Goal: Share content: Distribute website content to other platforms or users

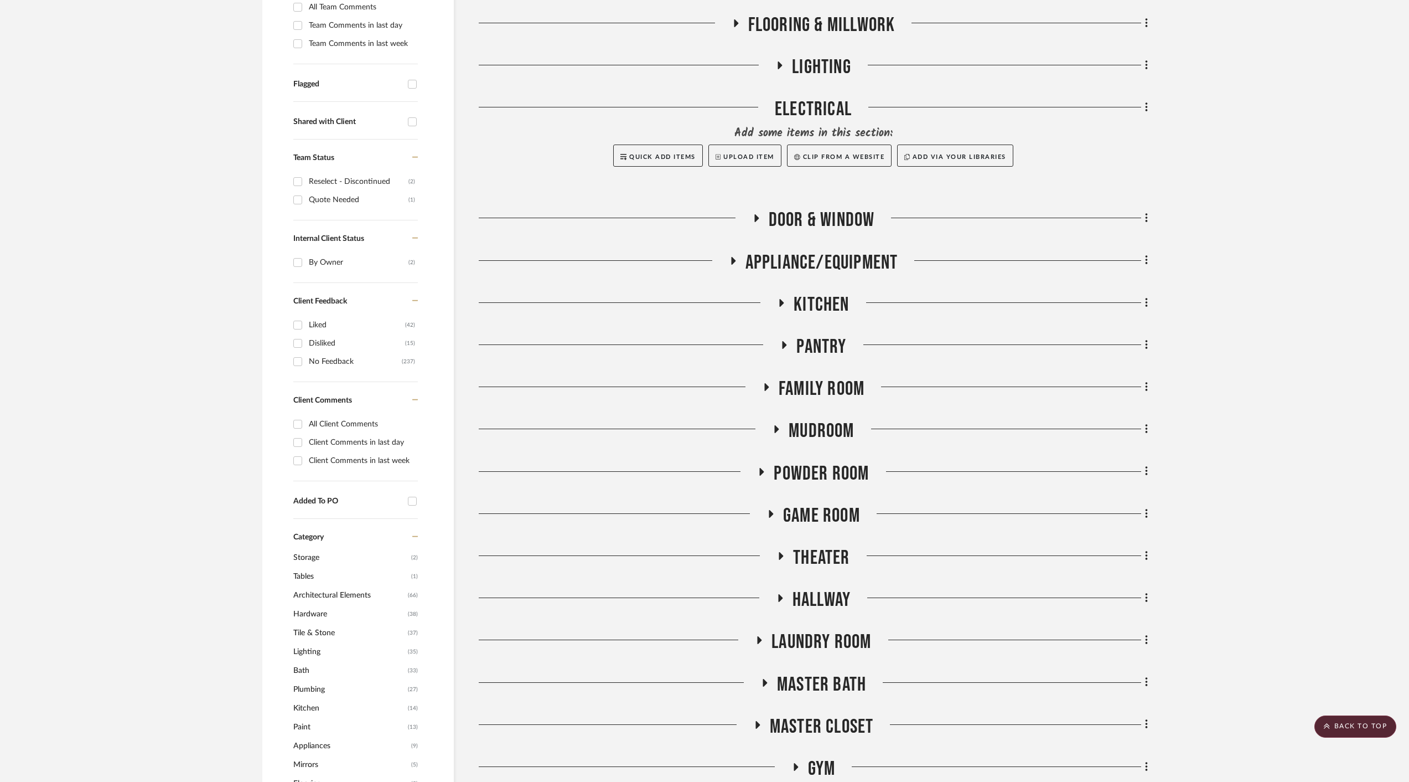
scroll to position [333, 0]
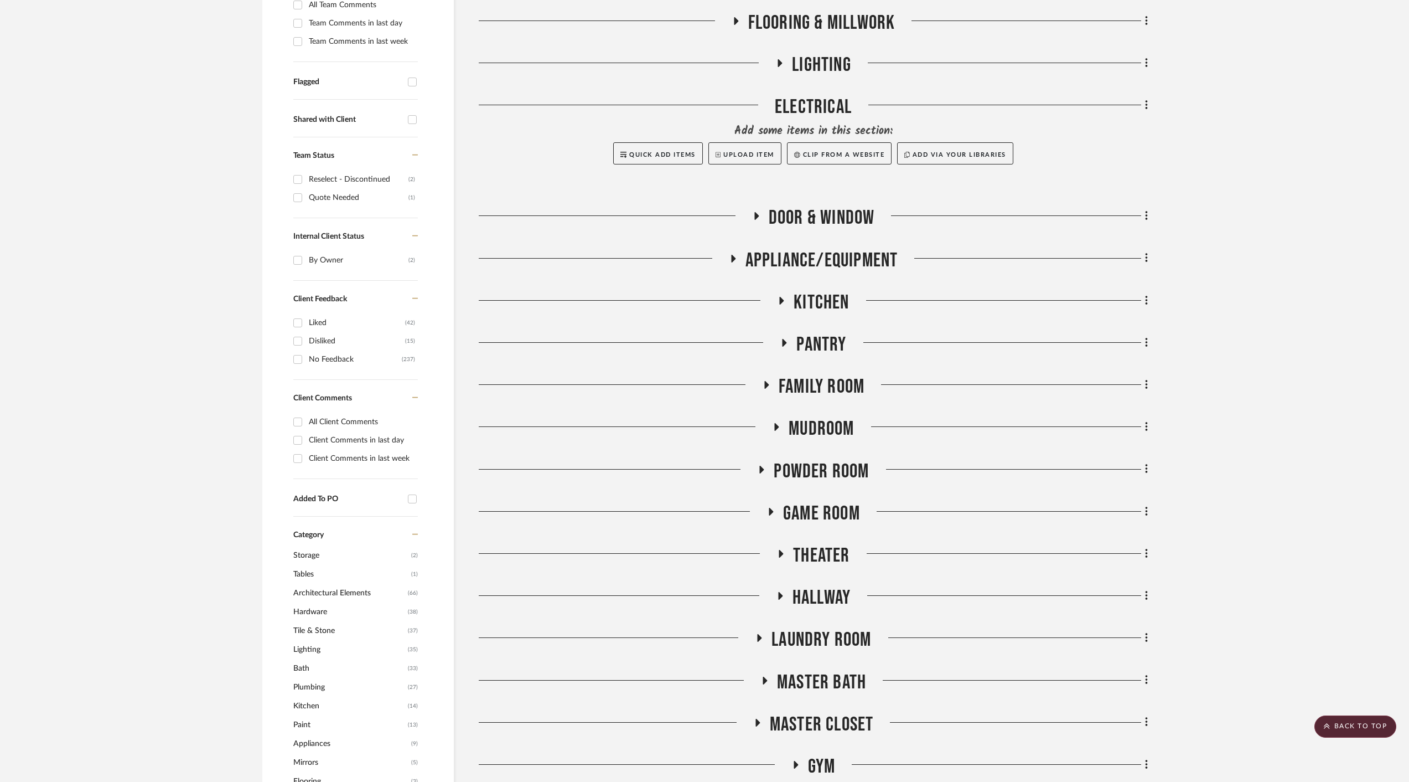
click at [764, 677] on icon at bounding box center [765, 680] width 4 height 8
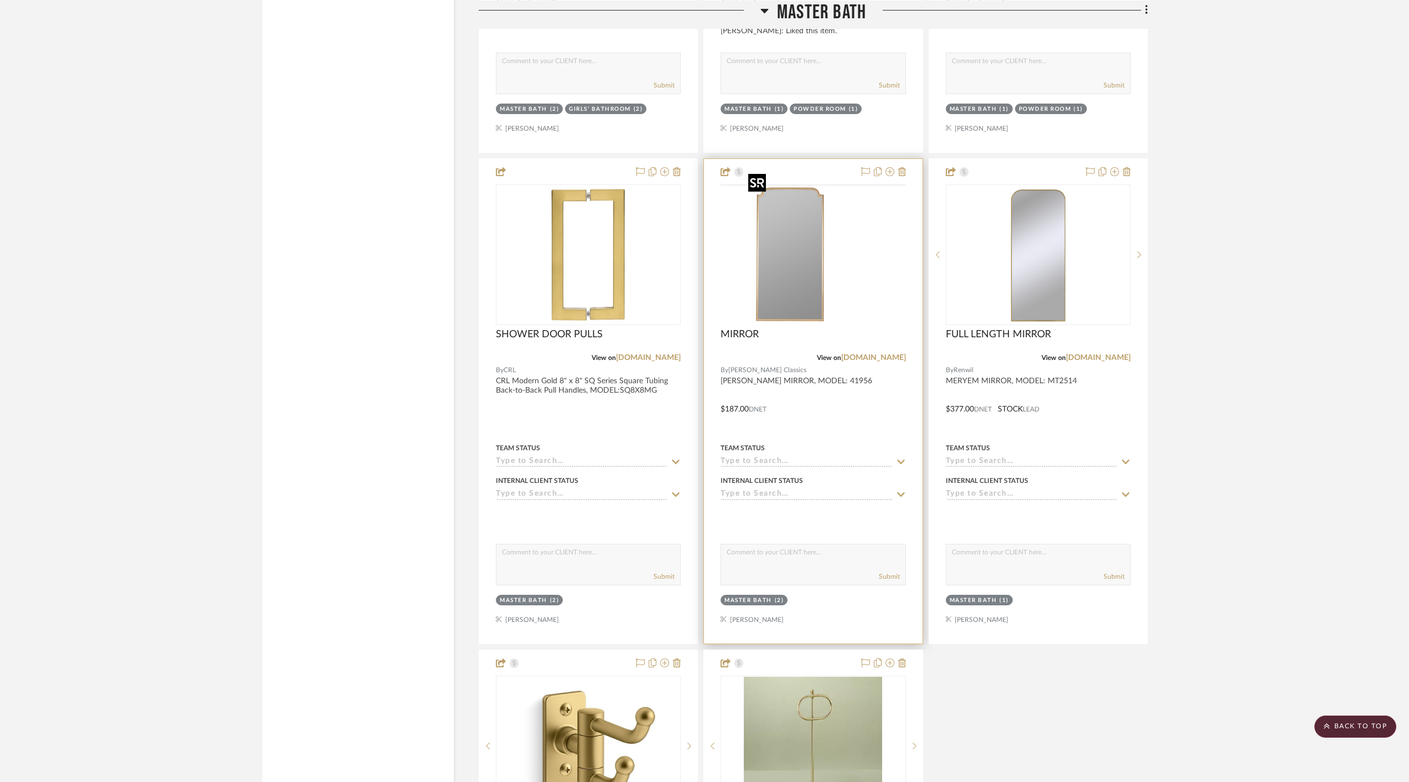
scroll to position [7763, 0]
click at [807, 275] on img "0" at bounding box center [813, 253] width 138 height 138
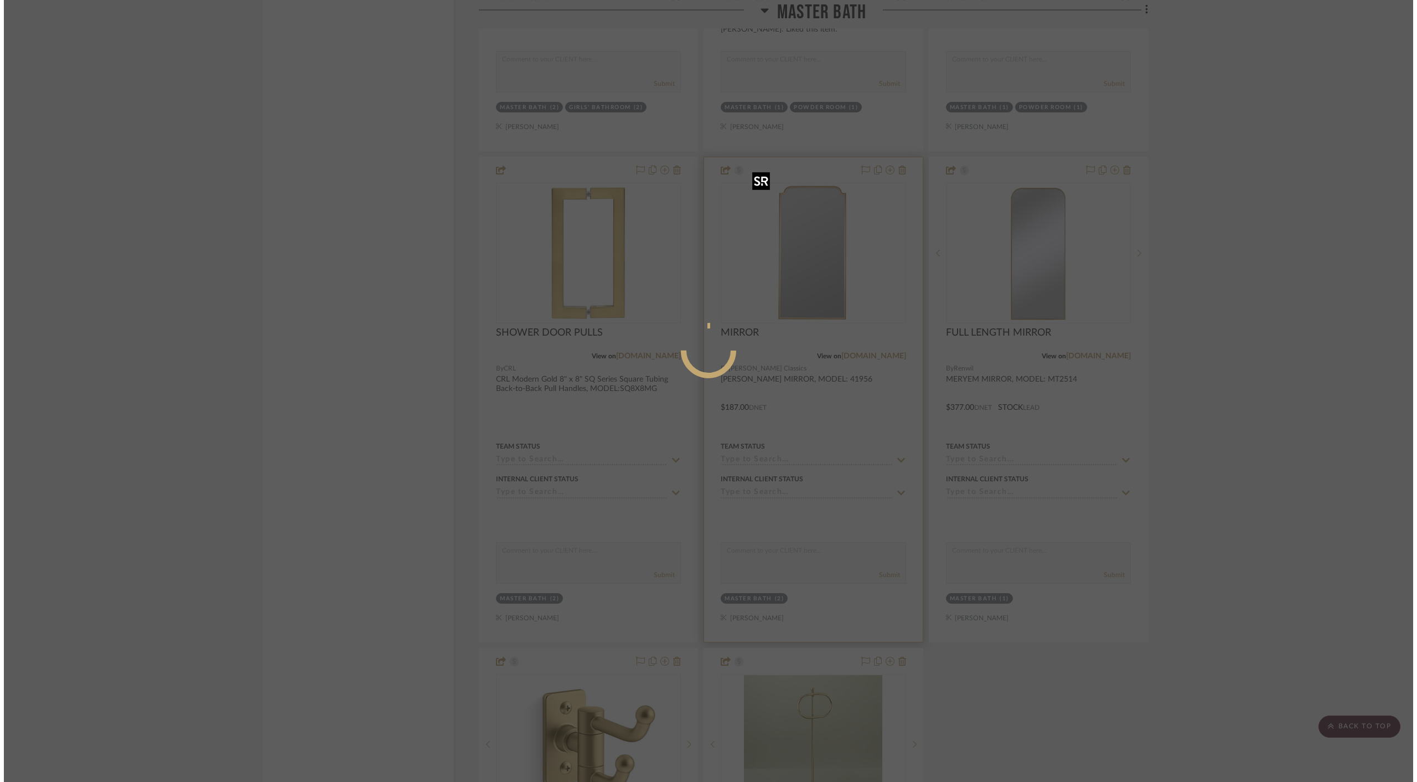
scroll to position [0, 0]
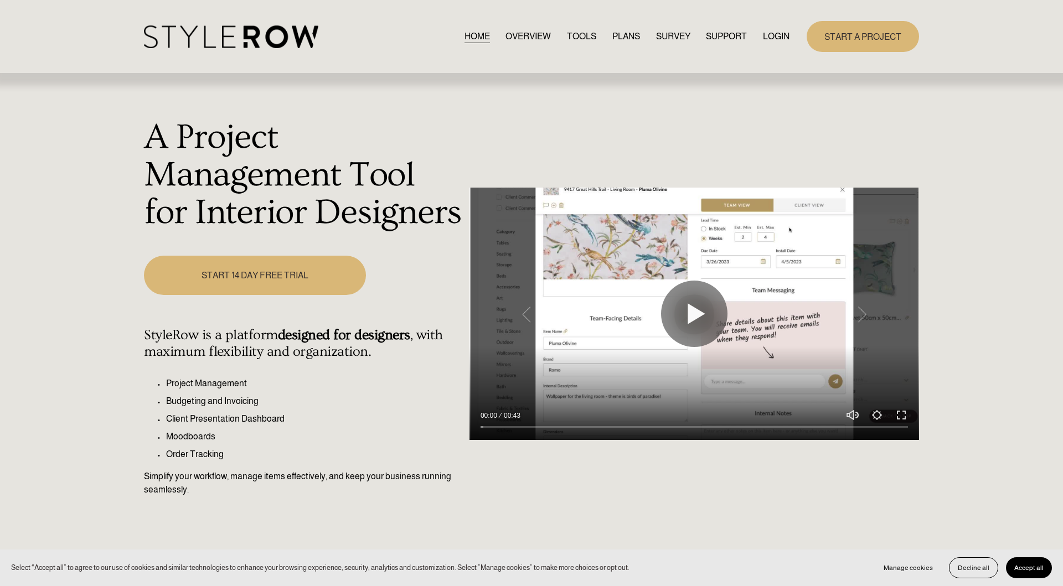
click at [770, 37] on link "LOGIN" at bounding box center [776, 36] width 27 height 15
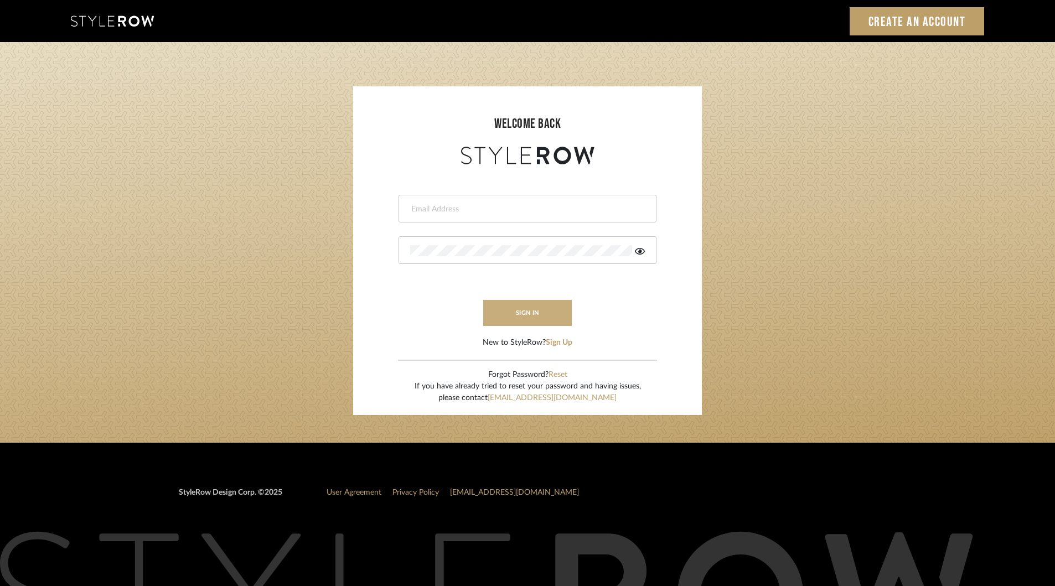
type input "khrysten@khrystentaylor.com"
click at [533, 319] on button "sign in" at bounding box center [527, 313] width 89 height 26
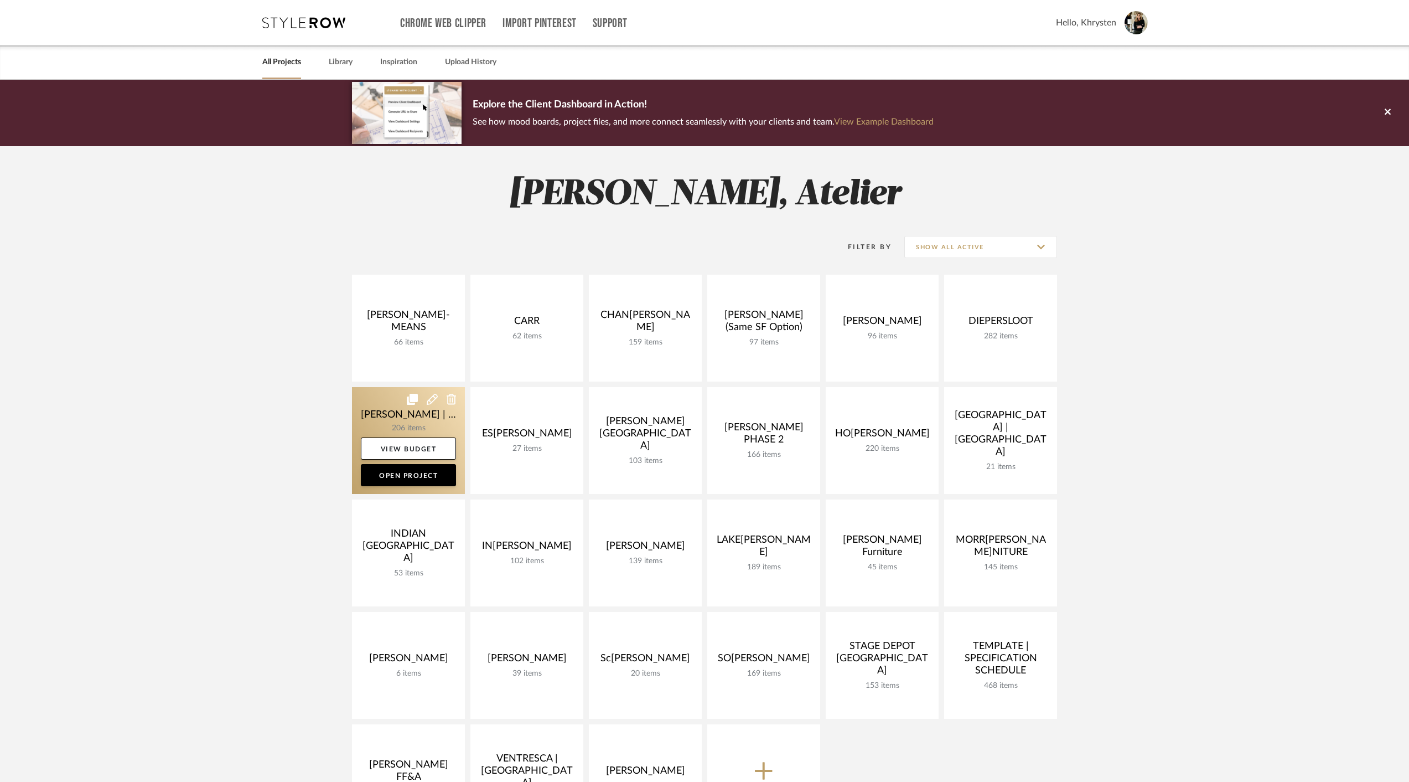
click at [385, 406] on link at bounding box center [408, 440] width 113 height 107
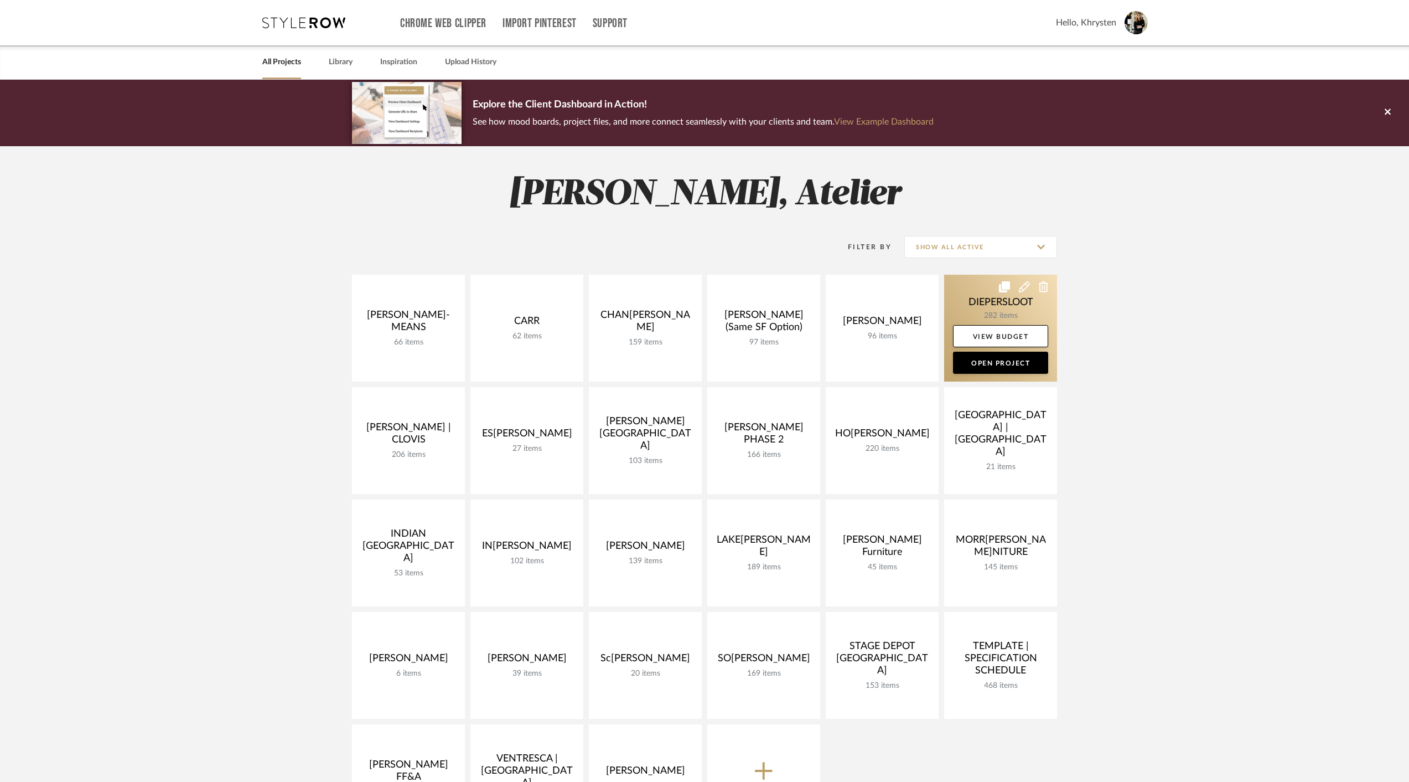
click at [1003, 297] on link at bounding box center [1000, 328] width 113 height 107
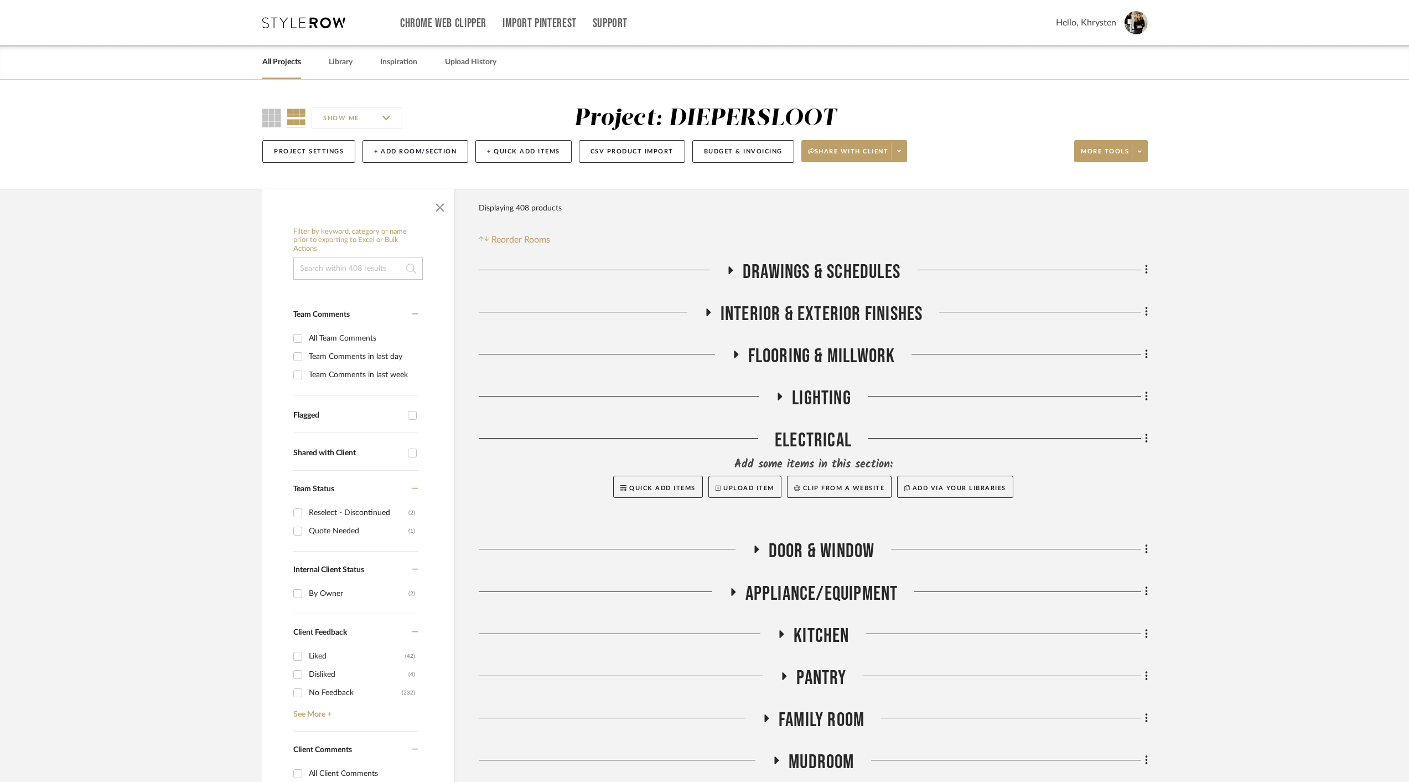
click at [782, 396] on icon at bounding box center [780, 396] width 4 height 8
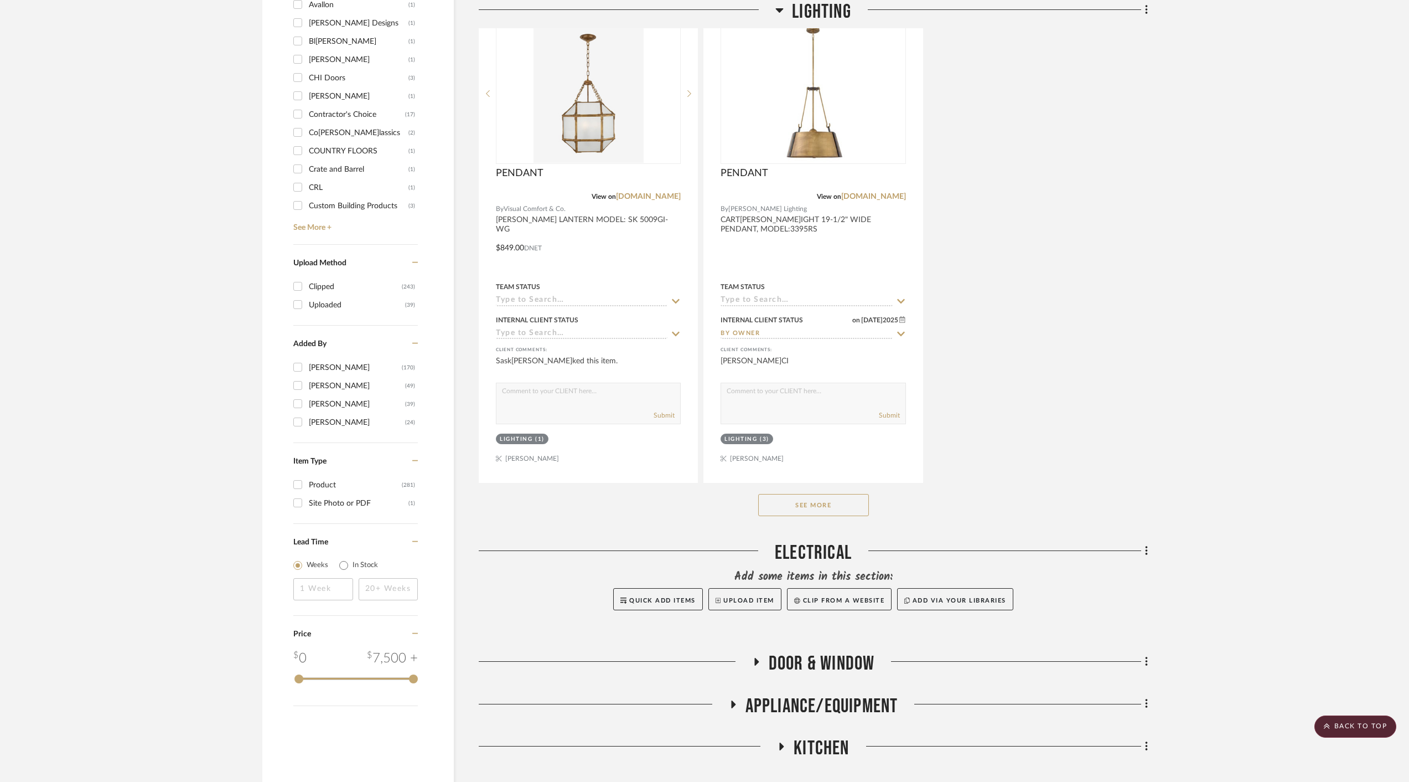
scroll to position [1414, 0]
click at [795, 498] on button "See More" at bounding box center [813, 504] width 111 height 22
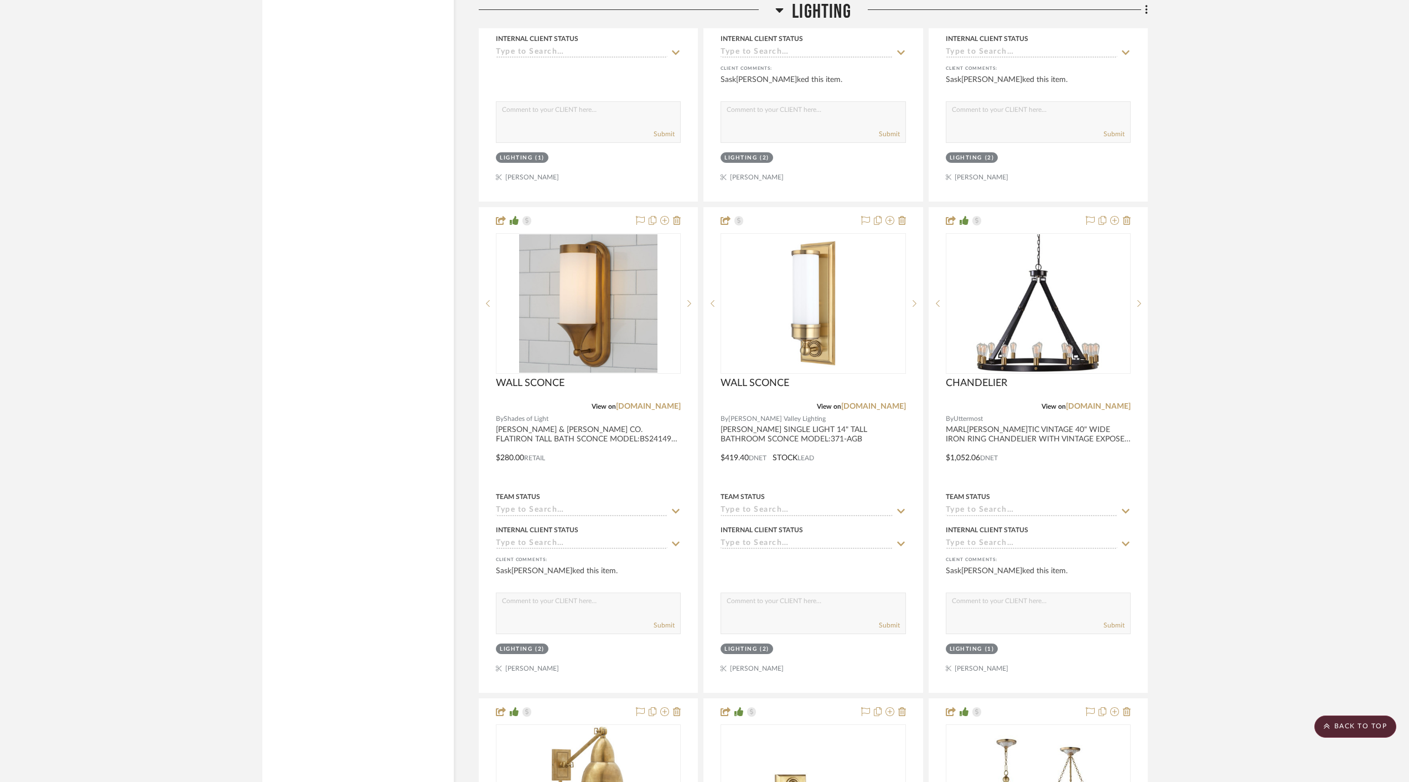
scroll to position [2189, 0]
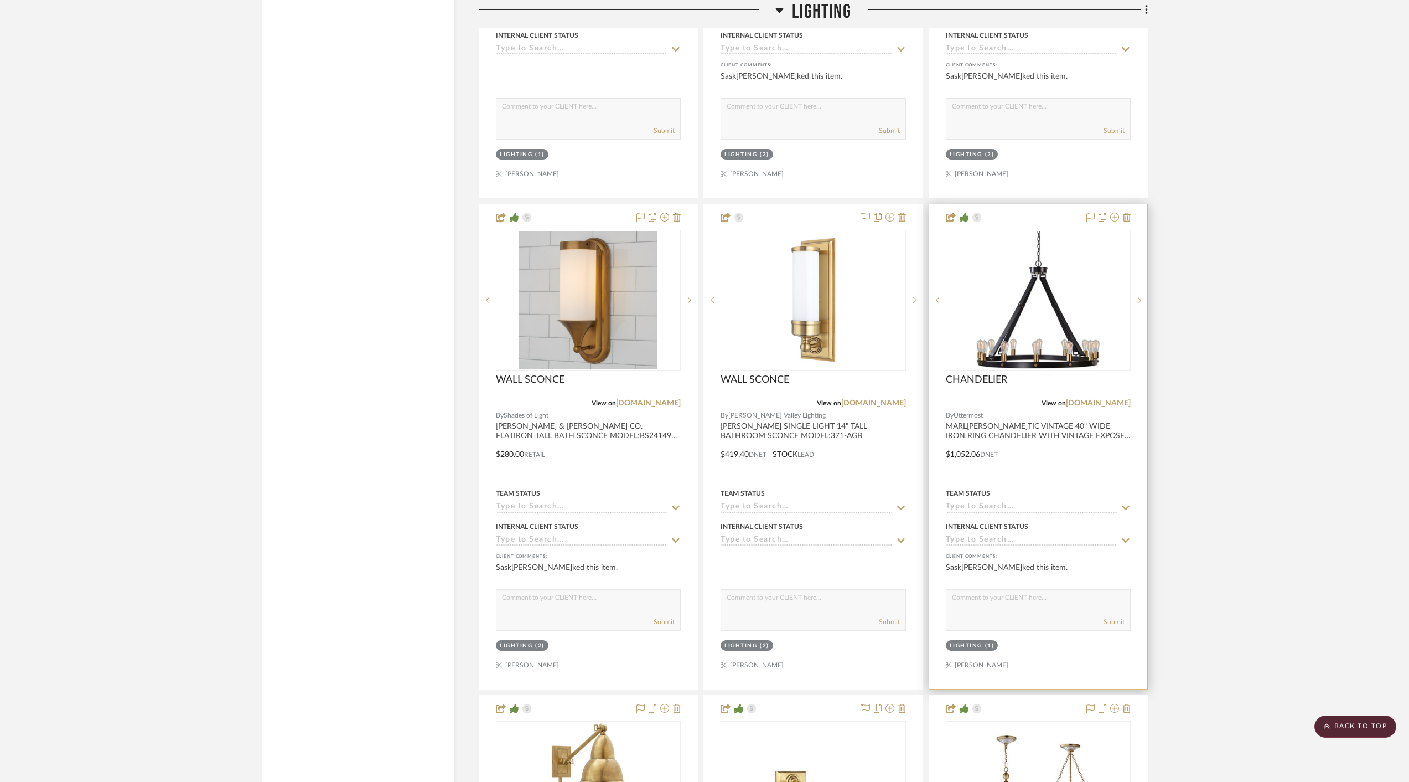
click at [1083, 477] on div at bounding box center [1038, 446] width 218 height 484
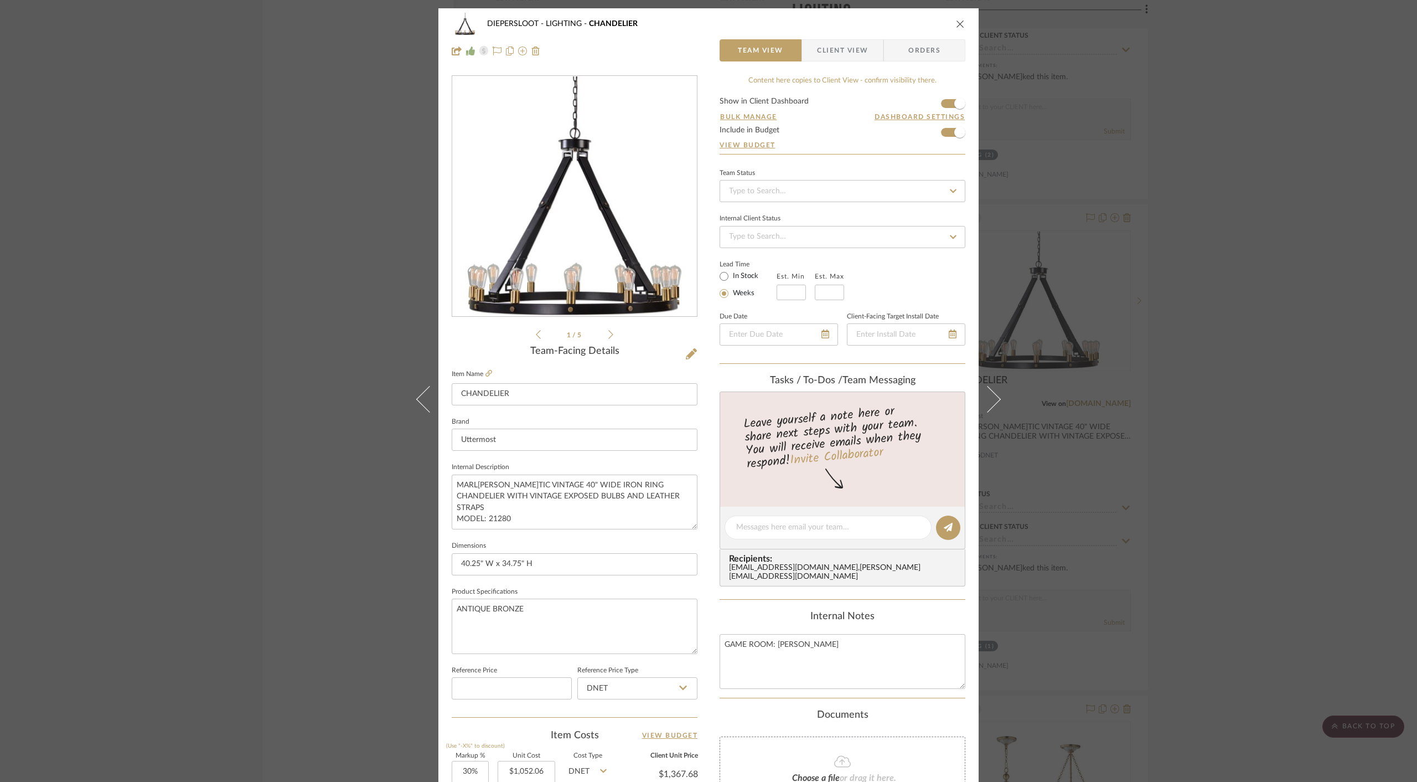
click at [958, 22] on icon "close" at bounding box center [960, 23] width 9 height 9
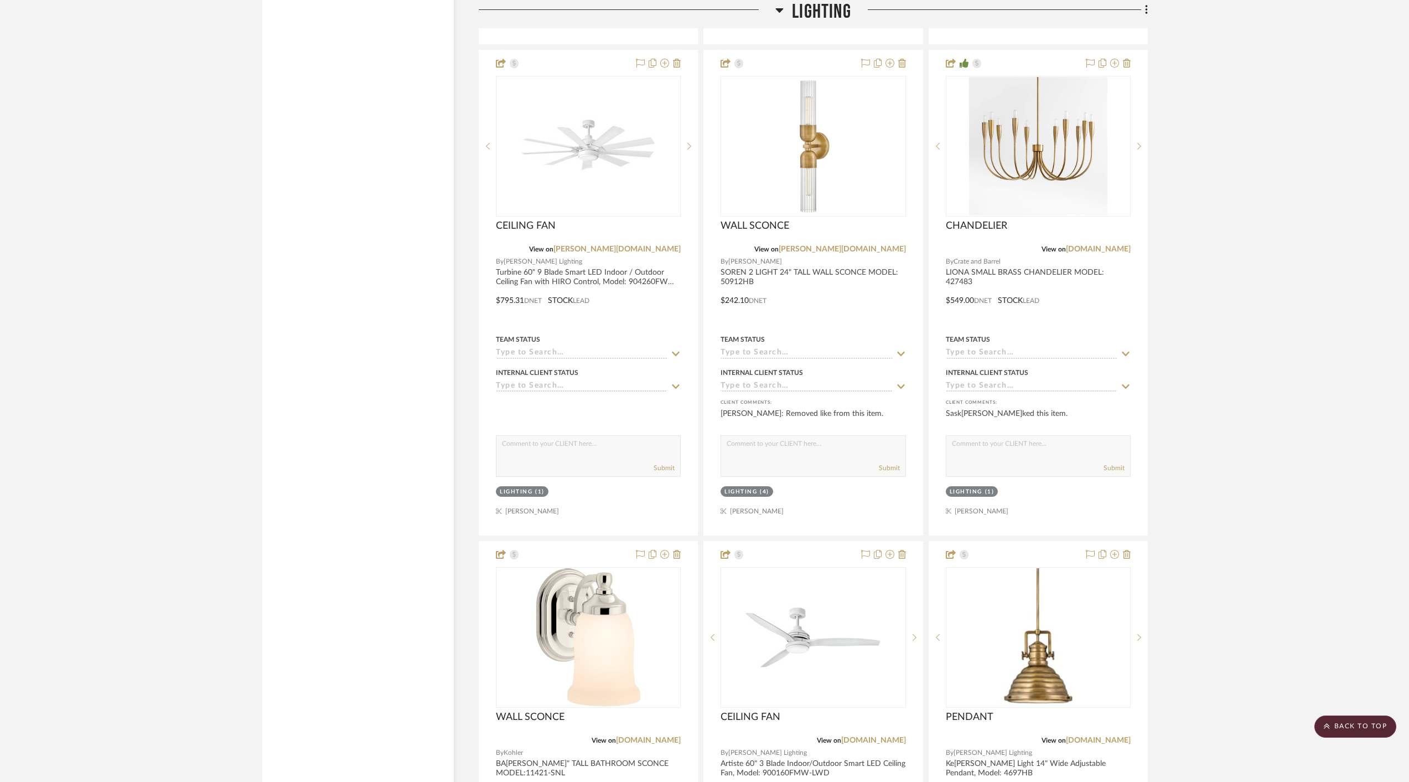
scroll to position [3820, 0]
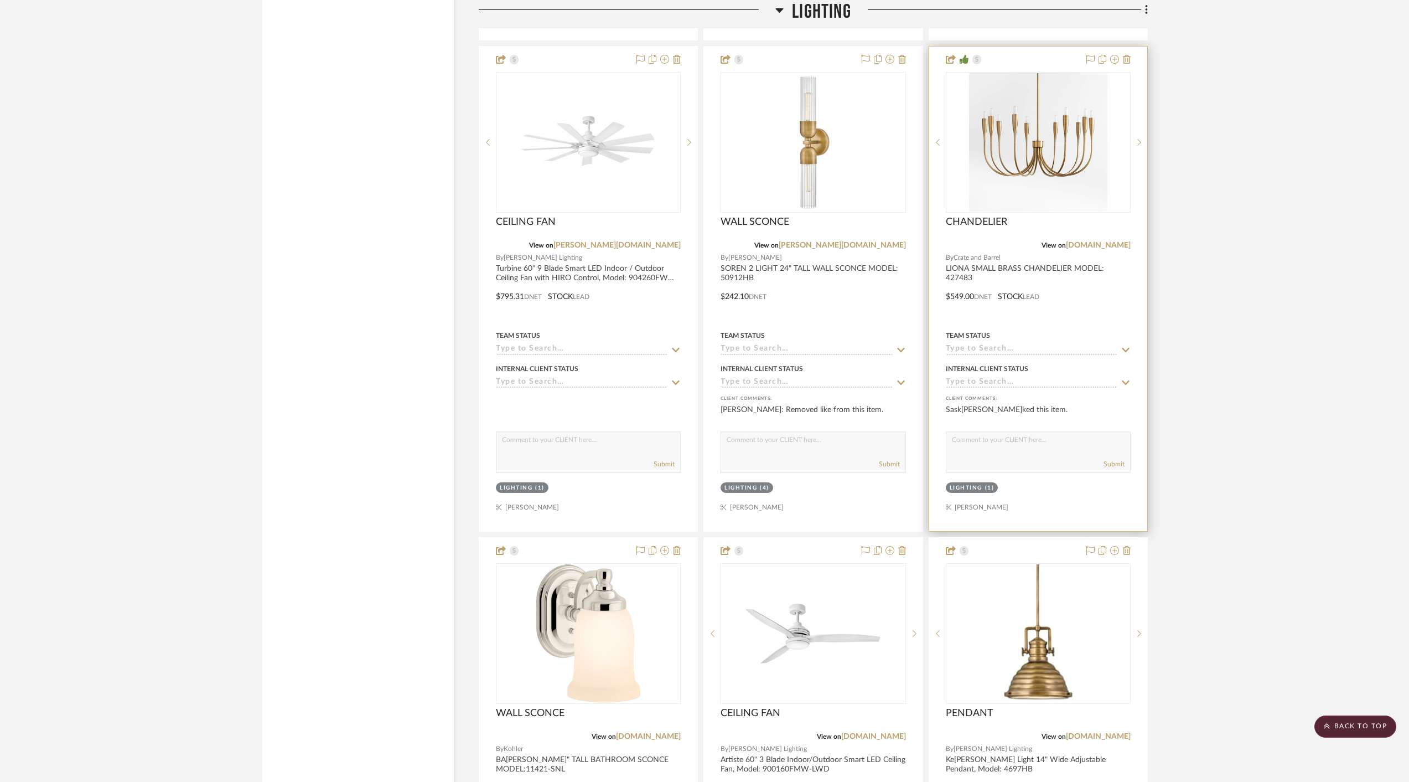
click at [1089, 302] on div at bounding box center [1038, 289] width 218 height 484
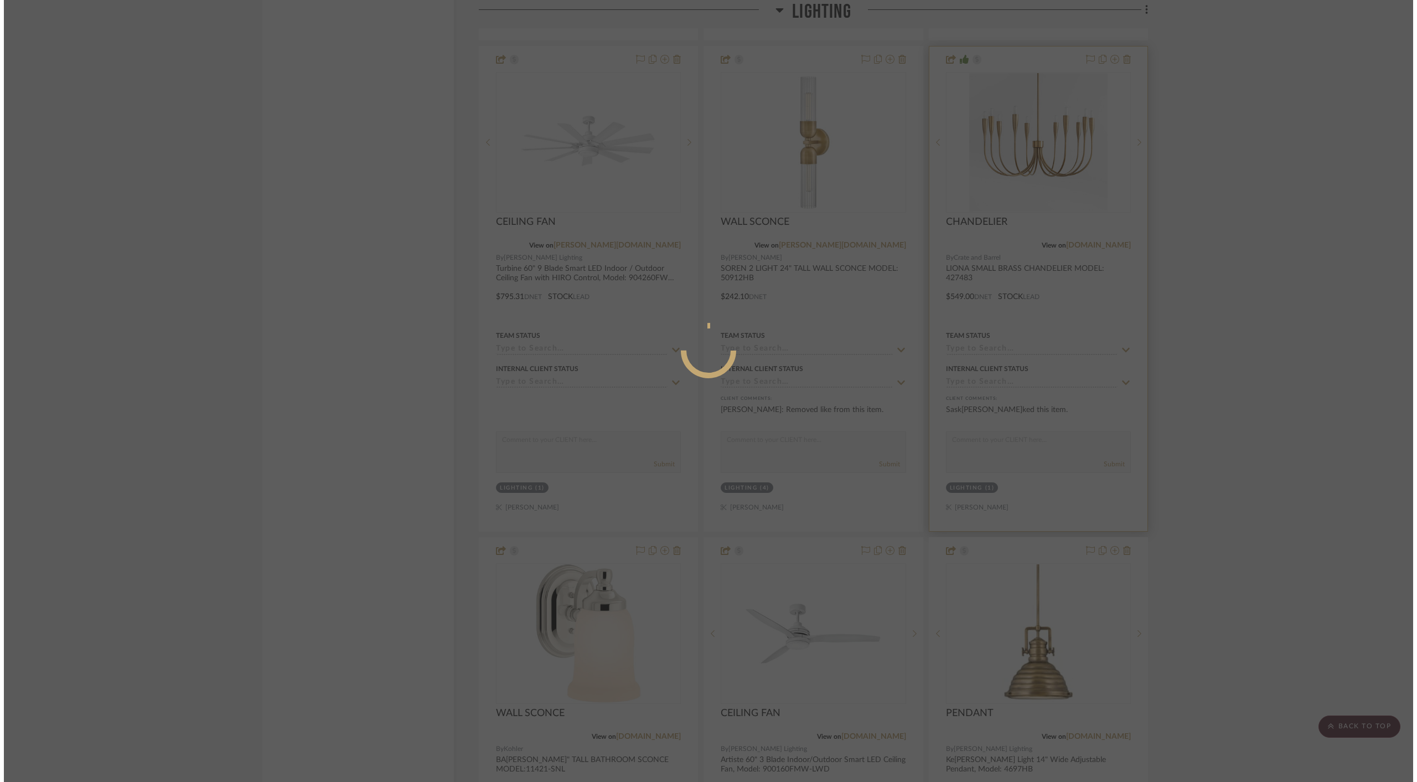
scroll to position [0, 0]
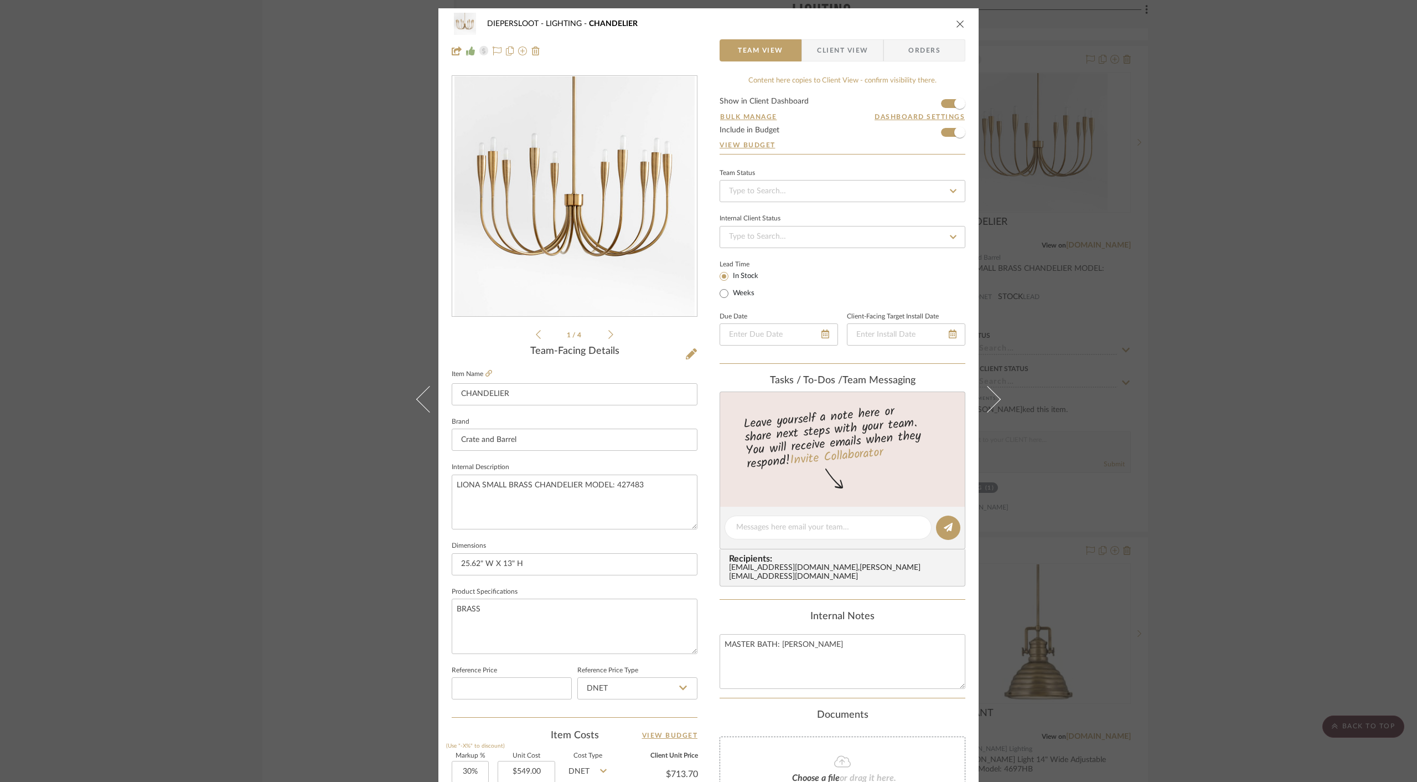
click at [956, 21] on icon "close" at bounding box center [960, 23] width 9 height 9
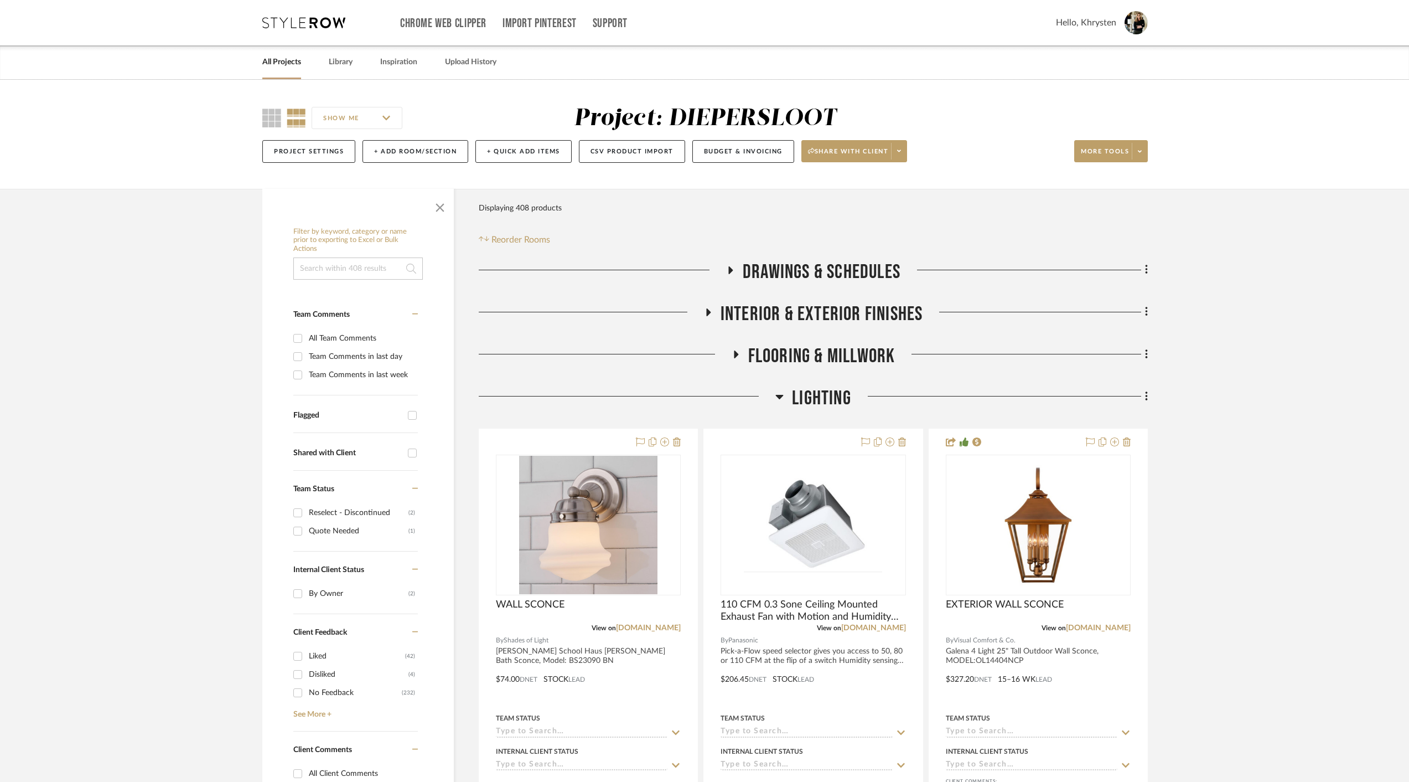
click at [780, 394] on icon at bounding box center [780, 396] width 8 height 13
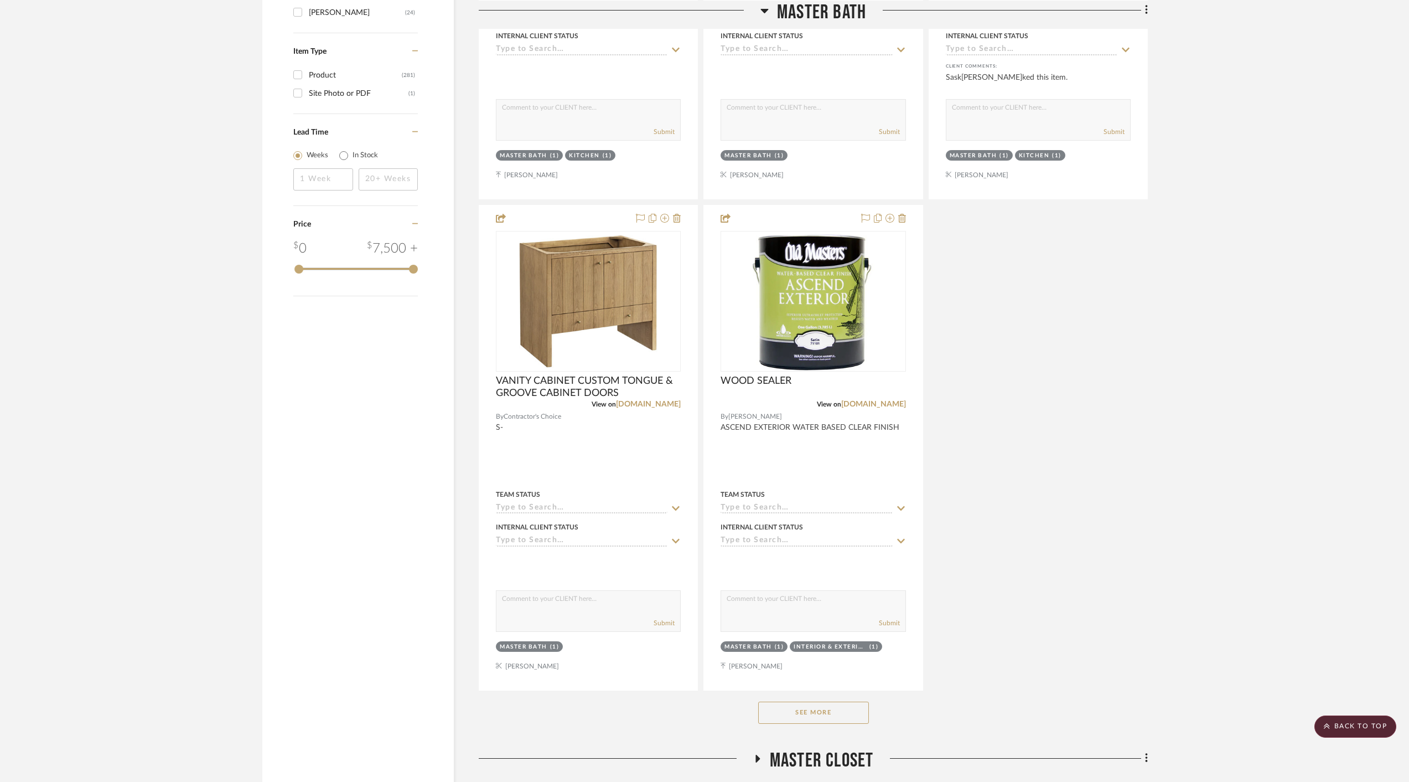
scroll to position [1846, 0]
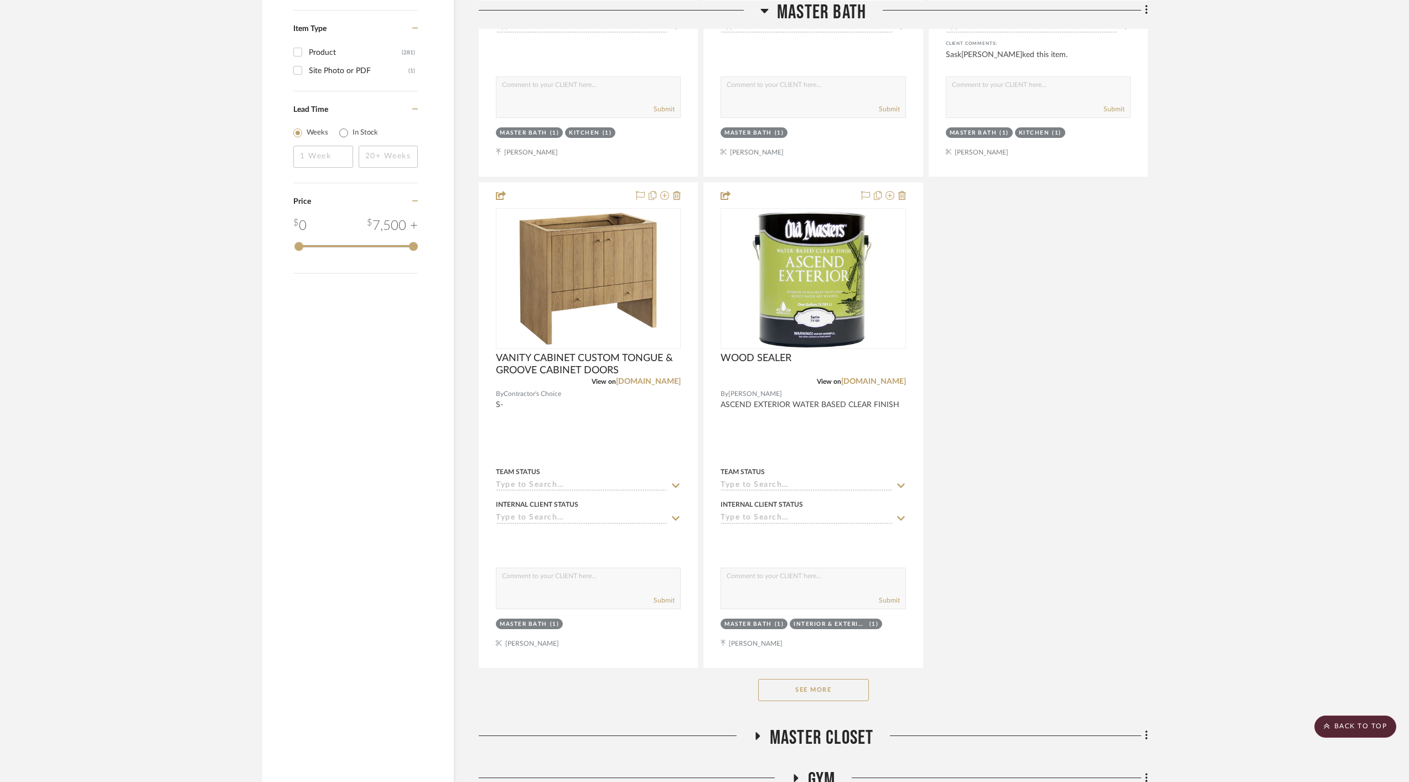
click at [809, 688] on button "See More" at bounding box center [813, 690] width 111 height 22
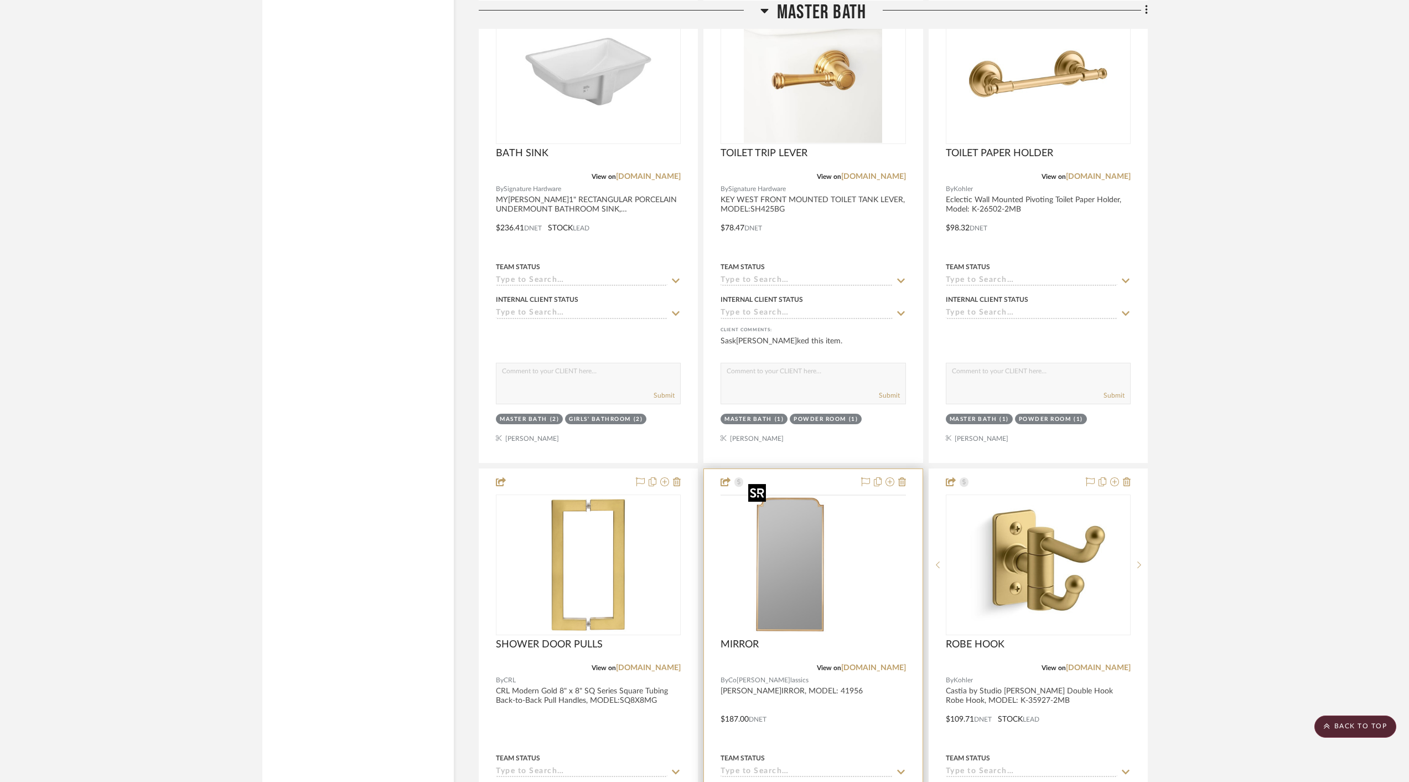
scroll to position [7454, 0]
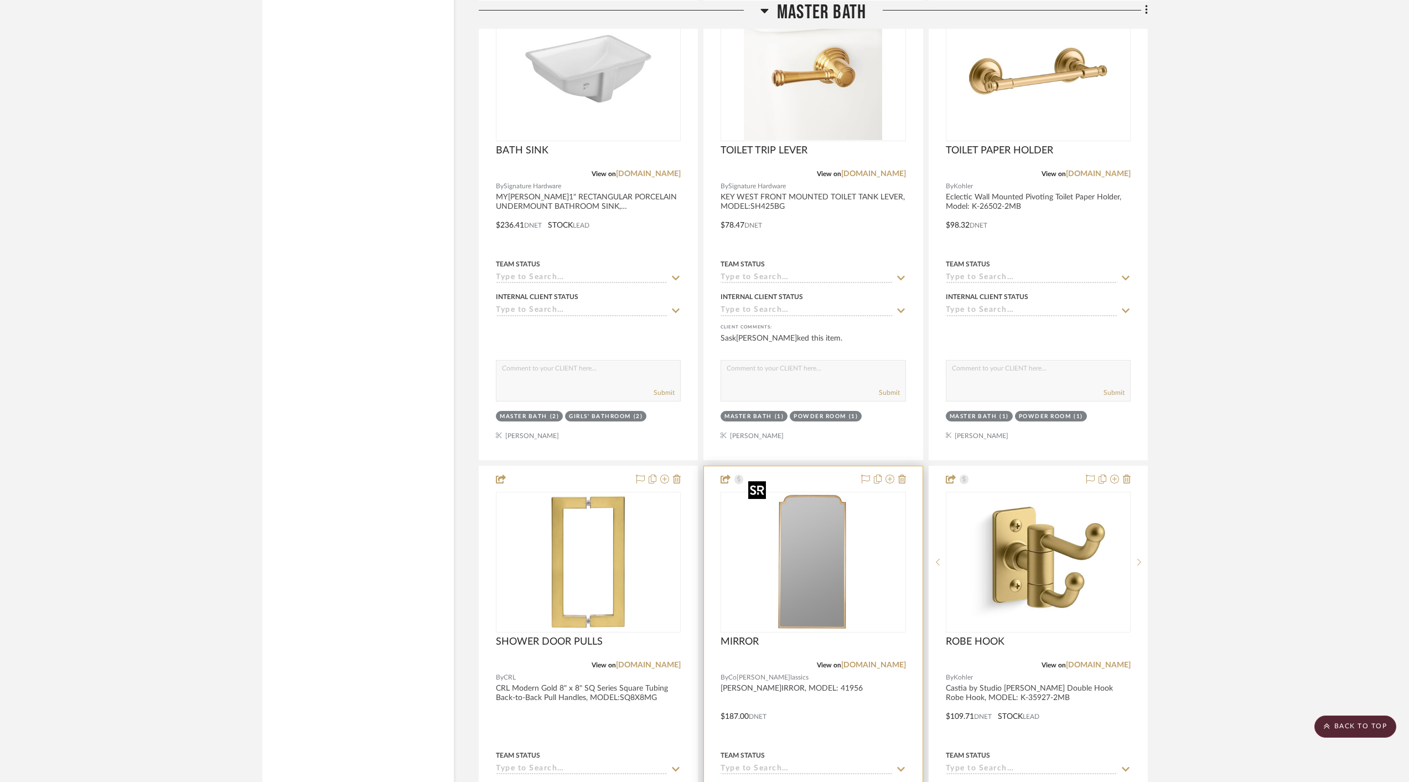
click at [800, 581] on img "0" at bounding box center [813, 562] width 138 height 138
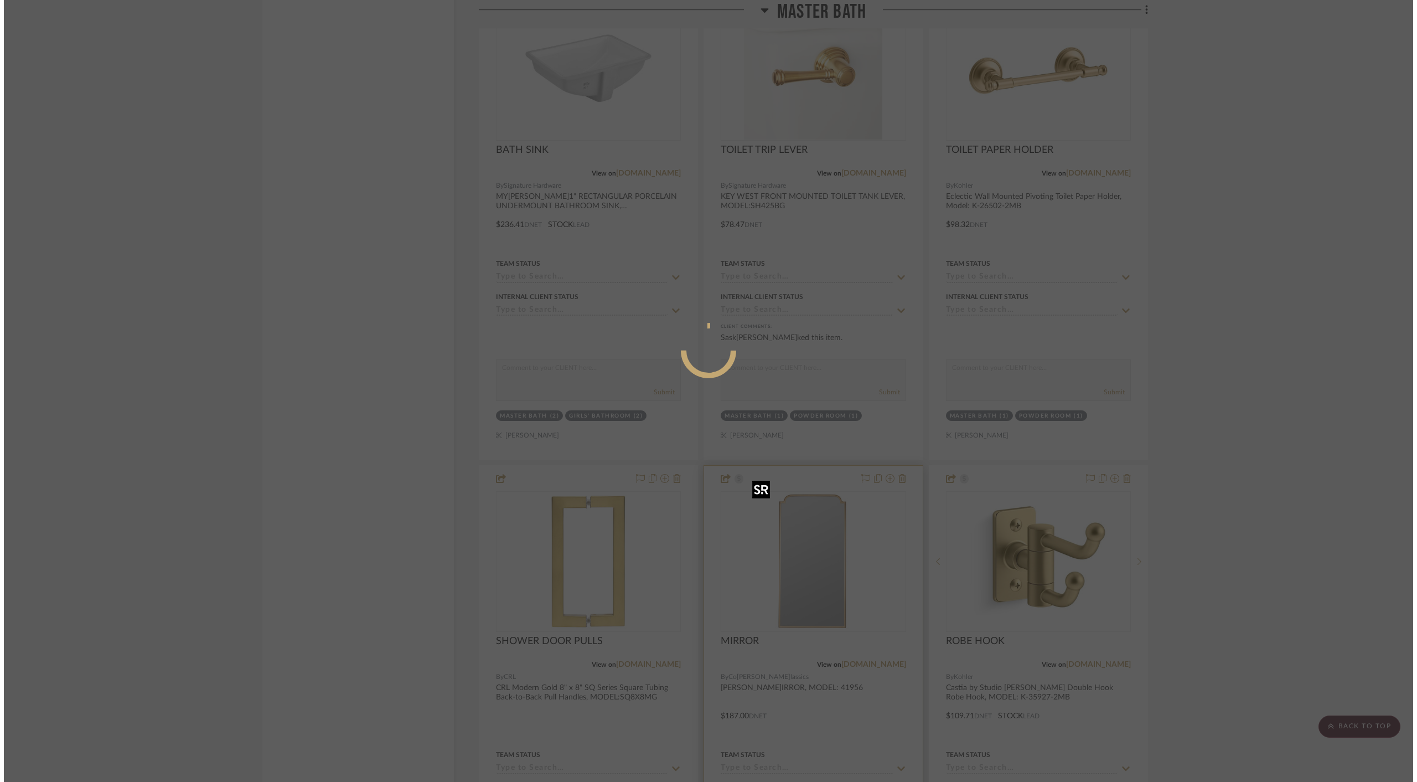
scroll to position [0, 0]
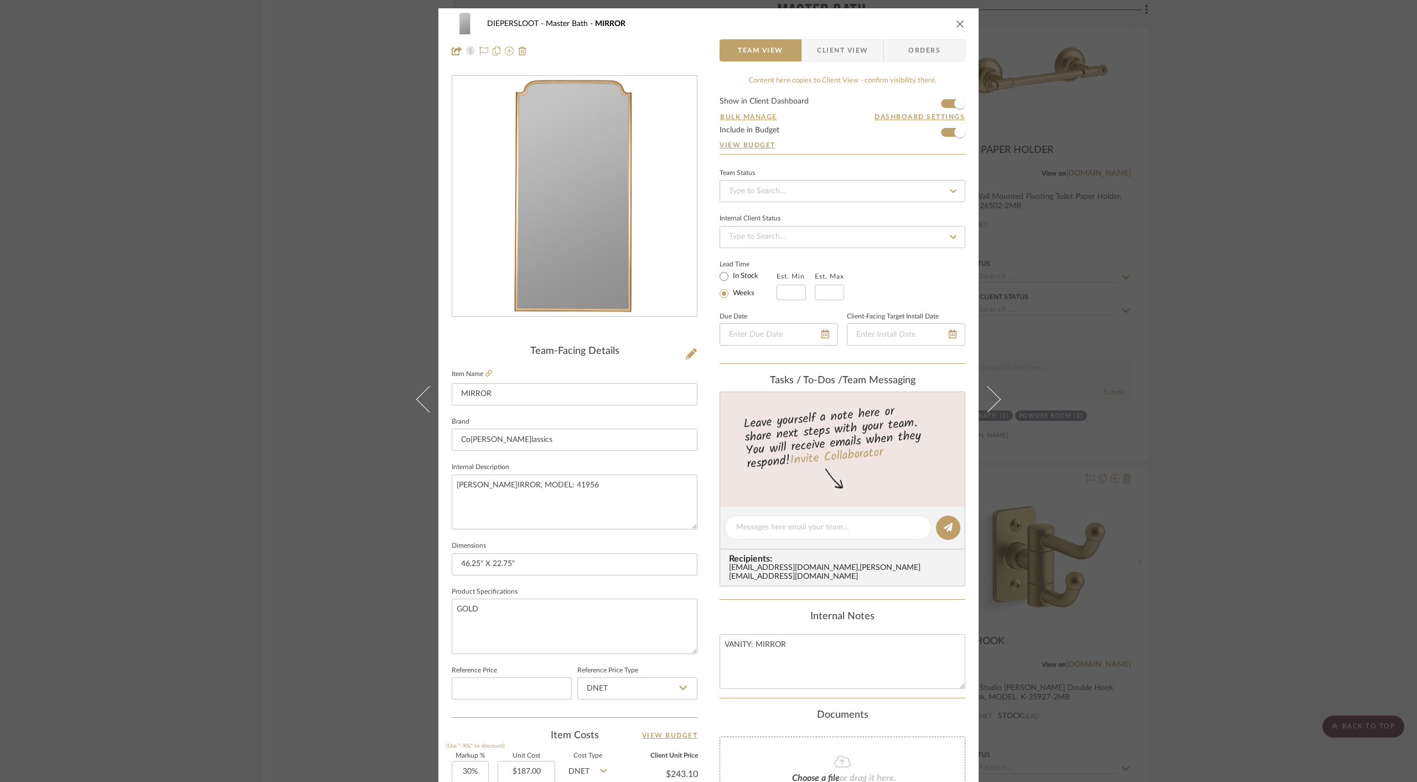
click at [956, 25] on icon "close" at bounding box center [960, 23] width 9 height 9
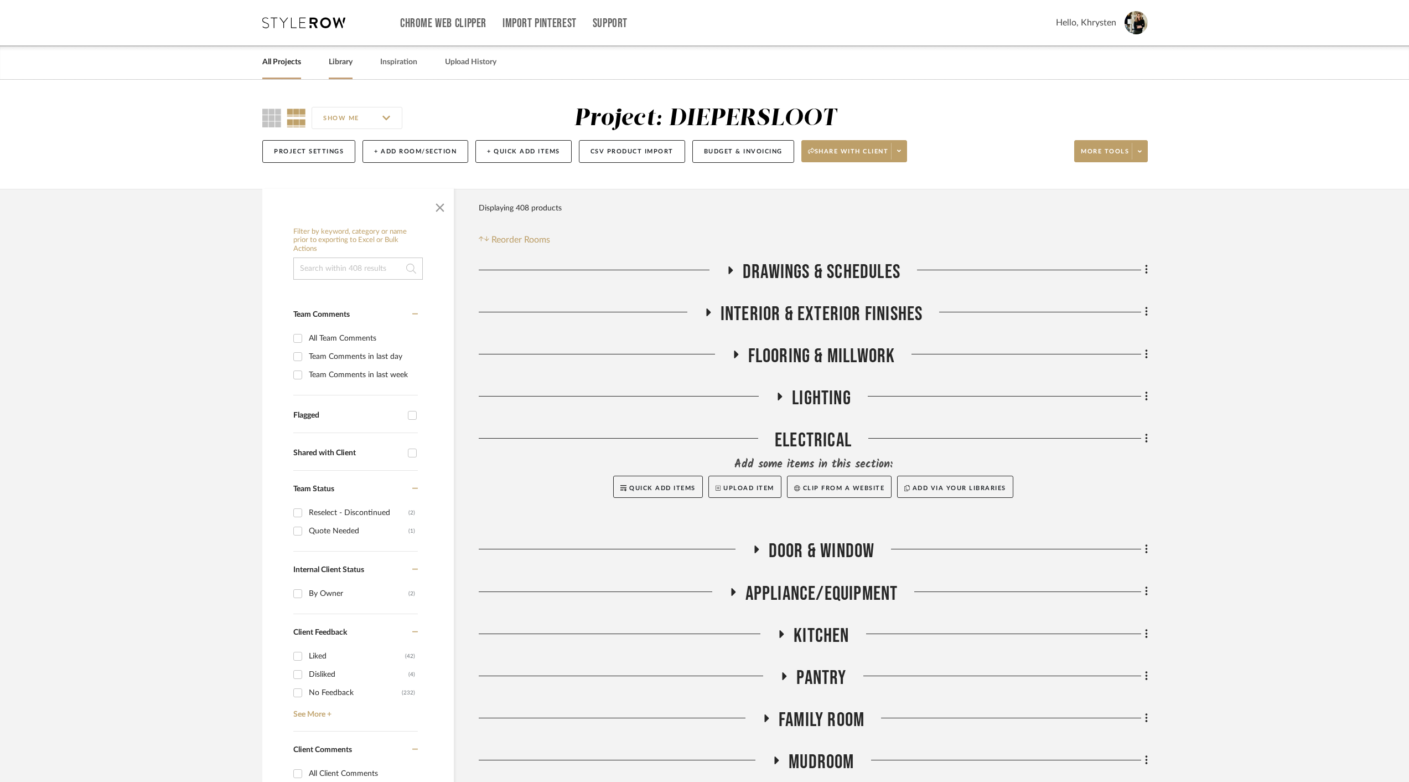
click at [343, 61] on link "Library" at bounding box center [341, 62] width 24 height 15
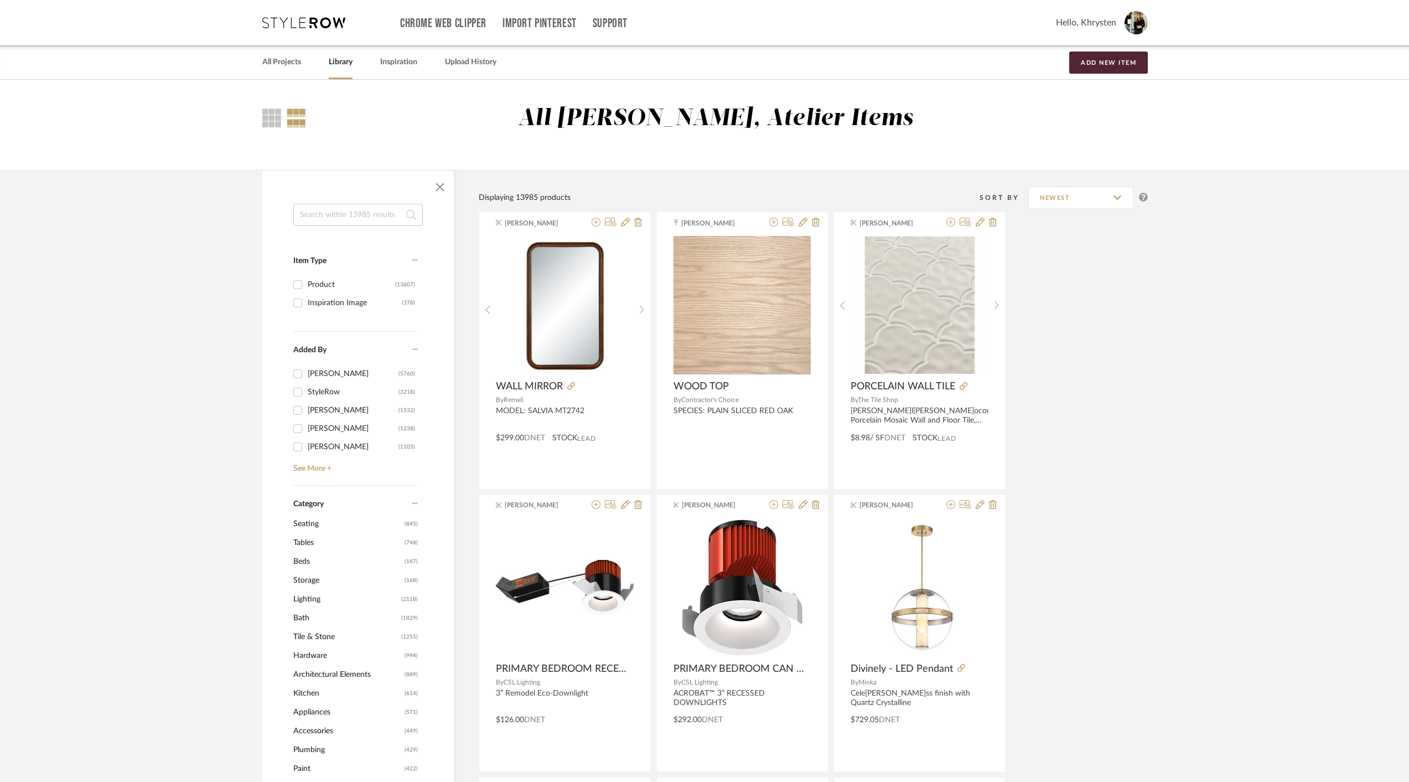
click at [355, 213] on input at bounding box center [358, 215] width 130 height 22
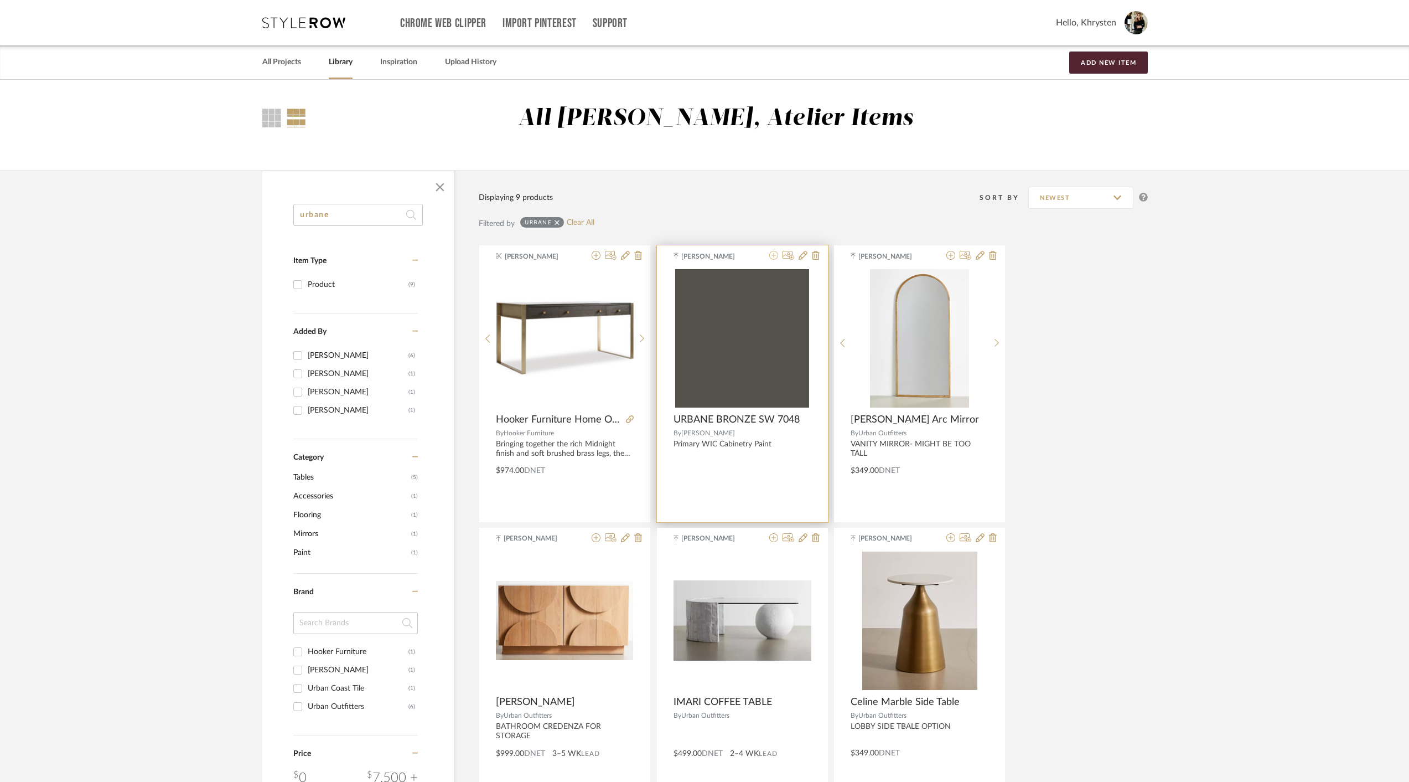
type input "urbane"
click at [773, 256] on icon at bounding box center [773, 255] width 9 height 9
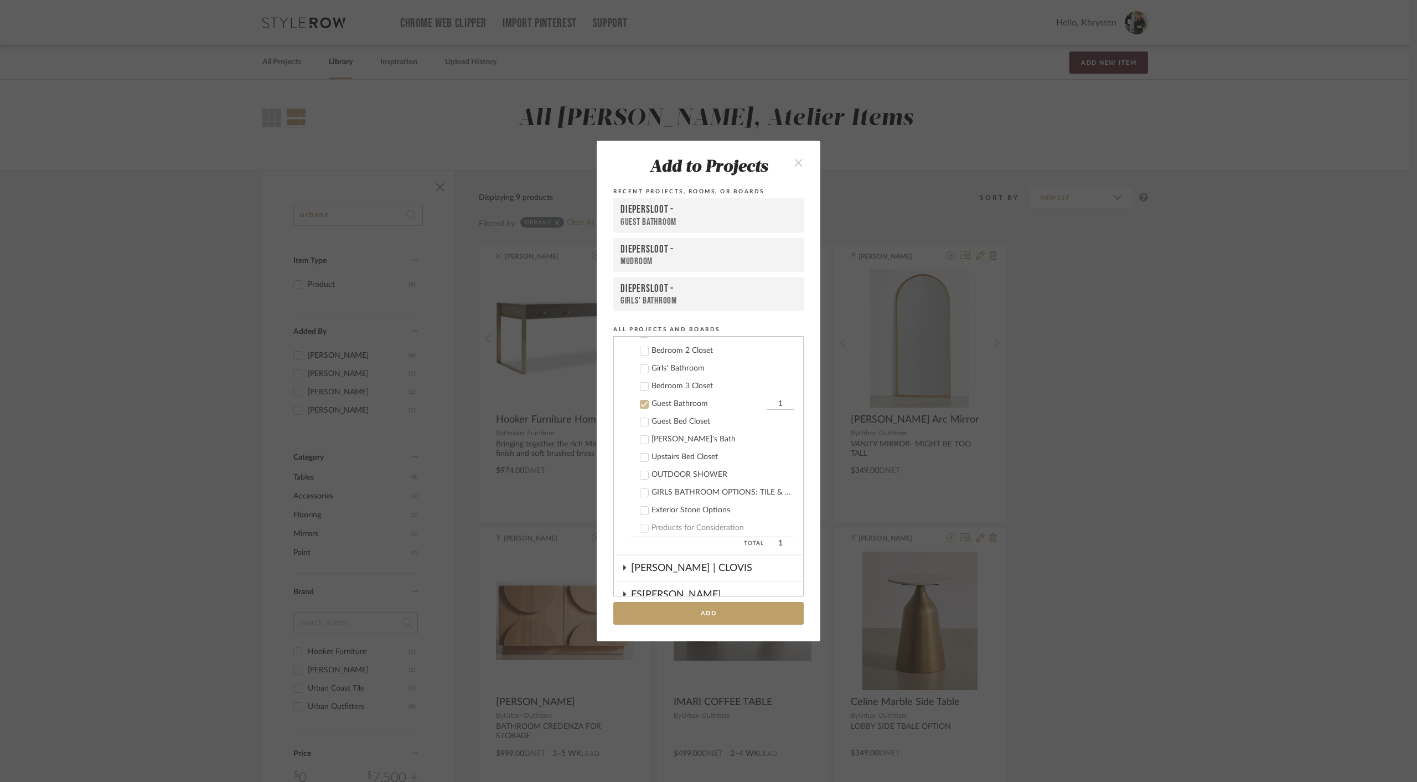
scroll to position [496, 0]
click at [643, 418] on icon at bounding box center [644, 418] width 8 height 8
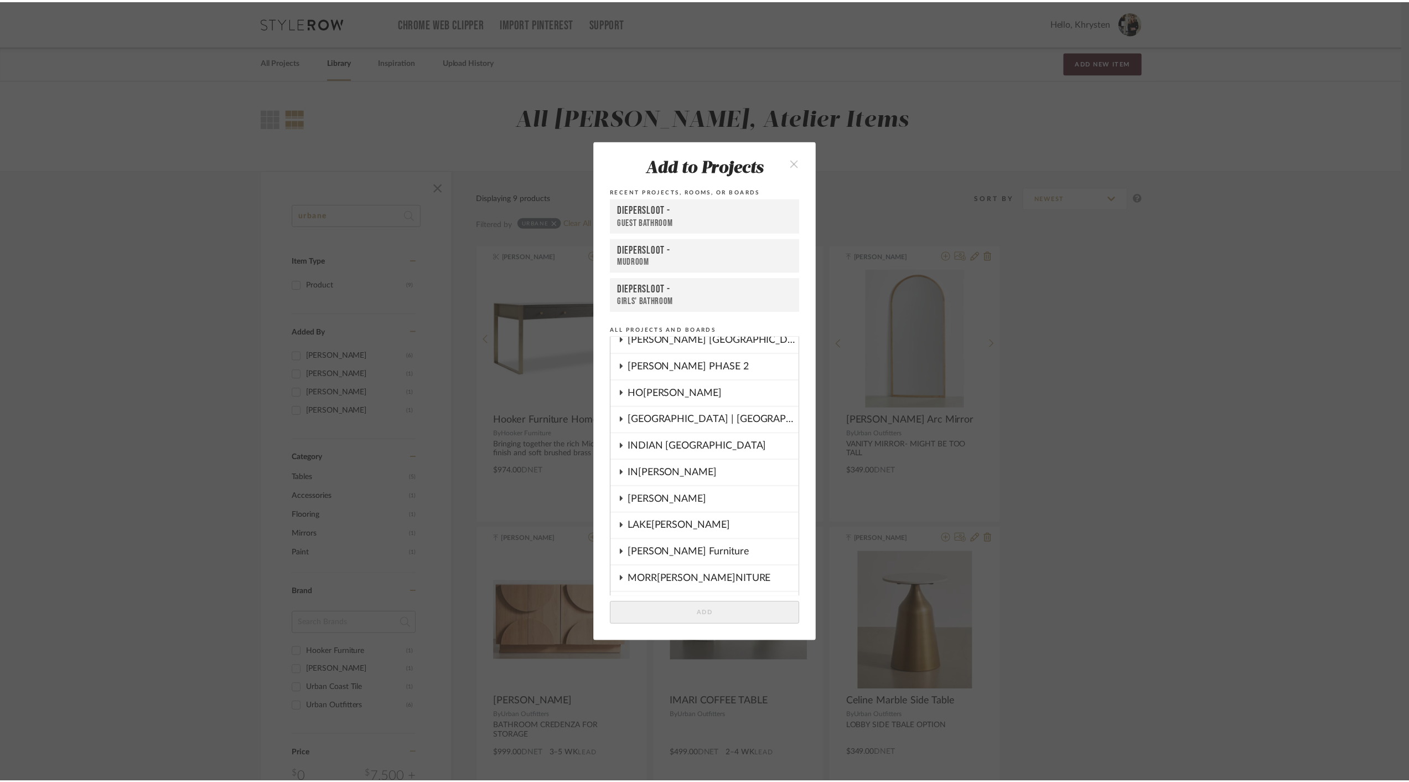
scroll to position [761, 0]
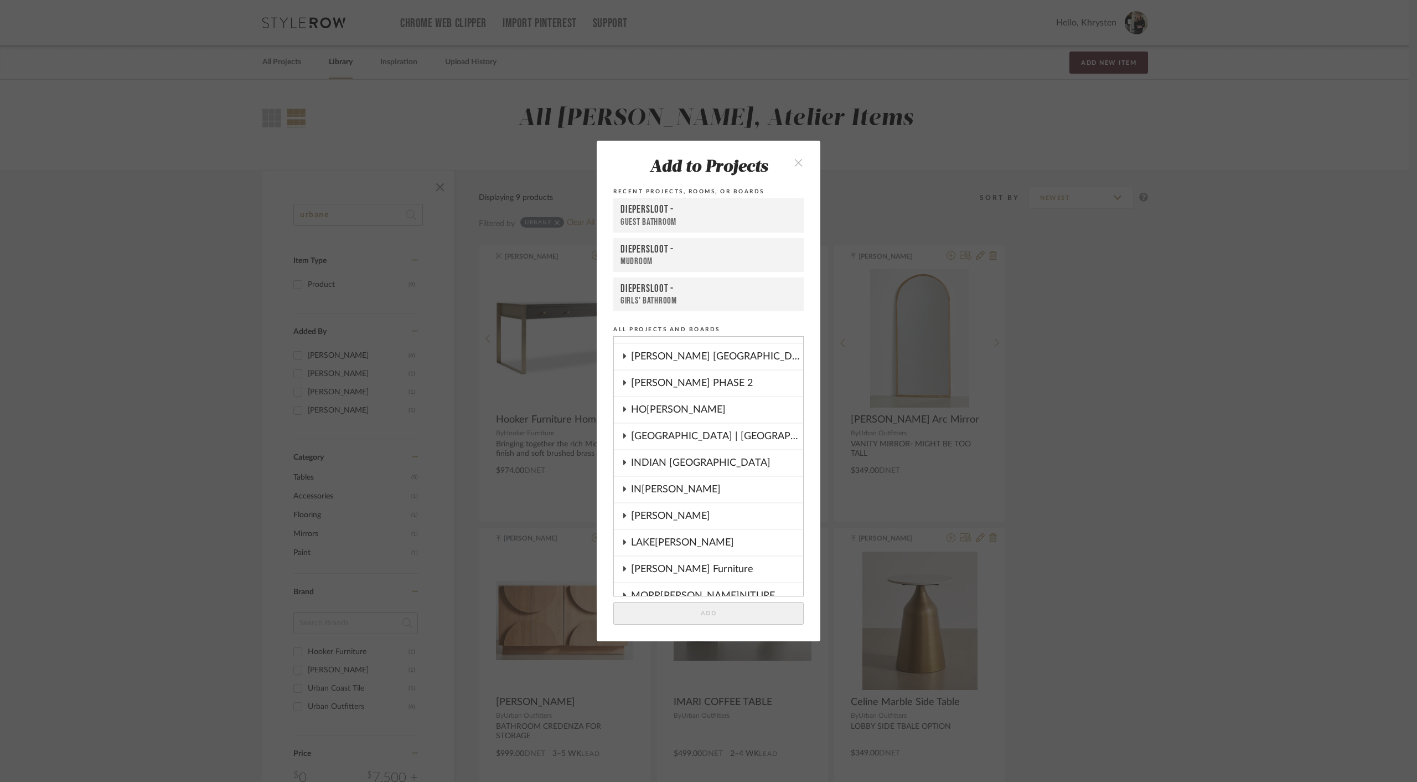
click at [671, 461] on div "INDIAN KEBAB PALACE" at bounding box center [717, 462] width 172 height 25
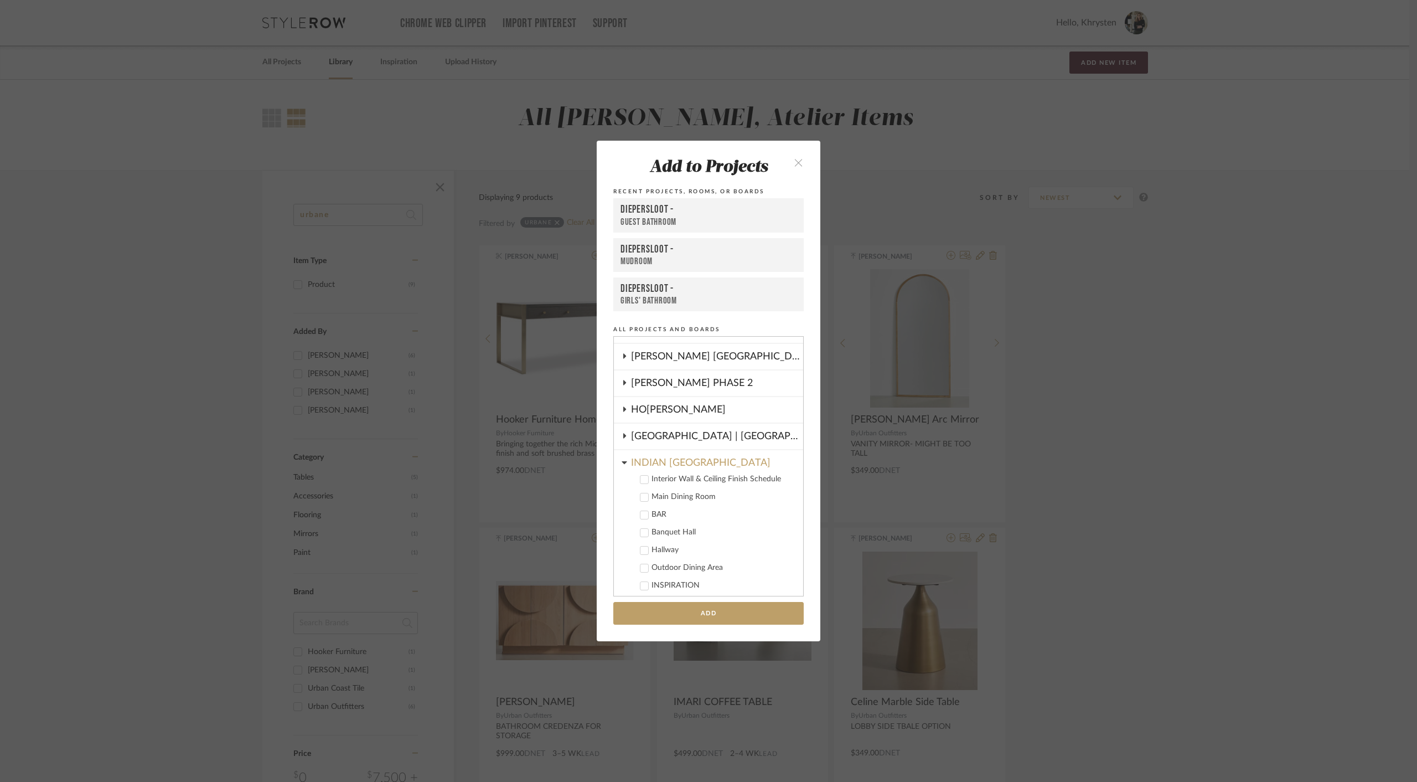
click at [642, 480] on icon at bounding box center [644, 480] width 8 height 8
click at [641, 498] on icon at bounding box center [644, 497] width 7 height 6
click at [641, 479] on icon at bounding box center [644, 480] width 7 height 6
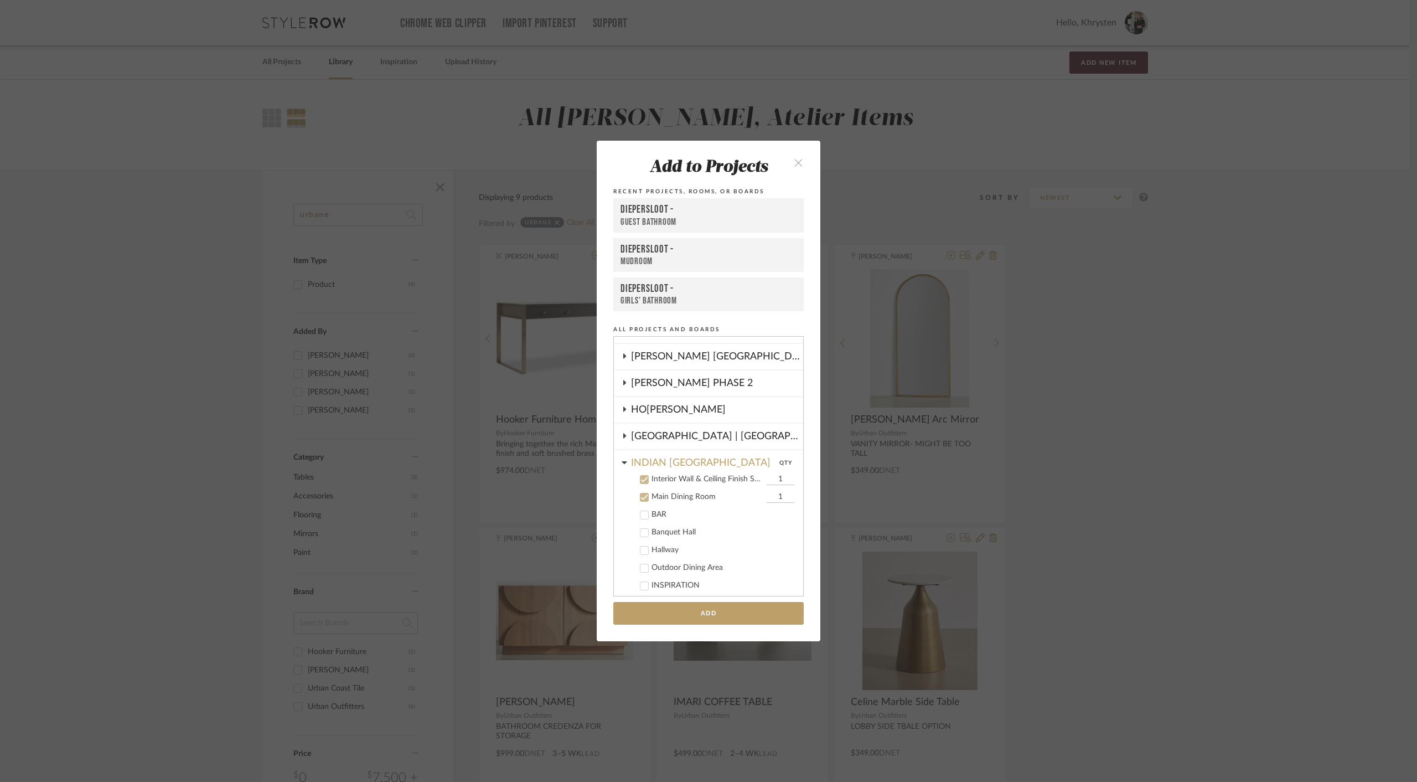
click at [708, 614] on button "Add" at bounding box center [708, 613] width 190 height 23
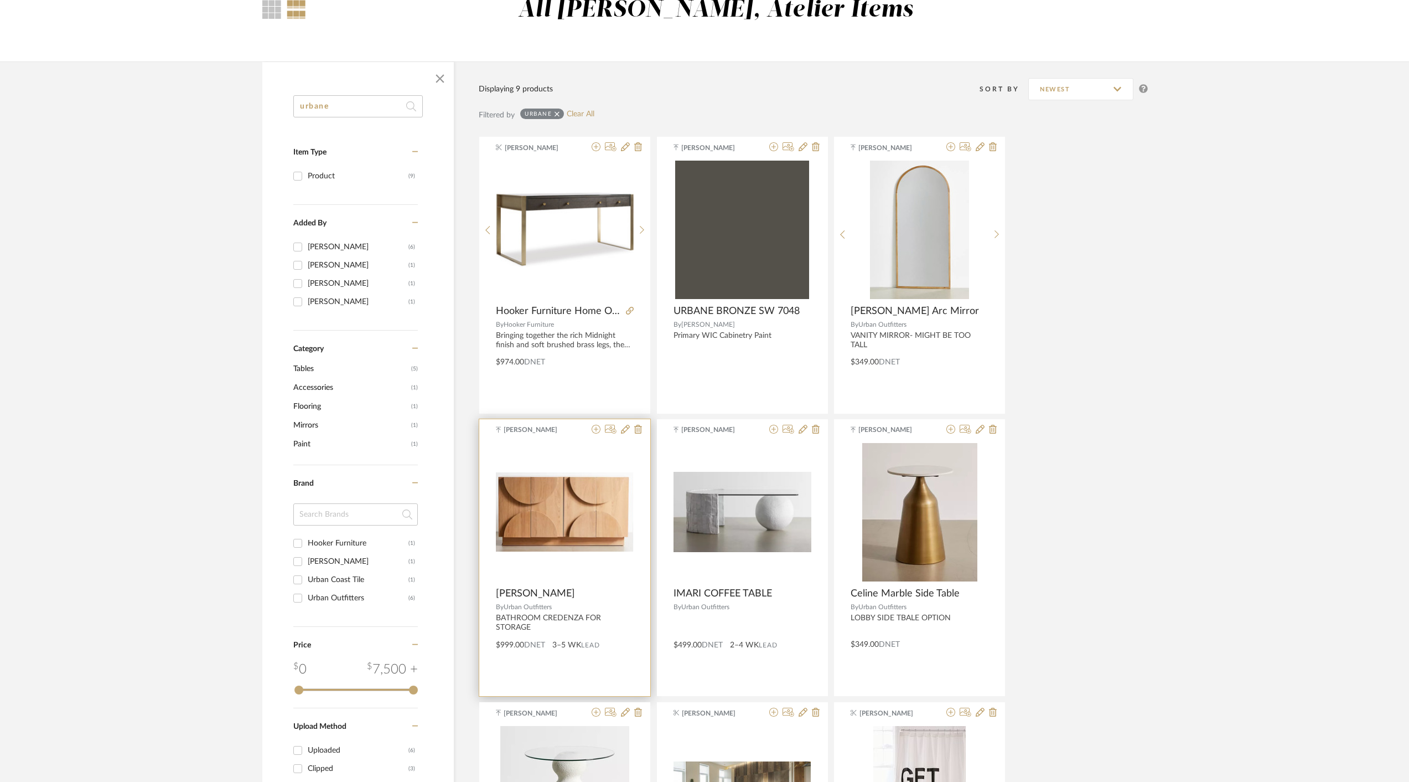
scroll to position [165, 0]
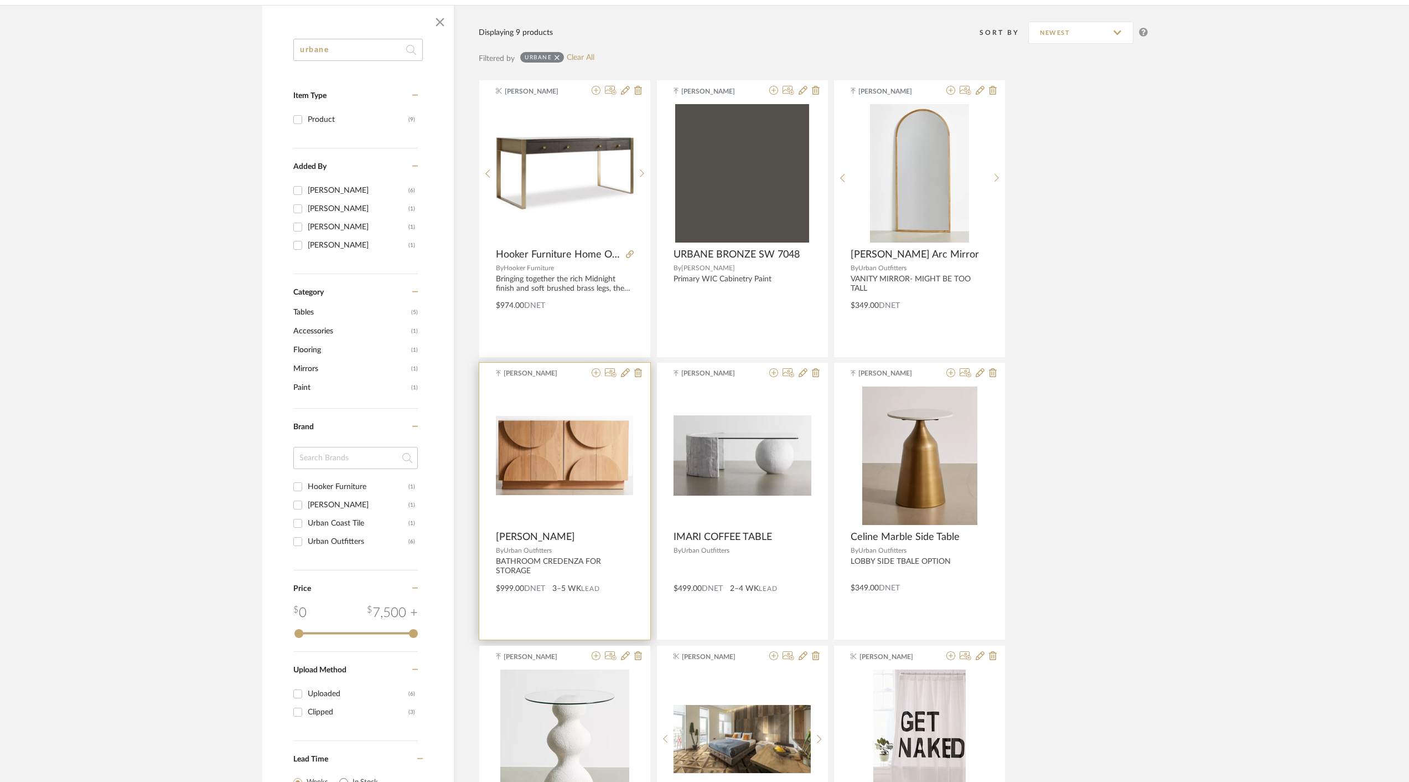
click at [548, 392] on div "0" at bounding box center [565, 455] width 138 height 138
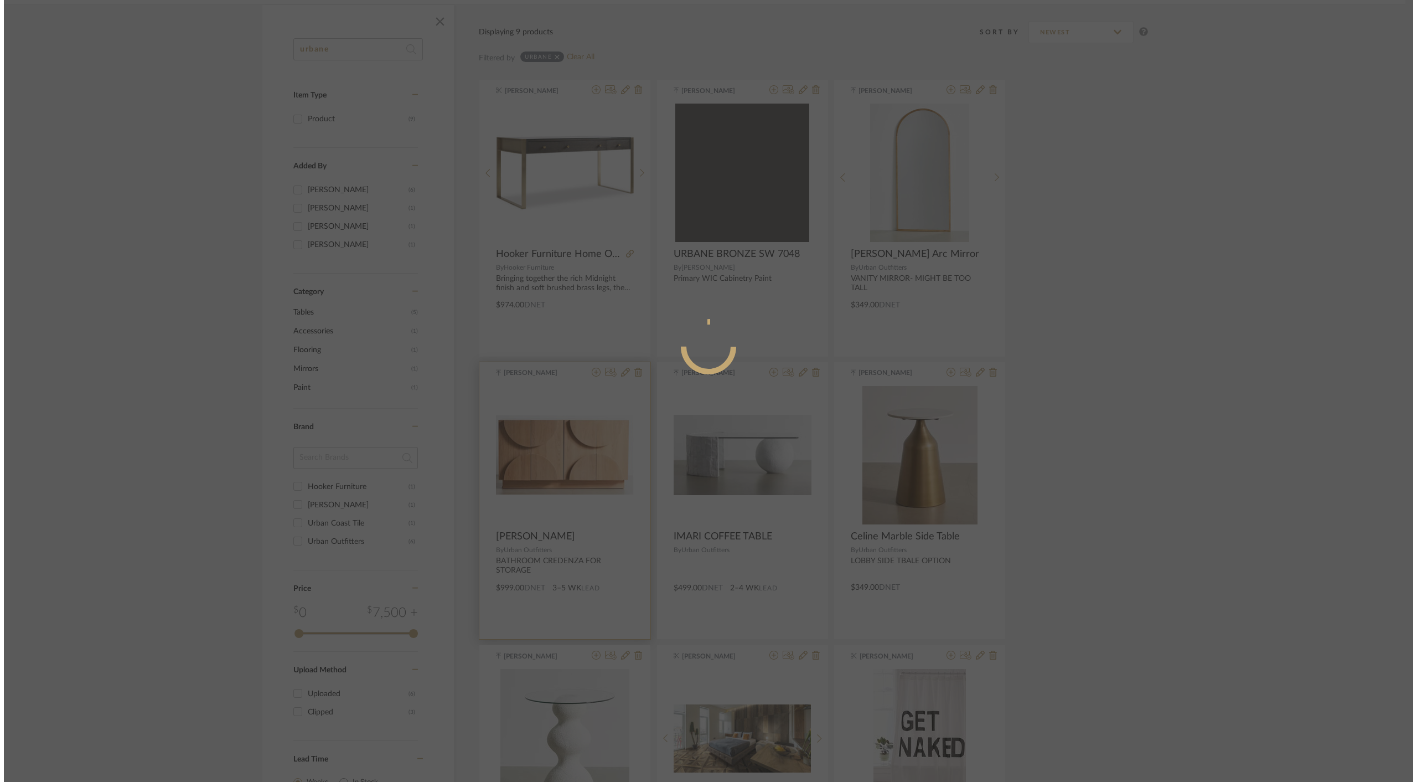
scroll to position [0, 0]
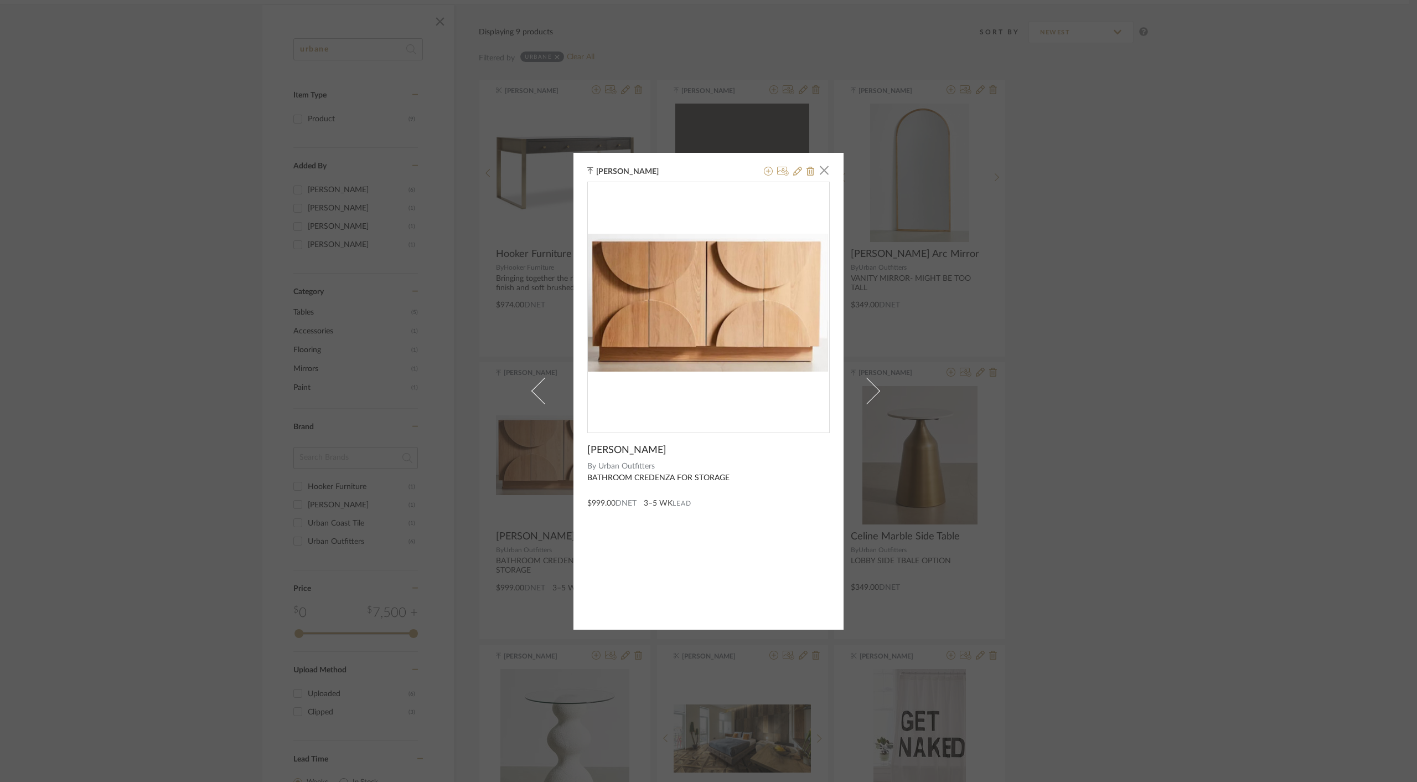
click at [632, 444] on span "Tabitha Credenza" at bounding box center [626, 450] width 79 height 12
click at [707, 293] on img "0" at bounding box center [708, 303] width 241 height 138
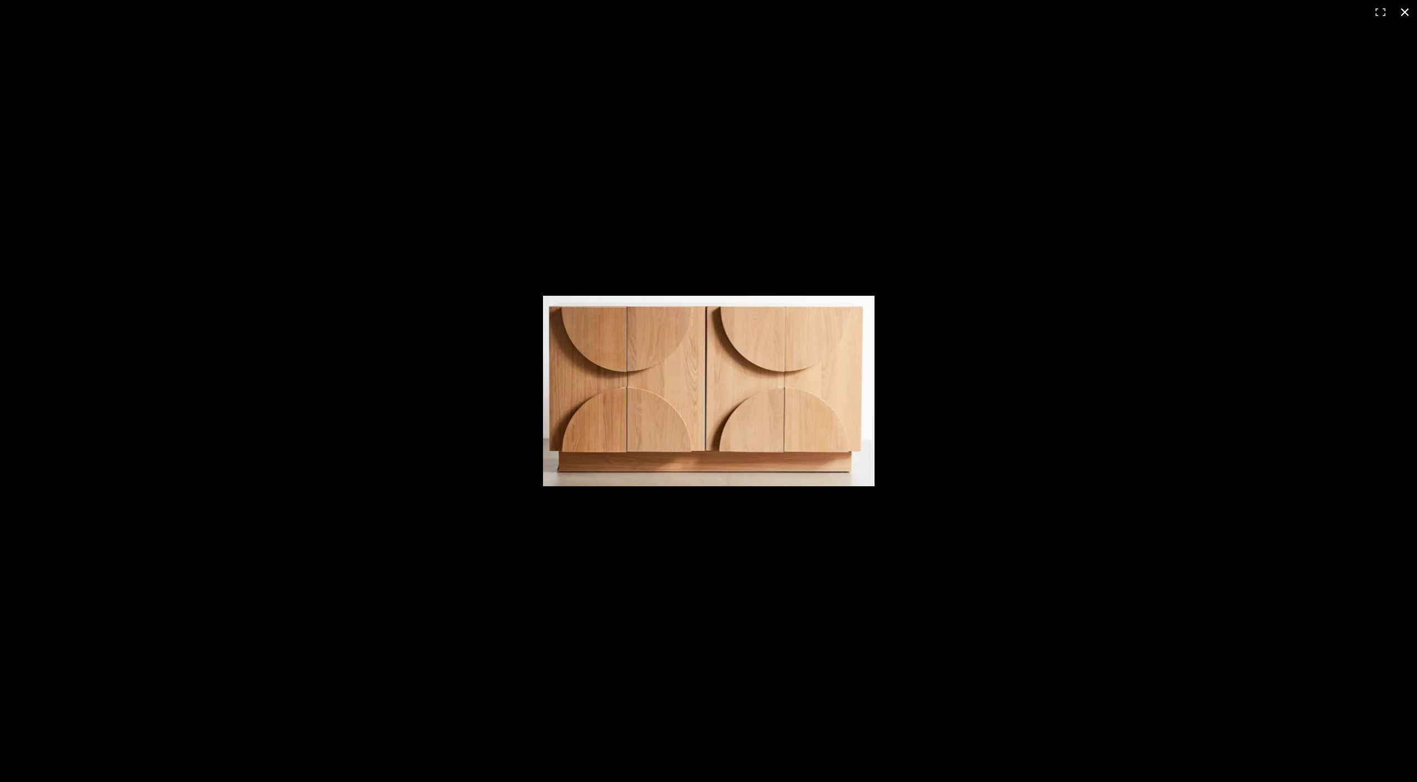
click at [1408, 13] on button at bounding box center [1405, 12] width 24 height 24
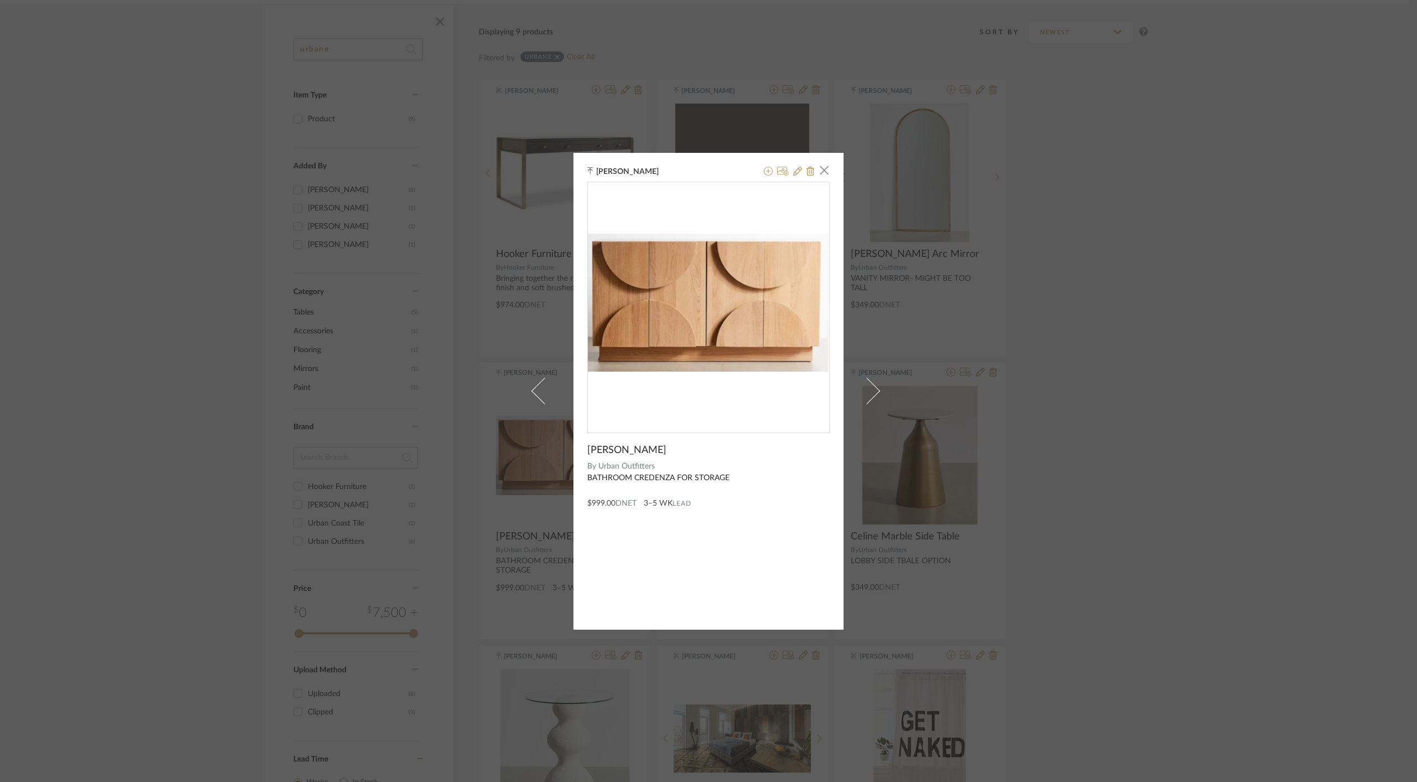
click at [614, 564] on div "Khrysten Taylor × Tabitha Credenza By Urban Outfitters BATHROOM CREDENZA FOR ST…" at bounding box center [709, 391] width 270 height 477
click at [793, 172] on icon at bounding box center [797, 171] width 9 height 9
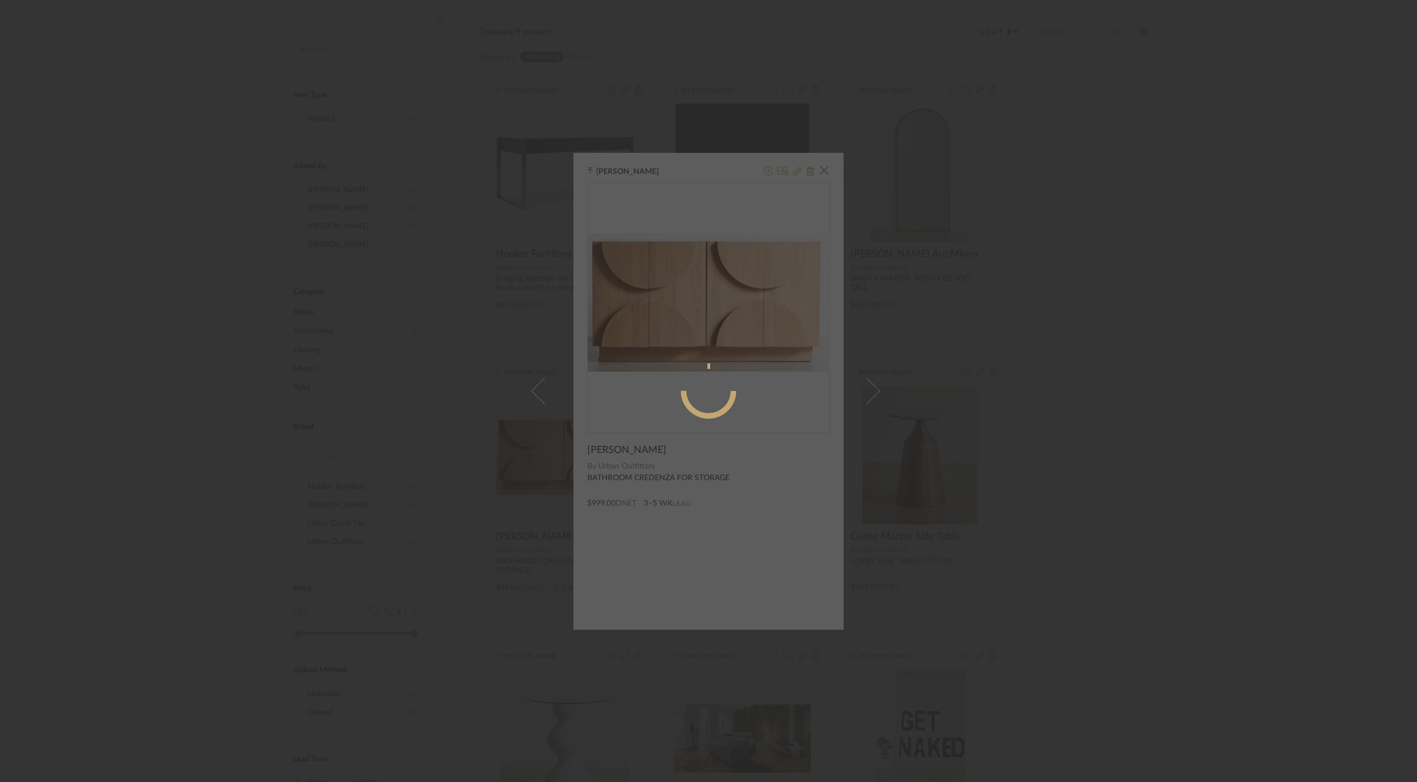
radio input "true"
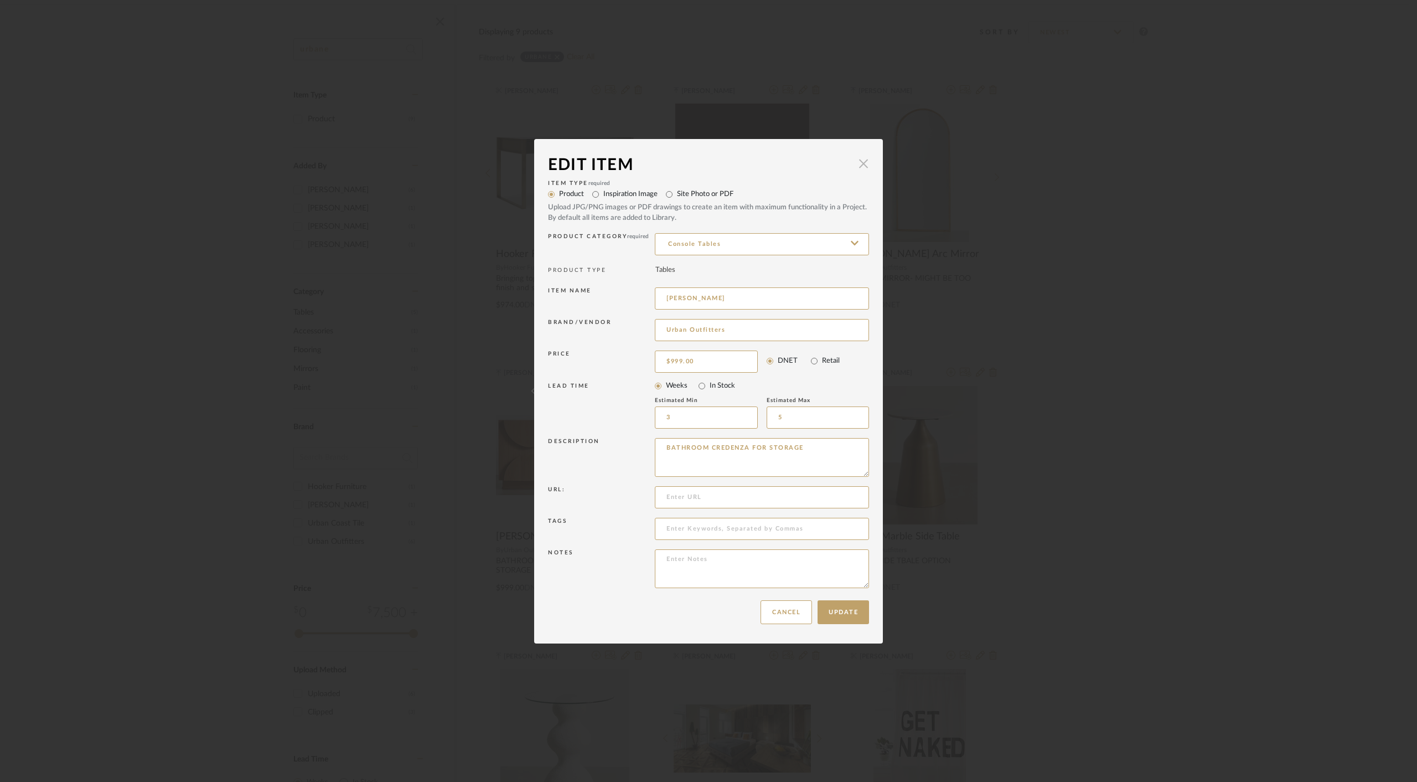
click at [863, 167] on span "button" at bounding box center [864, 164] width 22 height 22
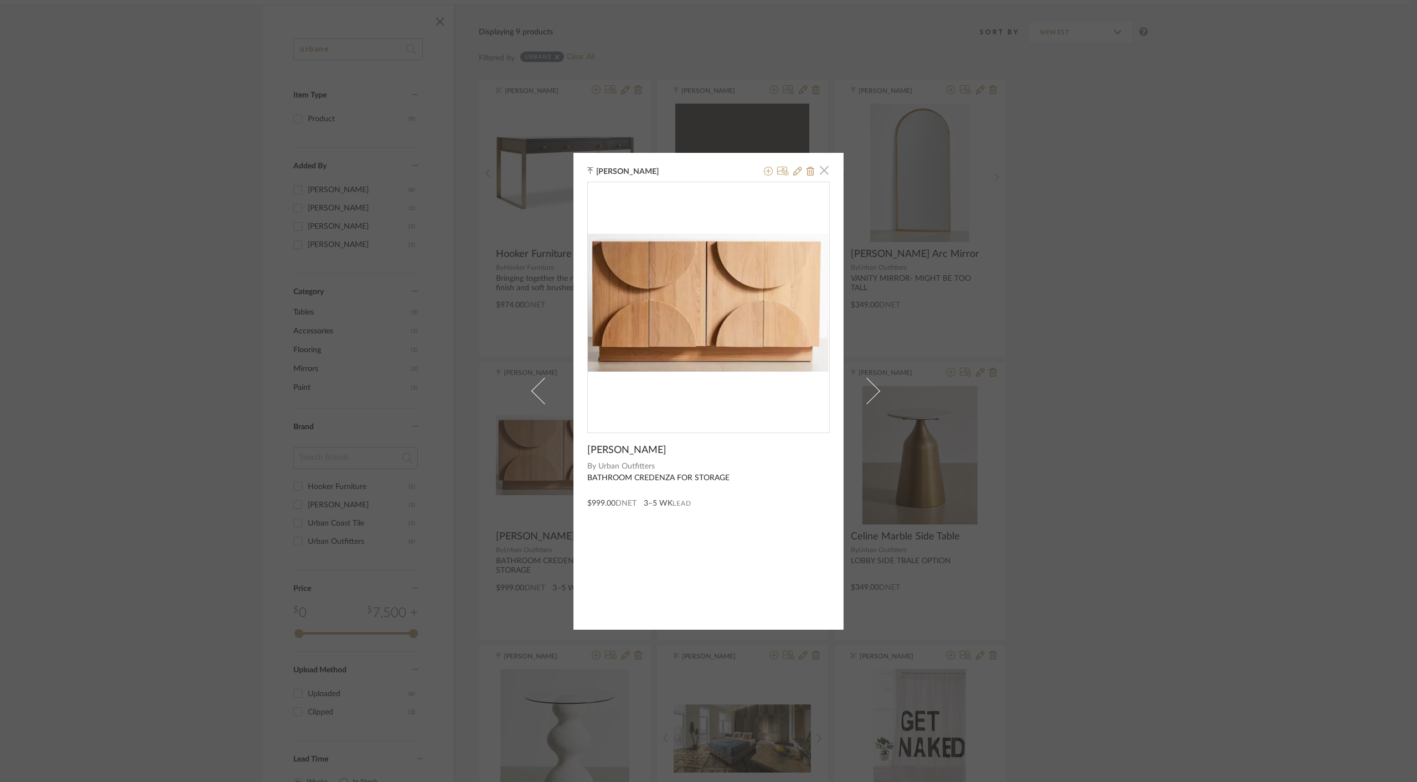
click at [819, 170] on span "button" at bounding box center [824, 170] width 22 height 22
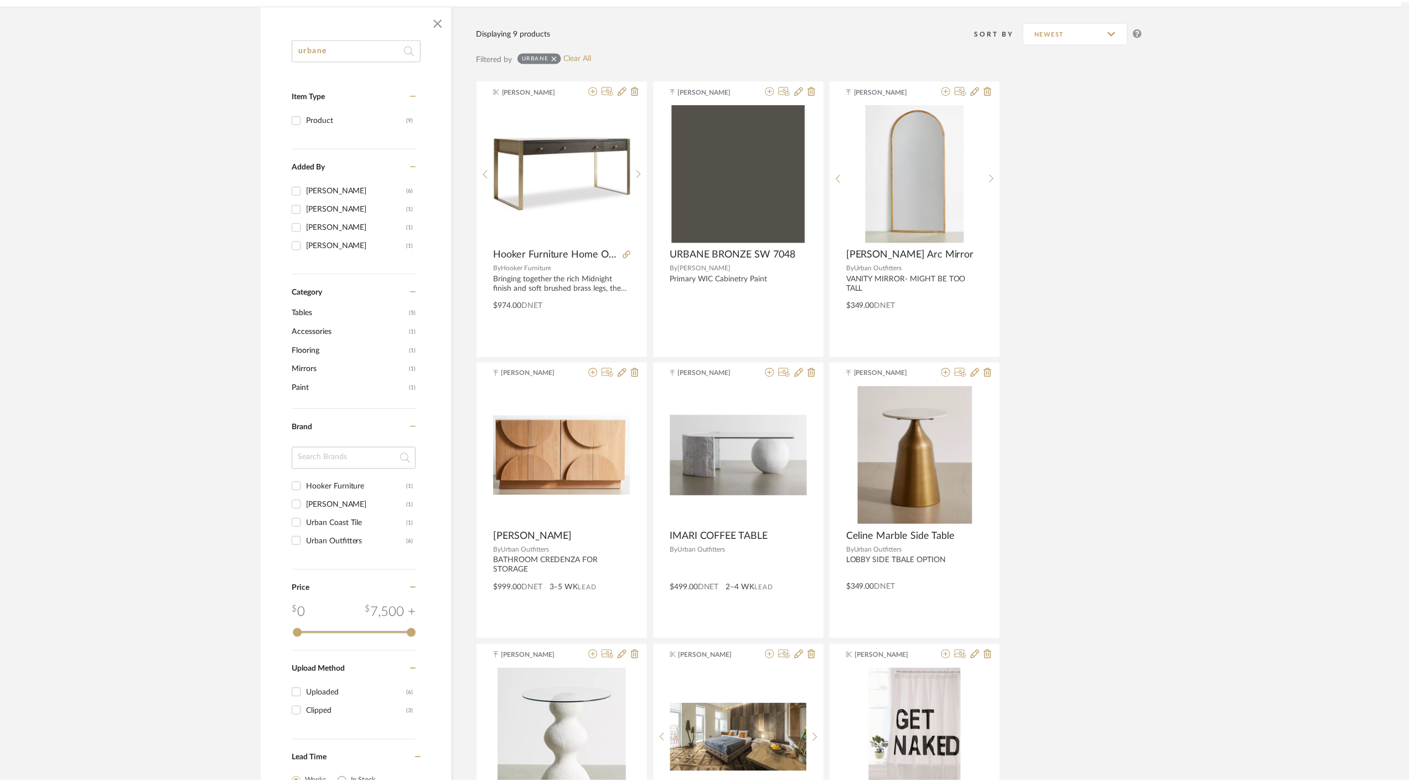
scroll to position [165, 0]
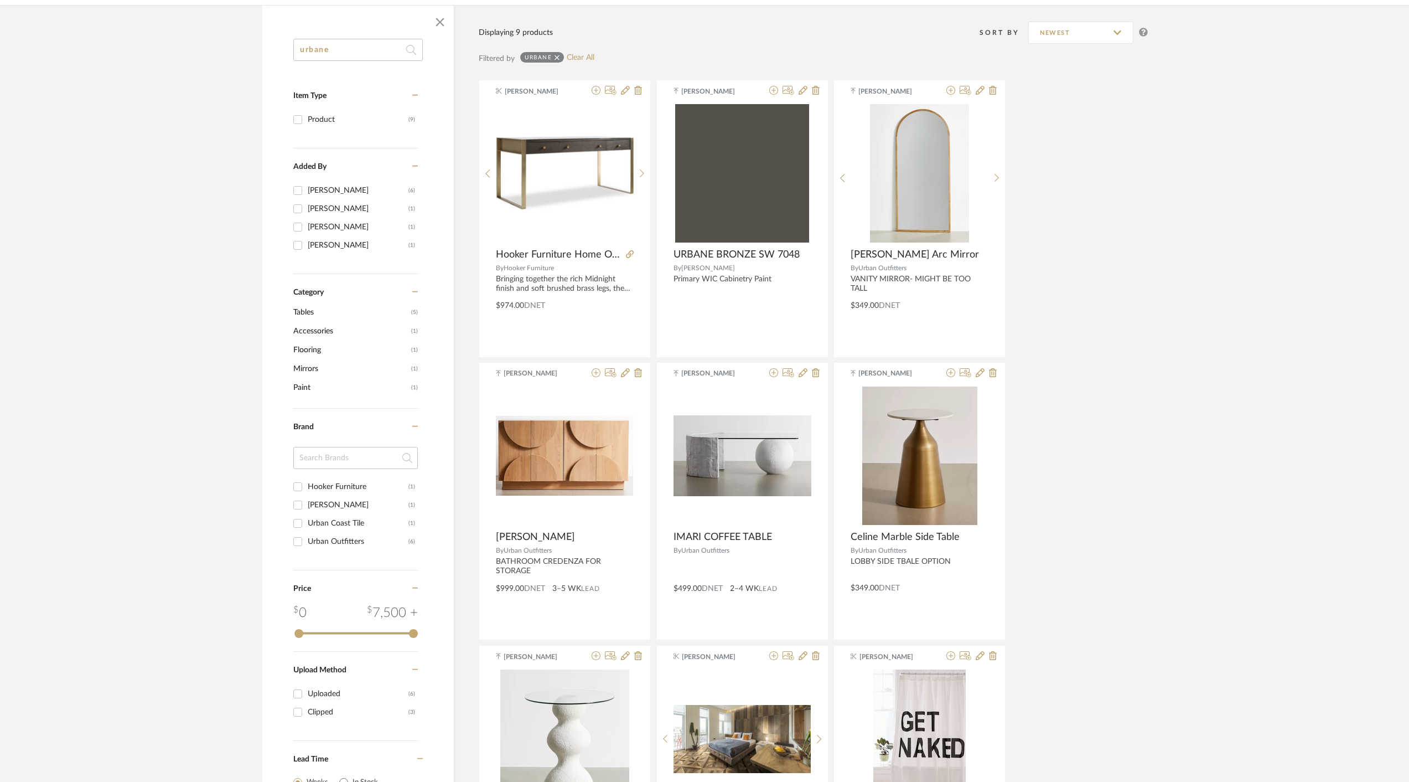
click at [1147, 585] on div "Natalie Agazarian Hooker Furniture Home Office Curata Writing Desk By Hooker Fu…" at bounding box center [813, 501] width 669 height 843
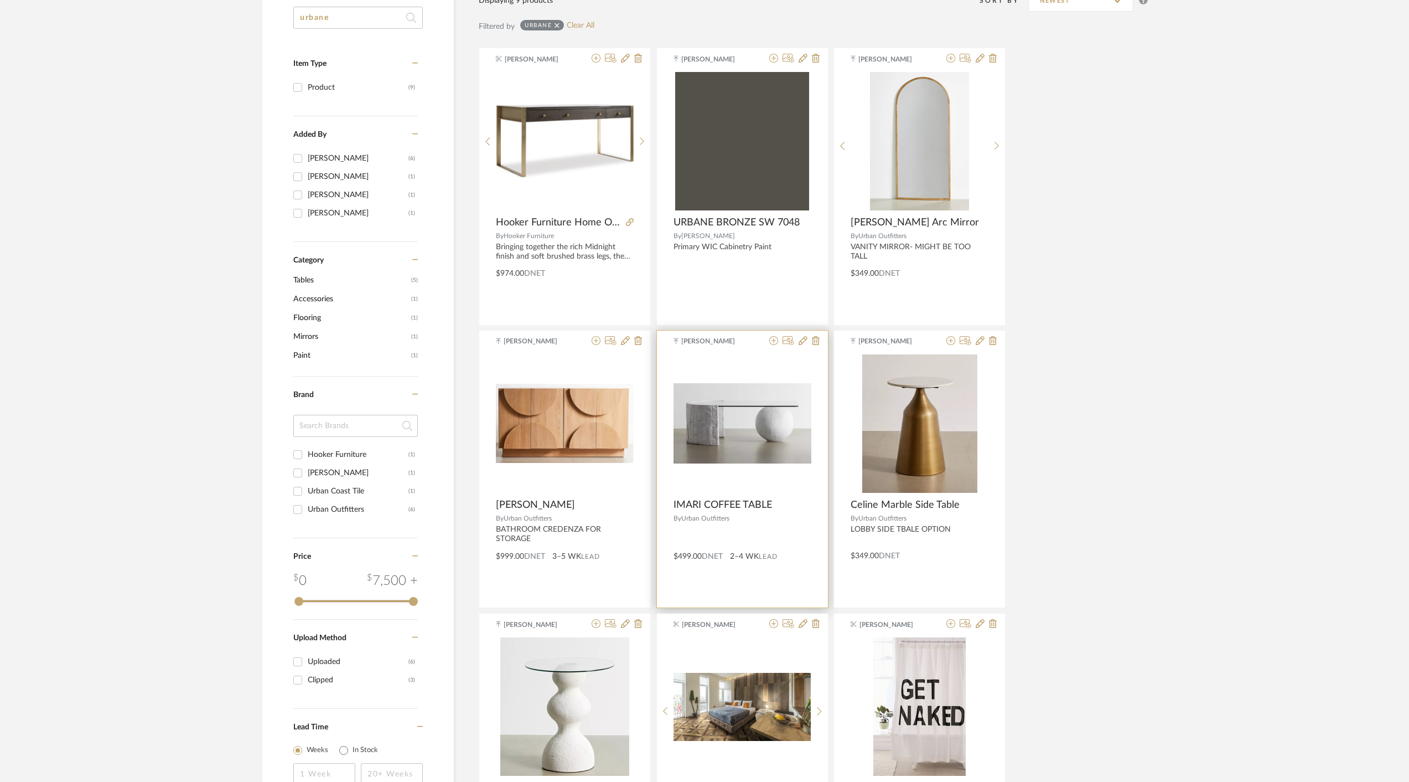
scroll to position [0, 0]
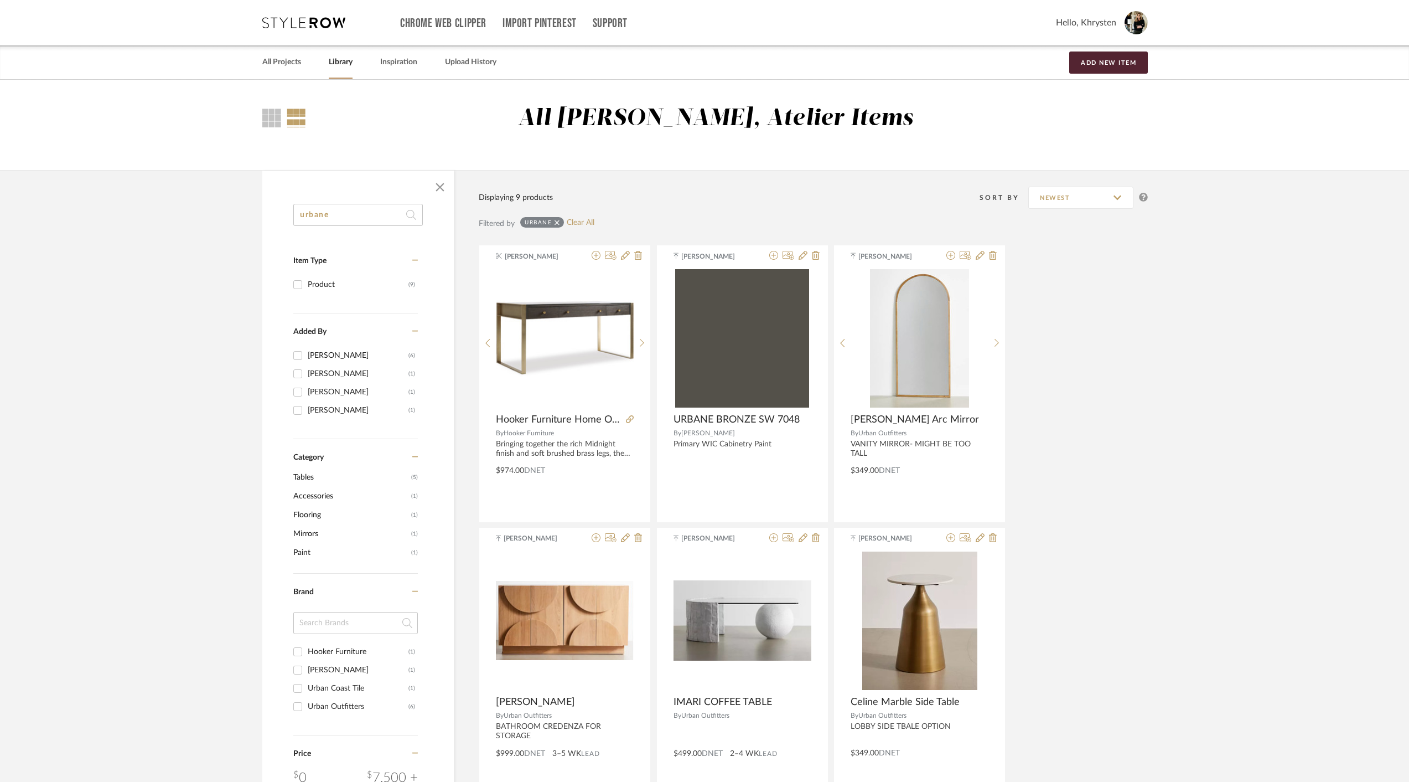
click at [343, 213] on input "urbane" at bounding box center [358, 215] width 130 height 22
click at [286, 66] on link "All Projects" at bounding box center [281, 62] width 39 height 15
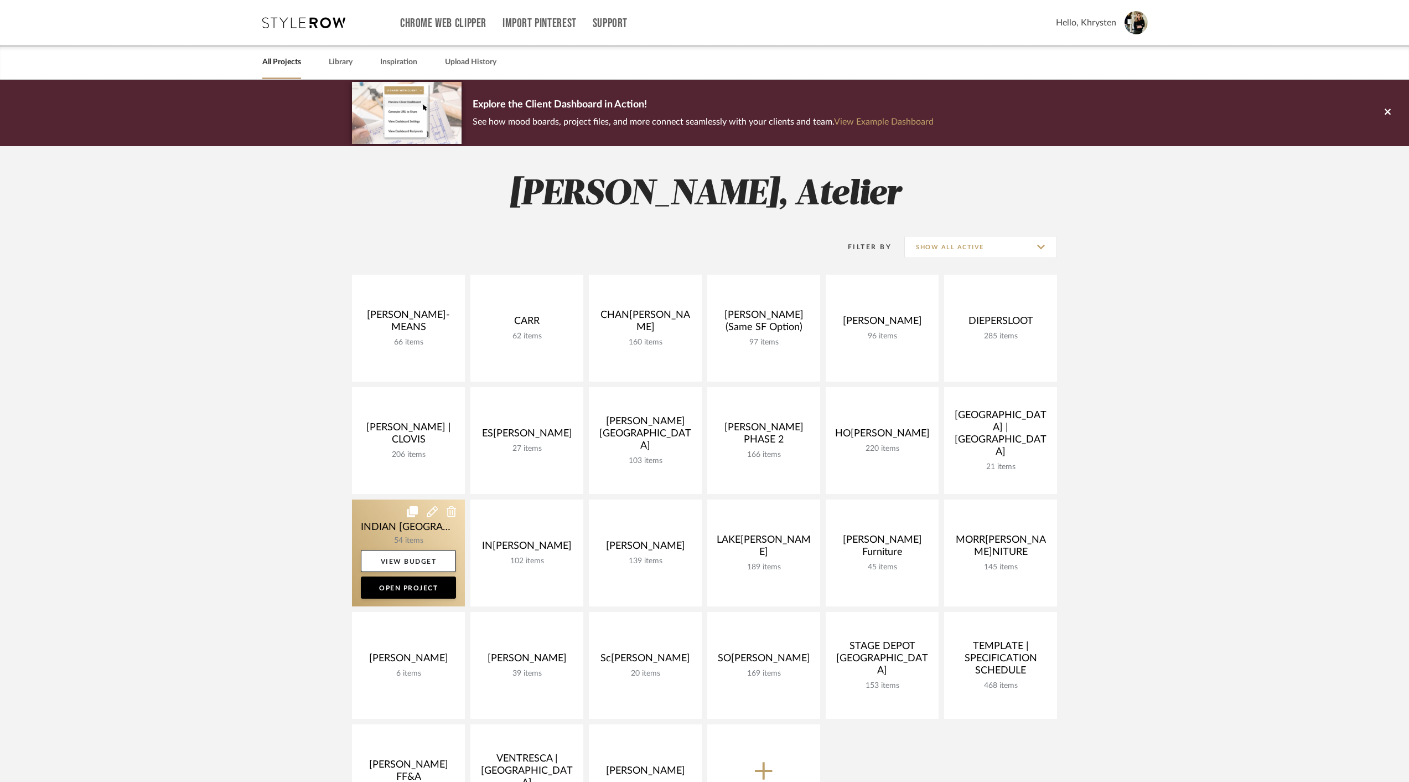
click at [395, 526] on link at bounding box center [408, 552] width 113 height 107
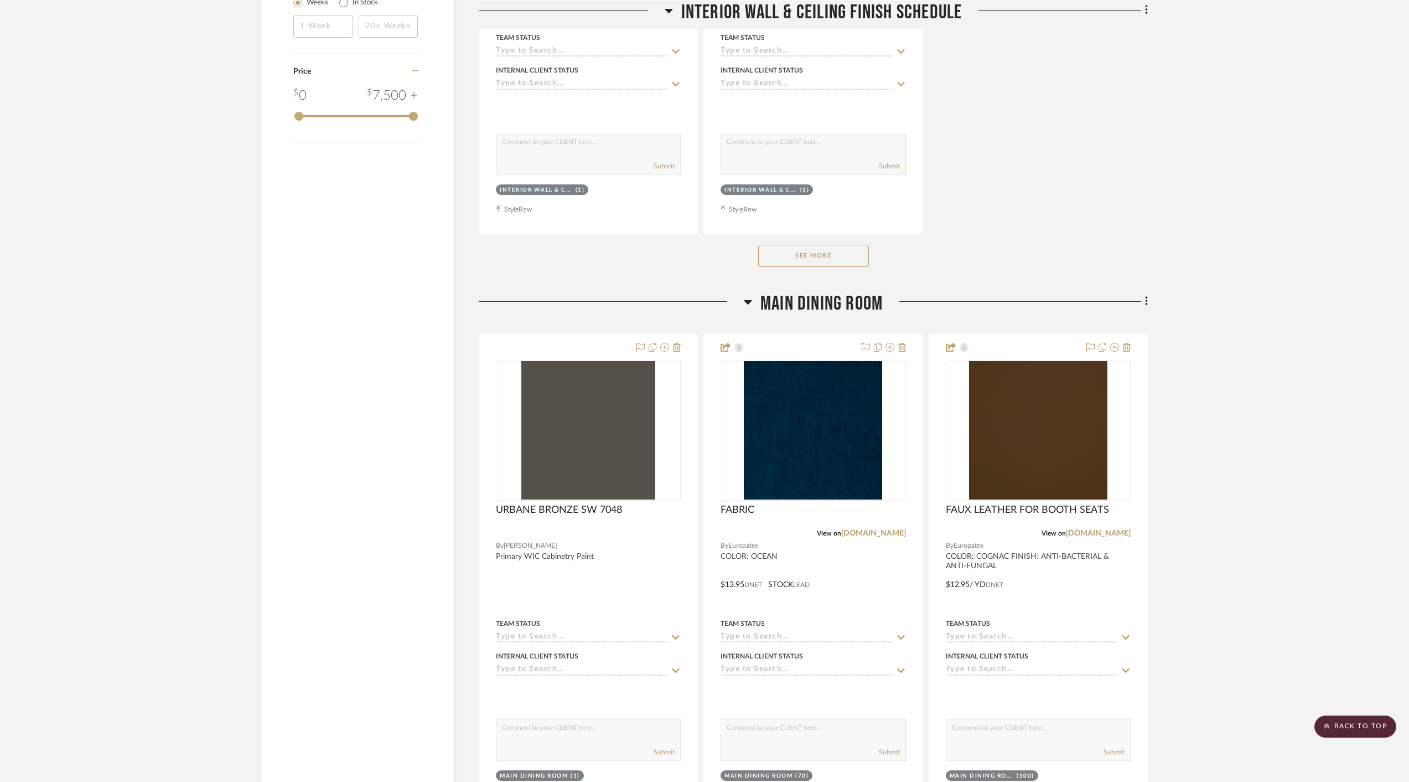
scroll to position [1556, 0]
click at [802, 514] on div "FABRIC" at bounding box center [813, 515] width 185 height 24
click at [803, 476] on img "0" at bounding box center [813, 429] width 138 height 138
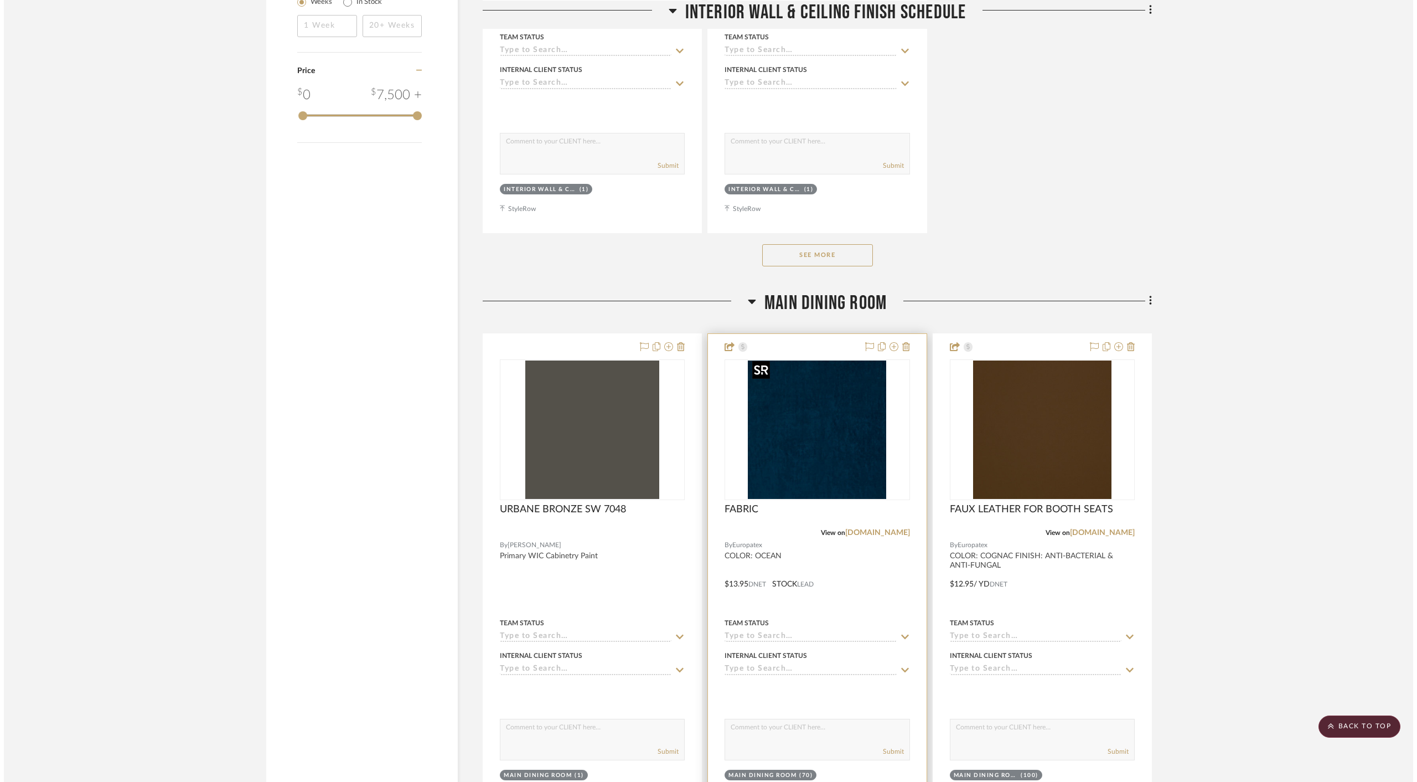
scroll to position [0, 0]
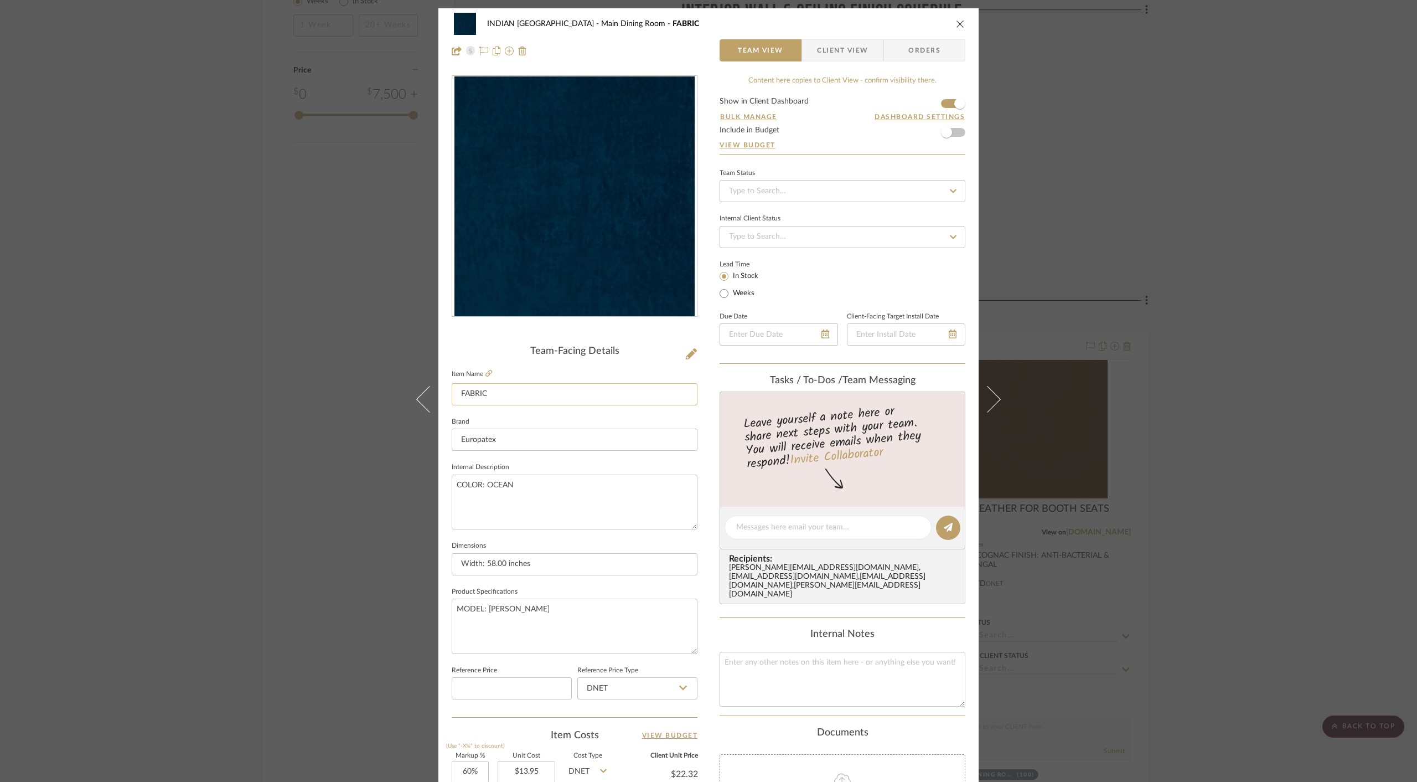
click at [456, 393] on input "FABRIC" at bounding box center [575, 394] width 246 height 22
click at [569, 390] on input "VELVET FOR BOOTH BACKS FABRIC" at bounding box center [575, 394] width 246 height 22
click at [485, 392] on input "VELVET FOR BOOTH BACKS" at bounding box center [575, 394] width 246 height 22
paste input "ABRICF"
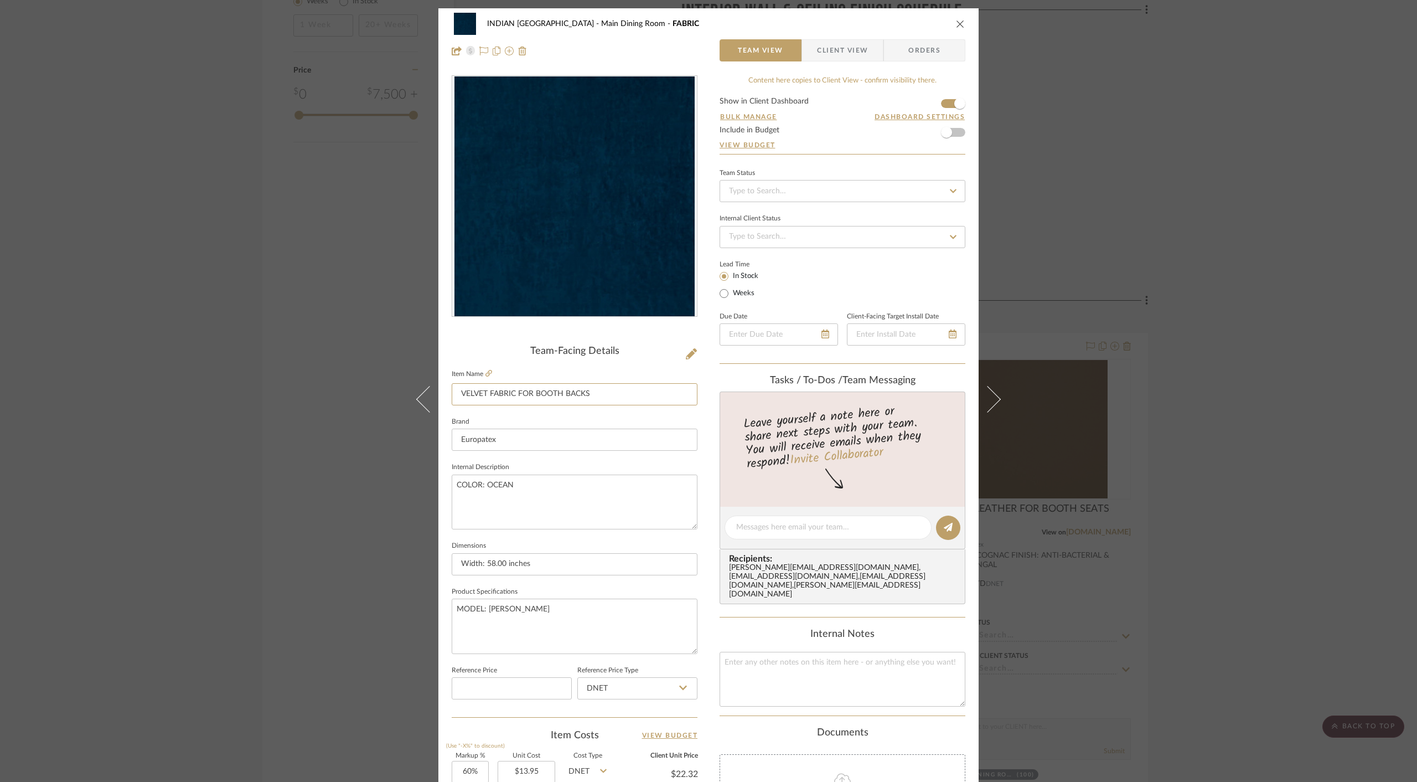
type input "VELVET FABRIC FOR BOOTH BACKS"
click at [816, 272] on div "Lead Time In Stock Weeks" at bounding box center [843, 278] width 246 height 43
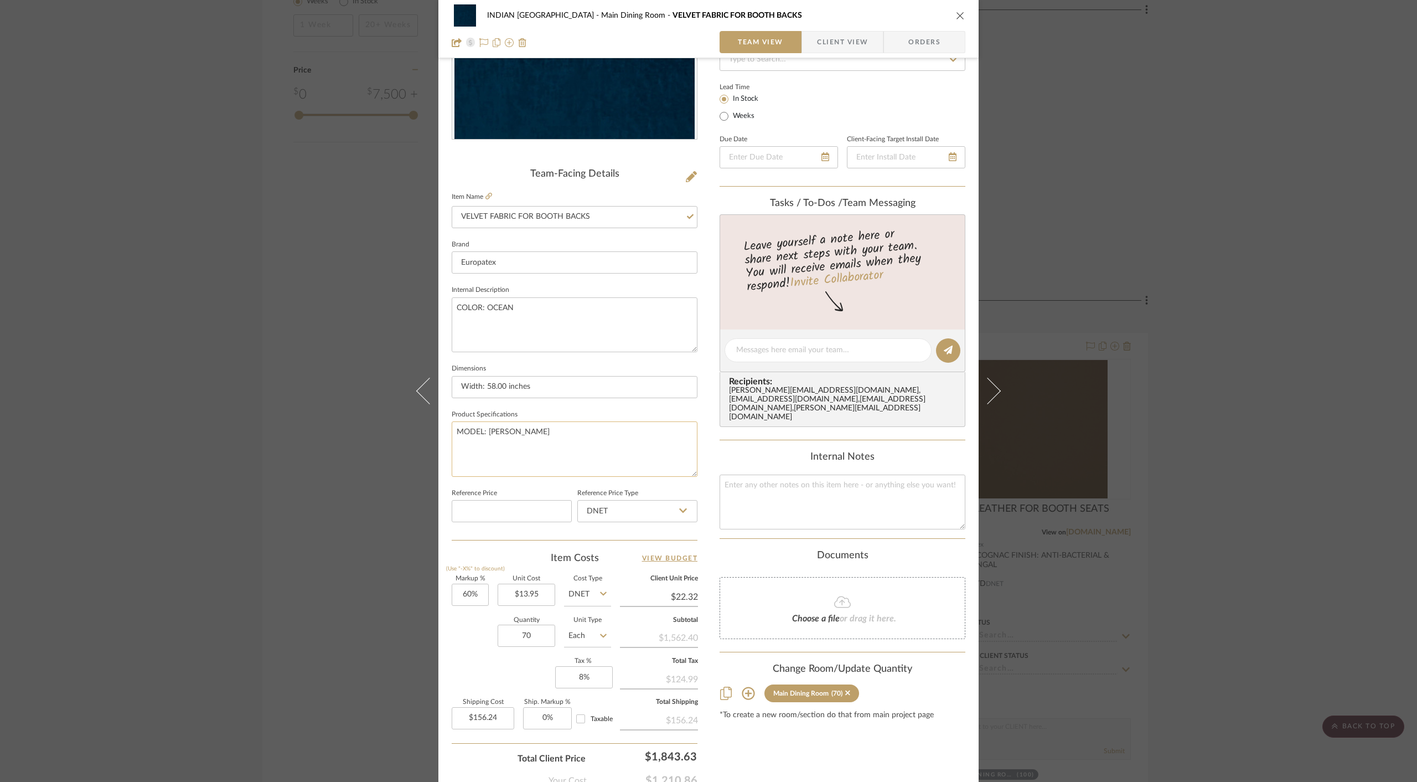
scroll to position [185, 0]
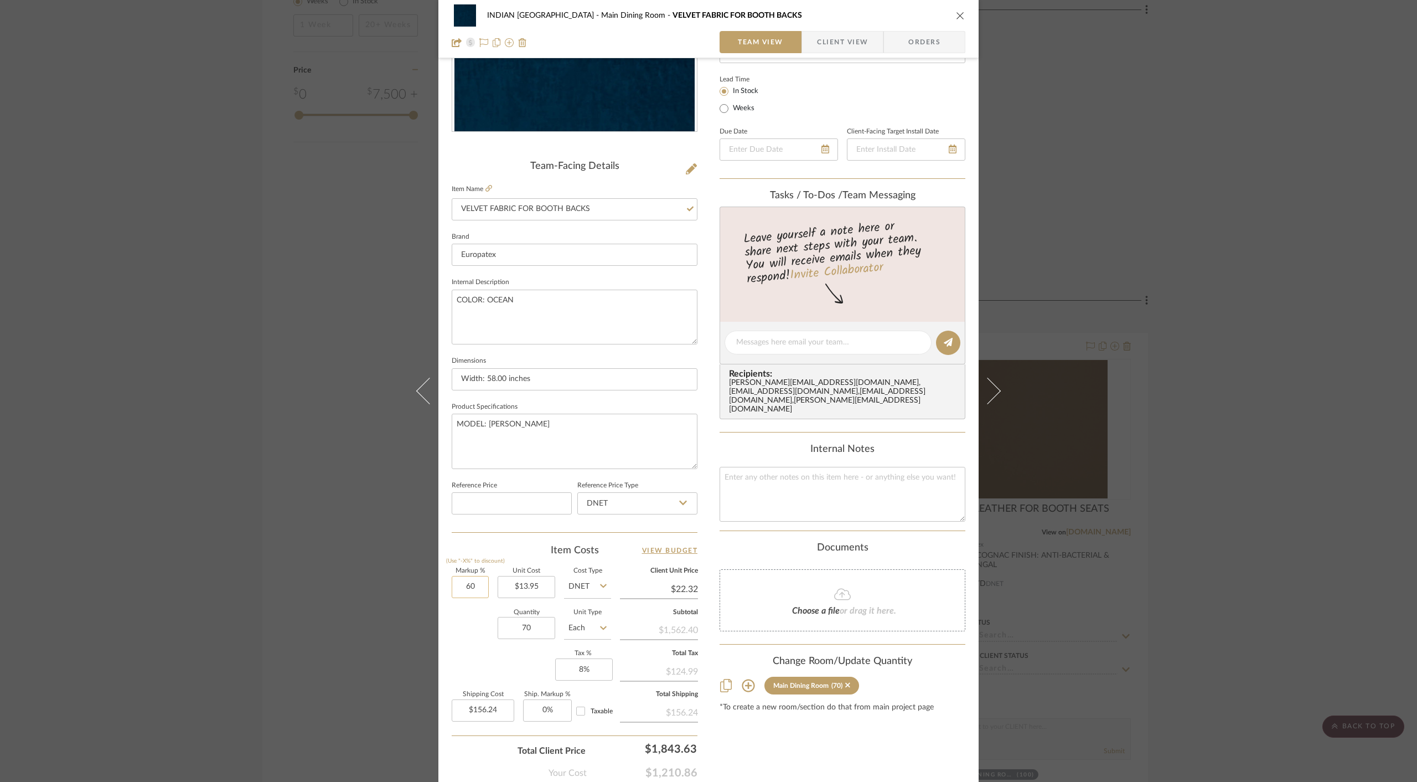
click at [458, 582] on input "60" at bounding box center [470, 587] width 37 height 22
type input "50%"
type input "13.95"
type input "$20.93"
type input "$146.48"
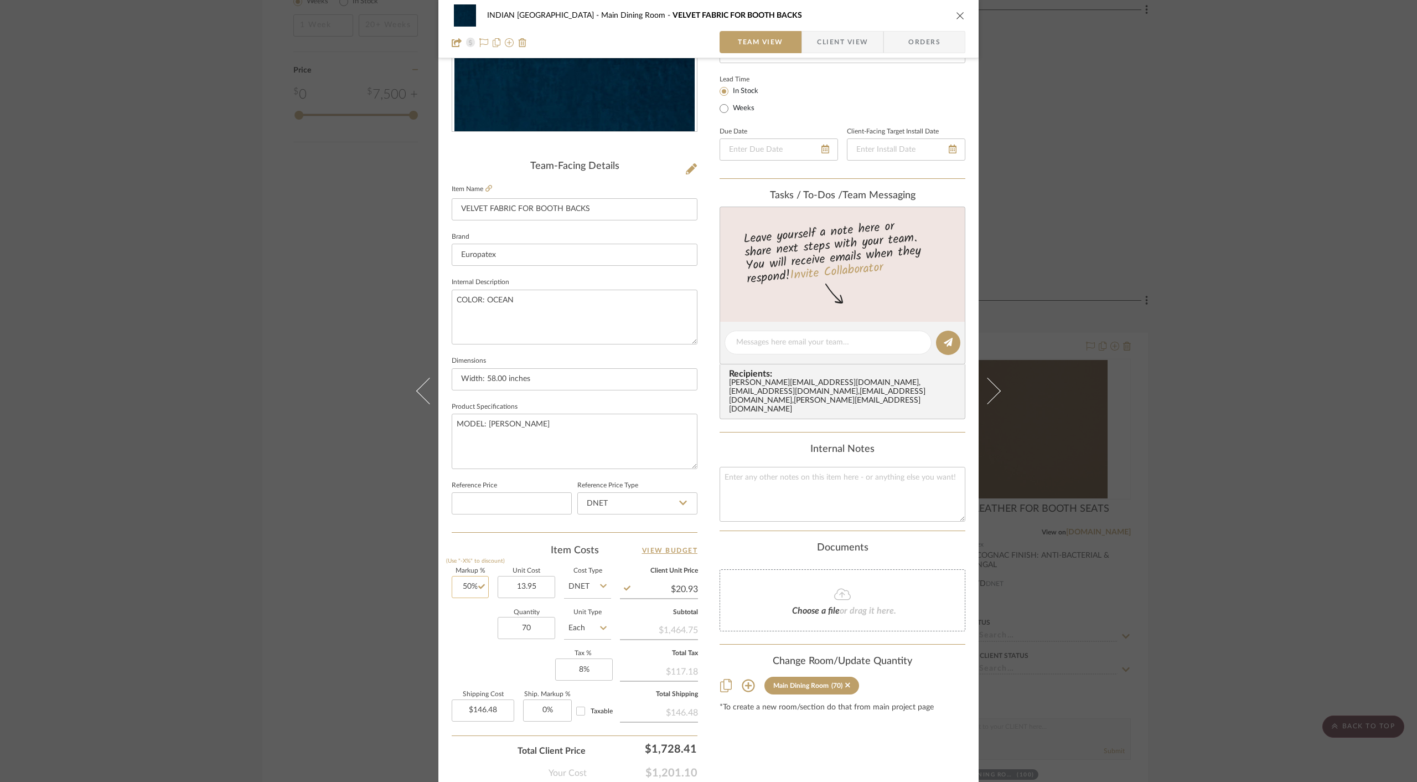
type input "50"
type input "$13.95"
click at [463, 585] on input "50" at bounding box center [470, 587] width 37 height 22
type input "40%"
type input "13.95"
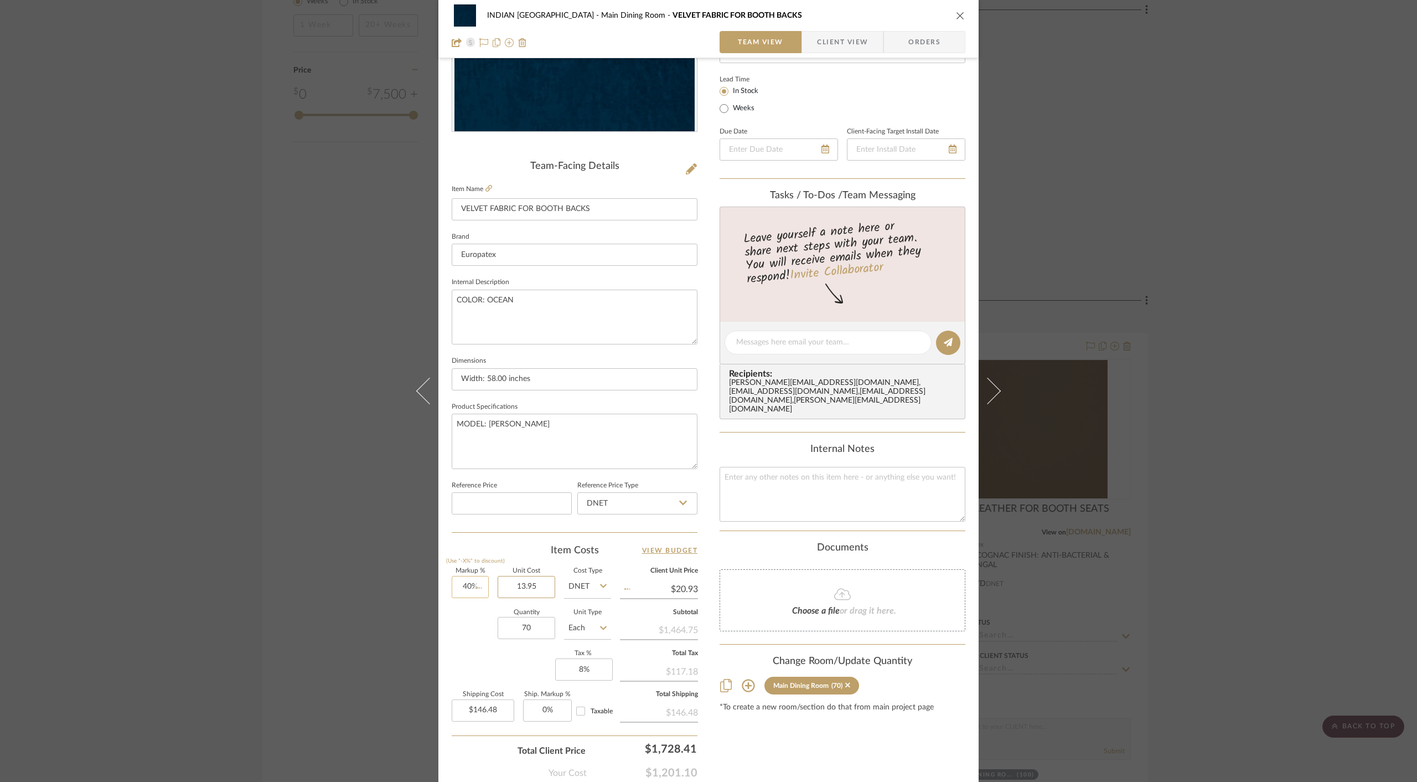
type input "$19.53"
type input "$136.71"
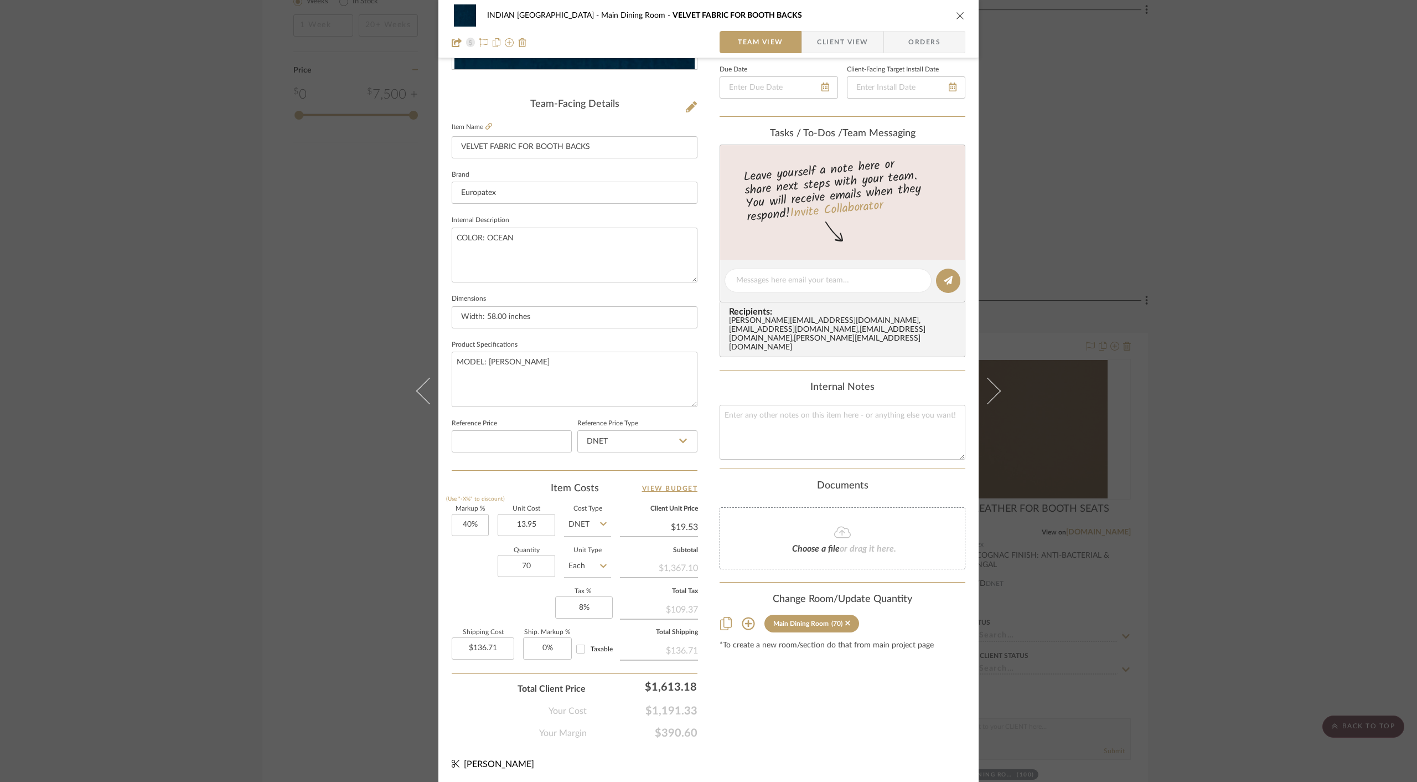
type input "$13.95"
click at [957, 14] on icon "close" at bounding box center [960, 15] width 9 height 9
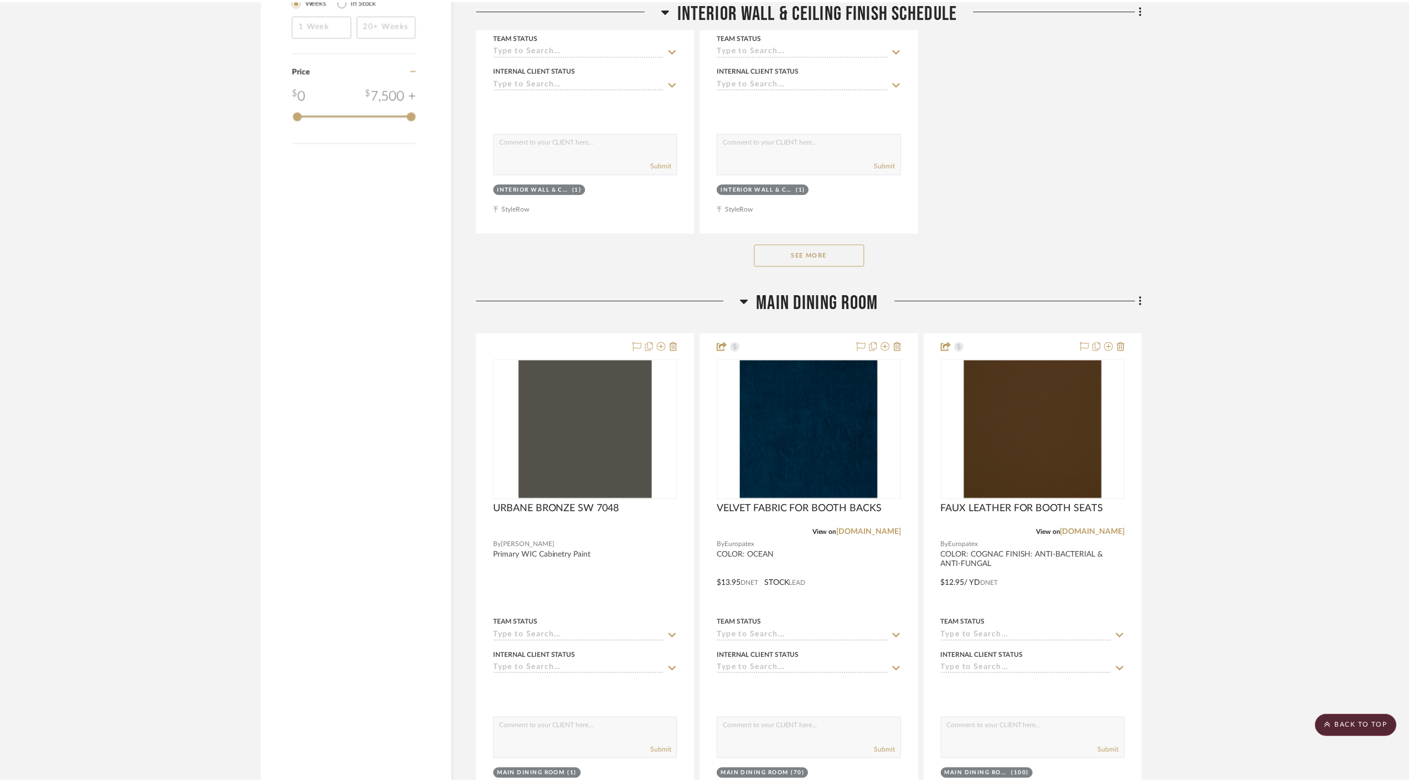
scroll to position [1556, 0]
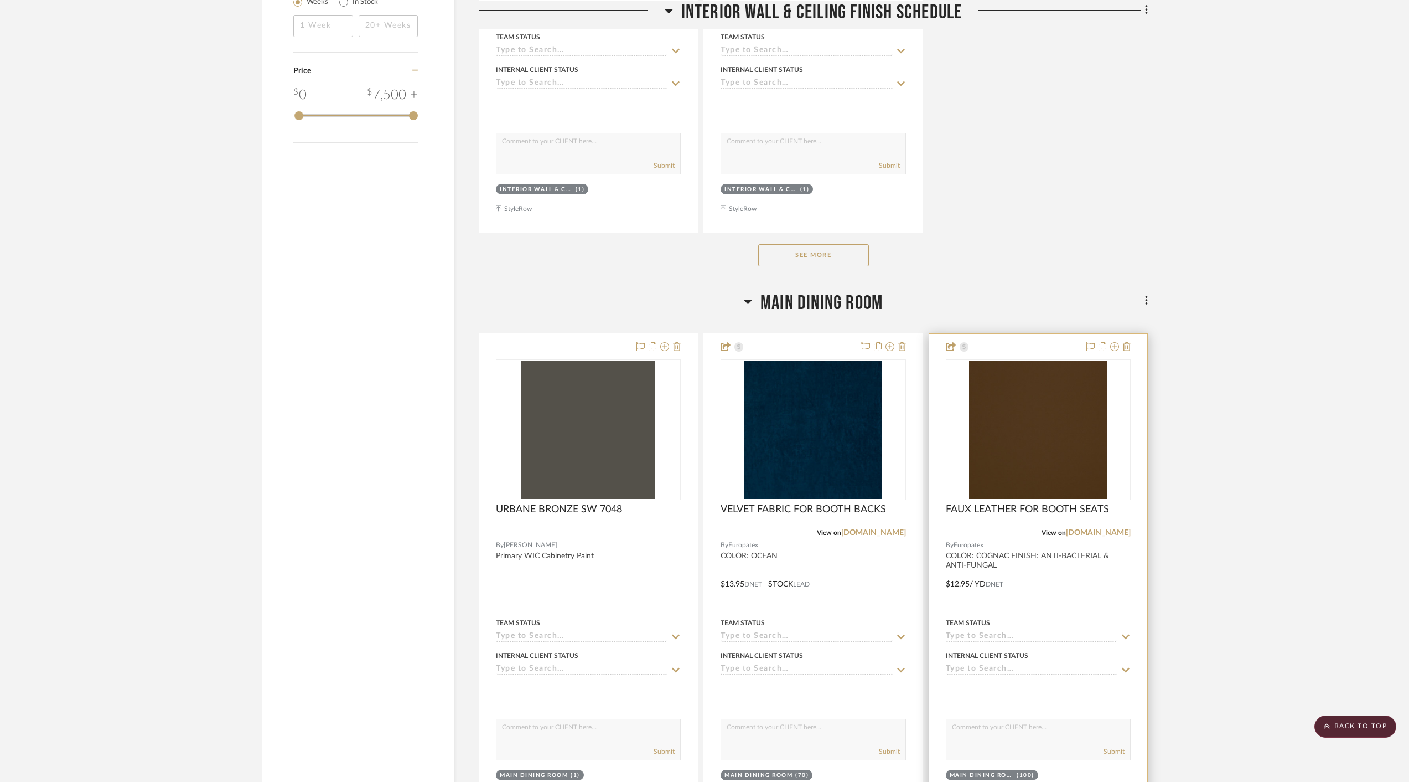
click at [1020, 528] on div "View on europatex.com" at bounding box center [1038, 533] width 185 height 10
click at [1027, 410] on img "0" at bounding box center [1038, 429] width 138 height 138
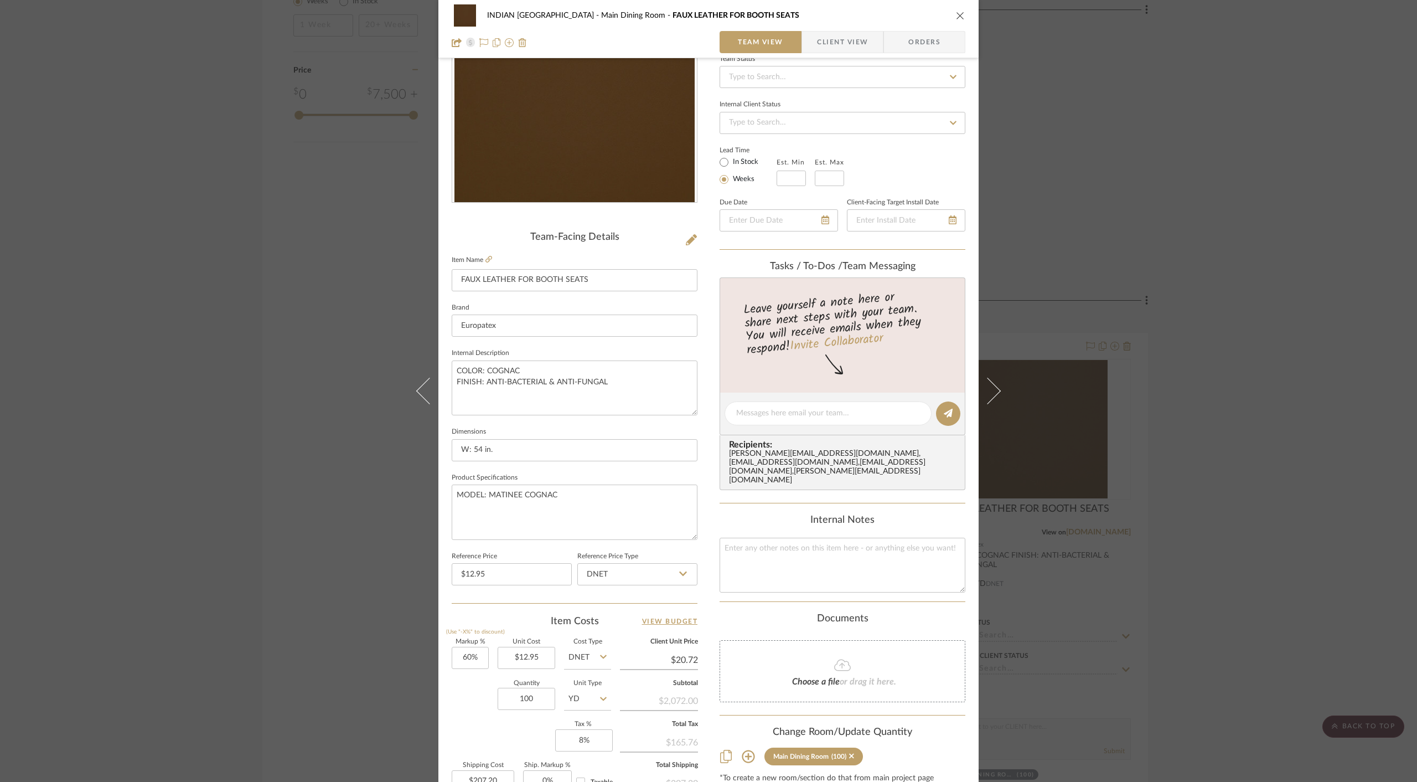
scroll to position [126, 0]
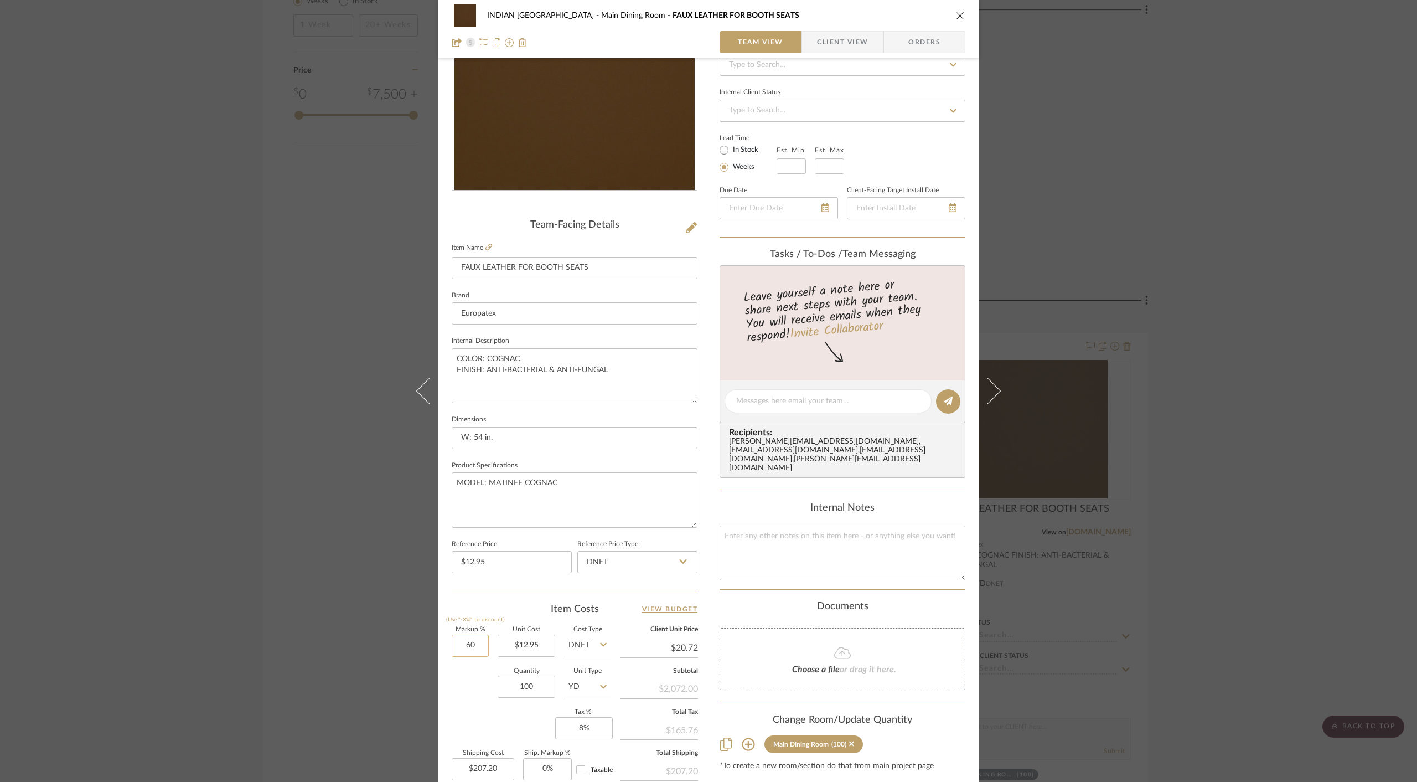
click at [463, 643] on input "60" at bounding box center [470, 645] width 37 height 22
type input "40%"
type input "12.95"
type input "$18.13"
type input "$181.30"
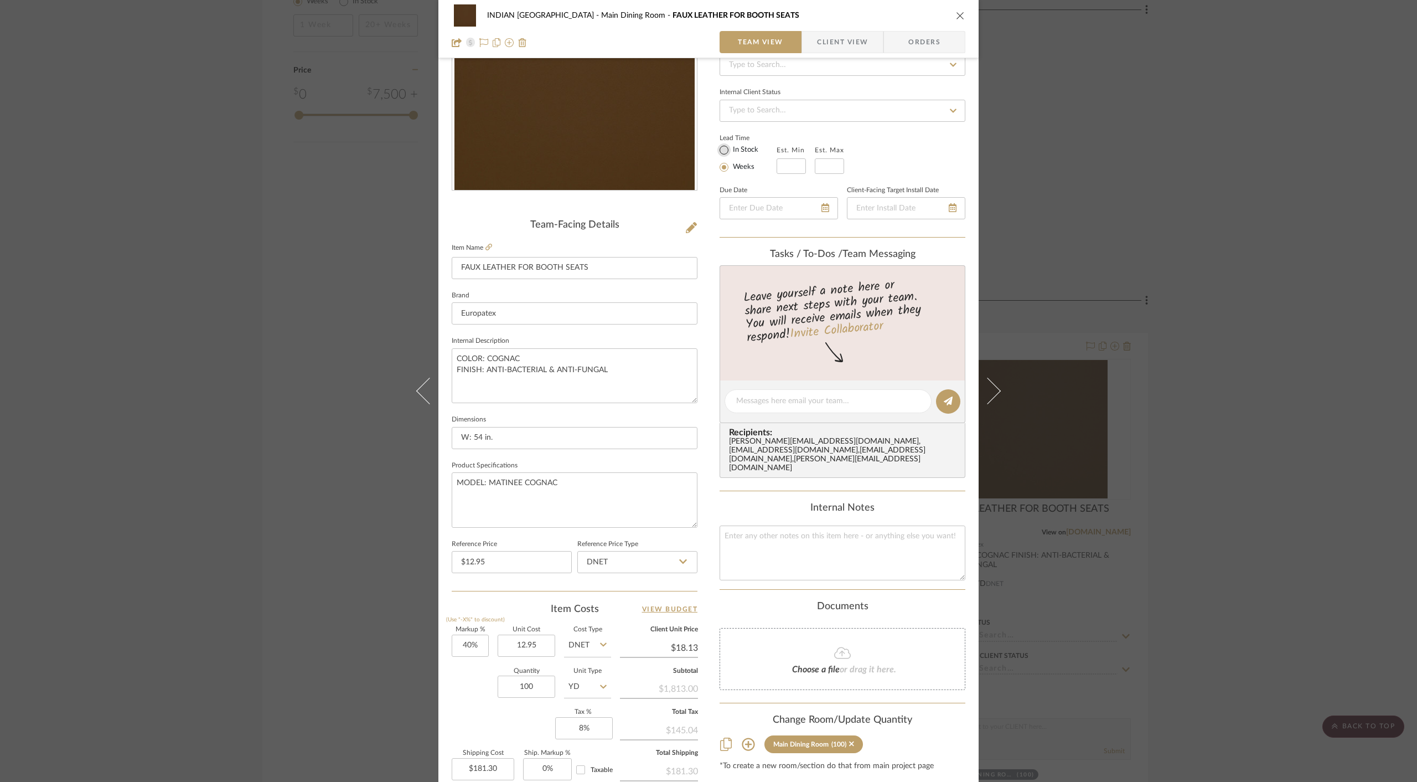
type input "$12.95"
click at [720, 151] on input "In Stock" at bounding box center [723, 149] width 13 height 13
radio input "true"
click at [717, 166] on input "Weeks" at bounding box center [723, 167] width 13 height 13
radio input "true"
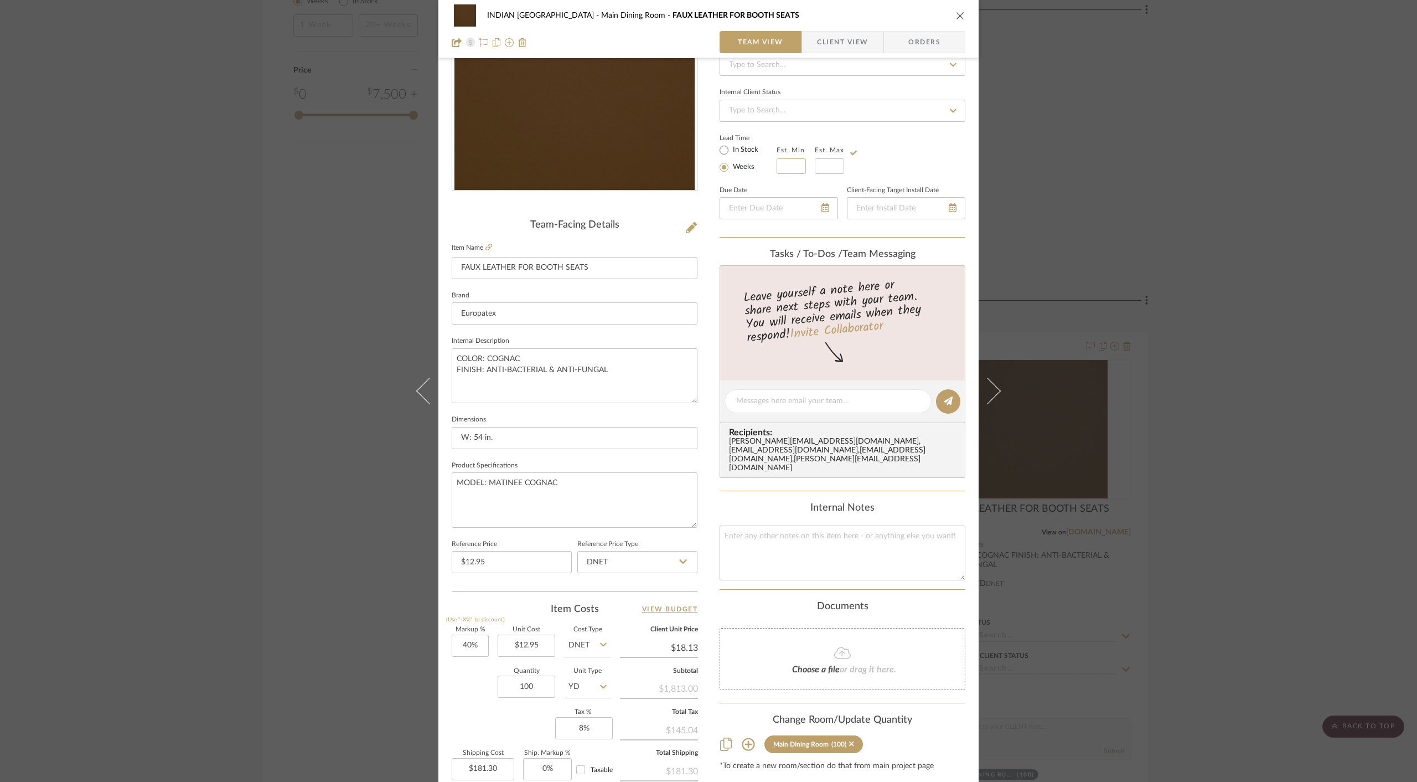
click at [791, 163] on input "text" at bounding box center [791, 166] width 29 height 16
type input "8"
click at [826, 167] on input "text" at bounding box center [829, 166] width 29 height 16
type input "9"
type input "10"
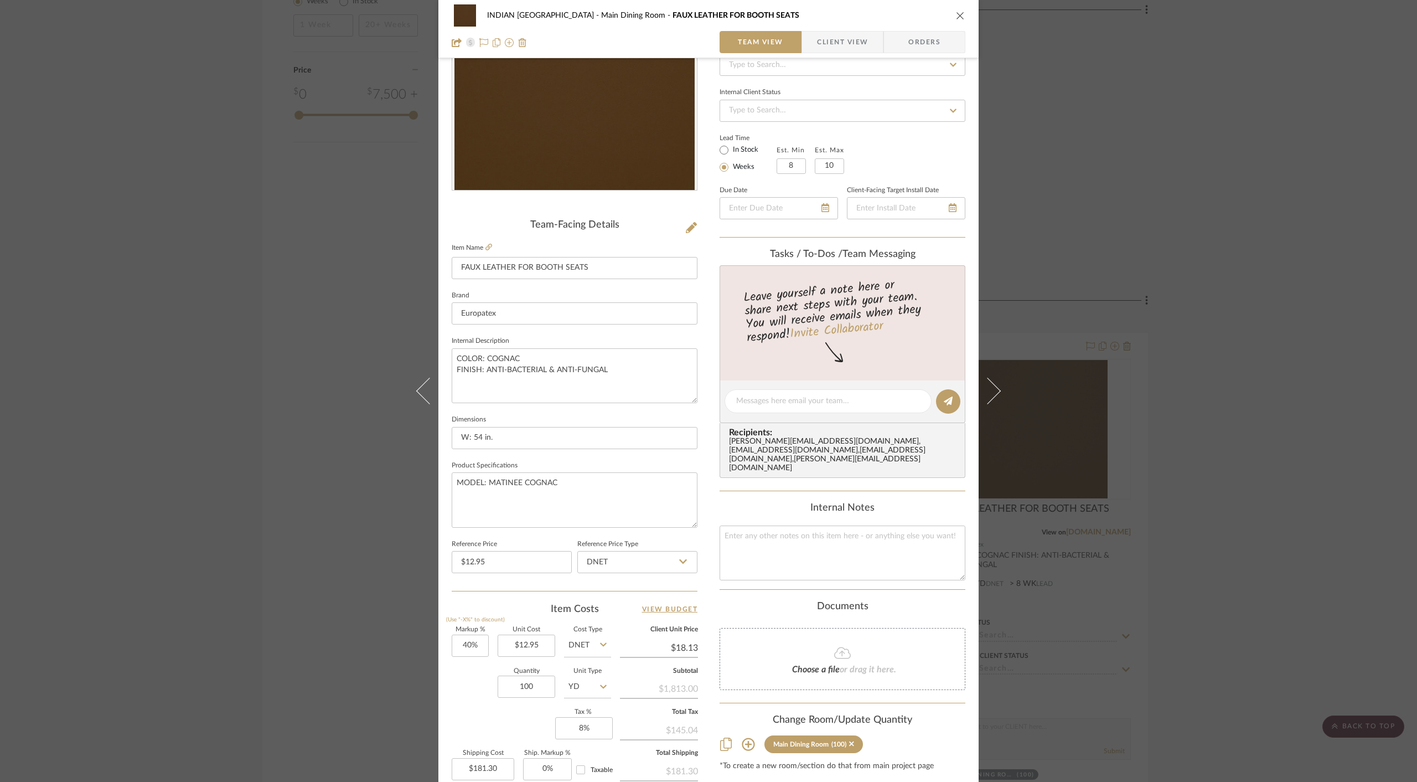
click at [900, 123] on div "Team Status Internal Client Status Lead Time In Stock Weeks Est. Min 8 Est. Max…" at bounding box center [843, 138] width 246 height 199
click at [958, 17] on icon "close" at bounding box center [960, 15] width 9 height 9
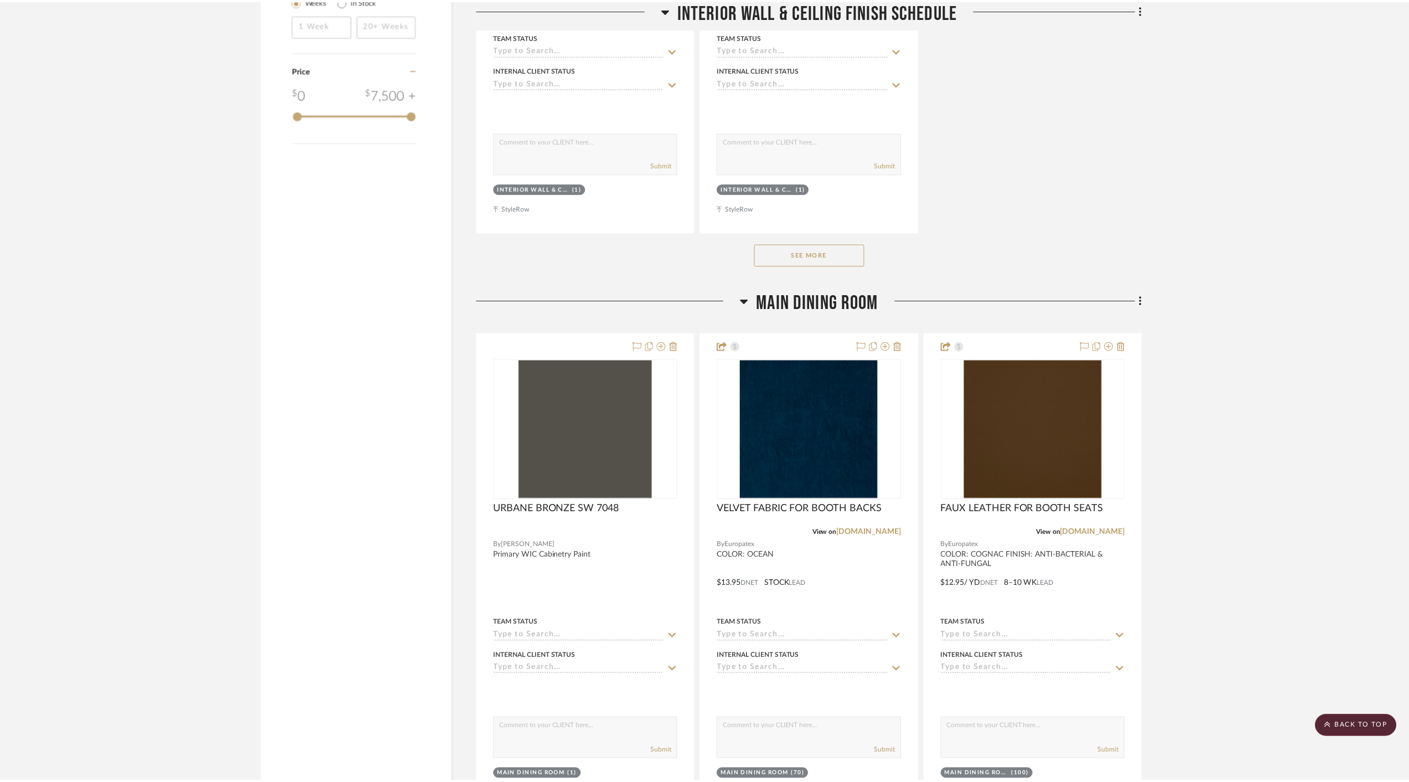
scroll to position [1556, 0]
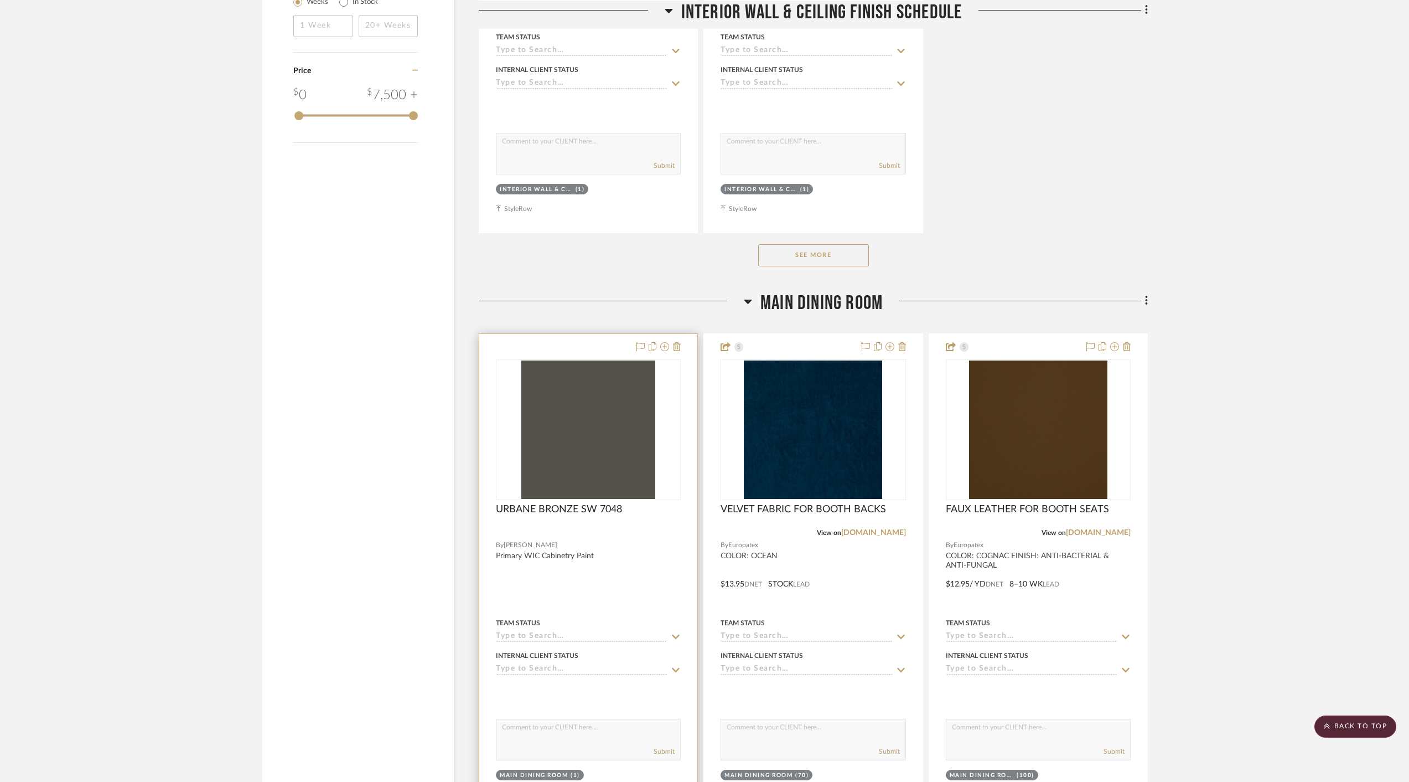
click at [611, 595] on div at bounding box center [588, 576] width 218 height 484
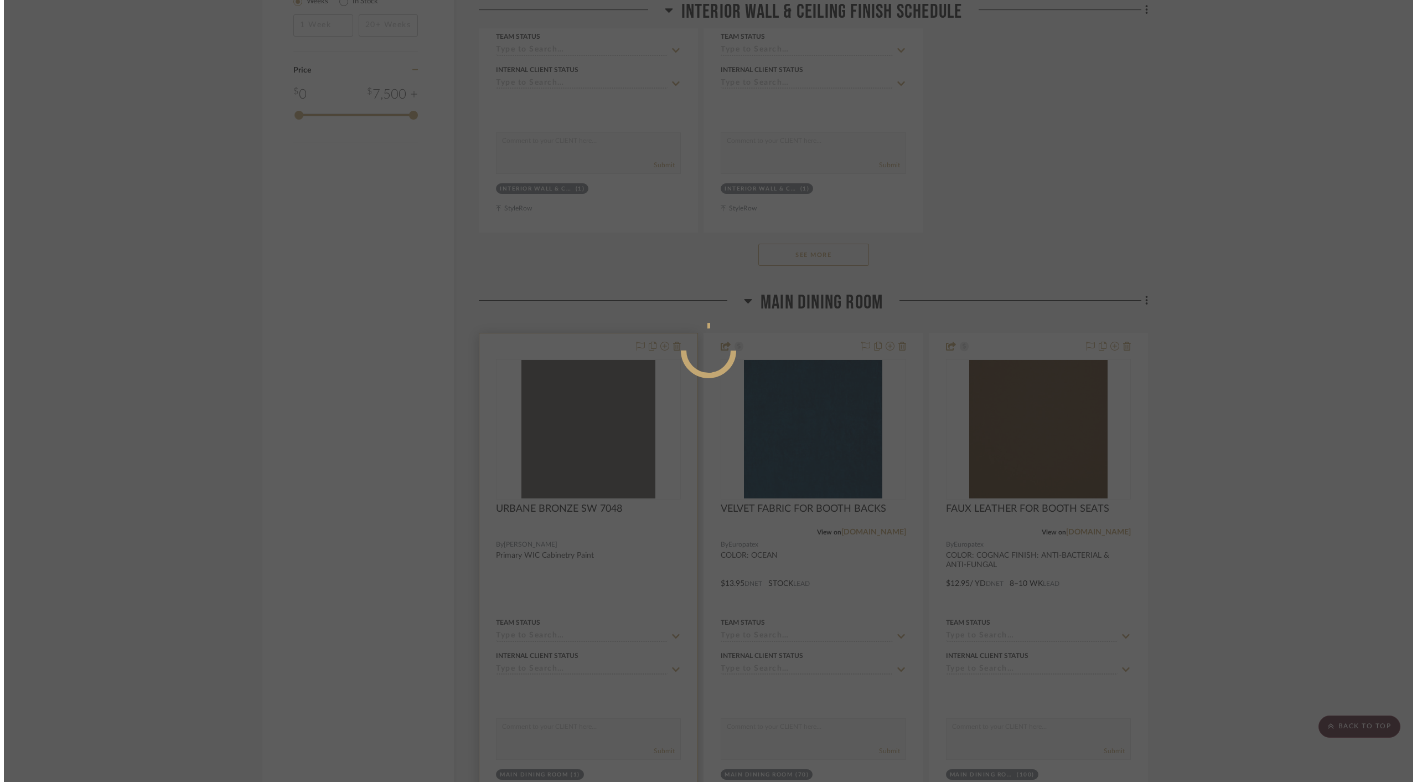
scroll to position [0, 0]
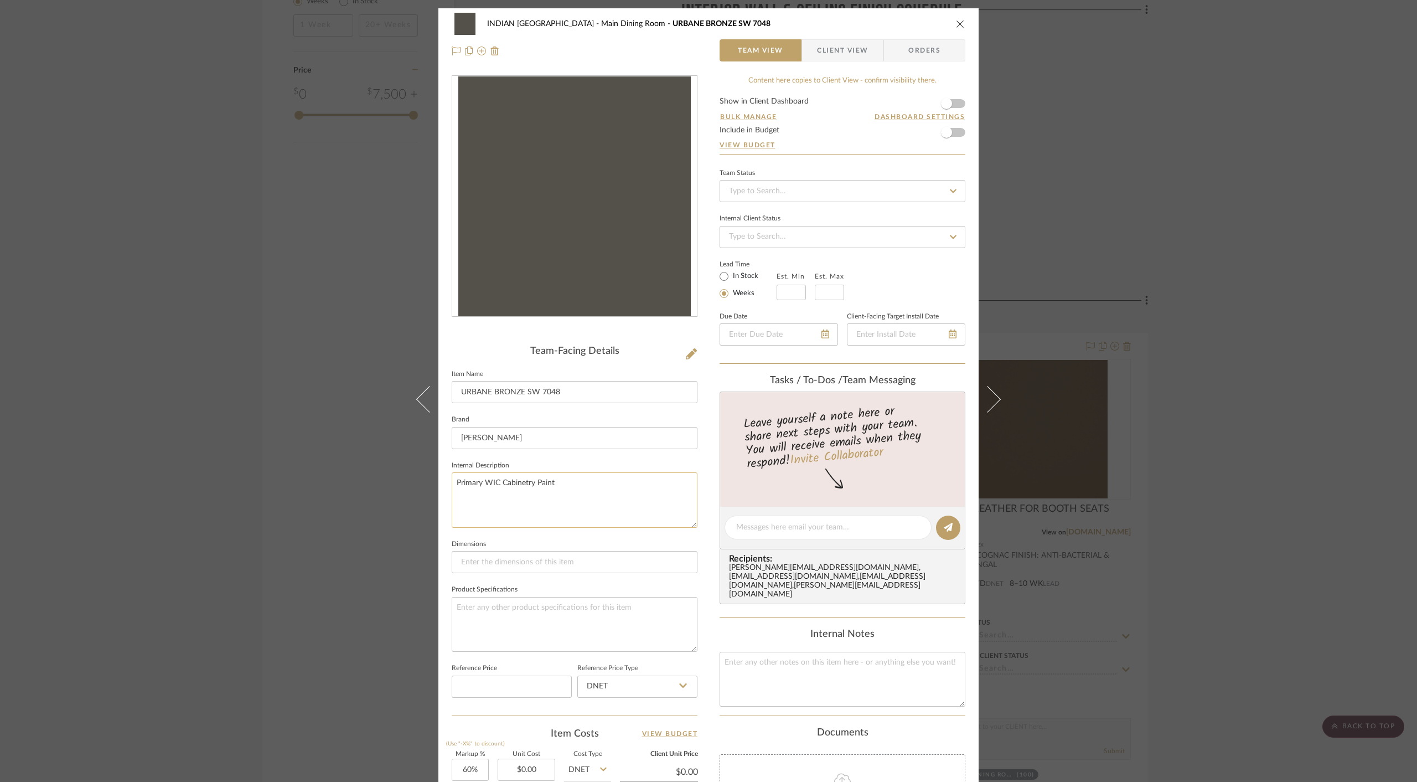
click at [515, 481] on textarea "Primary WIC Cabinetry Paint" at bounding box center [575, 499] width 246 height 55
click at [556, 482] on textarea "Primary WIC Cabinetry Paint" at bounding box center [575, 499] width 246 height 55
drag, startPoint x: 583, startPoint y: 389, endPoint x: 395, endPoint y: 389, distance: 188.2
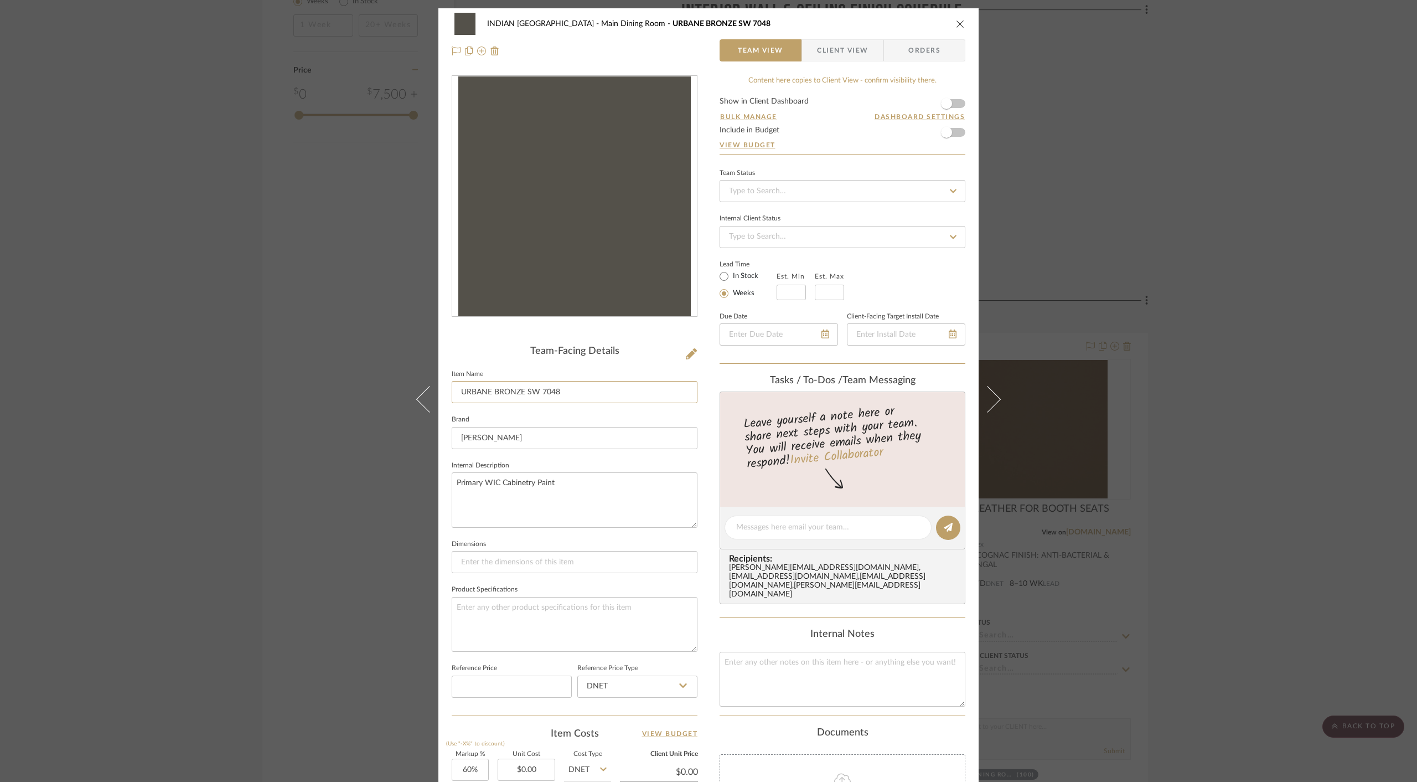
click at [395, 389] on div "INDIAN KEBAB PALACE Main Dining Room URBANE BRONZE SW 7048 Team View Client Vie…" at bounding box center [708, 391] width 1417 height 782
click at [469, 503] on textarea "Primary WIC Cabinetry Paint" at bounding box center [575, 499] width 246 height 55
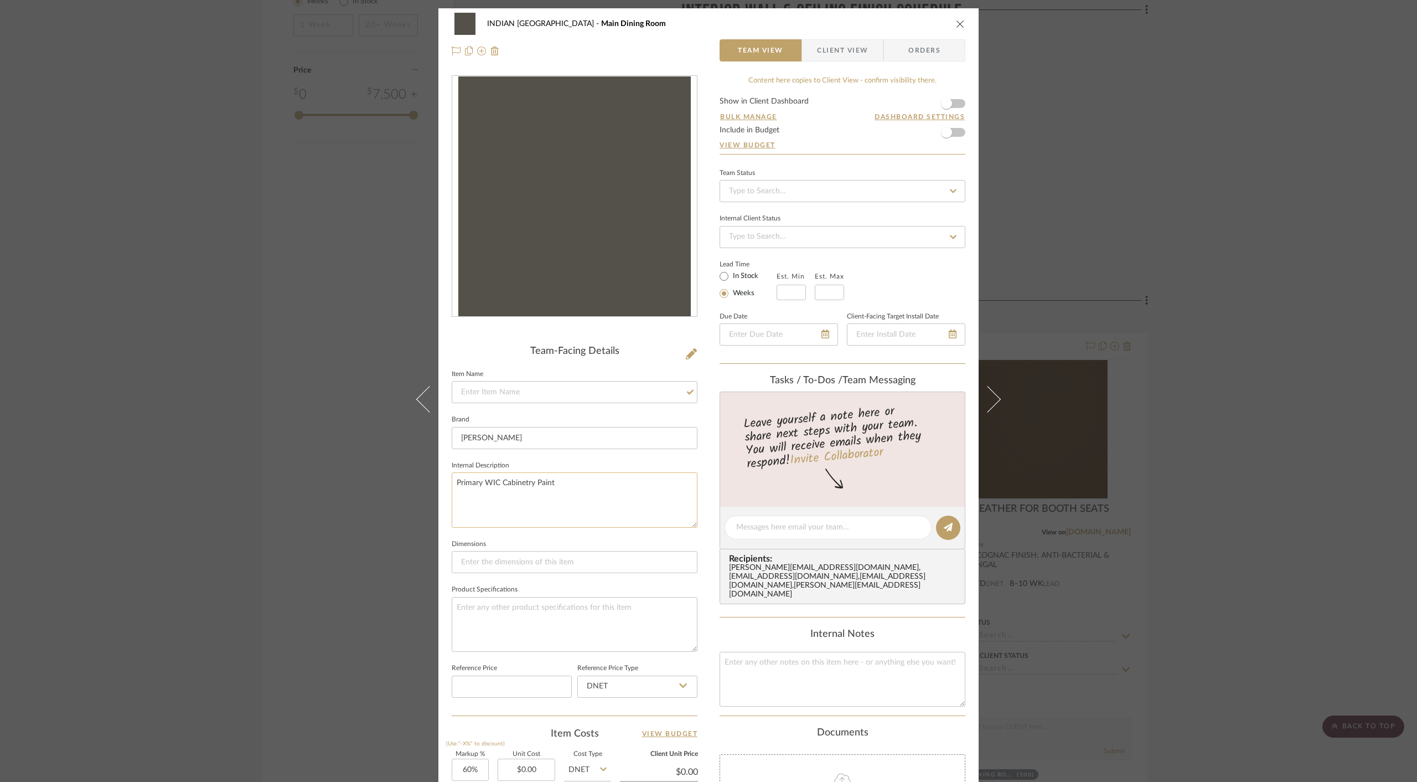
paste textarea "URBANE BRONZE SW 7048"
type textarea "URBANE BRONZE SW 7048"
click at [500, 391] on input at bounding box center [575, 392] width 246 height 22
type input "PAINT FOR BOOTHS"
click at [805, 684] on textarea at bounding box center [843, 679] width 246 height 55
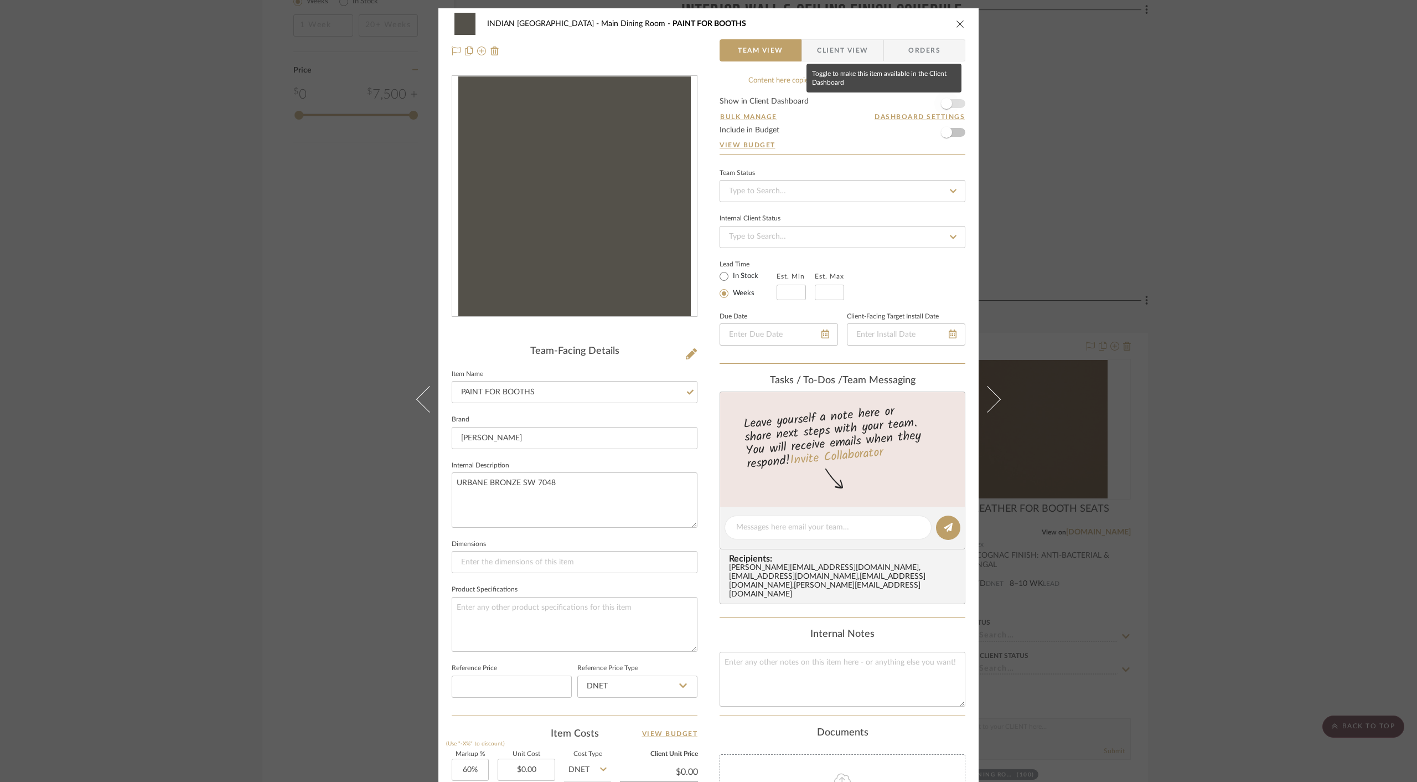
click at [944, 101] on span "button" at bounding box center [946, 103] width 11 height 11
click at [956, 22] on icon "close" at bounding box center [960, 23] width 9 height 9
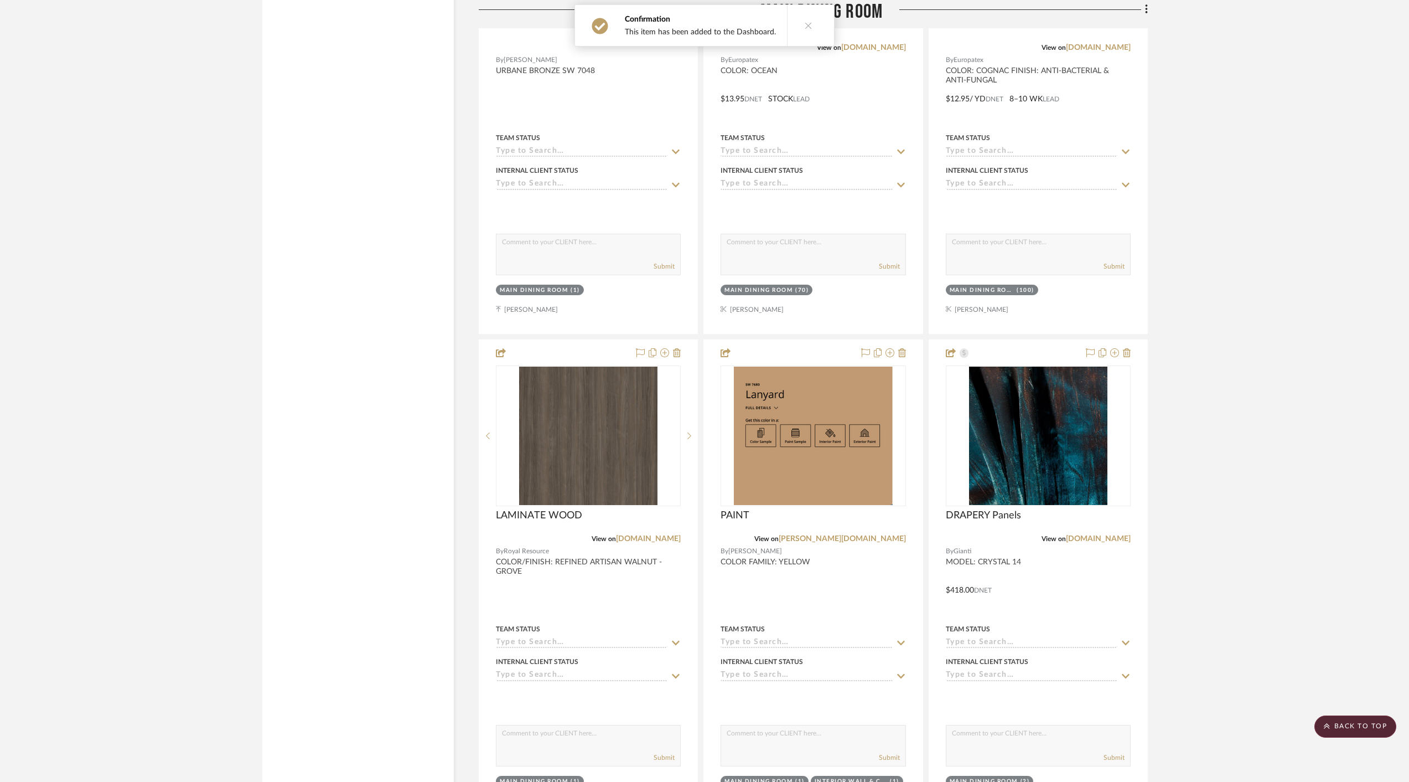
scroll to position [2173, 0]
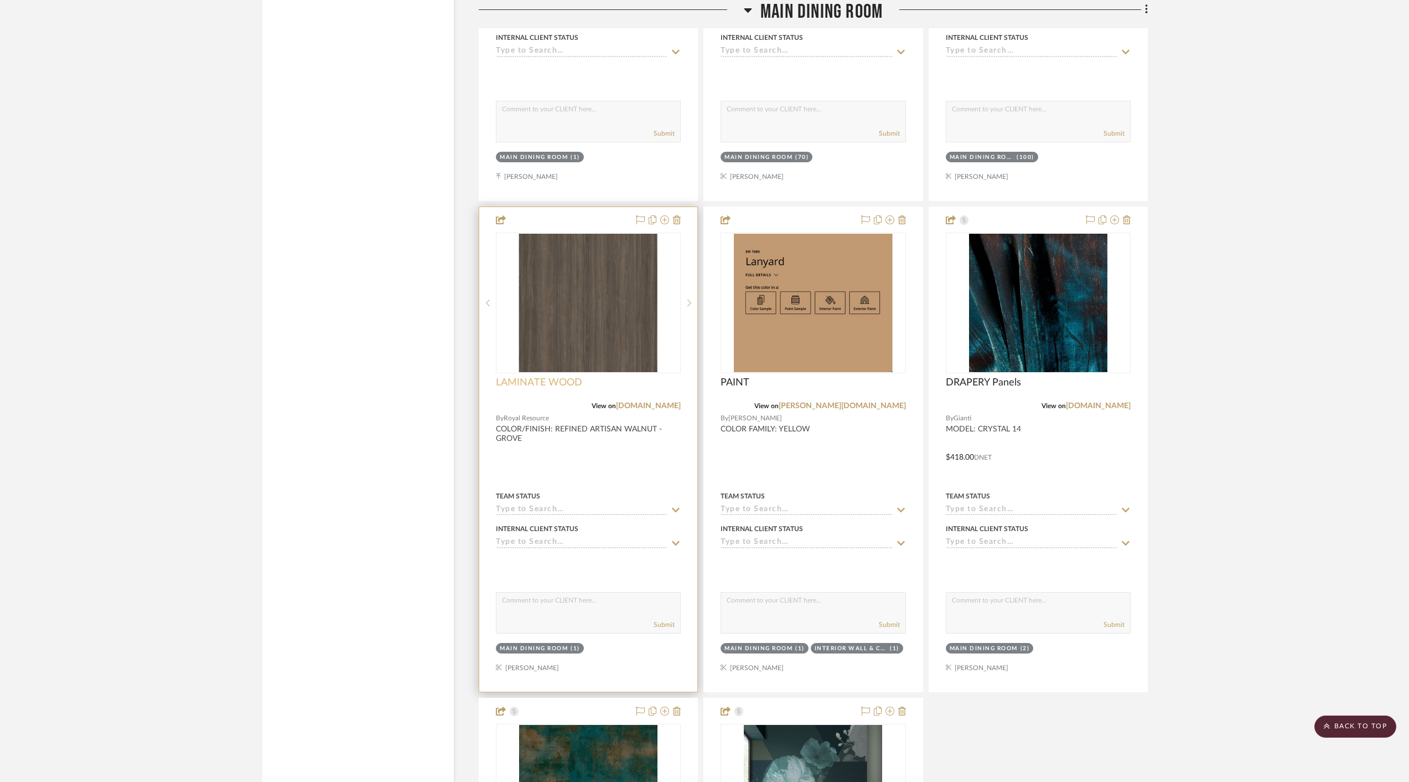
click at [532, 376] on span "LAMINATE WOOD" at bounding box center [539, 382] width 86 height 12
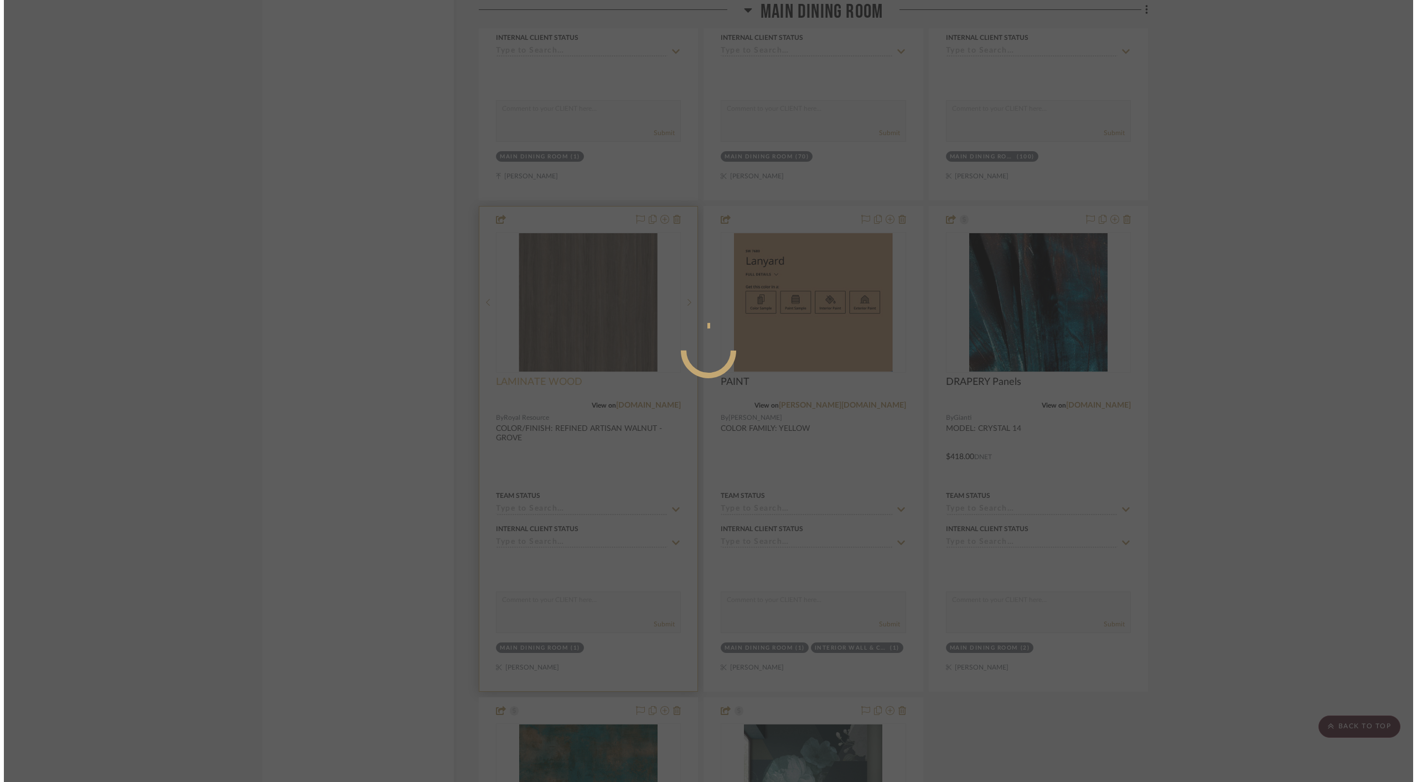
scroll to position [0, 0]
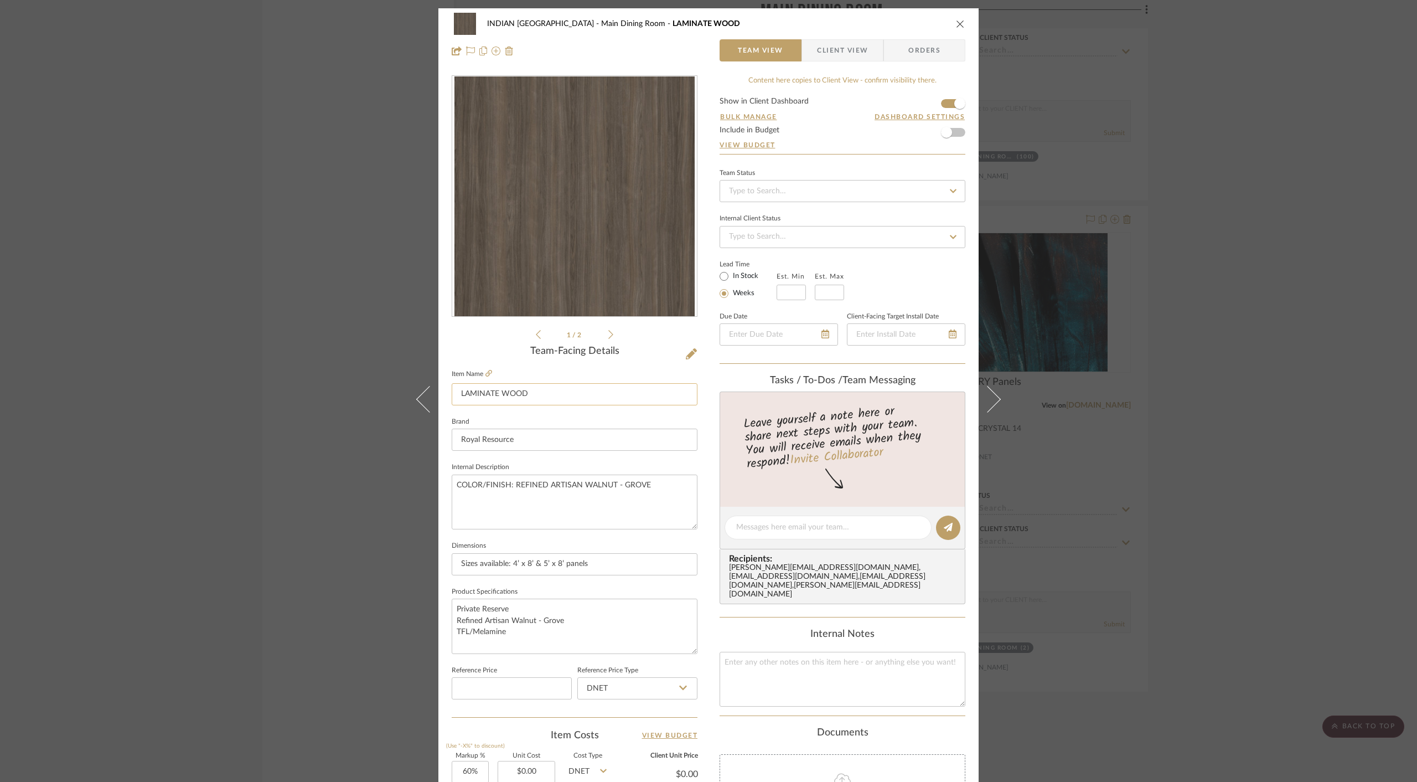
click at [509, 392] on input "LAMINATE WOOD" at bounding box center [575, 394] width 246 height 22
click at [456, 394] on input "LAMINATE FOR REPLACEMENT BOOTHS" at bounding box center [575, 394] width 246 height 22
type input "OPTION: LAMINATE FOR REPLACEMENT BOOTHS"
click at [640, 576] on sr-form-field "Dimensions Sizes available: 4’ x 8’ & 5’ x 8’ panels" at bounding box center [575, 561] width 246 height 46
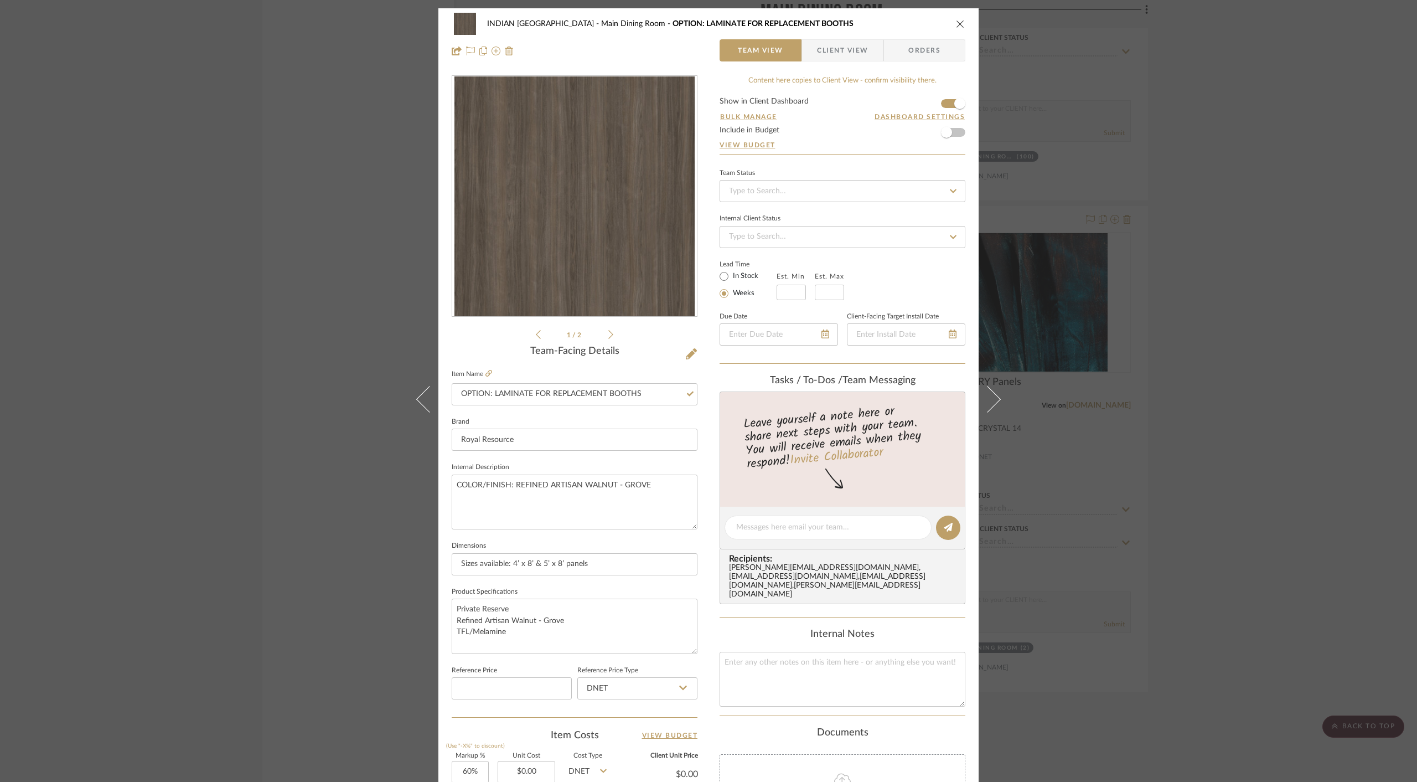
click at [958, 23] on icon "close" at bounding box center [960, 23] width 9 height 9
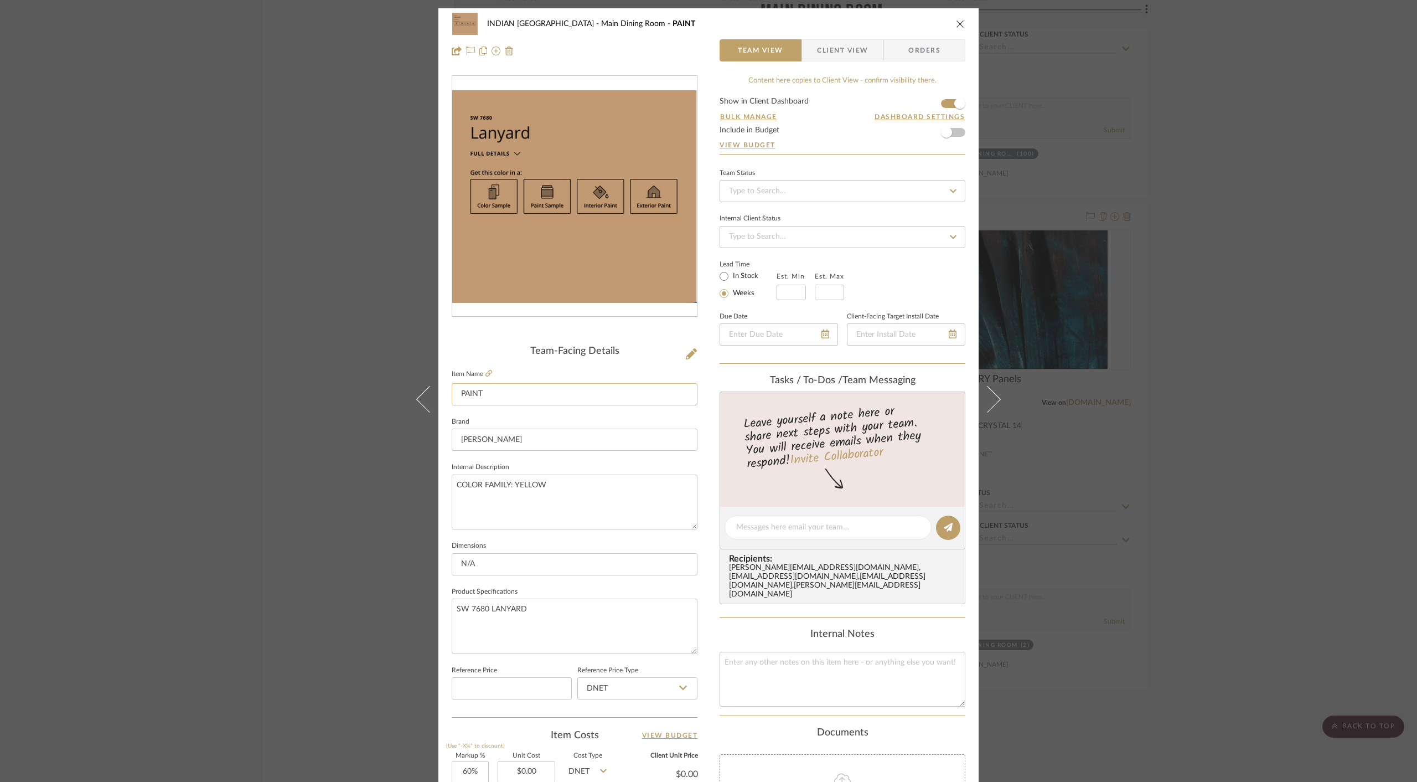
click at [499, 397] on input "PAINT" at bounding box center [575, 394] width 246 height 22
type input "PAINT FOR"
click at [533, 395] on input "PAINT FOR ENTRY WALL & SERVER STATION IN CORNER BY THE BAR" at bounding box center [575, 394] width 246 height 22
type input "PAINT FOR ENTRY WALL & THE WALLS AT THE SERVER STATION IN CORNER BY THE BAR"
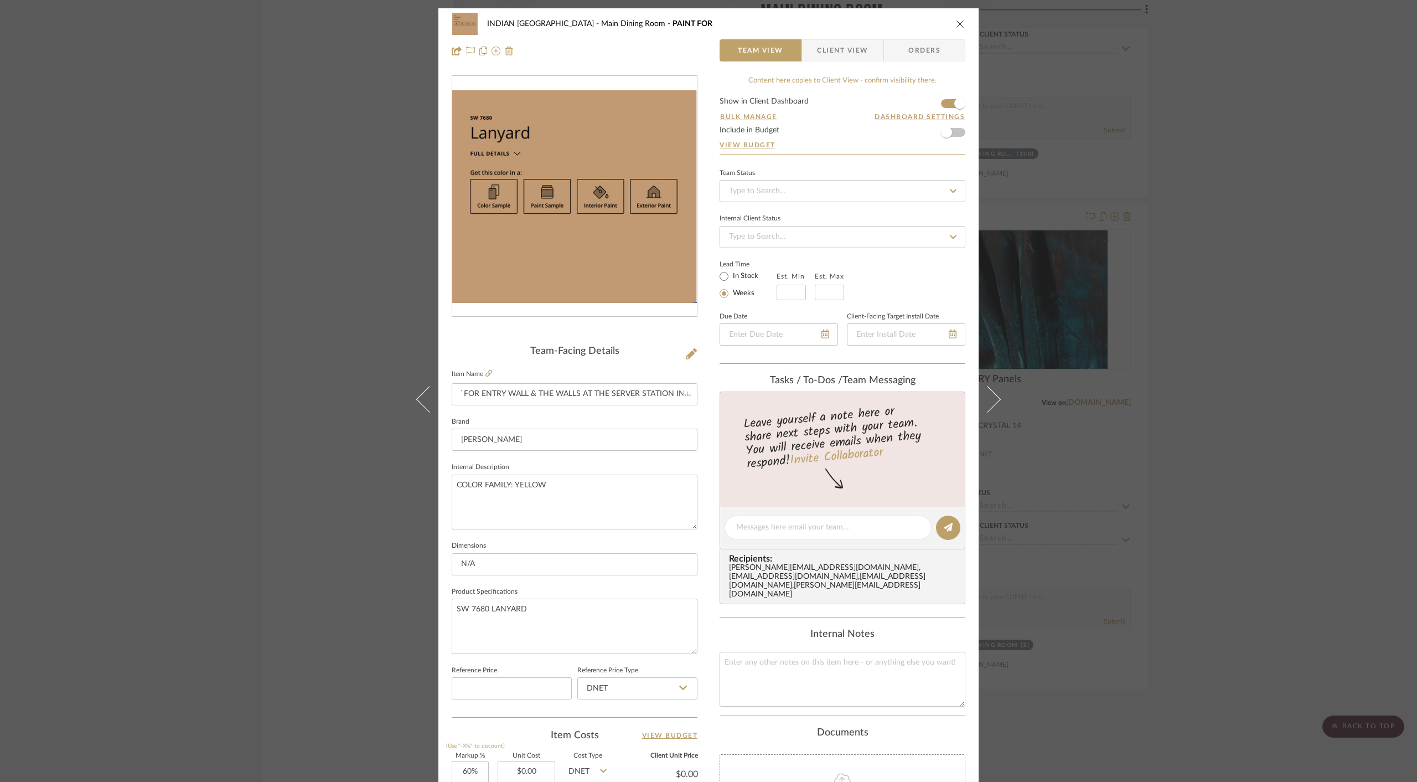
click at [623, 459] on fieldset "Internal Description COLOR FAMILY: YELLOW" at bounding box center [575, 494] width 246 height 70
click at [528, 614] on textarea "SW 7680 LANYARD" at bounding box center [575, 625] width 246 height 55
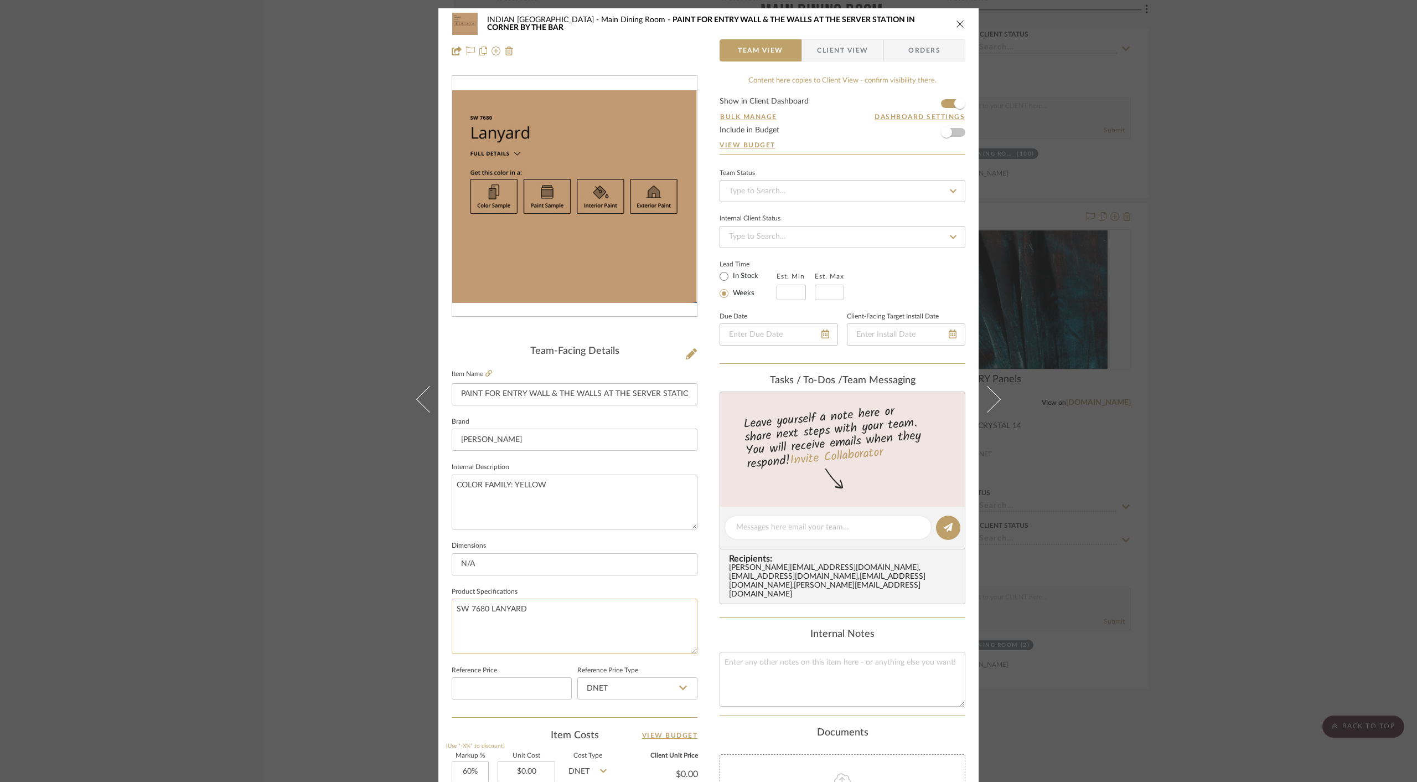
click at [554, 612] on textarea "SW 7680 LANYARD" at bounding box center [575, 625] width 246 height 55
click at [957, 17] on div "INDIAN KEBAB PALACE Main Dining Room PAINT FOR ENTRY WALL & THE WALLS AT THE SE…" at bounding box center [709, 23] width 514 height 22
click at [956, 24] on icon "close" at bounding box center [960, 23] width 9 height 9
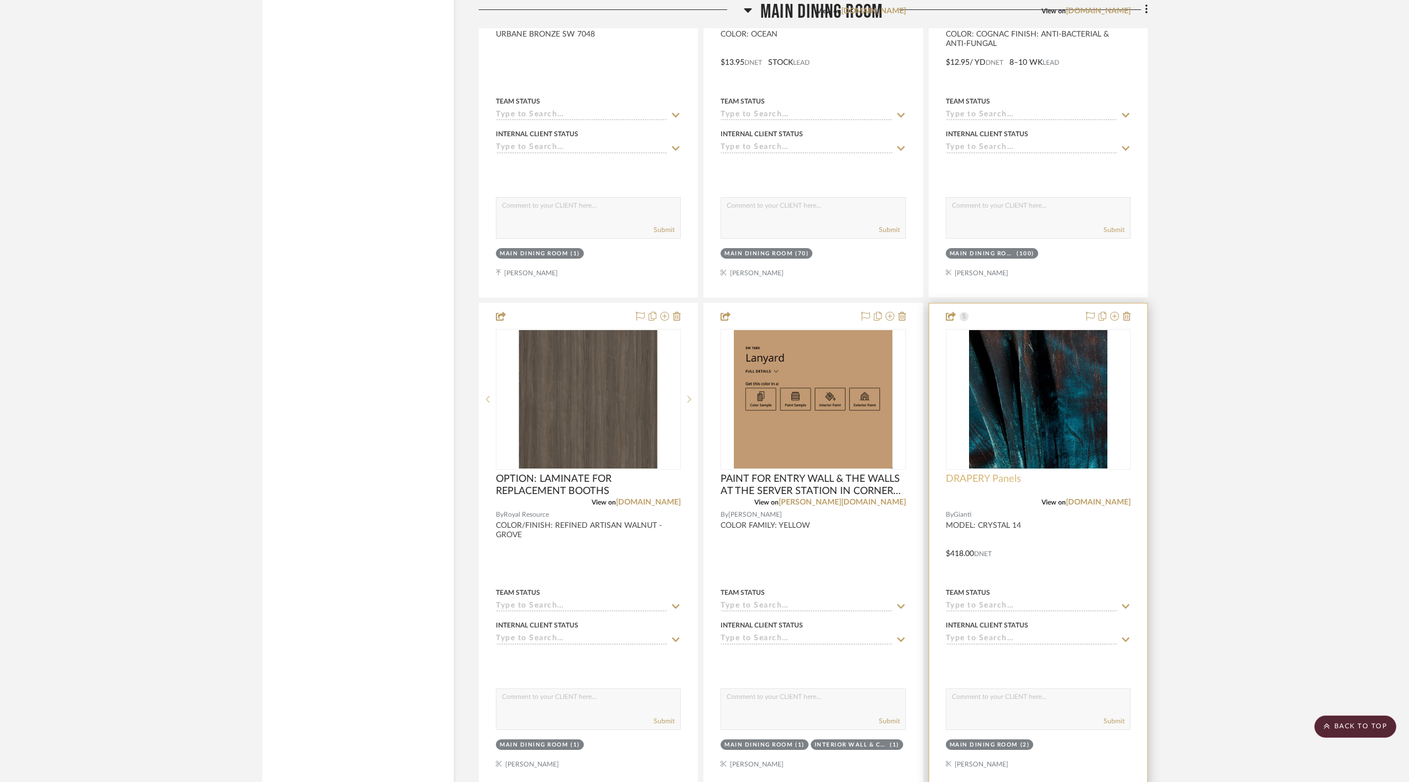
scroll to position [2097, 0]
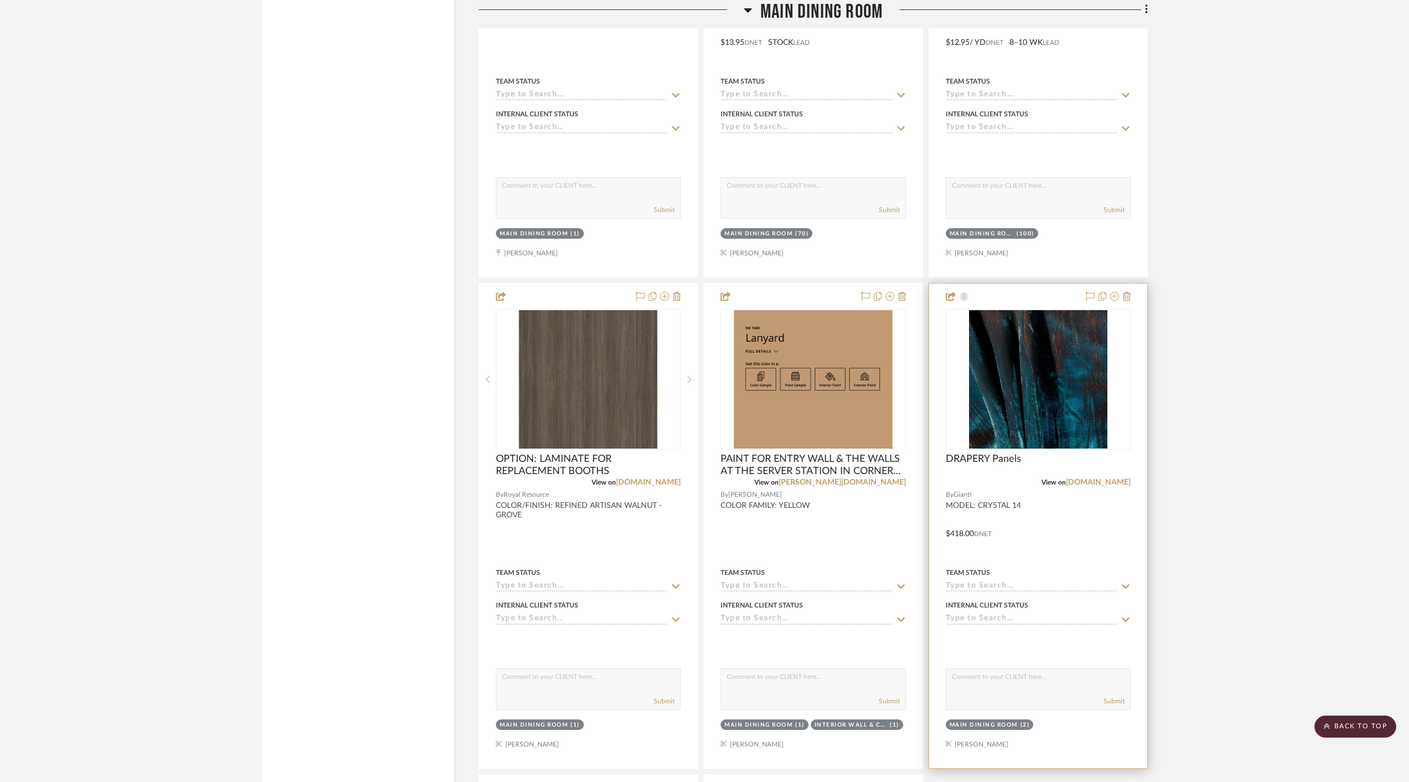
click at [1029, 463] on div "DRAPERY Panels" at bounding box center [1038, 465] width 185 height 24
click at [999, 454] on span "DRAPERY Panels" at bounding box center [983, 459] width 75 height 12
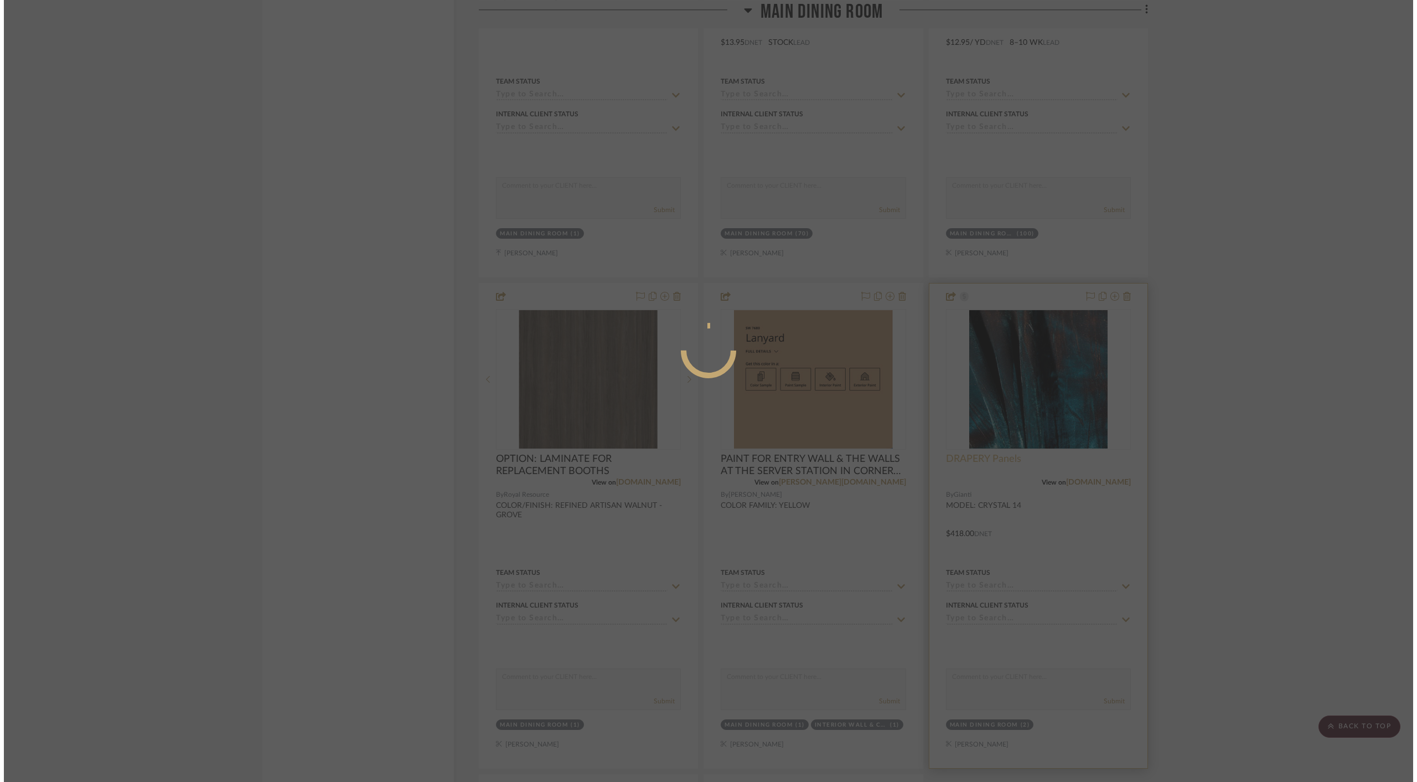
scroll to position [0, 0]
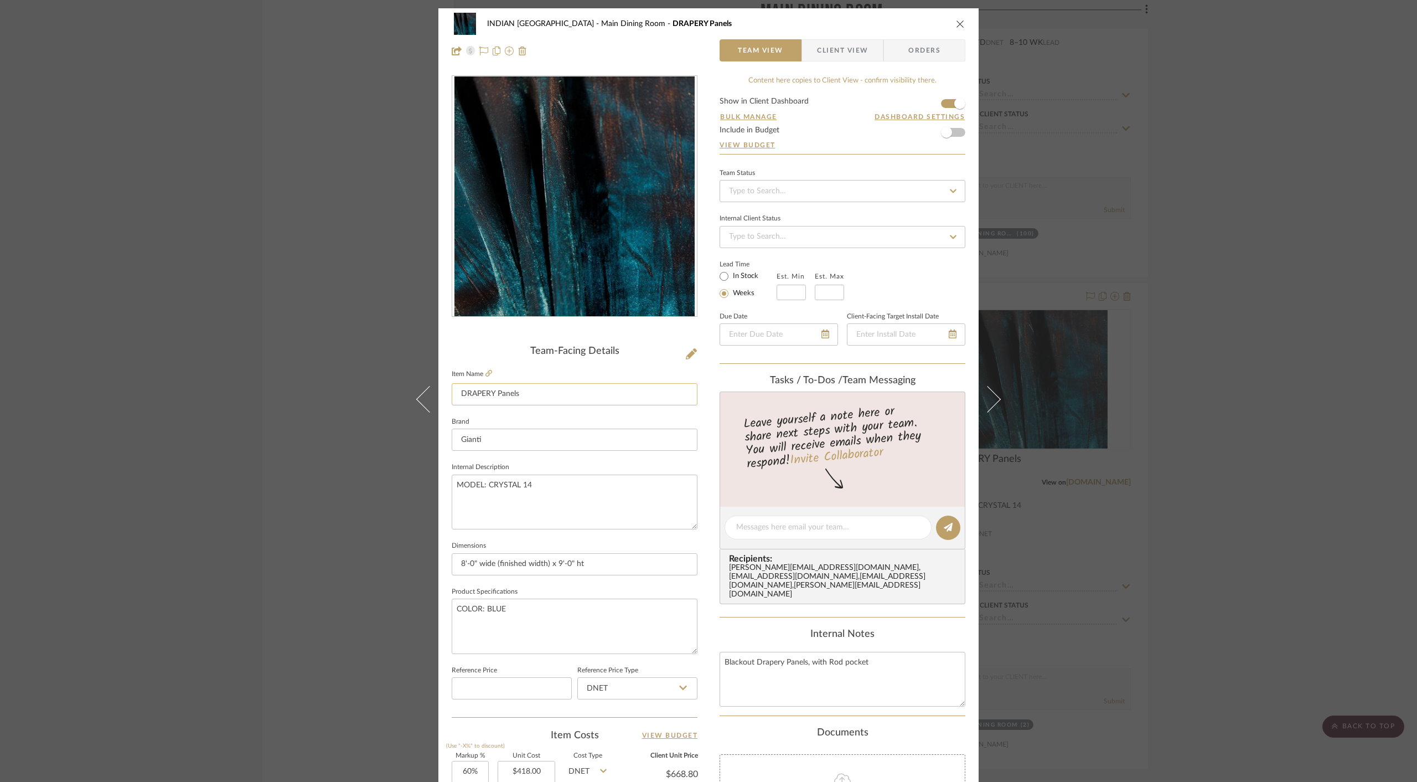
click at [505, 395] on input "DRAPERY Panels" at bounding box center [575, 394] width 246 height 22
click at [503, 392] on input "DRAPERY PANELS AT MAIN ENTRANCE" at bounding box center [575, 394] width 246 height 22
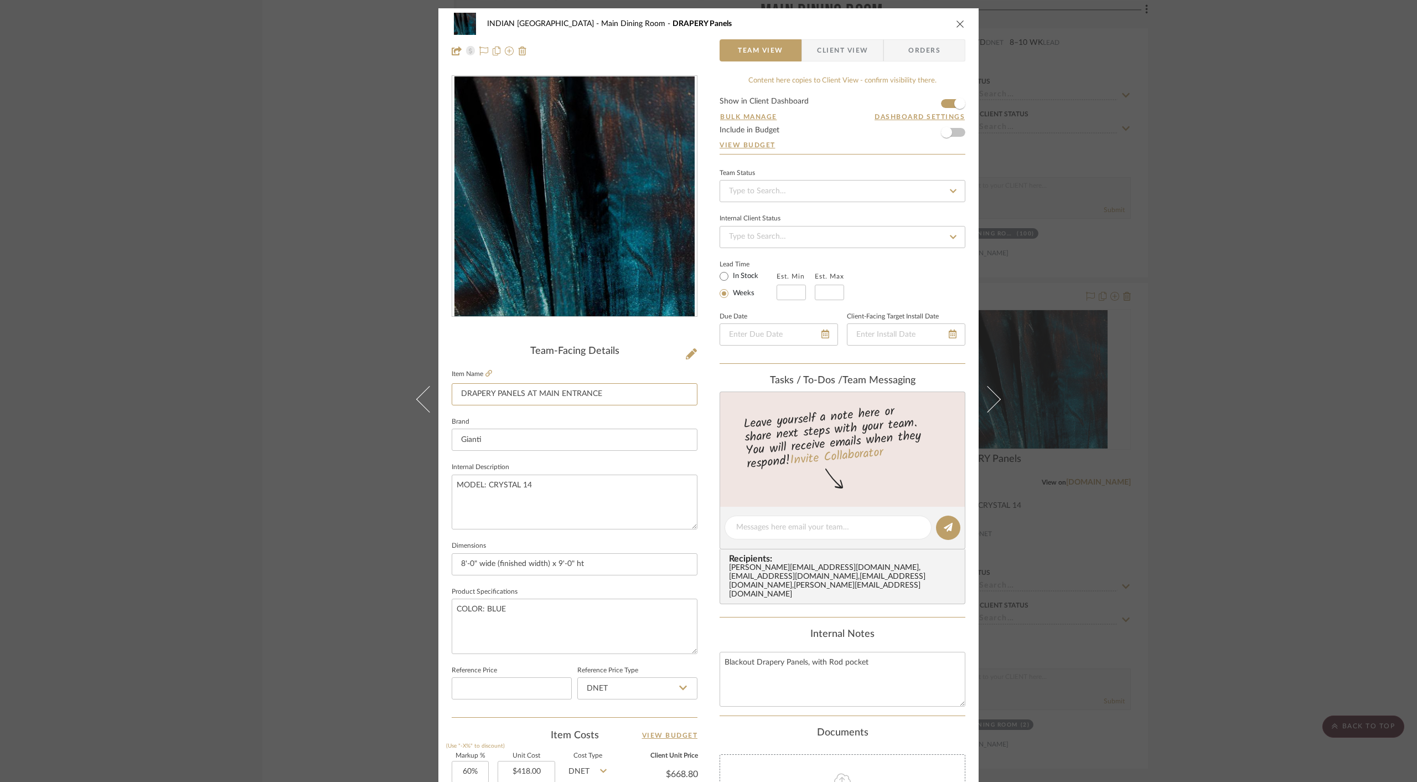
type input "DRAPERY PANELS AT MAIN ENTRANCE"
click at [898, 18] on div "INDIAN KEBAB PALACE Main Dining Room DRAPERY Panels" at bounding box center [709, 24] width 514 height 22
click at [956, 25] on icon "close" at bounding box center [960, 23] width 9 height 9
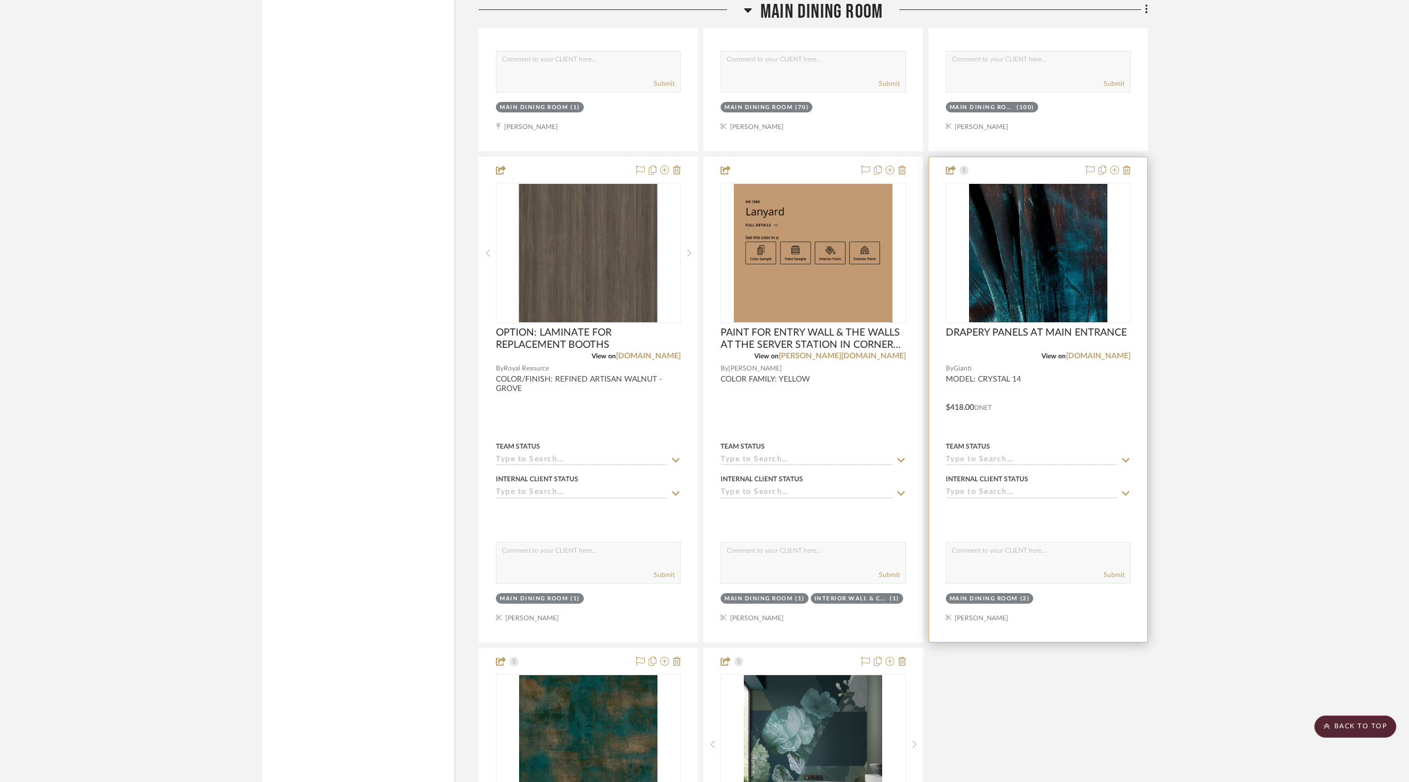
scroll to position [2222, 0]
click at [1054, 404] on div at bounding box center [1038, 400] width 218 height 484
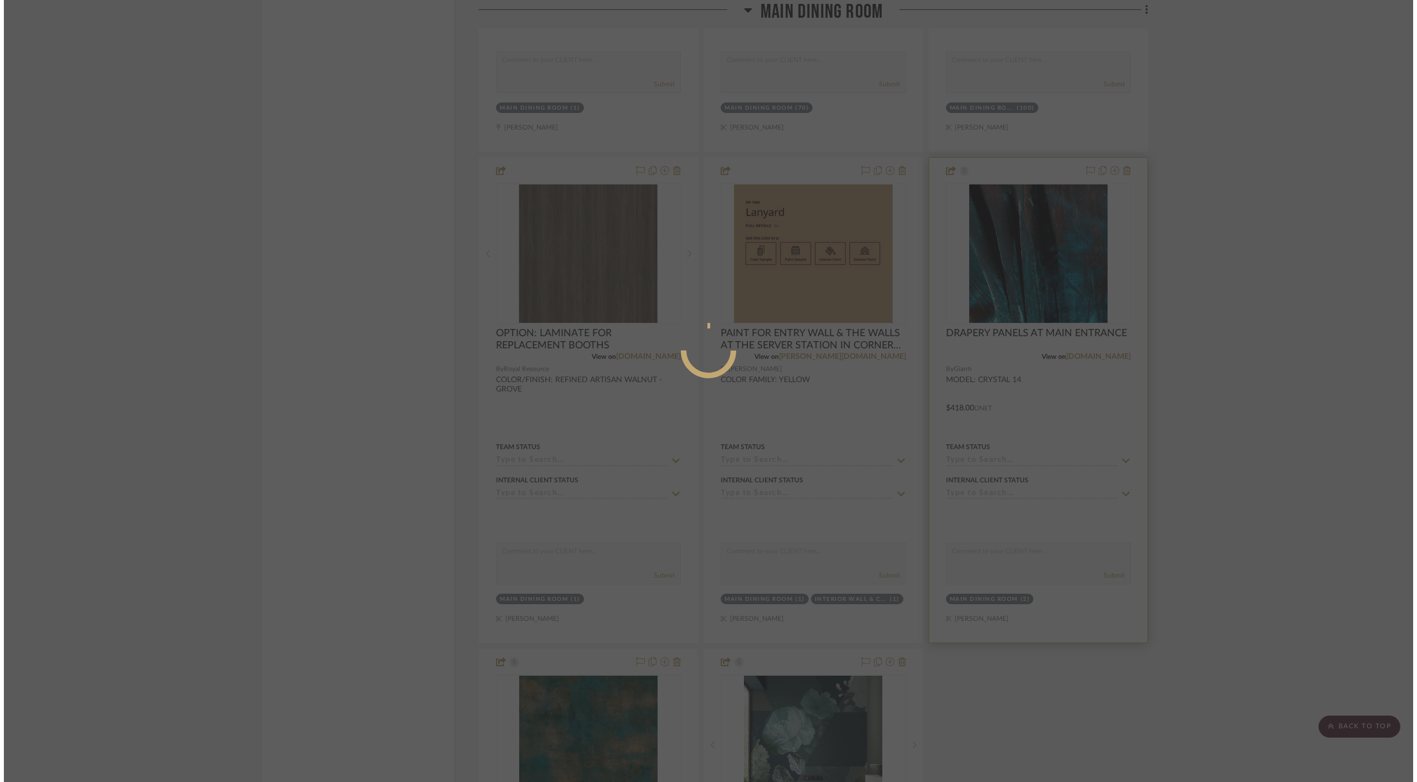
scroll to position [0, 0]
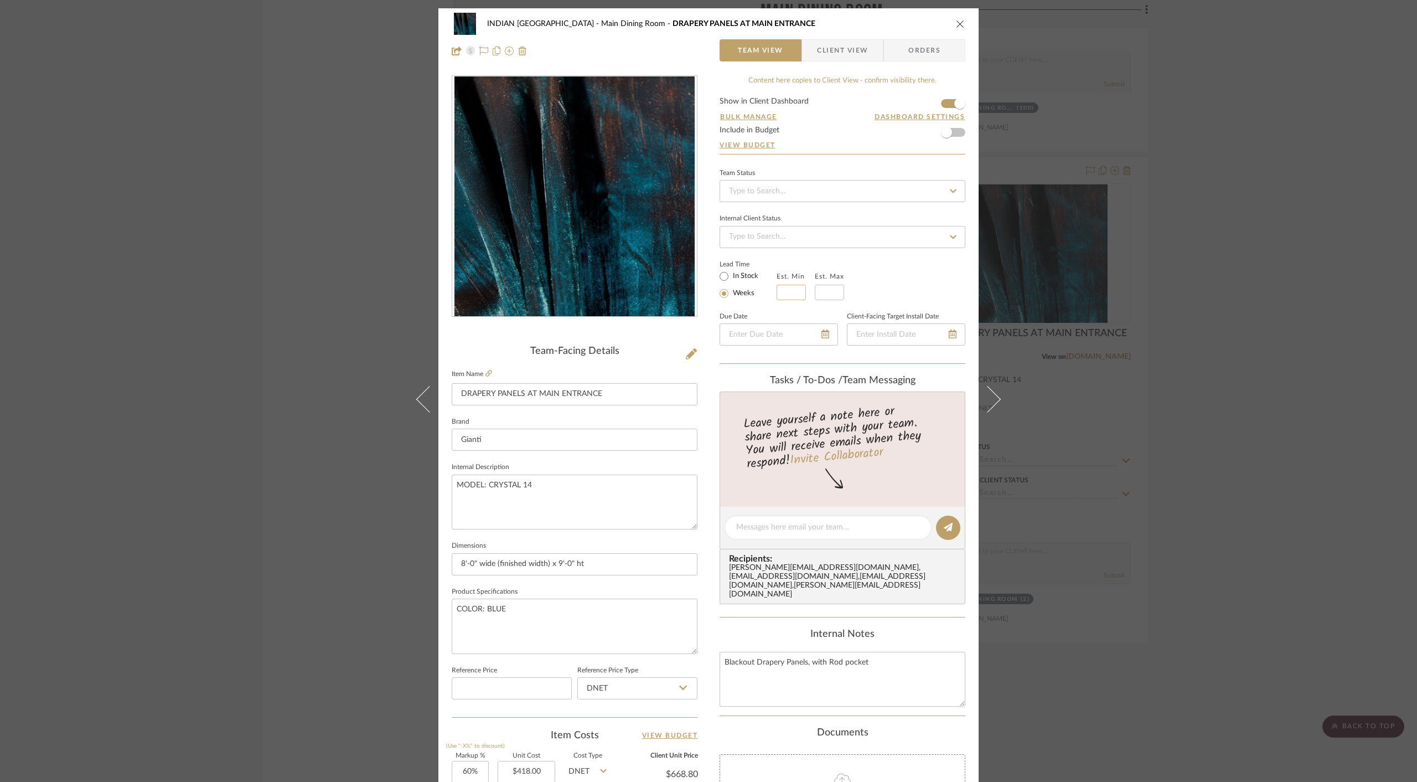
click at [787, 289] on input "text" at bounding box center [791, 293] width 29 height 16
click at [787, 289] on input at bounding box center [791, 293] width 29 height 16
type input "2"
type input "4"
click at [913, 280] on div "Lead Time In Stock Weeks Est. Min 2 Est. Max 4" at bounding box center [843, 278] width 246 height 43
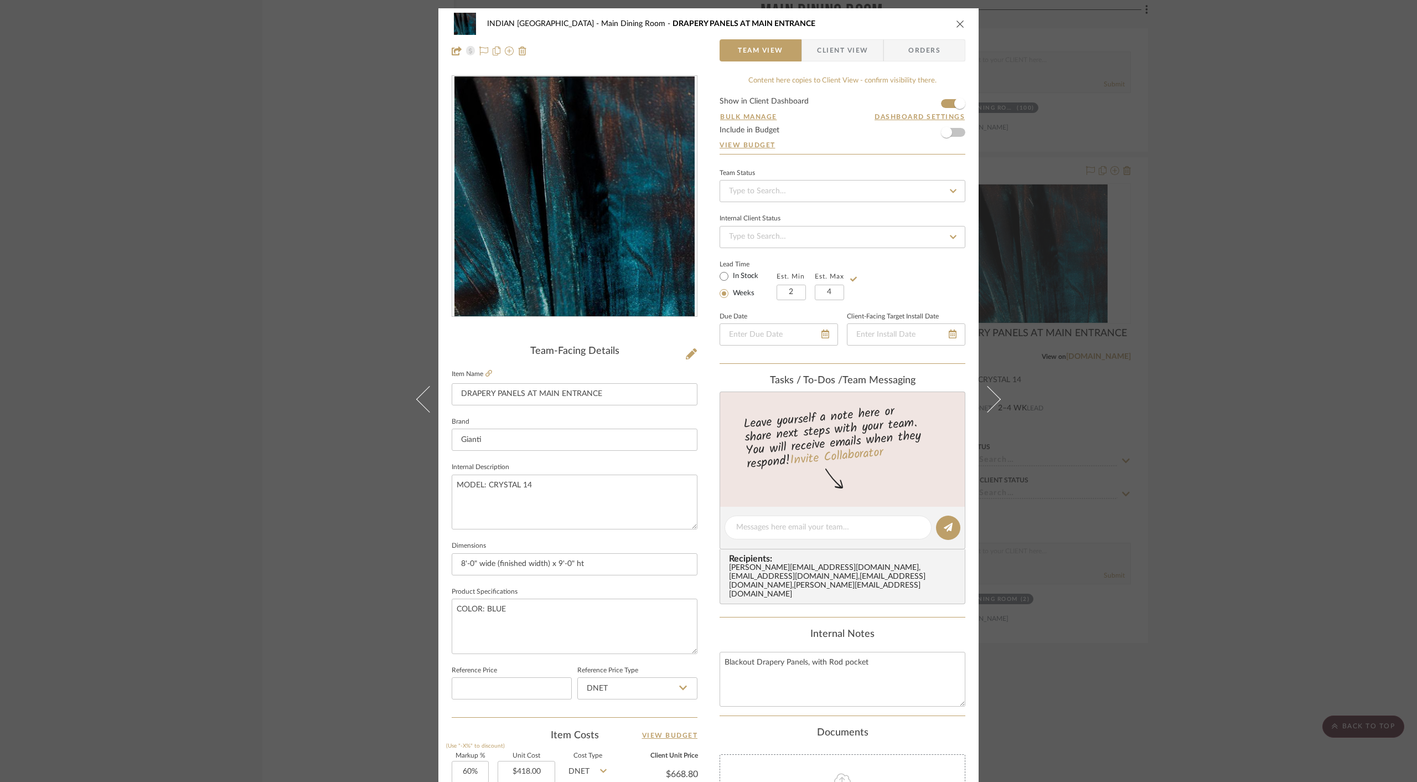
click at [957, 27] on icon "close" at bounding box center [960, 23] width 9 height 9
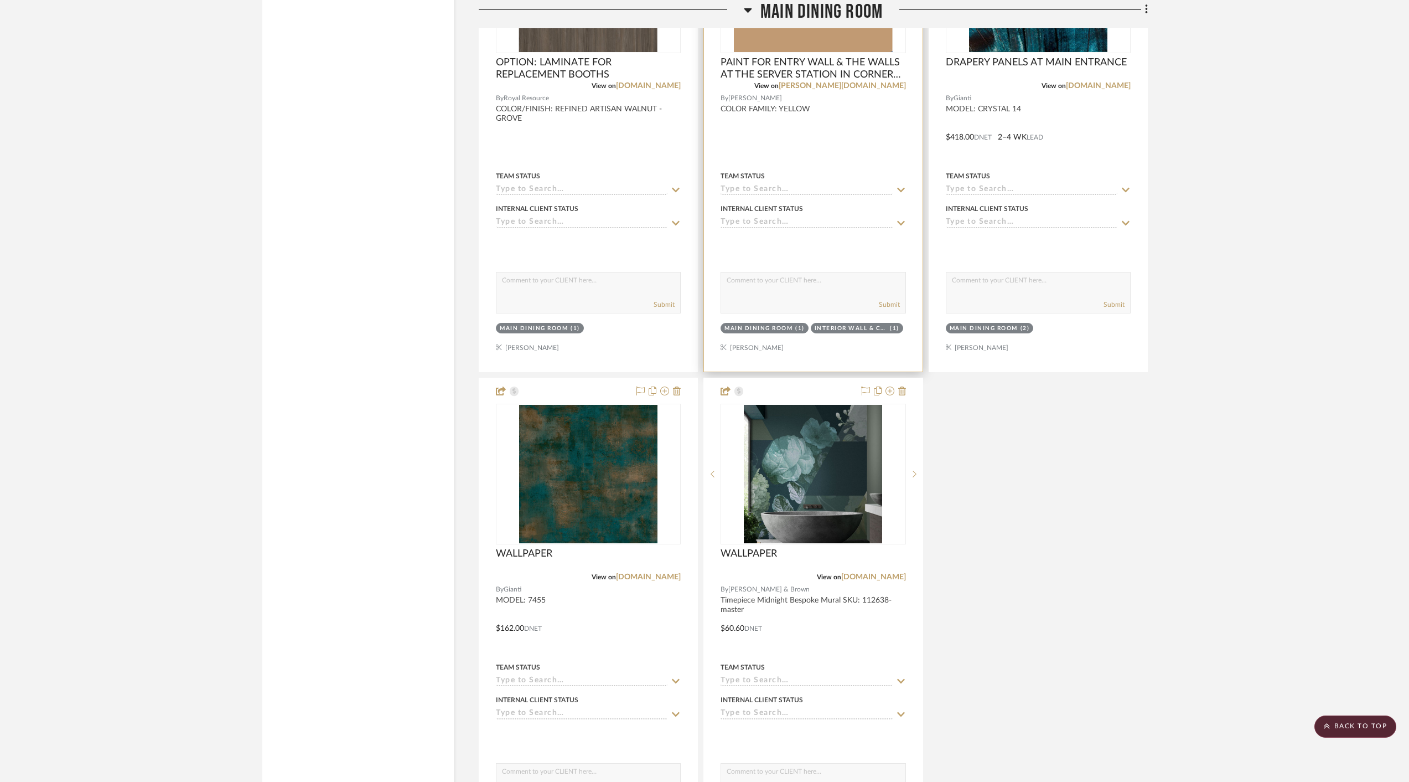
scroll to position [2513, 0]
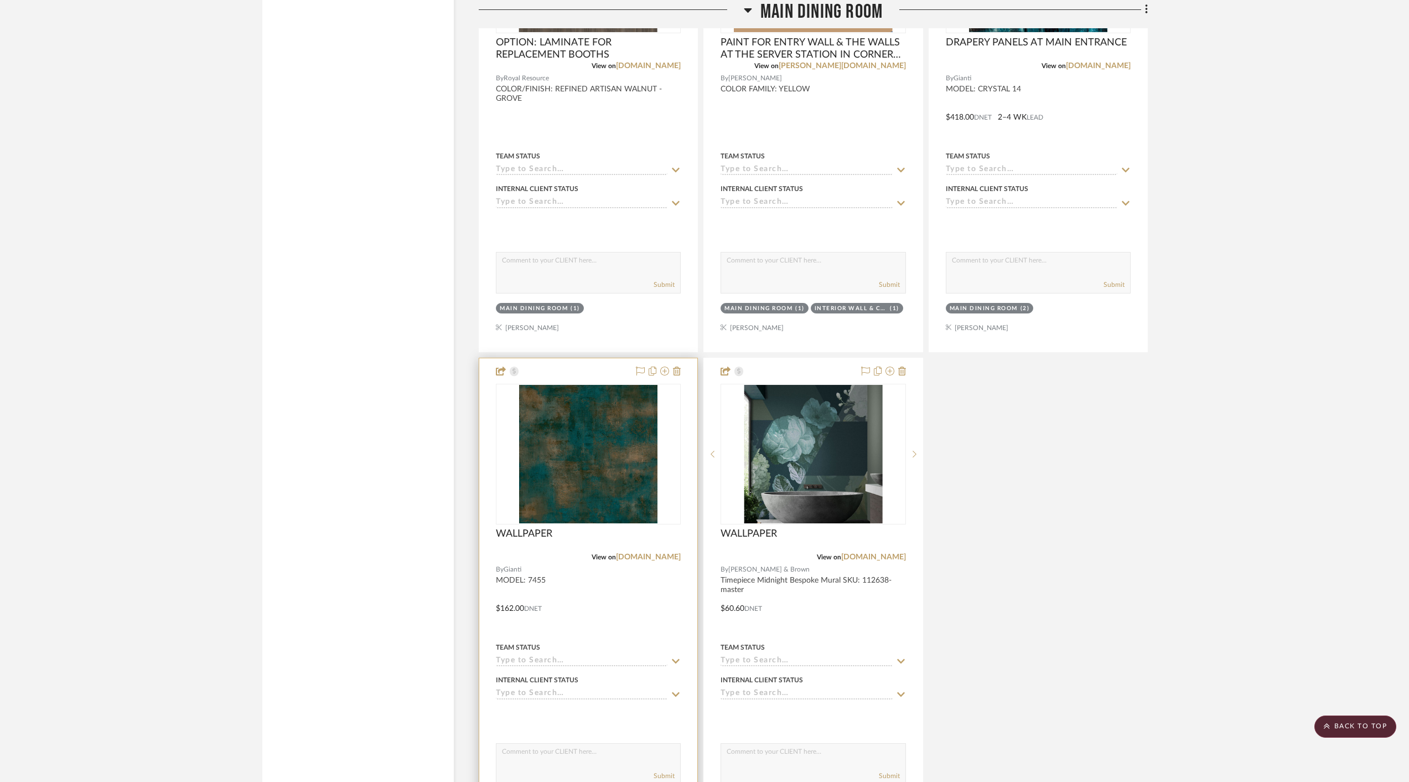
click at [580, 529] on div "WALLPAPER" at bounding box center [588, 540] width 185 height 24
click at [551, 528] on span "WALLPAPER" at bounding box center [524, 534] width 56 height 12
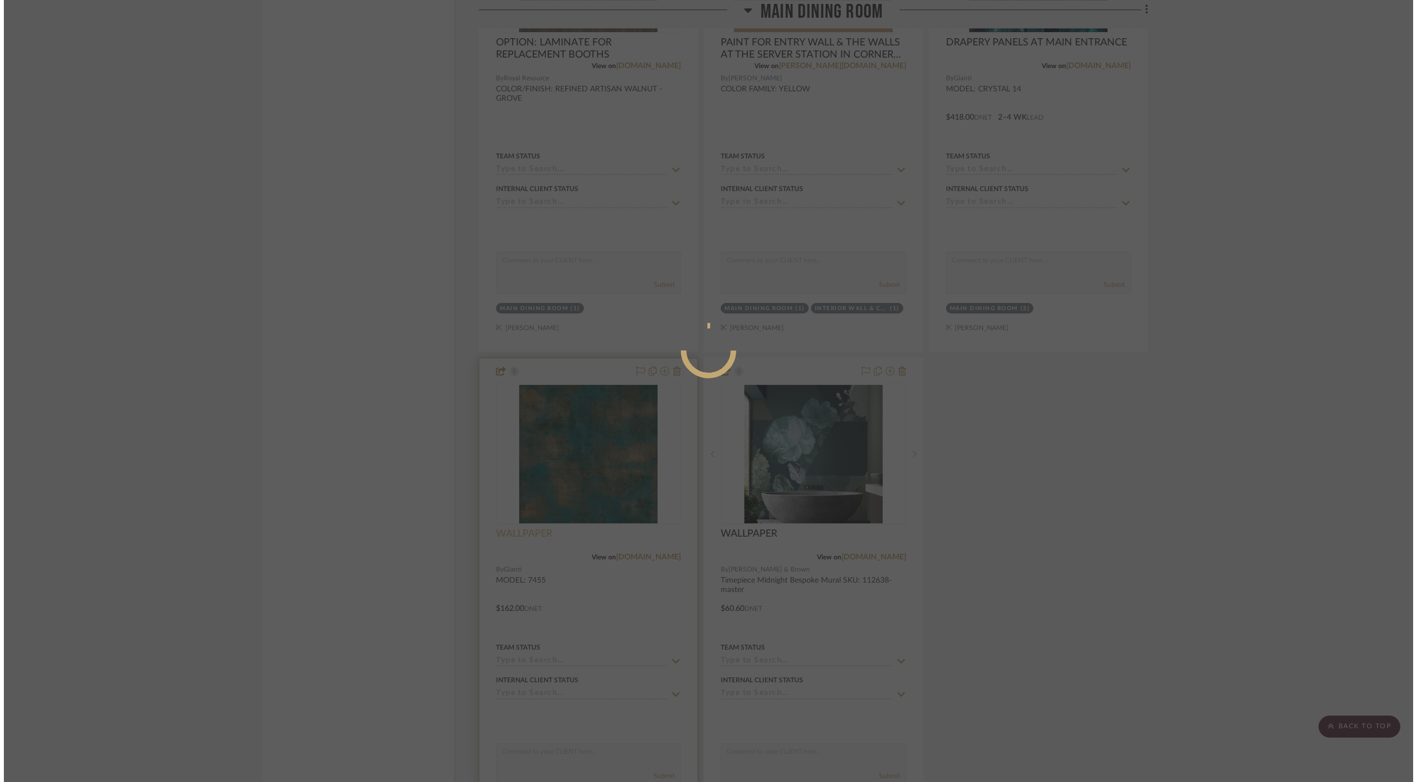
scroll to position [0, 0]
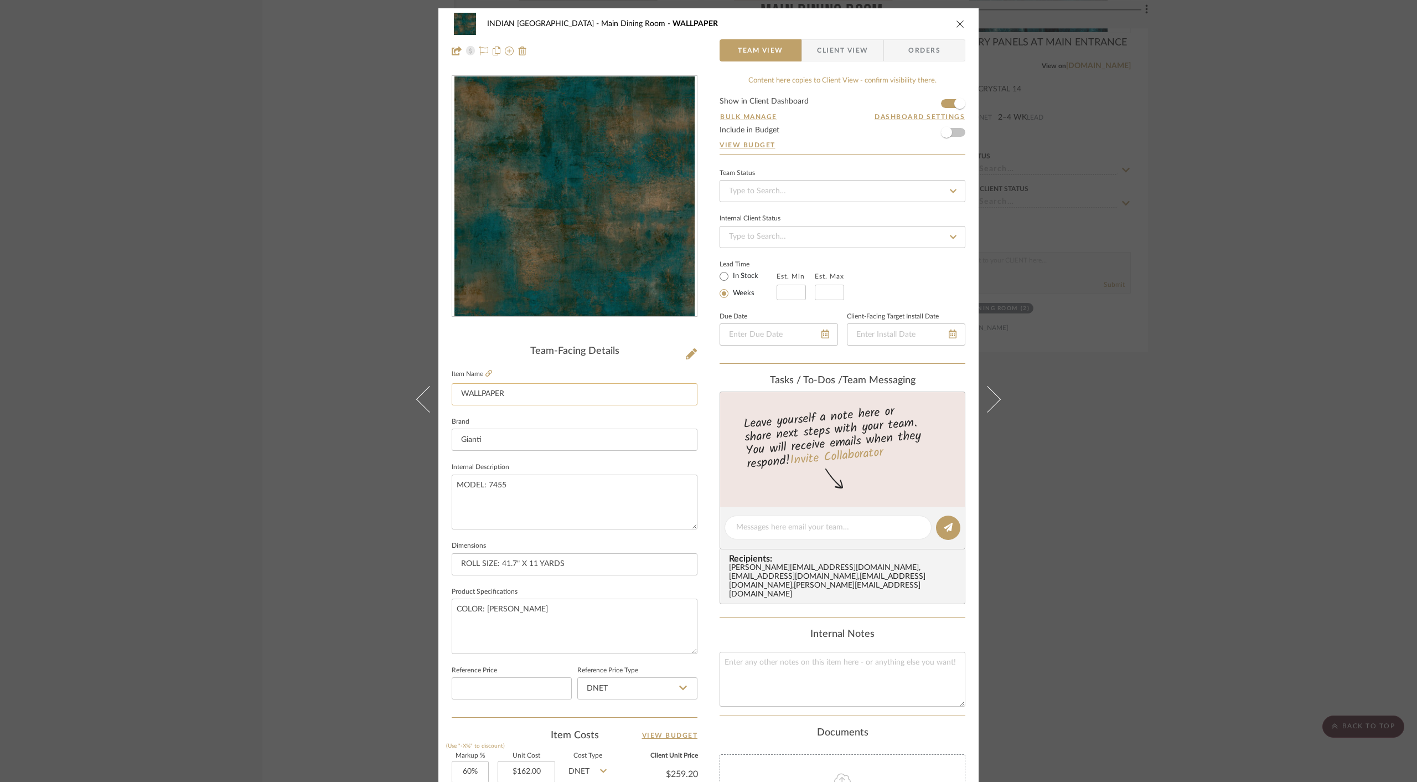
click at [525, 390] on input "WALLPAPER" at bounding box center [575, 394] width 246 height 22
click at [531, 404] on input "WALLPAPER TO REPLACE ALL LOCATIONS THAT HAVE" at bounding box center [575, 394] width 246 height 22
drag, startPoint x: 520, startPoint y: 392, endPoint x: 512, endPoint y: 392, distance: 8.3
click at [520, 392] on input "WALLPAPER TO REPLACE ALL LOCATIONS THAT HAVE" at bounding box center [575, 394] width 246 height 22
click at [512, 392] on input "WALLPAPER TO REPLACE ALL LOCATIONS THAT HAVE" at bounding box center [575, 394] width 246 height 22
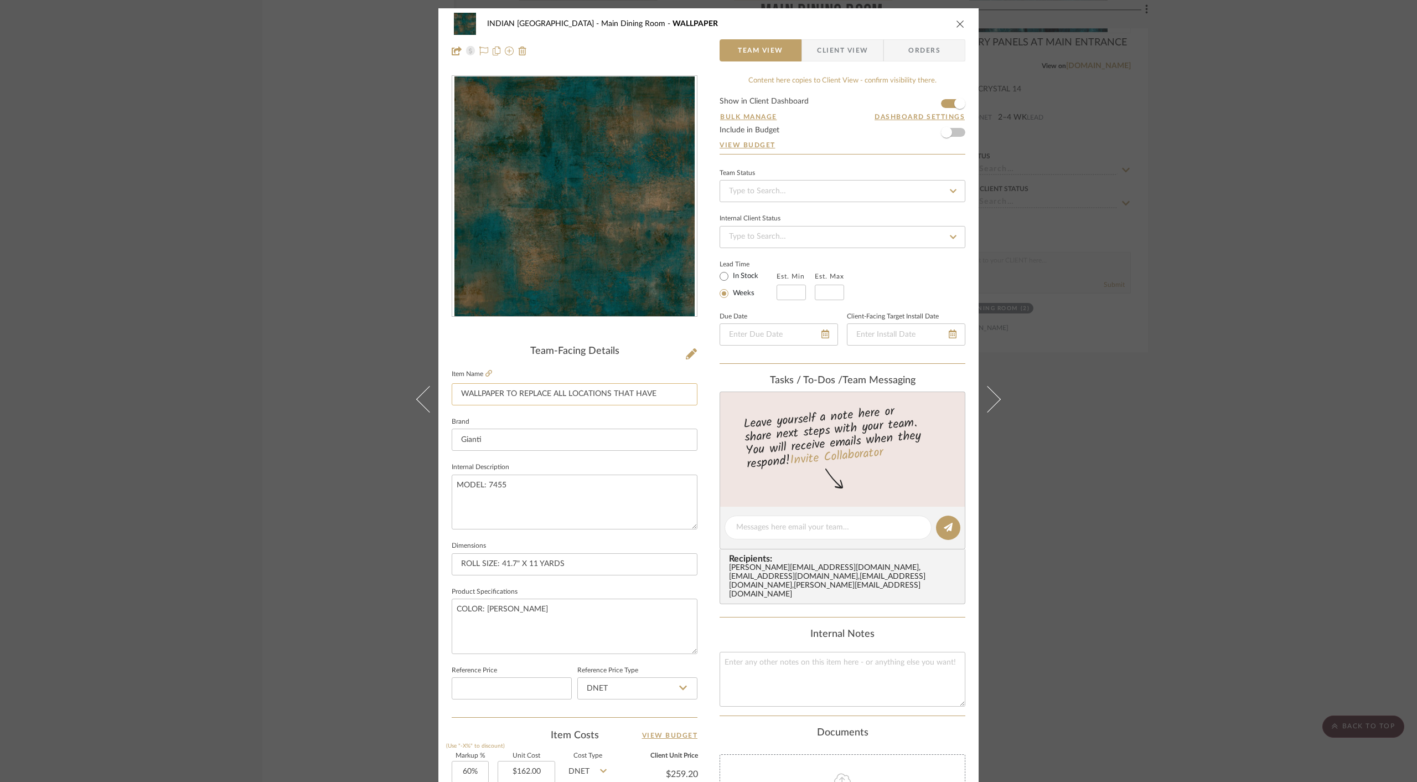
click at [512, 392] on input "WALLPAPER TO REPLACE ALL LOCATIONS THAT HAVE" at bounding box center [575, 394] width 246 height 22
click at [505, 393] on input "WALLPAPER TO REPLACE ALL LOCATIONS THAT HAVE" at bounding box center [575, 394] width 246 height 22
click at [673, 392] on input "WALLPAPER TO REPLACE ALL LOCATIONS THAT HAVE" at bounding box center [575, 394] width 246 height 22
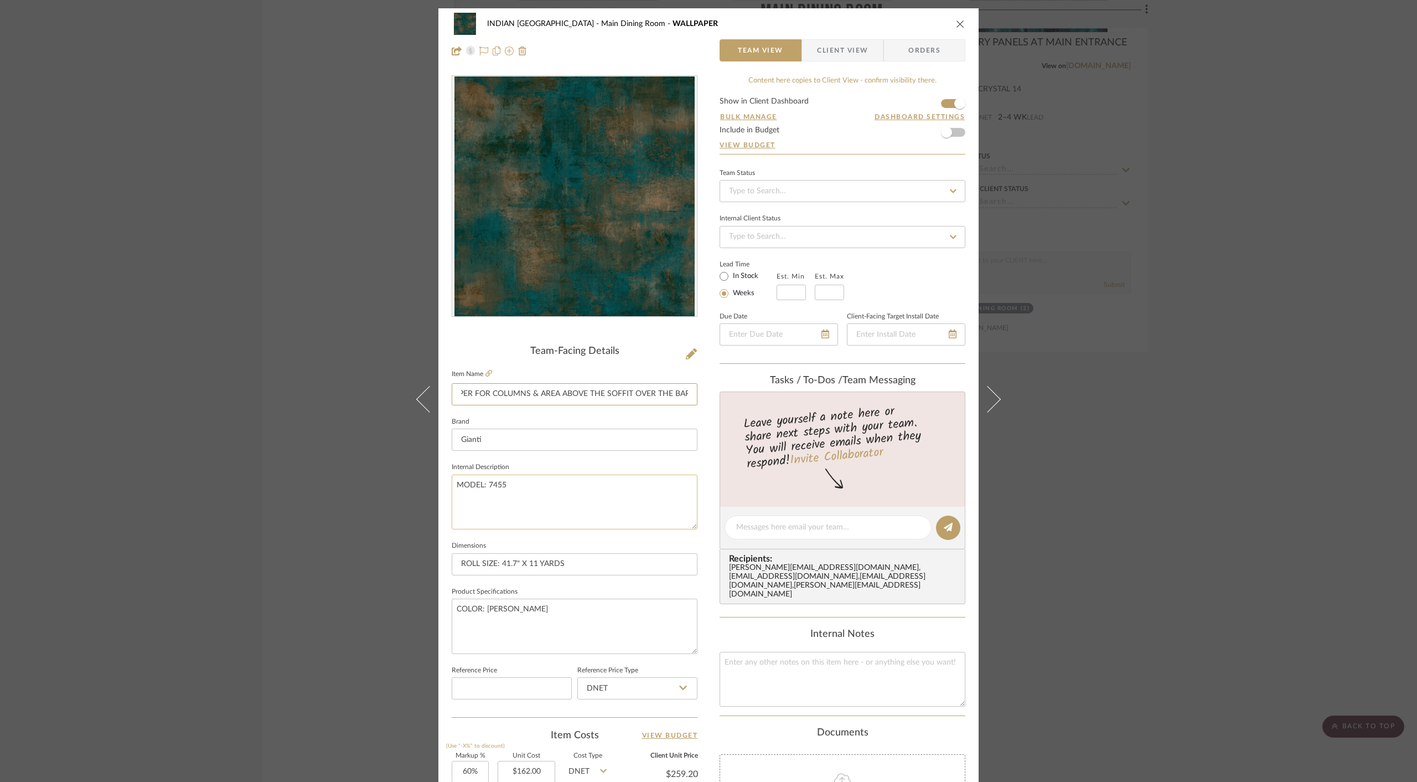
type input "WALLPAPER FOR COLUMNS & AREA ABOVE THE SOFFIT OVER THE BAR"
click at [658, 474] on textarea "MODEL: 7455" at bounding box center [575, 501] width 246 height 55
click at [959, 18] on div "INDIAN KEBAB PALACE Main Dining Room WALLPAPER FOR COLUMNS & AREA ABOVE THE SOF…" at bounding box center [709, 24] width 514 height 22
click at [959, 23] on icon "close" at bounding box center [960, 23] width 9 height 9
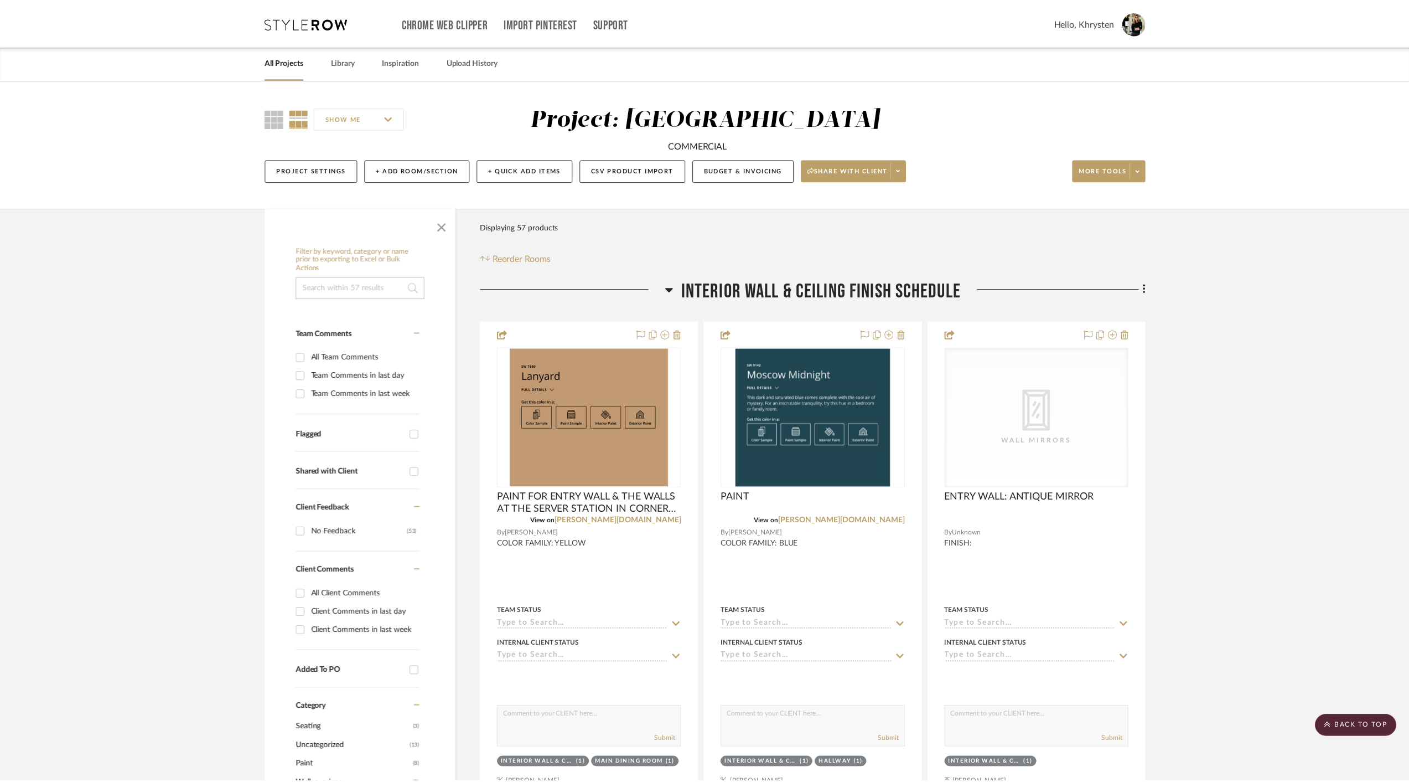
scroll to position [2513, 0]
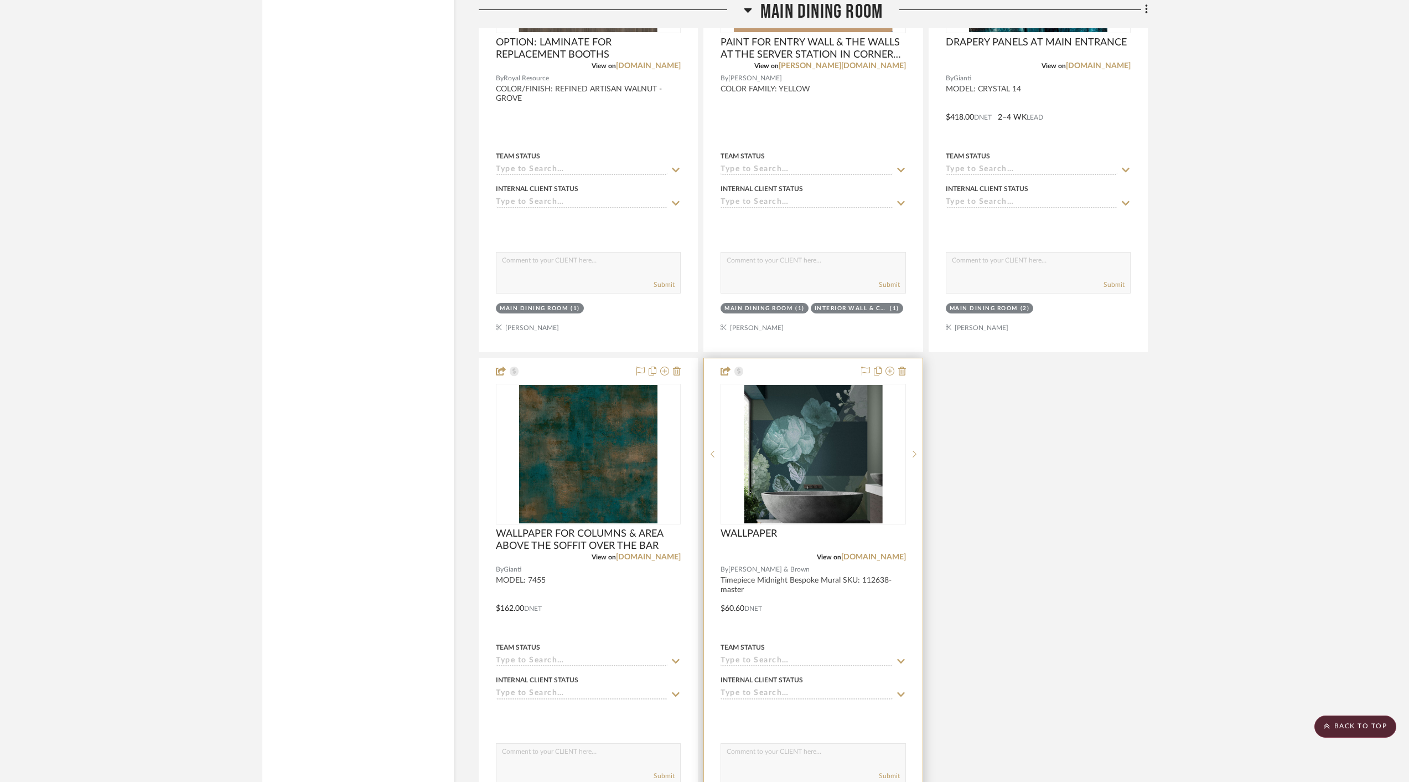
click at [799, 596] on div at bounding box center [813, 600] width 218 height 484
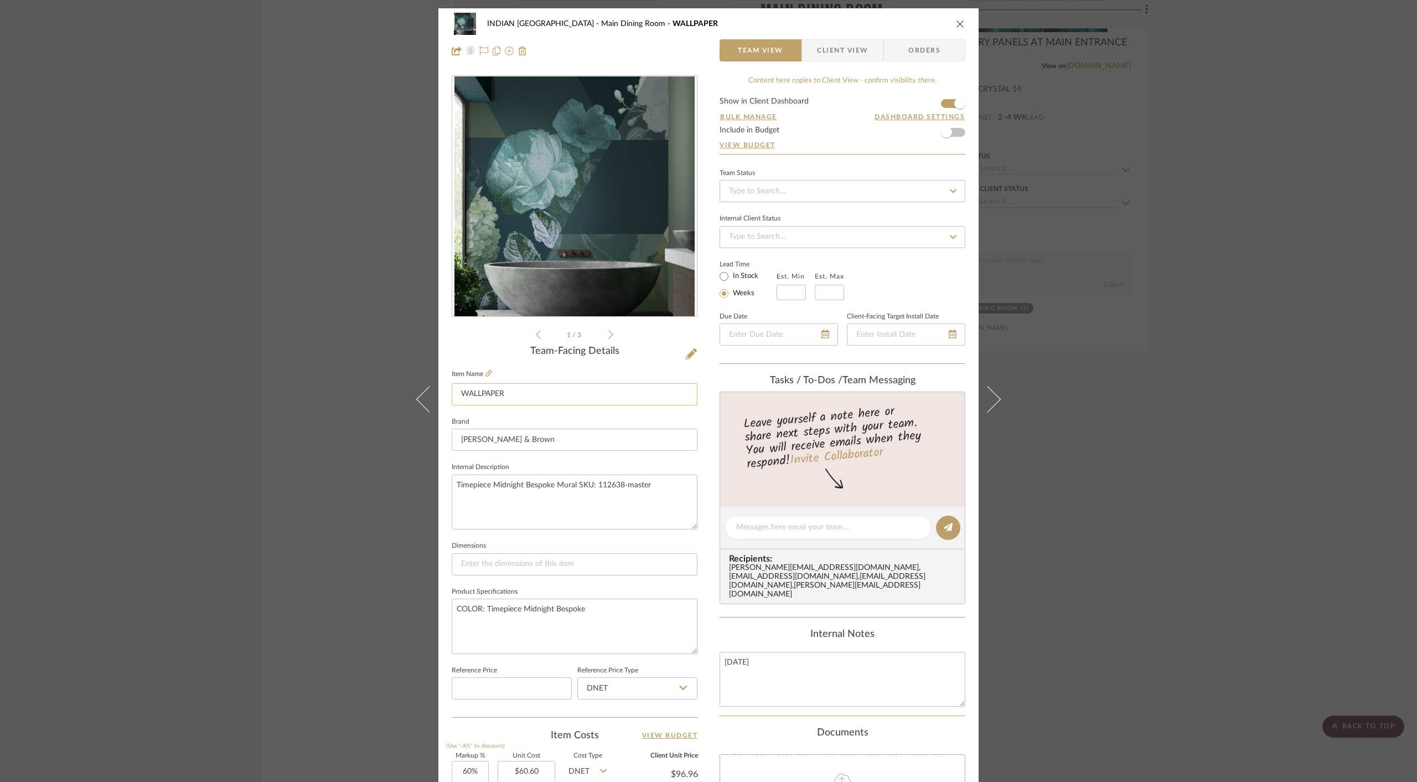
click at [550, 397] on input "WALLPAPER" at bounding box center [575, 394] width 246 height 22
type input "WALLPAPER TO COVER THE EXISTING SPICE WALLPAPER"
click at [702, 618] on div "INDIAN KEBAB PALACE Main Dining Room WALLPAPER Team View Client View Orders 1 /…" at bounding box center [708, 519] width 540 height 1022
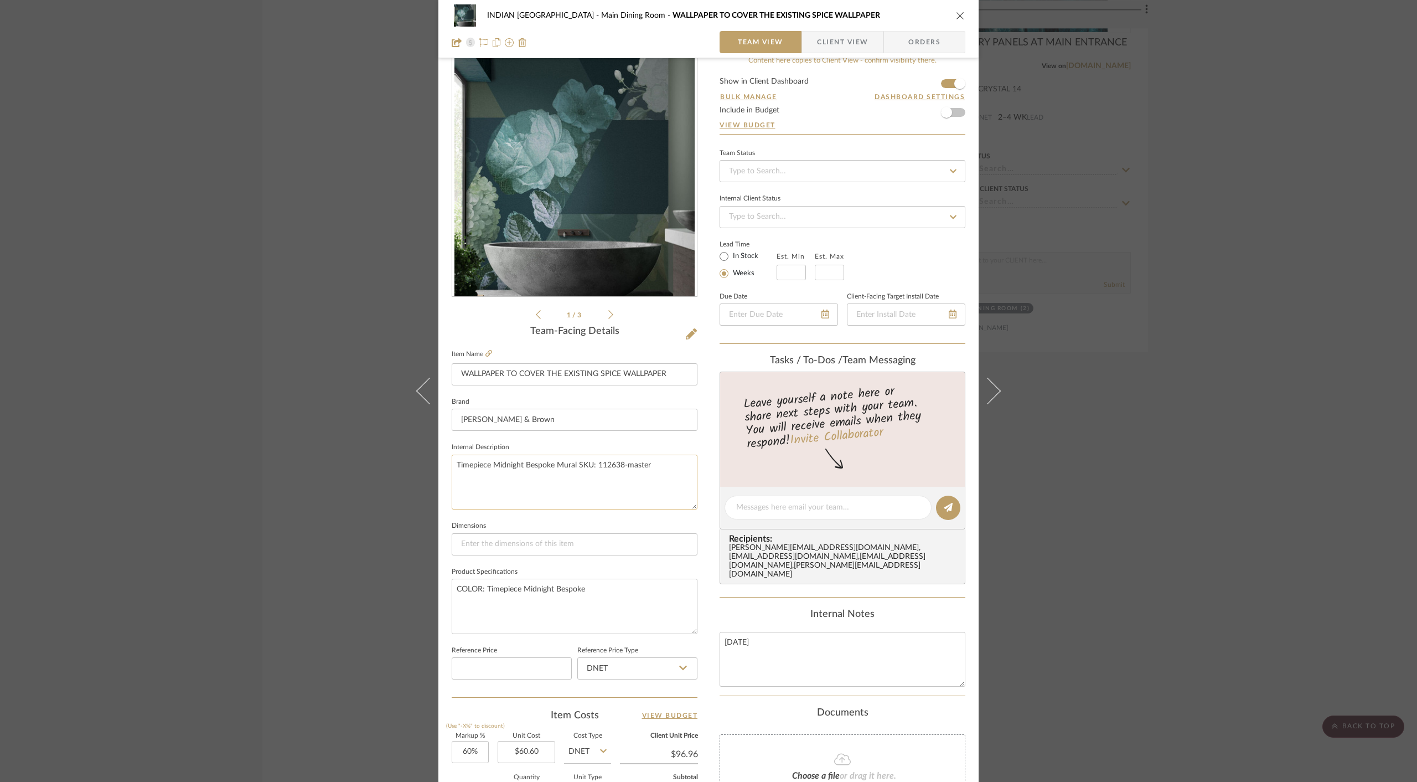
scroll to position [34, 0]
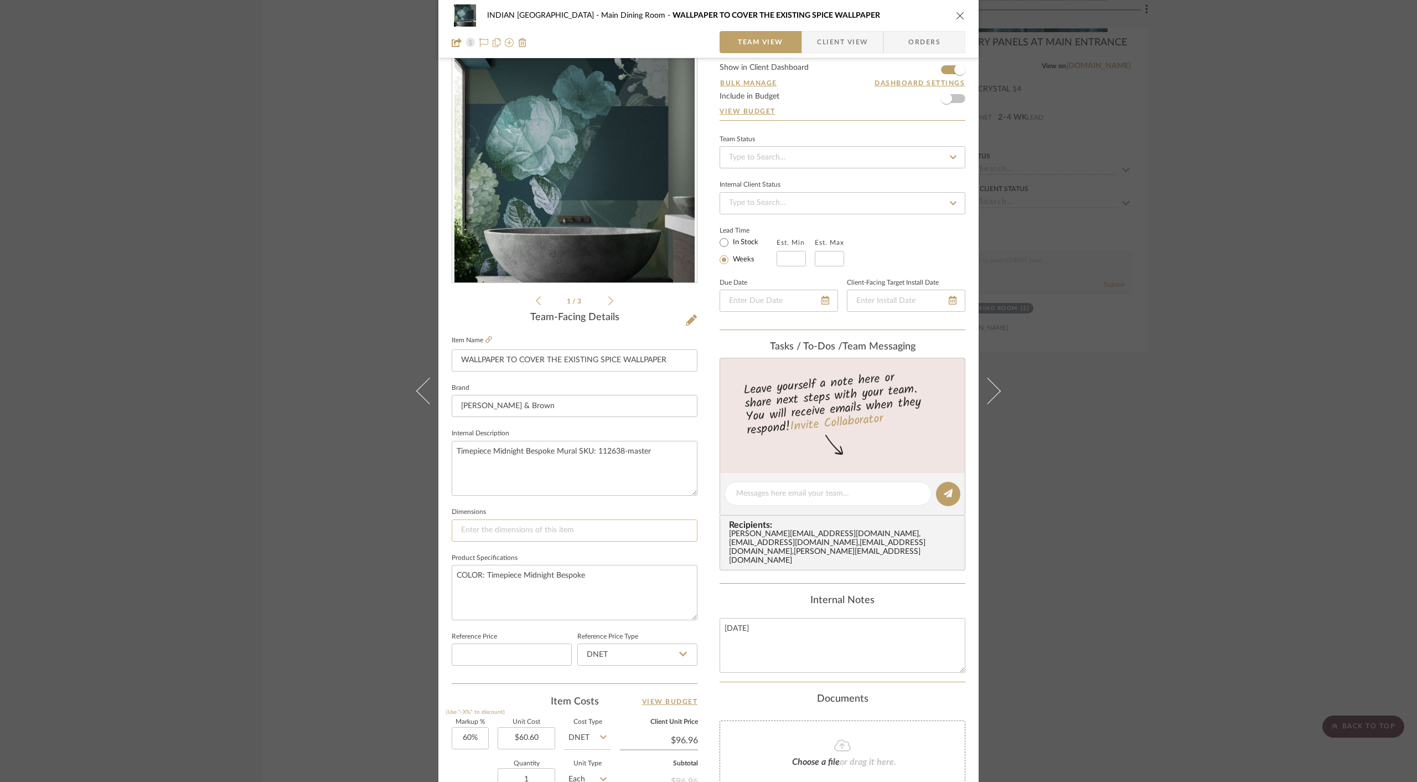
click at [529, 529] on input at bounding box center [575, 530] width 246 height 22
type input "4'-8" W X 7'-7 3/16" H"
click at [513, 732] on input "60.60" at bounding box center [527, 738] width 58 height 22
type input "$202.00"
type input "$323.20"
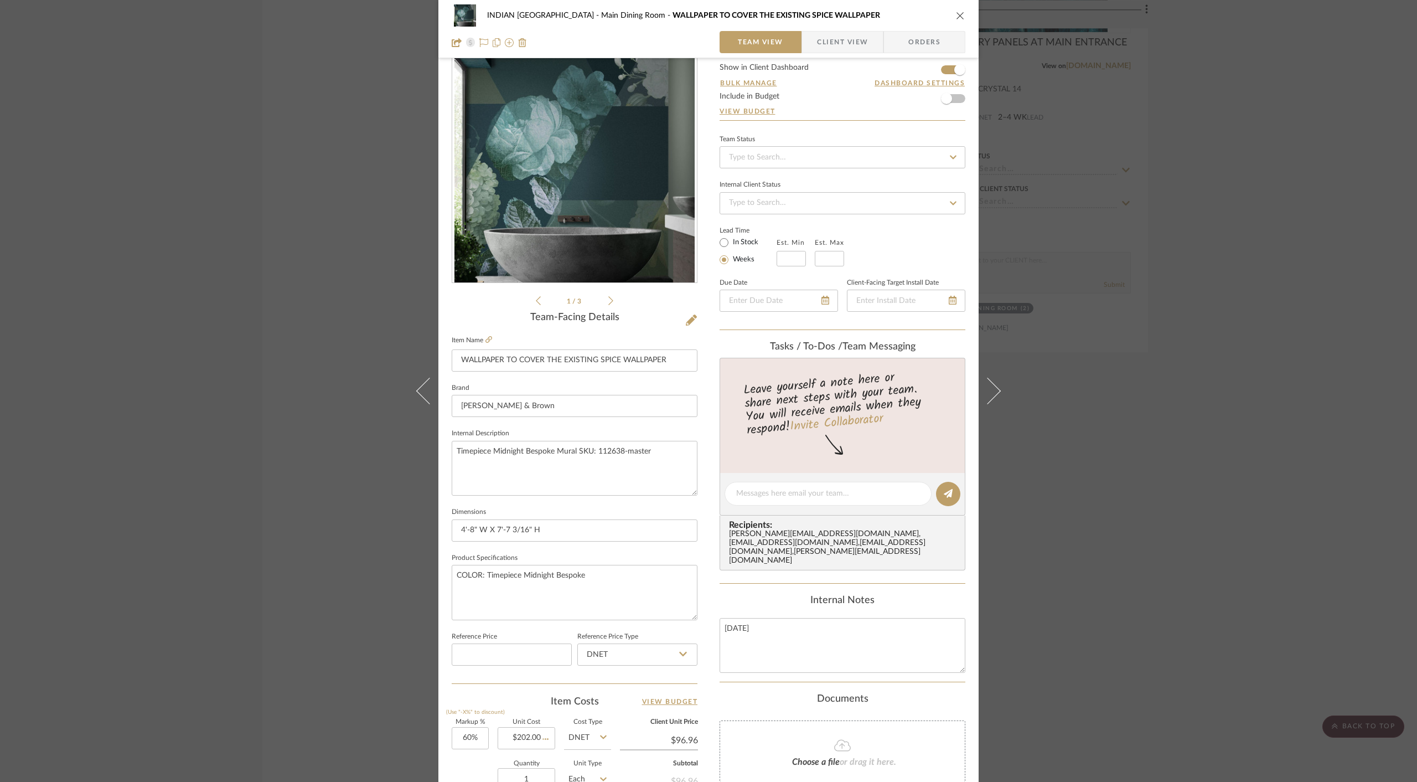
type input "$32.32"
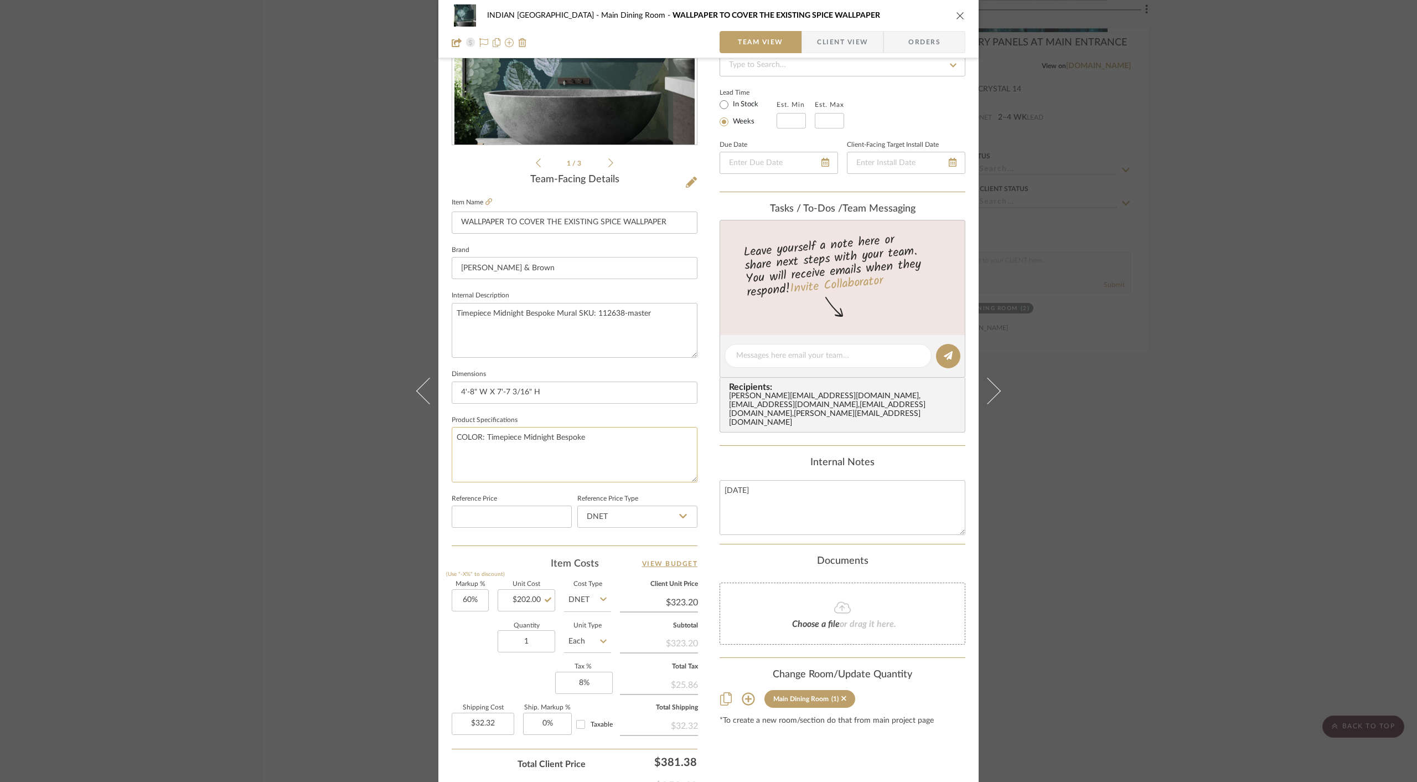
scroll to position [247, 0]
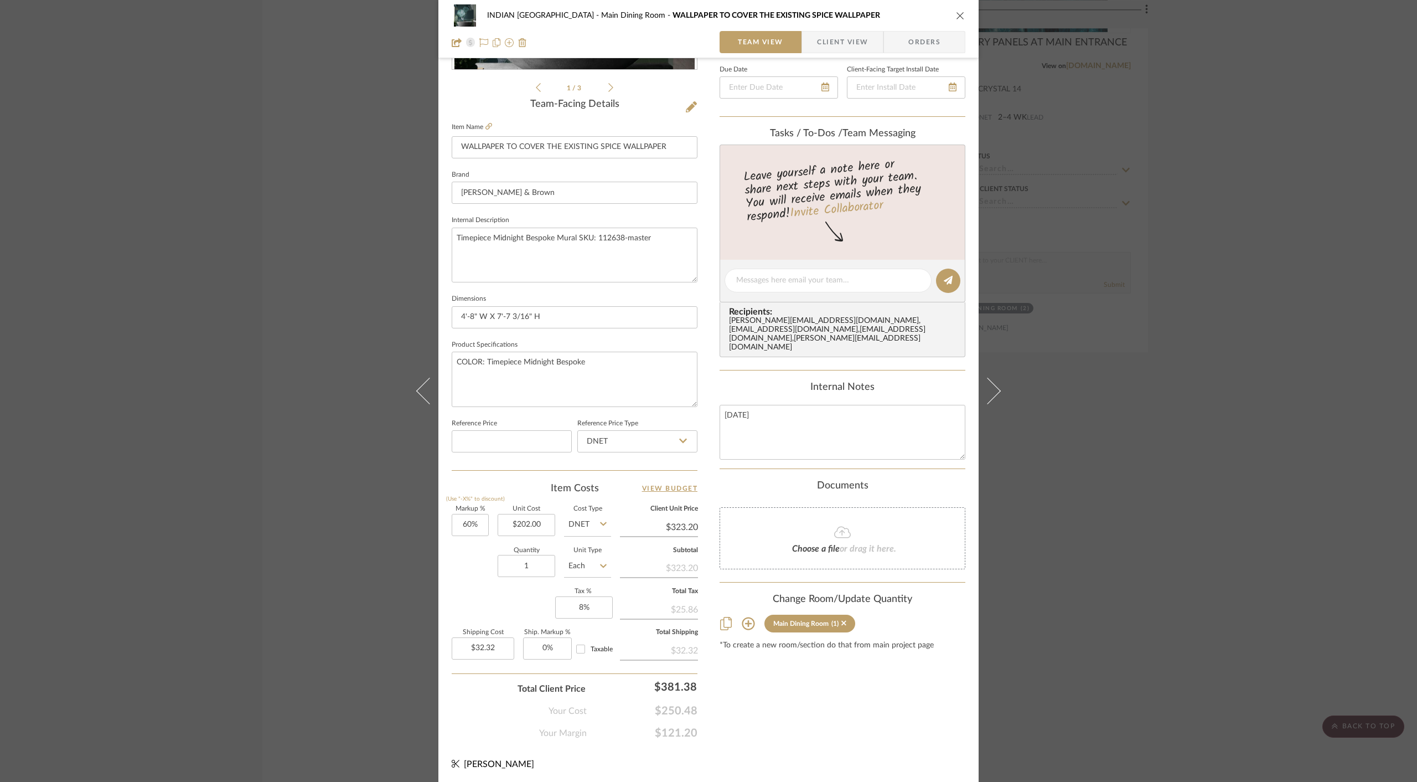
click at [959, 13] on icon "close" at bounding box center [960, 15] width 9 height 9
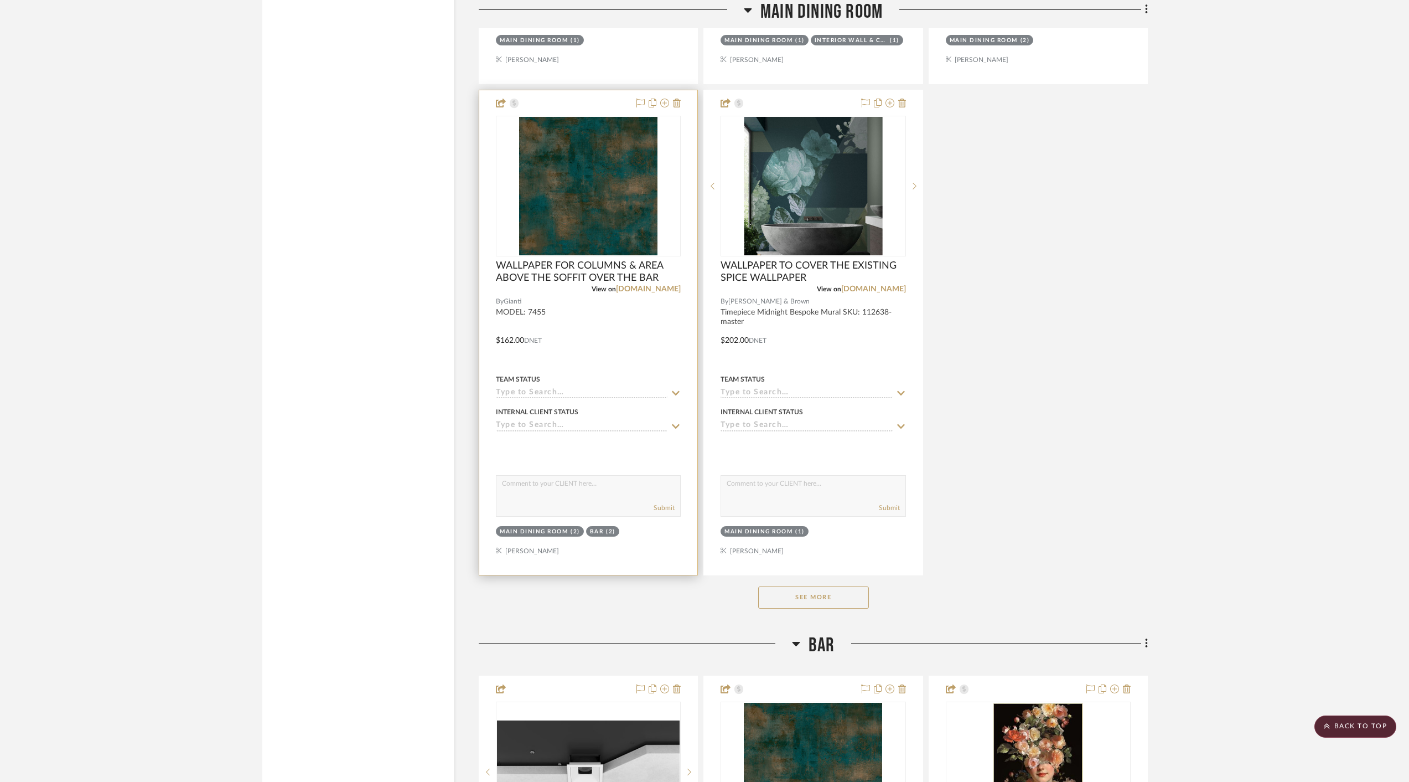
scroll to position [2784, 0]
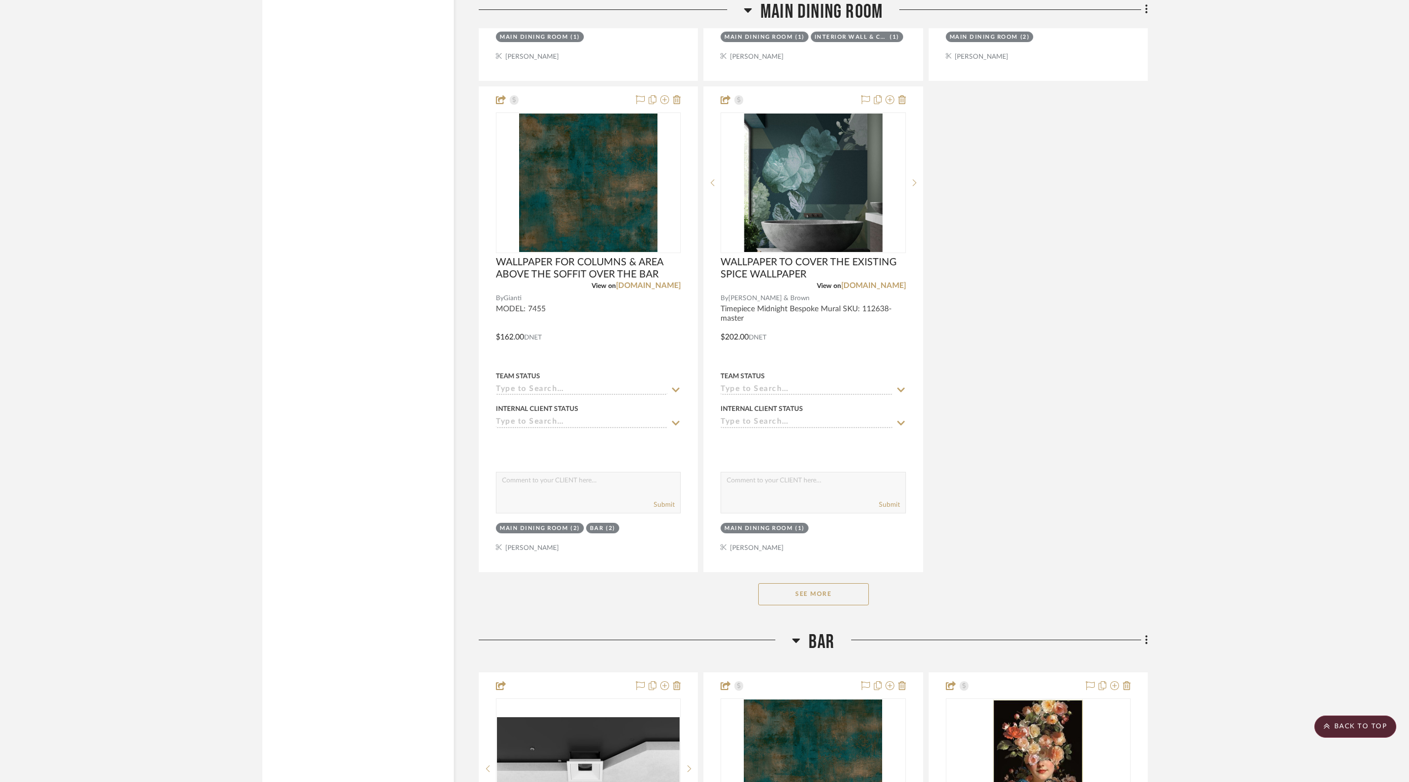
click at [823, 586] on button "See More" at bounding box center [813, 594] width 111 height 22
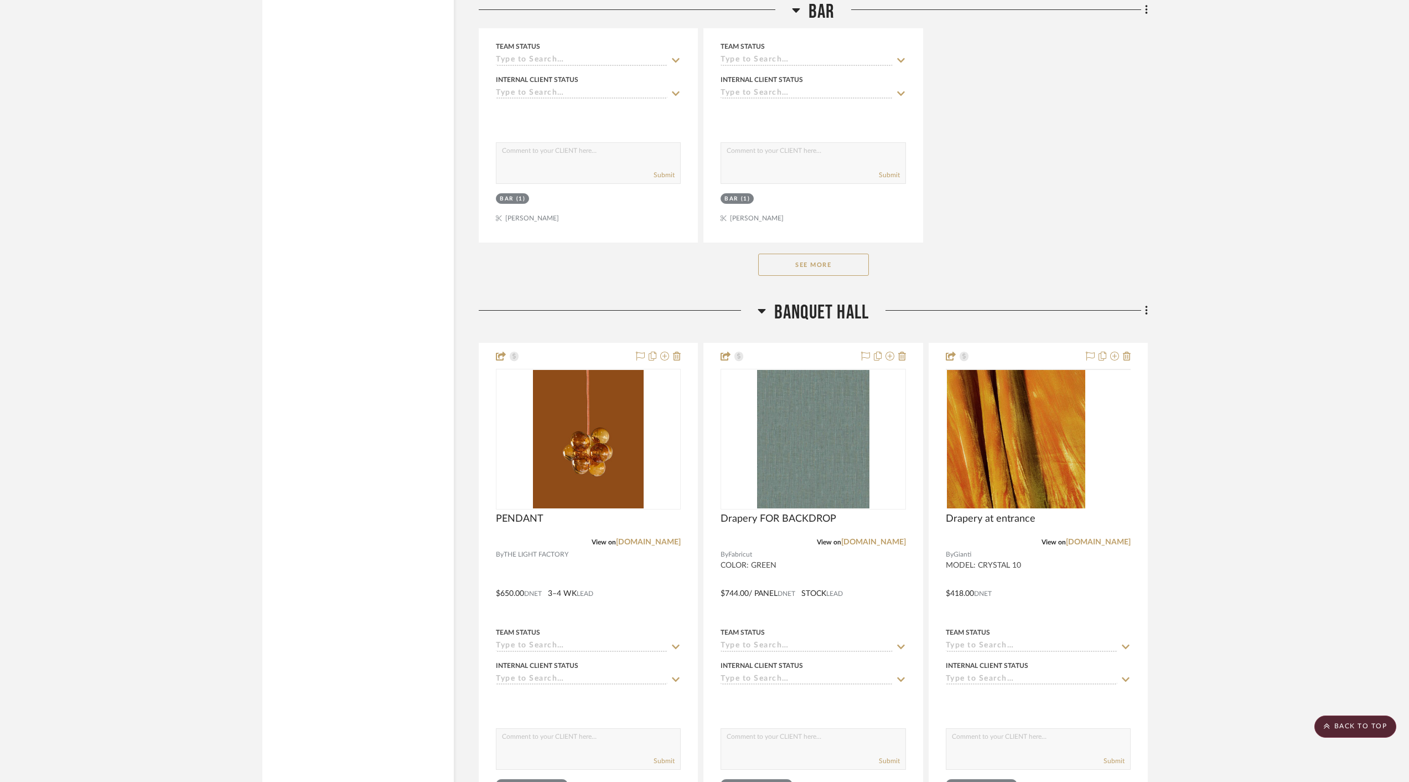
scroll to position [4741, 0]
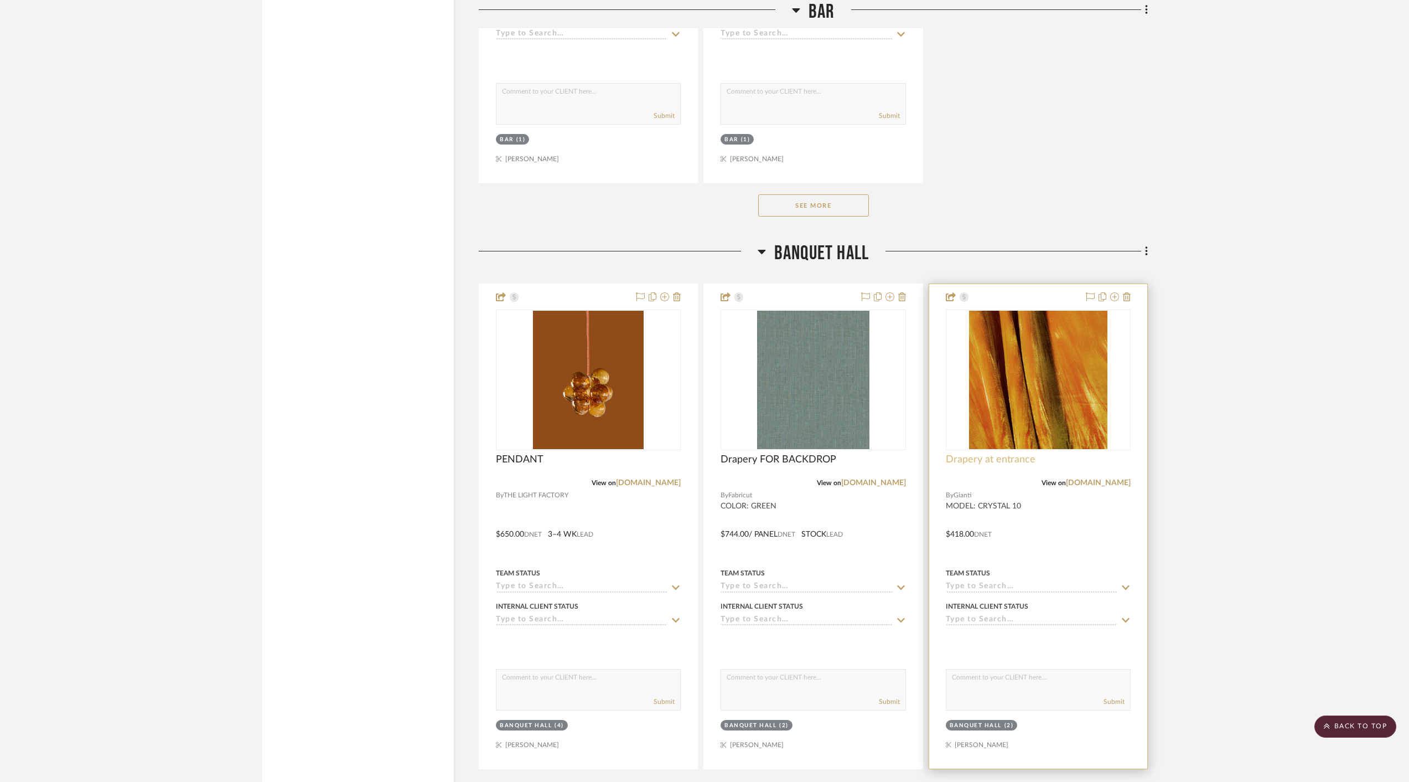
click at [996, 453] on span "Drapery at entrance" at bounding box center [991, 459] width 90 height 12
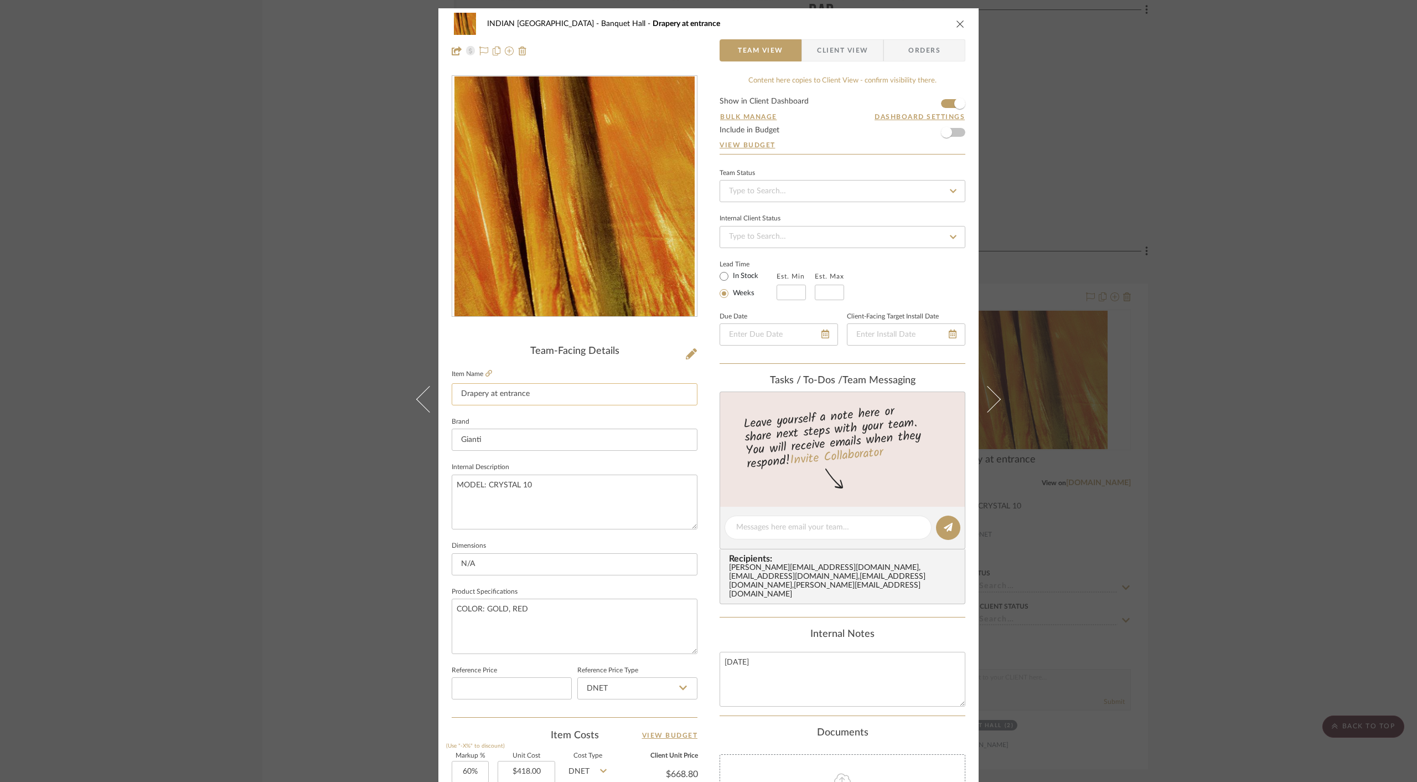
click at [523, 392] on input "Drapery at entrance" at bounding box center [575, 394] width 246 height 22
paste input "268.34"
type input "DRAPERY AT BANQUET HALL ENTRANCE"
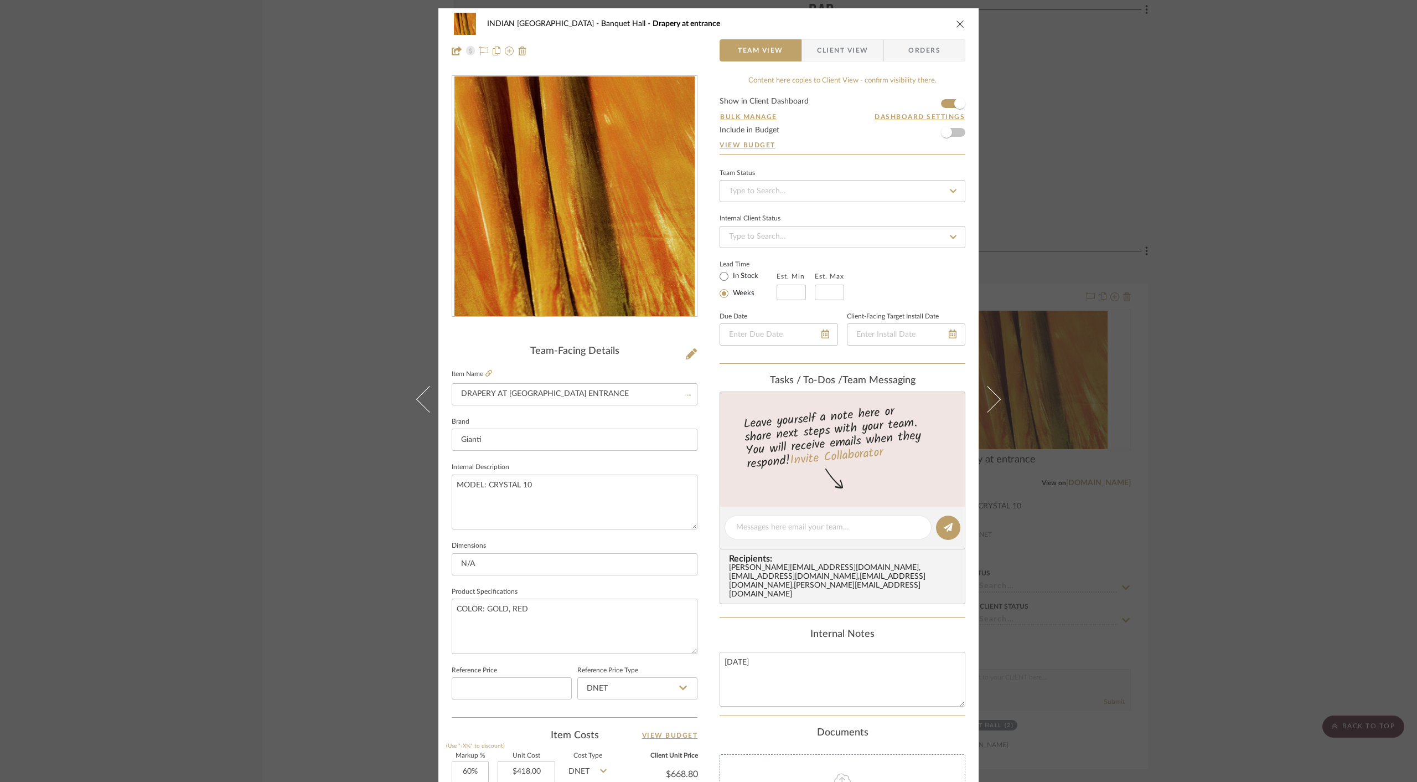
click at [865, 121] on div "Bulk Manage Dashboard Settings" at bounding box center [843, 123] width 246 height 7
click at [957, 22] on icon "close" at bounding box center [960, 23] width 9 height 9
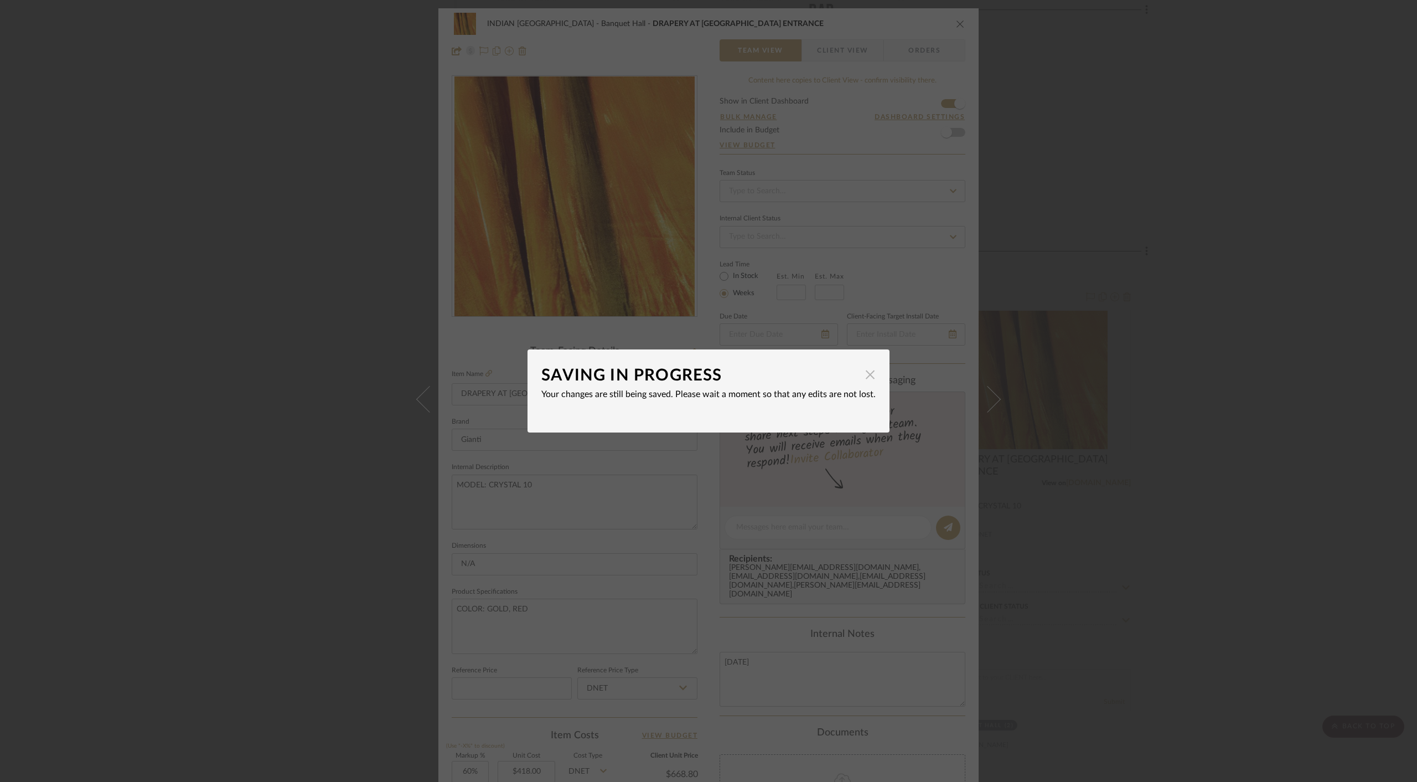
click at [868, 375] on span "button" at bounding box center [870, 374] width 22 height 22
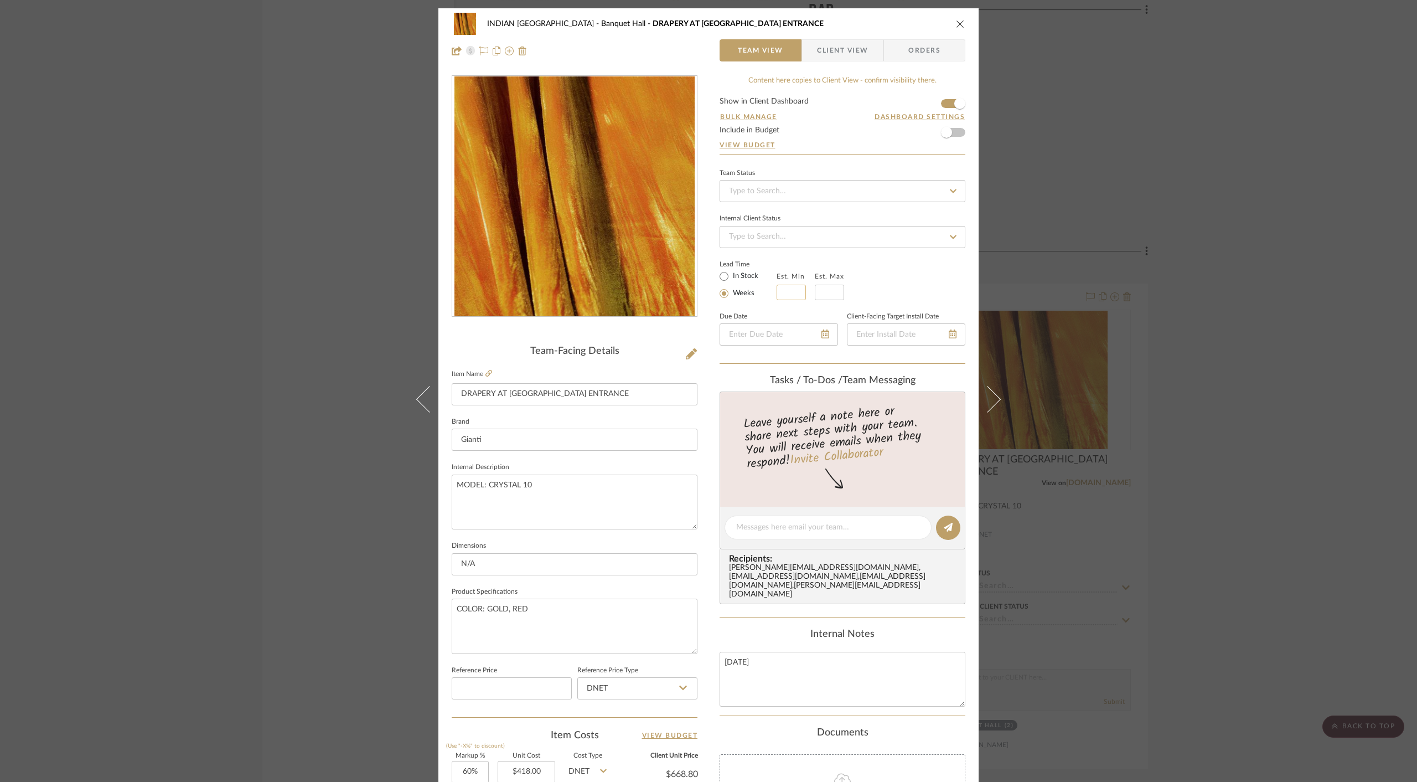
click at [786, 291] on input "text" at bounding box center [791, 293] width 29 height 16
type input "2"
click at [833, 293] on input "text" at bounding box center [829, 293] width 29 height 16
click at [823, 290] on input at bounding box center [829, 293] width 29 height 16
type input "4"
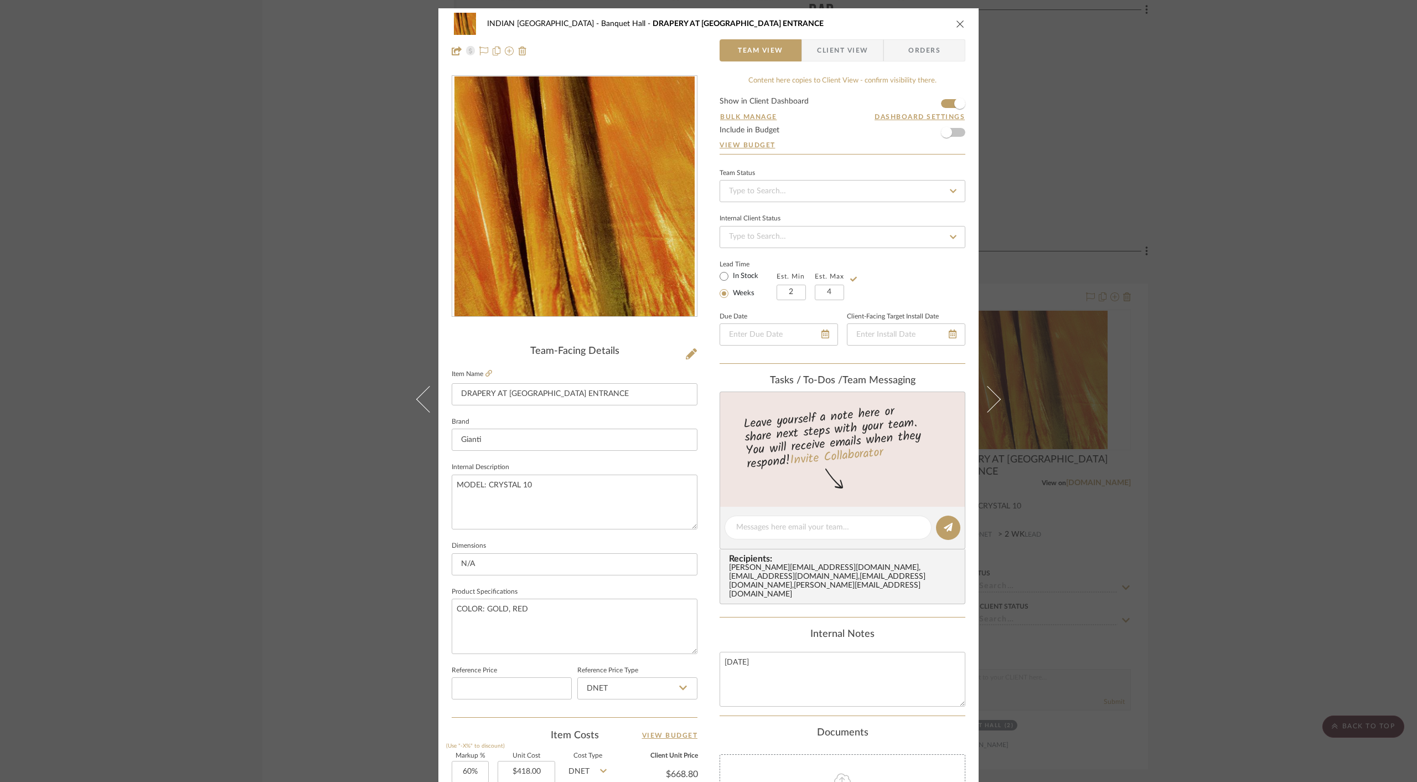
click at [892, 282] on div "Lead Time In Stock Weeks Est. Min 2 Est. Max 4" at bounding box center [843, 278] width 246 height 43
click at [958, 23] on icon "close" at bounding box center [960, 23] width 9 height 9
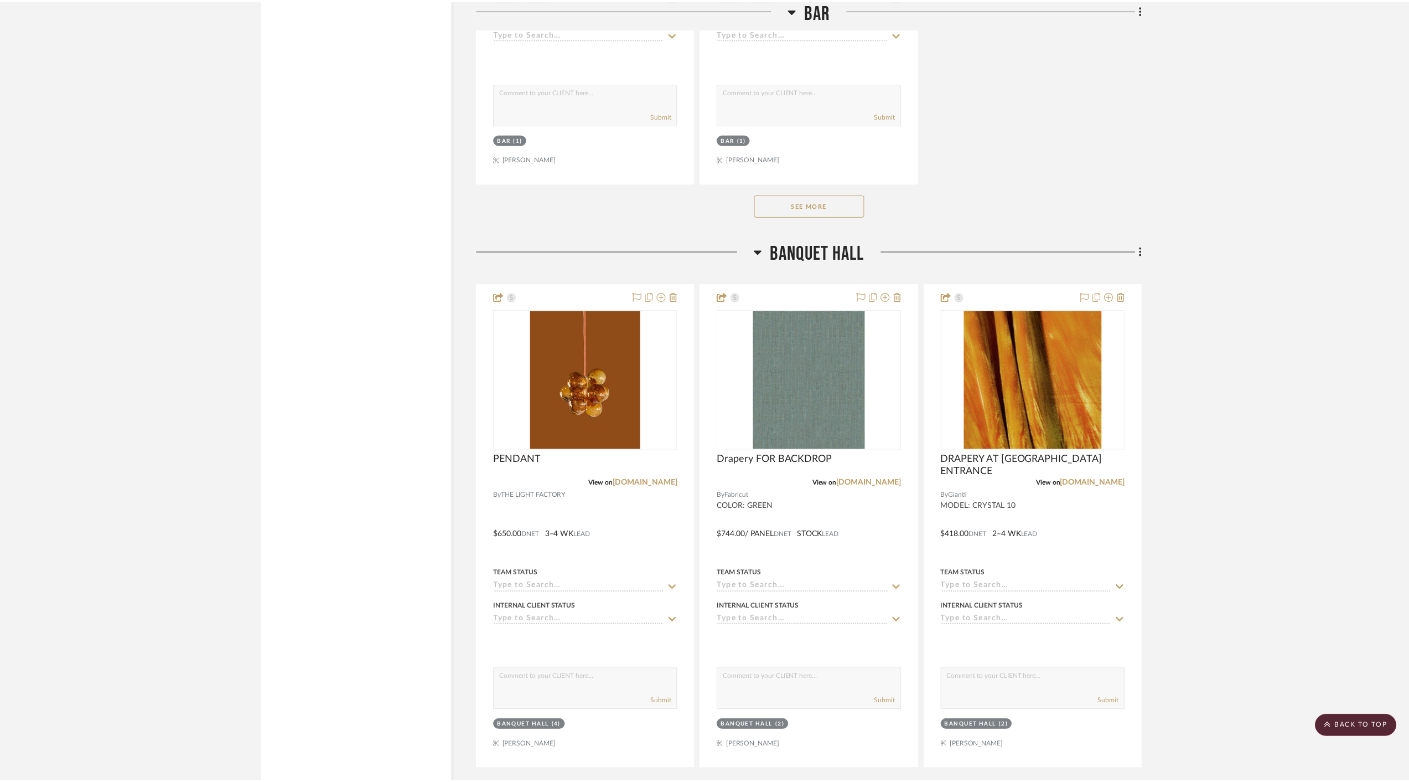
scroll to position [4741, 0]
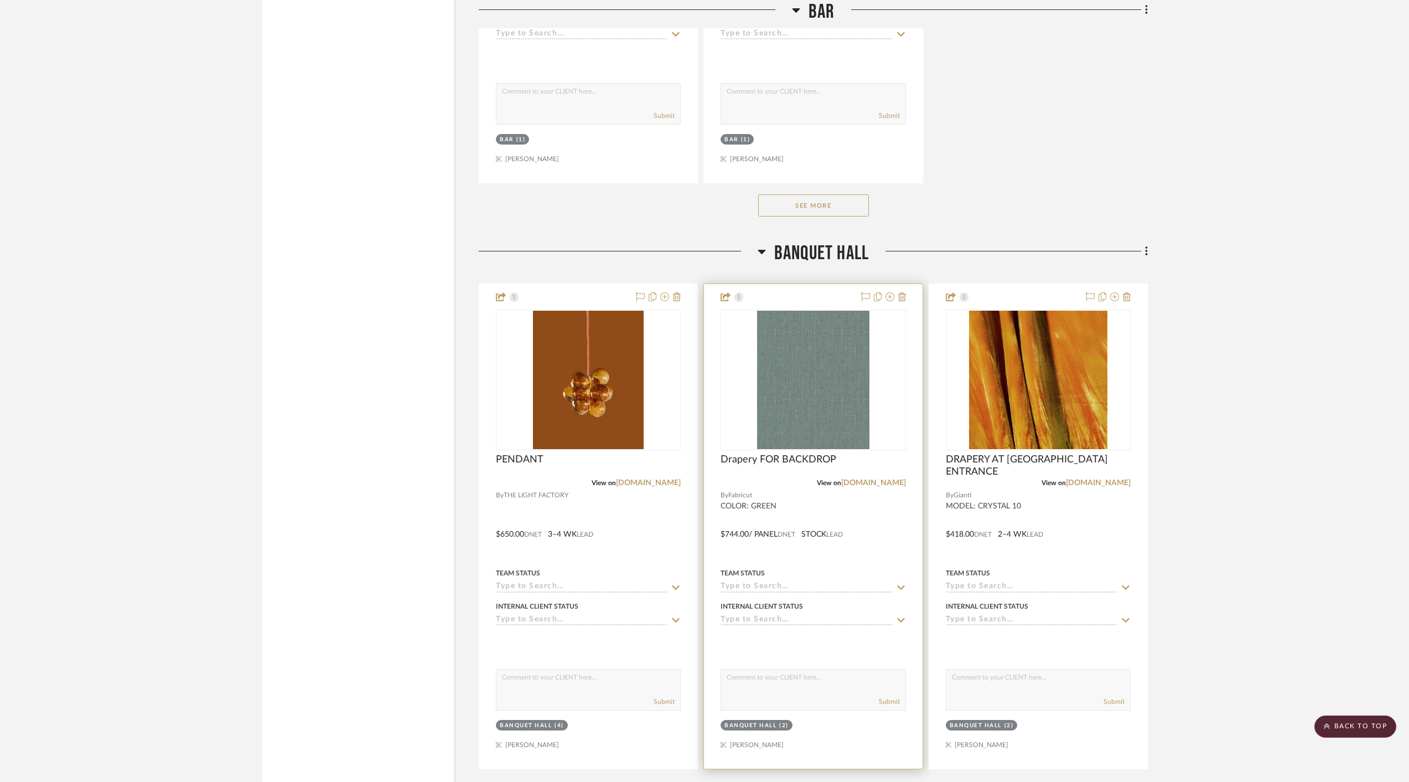
click at [882, 503] on div at bounding box center [813, 526] width 218 height 484
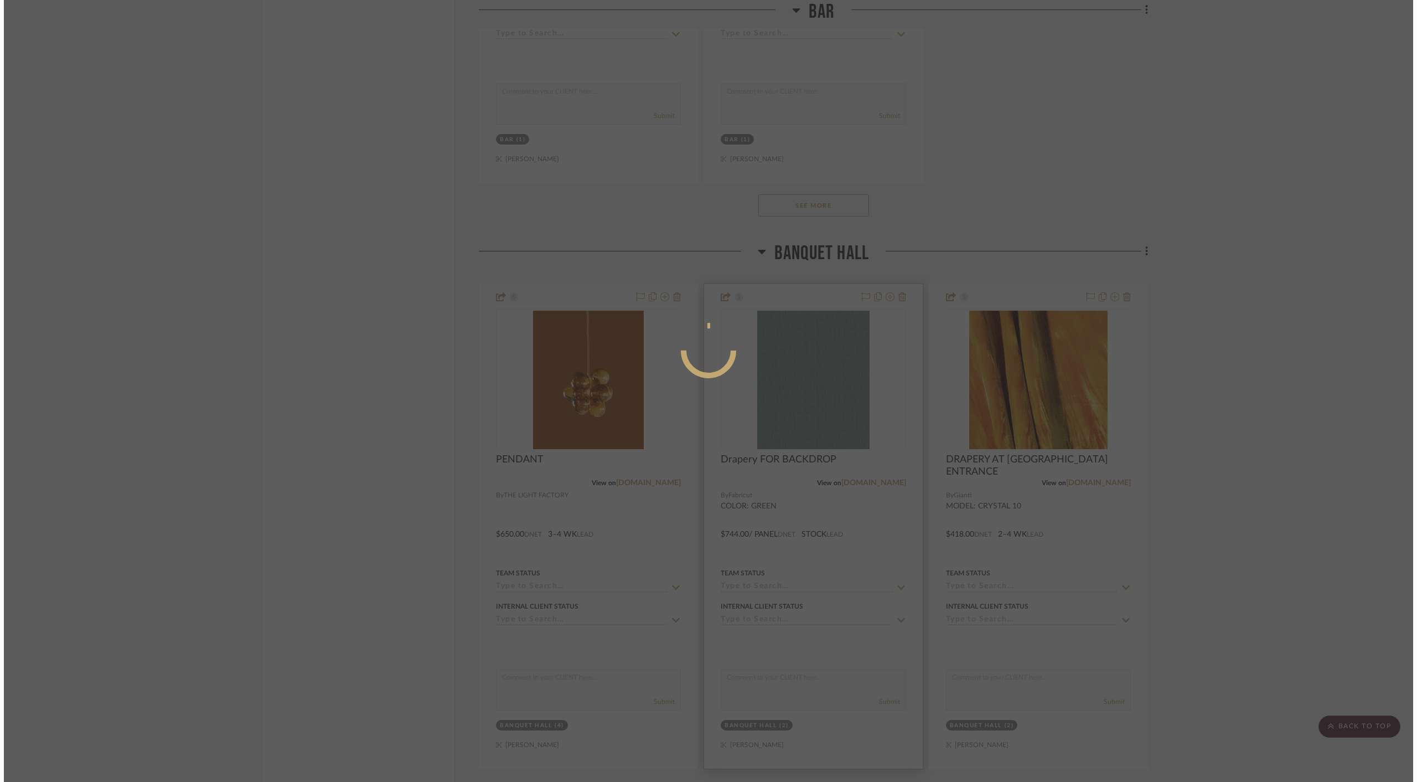
scroll to position [0, 0]
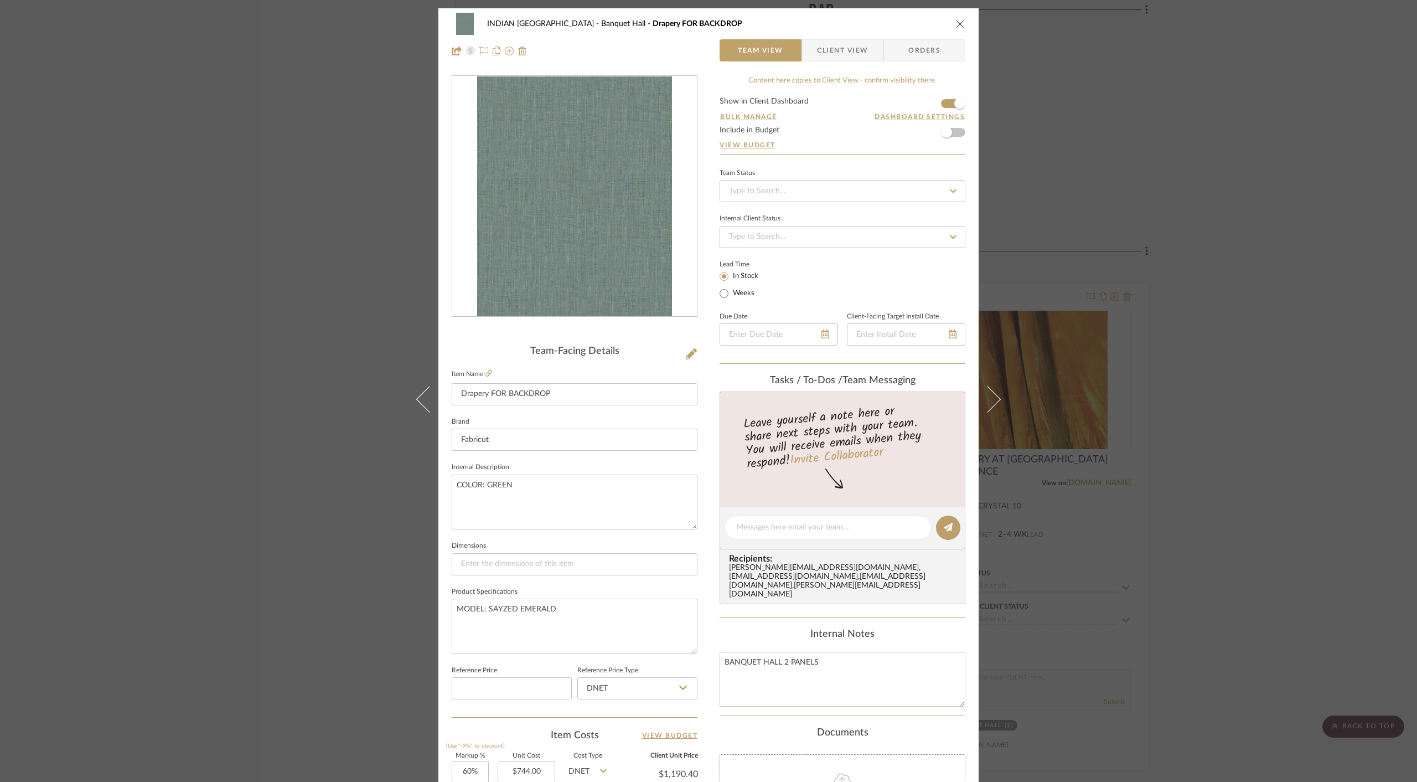
click at [733, 294] on label "Weeks" at bounding box center [743, 293] width 24 height 10
click at [731, 294] on input "Weeks" at bounding box center [723, 293] width 13 height 13
radio input "true"
click at [779, 290] on input "text" at bounding box center [791, 293] width 29 height 16
type input "2"
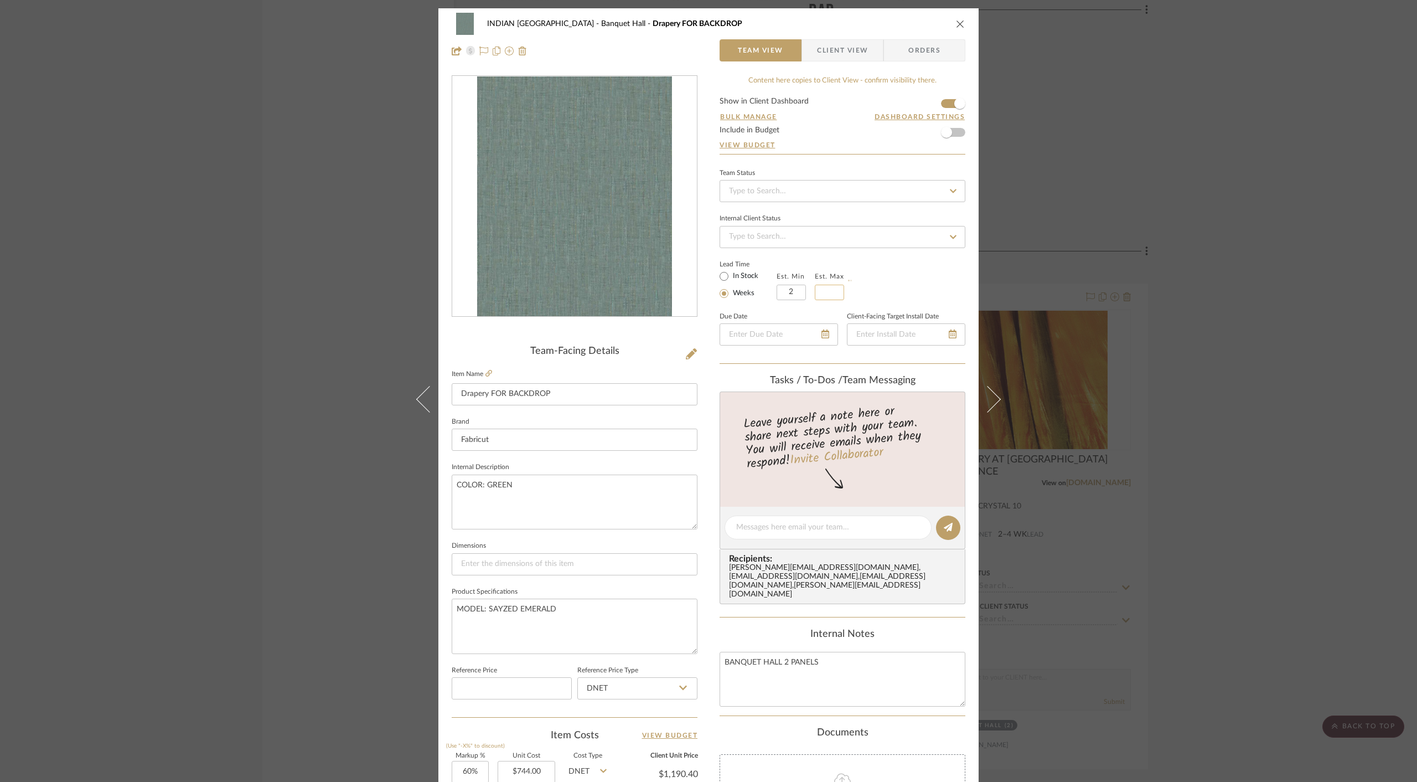
click at [826, 290] on input at bounding box center [829, 293] width 29 height 16
type input "4"
click at [911, 281] on div "Lead Time In Stock Weeks Est. Min 2 Est. Max 4" at bounding box center [843, 278] width 246 height 43
click at [959, 22] on icon "close" at bounding box center [960, 23] width 9 height 9
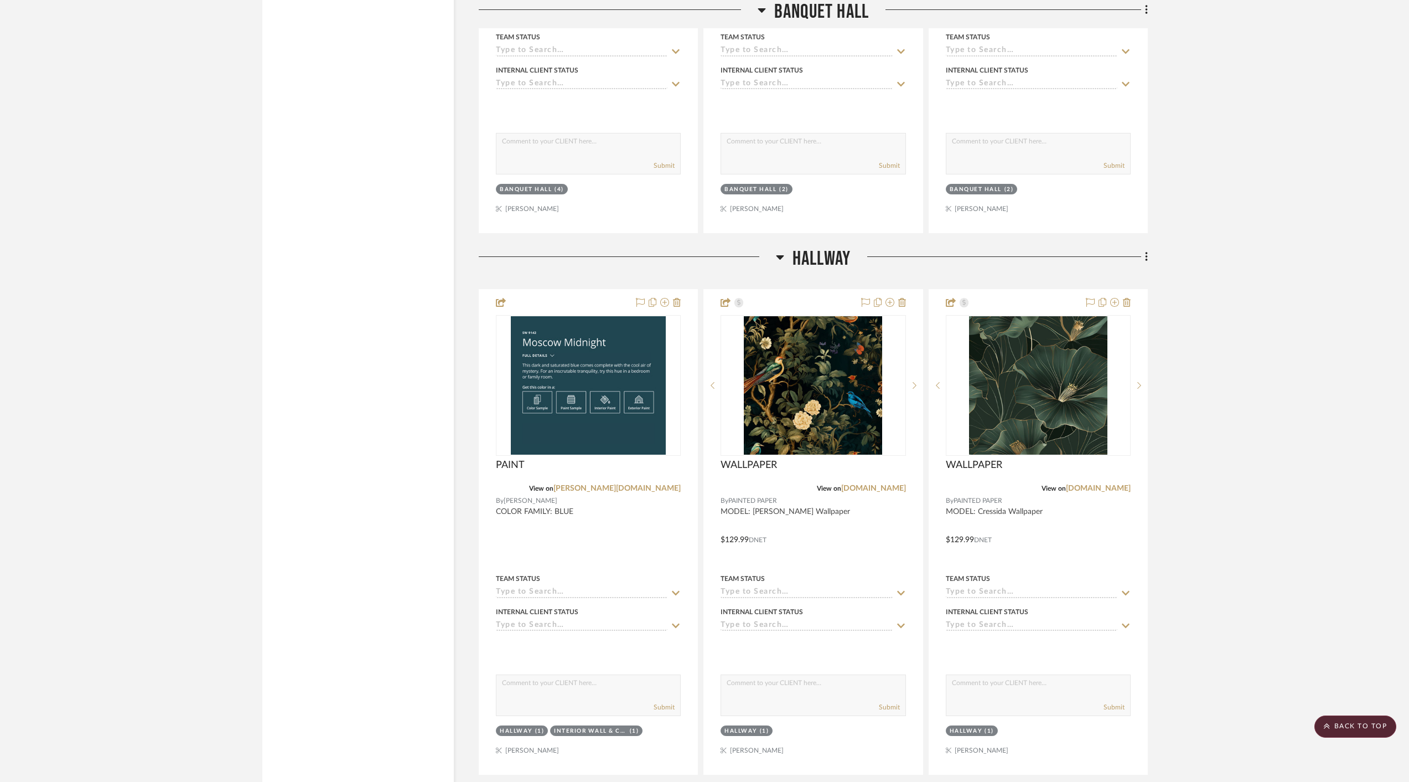
scroll to position [5325, 0]
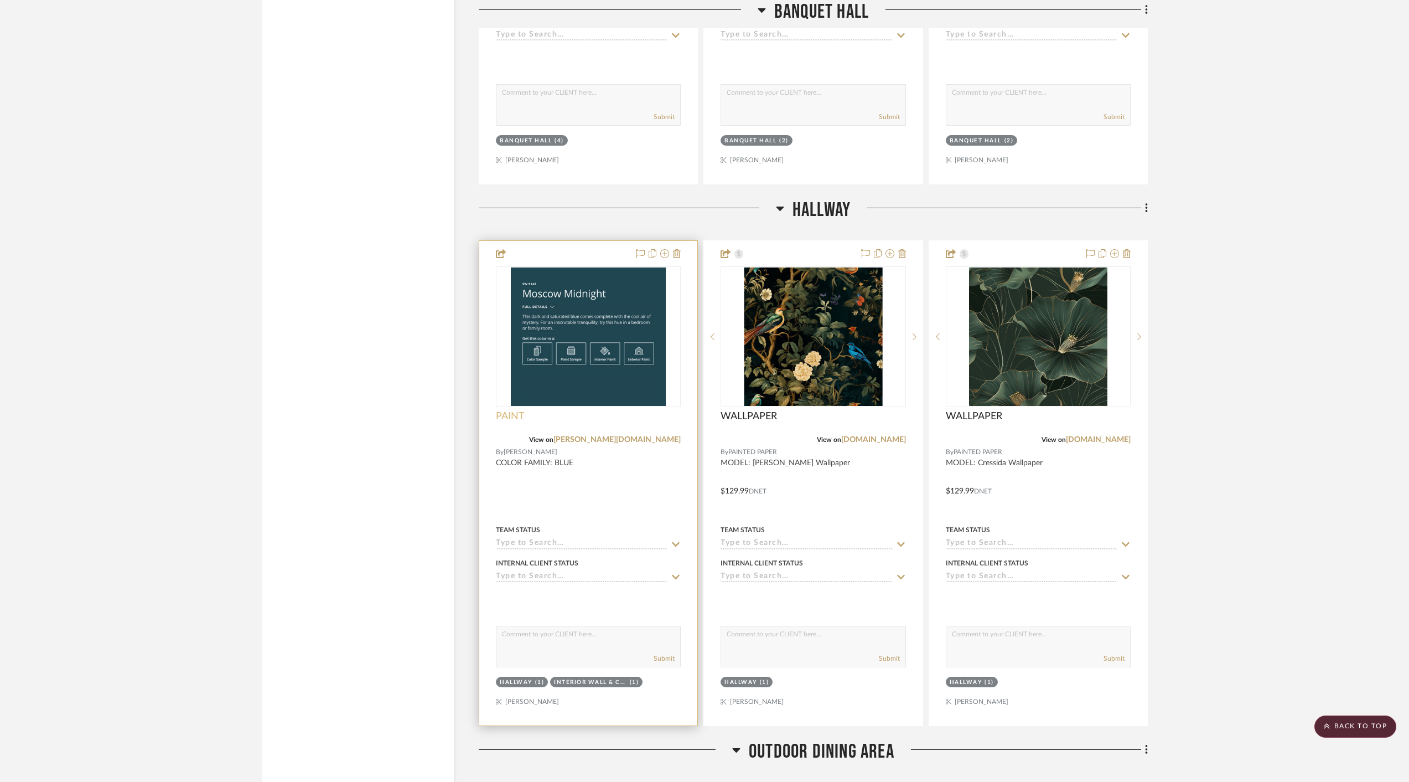
click at [512, 410] on span "PAINT" at bounding box center [510, 416] width 29 height 12
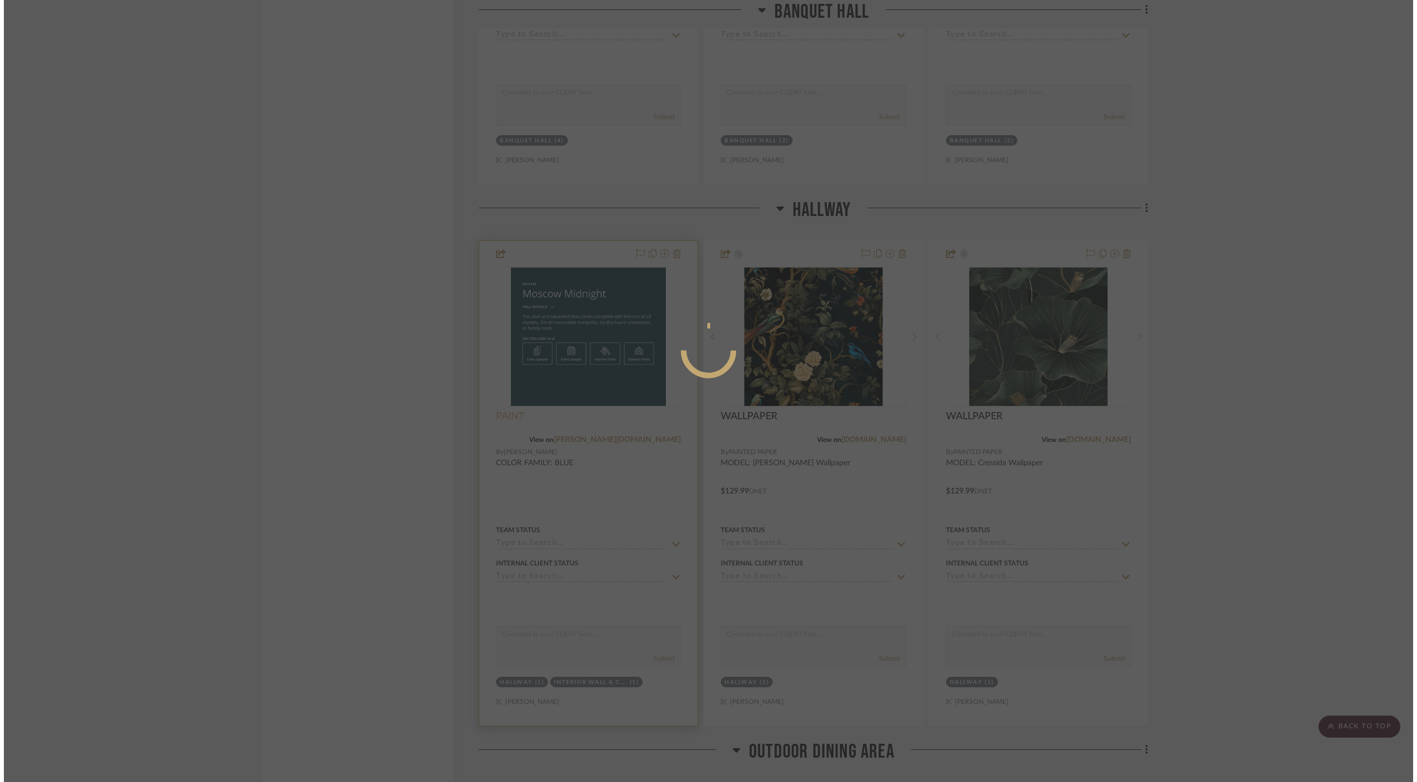
scroll to position [0, 0]
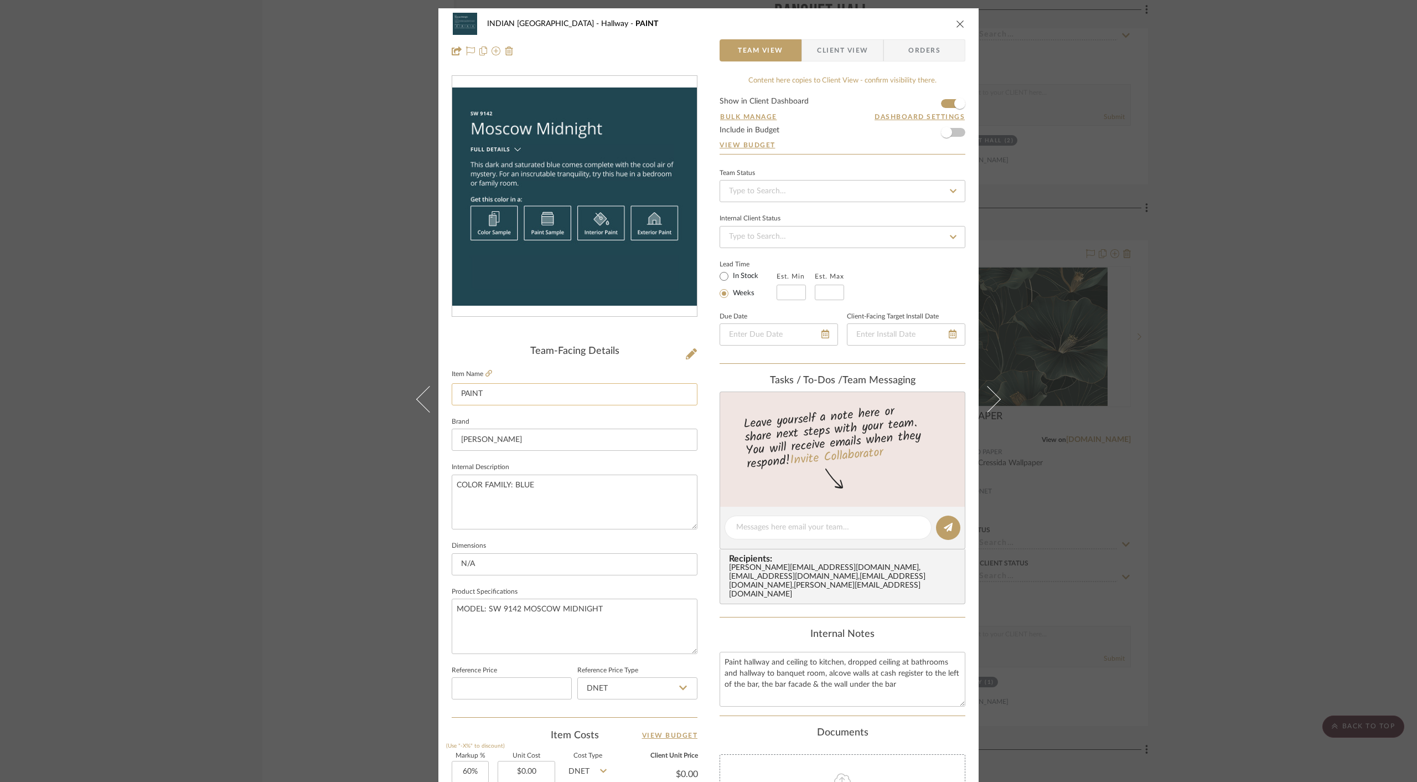
click at [487, 393] on input "PAINT" at bounding box center [575, 394] width 246 height 22
paste input "aint hallway and ceiling to kitchen, dropped ceiling at bathrooms and hallway t…"
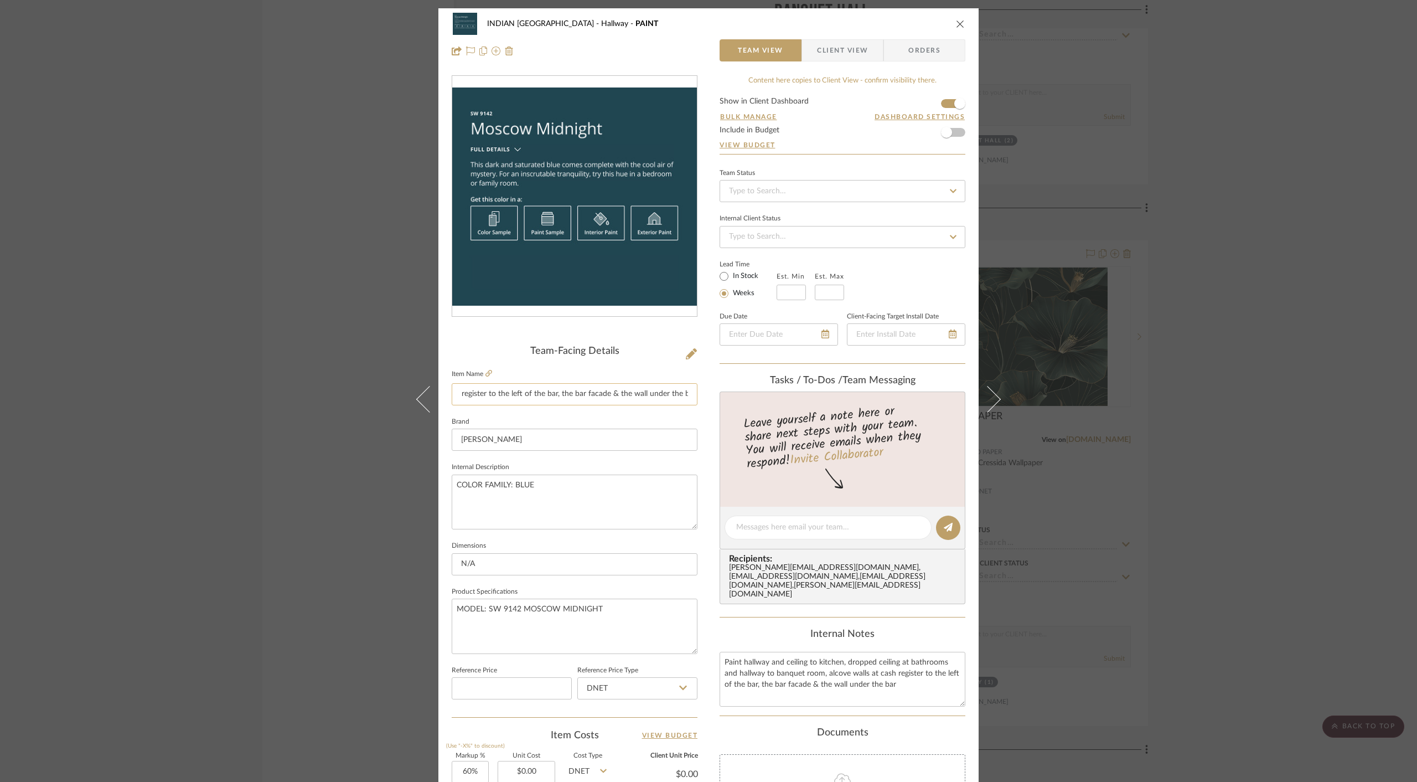
click at [536, 392] on input "Paint hallway and ceiling to kitchen, dropped ceiling at bathrooms and hallway …" at bounding box center [575, 394] width 246 height 22
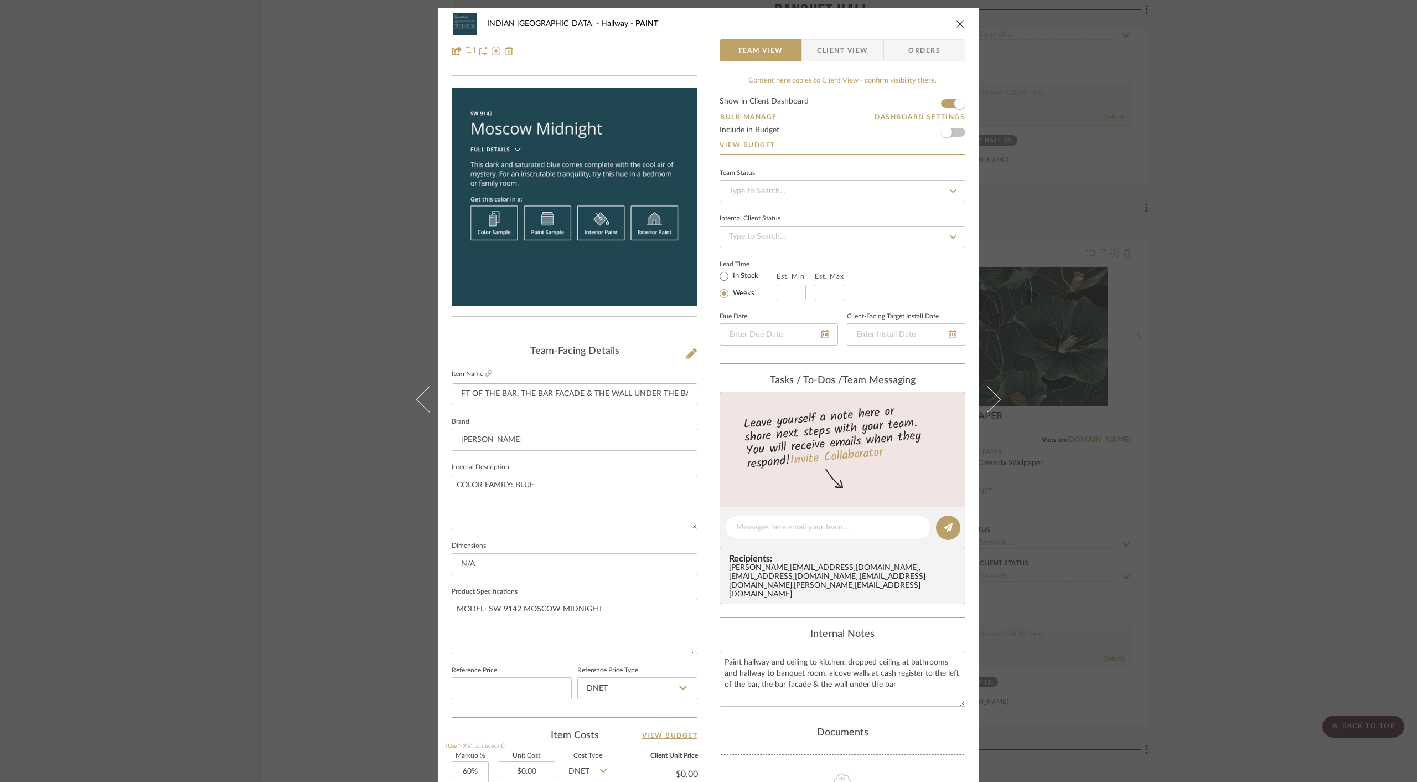
click at [504, 400] on input "PAINT HALLWAY AND CEILING TO KITCHEN, DROPPED CEILING AT BATHROOMS AND HALLWAY …" at bounding box center [575, 394] width 246 height 22
type input "PAINT HALLWAY AND CEILING TO KITCHEN, DROPPED CEILING AT BATHROOMS AND HALLWAY …"
click at [588, 417] on fieldset "Brand Sherwin Willams" at bounding box center [575, 432] width 246 height 37
click at [960, 22] on icon "close" at bounding box center [960, 23] width 9 height 9
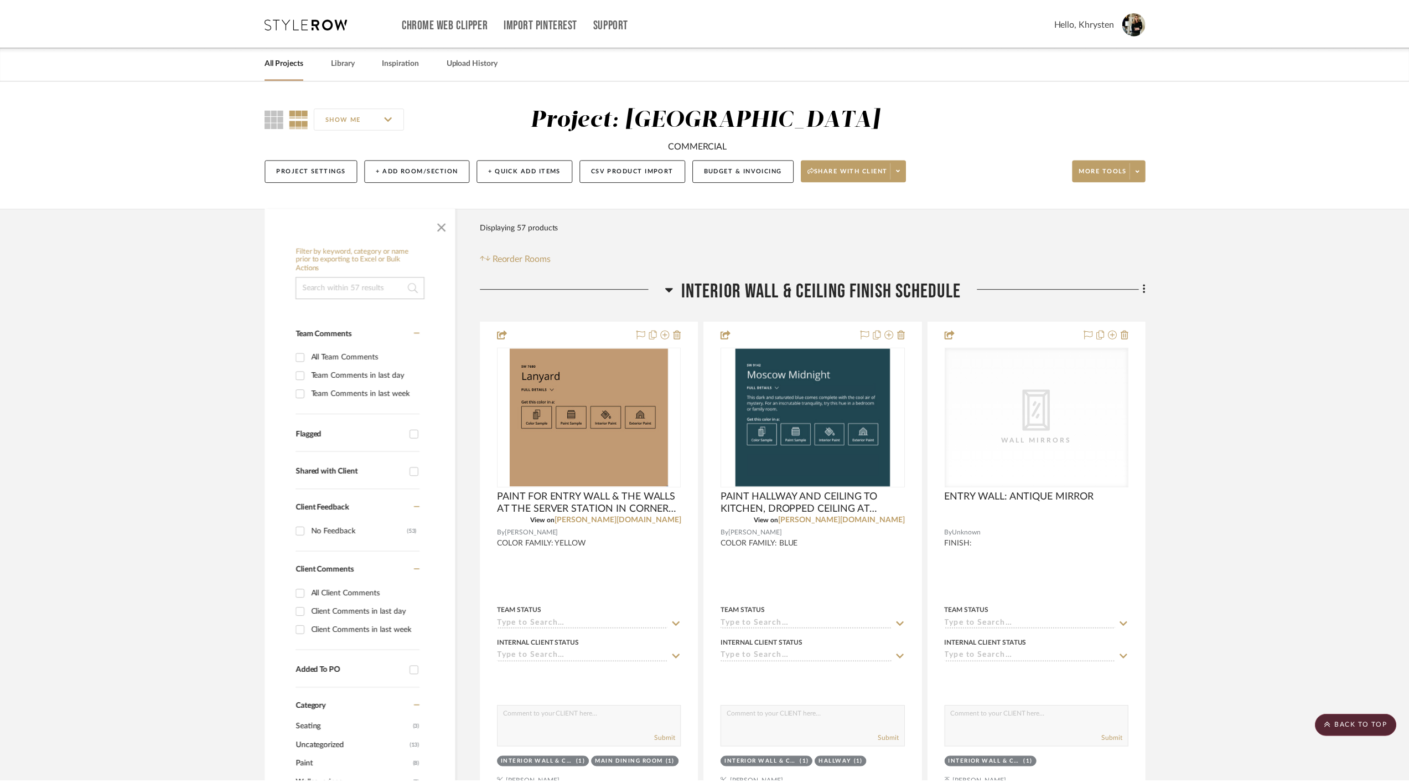
scroll to position [5325, 0]
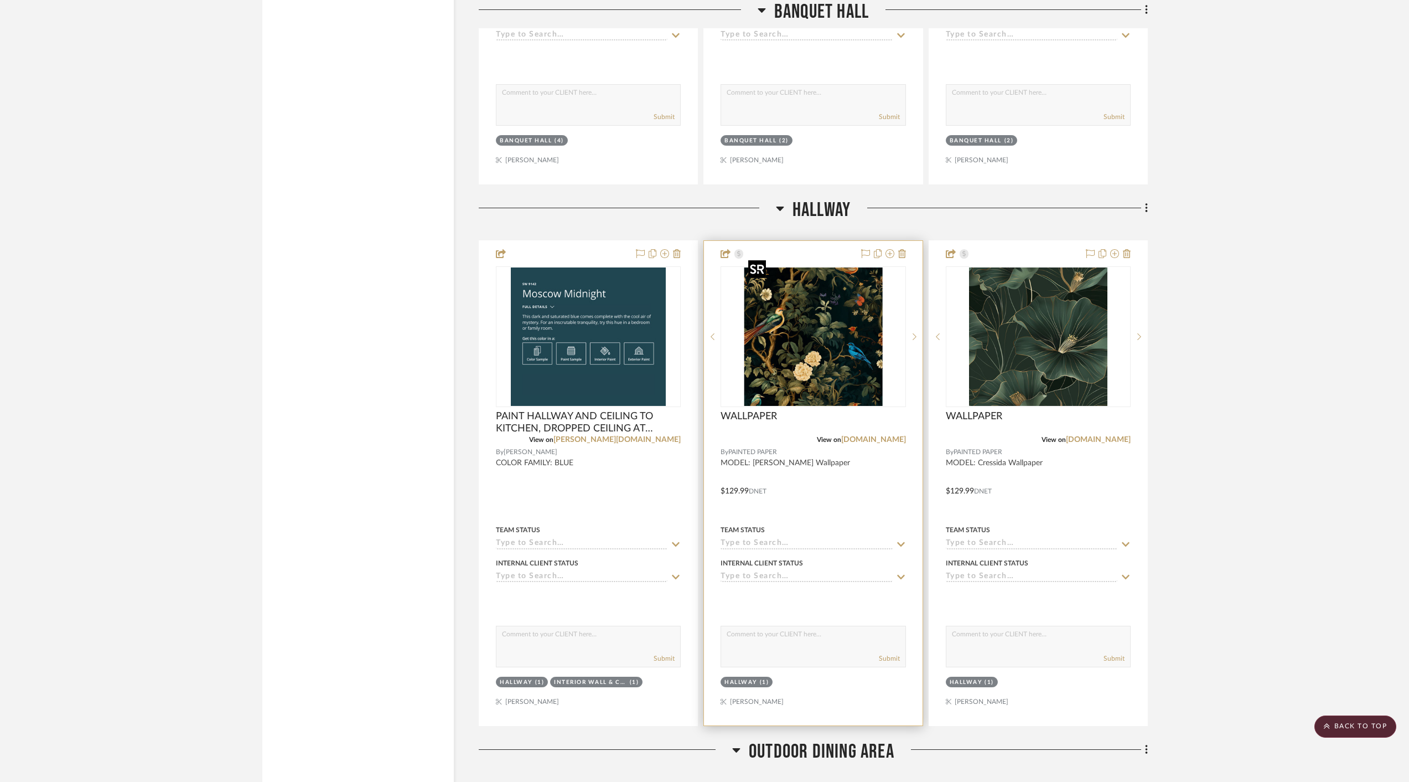
click at [810, 339] on img "0" at bounding box center [813, 336] width 138 height 138
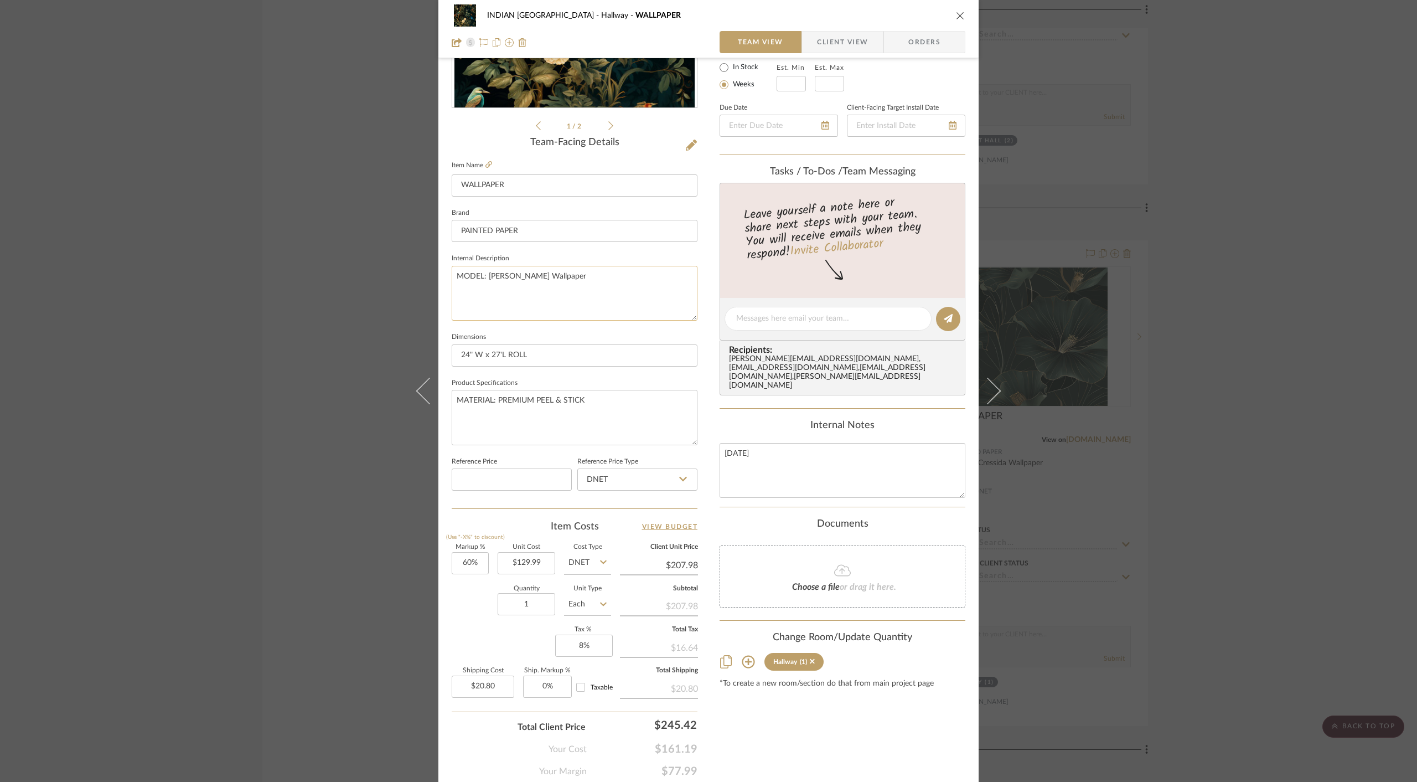
scroll to position [235, 0]
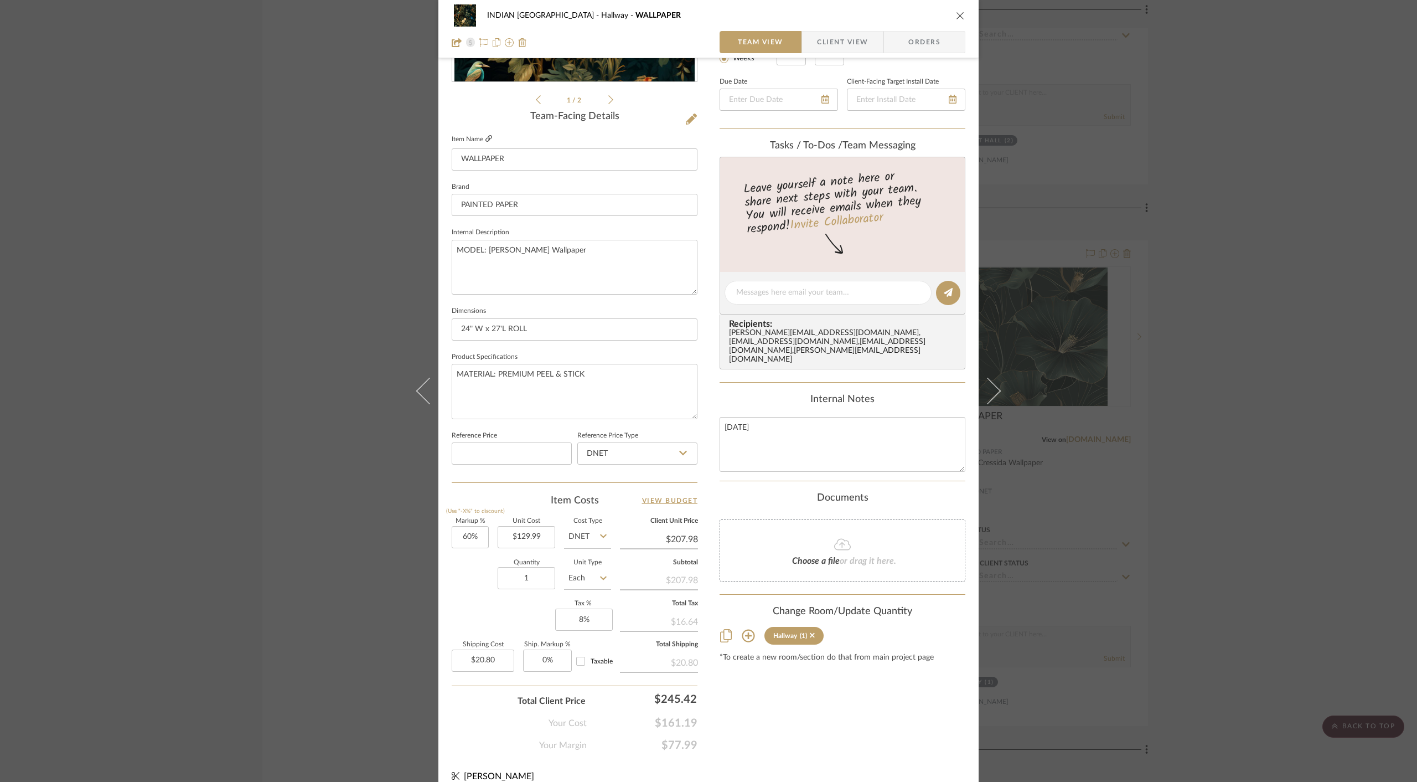
click at [486, 140] on icon at bounding box center [488, 138] width 7 height 7
drag, startPoint x: 513, startPoint y: 533, endPoint x: 564, endPoint y: 536, distance: 51.0
click at [564, 536] on div "Markup % (Use "-X%" to discount) 60% Unit Cost 129.99 Cost Type DNET Client Uni…" at bounding box center [575, 599] width 246 height 162
paste input "224"
type input "$224.99"
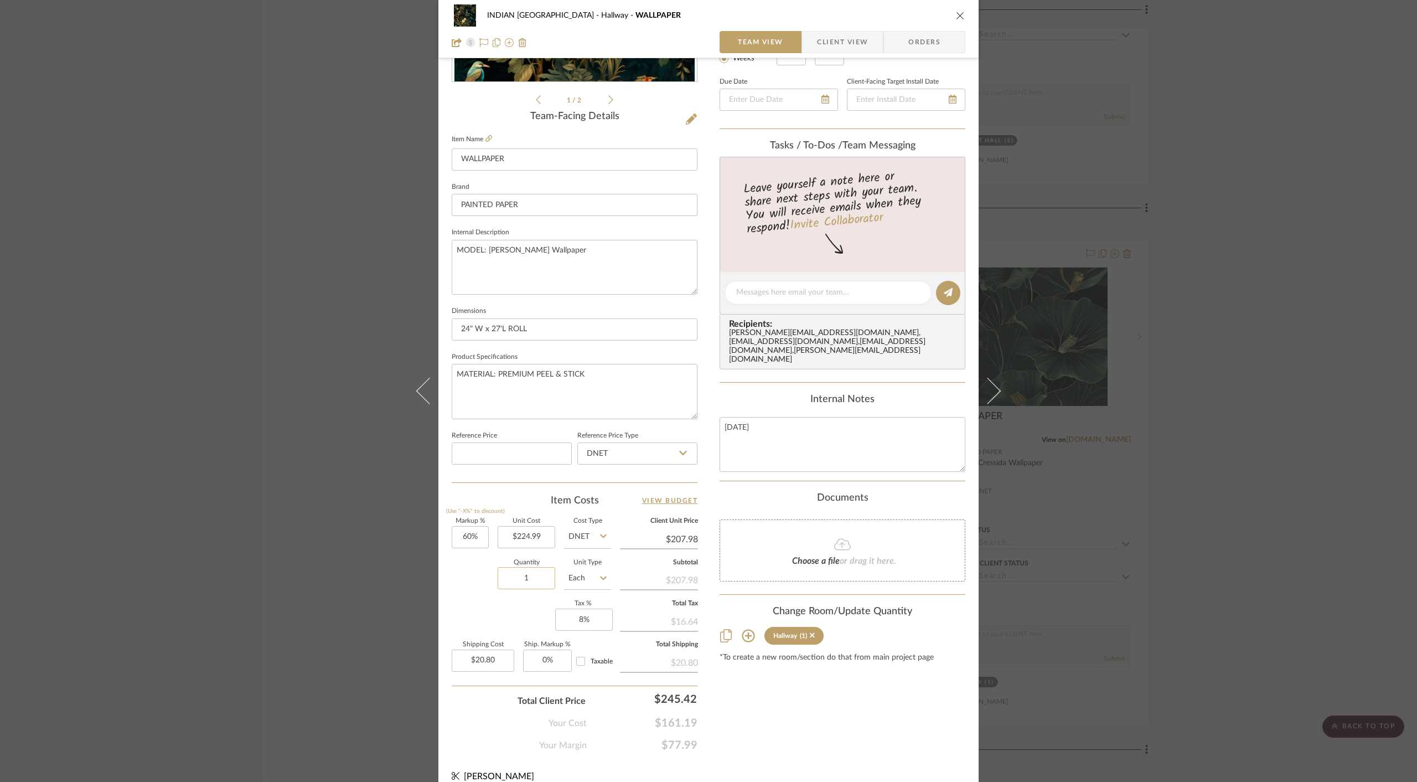
click at [530, 576] on input "1" at bounding box center [527, 578] width 58 height 22
type input "$359.98"
type input "$36.00"
type input "5"
click at [593, 334] on input "24" W x 27'L ROLL" at bounding box center [575, 329] width 246 height 22
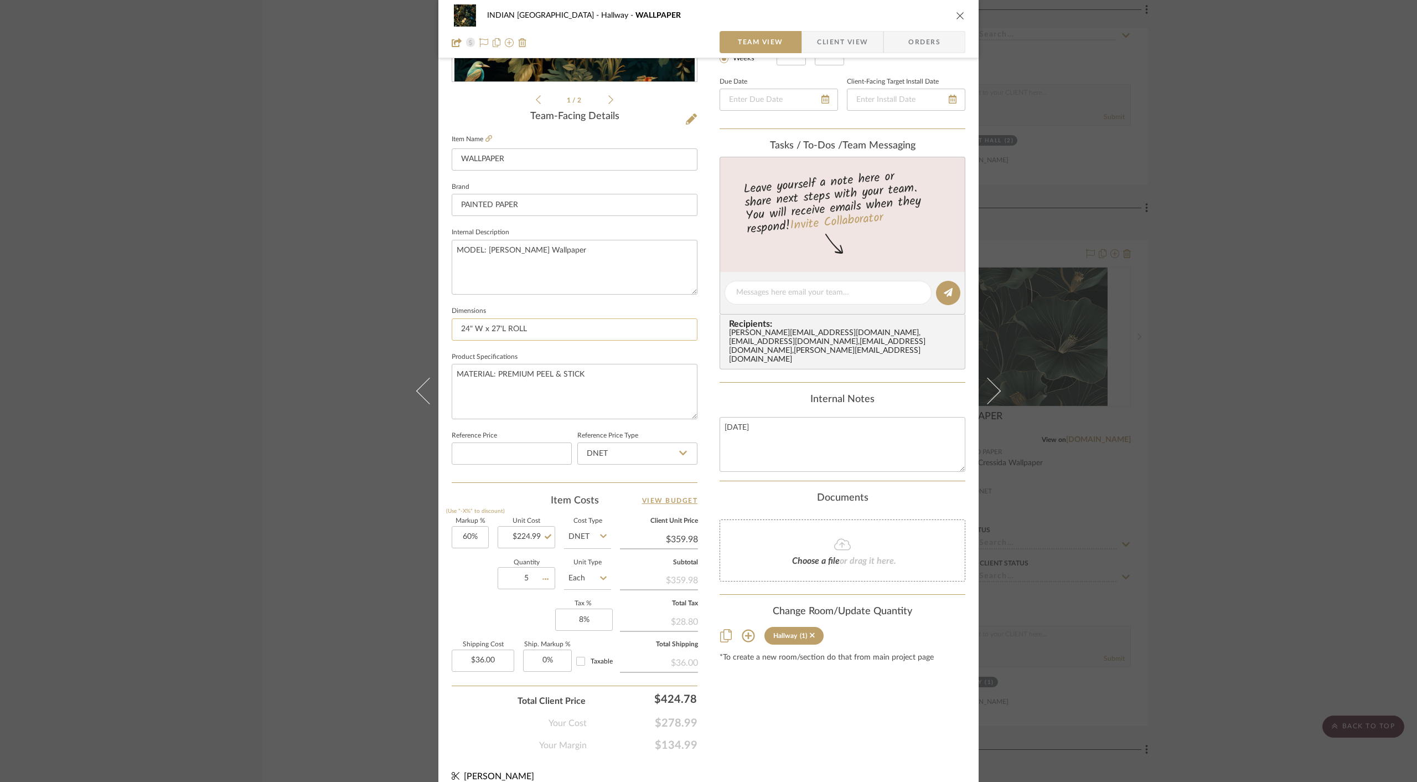
type input "$179.99"
click at [461, 596] on div "Quantity 5 Unit Type Each" at bounding box center [531, 579] width 159 height 39
click at [1192, 433] on div "INDIAN KEBAB PALACE Hallway WALLPAPER Team View Client View Orders 1 / 2 Team-F…" at bounding box center [708, 391] width 1417 height 782
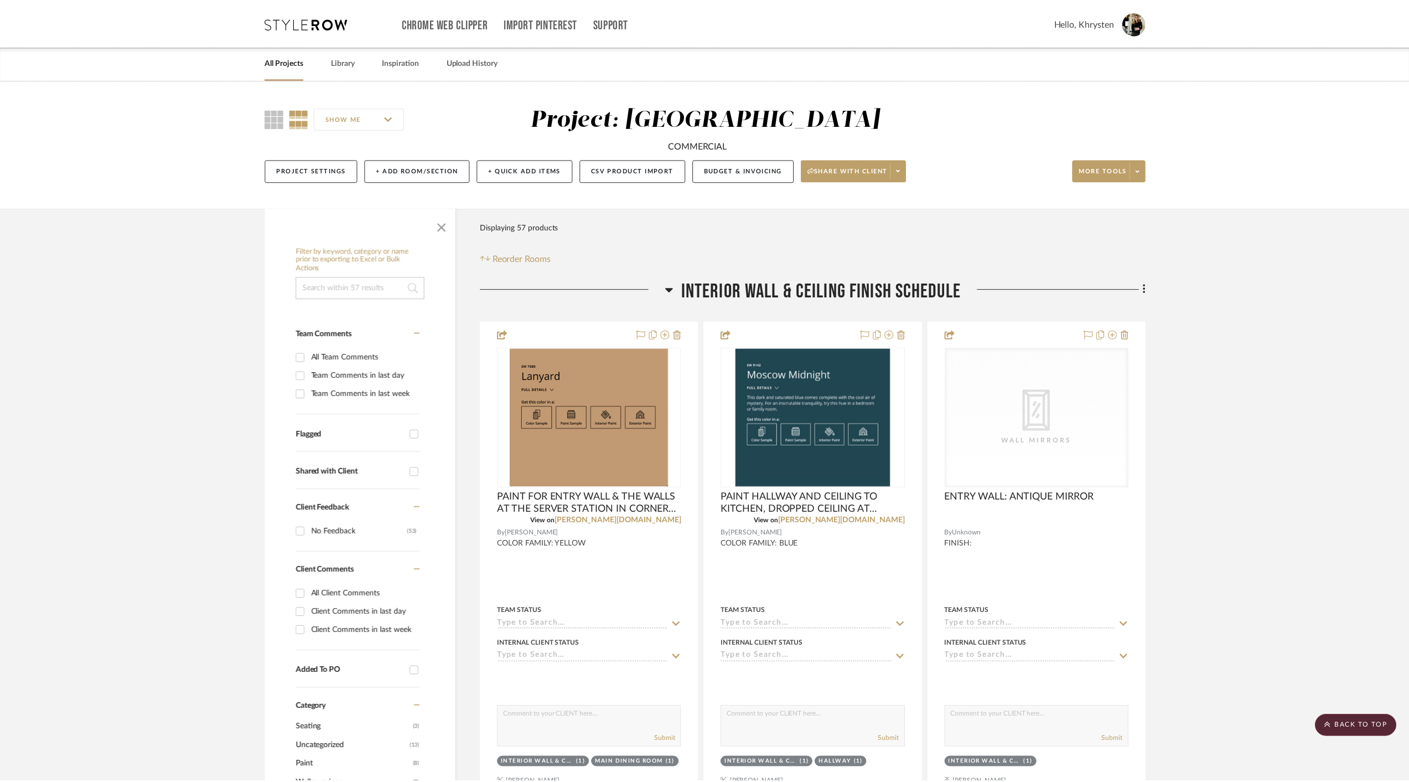
scroll to position [5325, 0]
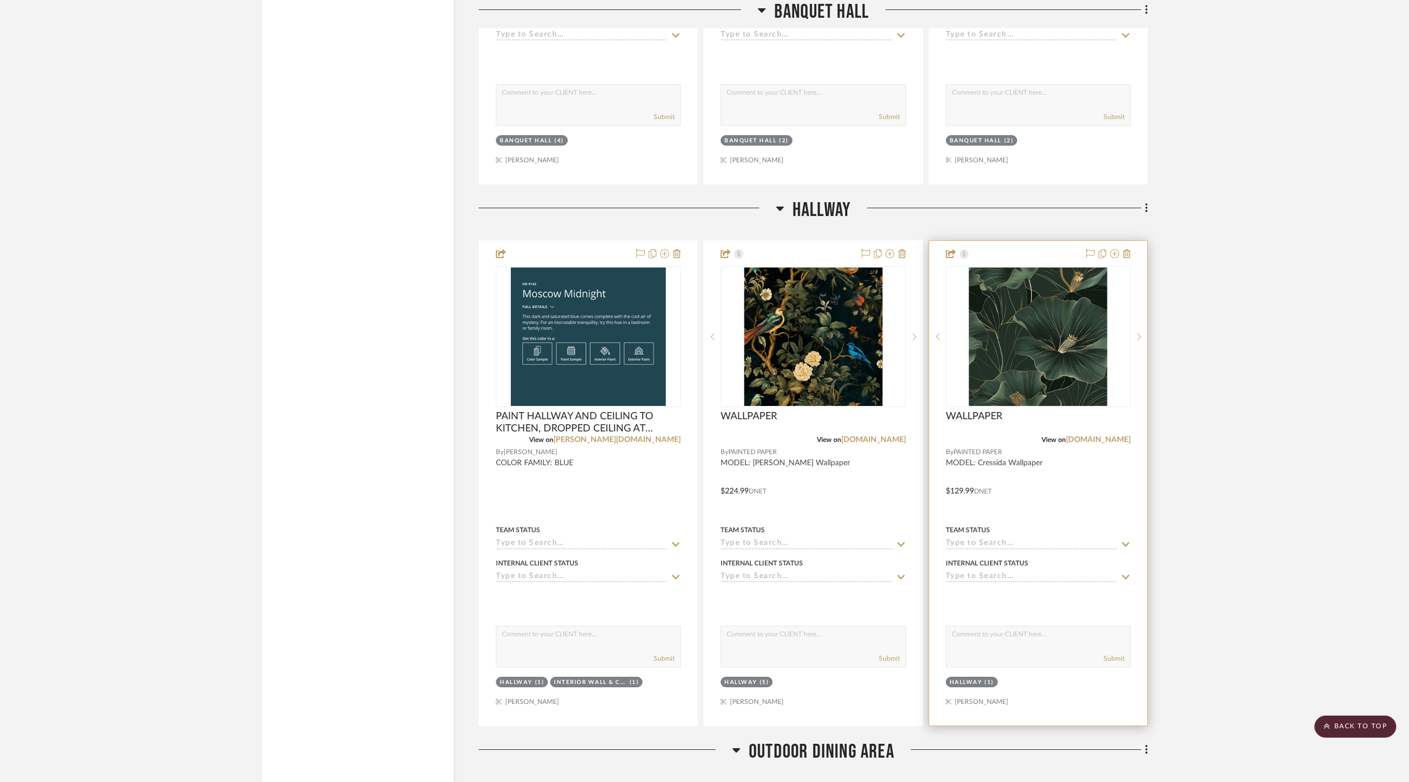
click at [958, 475] on div at bounding box center [1038, 483] width 218 height 484
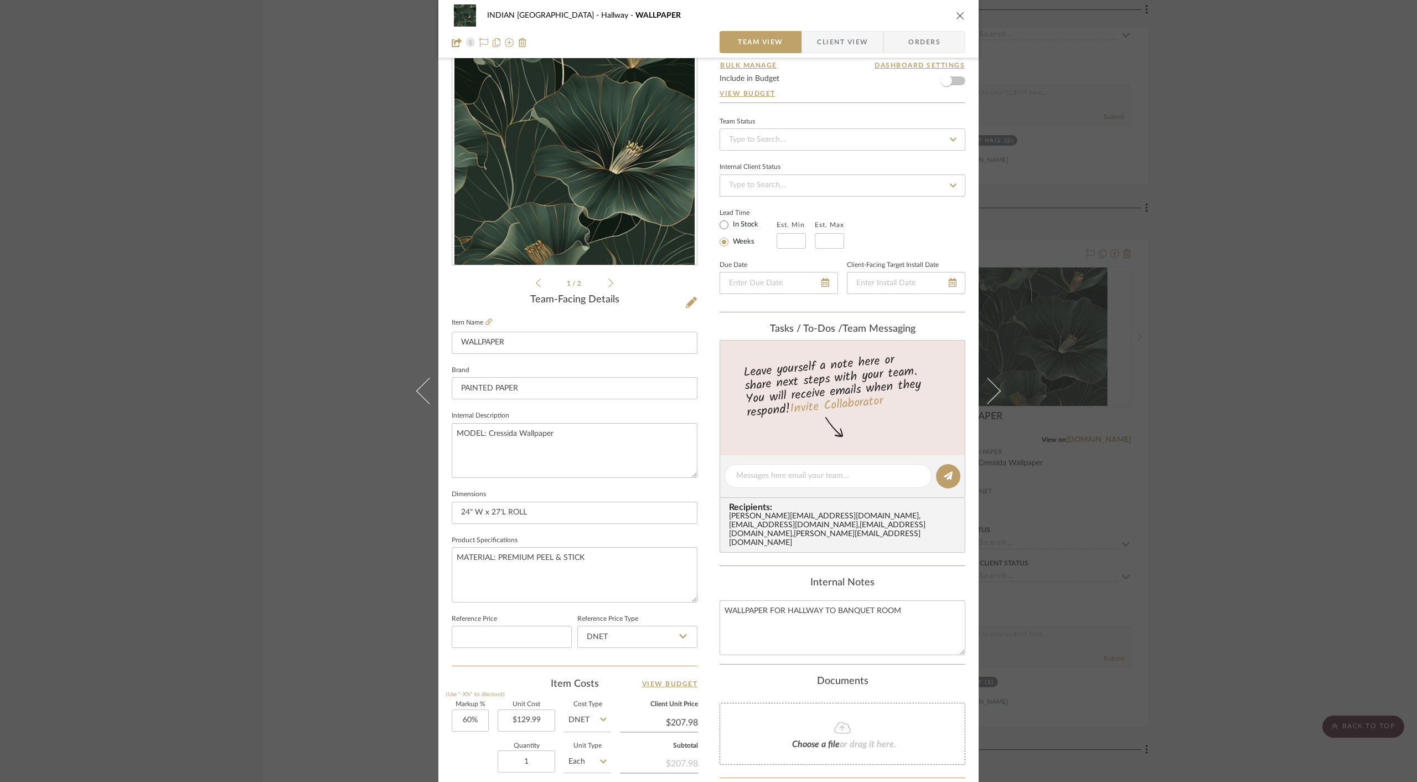
scroll to position [89, 0]
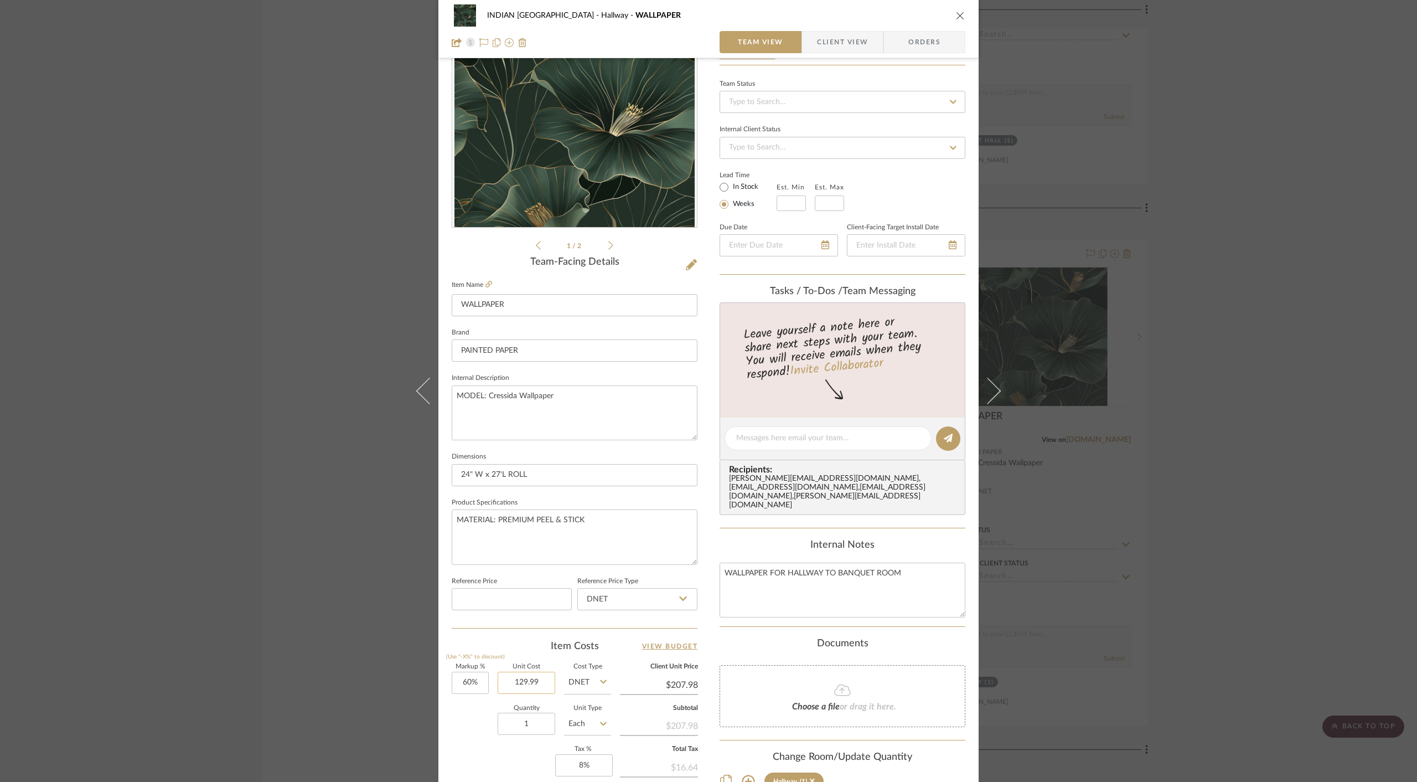
click at [515, 681] on input "129.99" at bounding box center [527, 682] width 58 height 22
type input "$224.99"
type input "$359.98"
type input "$36.00"
click at [530, 719] on input "1" at bounding box center [527, 723] width 58 height 22
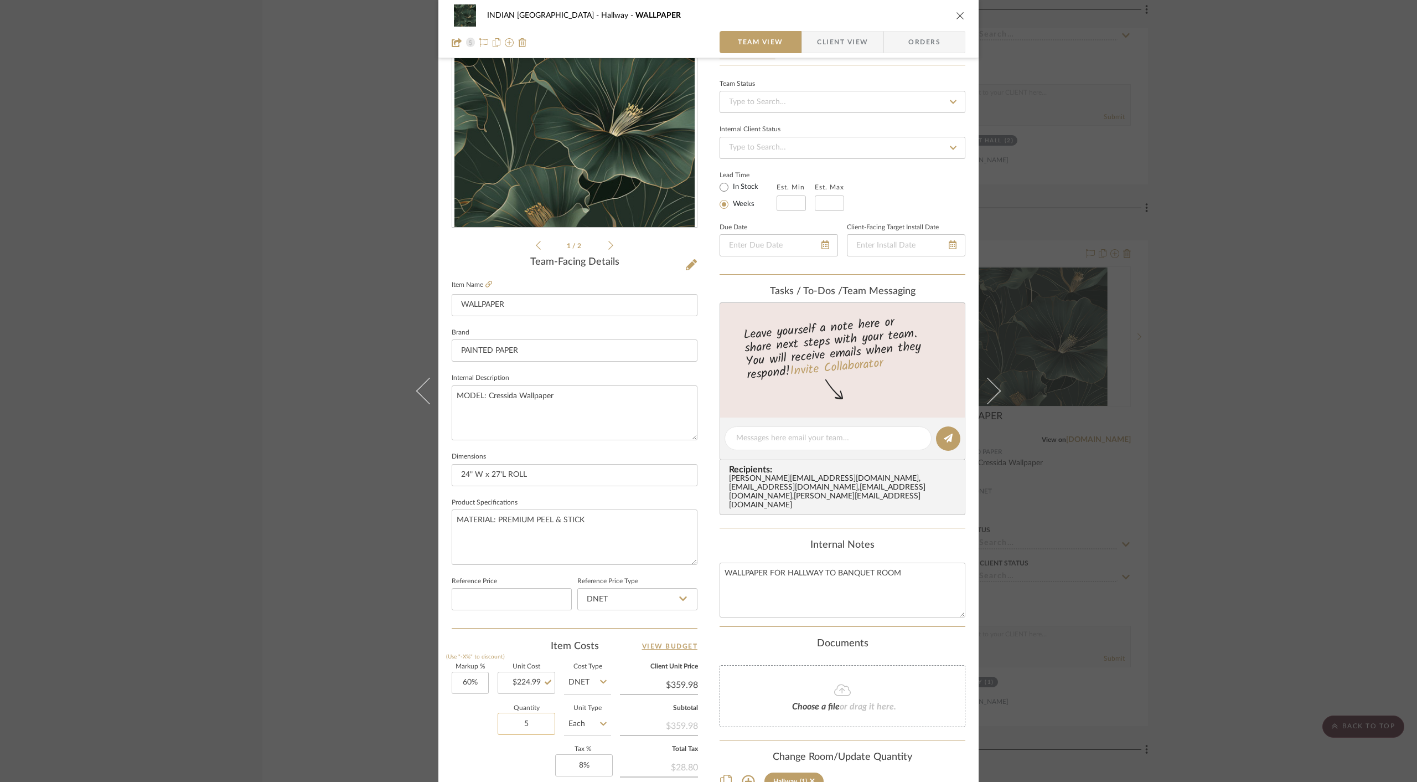
type input "5"
type input "$179.99"
click at [955, 9] on div "INDIAN KEBAB PALACE Hallway WALLPAPER" at bounding box center [709, 15] width 514 height 22
click at [956, 16] on icon "close" at bounding box center [960, 15] width 9 height 9
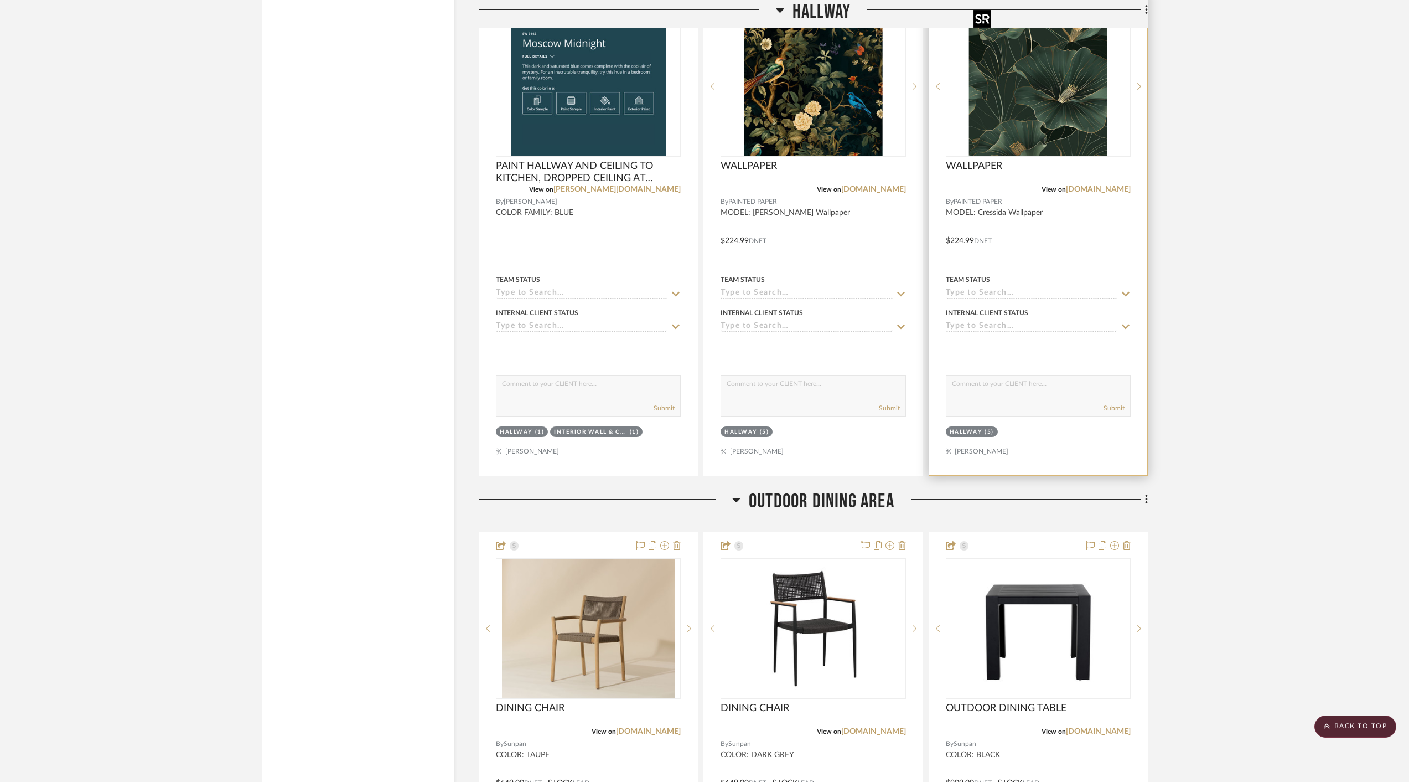
scroll to position [5577, 0]
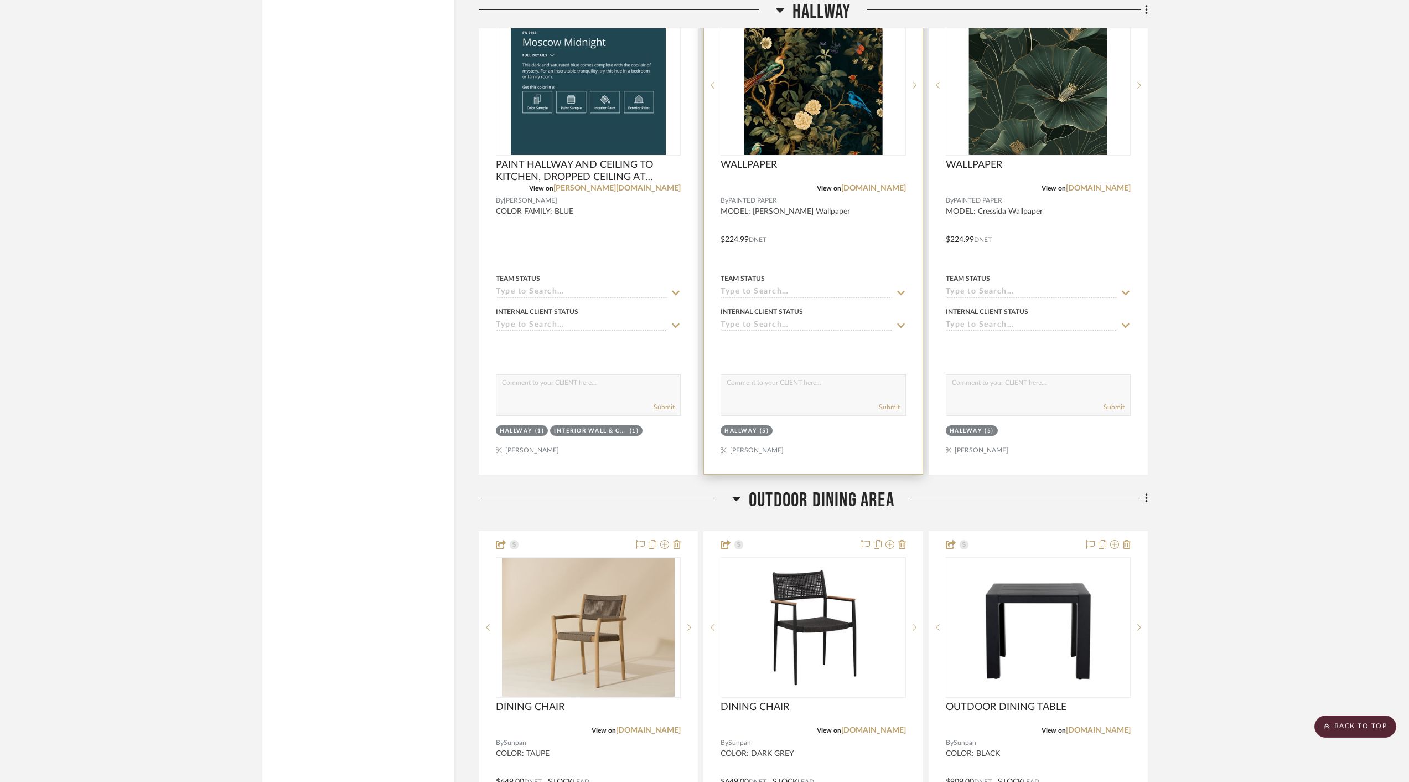
click at [804, 159] on div "WALLPAPER" at bounding box center [813, 171] width 185 height 24
click at [758, 159] on span "WALLPAPER" at bounding box center [749, 165] width 56 height 12
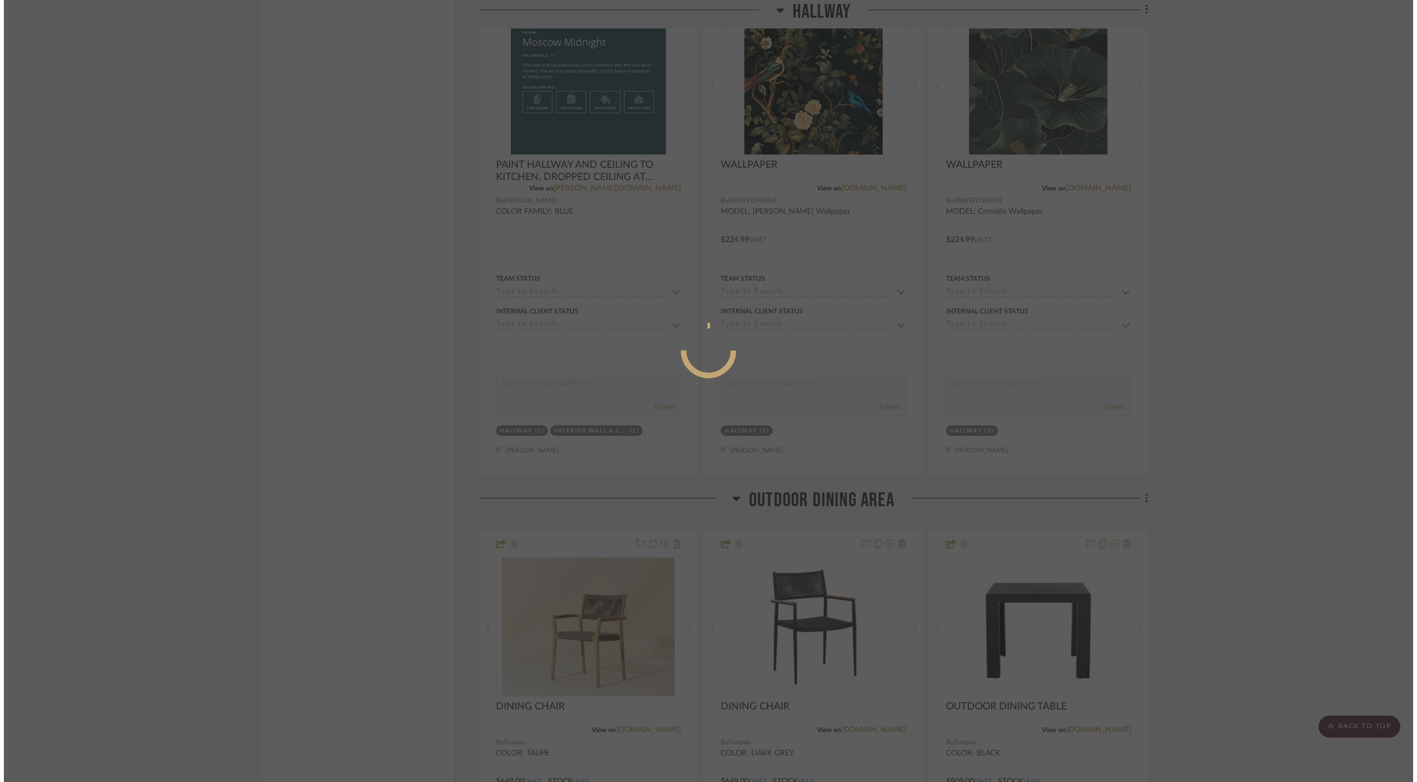
scroll to position [0, 0]
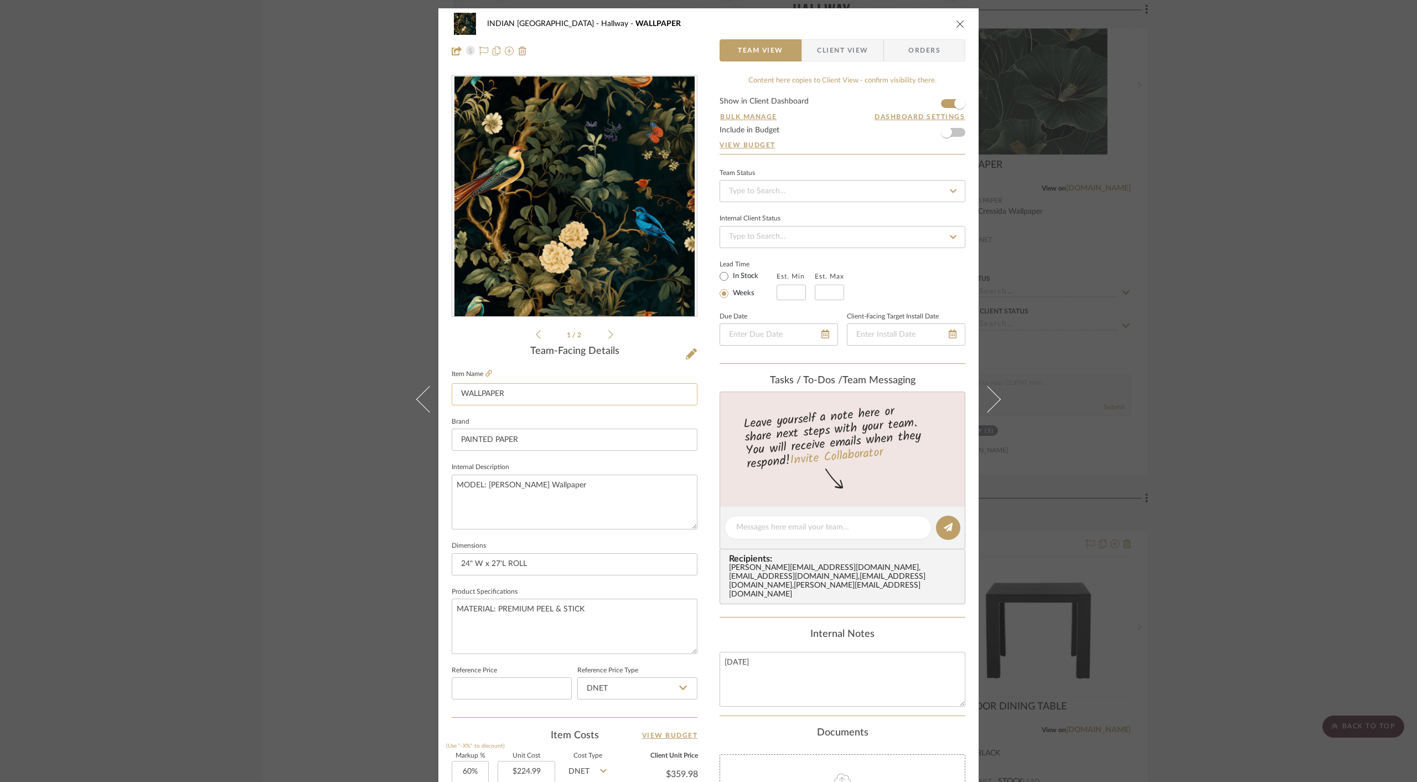
click at [546, 397] on input "WALLPAPER" at bounding box center [575, 394] width 246 height 22
click at [548, 390] on input "WALLPAPER FOR BATHROOM ALCOVE WALLS & HALLWAY TO BANQUET HALL" at bounding box center [575, 394] width 246 height 22
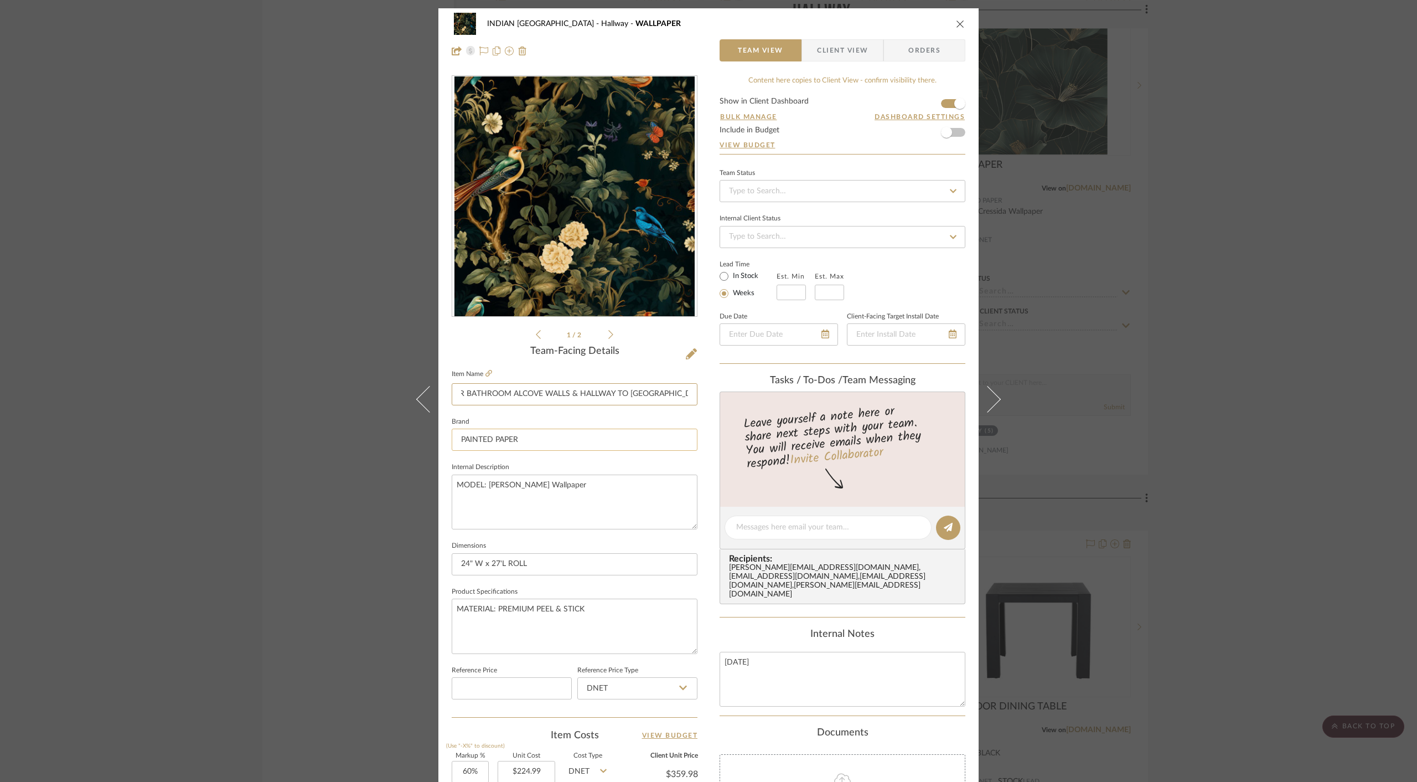
type input "WALLPAPER FOR BATHROOM ALCOVE WALLS & HALLWAY TO BANQUET HALL"
click at [607, 435] on input "PAINTED PAPER" at bounding box center [575, 439] width 246 height 22
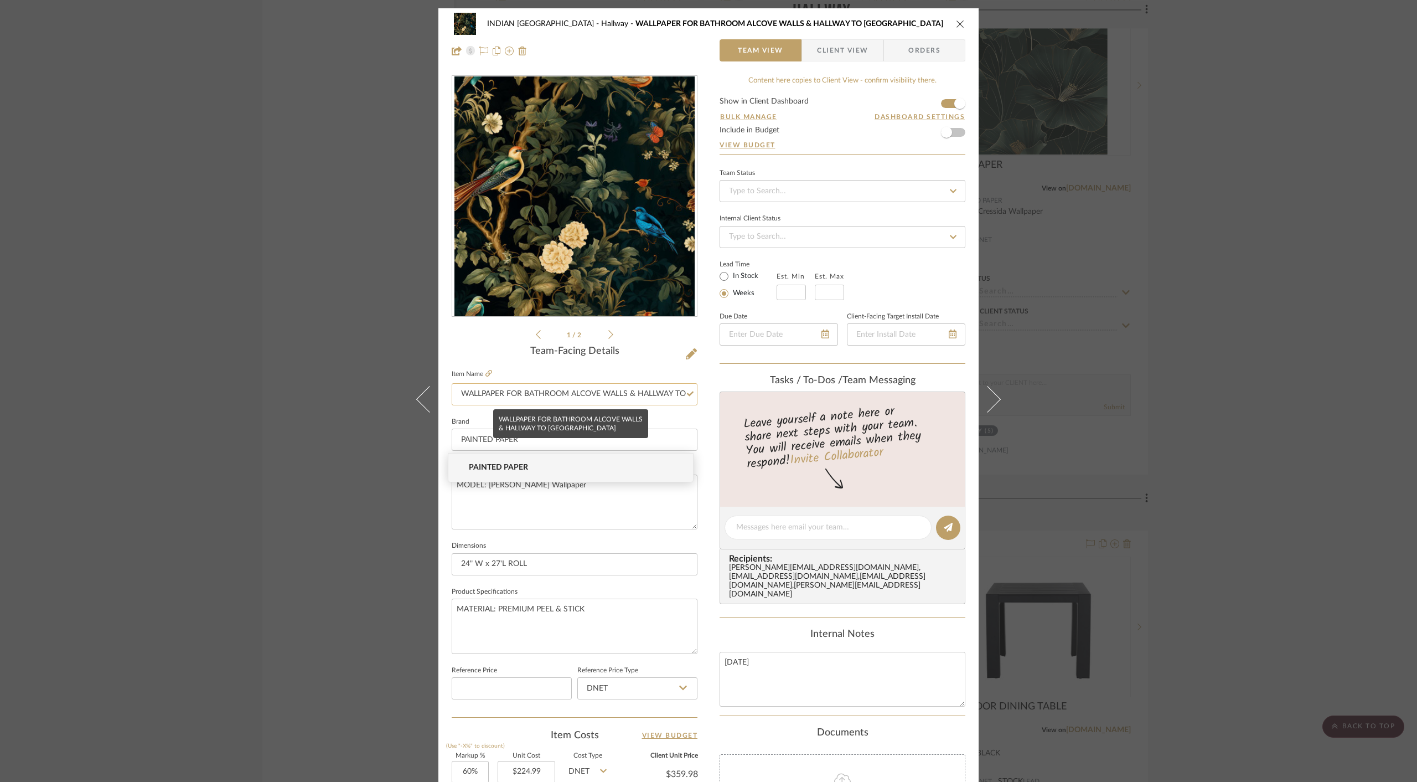
click at [452, 392] on input "WALLPAPER FOR BATHROOM ALCOVE WALLS & HALLWAY TO BANQUET HALL" at bounding box center [575, 394] width 246 height 22
click at [480, 390] on input "OPTIUON 1: WALLPAPER FOR BATHROOM ALCOVE WALLS & HALLWAY TO BANQUET HALL" at bounding box center [575, 394] width 246 height 22
type input "OPTION 1: WALLPAPER FOR BATHROOM ALCOVE WALLS & HALLWAY TO BANQUET HALL"
click at [586, 419] on fieldset "Brand PAINTED PAPER" at bounding box center [575, 432] width 246 height 37
click at [957, 24] on icon "close" at bounding box center [960, 23] width 9 height 9
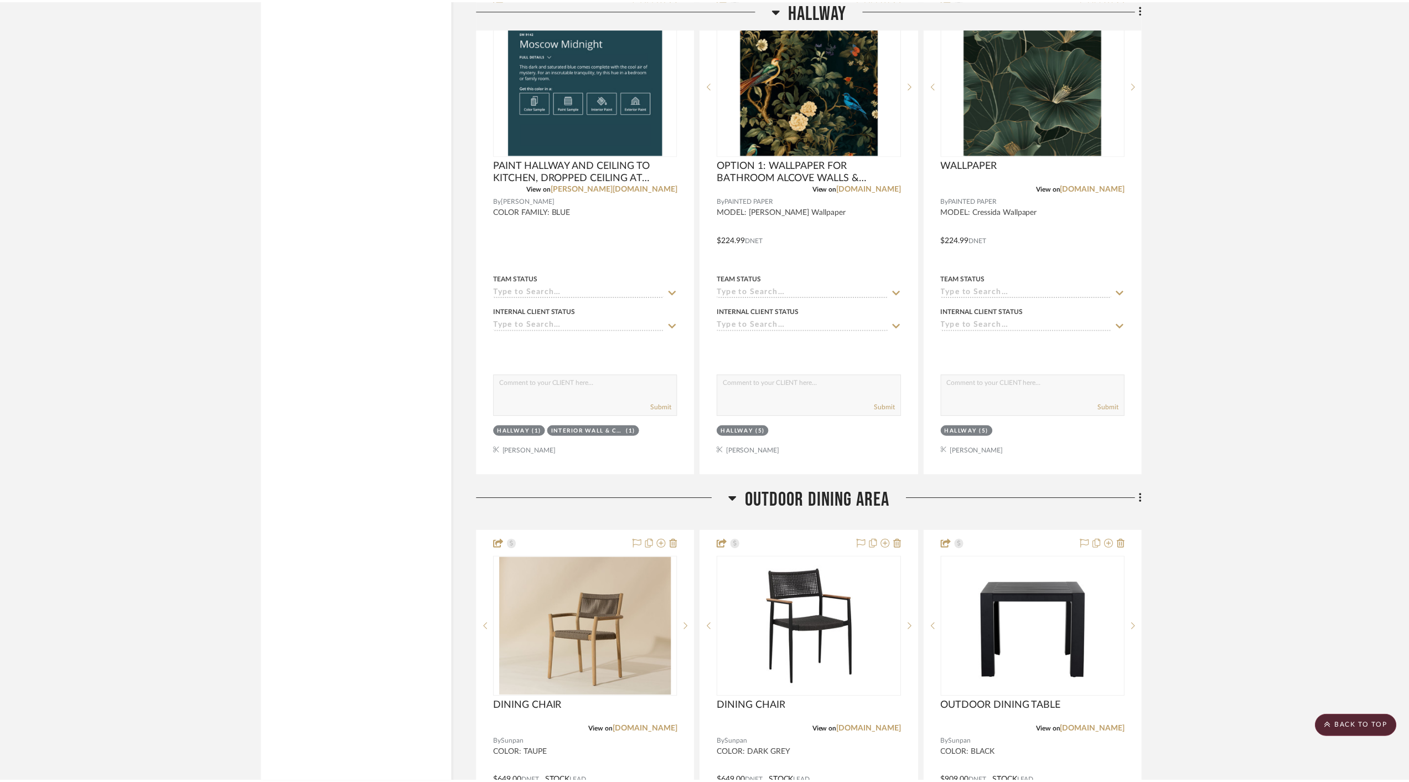
scroll to position [5577, 0]
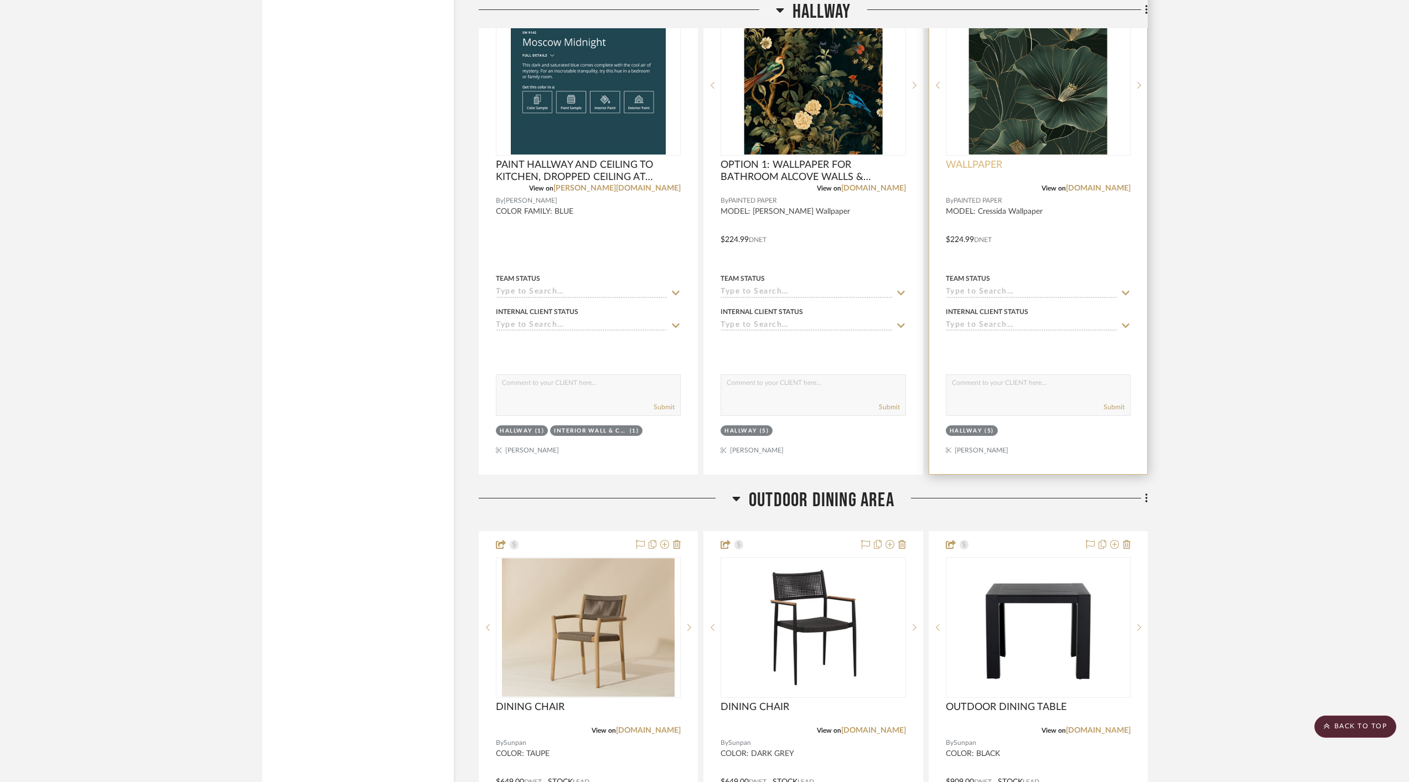
click at [985, 159] on span "WALLPAPER" at bounding box center [974, 165] width 56 height 12
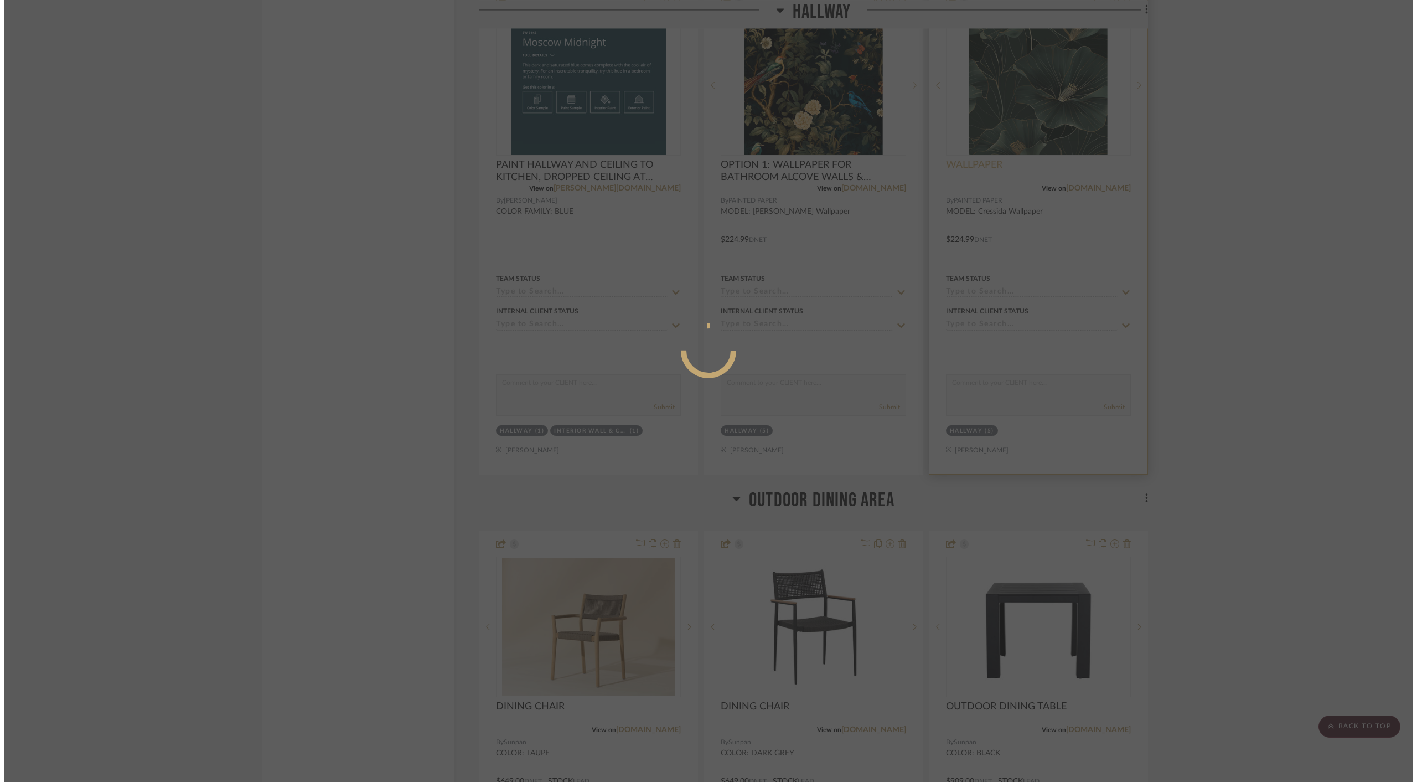
scroll to position [0, 0]
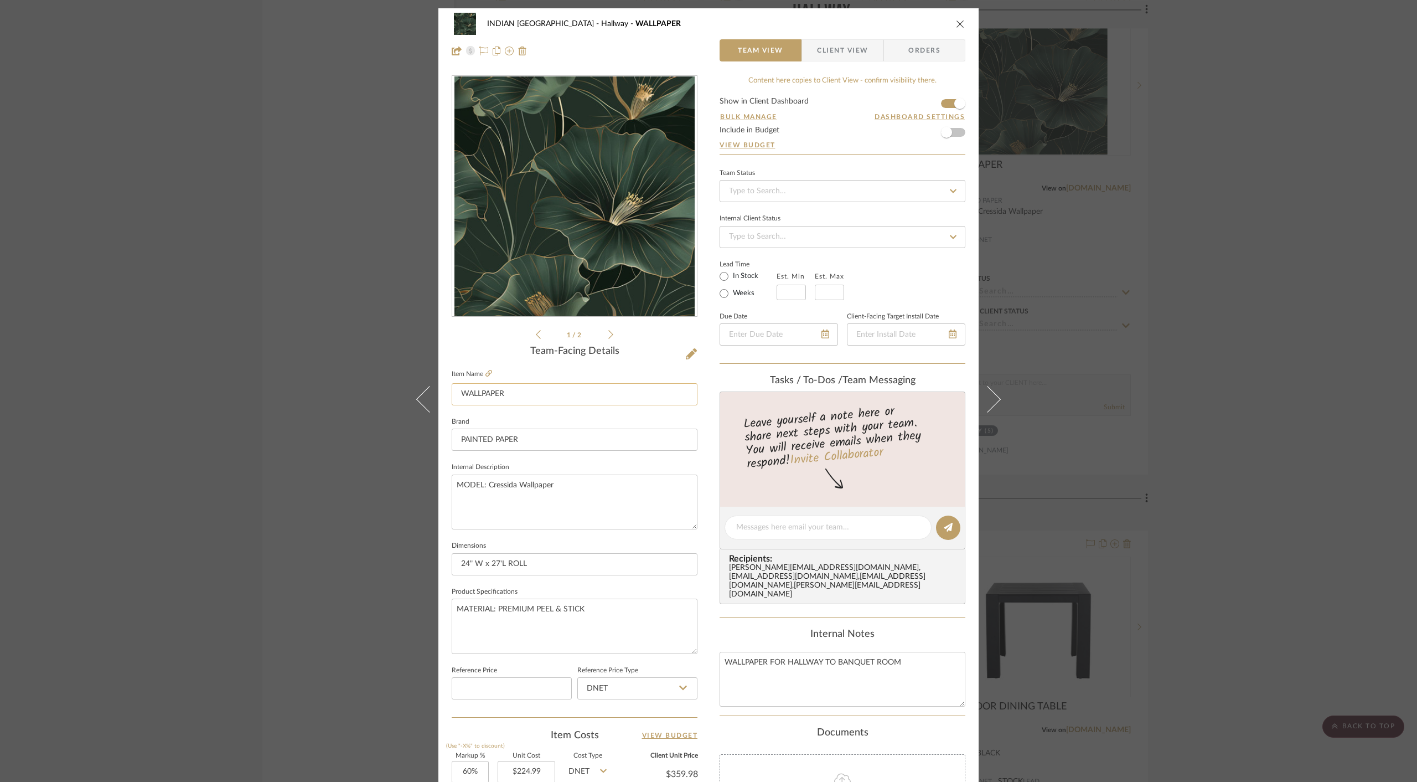
click at [465, 391] on input "WALLPAPER" at bounding box center [575, 394] width 246 height 22
paste input "WALLPAPER FOR BATHROOM ALCOVE WALLS & HALLWAY TO BANQUET HALL"
type input "OPTION 2: WALLPAPER FOR BATHROOM ALCOVE WALLS & HALLWAY TO BANQUET HALL"
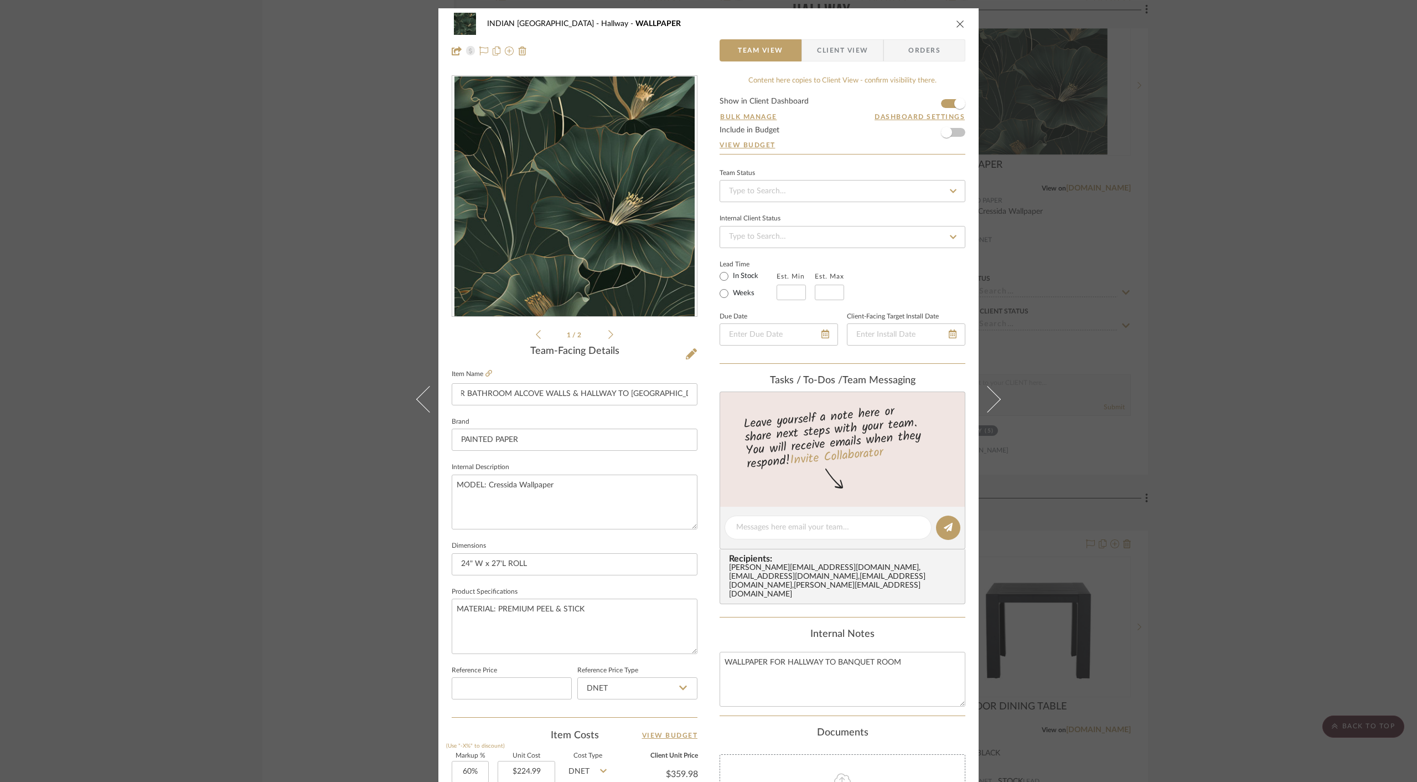
click at [958, 25] on icon "close" at bounding box center [960, 23] width 9 height 9
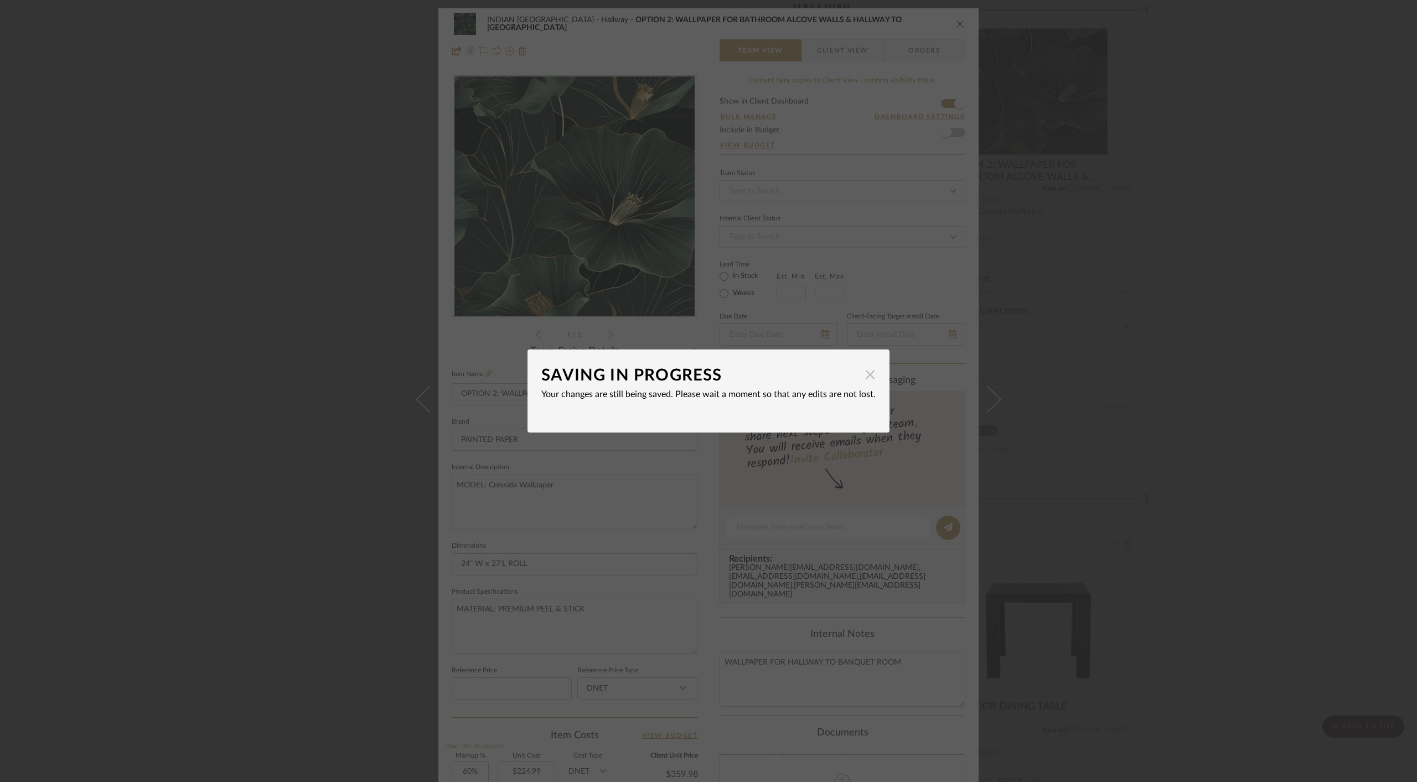
click at [863, 374] on span "button" at bounding box center [870, 374] width 22 height 22
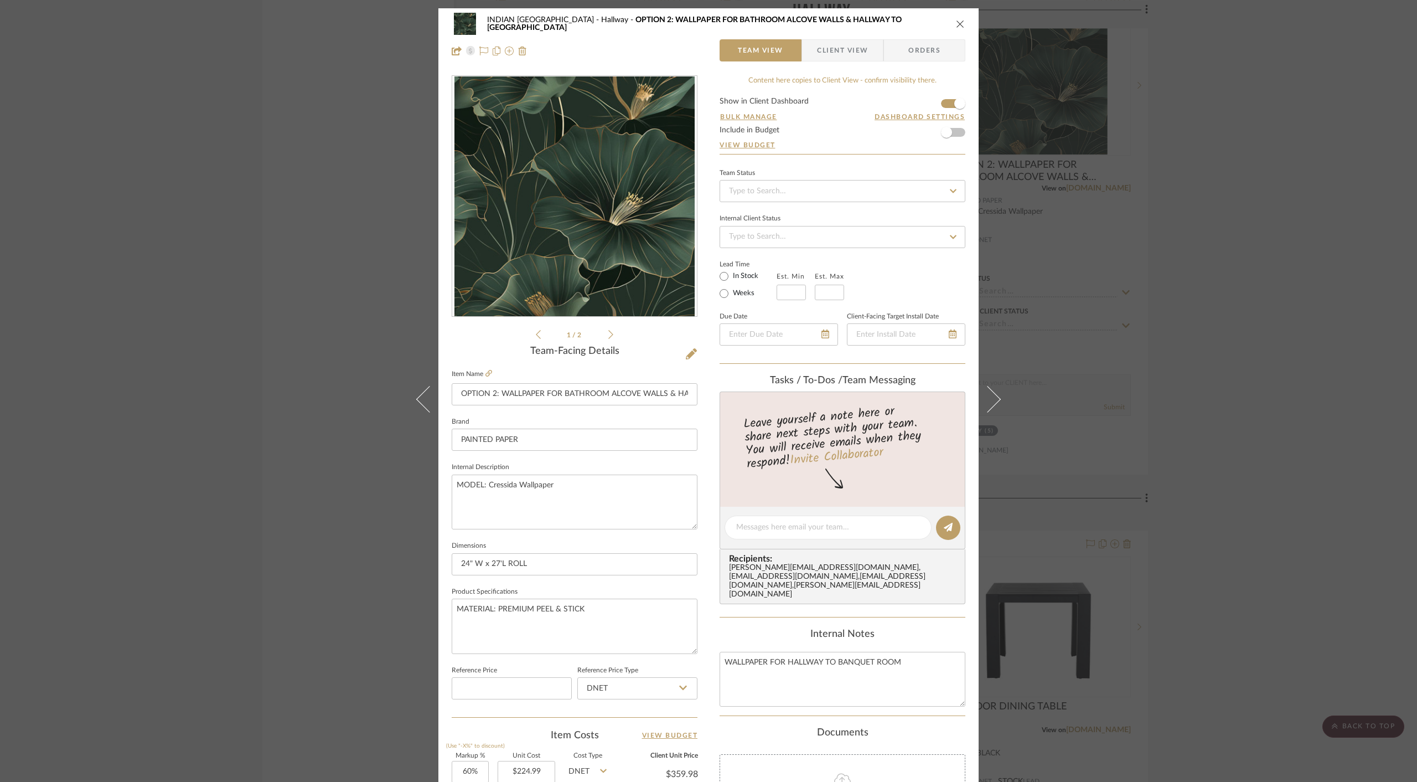
click at [636, 466] on fieldset "Internal Description MODEL: Cressida Wallpaper" at bounding box center [575, 494] width 246 height 70
click at [956, 23] on icon "close" at bounding box center [960, 23] width 9 height 9
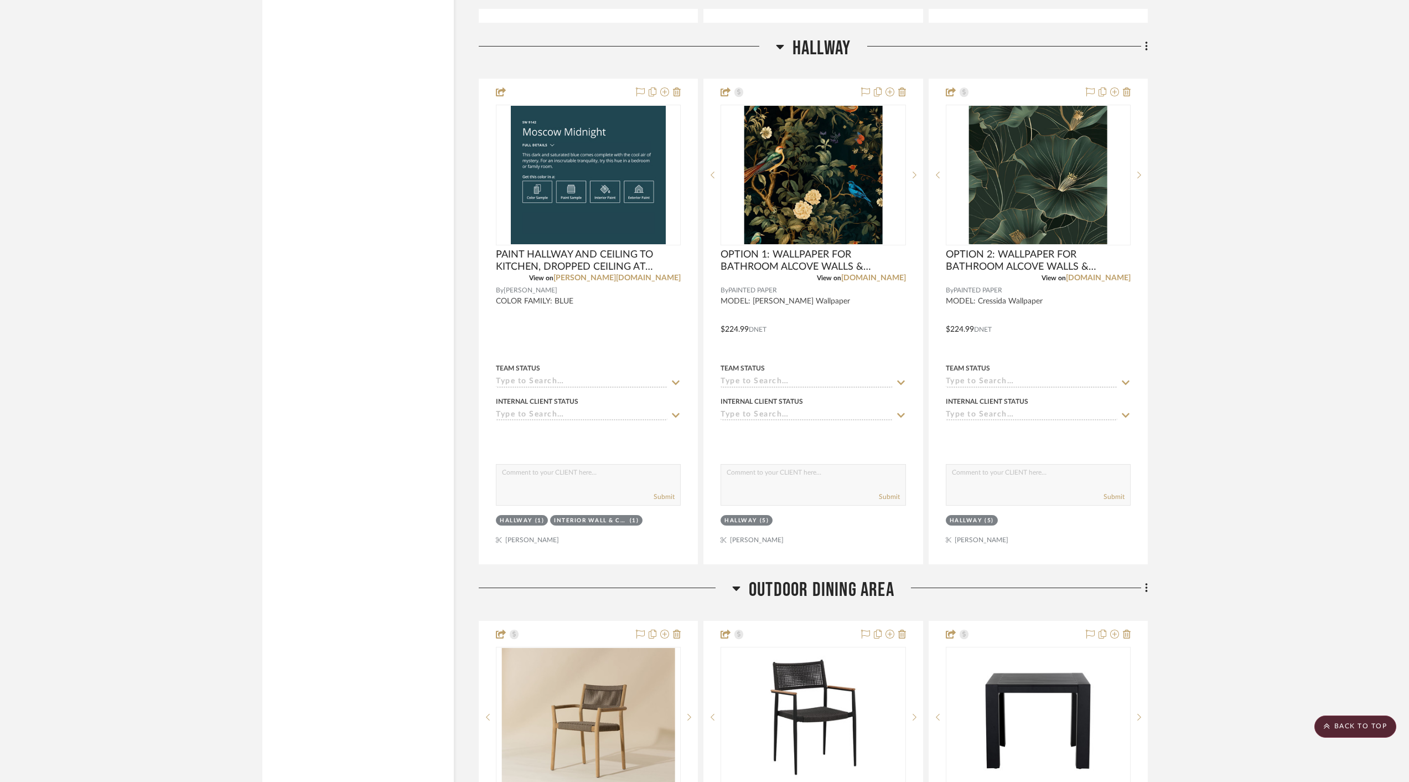
scroll to position [5478, 0]
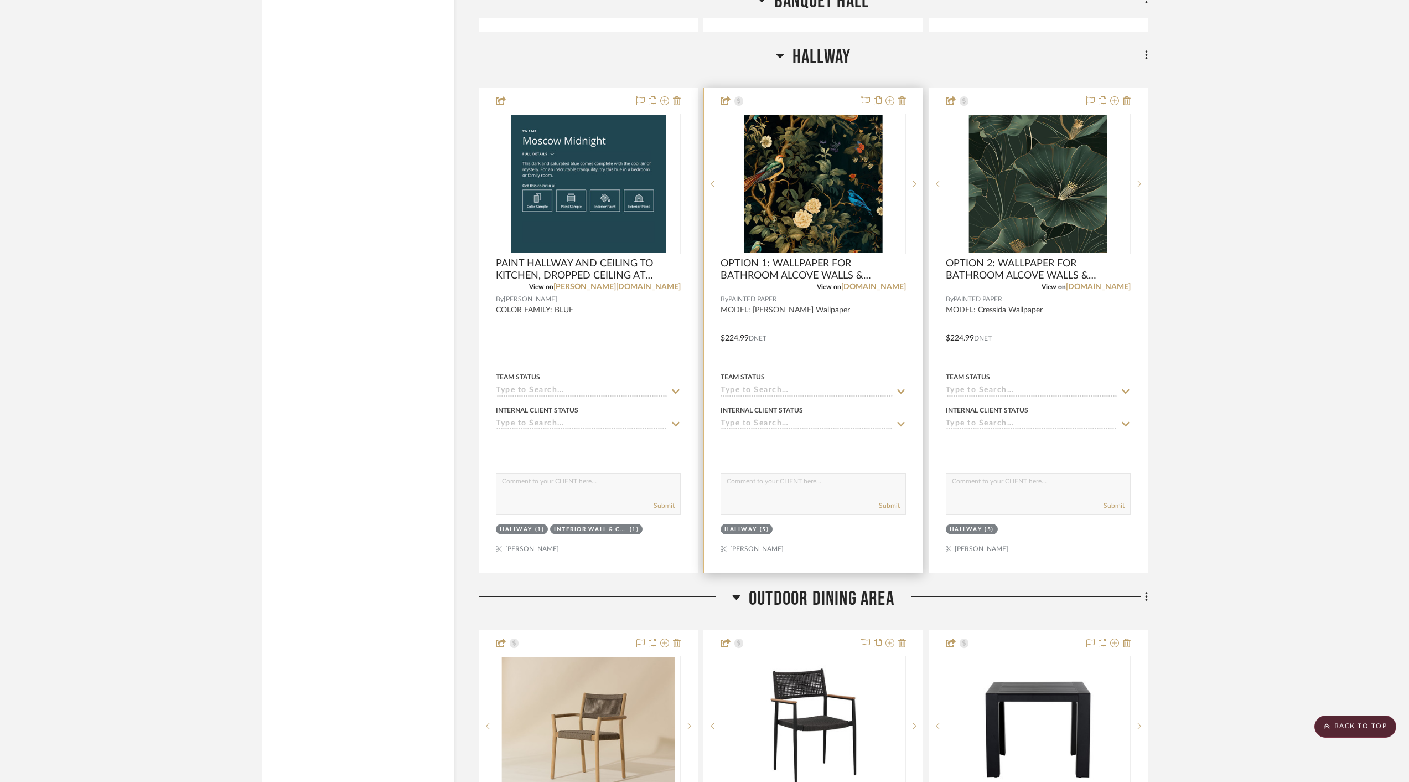
click at [840, 349] on div at bounding box center [813, 330] width 218 height 484
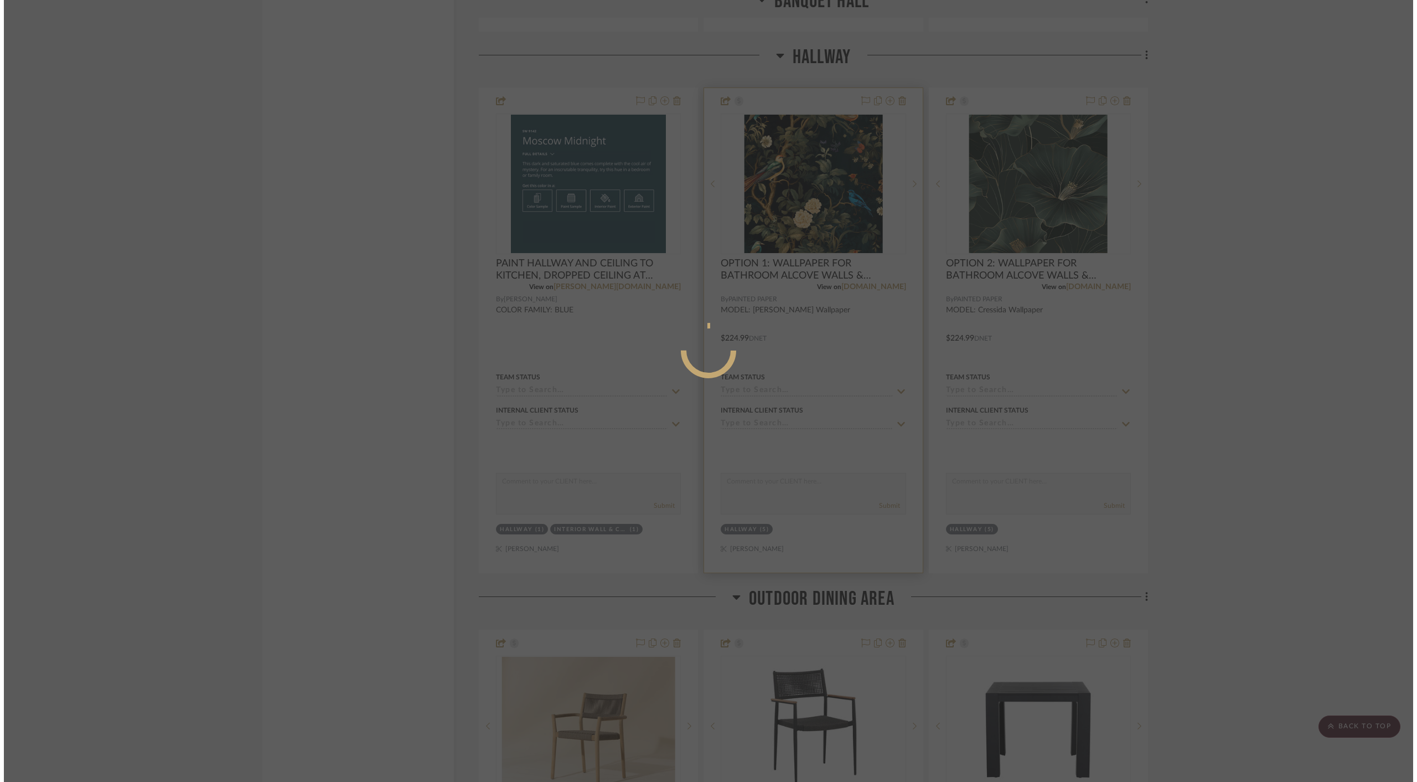
scroll to position [0, 0]
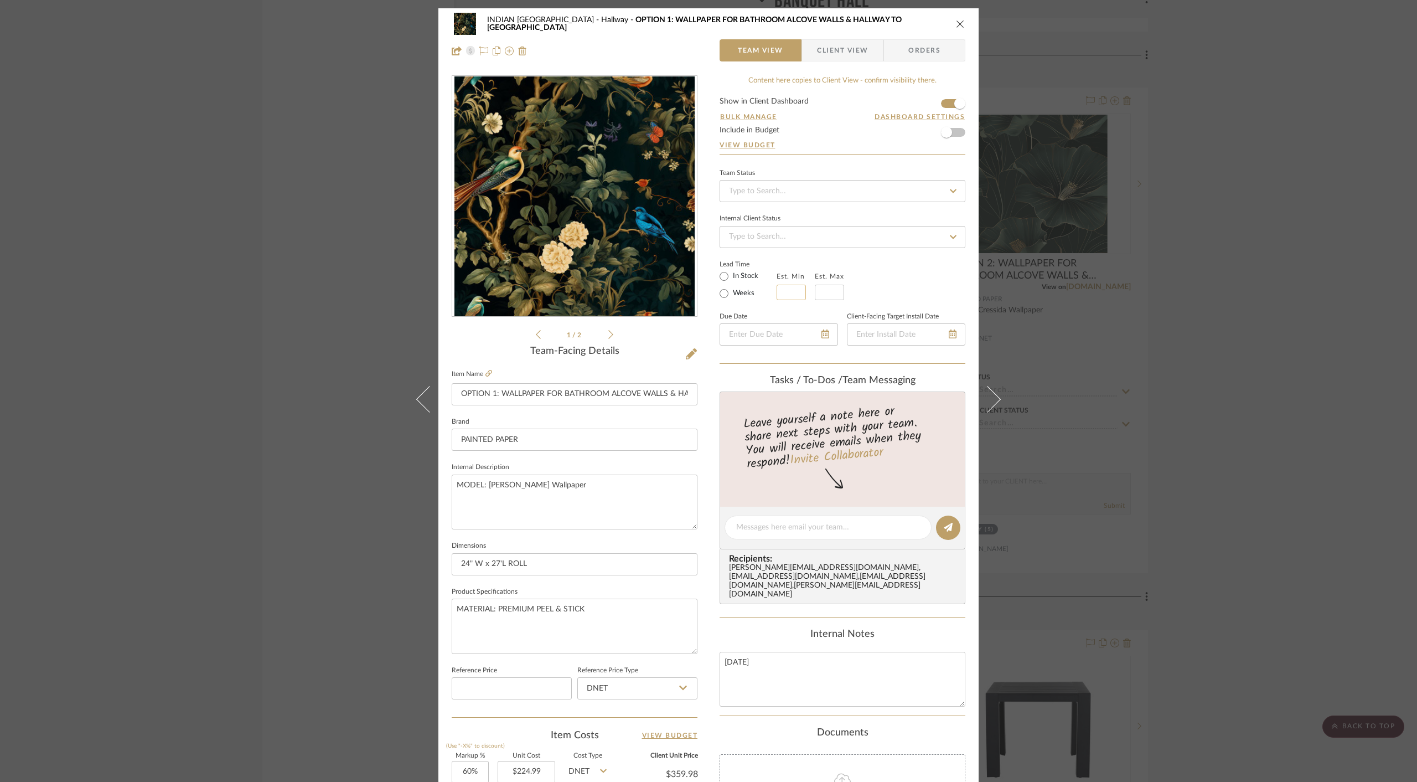
click at [785, 291] on input "text" at bounding box center [791, 293] width 29 height 16
type input "2"
drag, startPoint x: 830, startPoint y: 290, endPoint x: 819, endPoint y: 297, distance: 13.1
click at [830, 290] on input "text" at bounding box center [829, 293] width 29 height 16
type input "3"
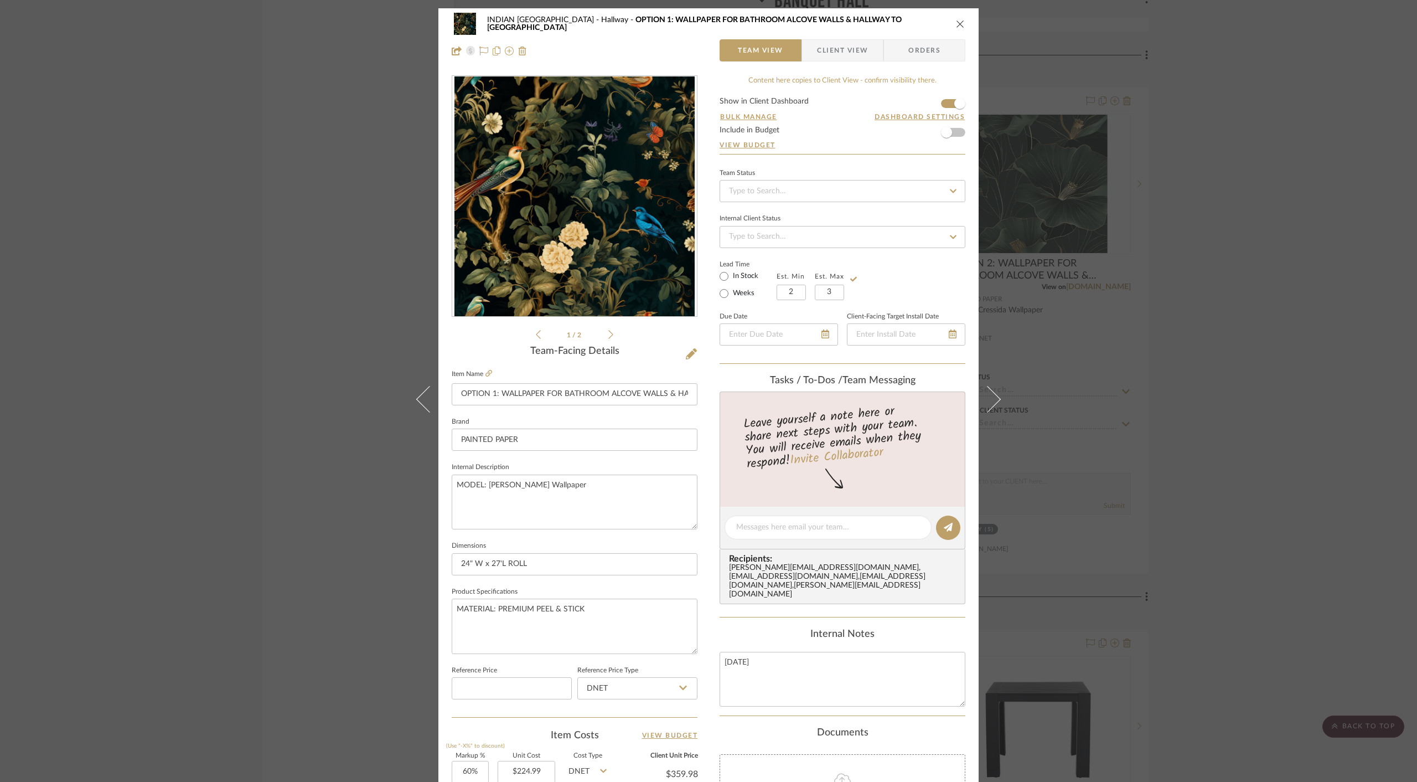
click at [910, 275] on div "Lead Time In Stock Weeks Est. Min 2 Est. Max 3" at bounding box center [843, 278] width 246 height 43
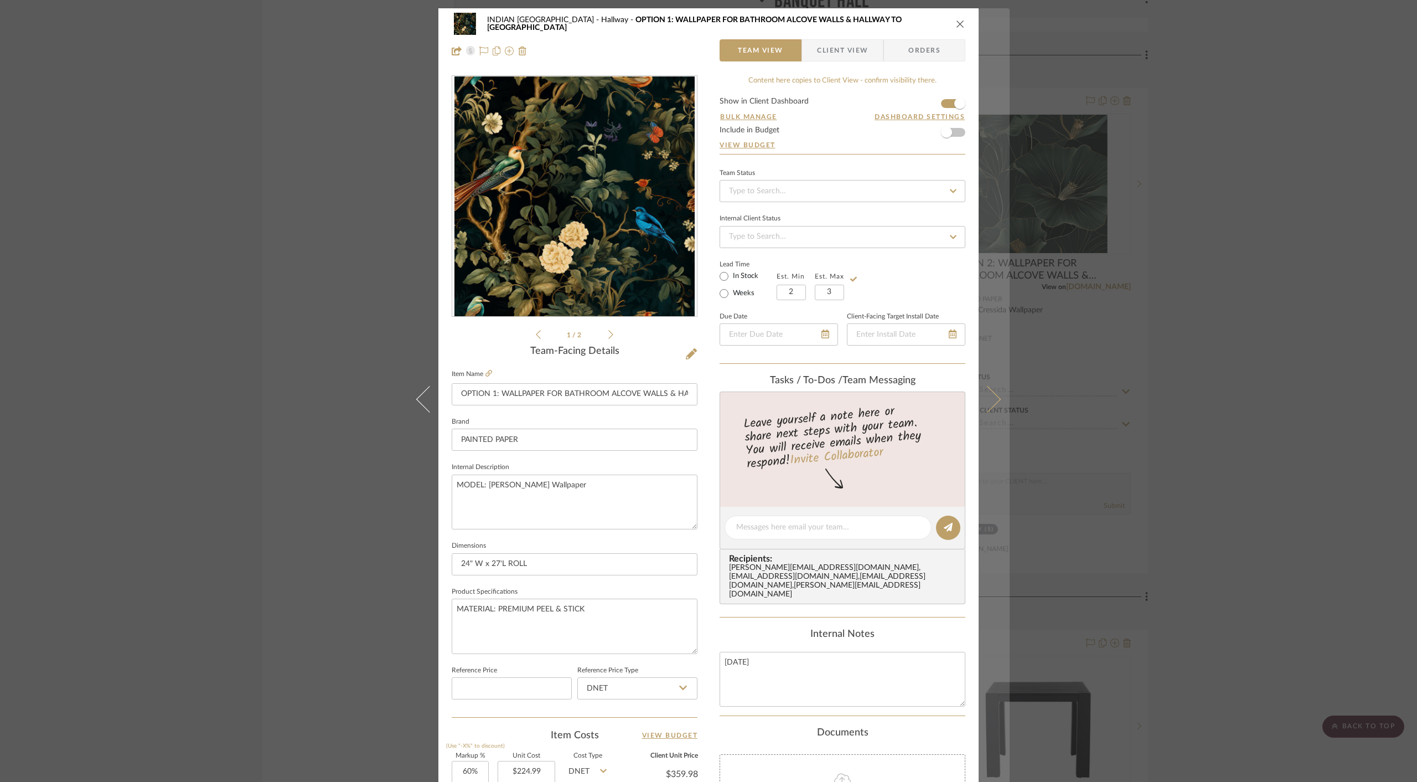
click at [993, 397] on icon at bounding box center [987, 399] width 27 height 27
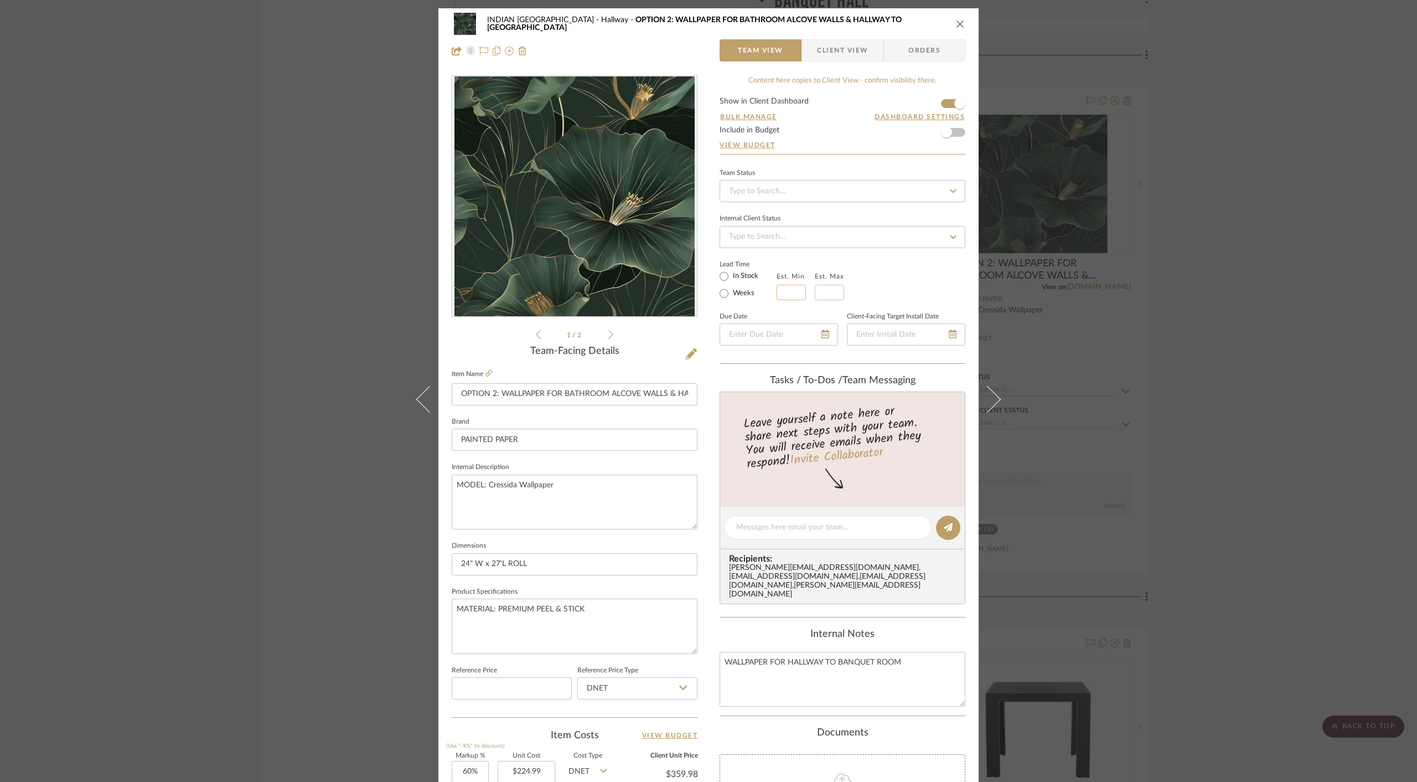
click at [787, 288] on input "text" at bounding box center [791, 293] width 29 height 16
type input "2"
click at [828, 287] on input "text" at bounding box center [829, 293] width 29 height 16
click at [819, 292] on input at bounding box center [829, 293] width 29 height 16
type input "3"
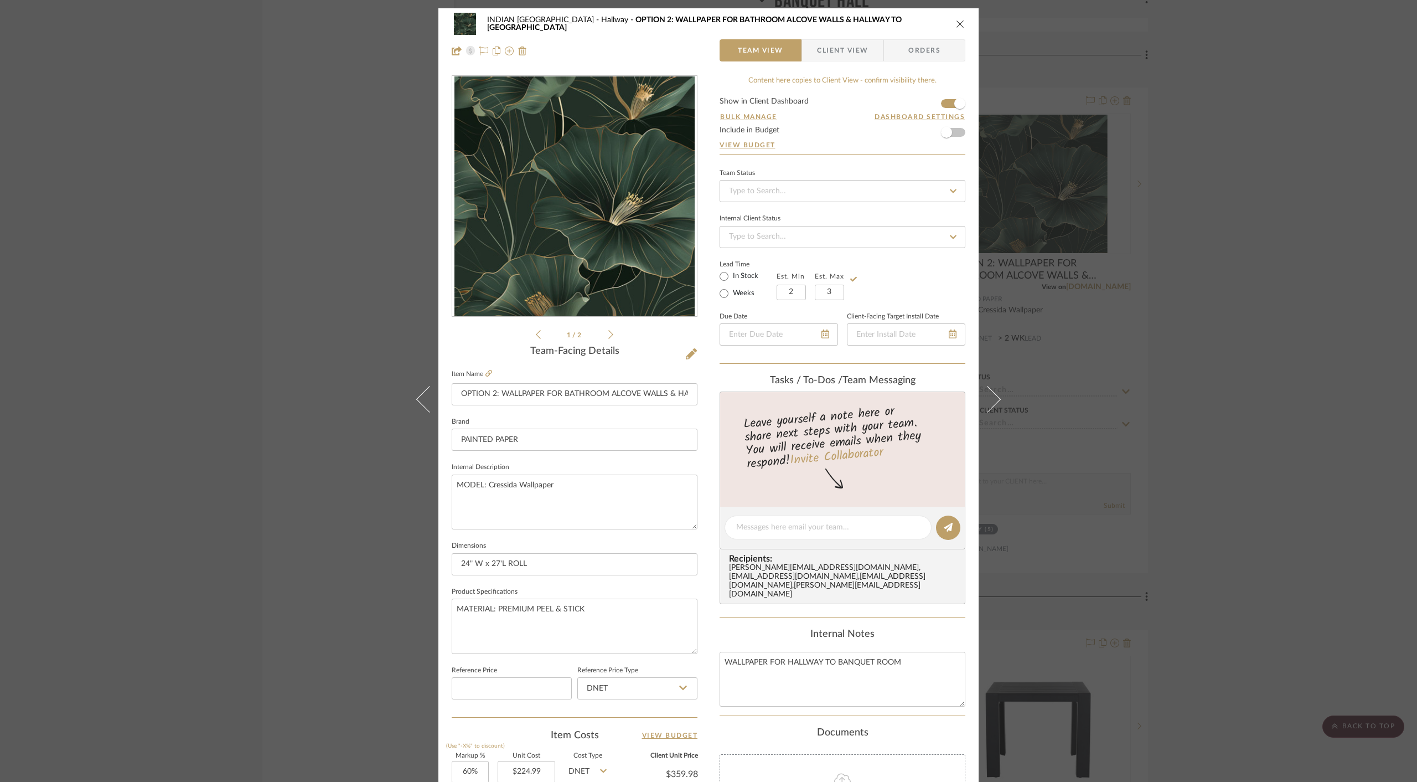
click at [904, 276] on div "Lead Time In Stock Weeks Est. Min 2 Est. Max 3" at bounding box center [843, 278] width 246 height 43
click at [957, 24] on icon "close" at bounding box center [960, 23] width 9 height 9
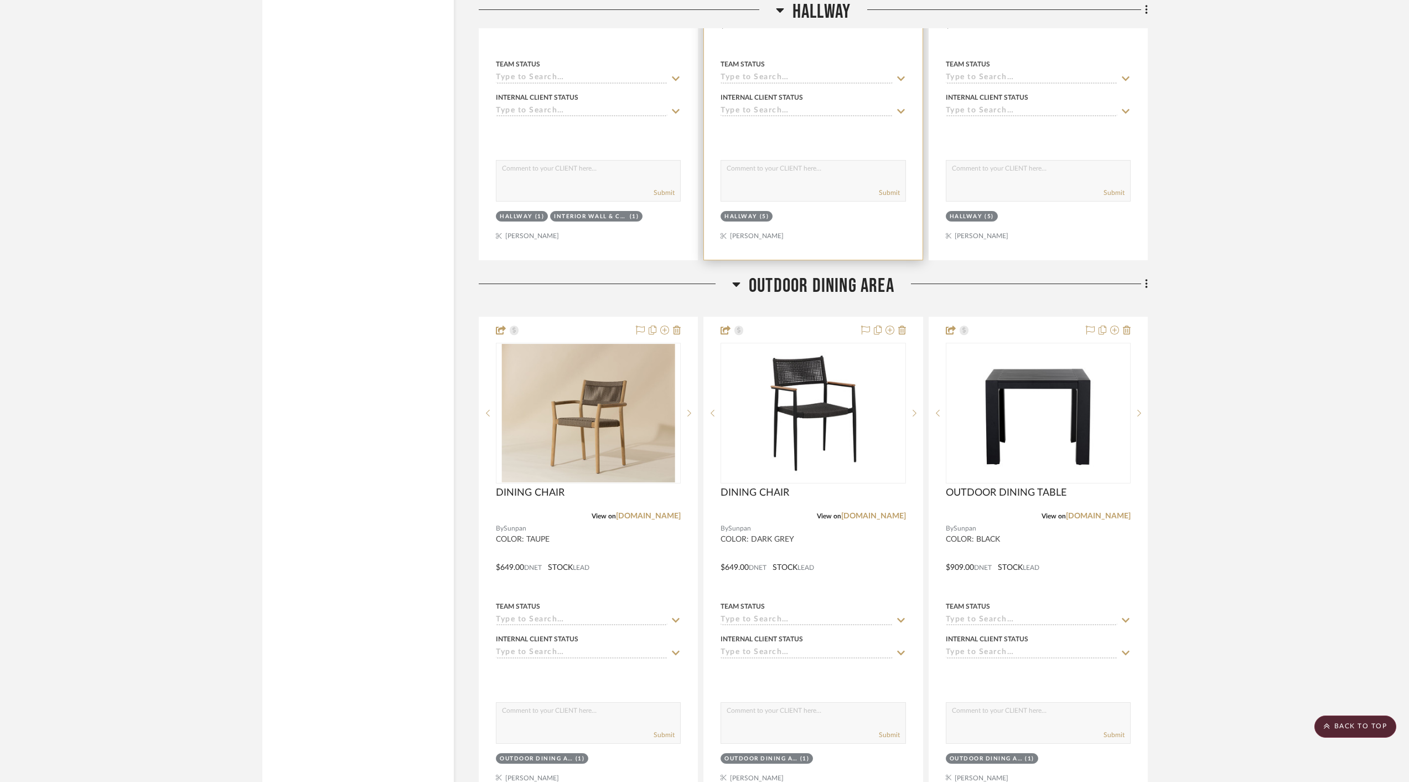
scroll to position [5805, 0]
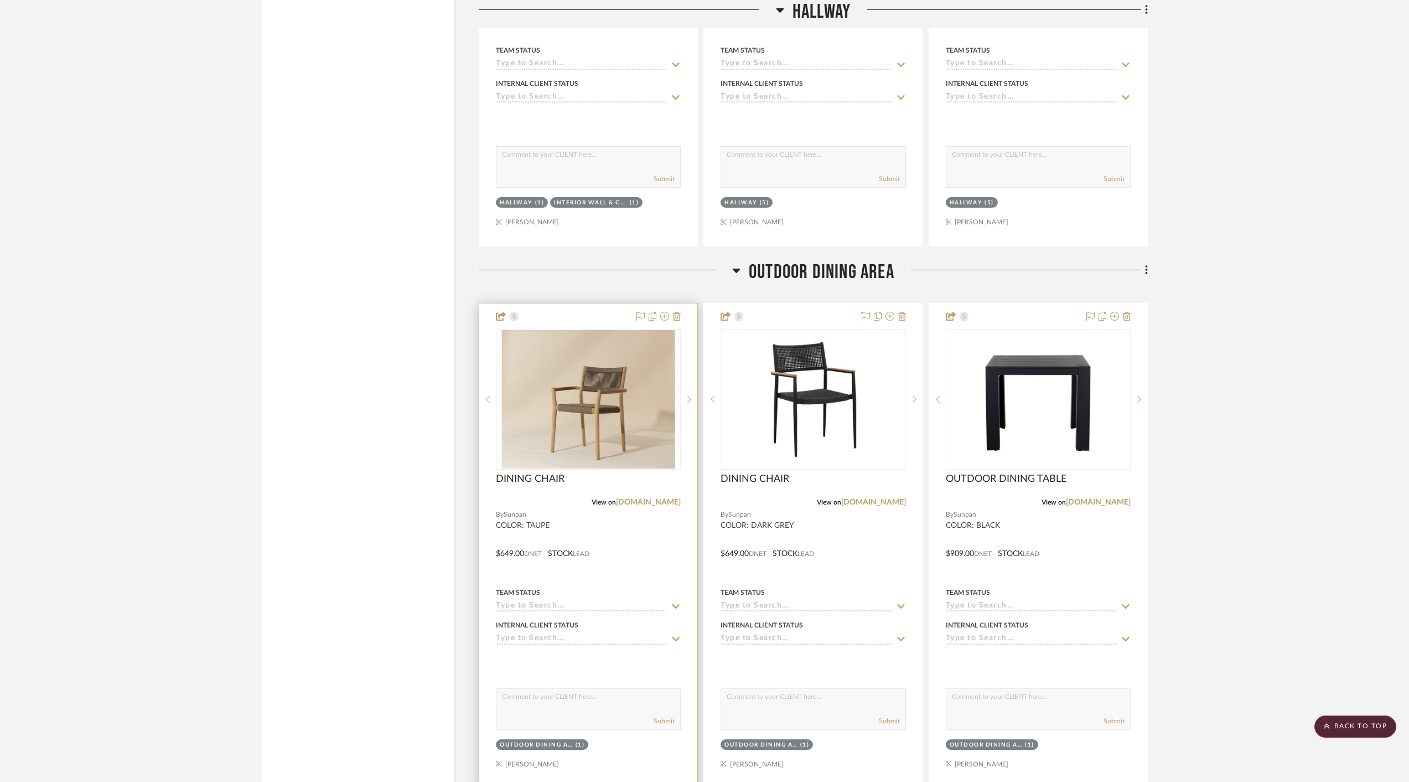
click at [629, 530] on div at bounding box center [588, 545] width 218 height 484
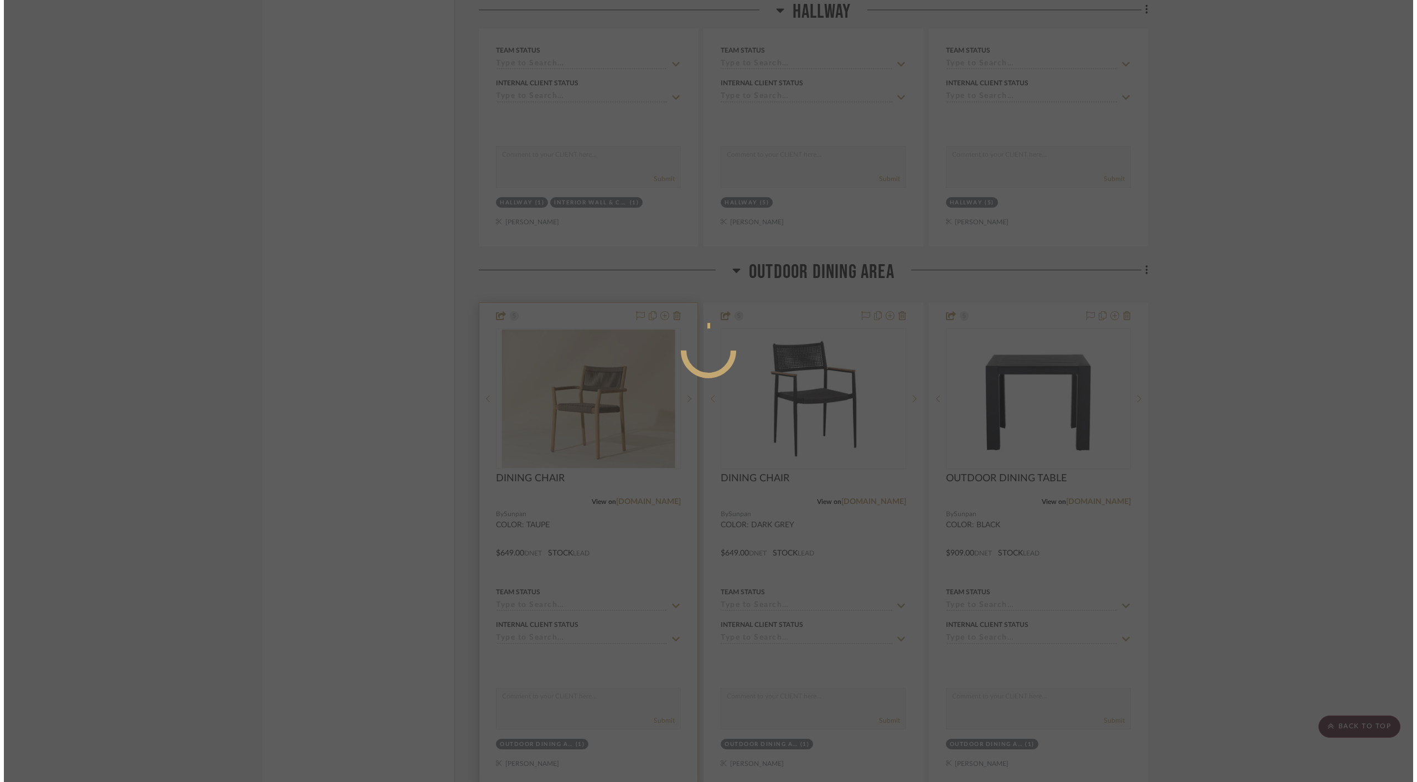
scroll to position [0, 0]
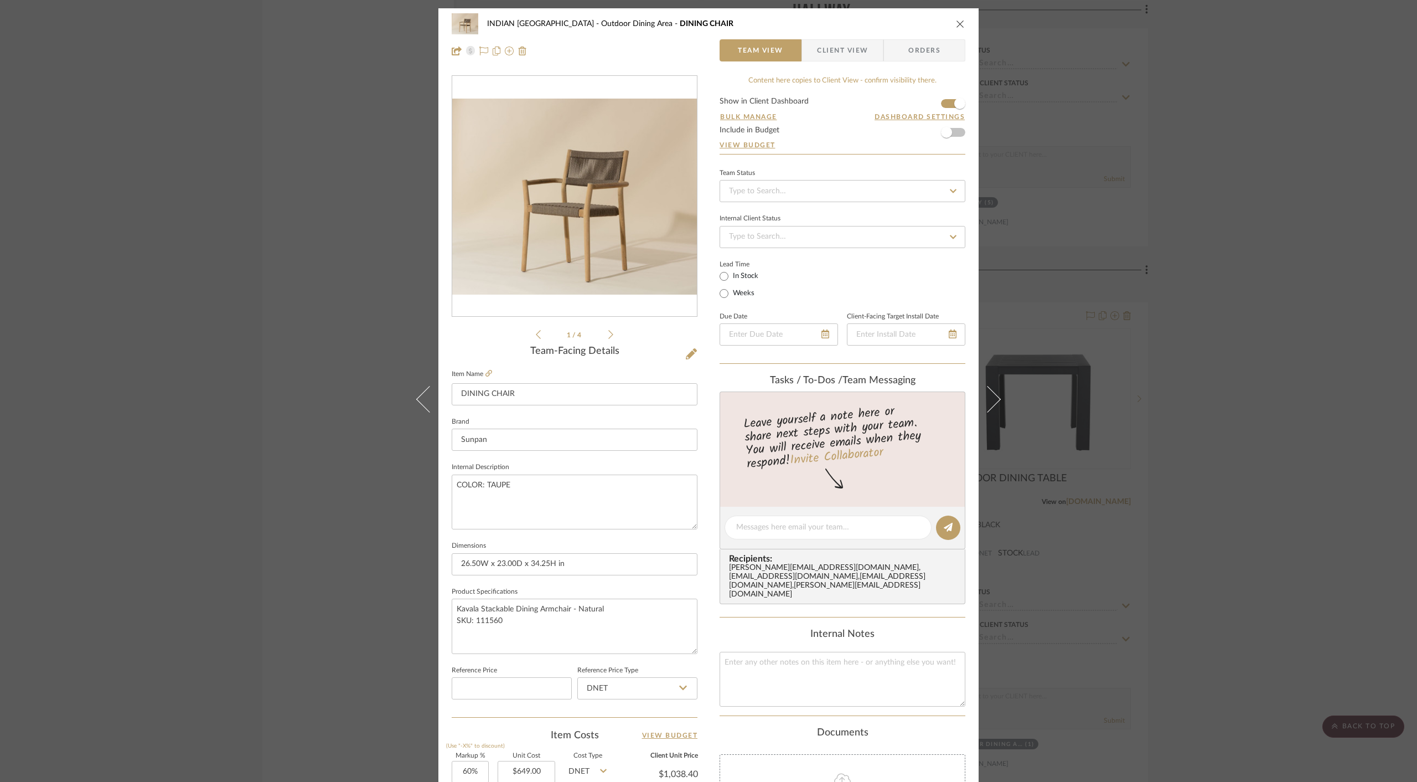
click at [960, 23] on icon "close" at bounding box center [960, 23] width 9 height 9
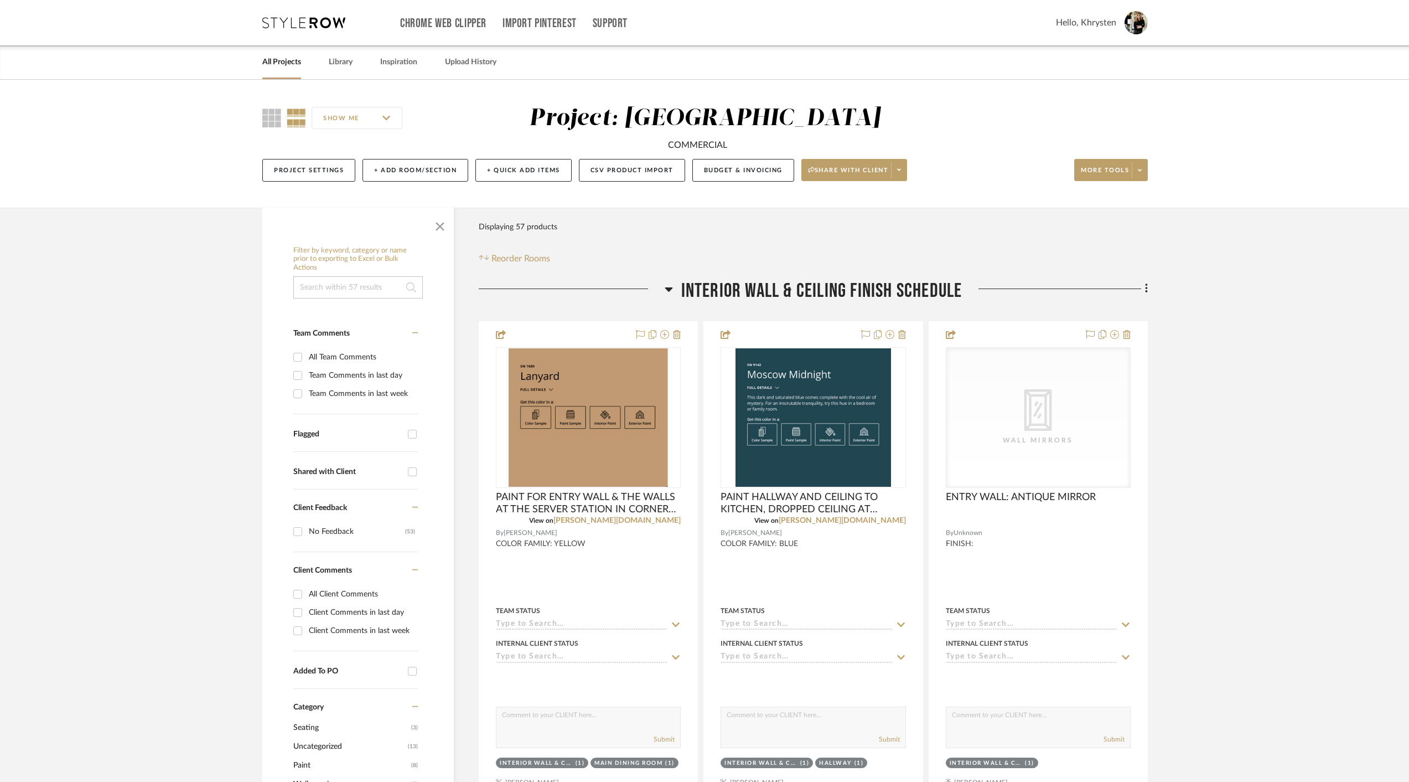
click at [755, 236] on div "Filter Products Displaying 57 products Reorder Rooms" at bounding box center [813, 240] width 669 height 49
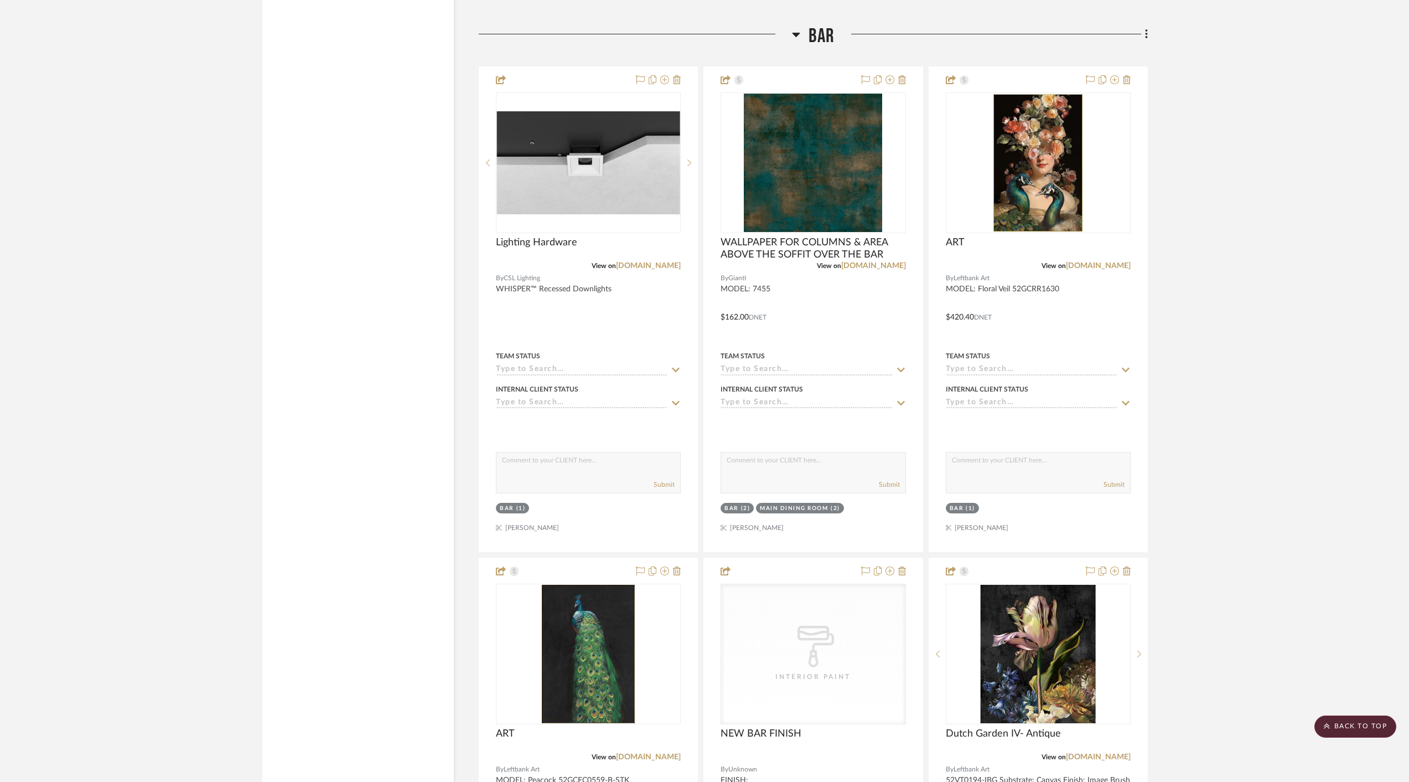
scroll to position [3391, 0]
click at [903, 566] on icon at bounding box center [902, 570] width 8 height 9
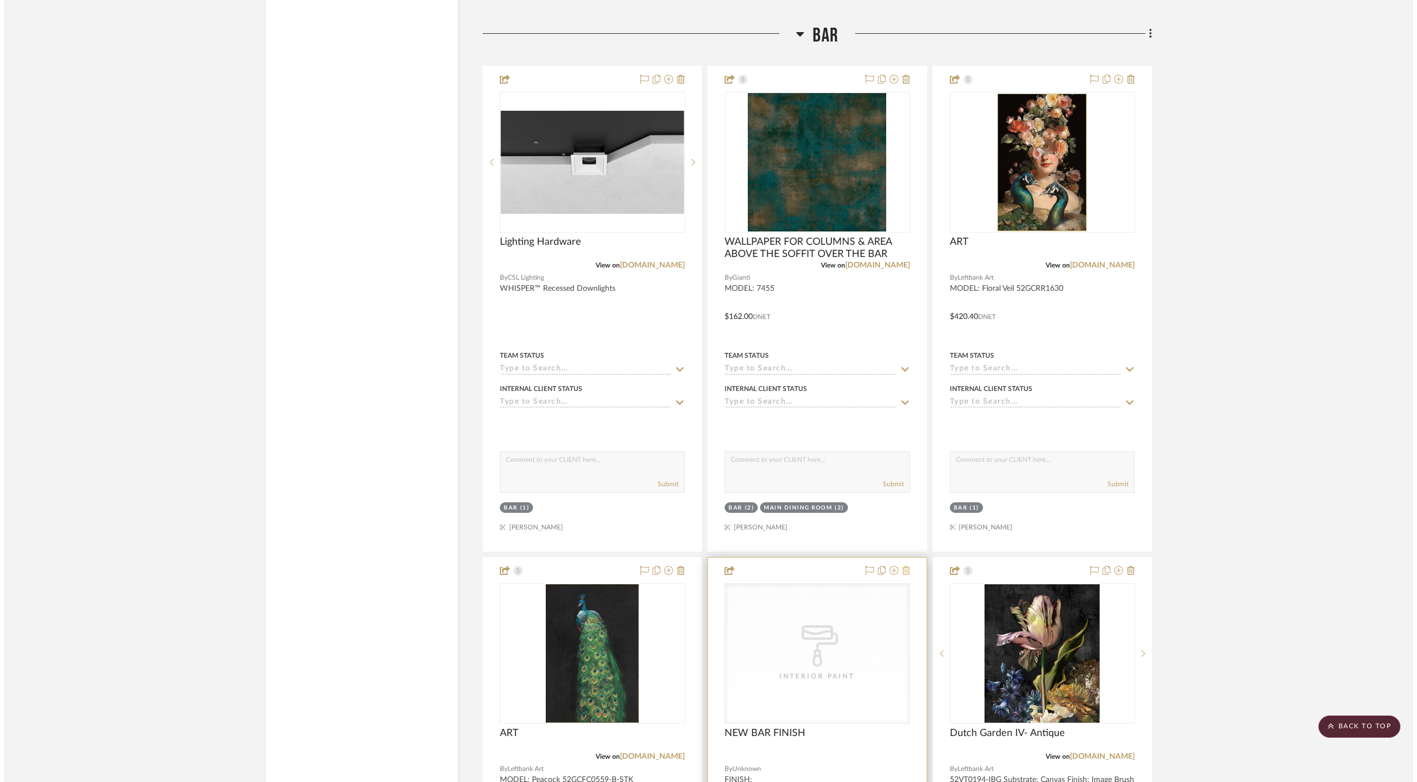
scroll to position [0, 0]
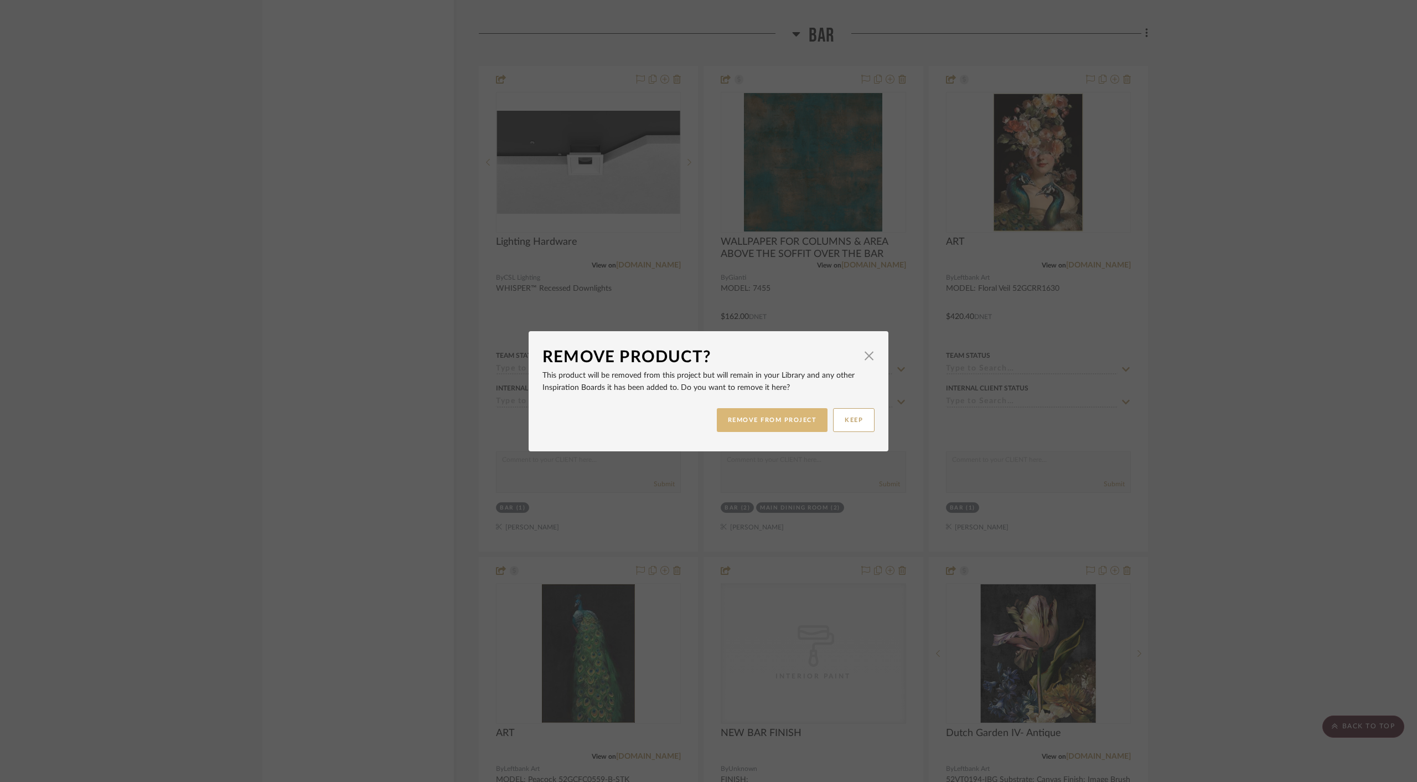
click at [784, 415] on button "REMOVE FROM PROJECT" at bounding box center [772, 420] width 111 height 24
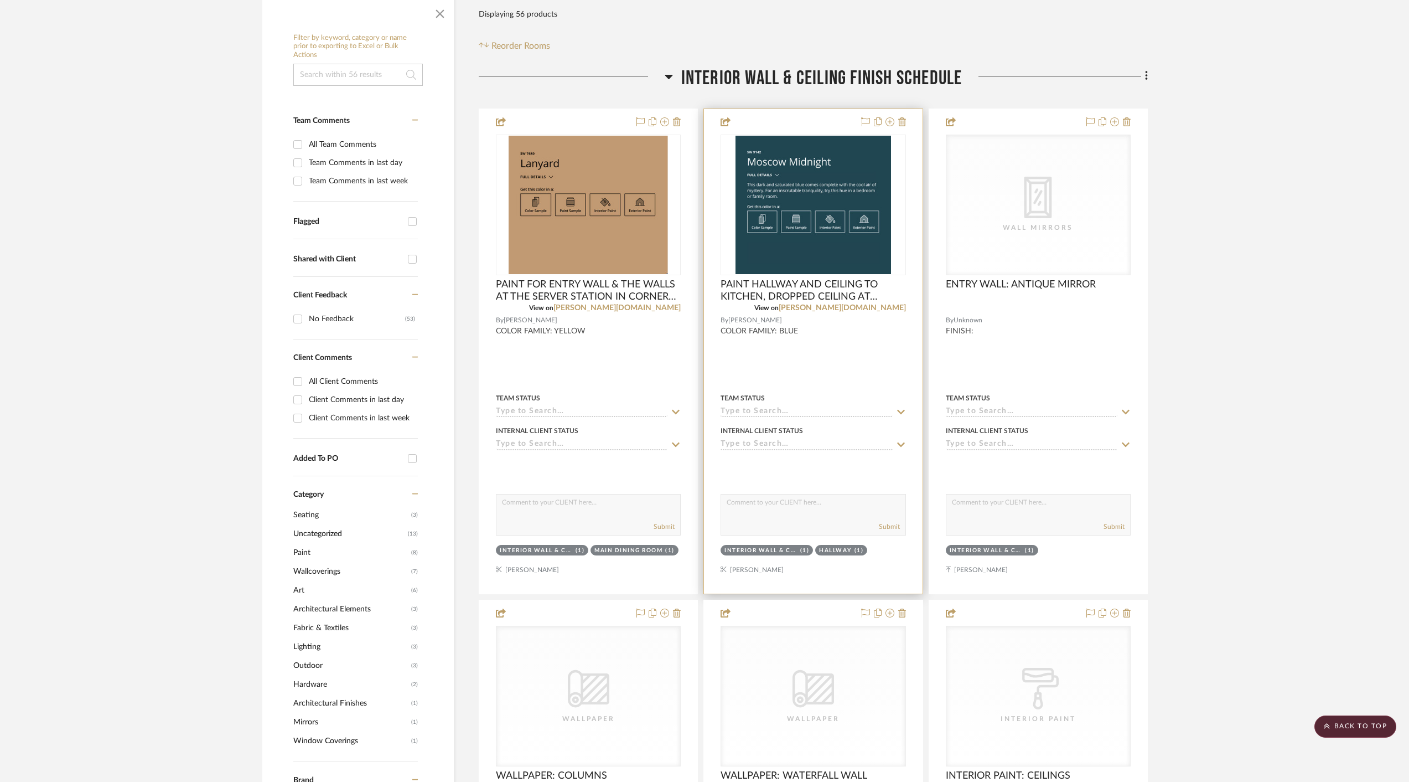
scroll to position [209, 0]
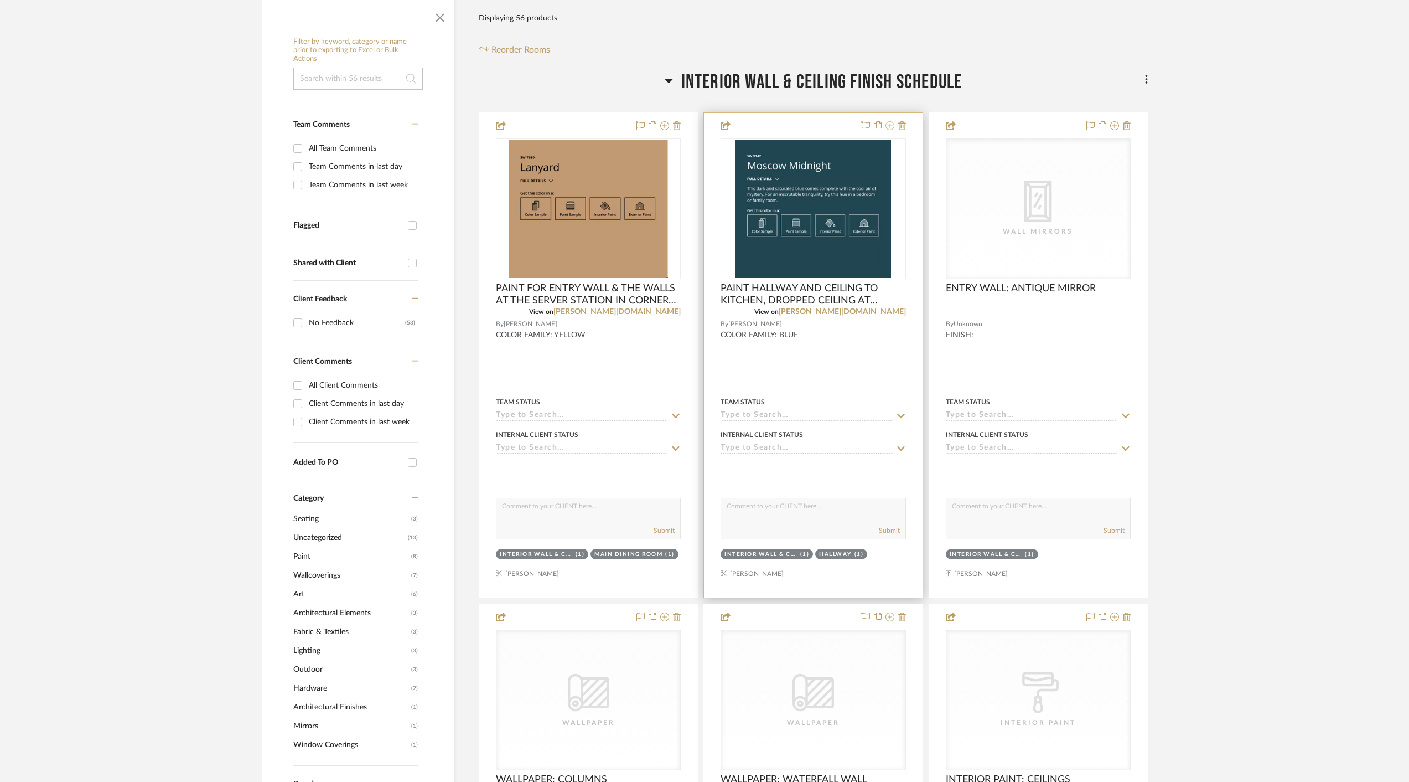
click at [892, 125] on icon at bounding box center [890, 125] width 9 height 9
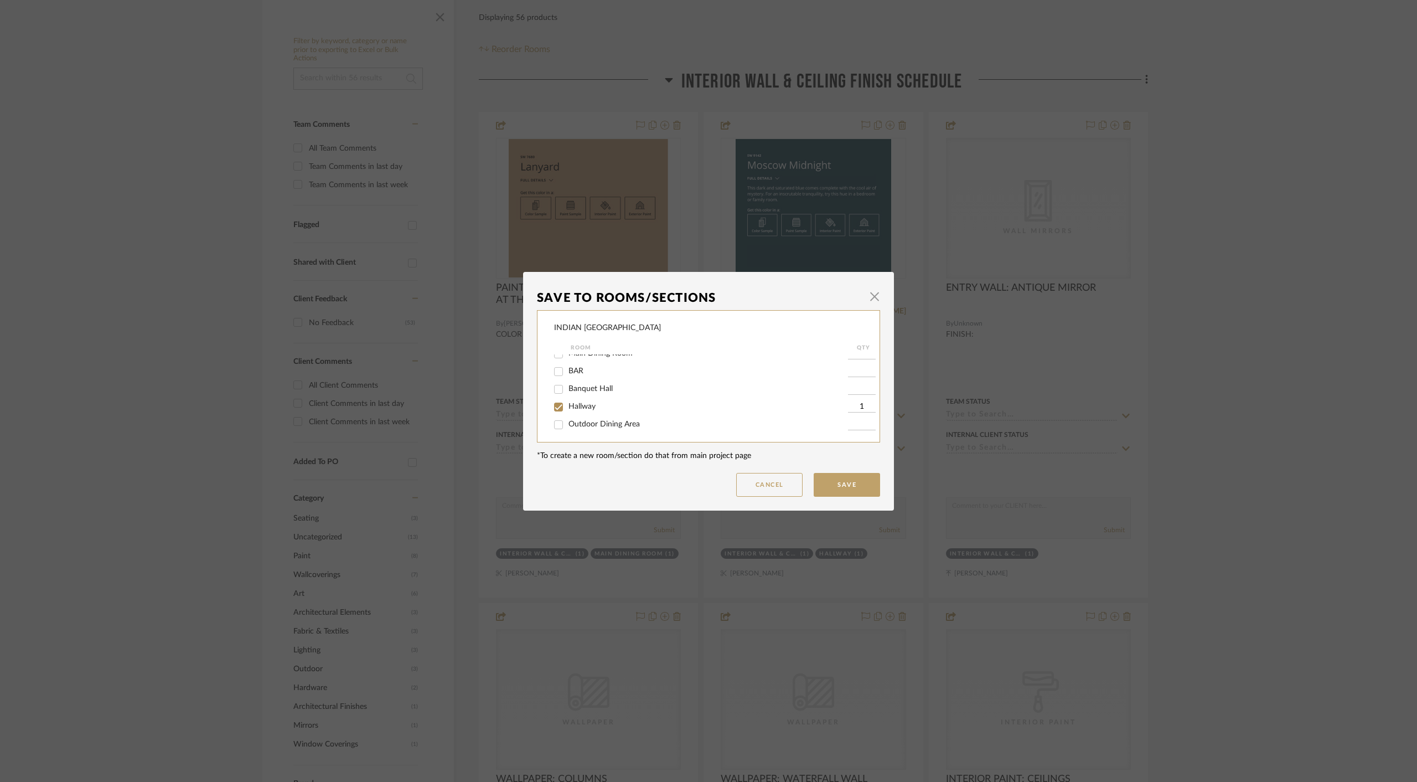
scroll to position [27, 0]
click at [556, 375] on input "BAR" at bounding box center [559, 372] width 18 height 18
checkbox input "true"
type input "1"
click at [841, 485] on button "Save" at bounding box center [847, 485] width 66 height 24
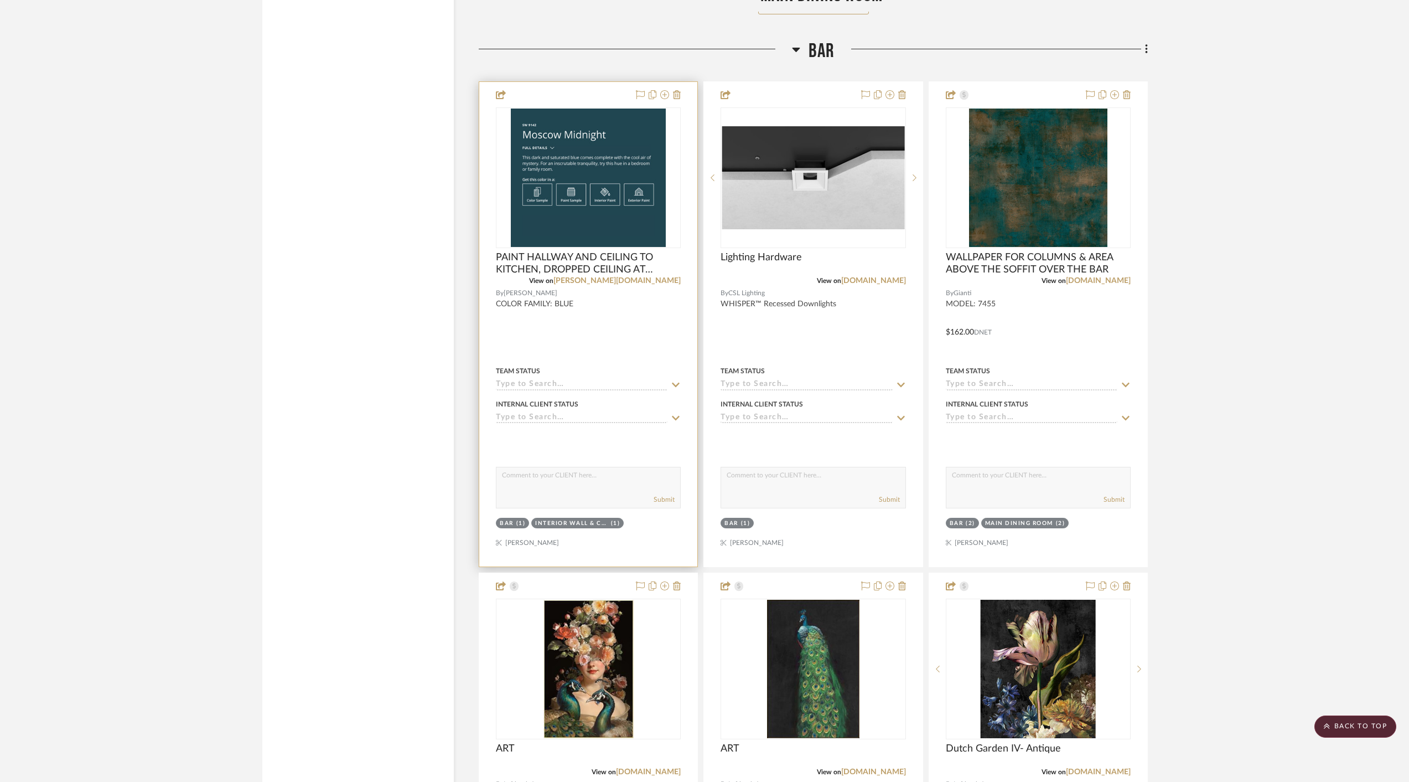
scroll to position [3378, 0]
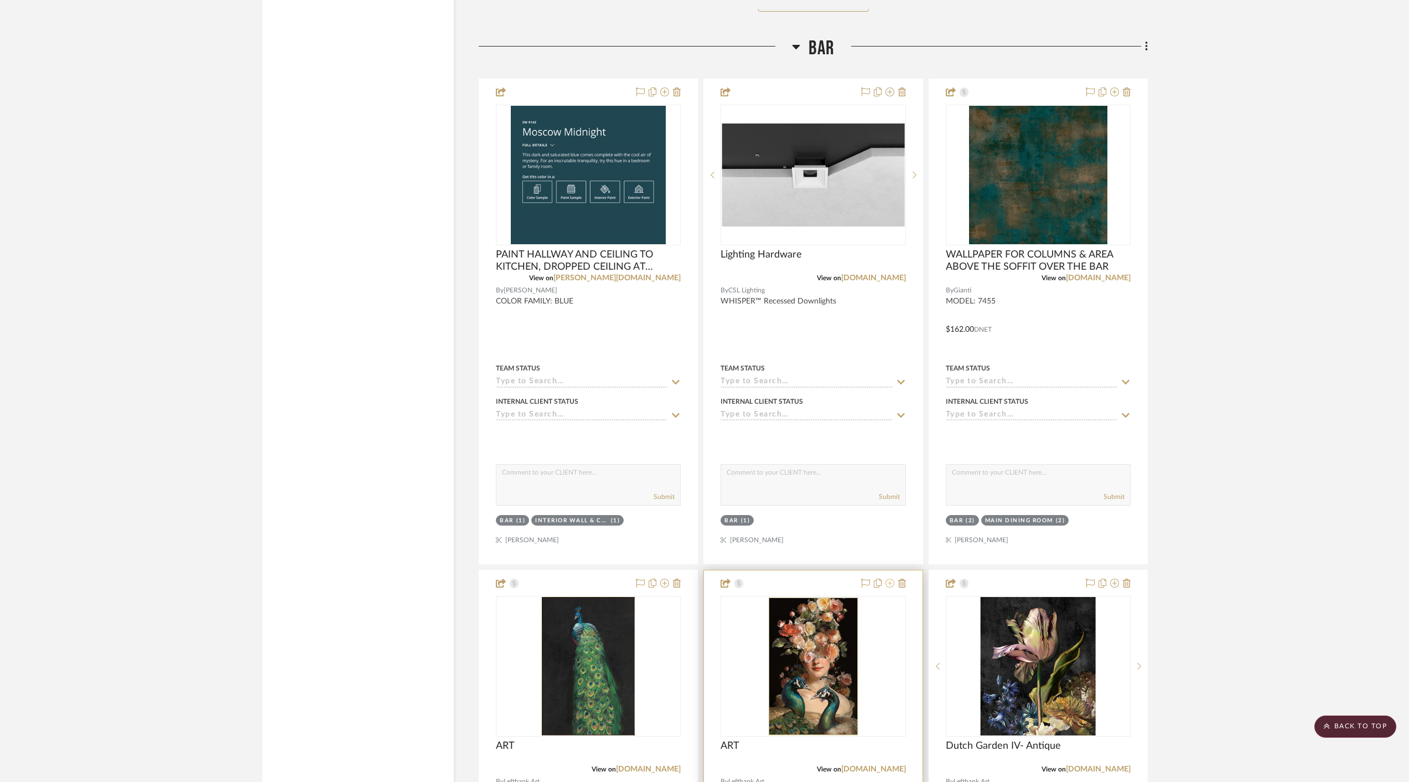
click at [891, 578] on icon at bounding box center [890, 582] width 9 height 9
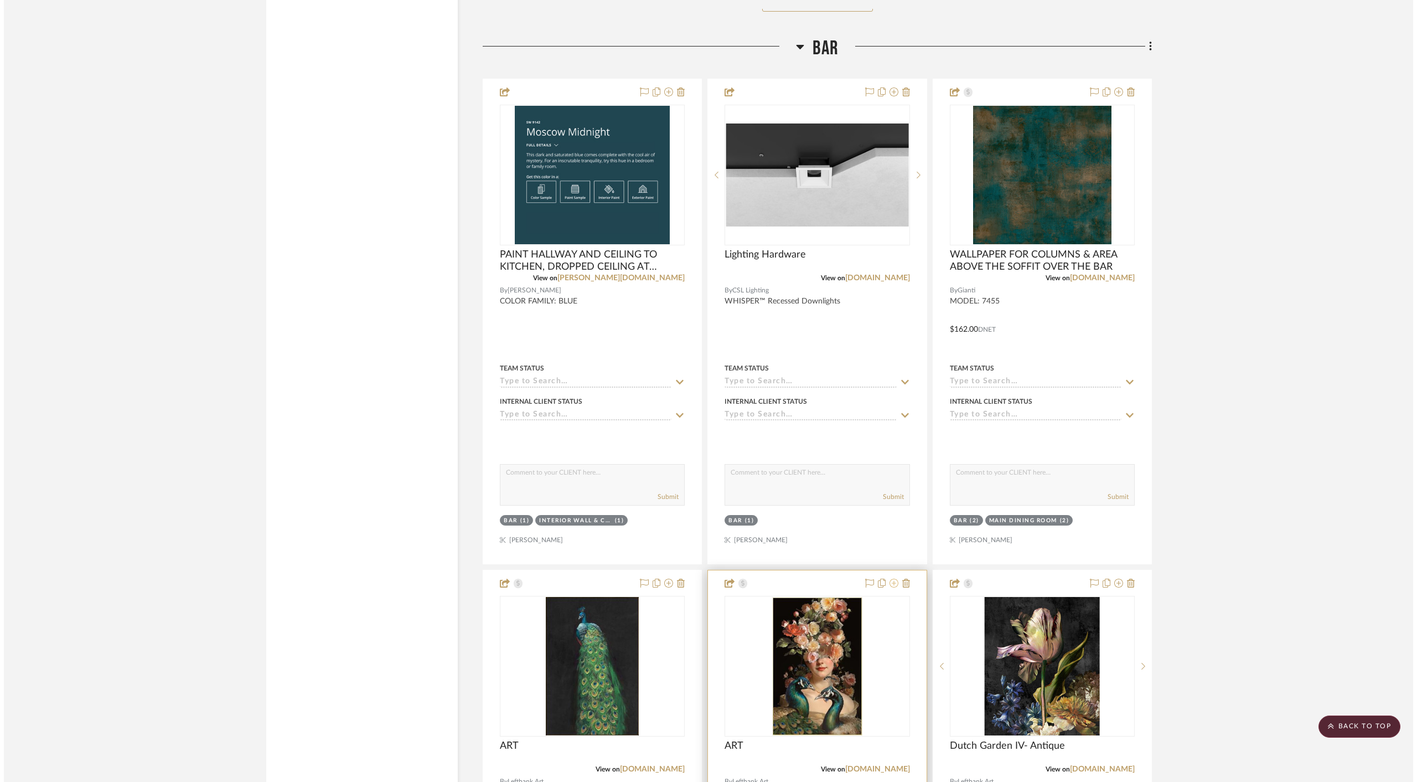
scroll to position [0, 0]
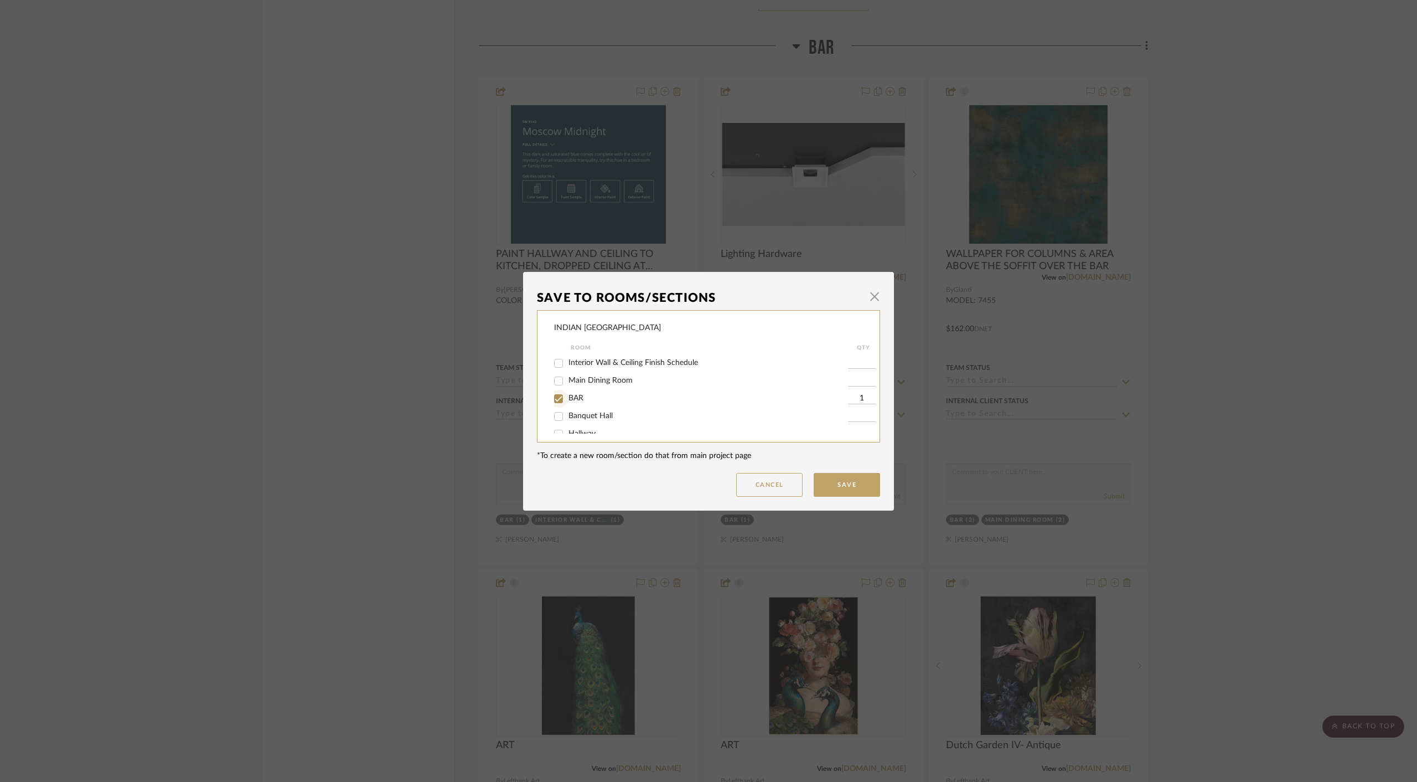
click at [551, 401] on input "BAR" at bounding box center [559, 399] width 18 height 18
checkbox input "false"
click at [838, 483] on button "Save" at bounding box center [847, 485] width 66 height 24
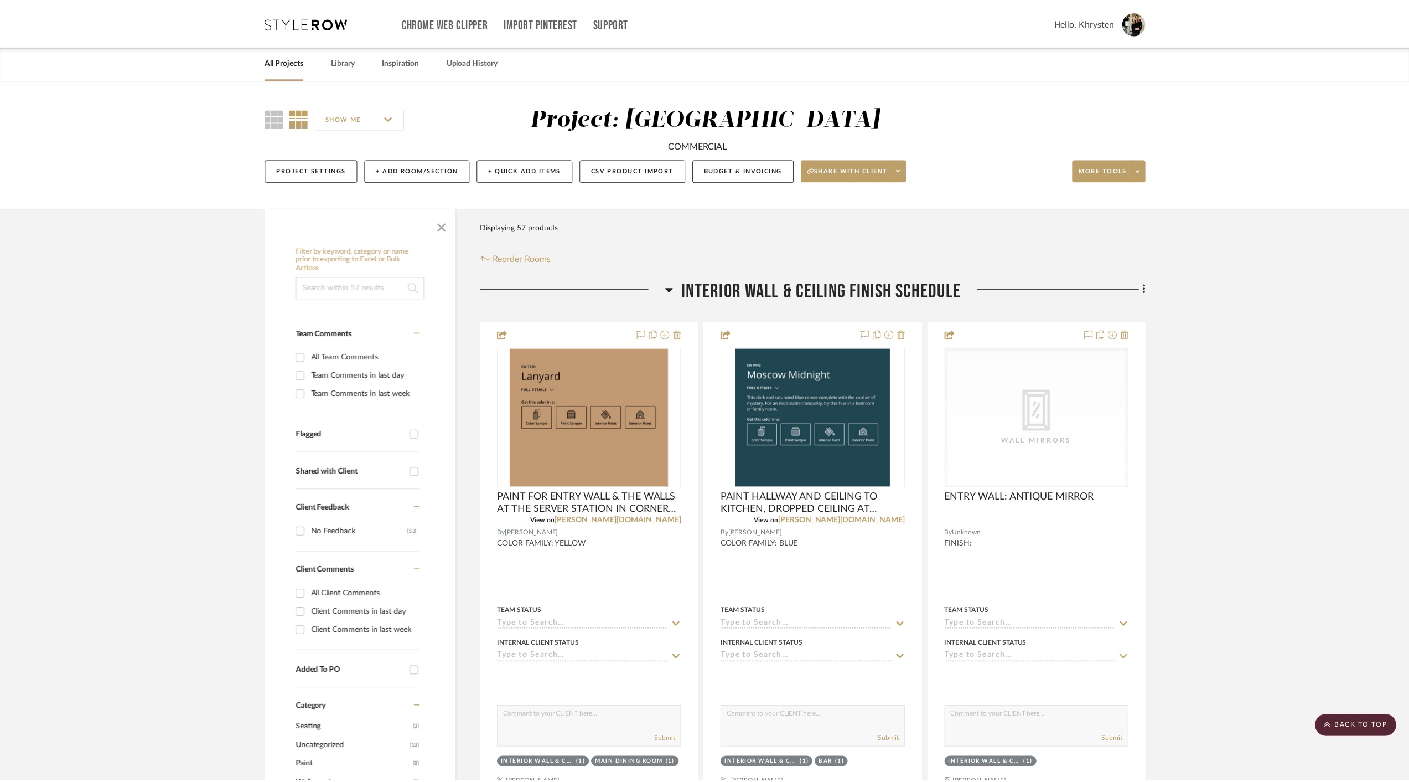
scroll to position [3378, 0]
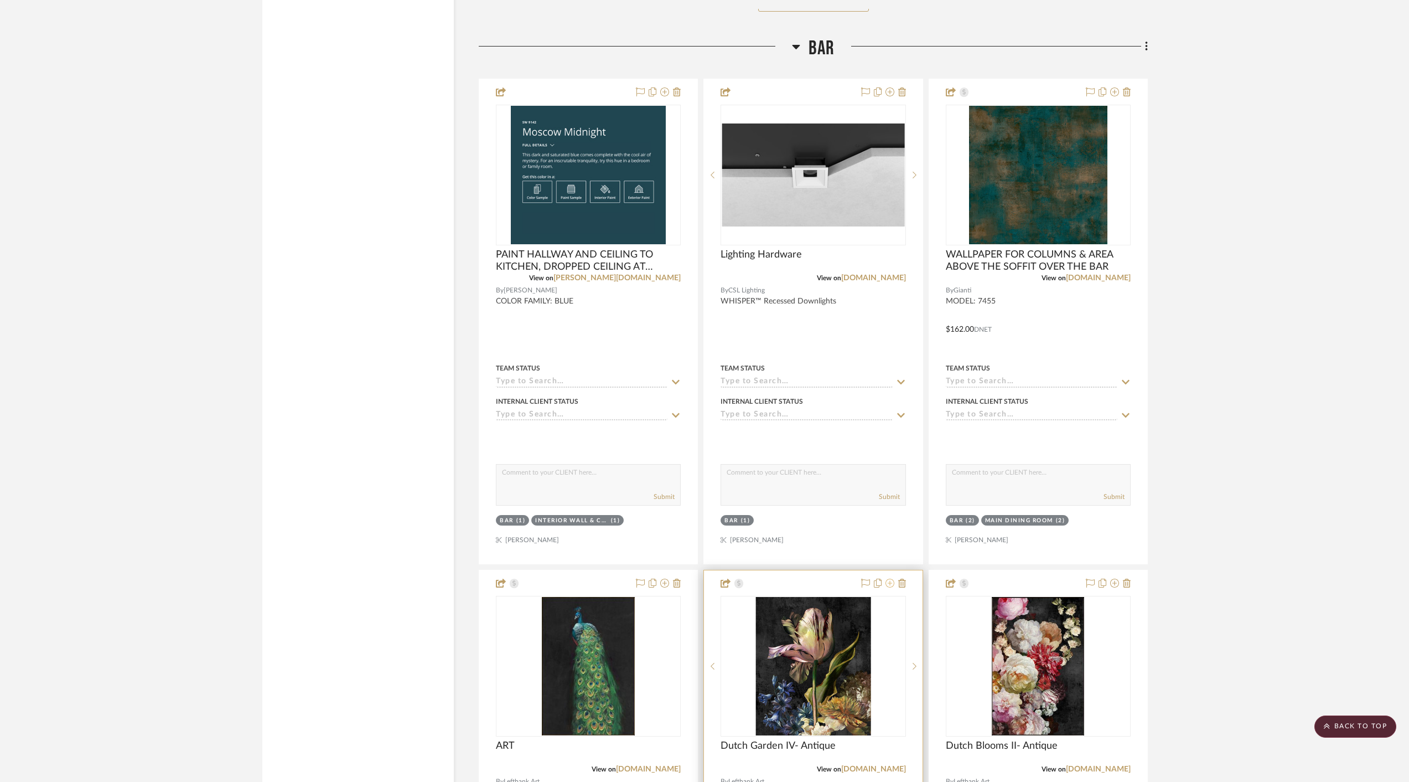
click at [891, 578] on icon at bounding box center [890, 582] width 9 height 9
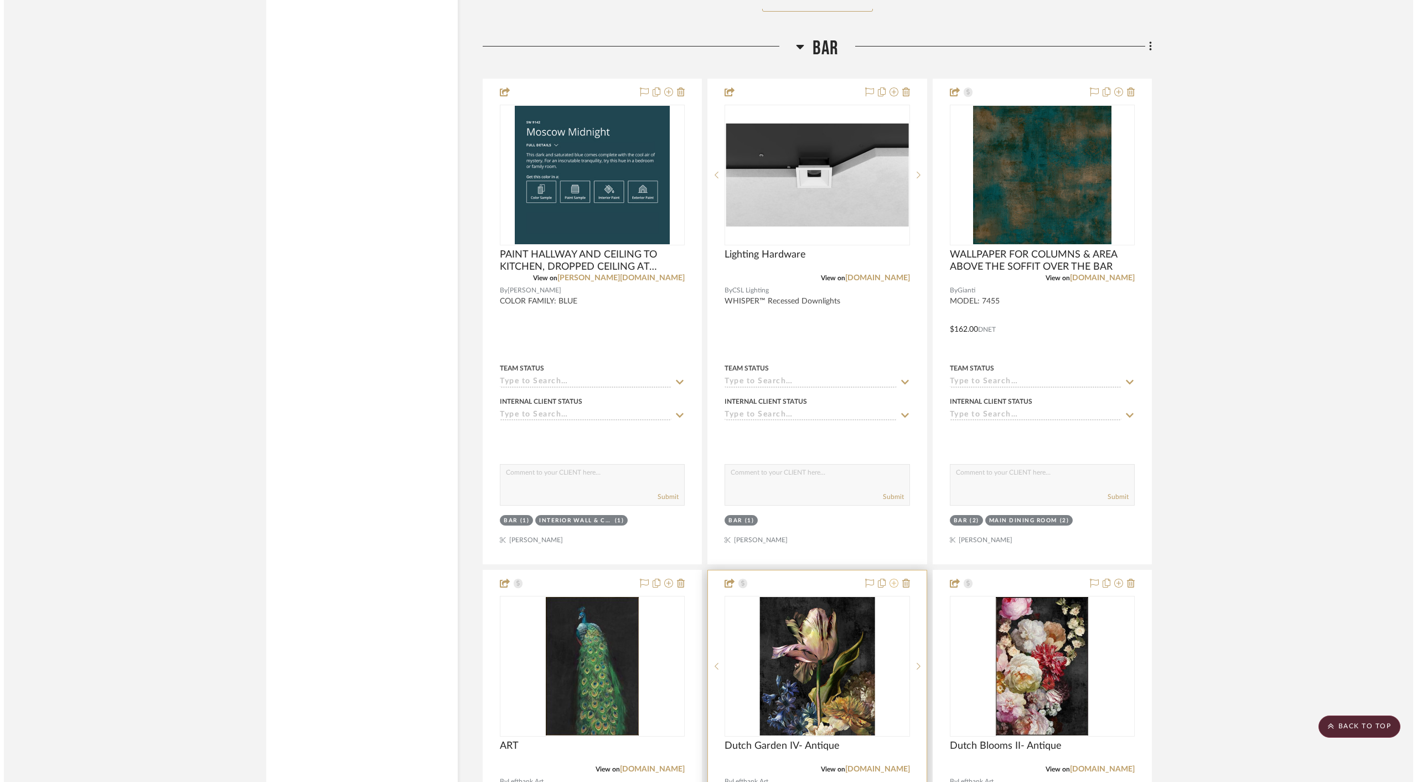
scroll to position [0, 0]
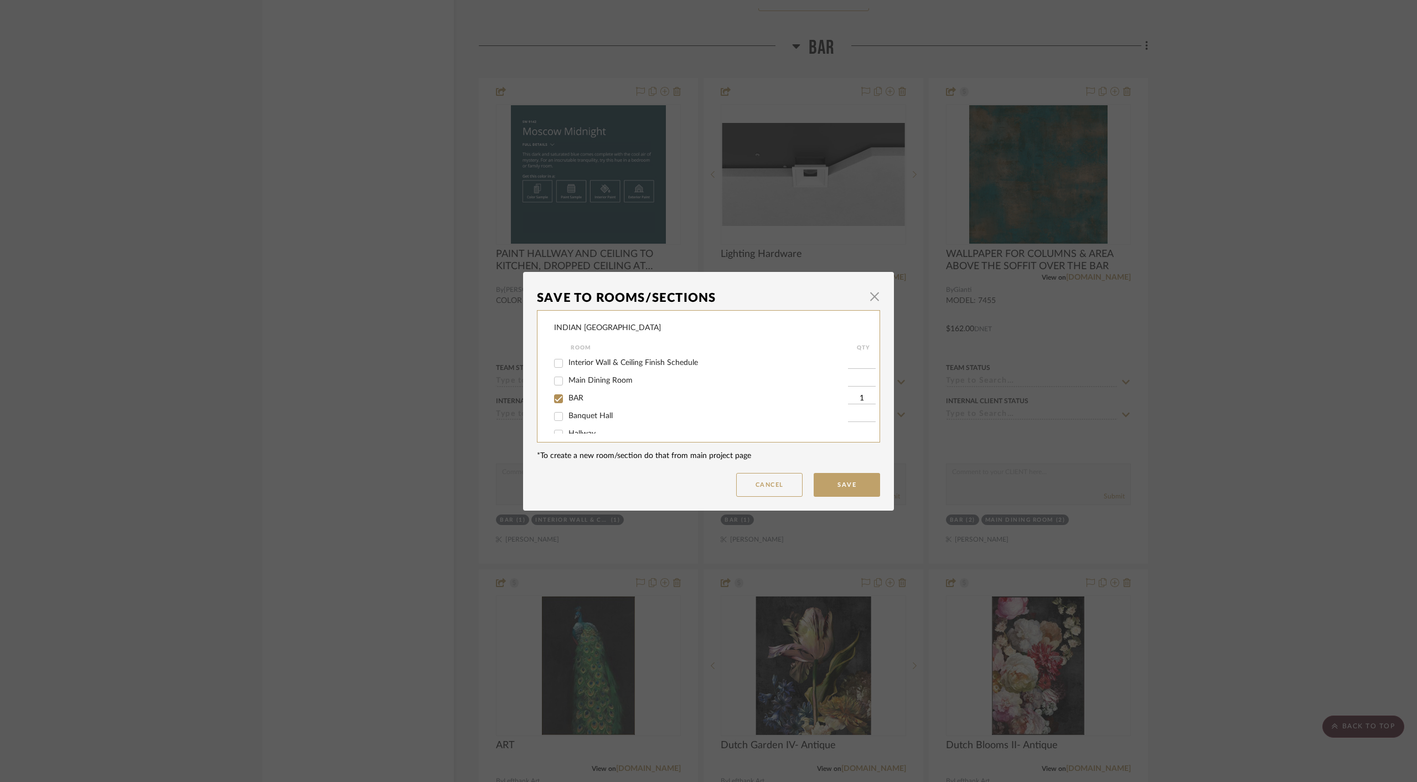
click at [554, 401] on input "BAR" at bounding box center [559, 399] width 18 height 18
checkbox input "false"
click at [839, 481] on button "Save" at bounding box center [847, 485] width 66 height 24
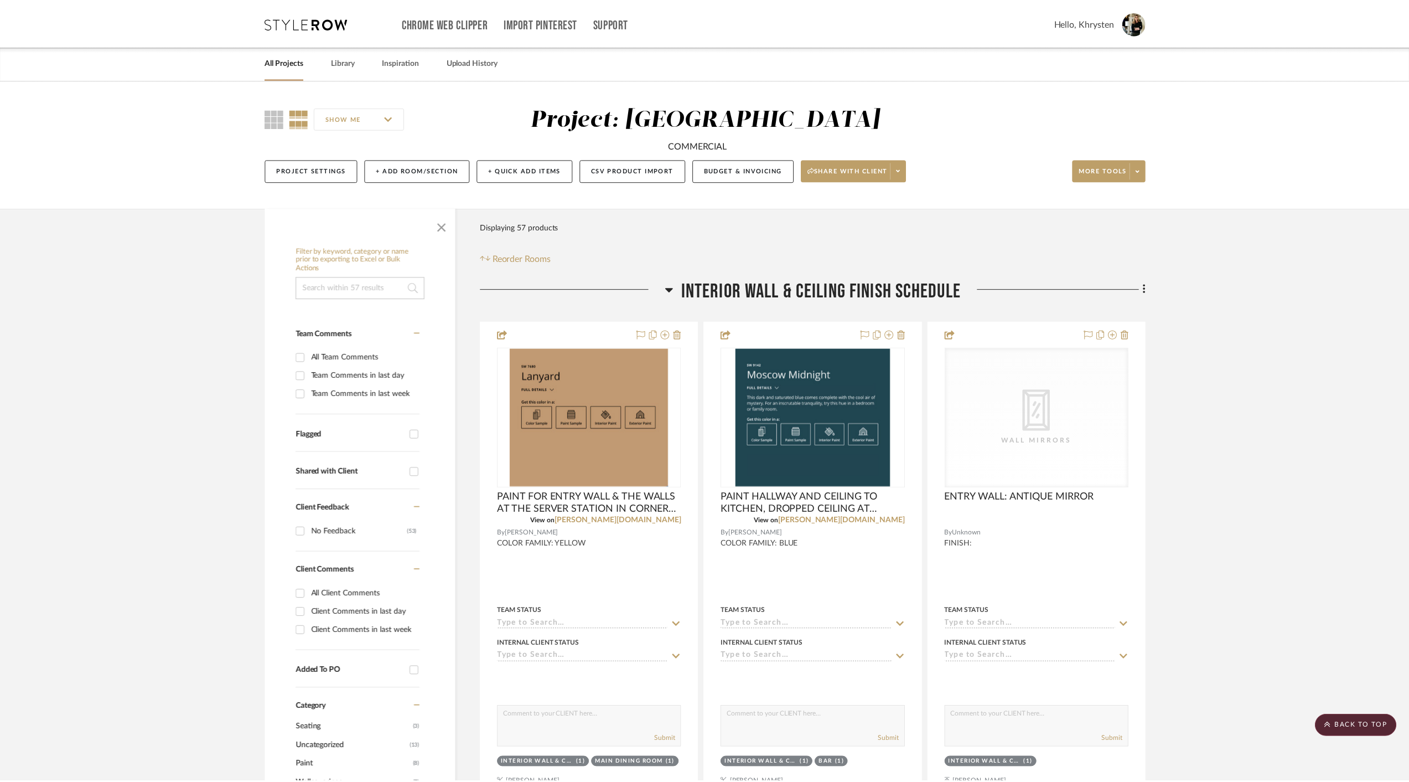
scroll to position [3378, 0]
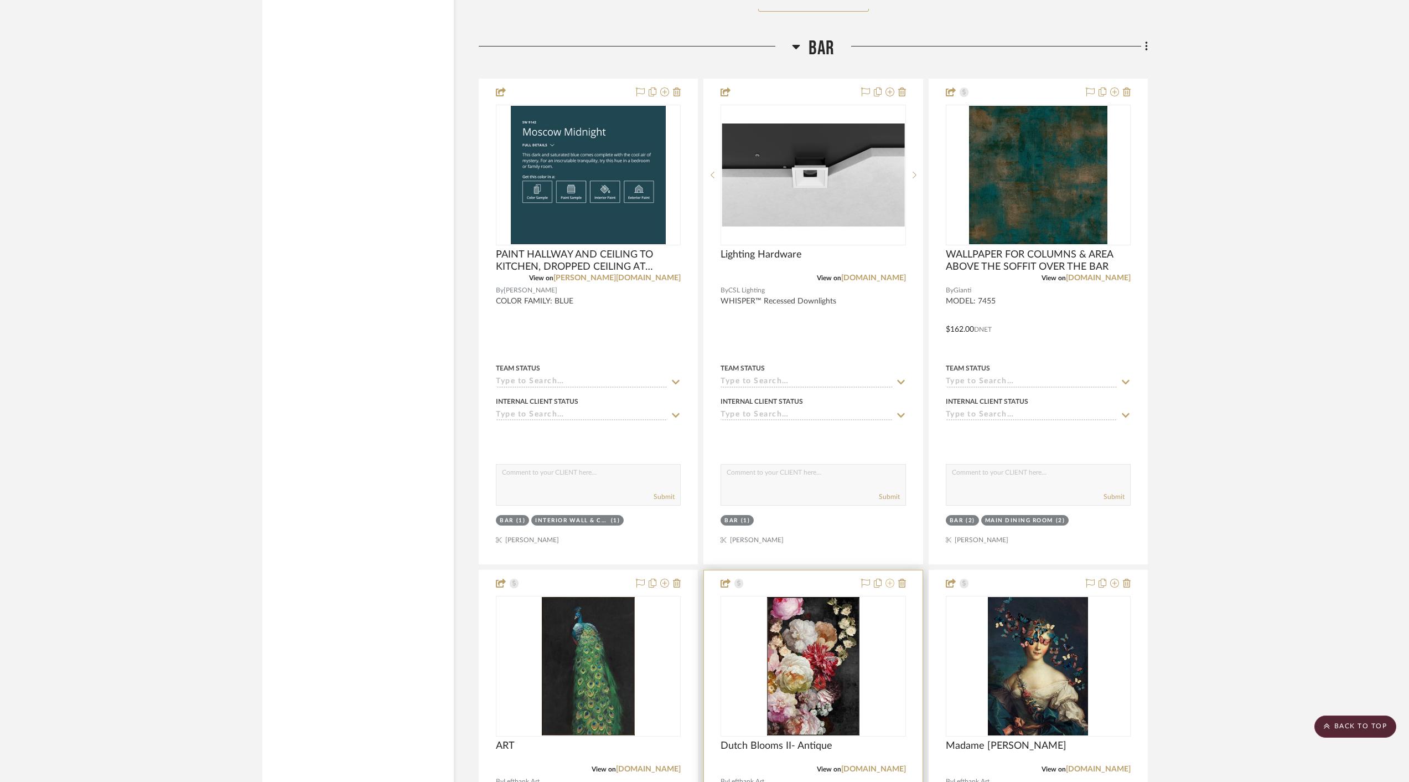
click at [890, 578] on icon at bounding box center [890, 582] width 9 height 9
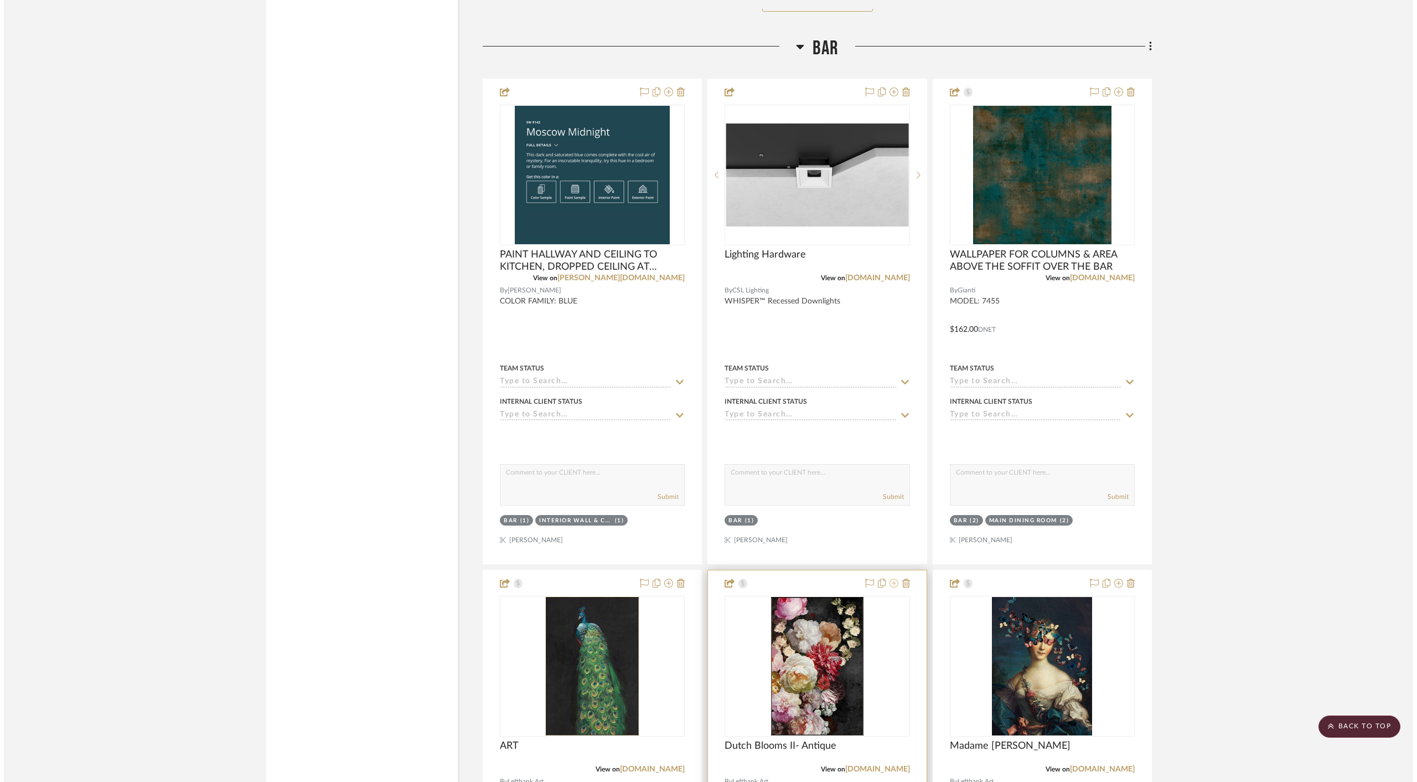
scroll to position [0, 0]
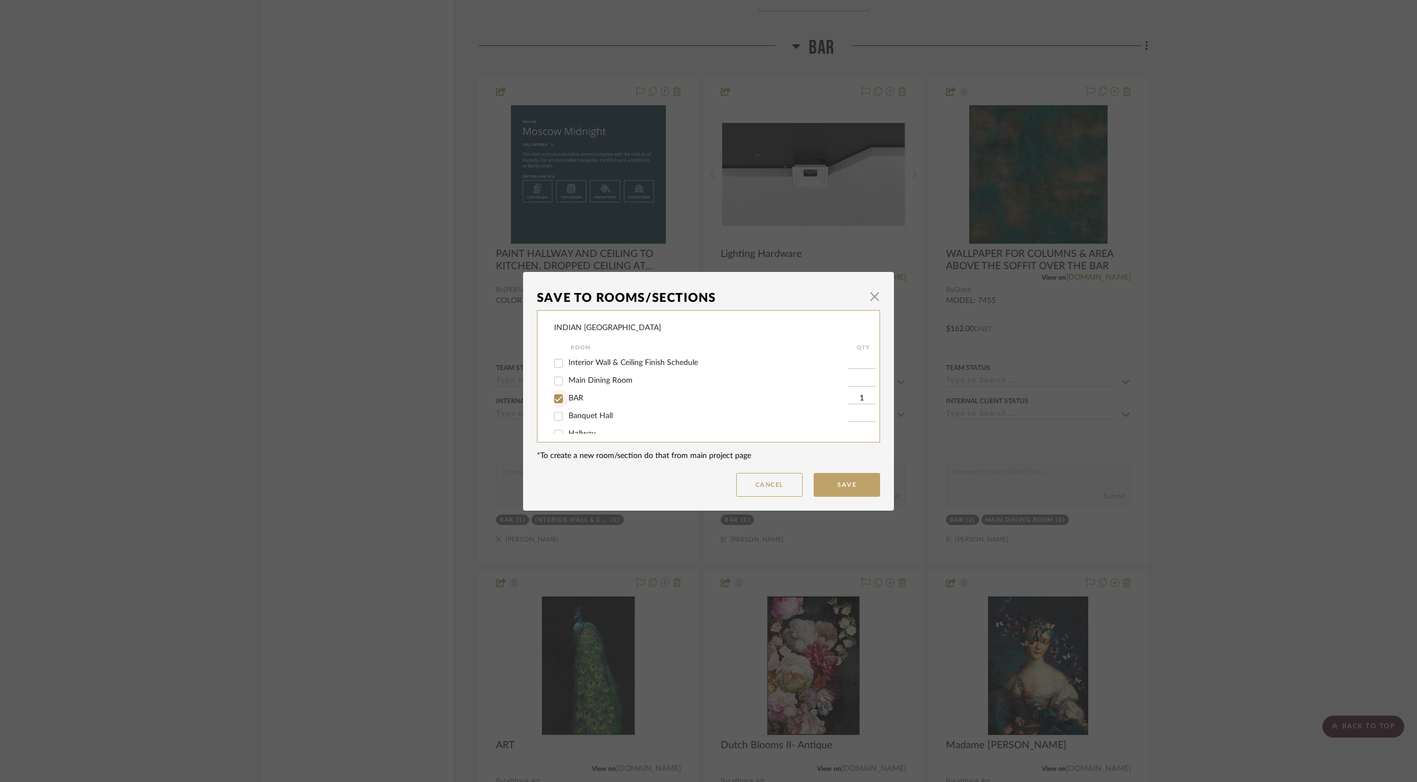
click at [556, 399] on input "BAR" at bounding box center [559, 399] width 18 height 18
checkbox input "false"
click at [827, 473] on button "Save" at bounding box center [847, 485] width 66 height 24
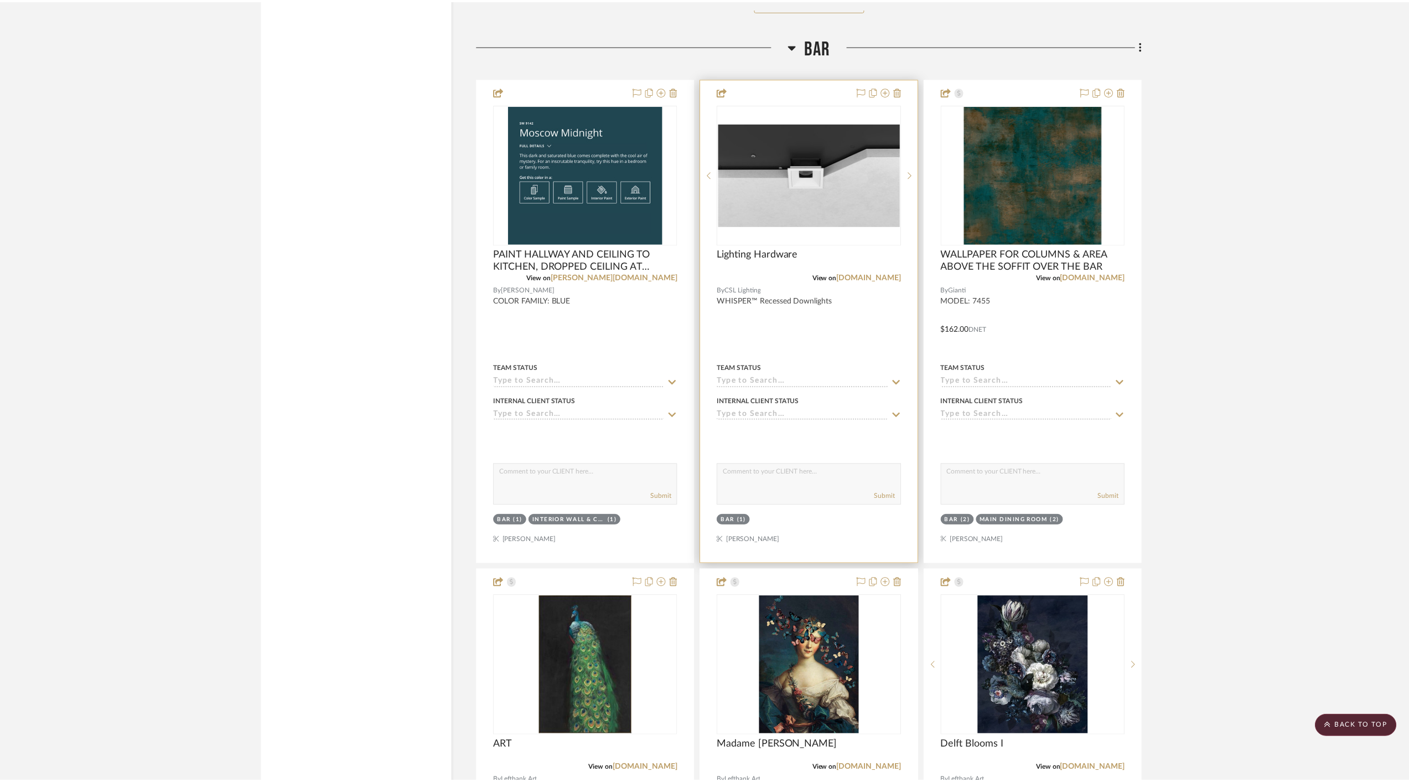
scroll to position [3378, 0]
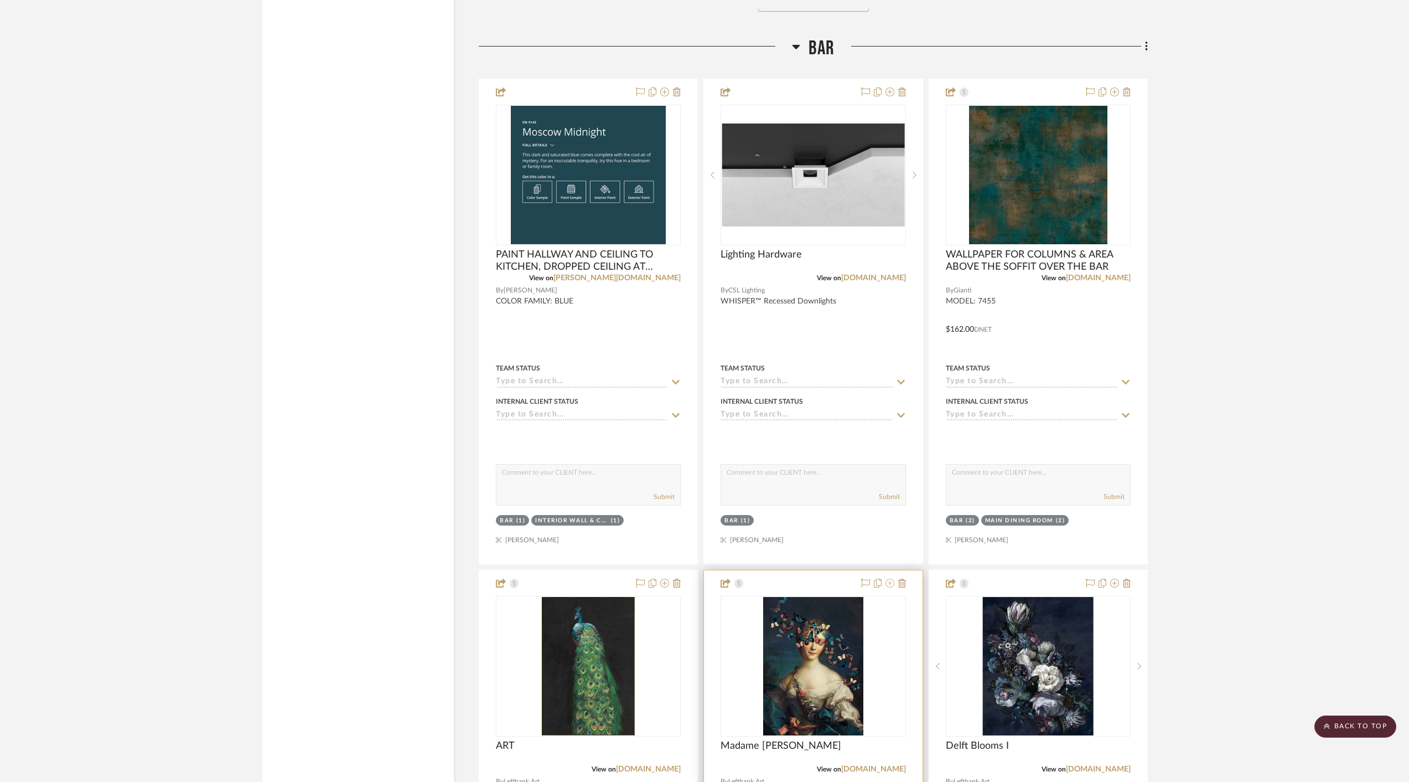
click at [888, 578] on icon at bounding box center [890, 582] width 9 height 9
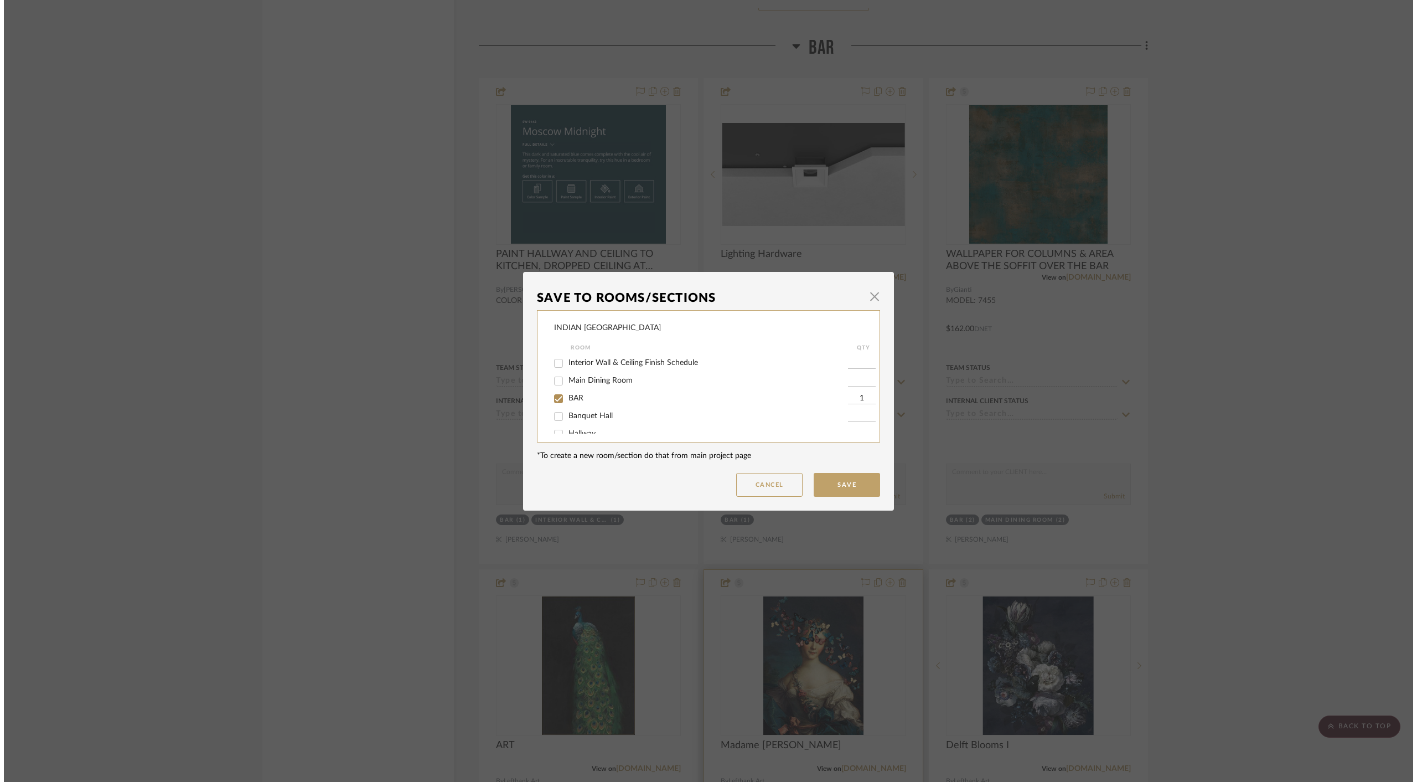
scroll to position [0, 0]
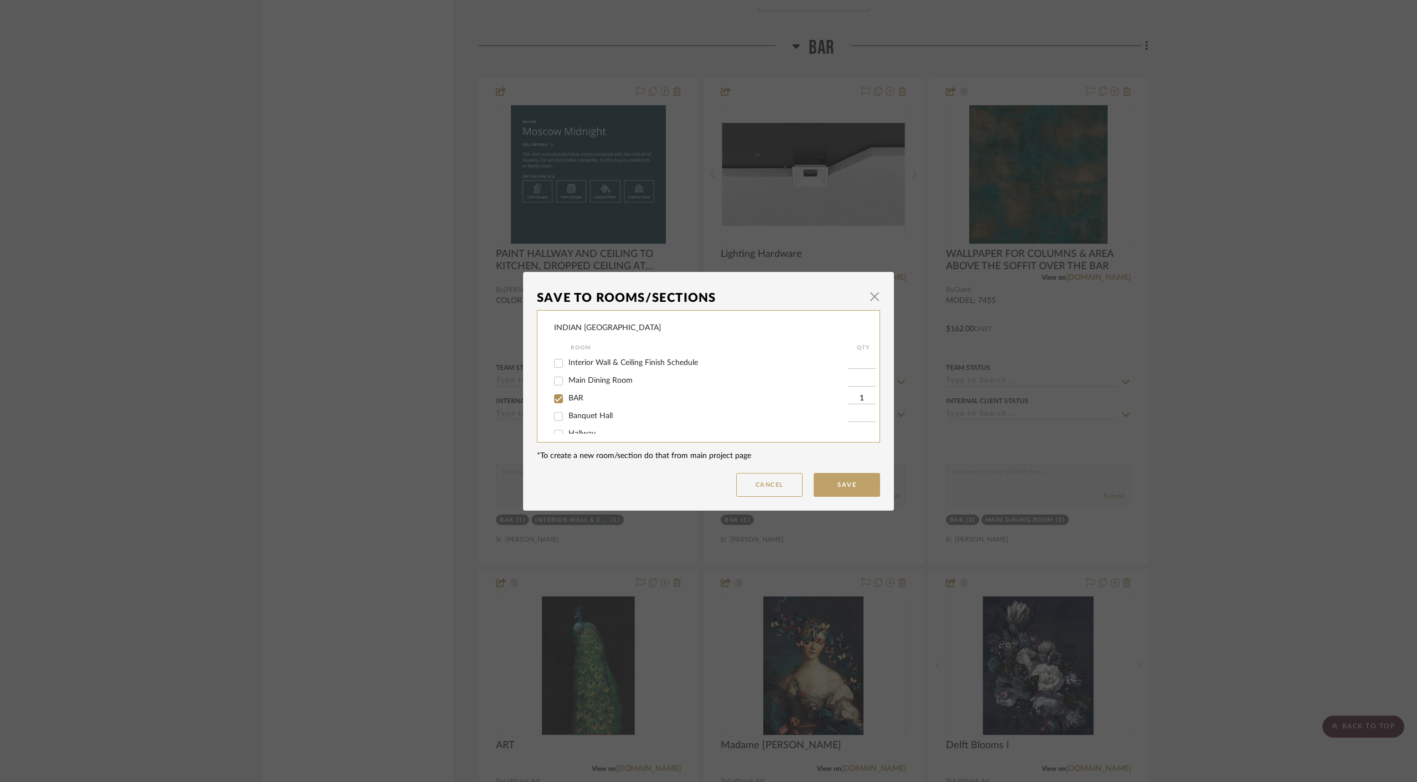
click at [556, 399] on input "BAR" at bounding box center [559, 399] width 18 height 18
checkbox input "false"
click at [829, 482] on button "Save" at bounding box center [847, 485] width 66 height 24
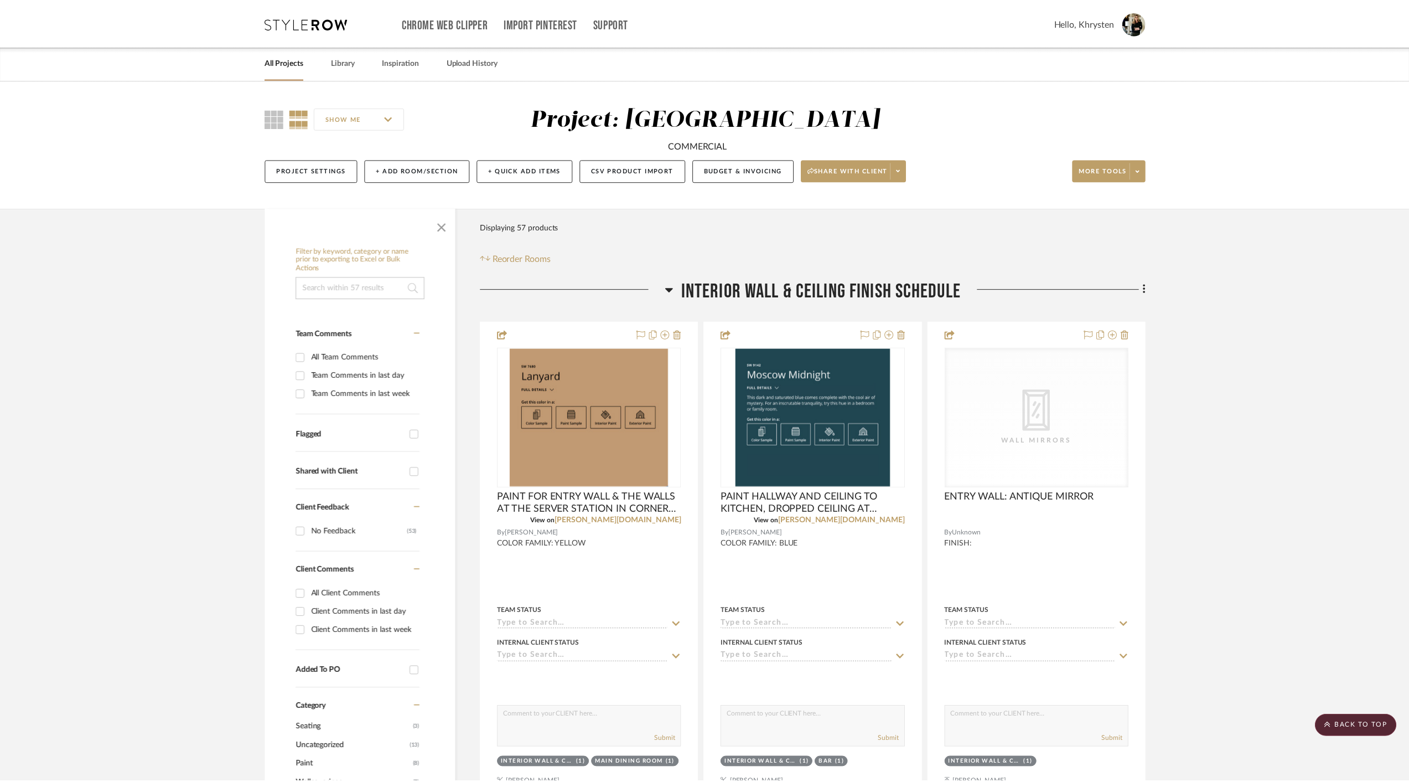
scroll to position [3378, 0]
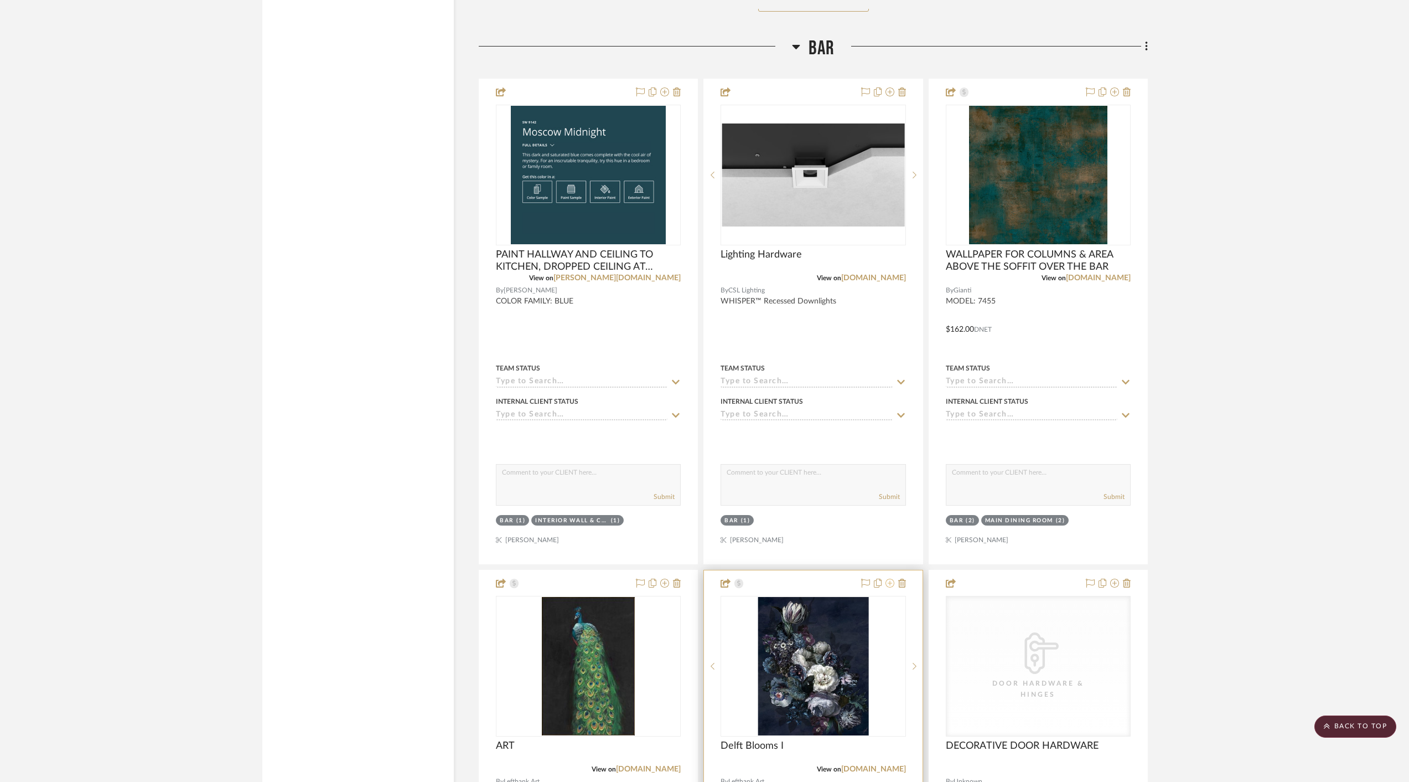
click at [891, 578] on icon at bounding box center [890, 582] width 9 height 9
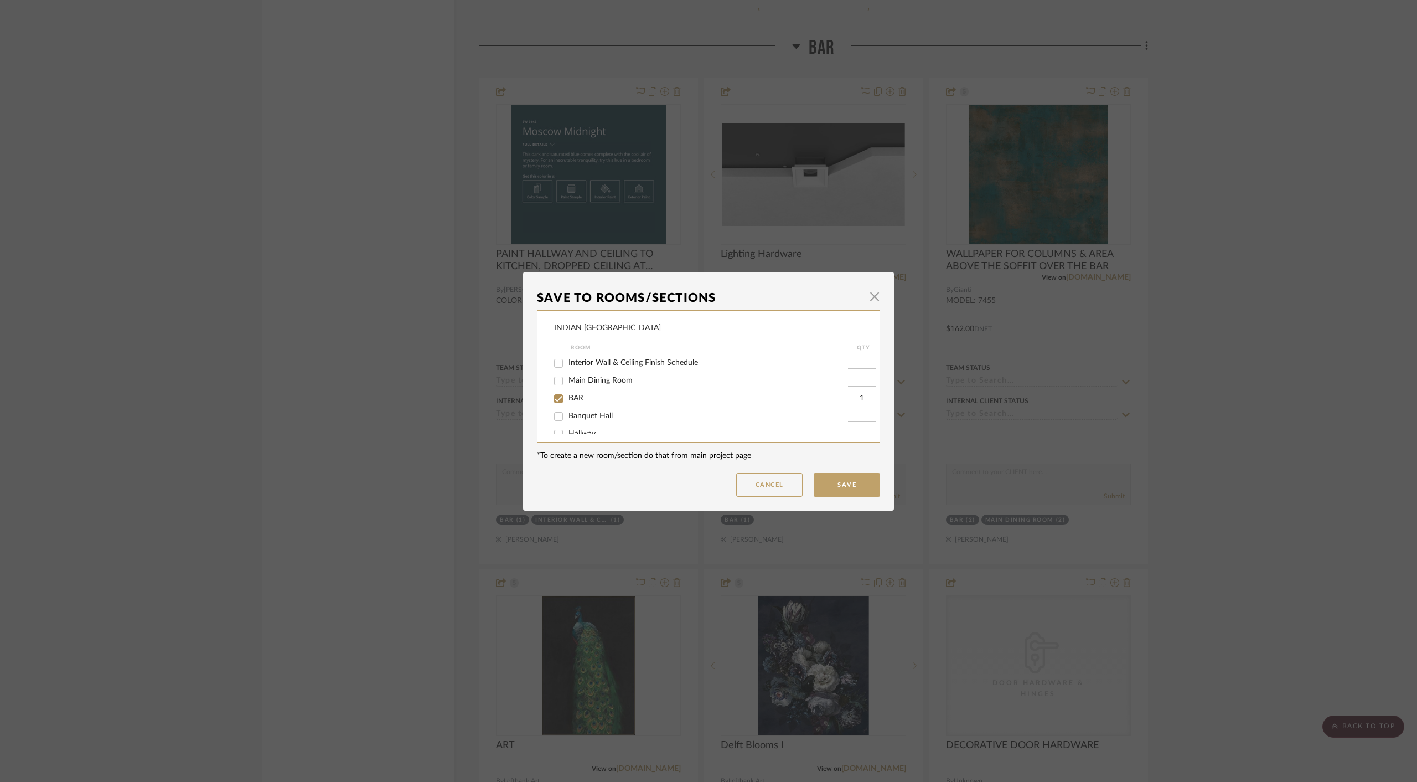
click at [552, 399] on input "BAR" at bounding box center [559, 399] width 18 height 18
checkbox input "false"
click at [843, 486] on button "Save" at bounding box center [847, 485] width 66 height 24
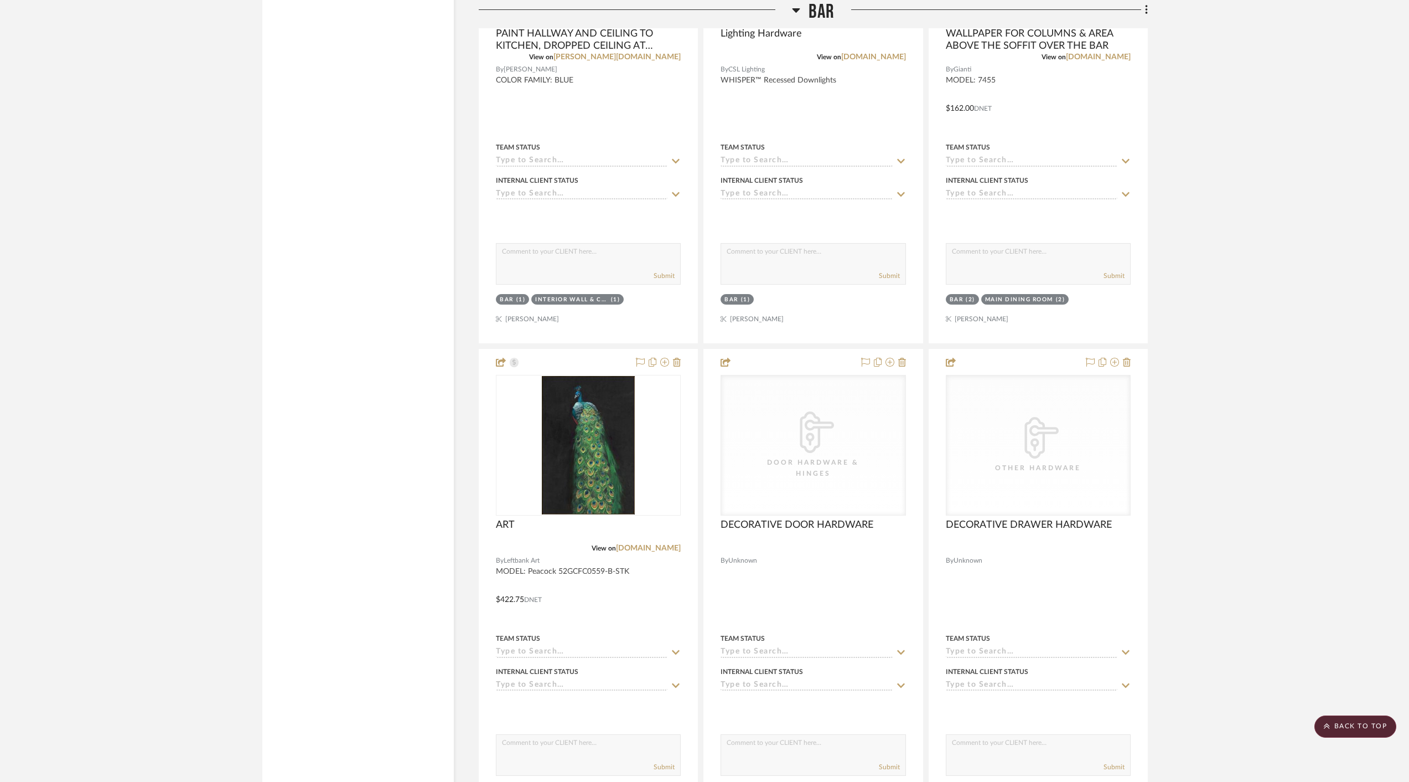
scroll to position [3595, 0]
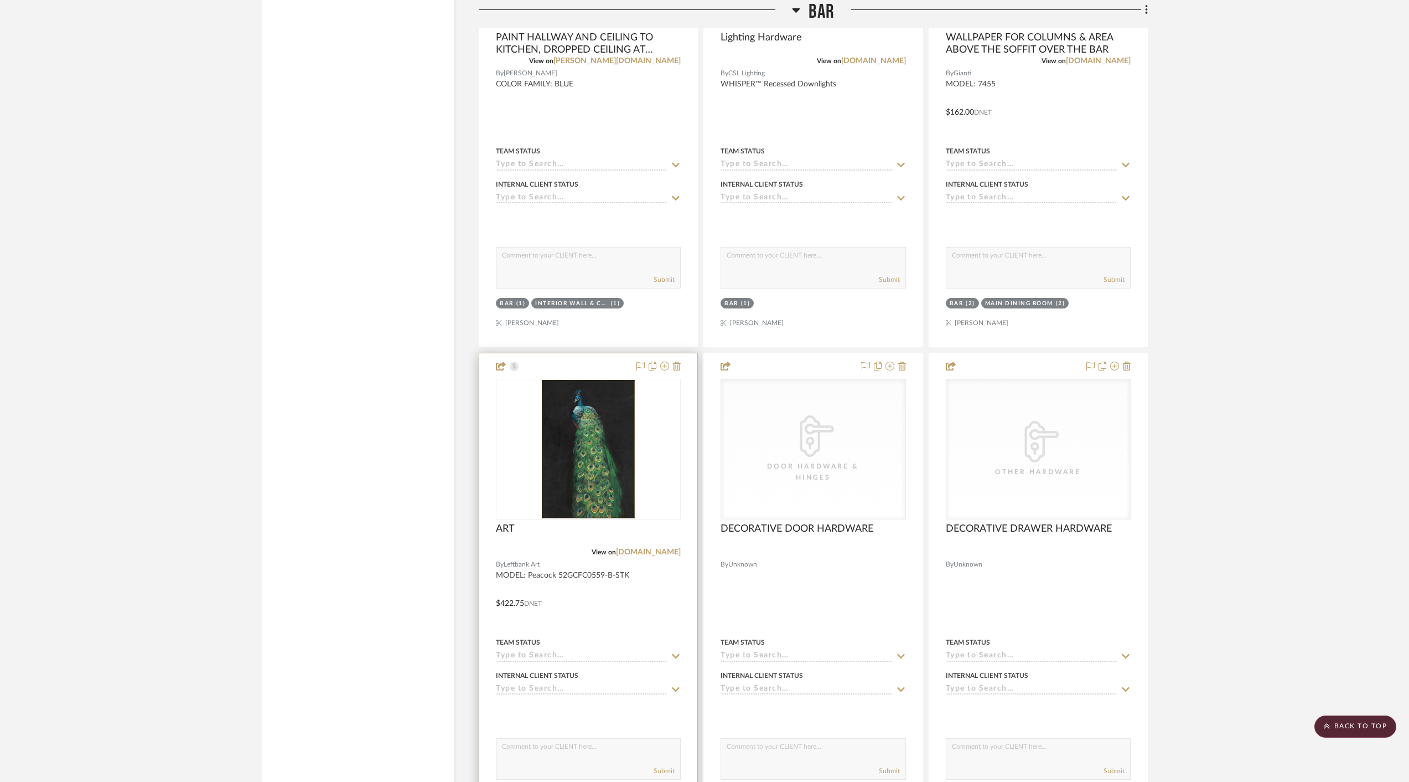
click at [628, 589] on div at bounding box center [588, 595] width 218 height 484
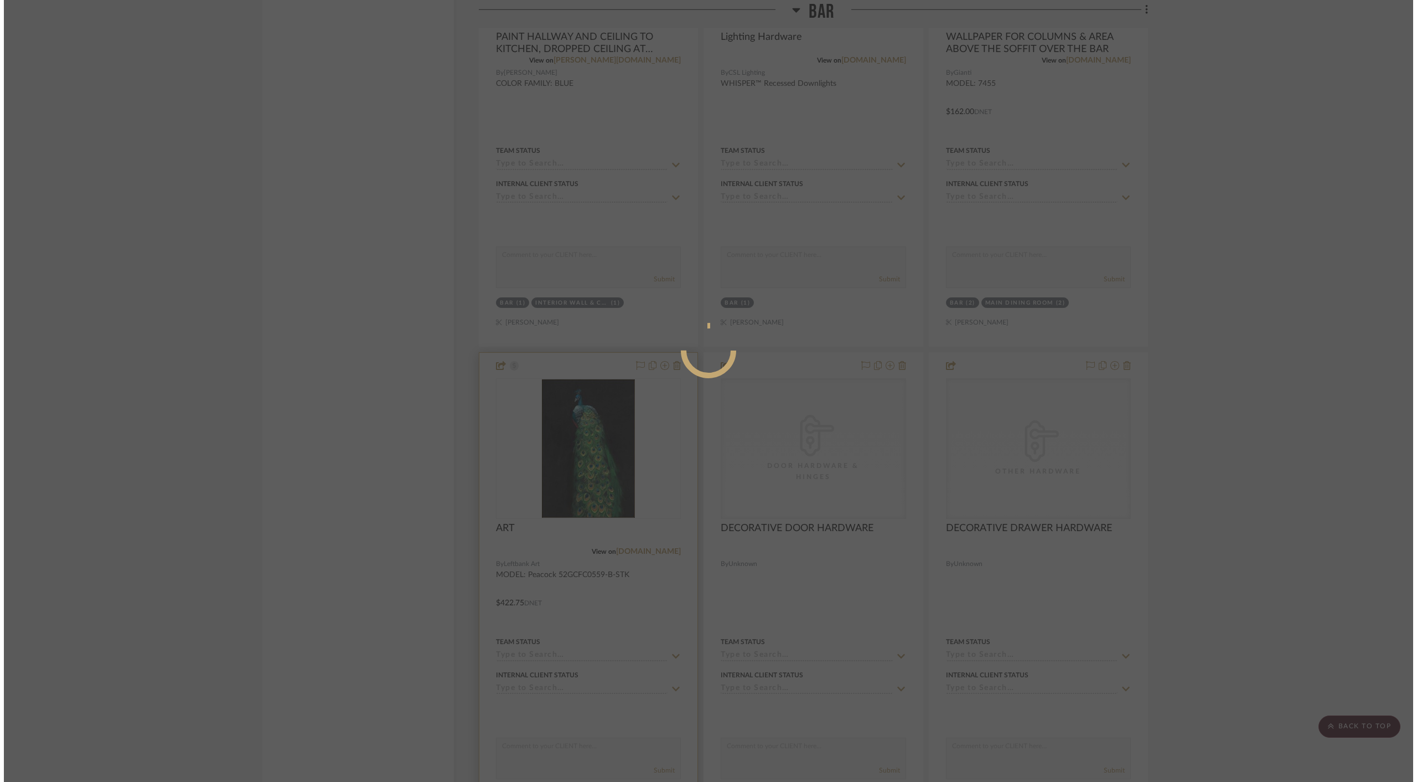
scroll to position [0, 0]
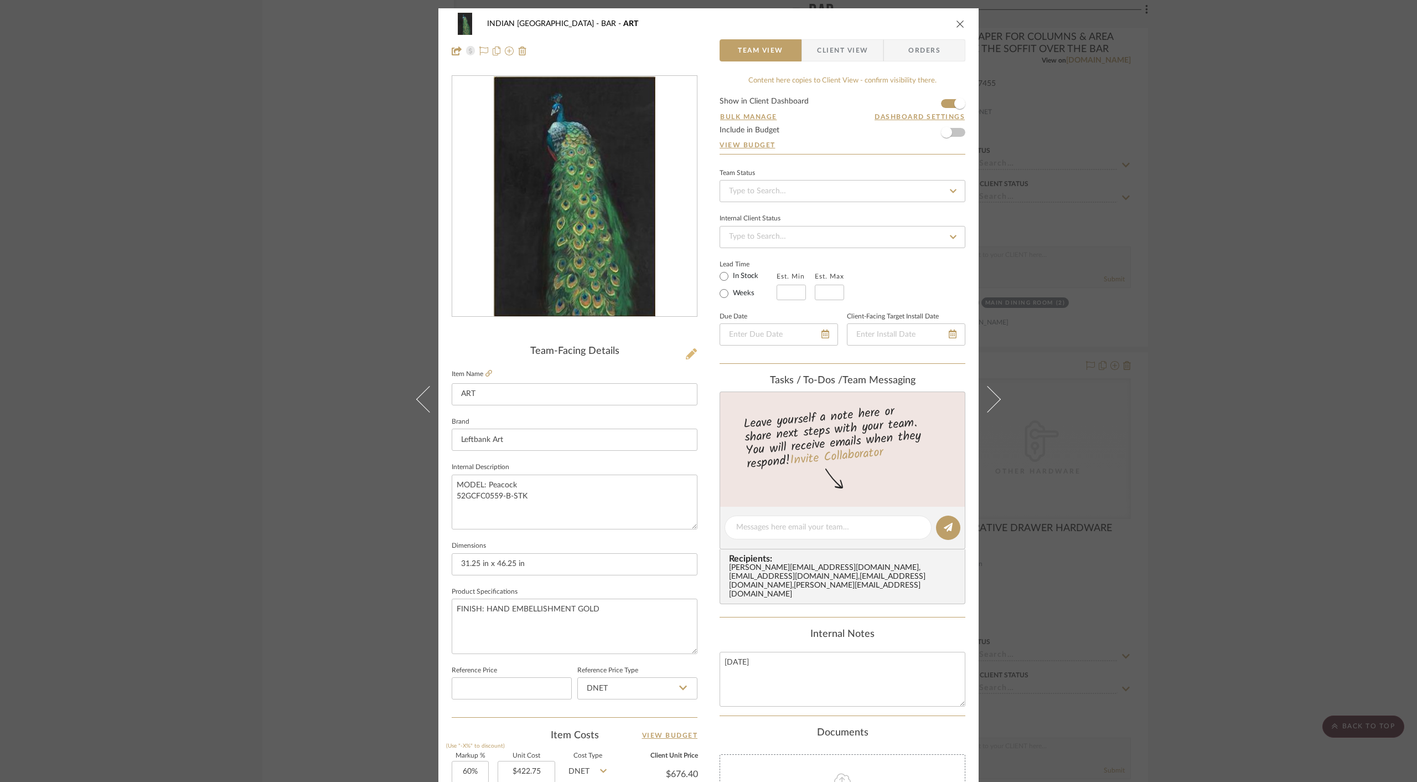
click at [686, 354] on icon at bounding box center [691, 353] width 11 height 11
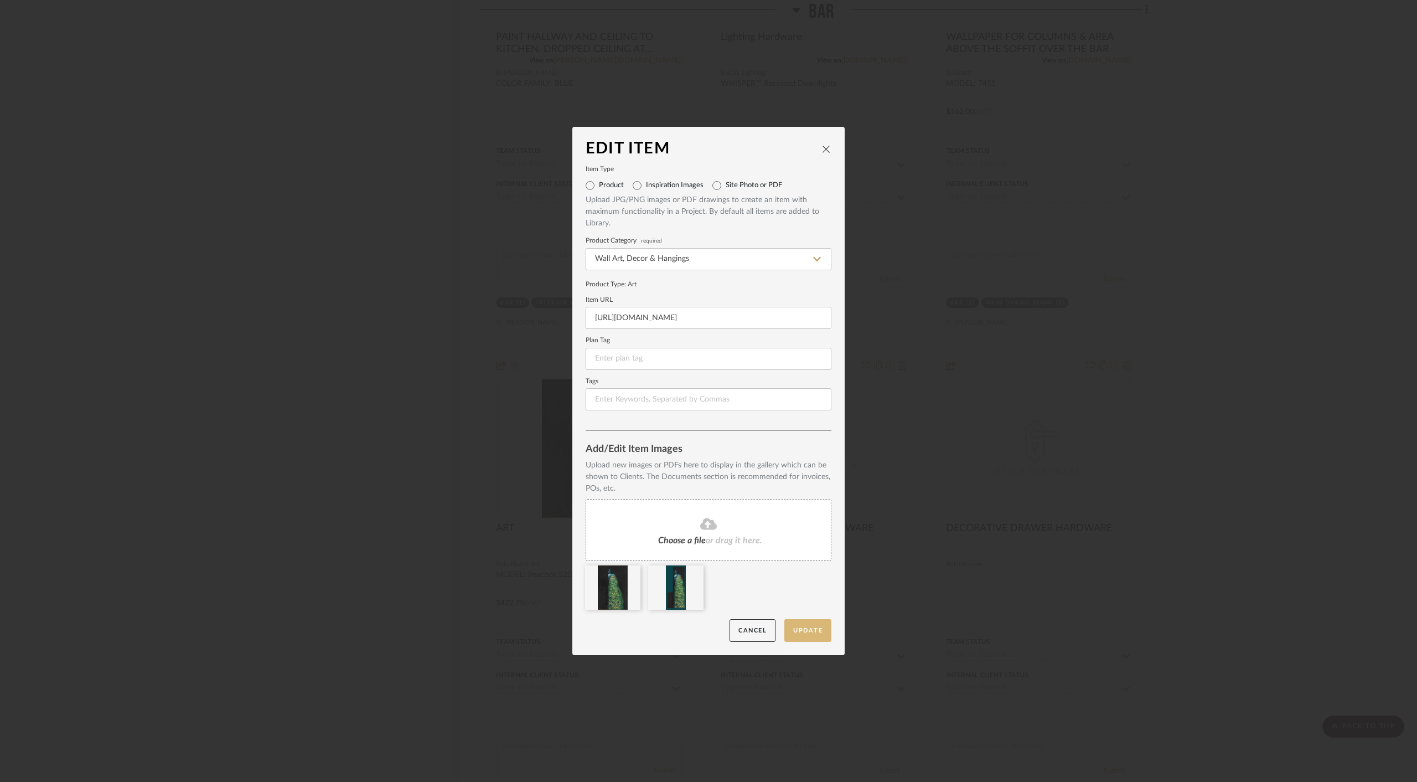
click at [810, 630] on button "Update" at bounding box center [807, 630] width 47 height 23
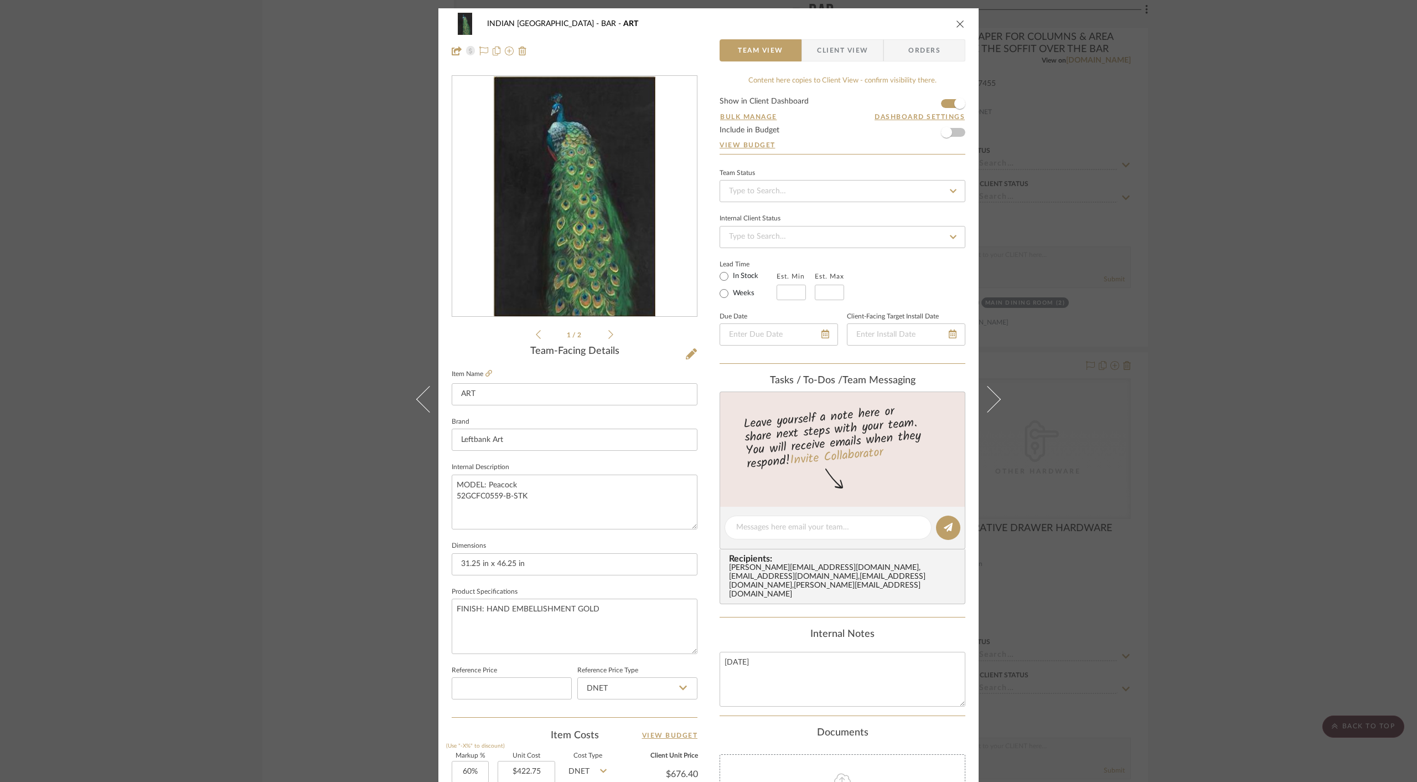
click at [608, 333] on icon at bounding box center [610, 334] width 5 height 10
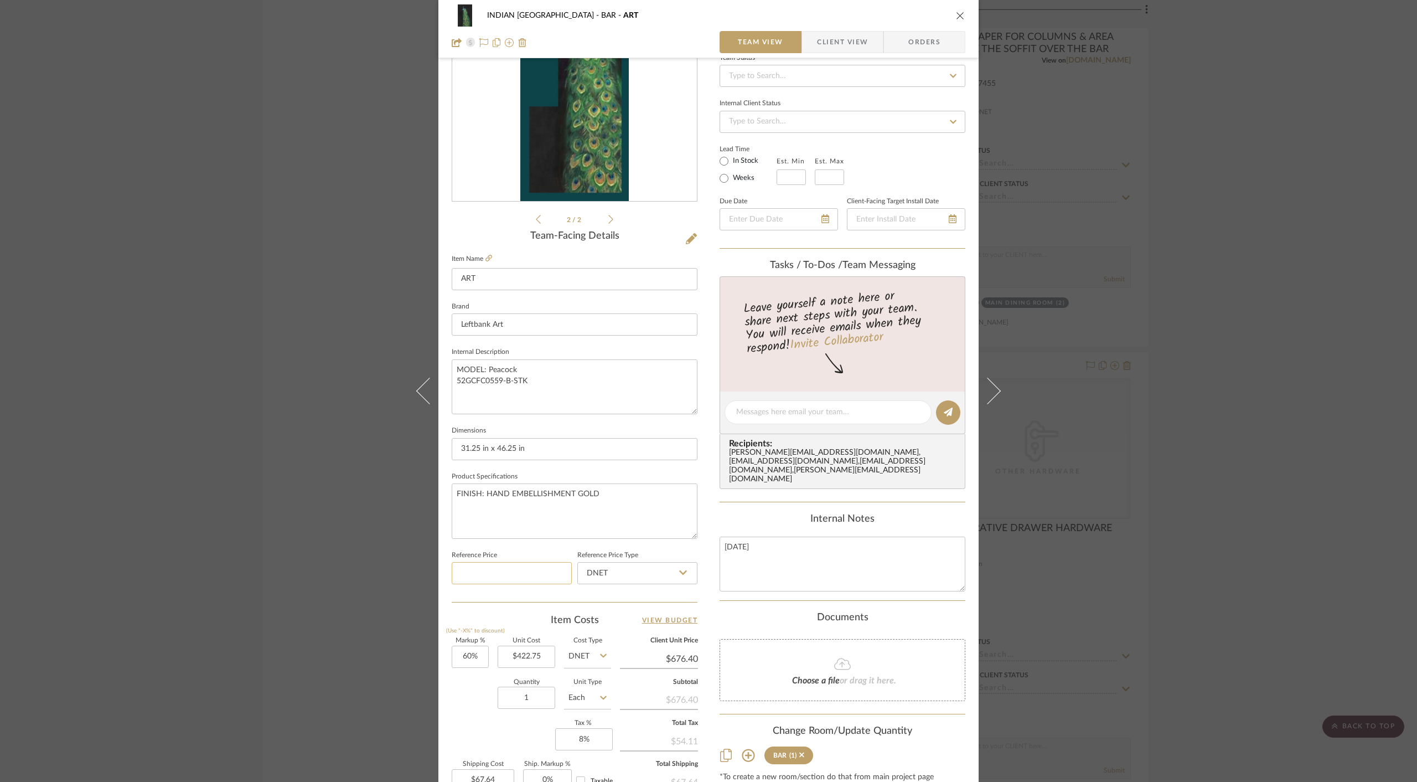
scroll to position [125, 0]
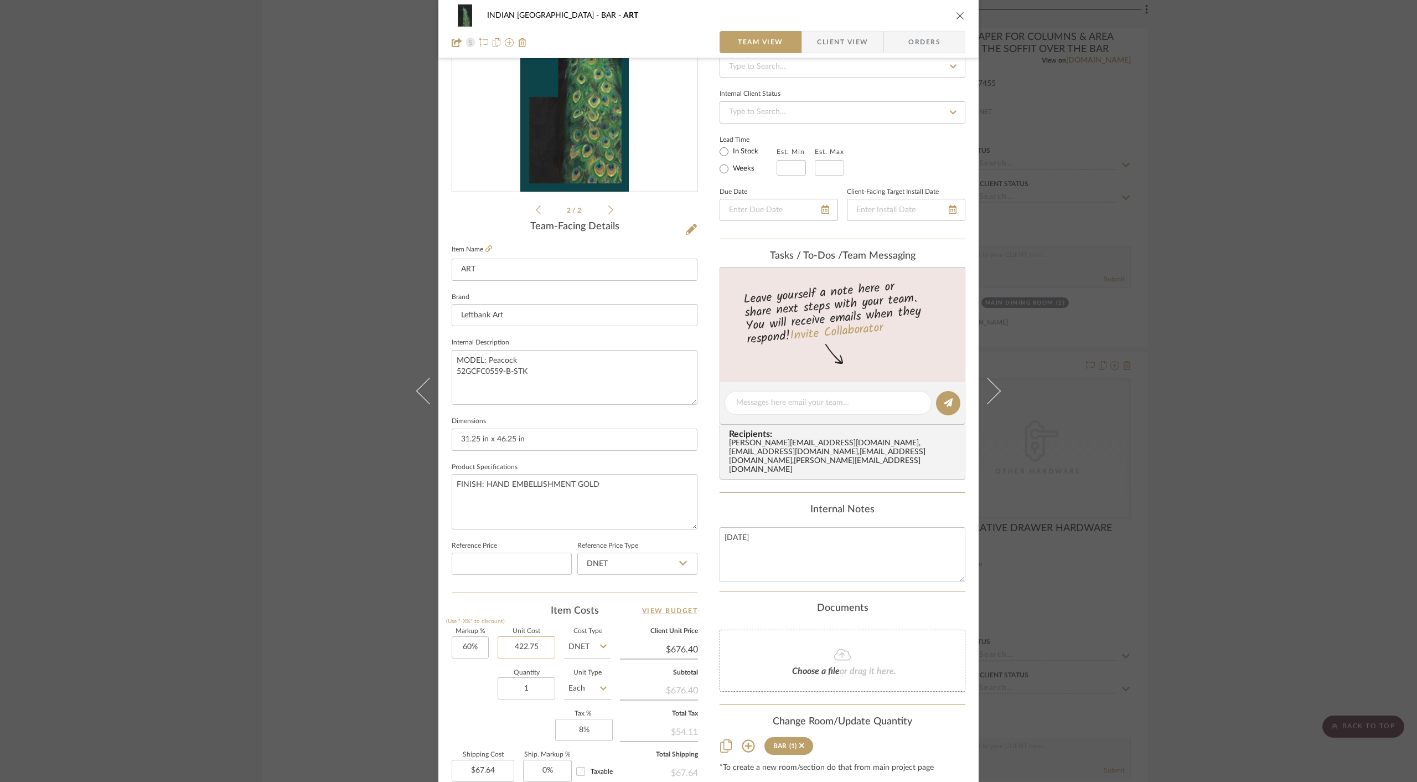
click at [526, 648] on input "422.75" at bounding box center [527, 647] width 58 height 22
type input "$3,150.00"
type input "$5,040.00"
type input "$504.00"
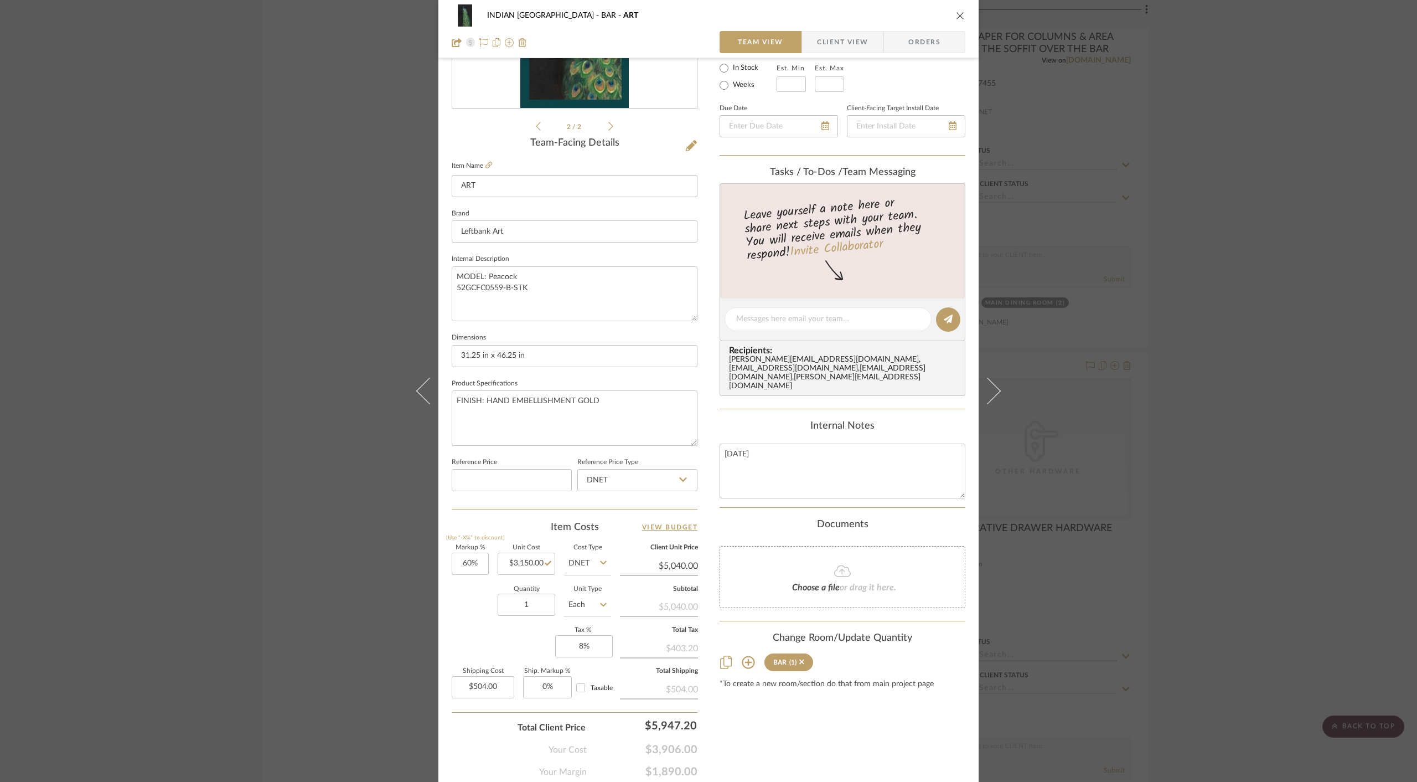
scroll to position [215, 0]
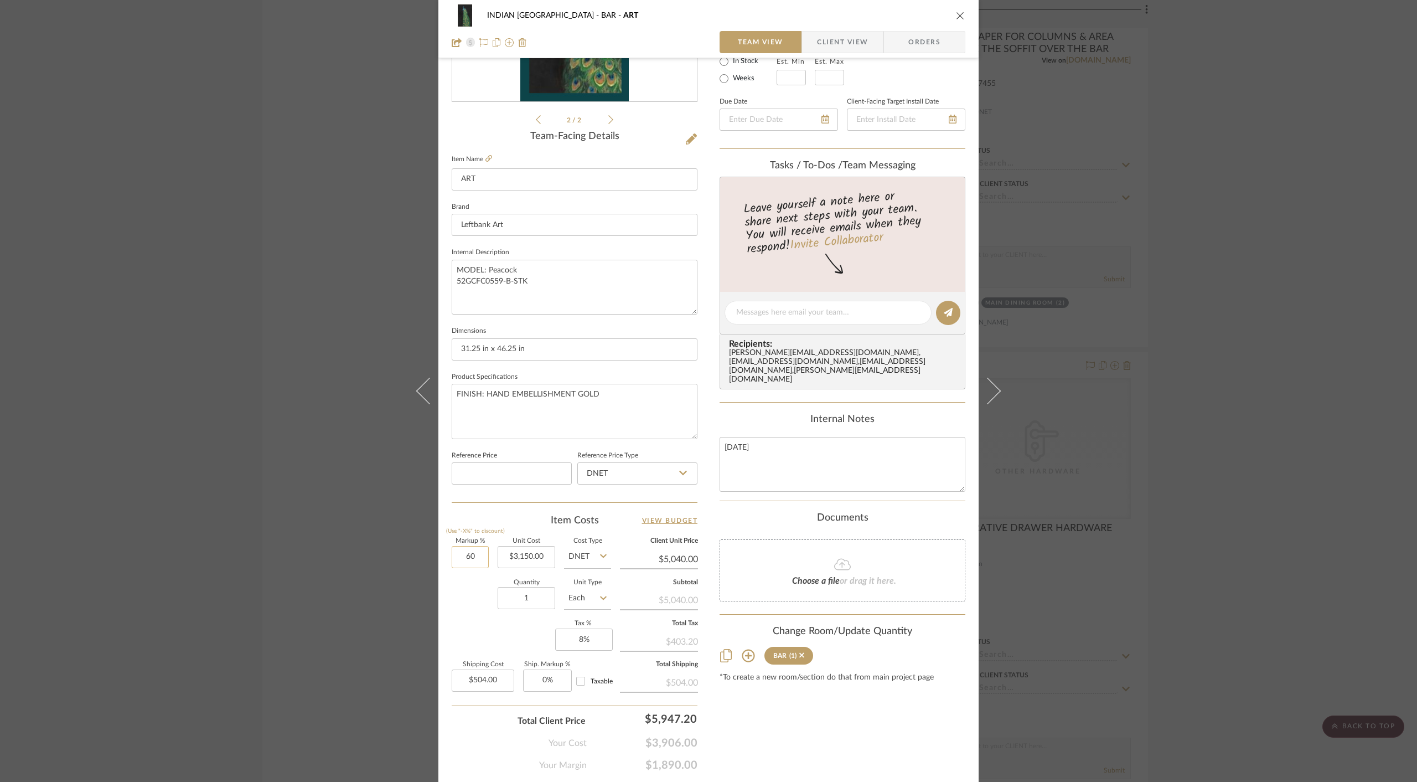
click at [459, 554] on input "60" at bounding box center [470, 557] width 37 height 22
type input "40%"
type input "3150.00"
type input "$4,410.00"
type input "$441.00"
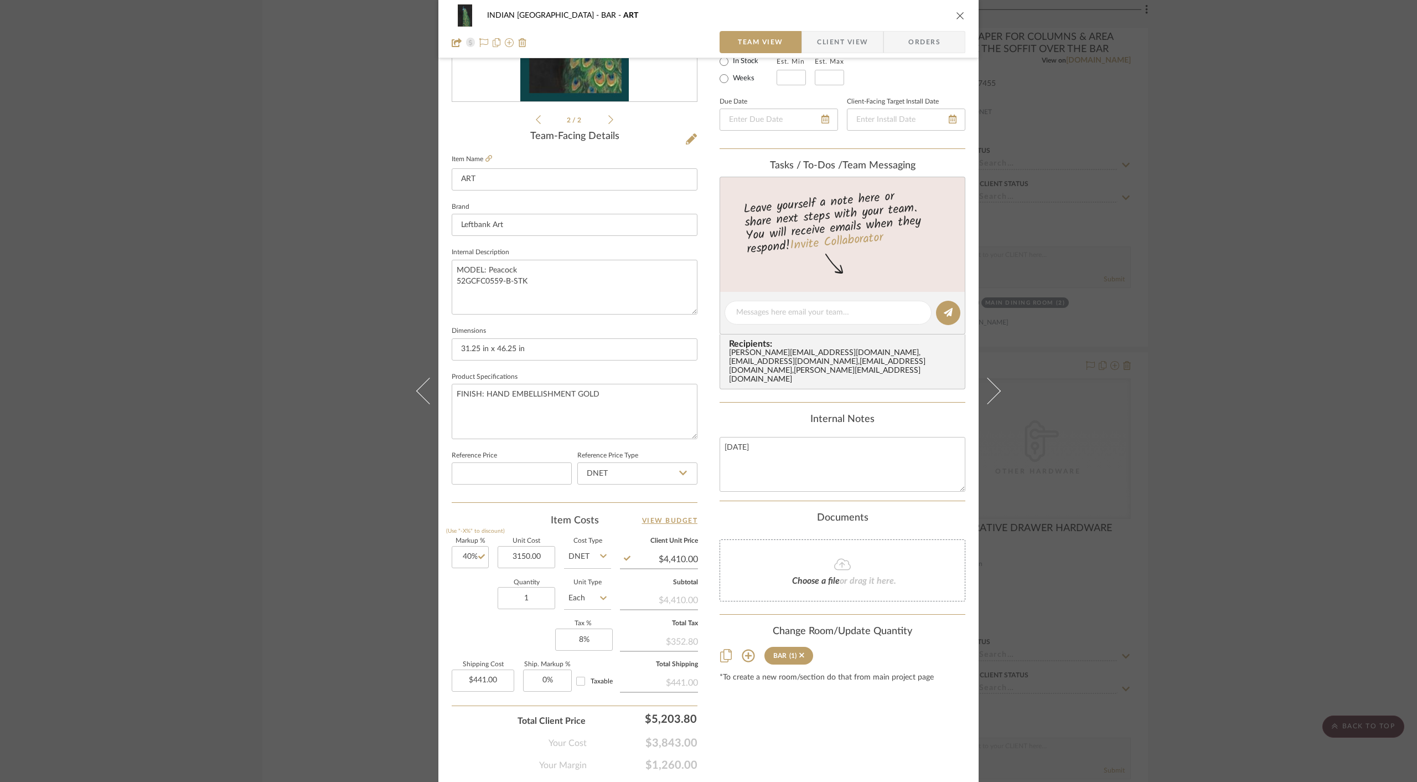
type input "$3,150.00"
click at [808, 702] on div "Content here copies to Client View - confirm visibility there. Show in Client D…" at bounding box center [843, 315] width 246 height 911
click at [957, 14] on icon "close" at bounding box center [960, 15] width 9 height 9
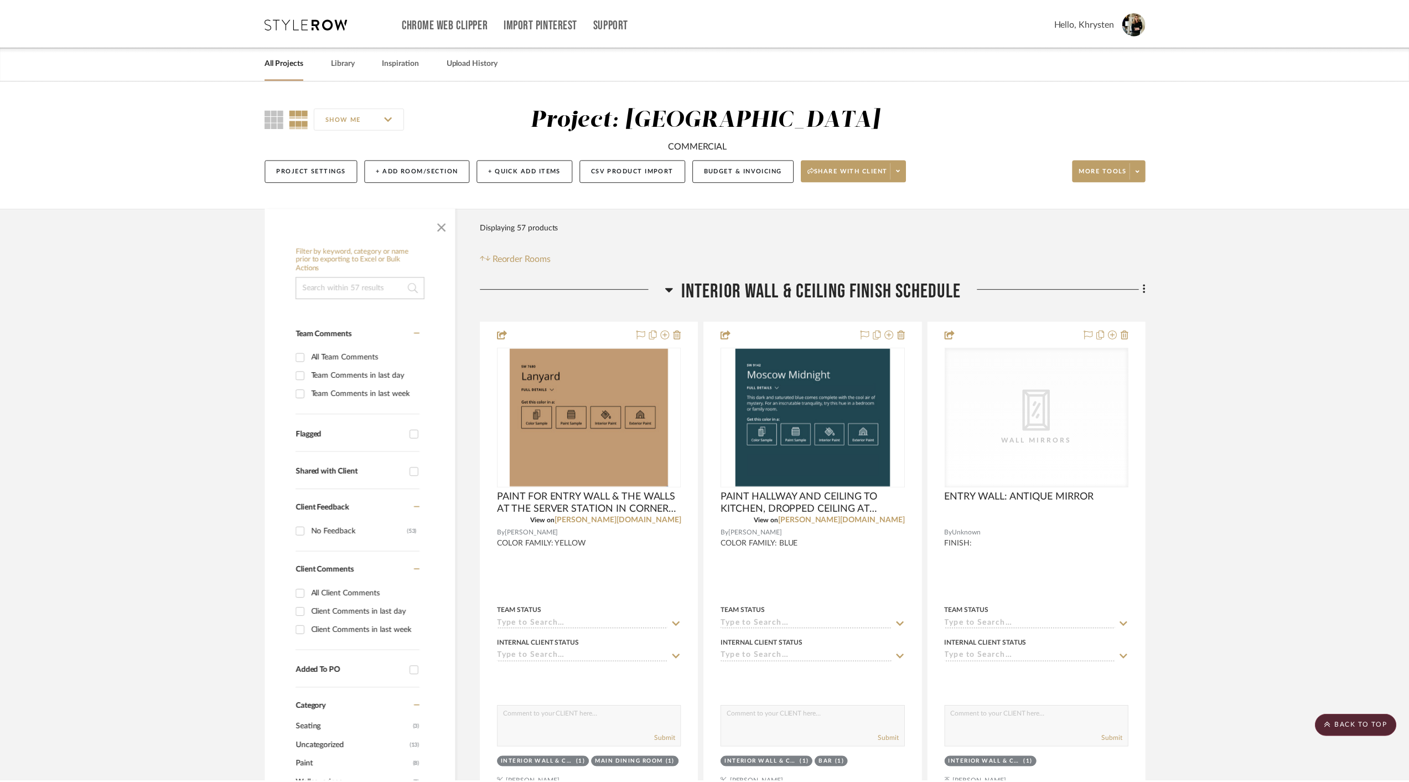
scroll to position [3595, 0]
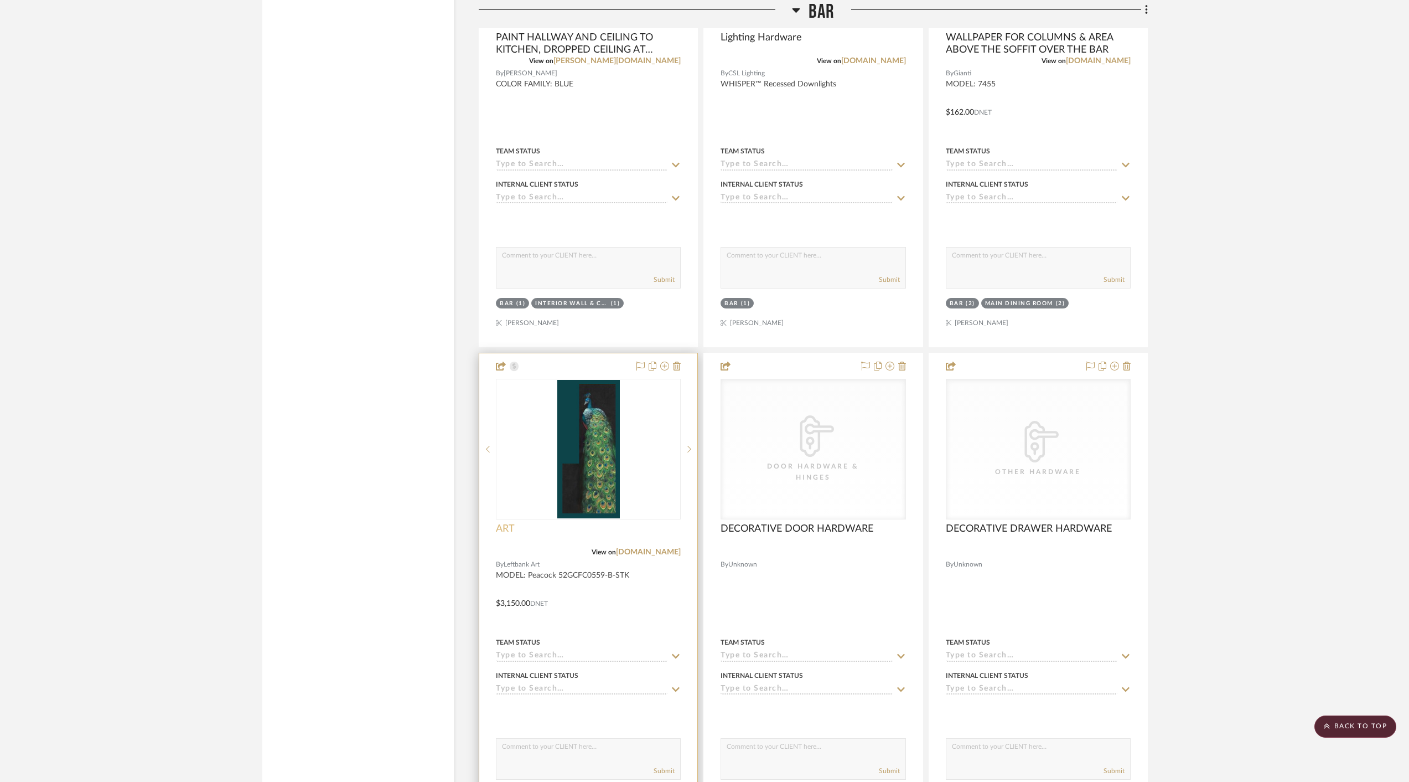
click at [496, 523] on span "ART" at bounding box center [505, 529] width 19 height 12
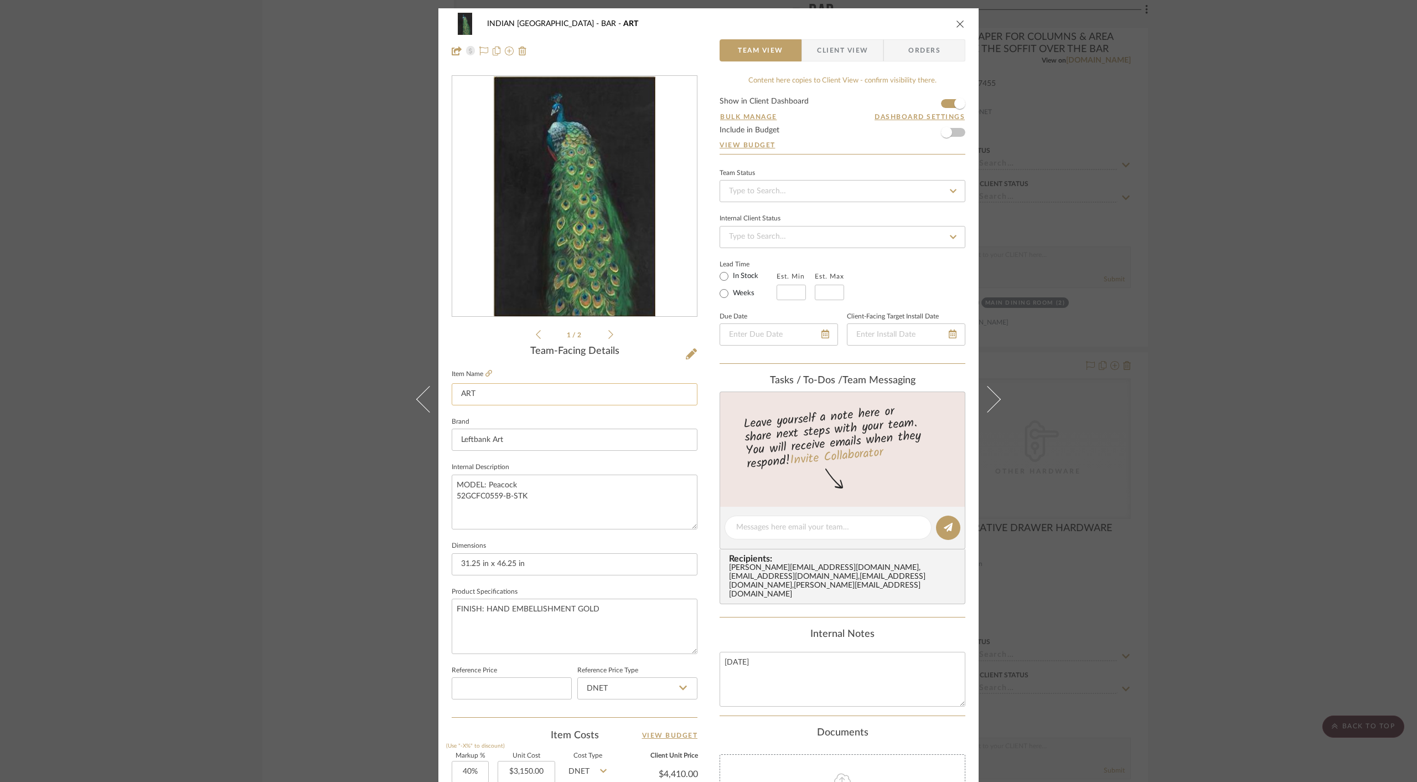
click at [477, 395] on input "ART" at bounding box center [575, 394] width 246 height 22
type input "BAR CEILING"
click at [748, 628] on div "Internal Notes" at bounding box center [843, 634] width 246 height 12
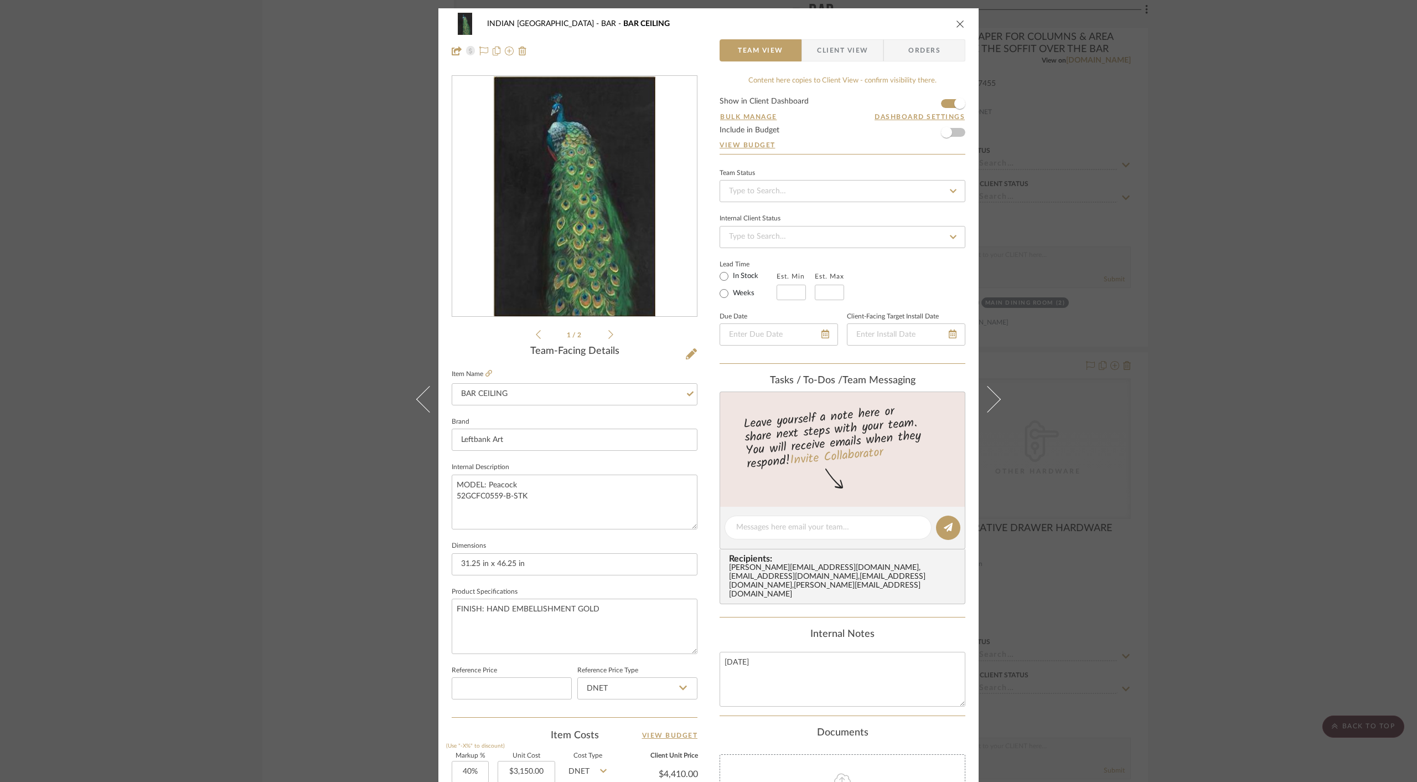
click at [956, 23] on icon "close" at bounding box center [960, 23] width 9 height 9
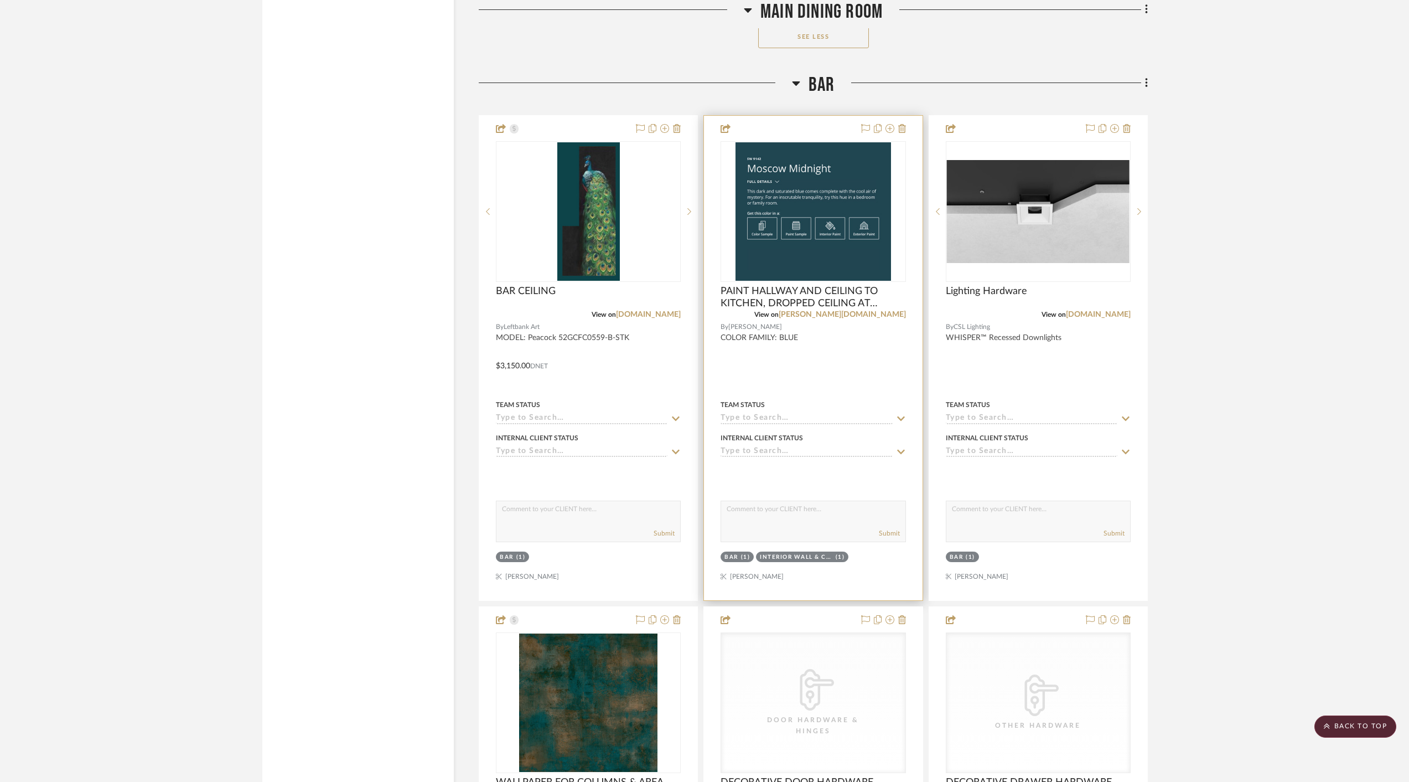
scroll to position [3342, 0]
click at [772, 121] on div at bounding box center [813, 357] width 218 height 484
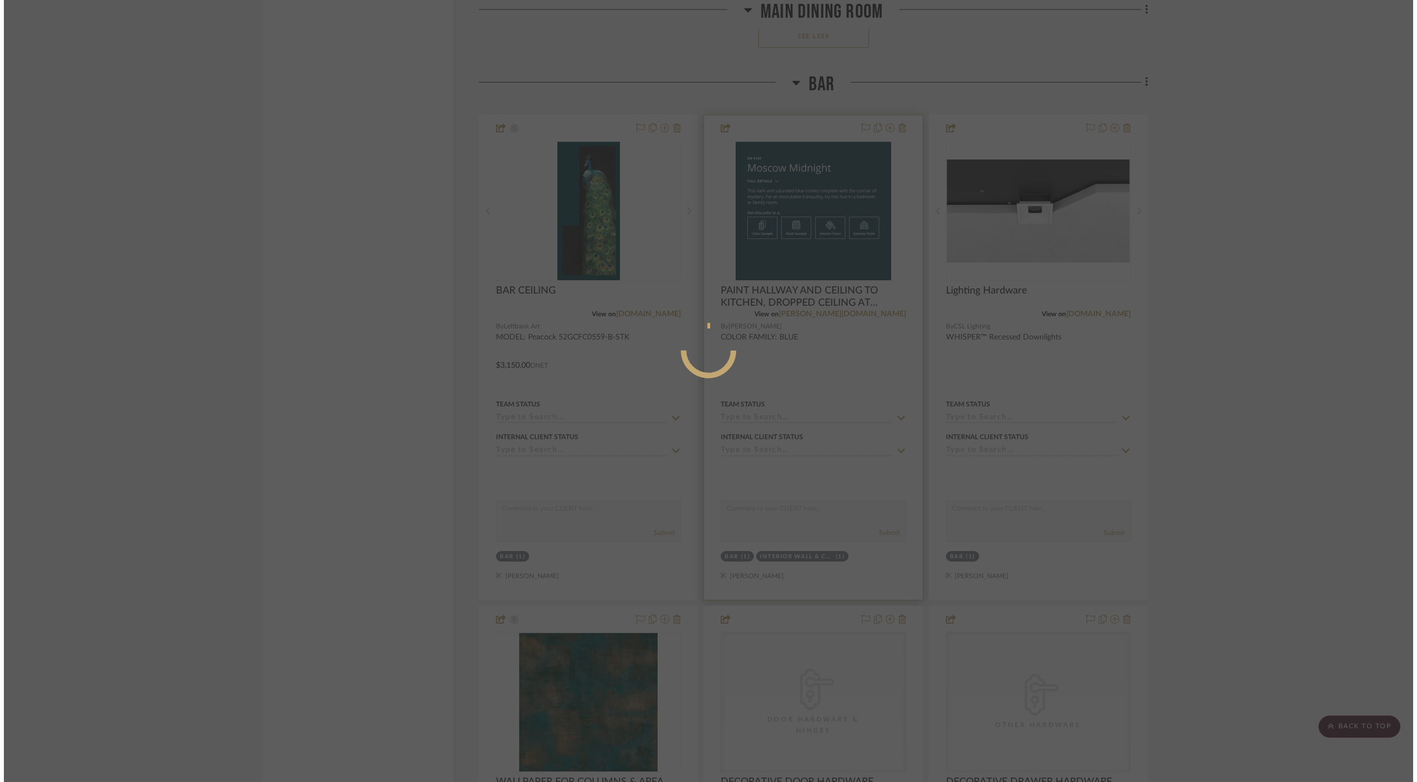
scroll to position [0, 0]
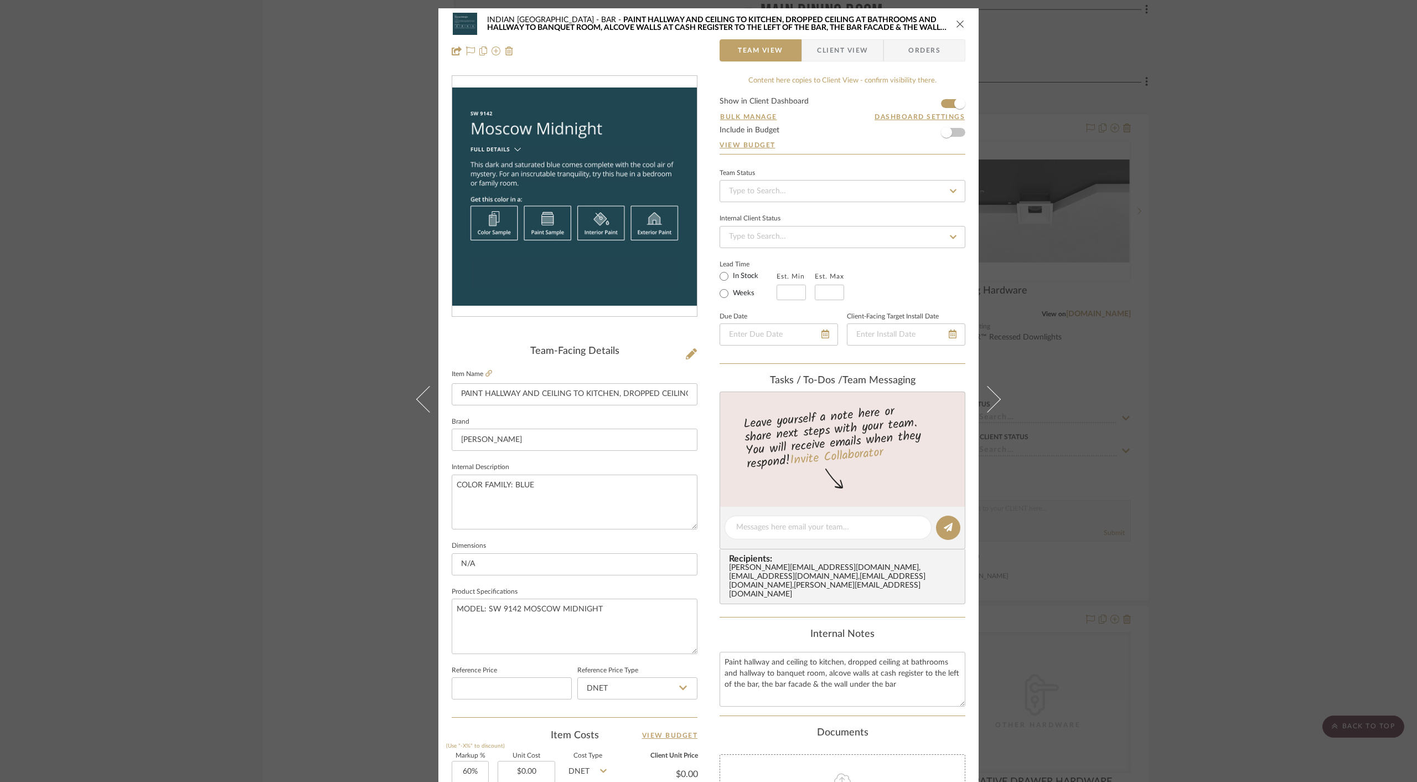
click at [956, 19] on icon "close" at bounding box center [960, 23] width 9 height 9
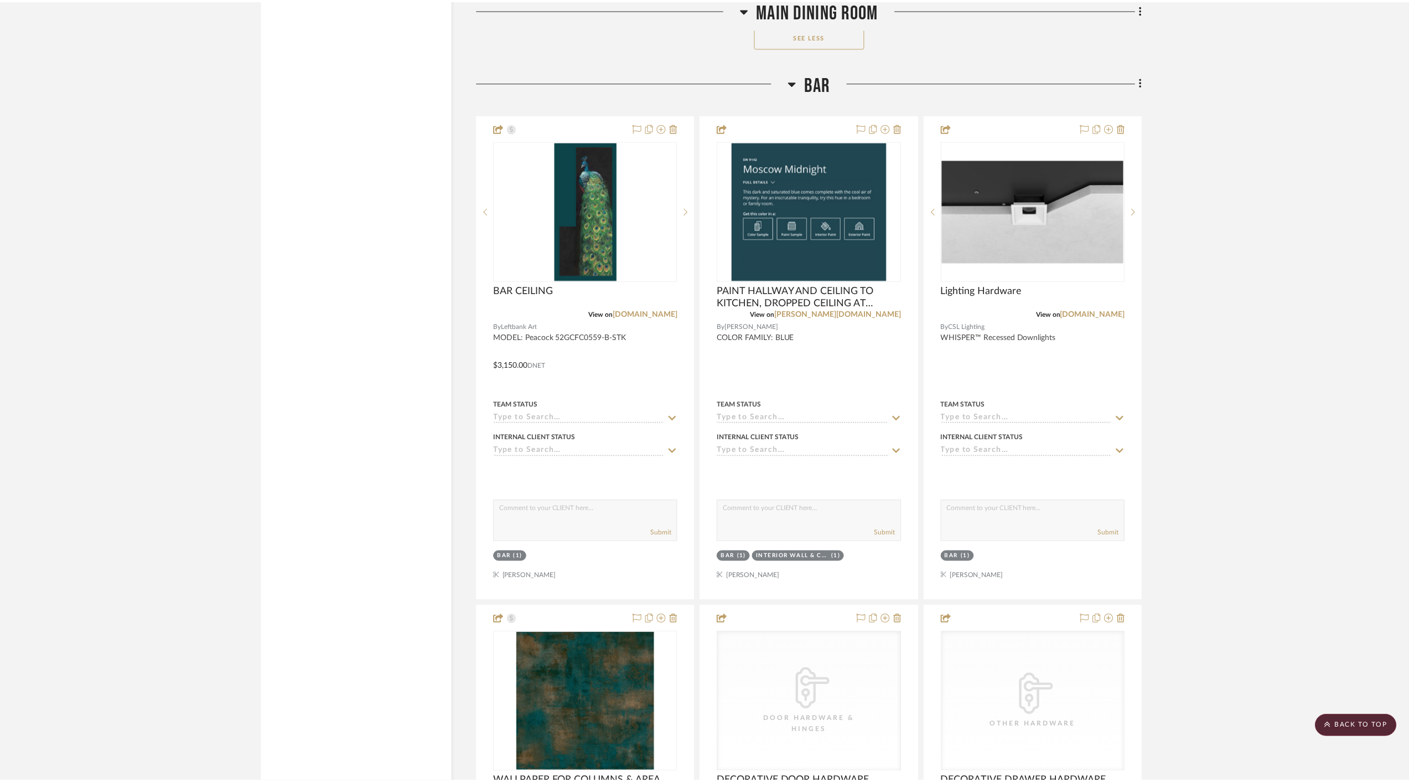
scroll to position [3342, 0]
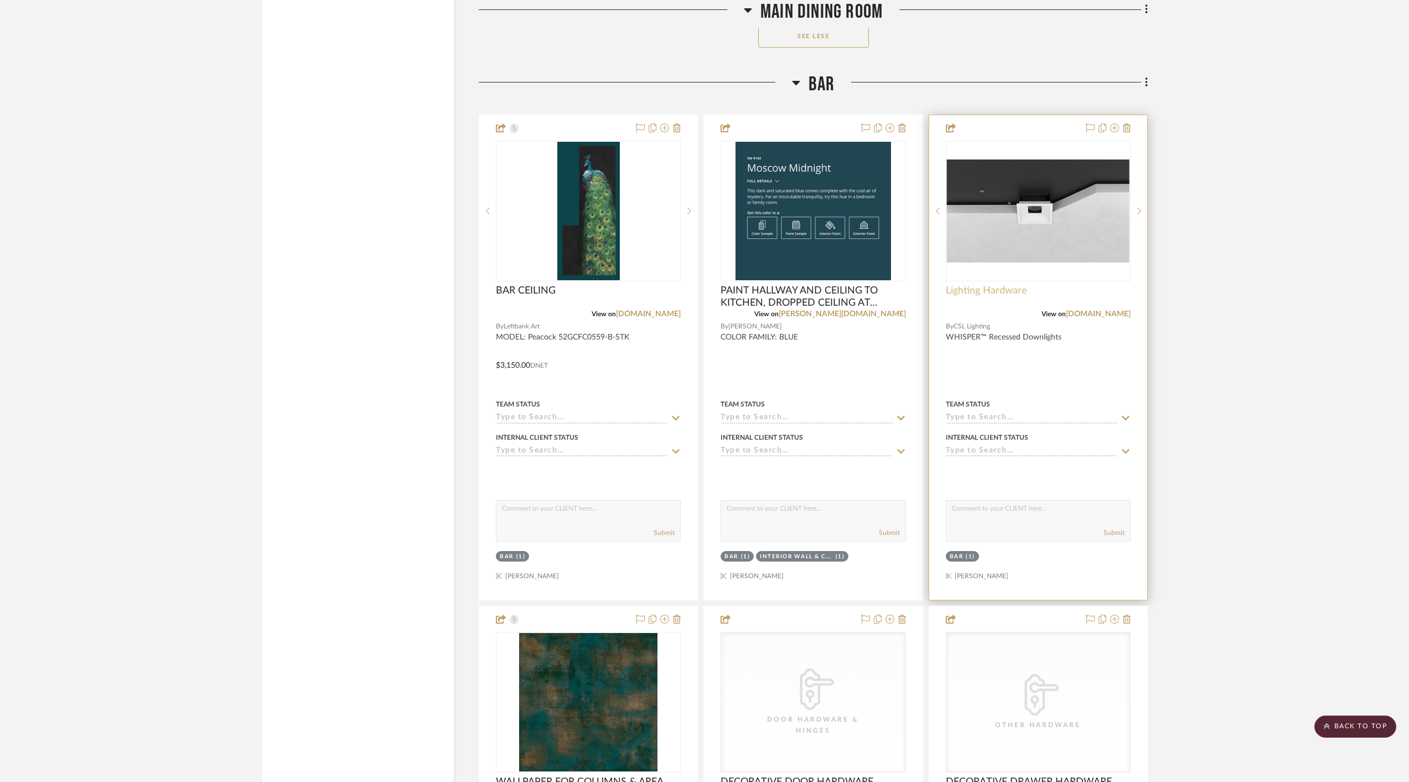
click at [968, 285] on span "Lighting Hardware" at bounding box center [986, 291] width 81 height 12
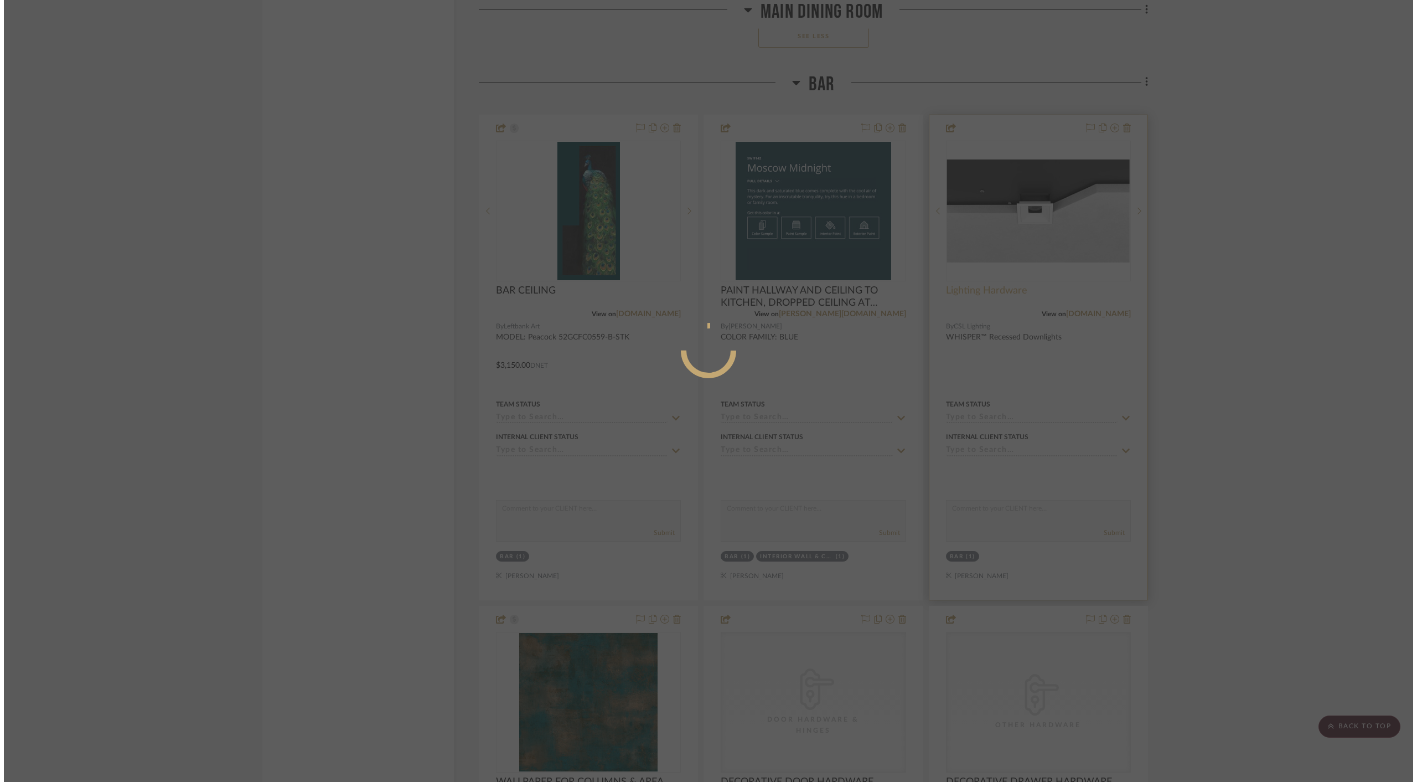
scroll to position [0, 0]
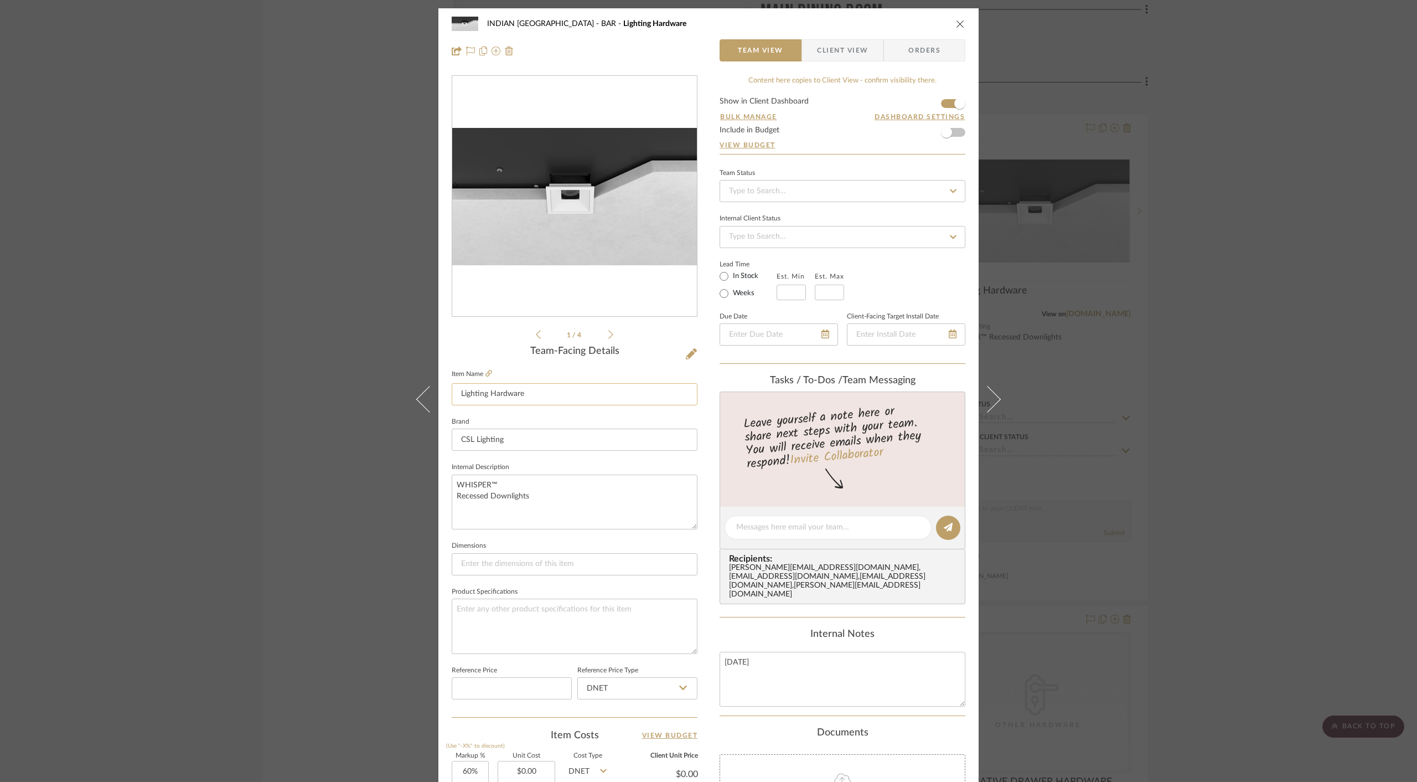
drag, startPoint x: 457, startPoint y: 394, endPoint x: 571, endPoint y: 399, distance: 113.6
click at [571, 399] on input "Lighting Hardware" at bounding box center [575, 394] width 246 height 22
click at [608, 335] on icon at bounding box center [610, 334] width 5 height 9
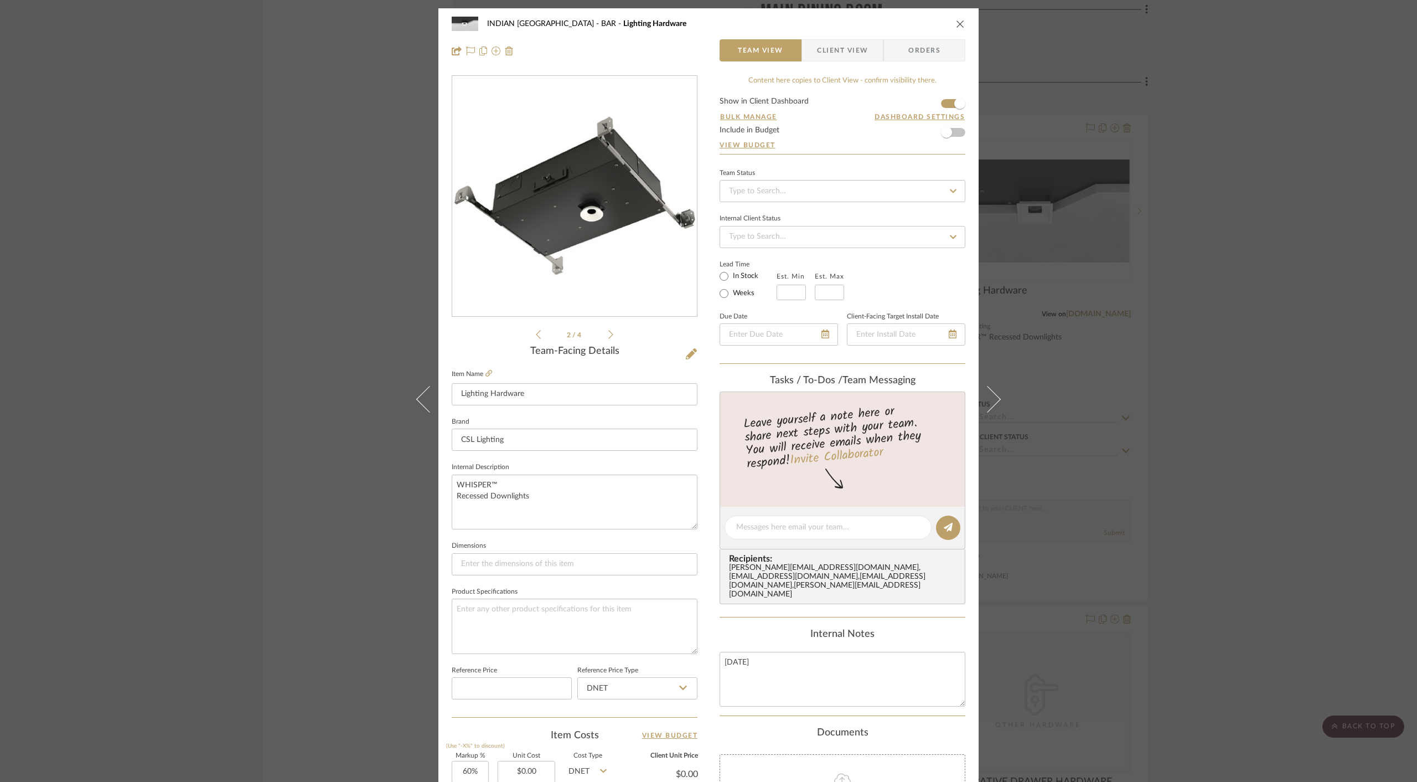
click at [608, 335] on icon at bounding box center [610, 334] width 5 height 9
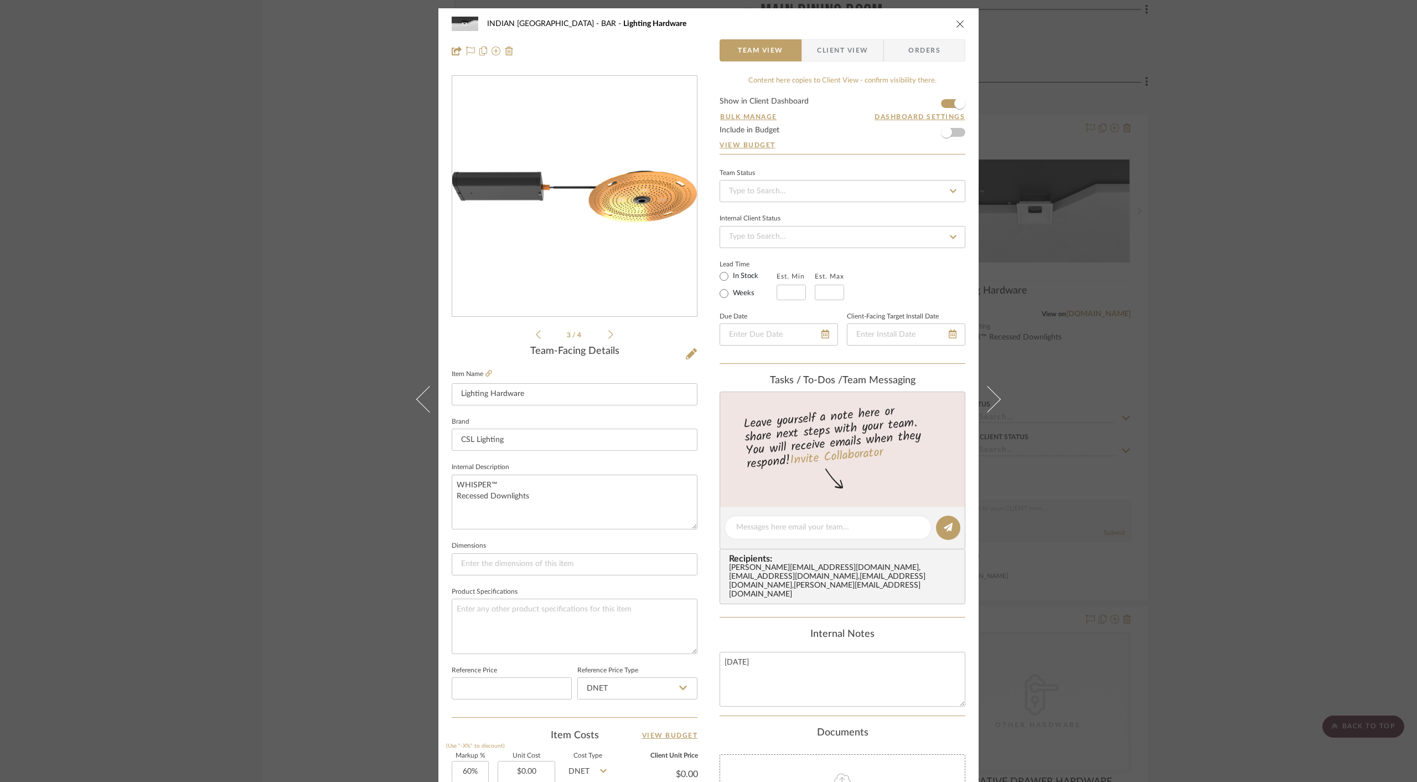
click at [608, 335] on icon at bounding box center [610, 334] width 5 height 9
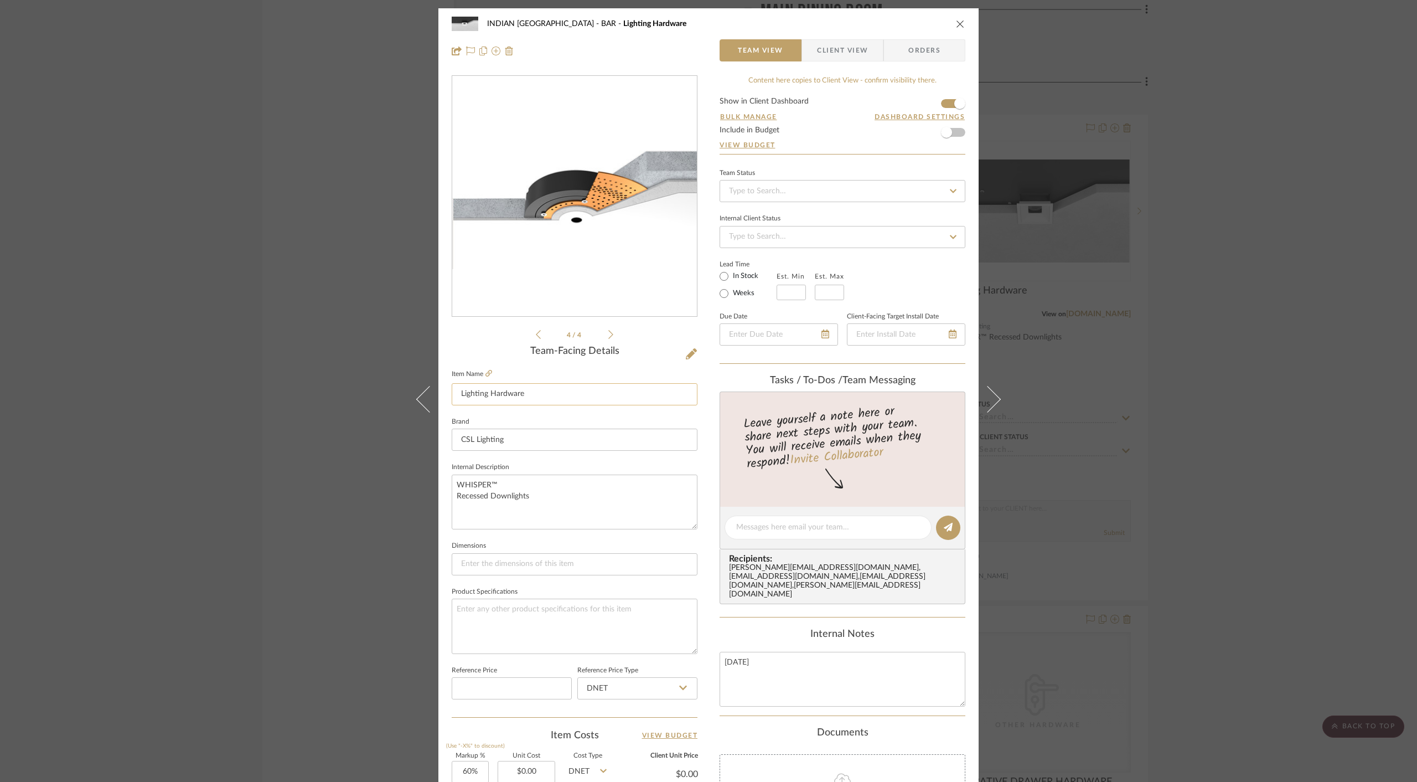
click at [452, 390] on input "Lighting Hardware" at bounding box center [575, 394] width 246 height 22
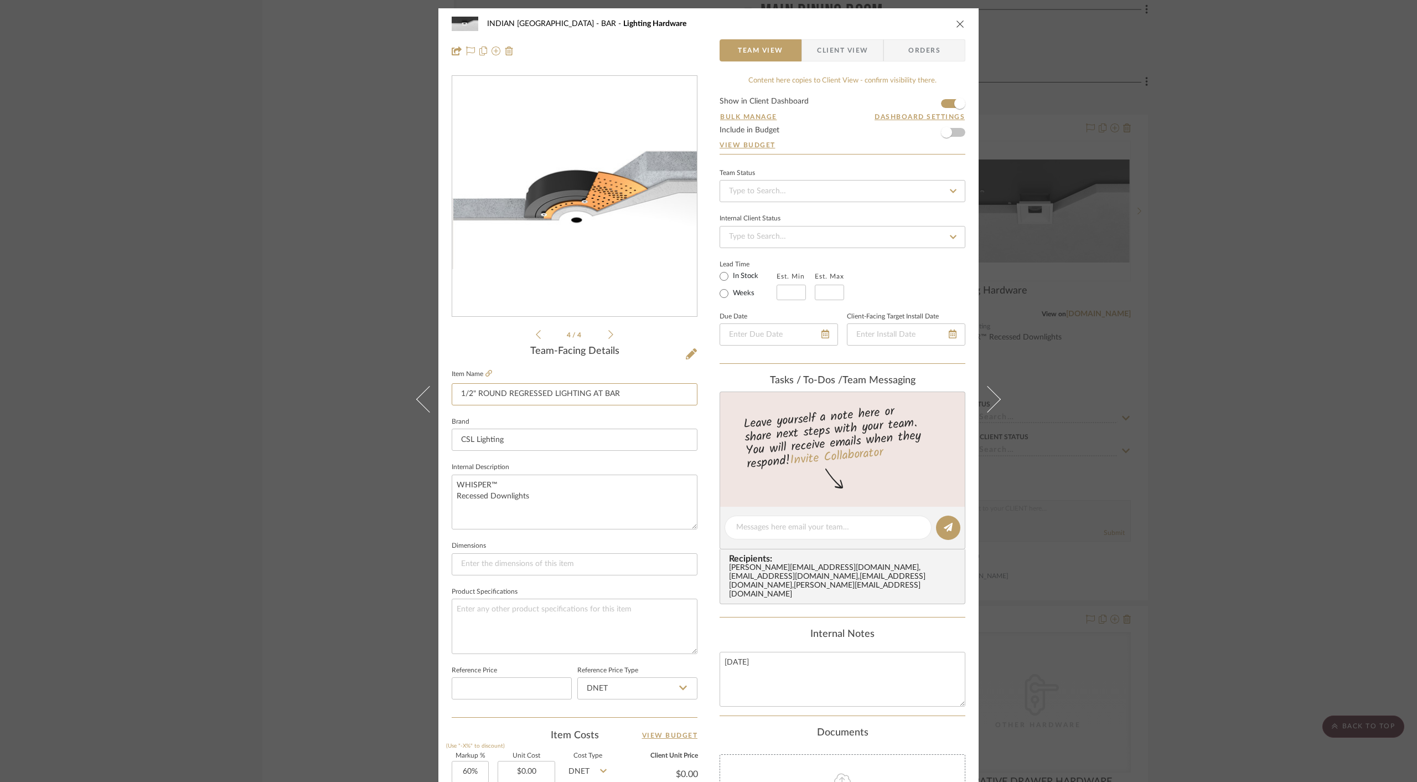
type input "1/2" ROUND REGRESSED LIGHTING AT BAR"
click at [553, 538] on fieldset "Dimensions" at bounding box center [575, 556] width 246 height 37
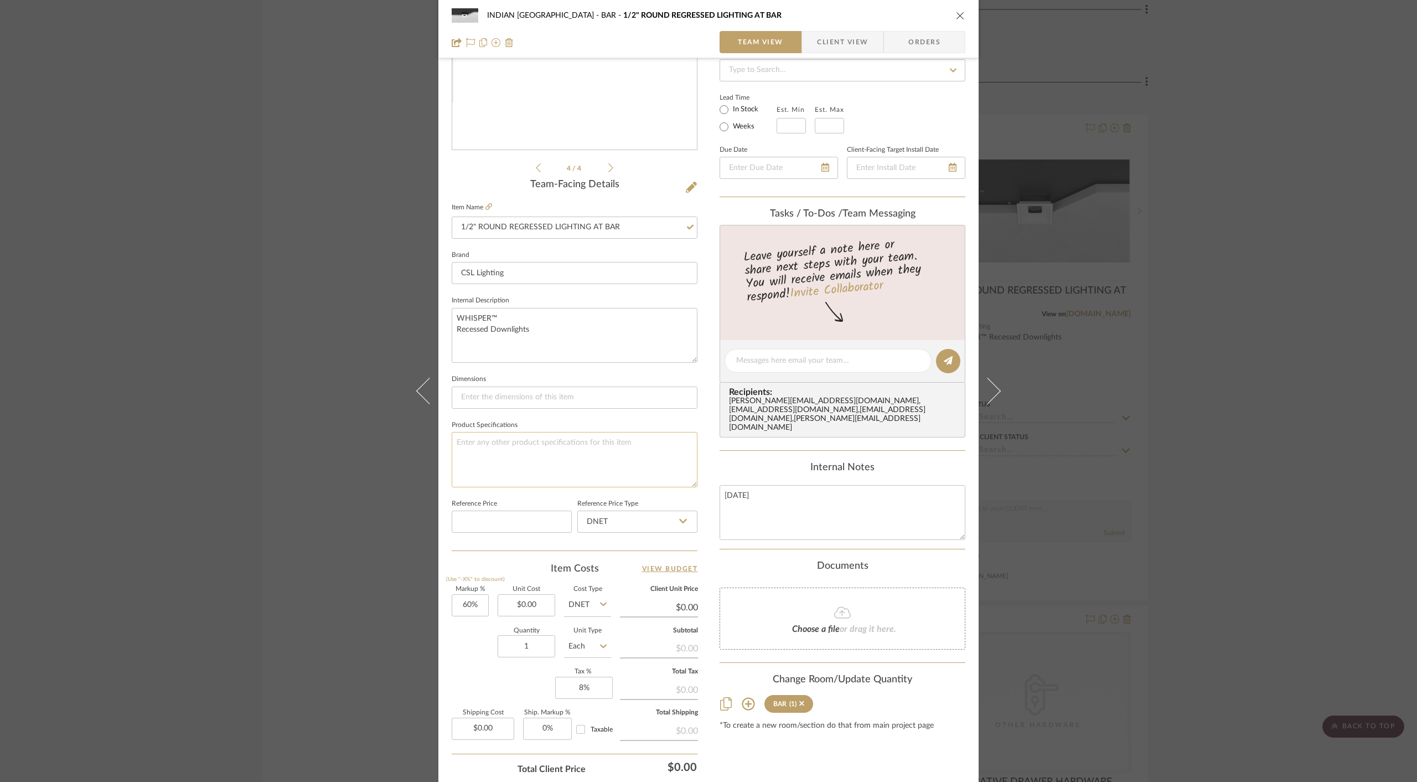
scroll to position [167, 0]
click at [503, 598] on input "0.00" at bounding box center [527, 604] width 58 height 22
type input "$227.00"
click at [541, 643] on input "1" at bounding box center [527, 645] width 58 height 22
click at [688, 188] on icon at bounding box center [691, 186] width 11 height 11
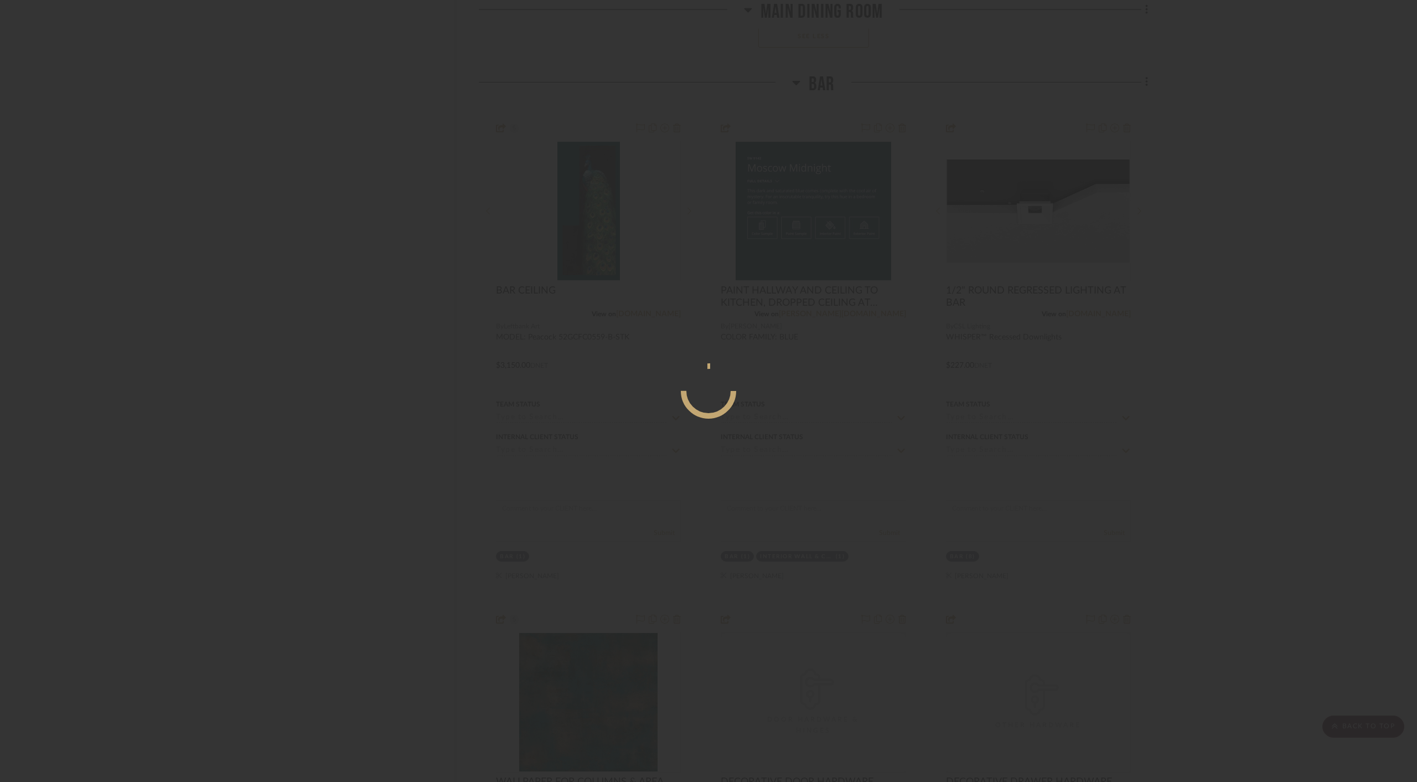
scroll to position [0, 0]
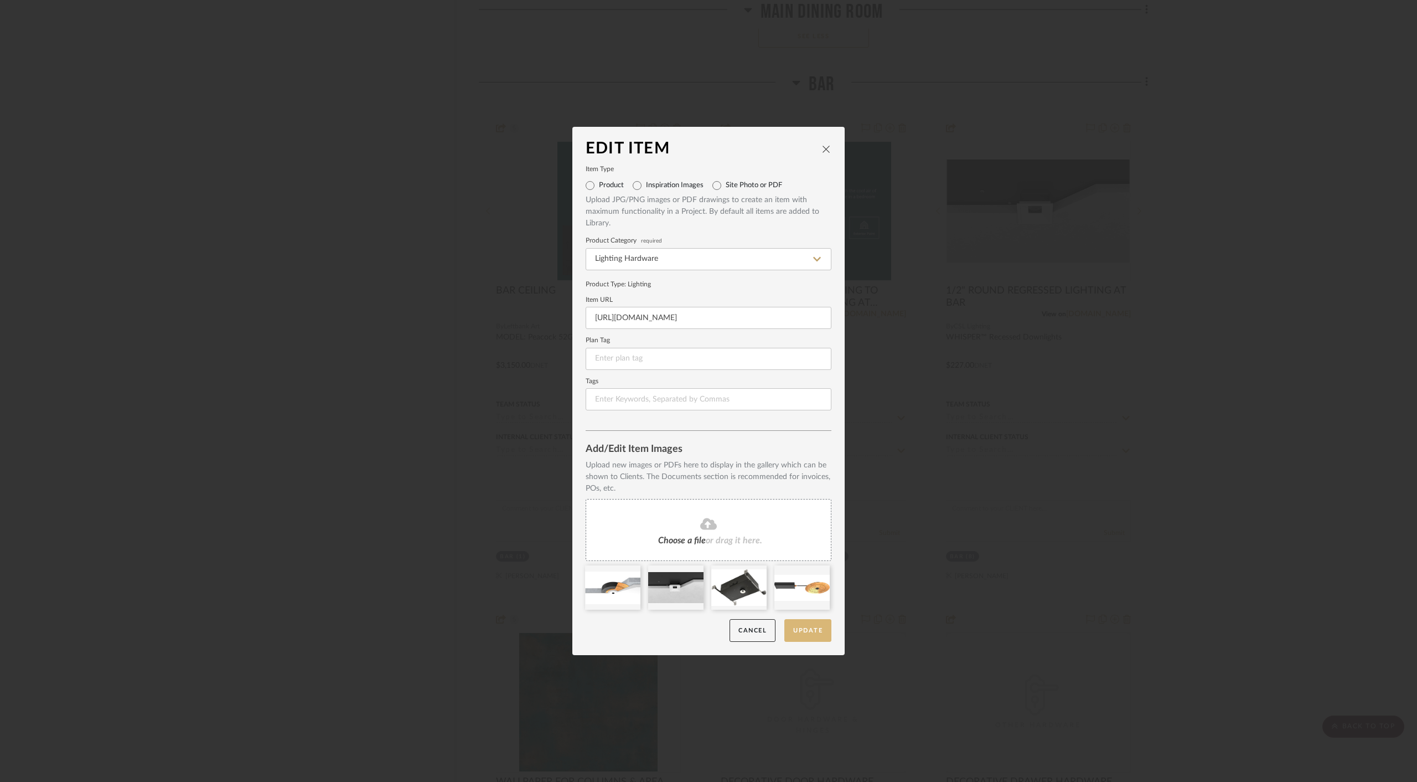
click at [807, 628] on button "Update" at bounding box center [807, 630] width 47 height 23
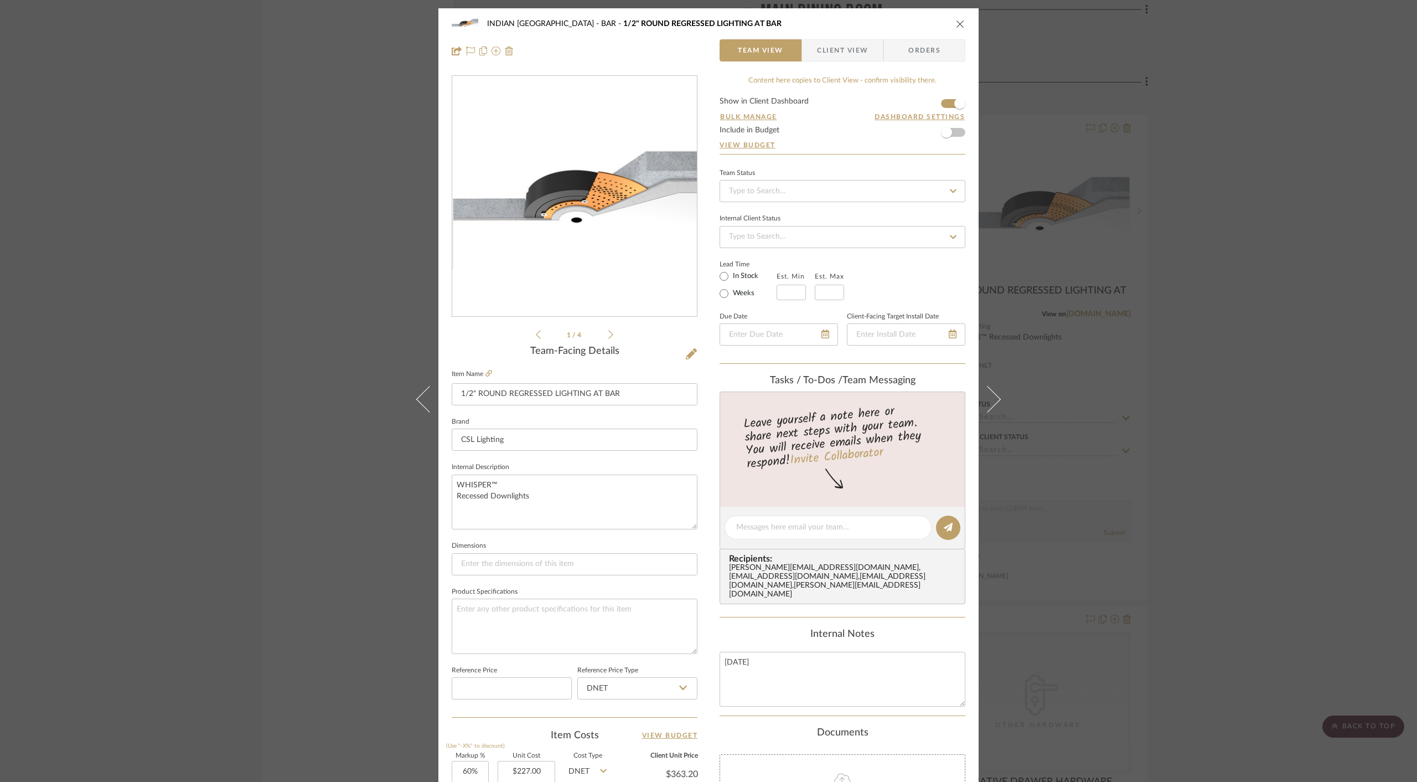
click at [959, 25] on icon "close" at bounding box center [960, 23] width 9 height 9
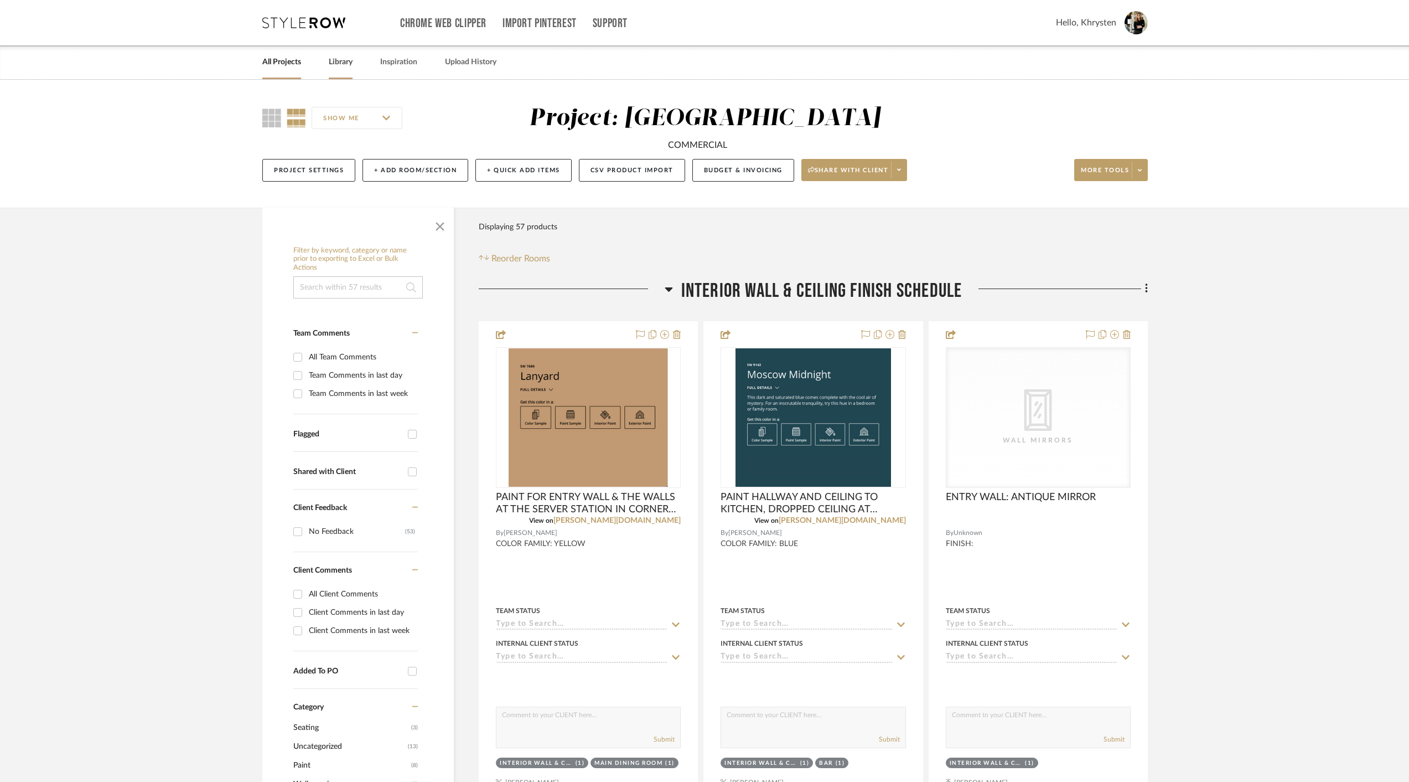
click at [334, 56] on link "Library" at bounding box center [341, 62] width 24 height 15
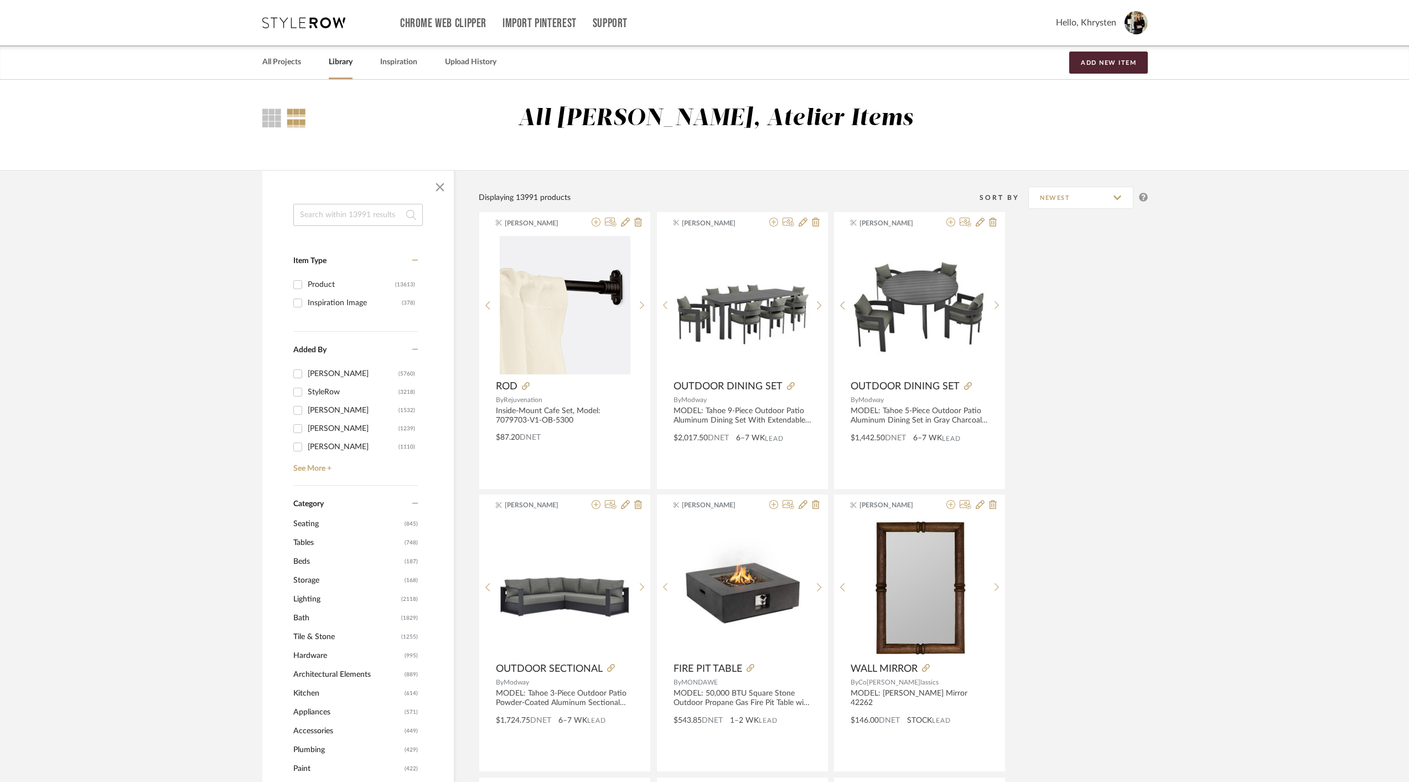
click at [369, 212] on input at bounding box center [358, 215] width 130 height 22
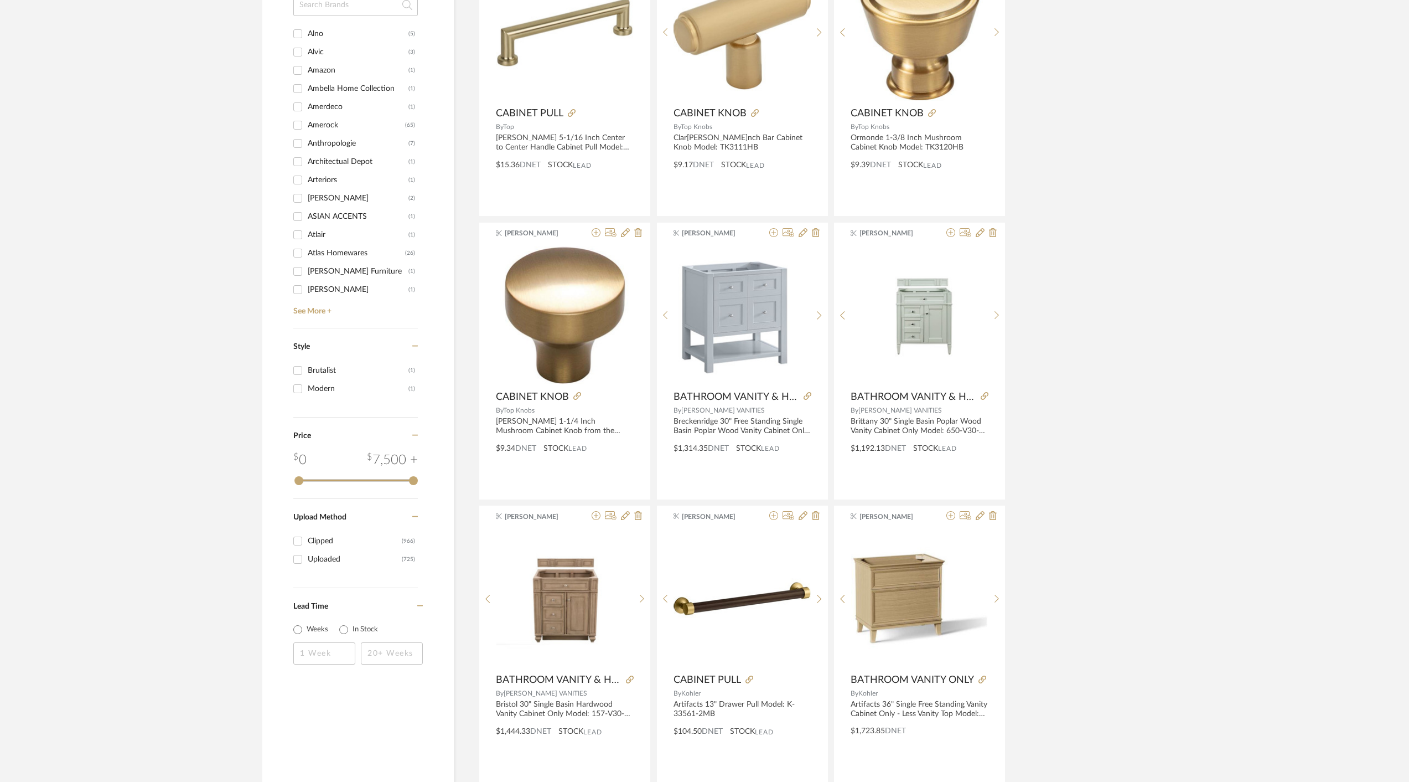
scroll to position [880, 0]
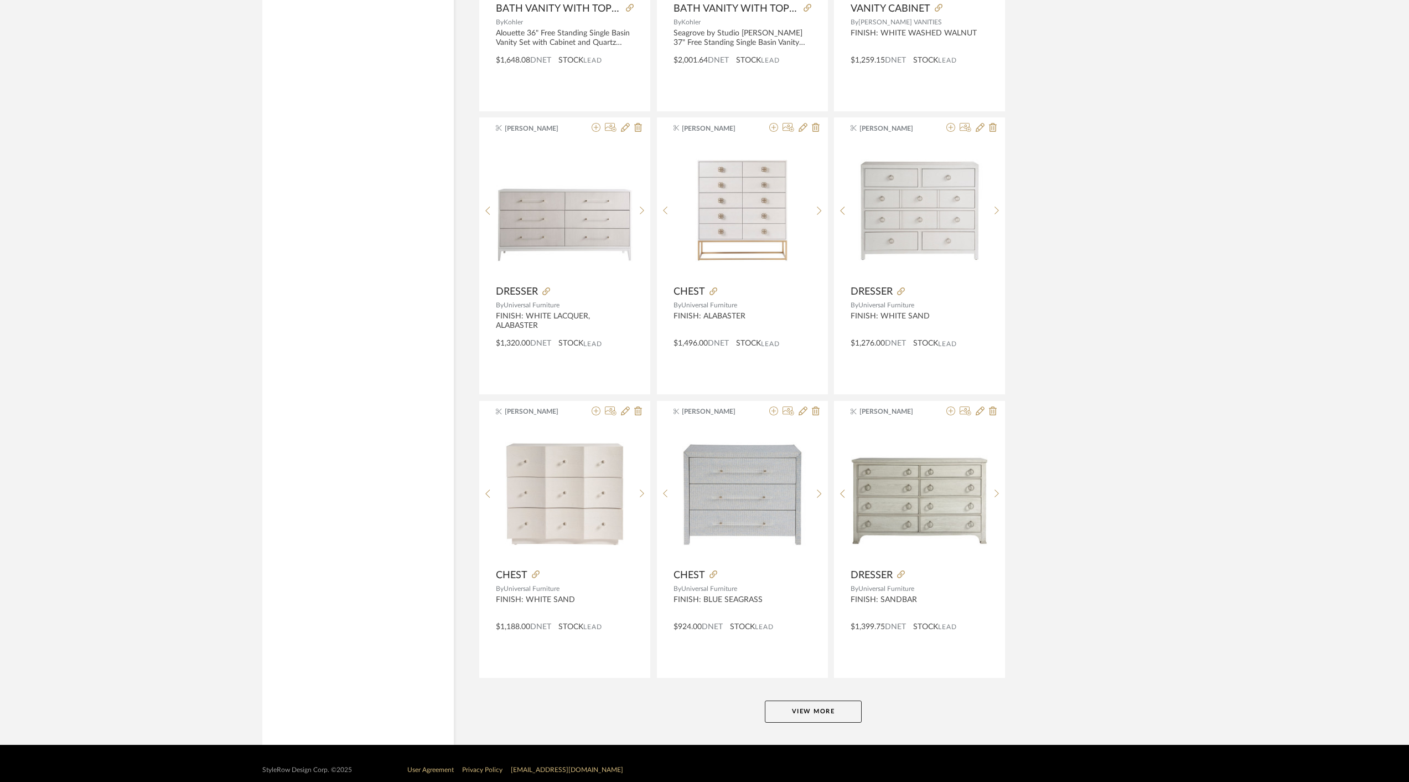
scroll to position [2968, 0]
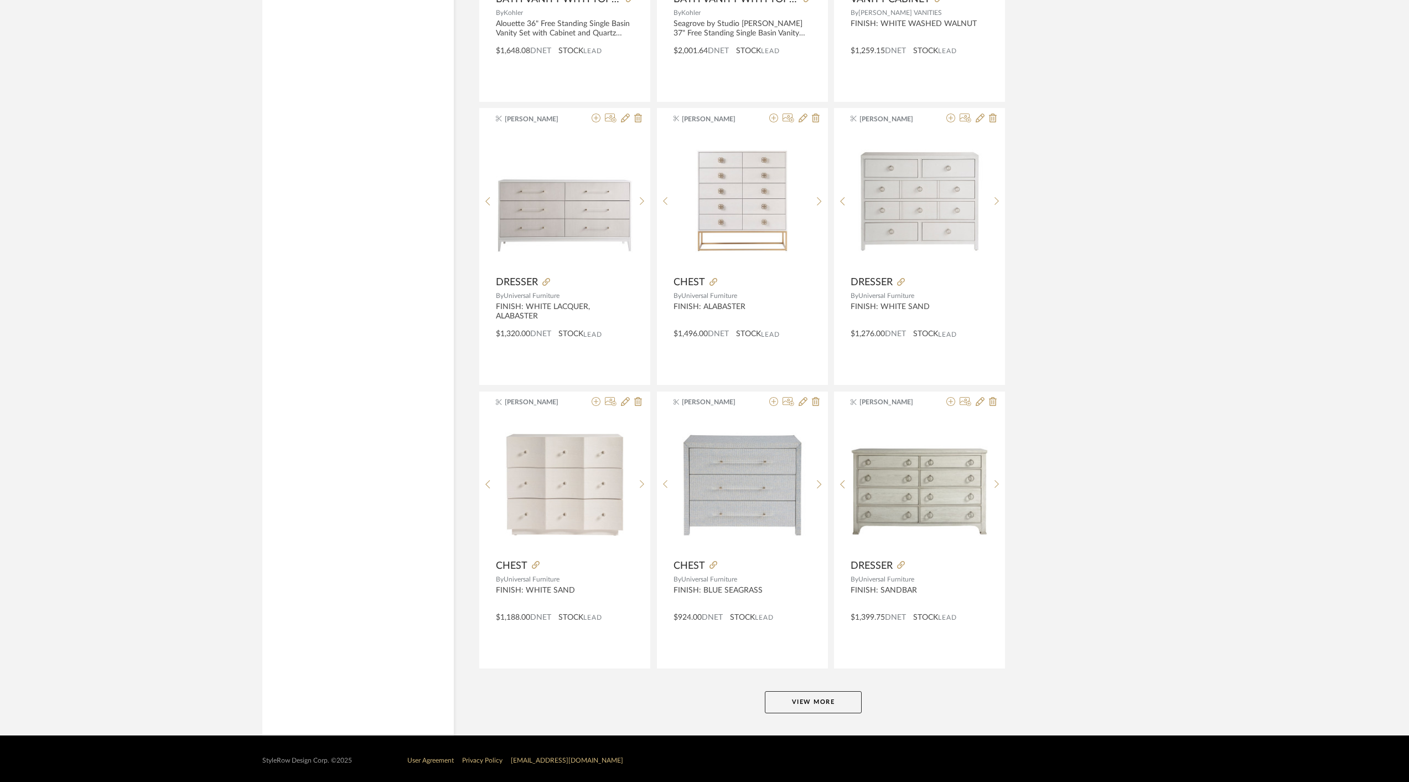
type input "CABINET"
click at [812, 695] on button "View More" at bounding box center [813, 702] width 97 height 22
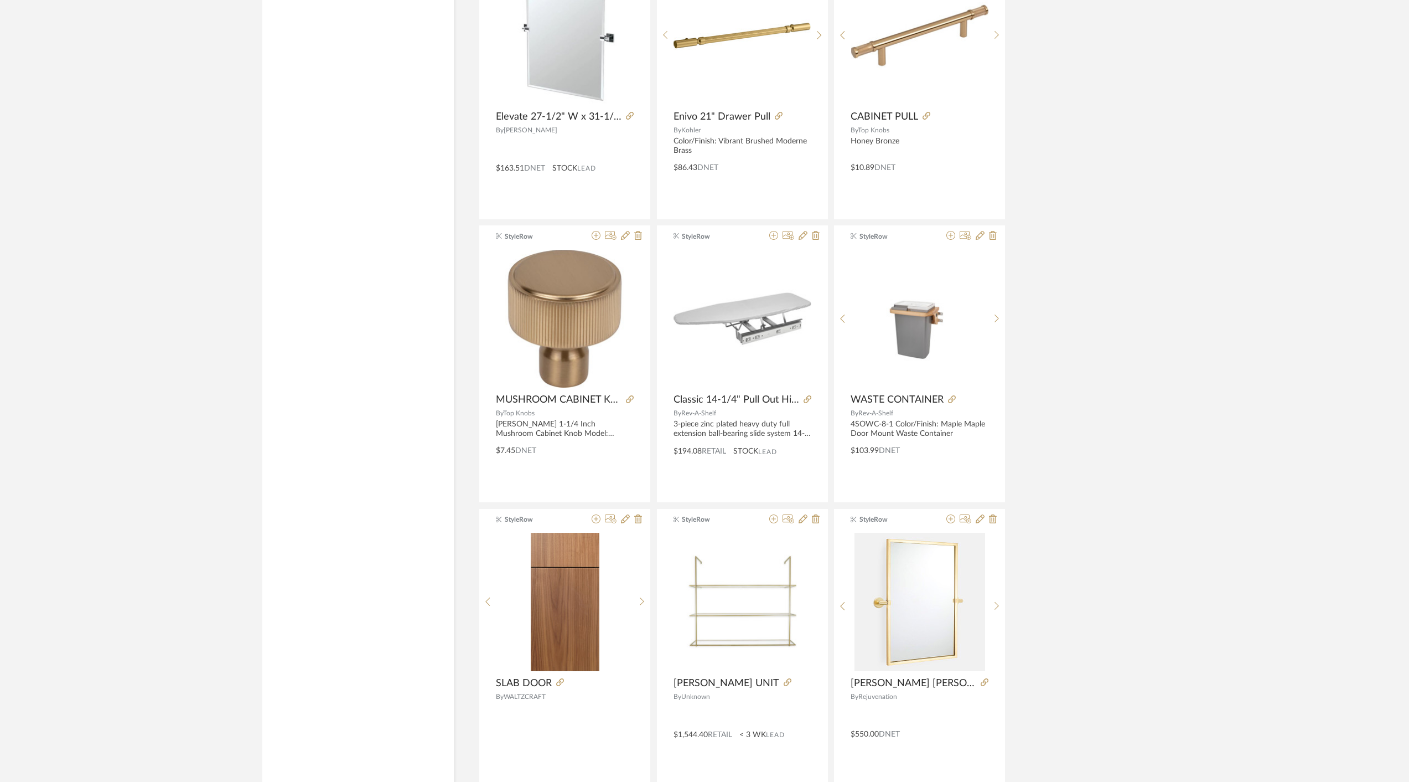
scroll to position [5112, 0]
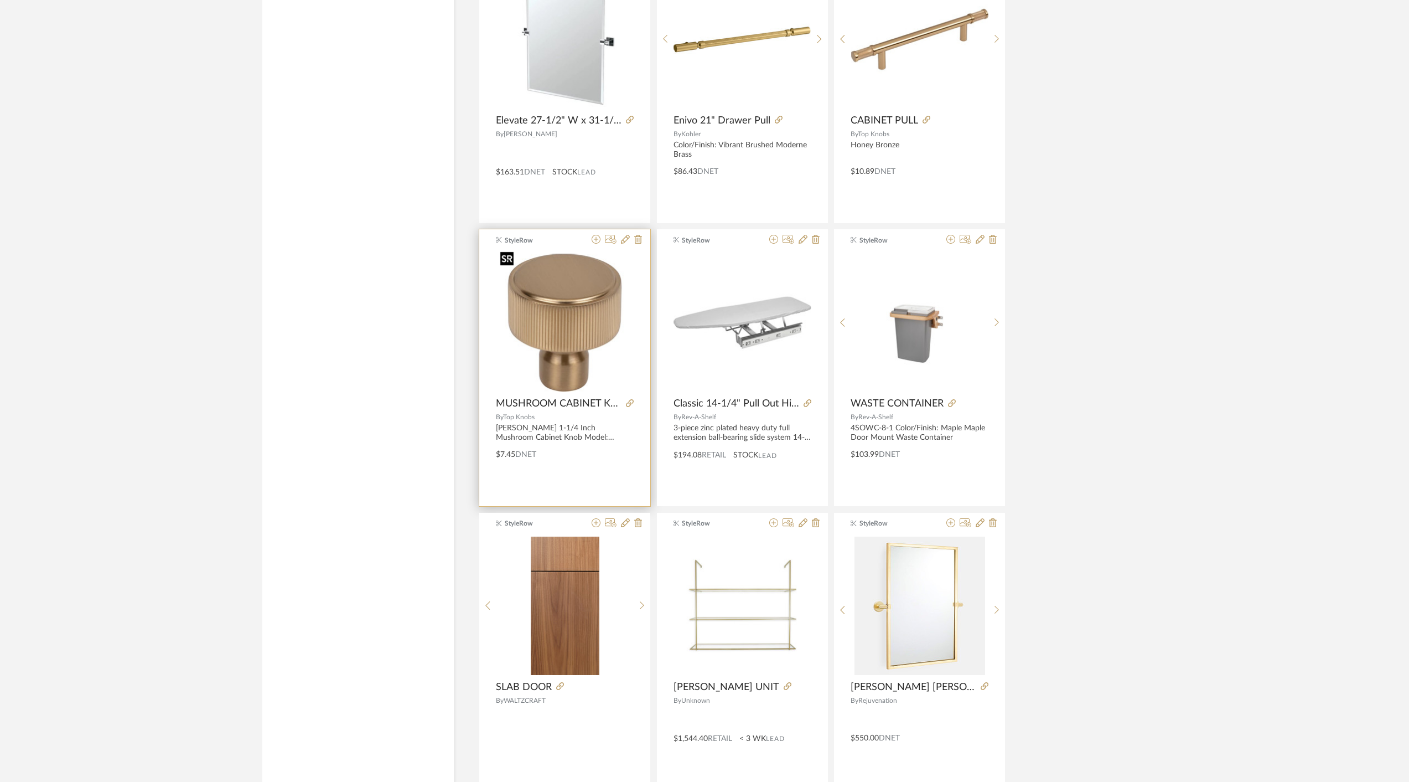
click at [574, 321] on img "0" at bounding box center [565, 323] width 138 height 138
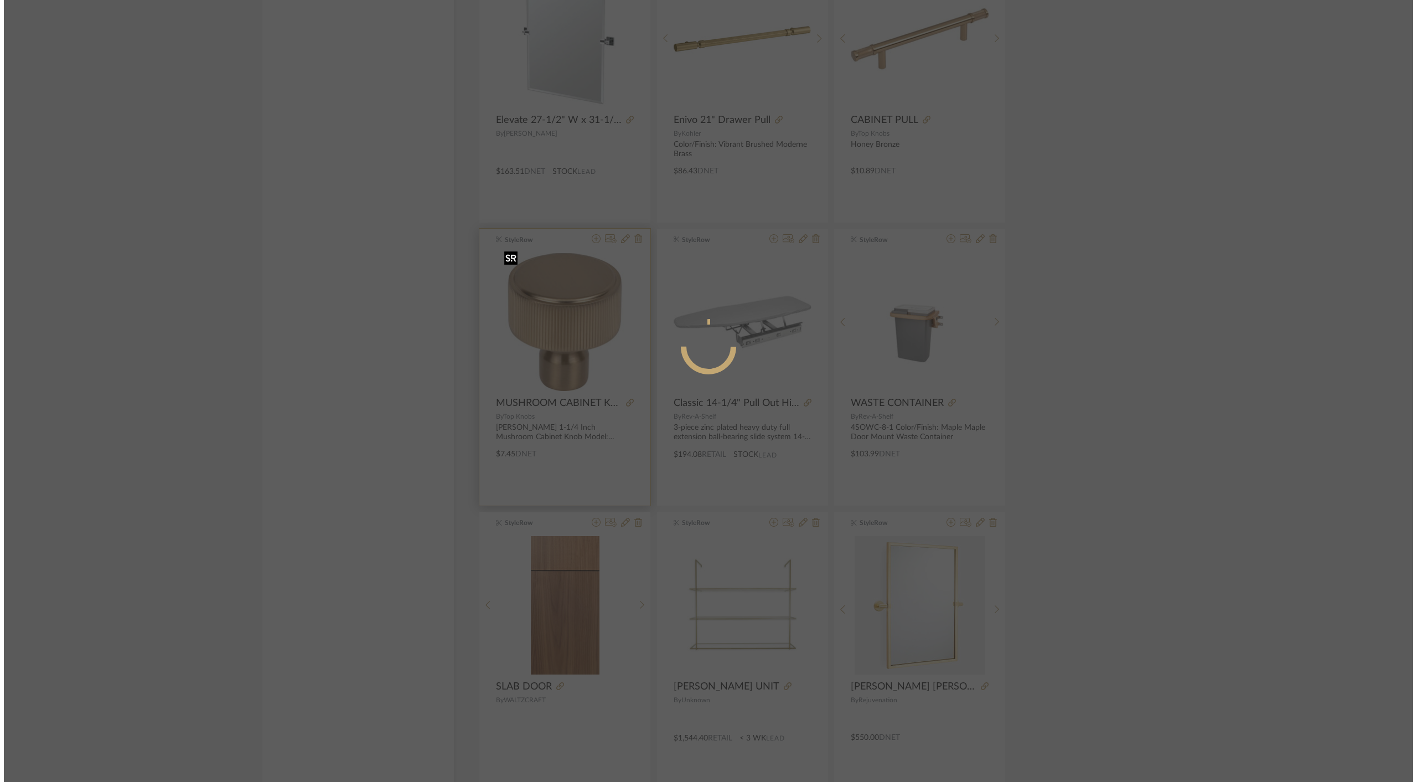
scroll to position [0, 0]
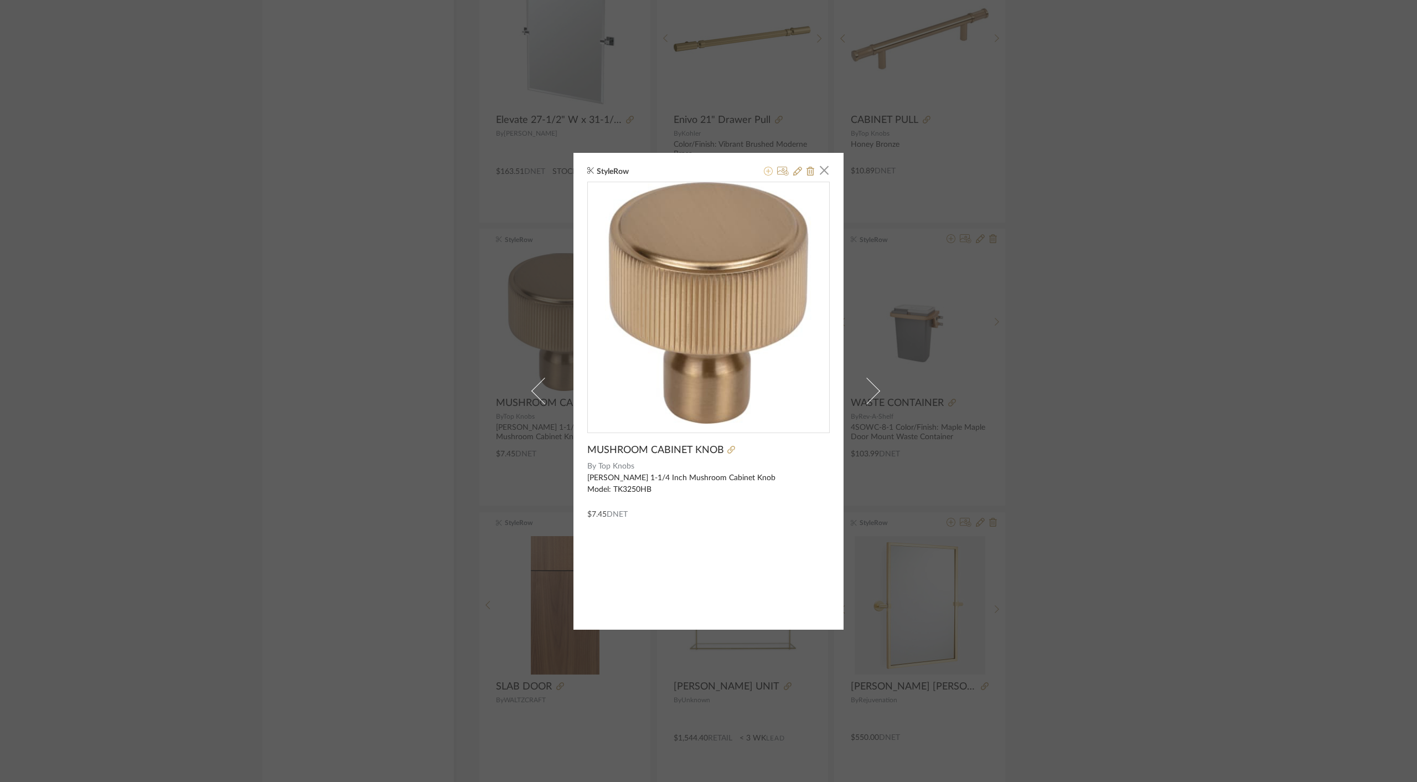
click at [764, 171] on icon at bounding box center [768, 171] width 9 height 9
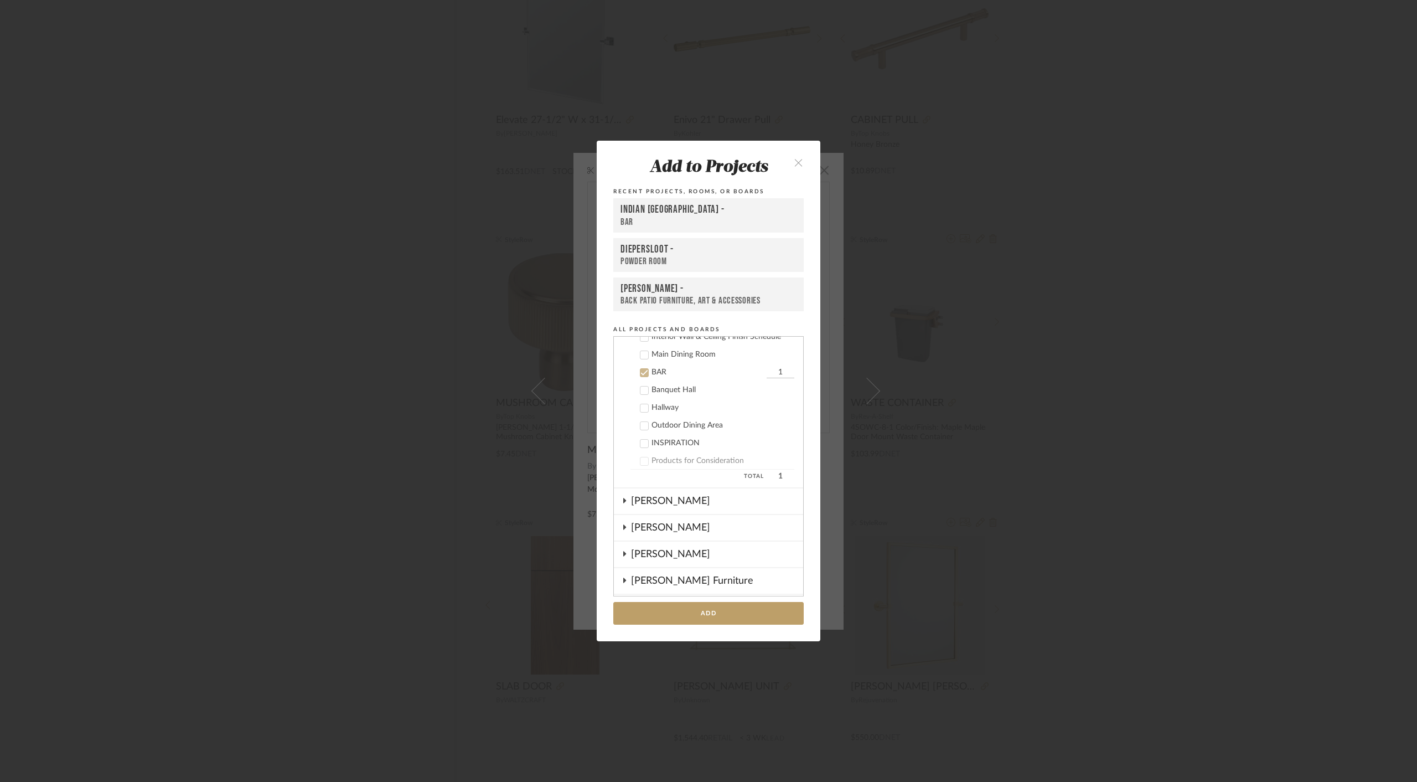
scroll to position [399, 0]
click at [686, 615] on button "Add" at bounding box center [708, 613] width 190 height 23
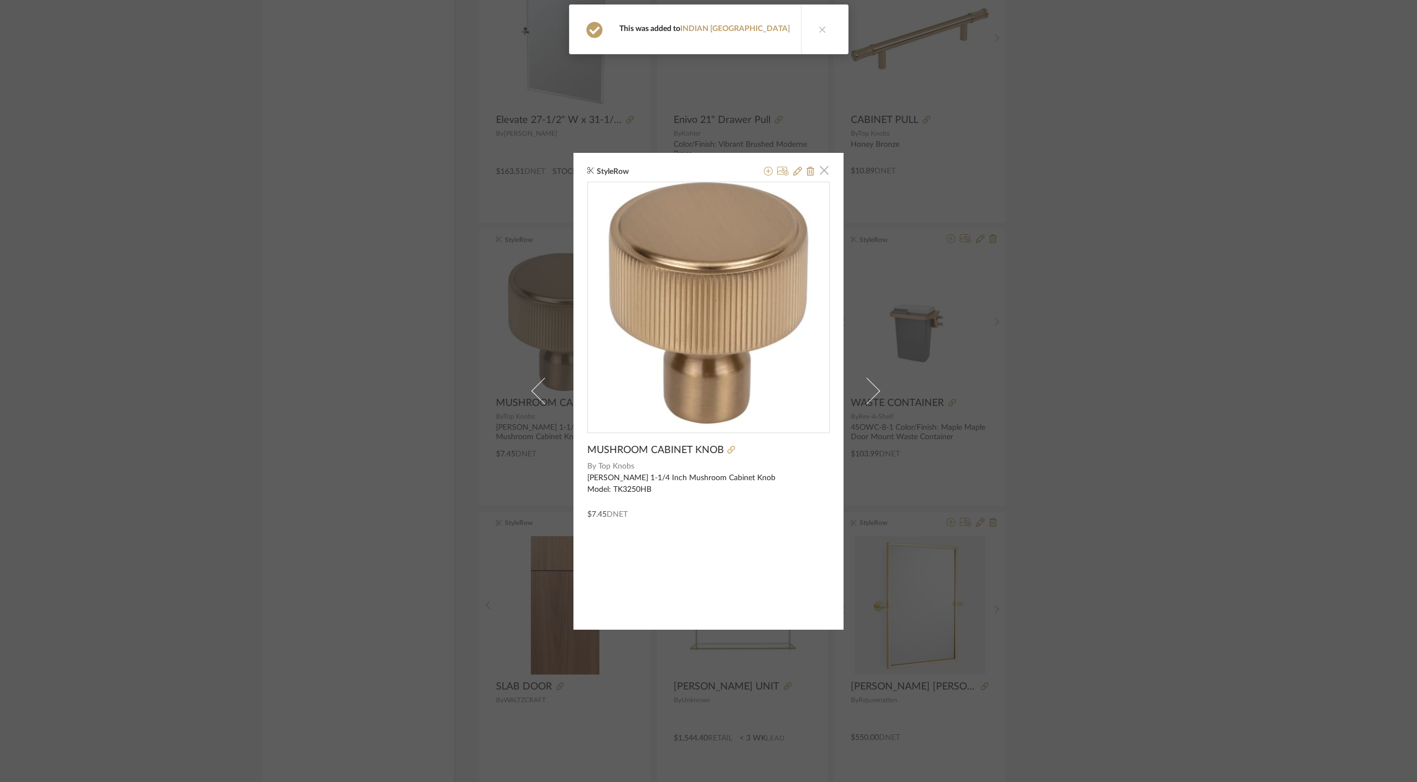
click at [822, 172] on span "button" at bounding box center [824, 170] width 22 height 22
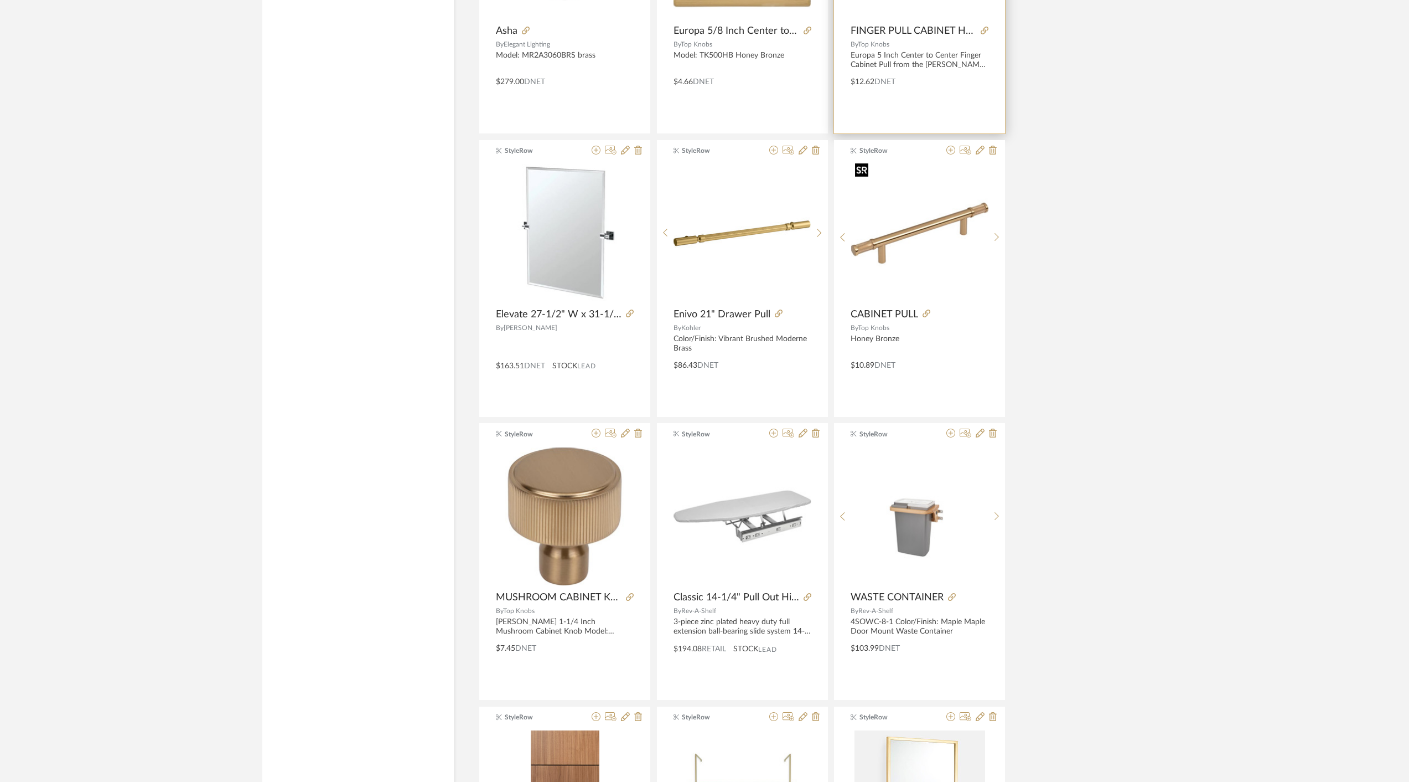
scroll to position [4916, 0]
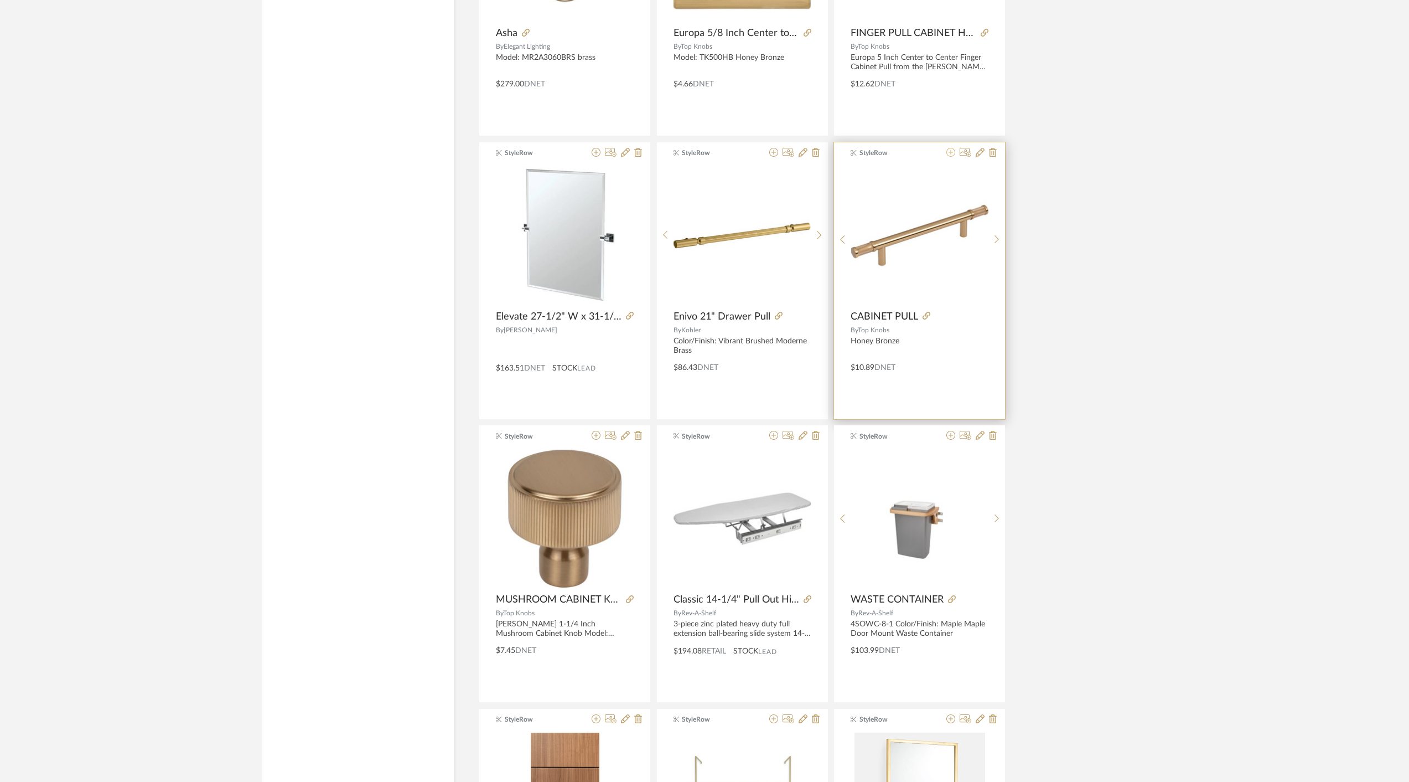
click at [952, 148] on icon at bounding box center [951, 152] width 9 height 9
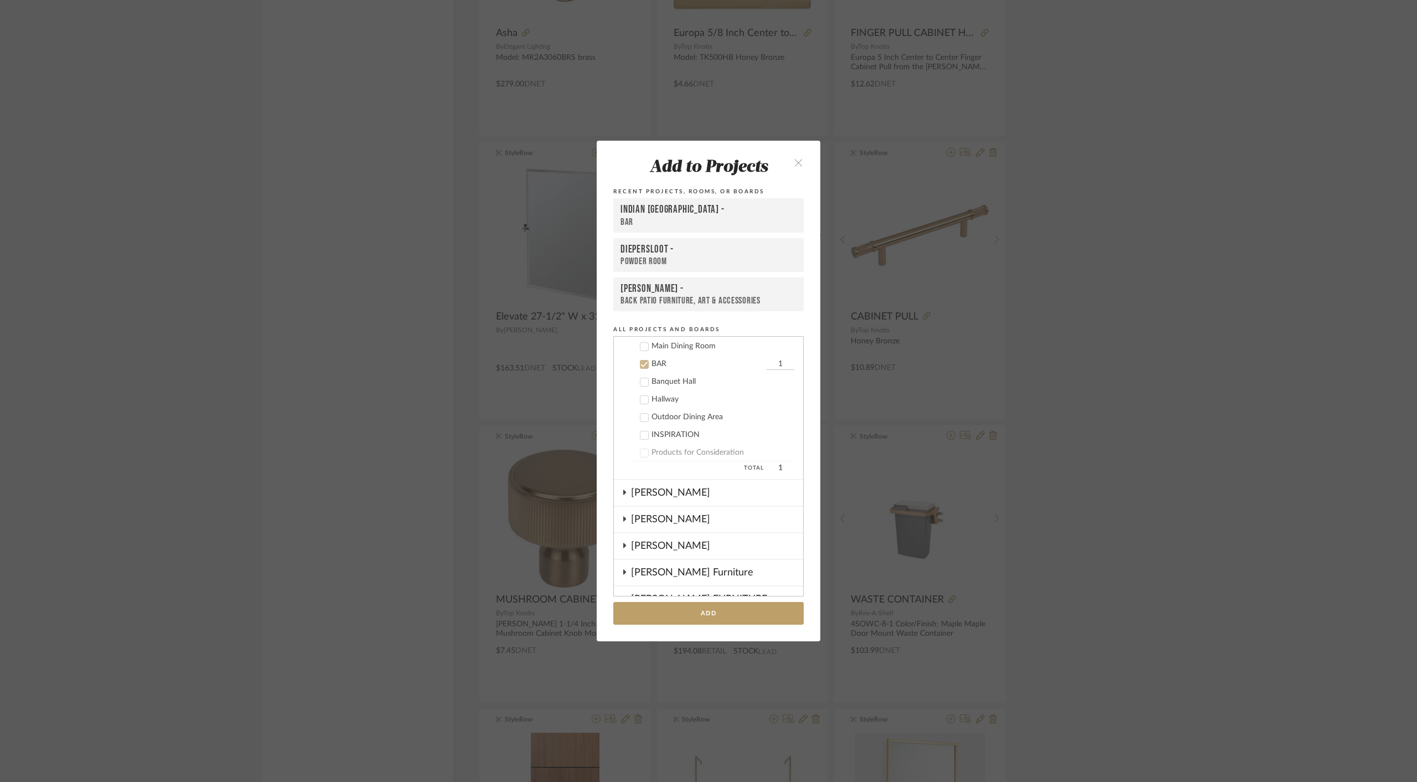
scroll to position [399, 0]
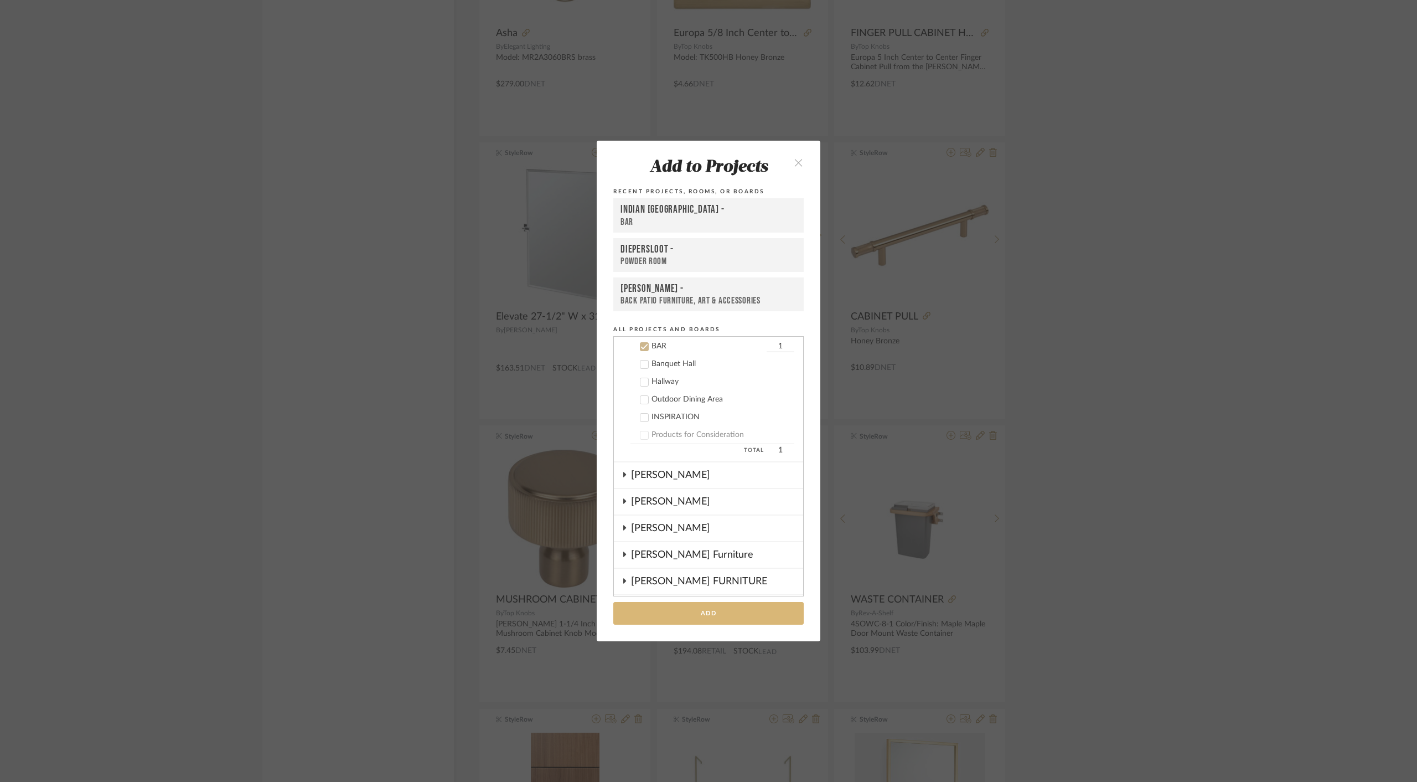
click at [663, 613] on button "Add" at bounding box center [708, 613] width 190 height 23
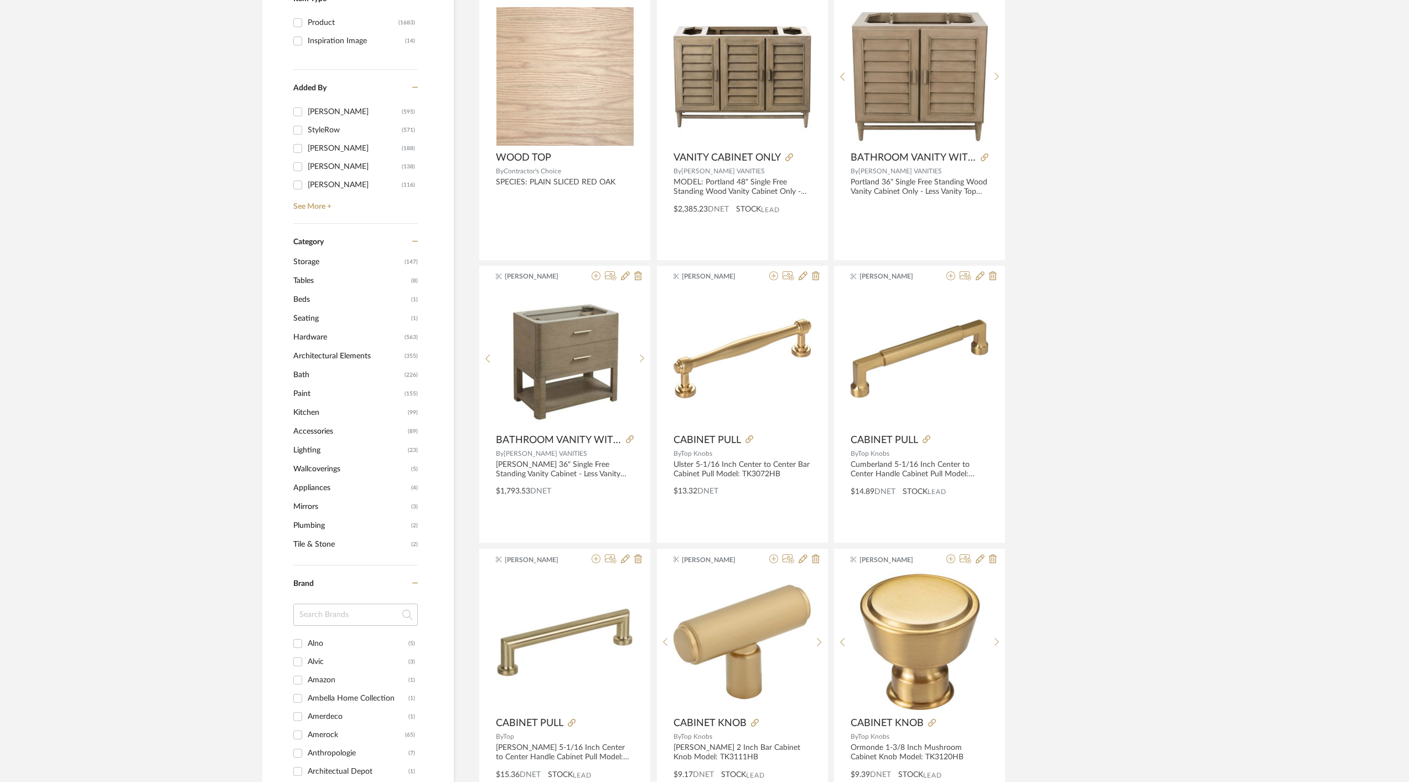
scroll to position [0, 0]
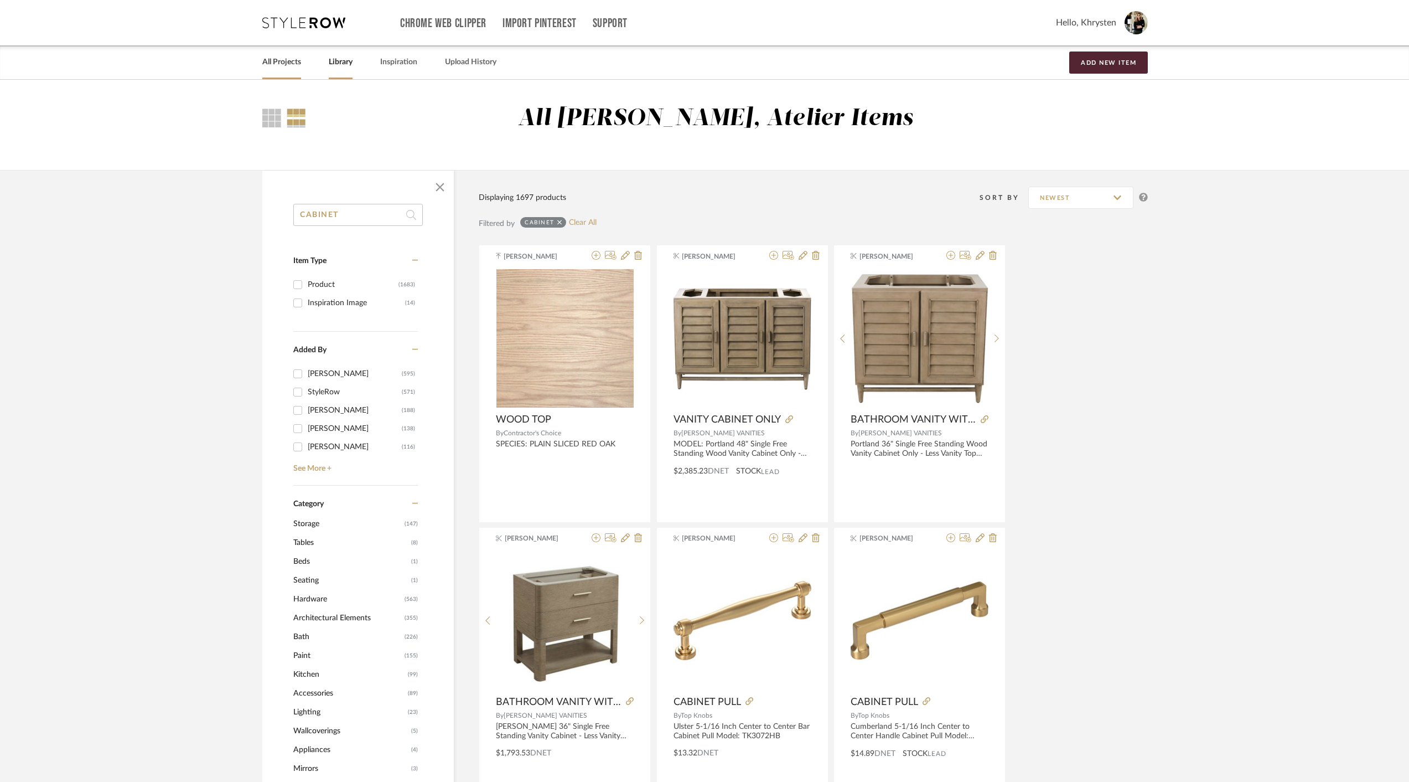
click at [274, 61] on link "All Projects" at bounding box center [281, 62] width 39 height 15
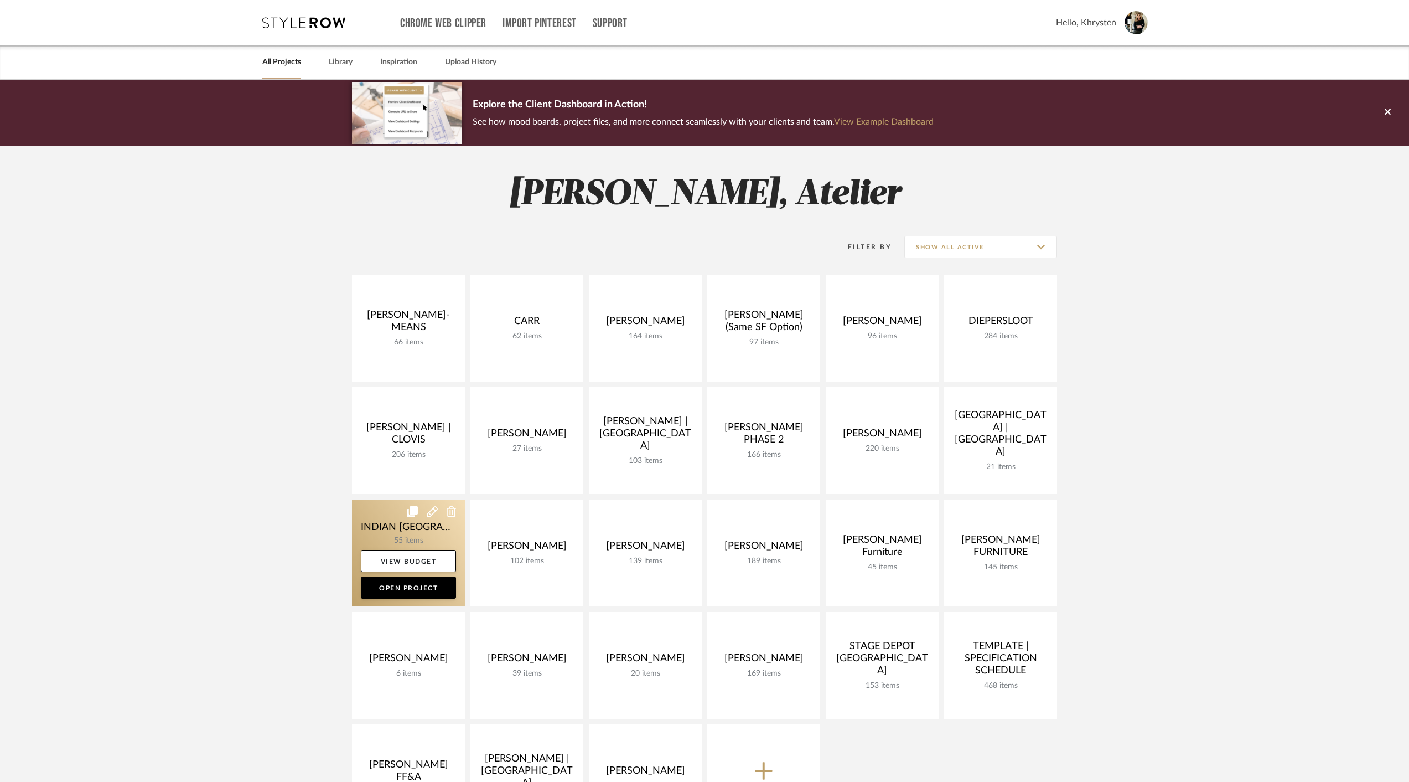
click at [386, 526] on link at bounding box center [408, 552] width 113 height 107
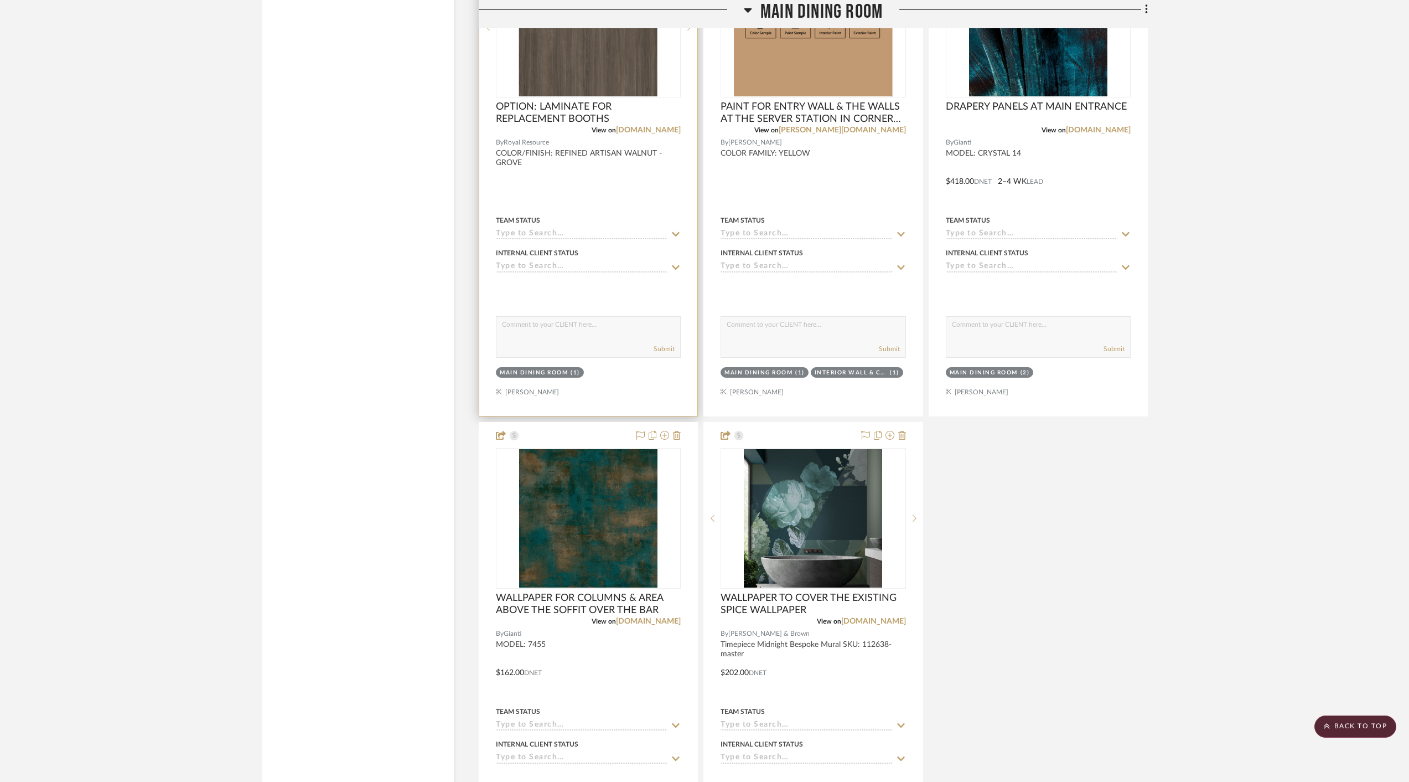
scroll to position [2798, 0]
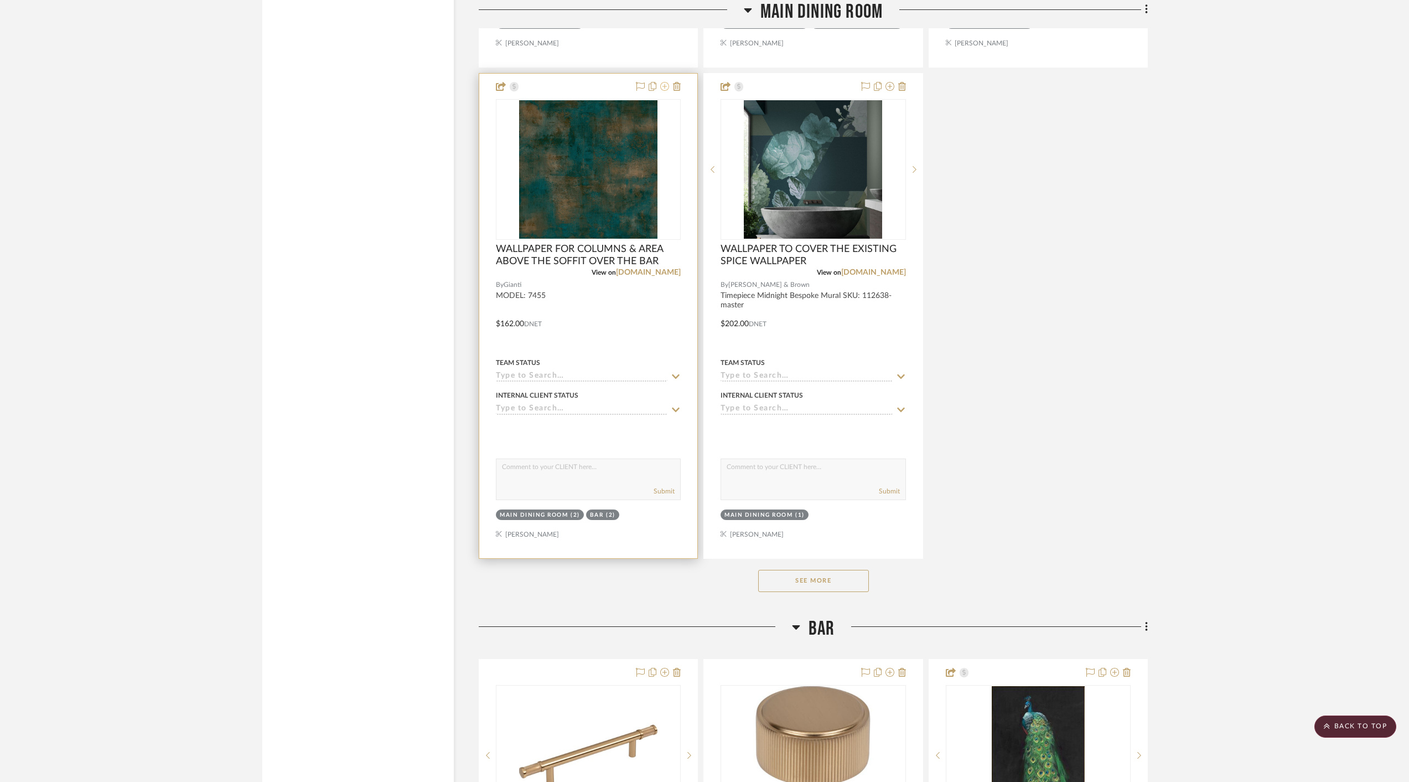
click at [666, 82] on icon at bounding box center [664, 86] width 9 height 9
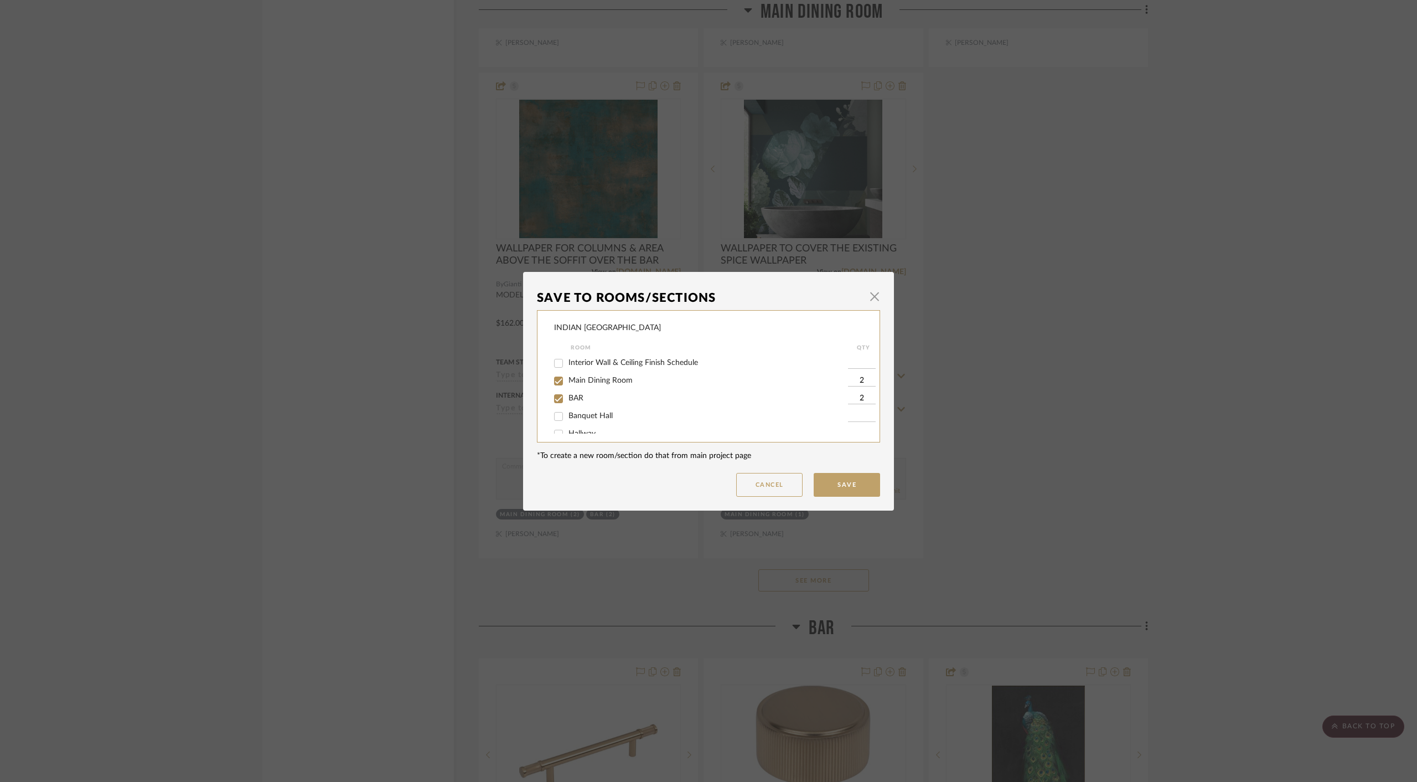
click at [553, 364] on input "Interior Wall & Ceiling Finish Schedule" at bounding box center [559, 363] width 18 height 18
checkbox input "true"
type input "1"
click at [845, 481] on button "Save" at bounding box center [847, 485] width 66 height 24
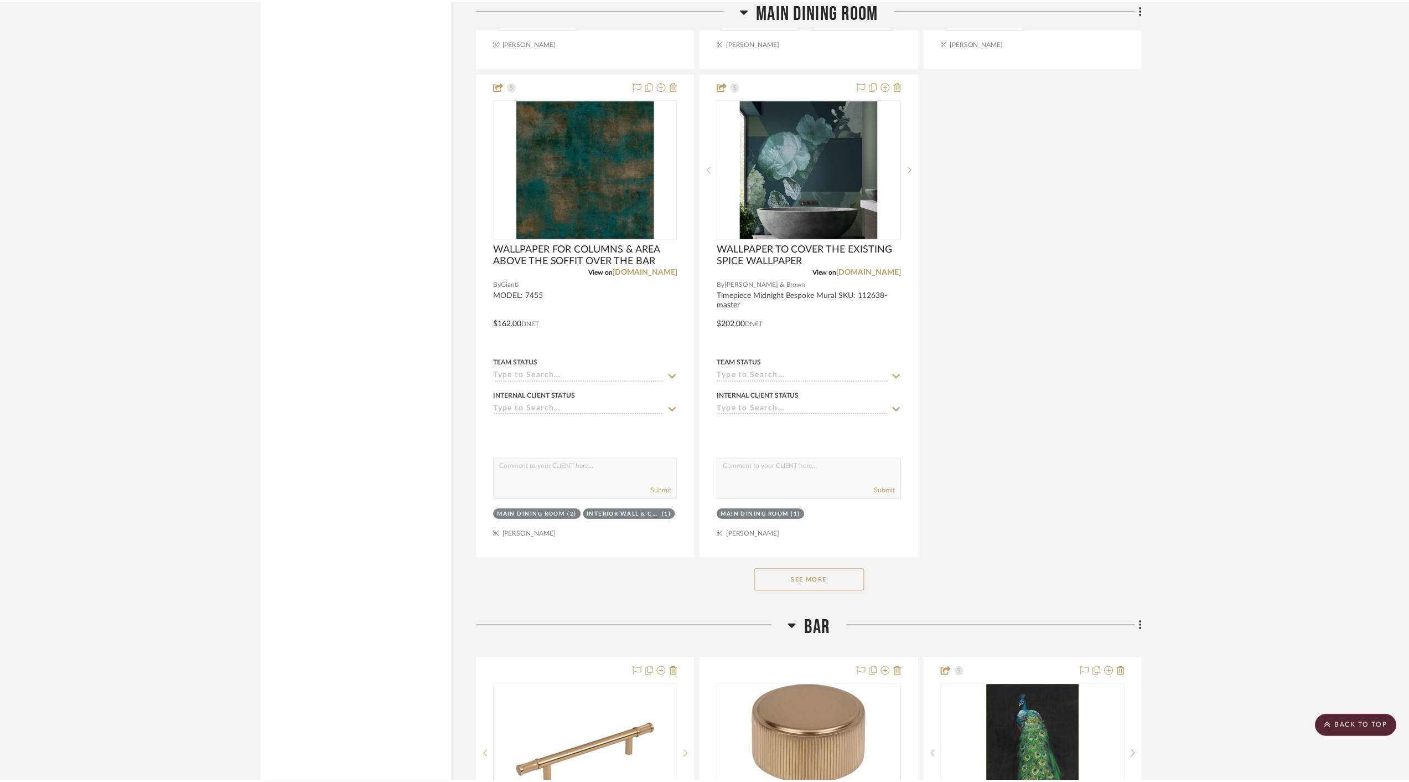
scroll to position [2798, 0]
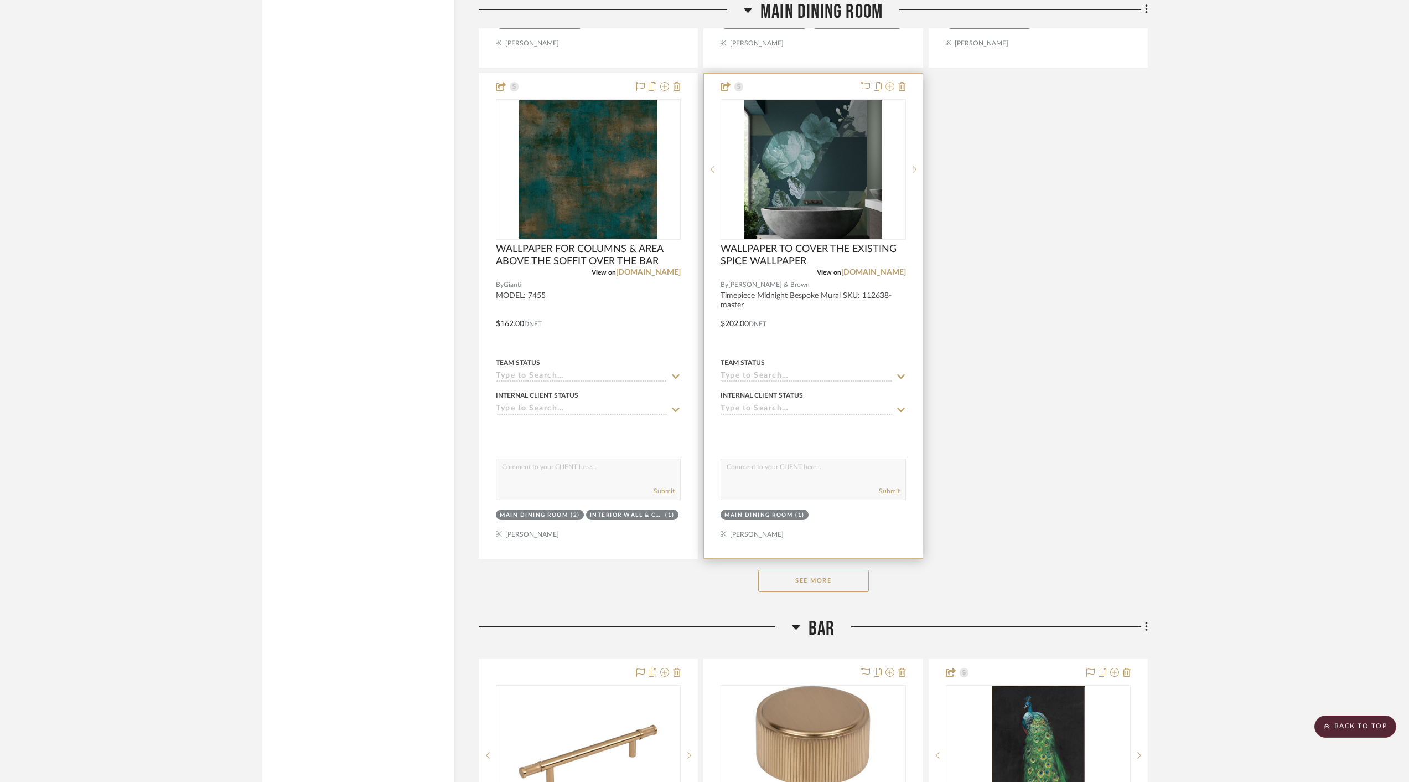
click at [889, 82] on icon at bounding box center [890, 86] width 9 height 9
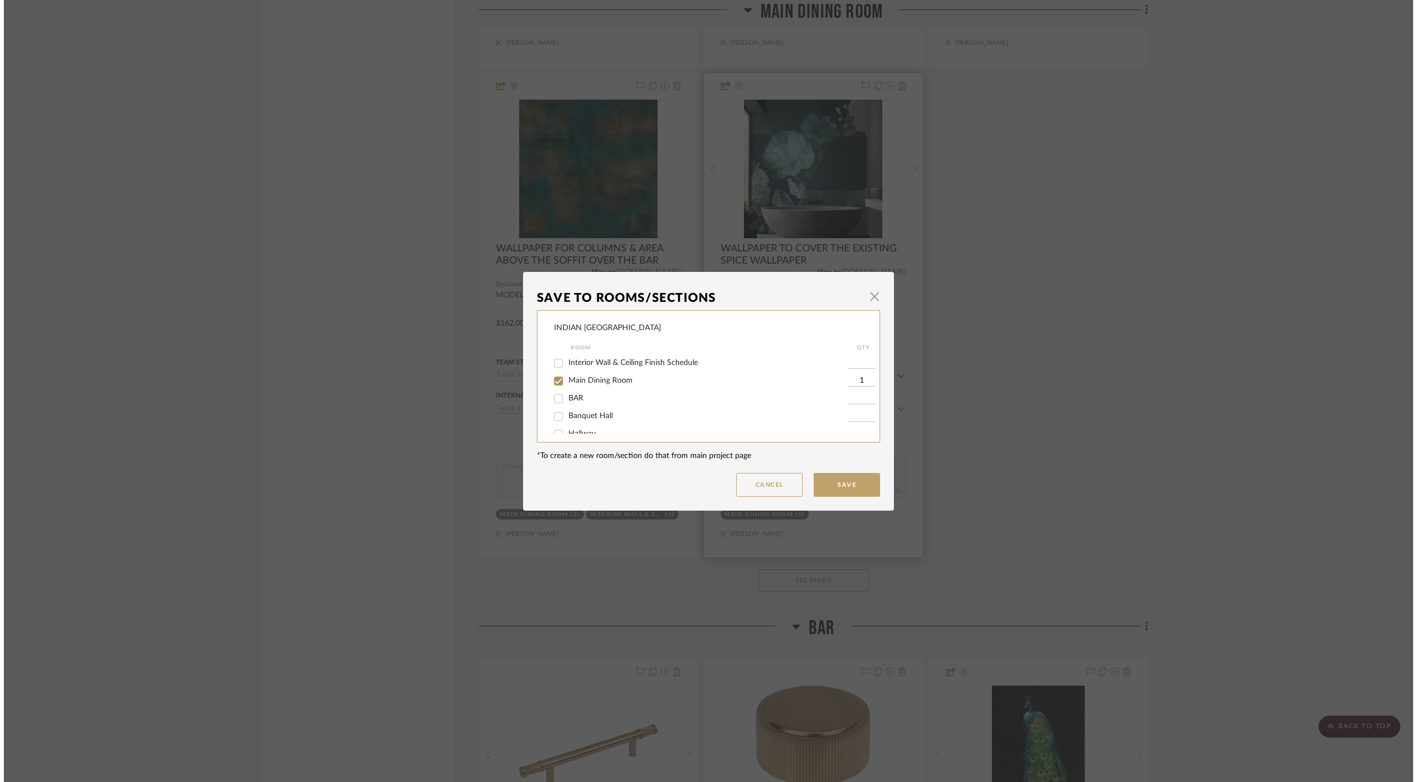
scroll to position [0, 0]
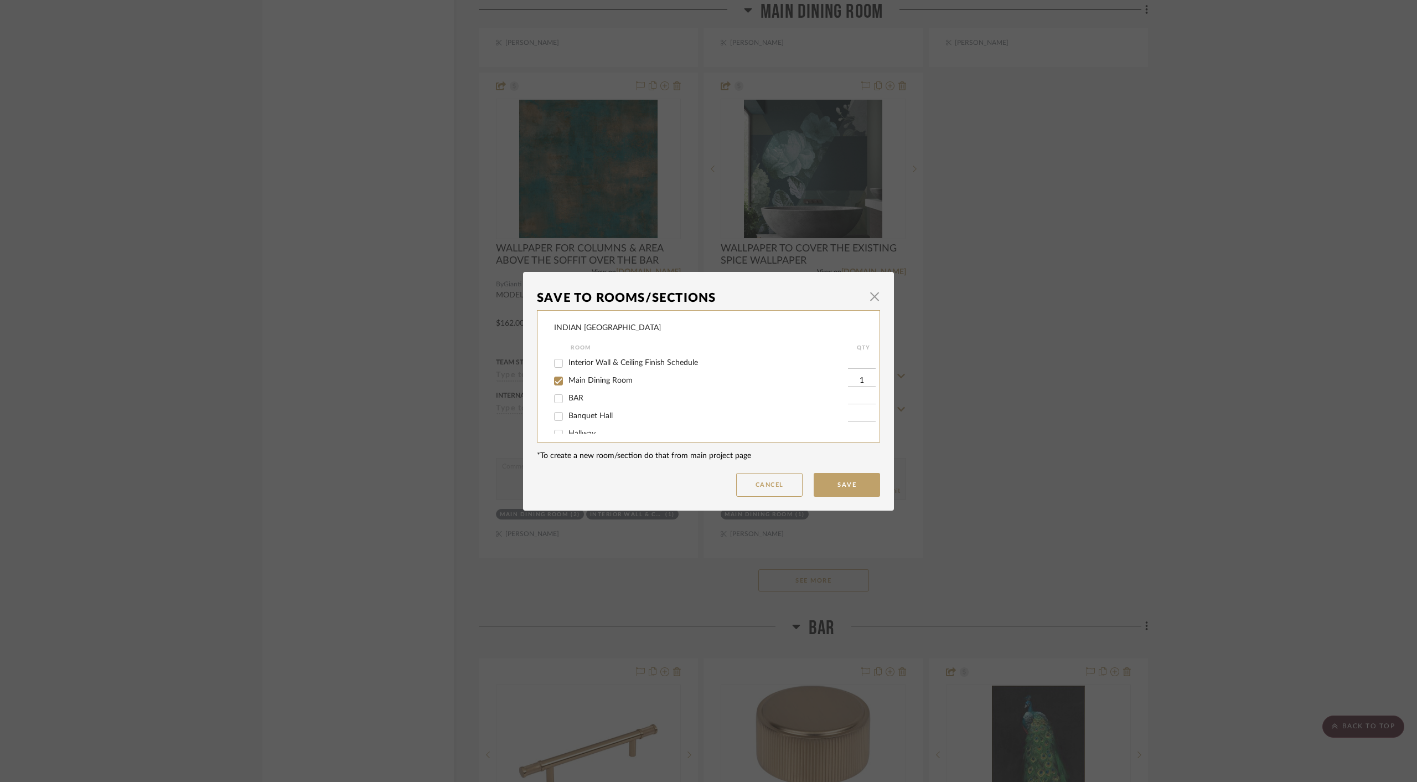
click at [556, 360] on input "Interior Wall & Ceiling Finish Schedule" at bounding box center [559, 363] width 18 height 18
checkbox input "true"
type input "1"
click at [844, 481] on button "Save" at bounding box center [847, 485] width 66 height 24
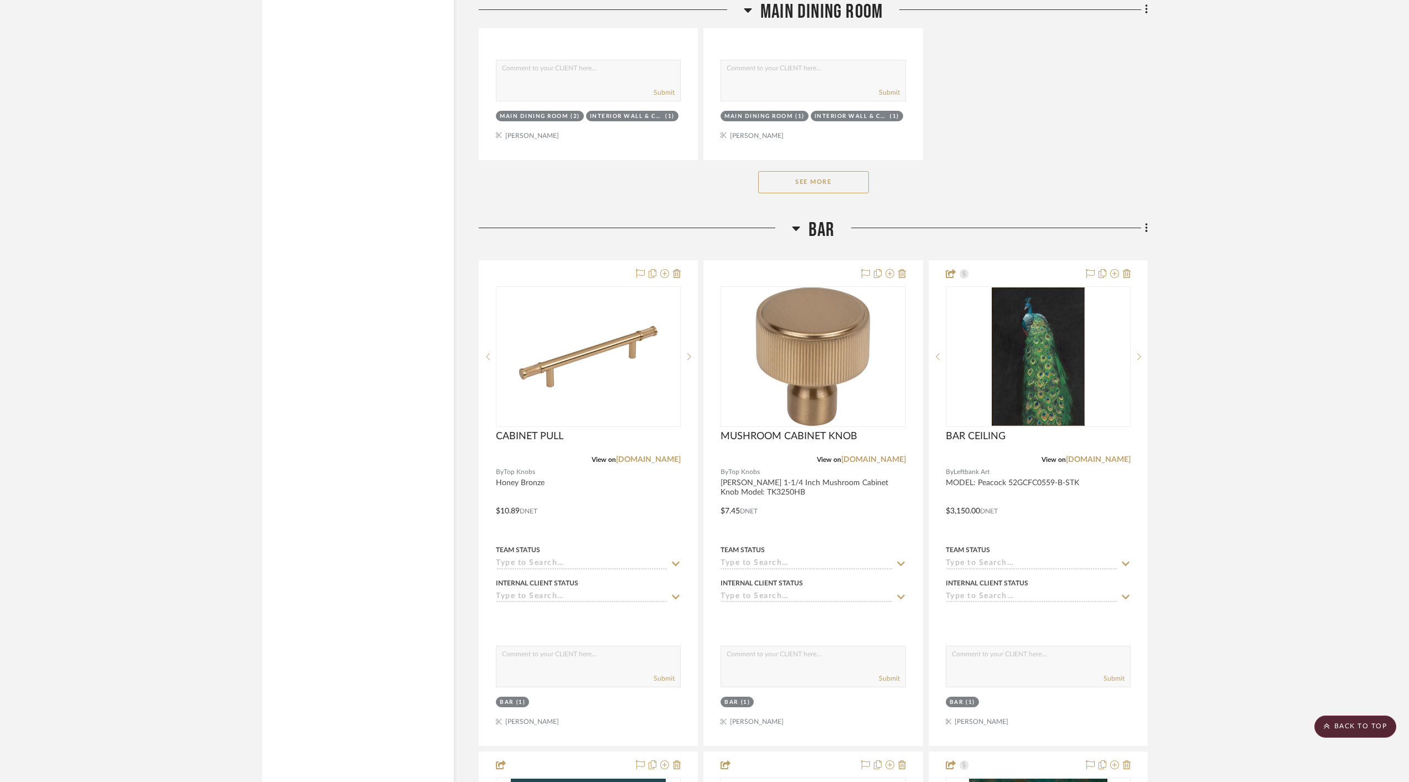
scroll to position [3235, 0]
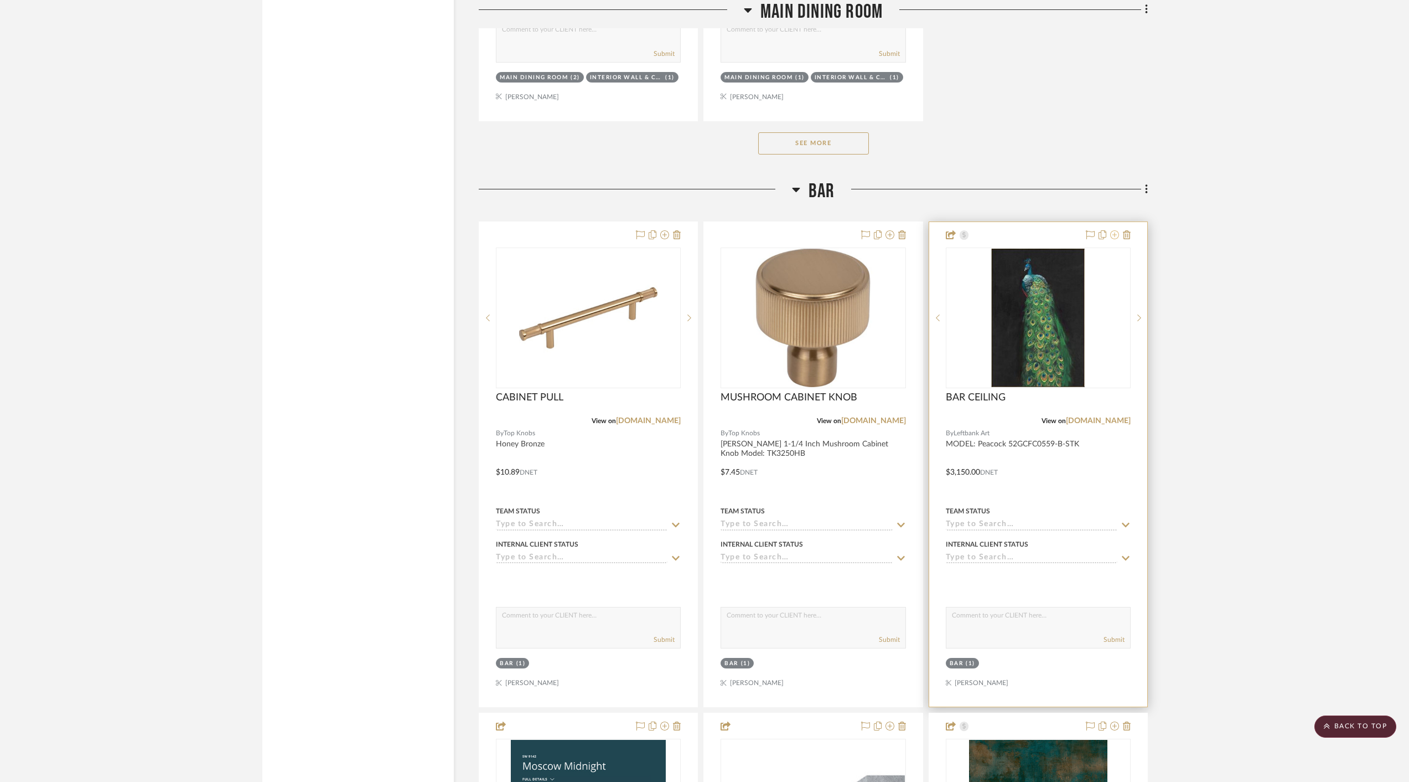
click at [1114, 231] on icon at bounding box center [1114, 234] width 9 height 9
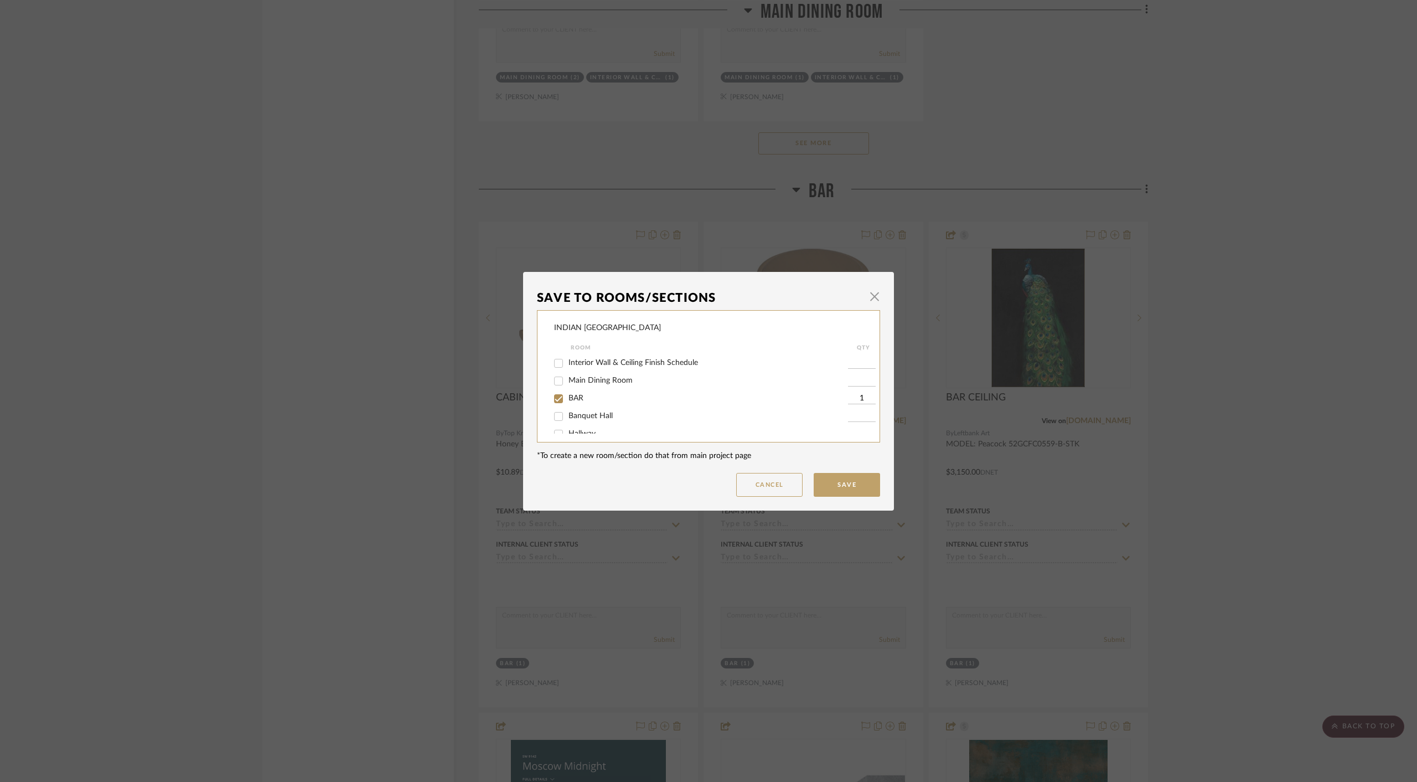
click at [555, 365] on input "Interior Wall & Ceiling Finish Schedule" at bounding box center [559, 363] width 18 height 18
checkbox input "true"
type input "1"
click at [846, 485] on button "Save" at bounding box center [847, 485] width 66 height 24
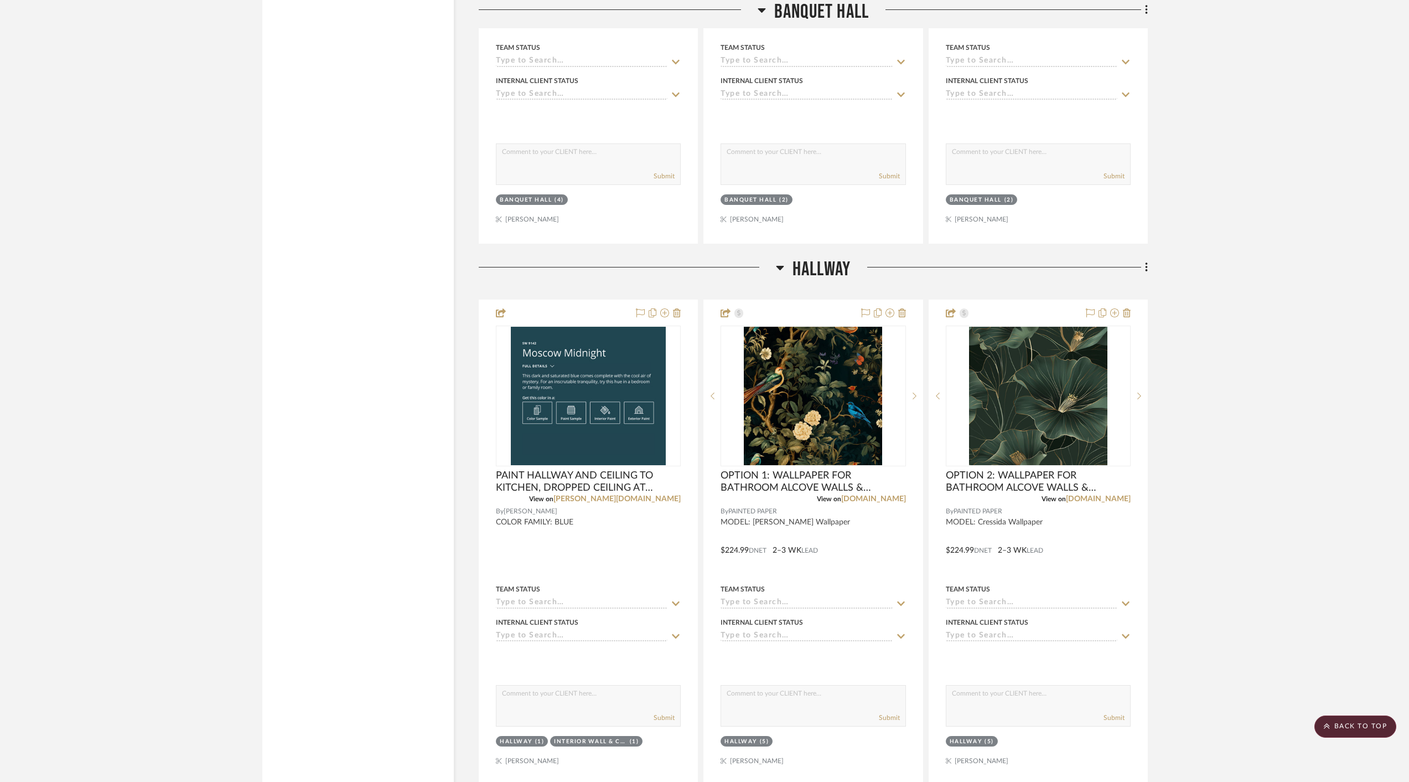
scroll to position [5267, 0]
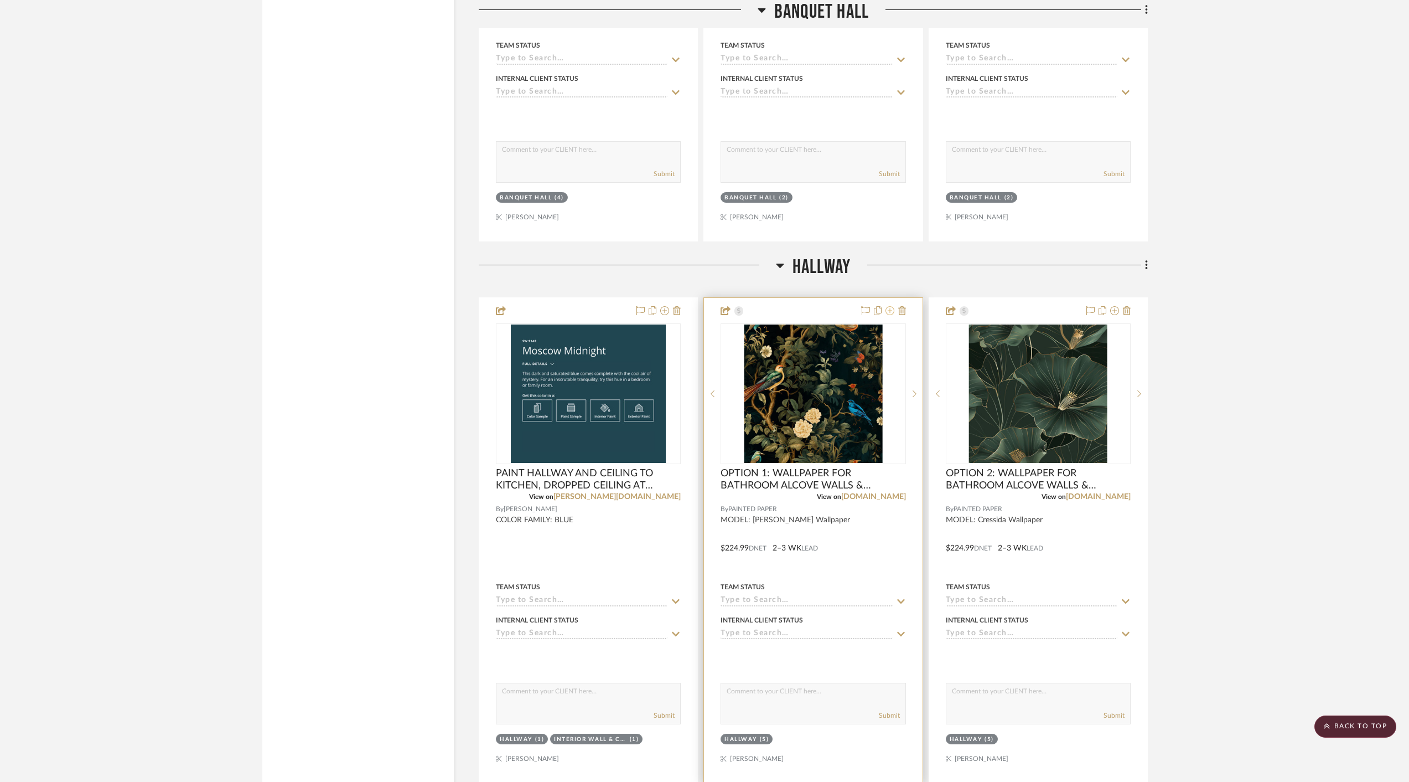
click at [891, 306] on icon at bounding box center [890, 310] width 9 height 9
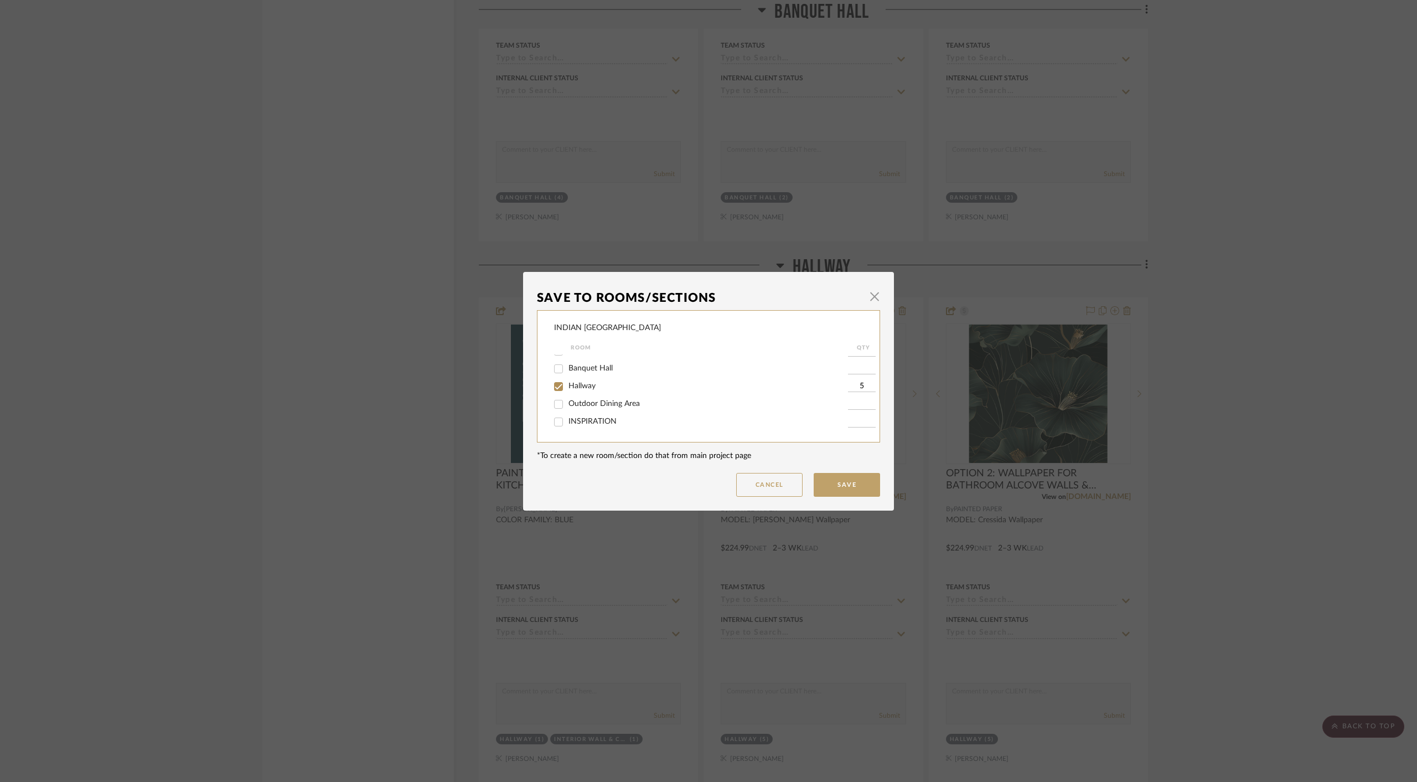
scroll to position [0, 0]
click at [556, 361] on input "Interior Wall & Ceiling Finish Schedule" at bounding box center [559, 363] width 18 height 18
checkbox input "true"
type input "1"
click at [833, 482] on button "Save" at bounding box center [847, 485] width 66 height 24
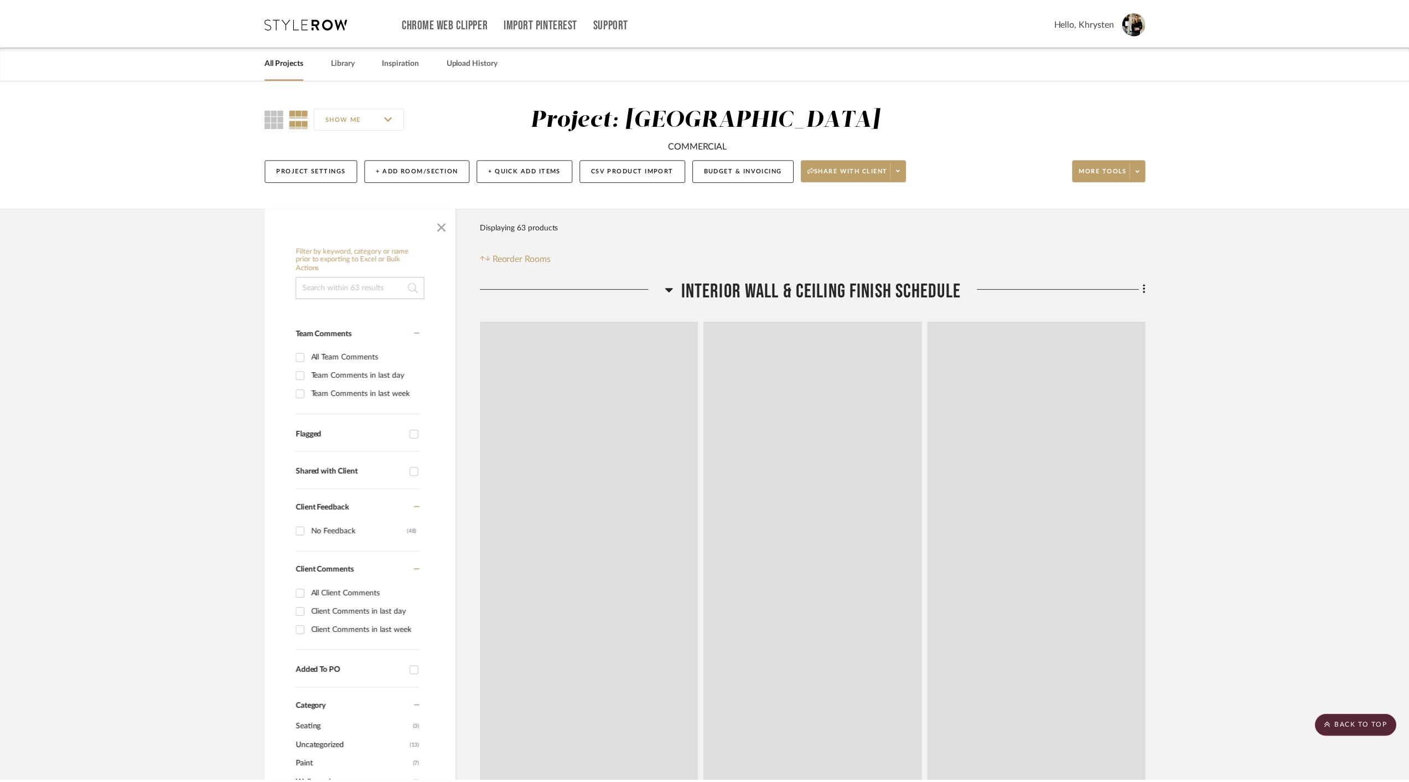
scroll to position [5267, 0]
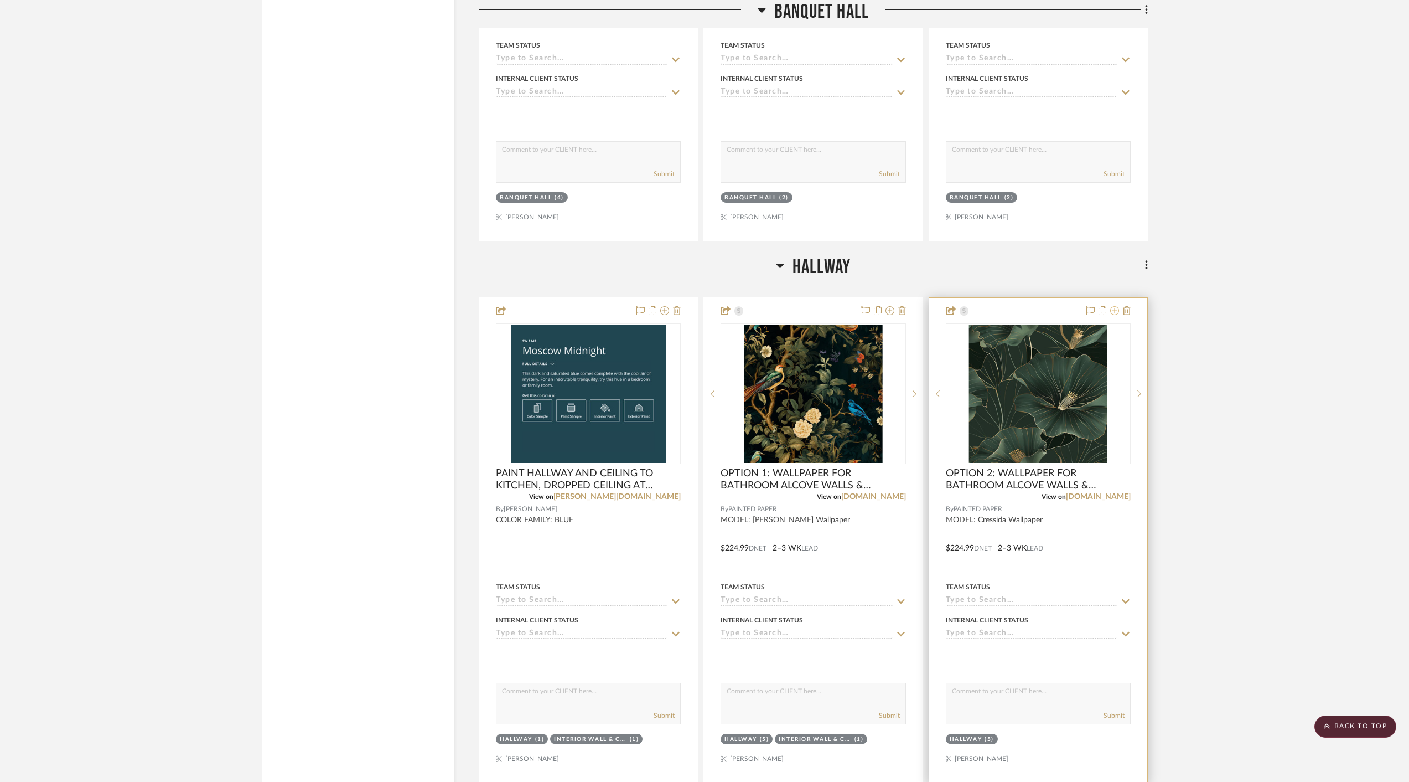
click at [1117, 306] on icon at bounding box center [1114, 310] width 9 height 9
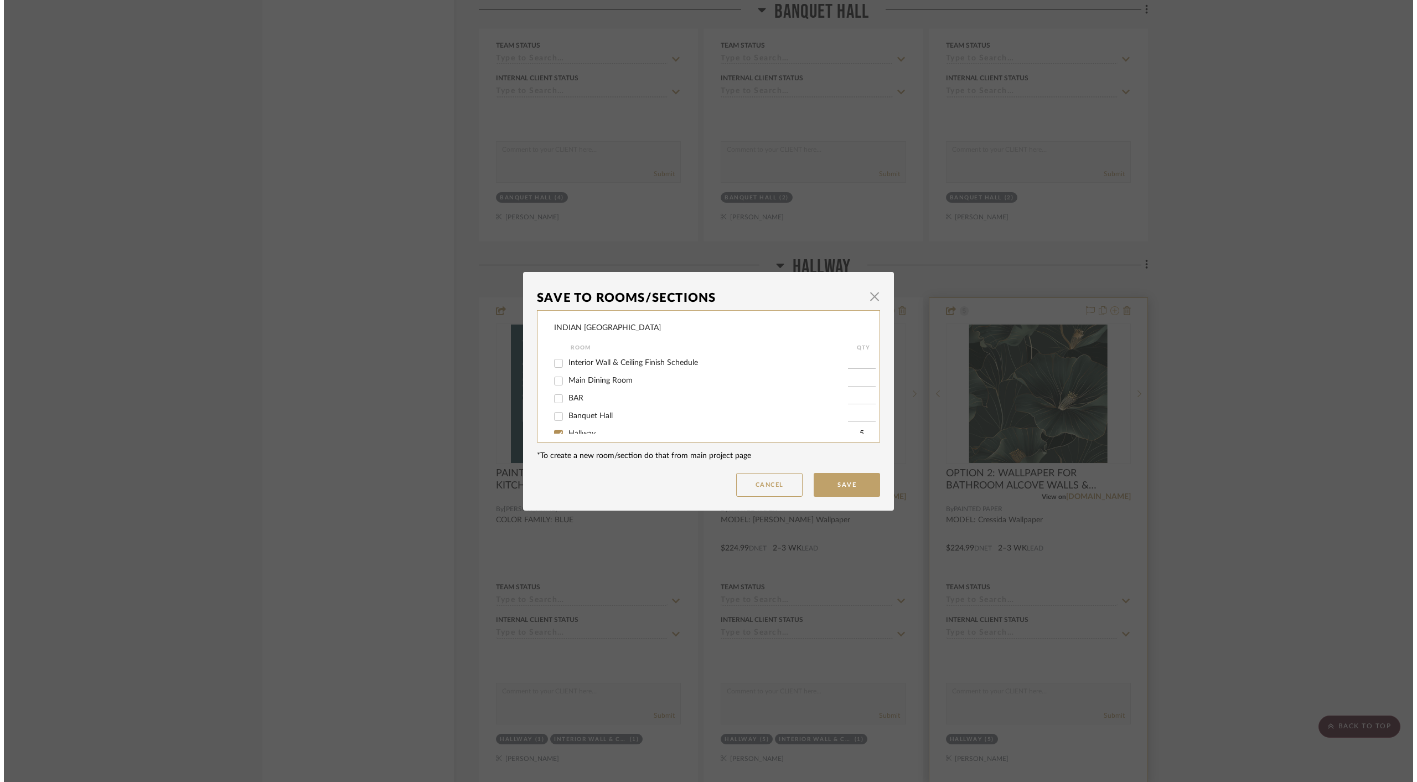
scroll to position [0, 0]
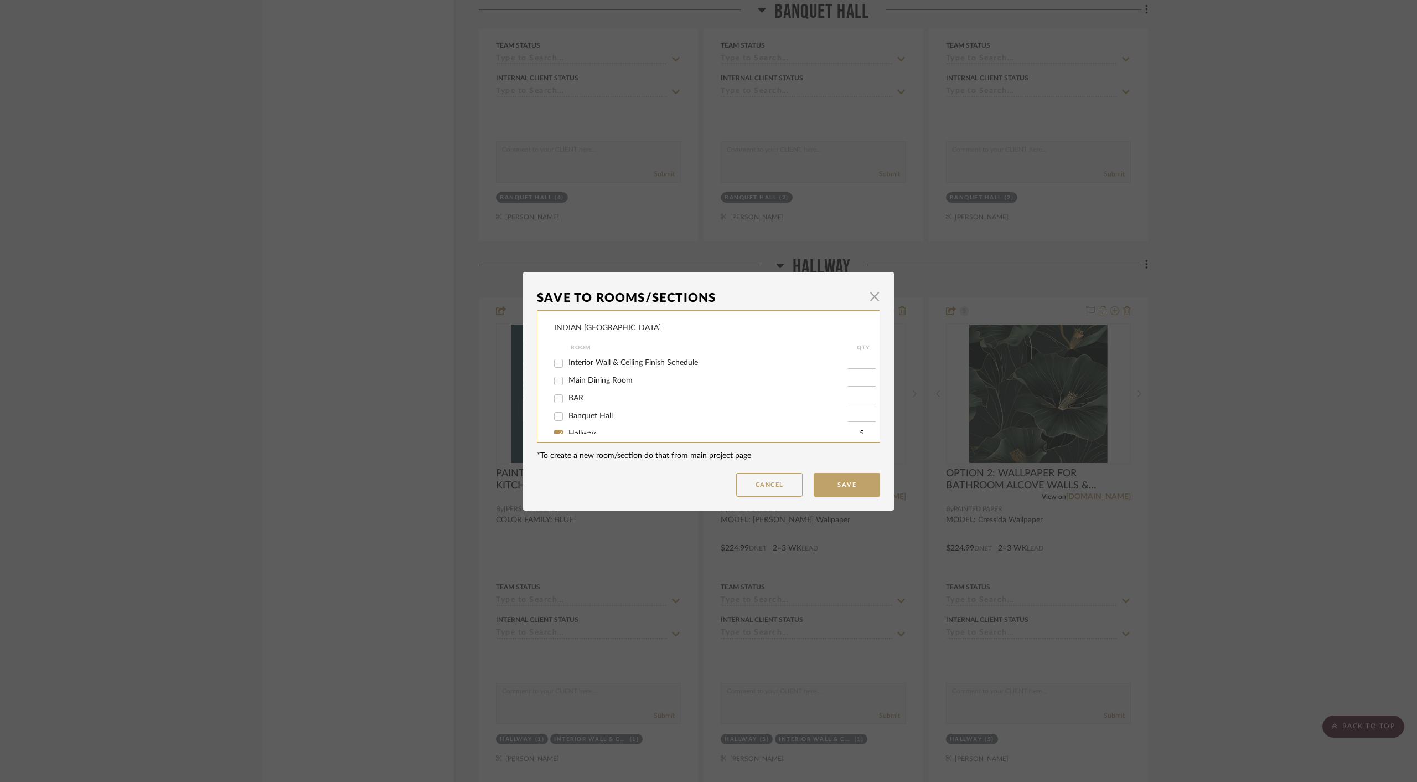
click at [552, 364] on input "Interior Wall & Ceiling Finish Schedule" at bounding box center [559, 363] width 18 height 18
checkbox input "true"
type input "1"
click at [838, 490] on button "Save" at bounding box center [847, 485] width 66 height 24
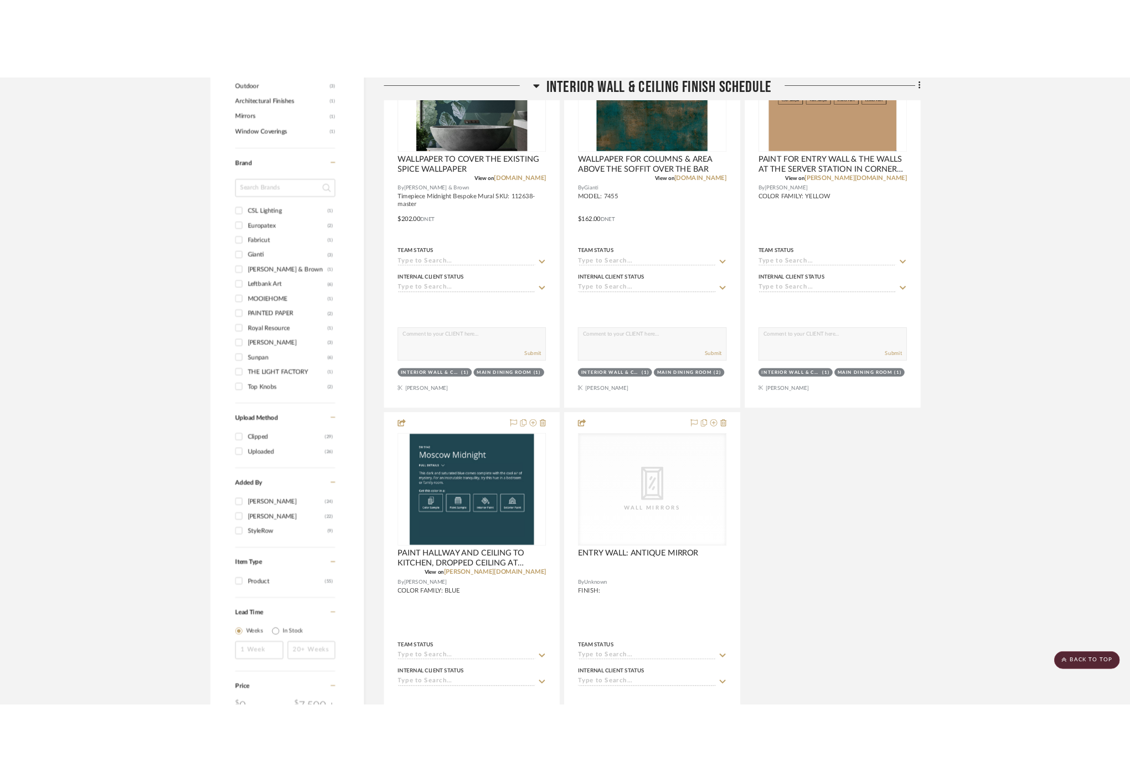
scroll to position [886, 0]
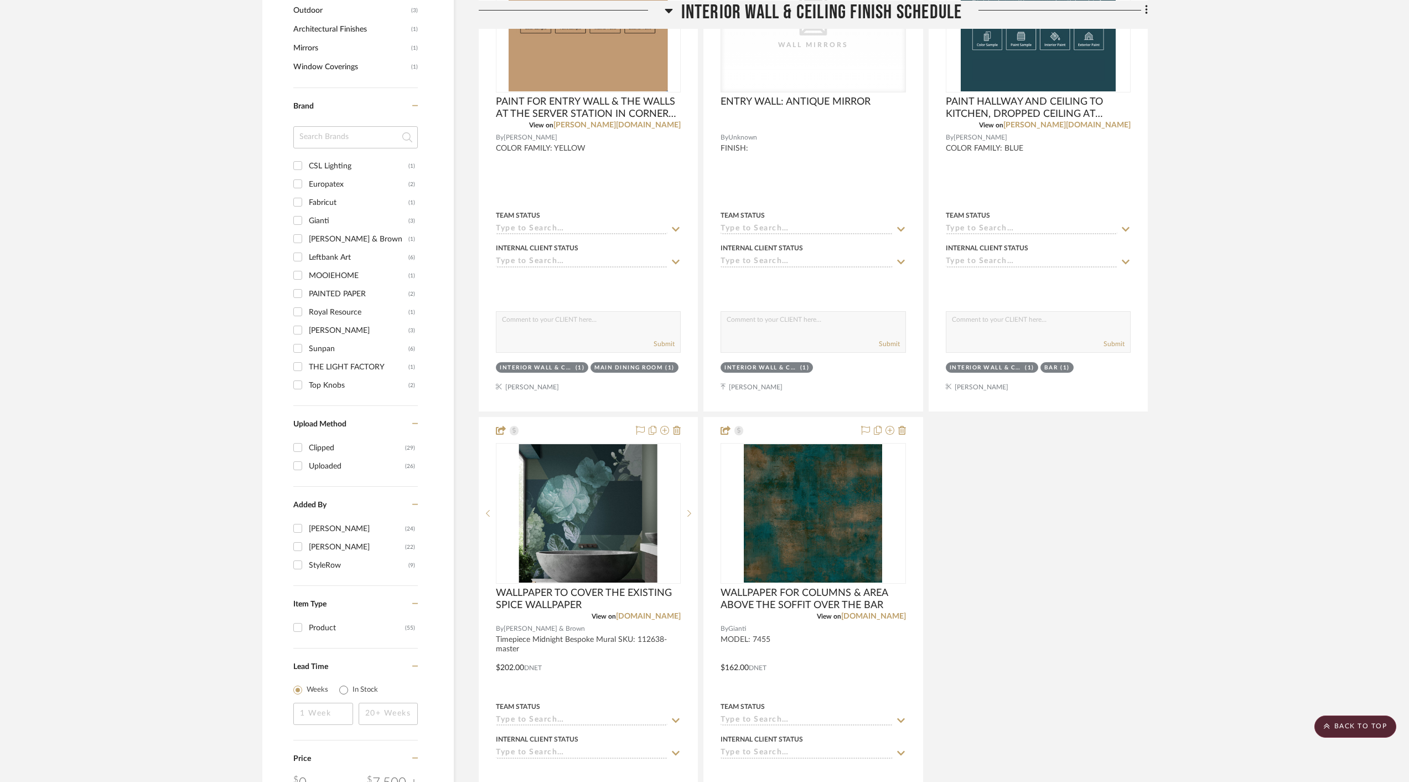
drag, startPoint x: 769, startPoint y: 426, endPoint x: 910, endPoint y: 15, distance: 434.5
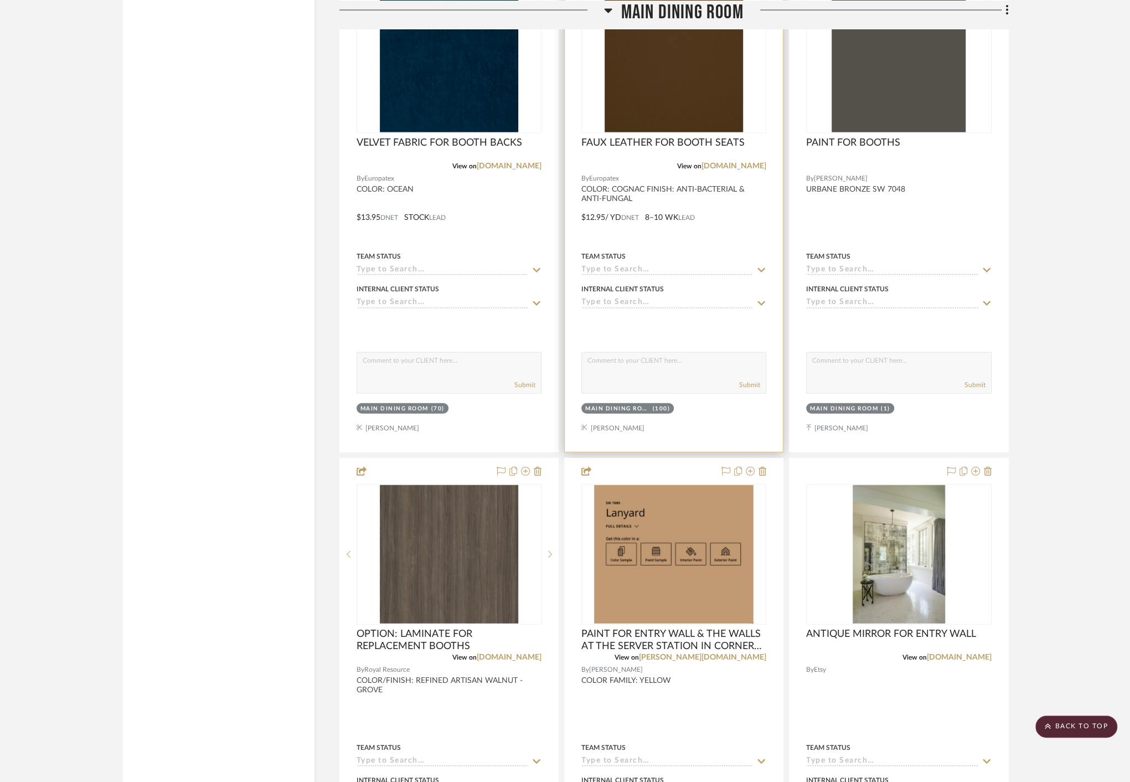
scroll to position [1916, 0]
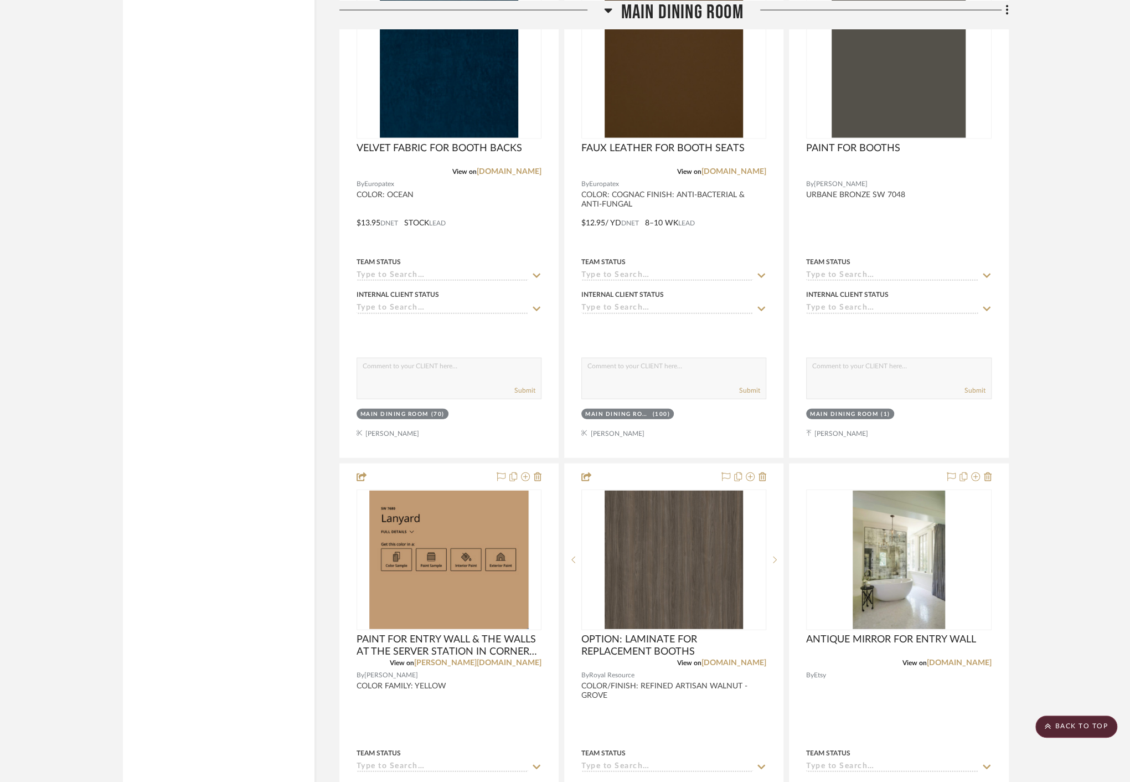
drag, startPoint x: 668, startPoint y: 478, endPoint x: 662, endPoint y: 477, distance: 5.6
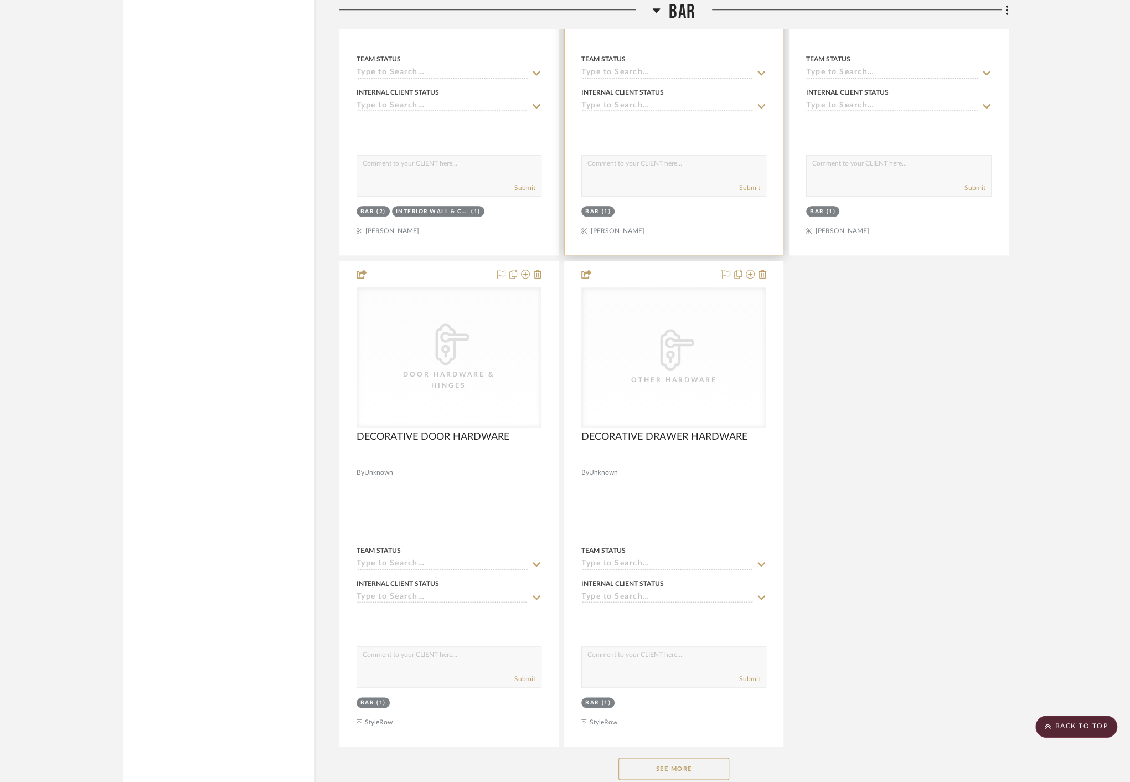
scroll to position [4240, 0]
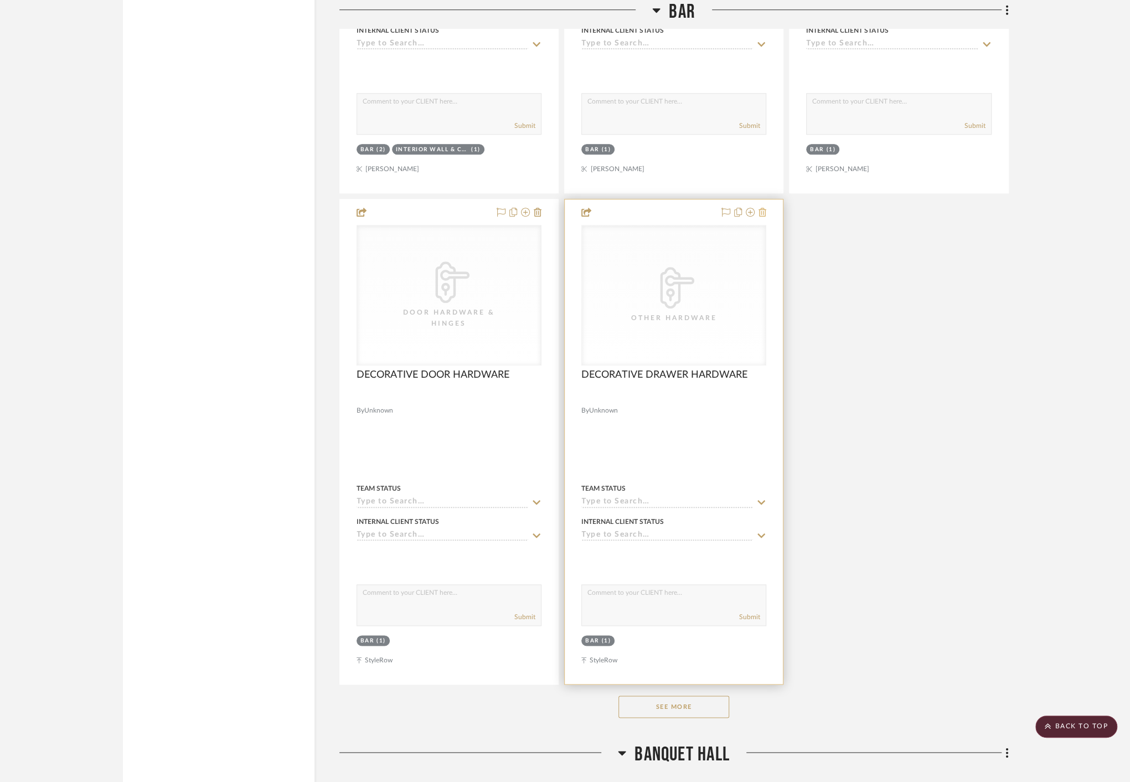
click at [765, 208] on icon at bounding box center [762, 212] width 8 height 9
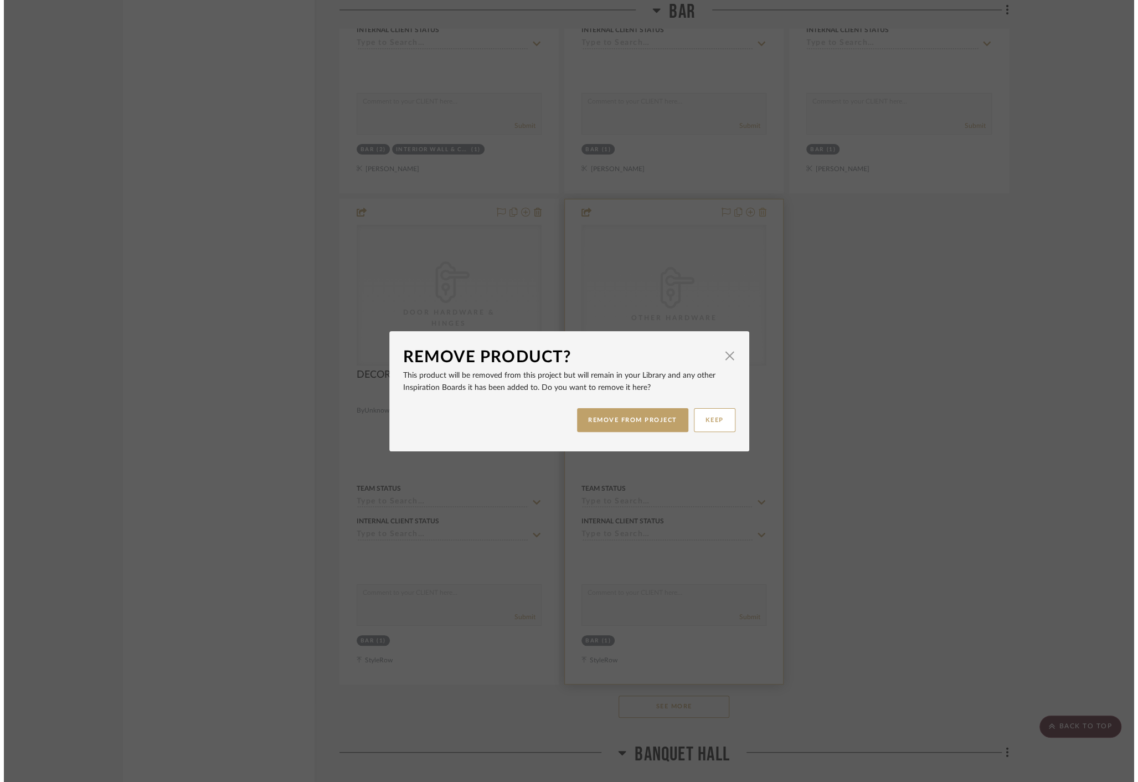
scroll to position [0, 0]
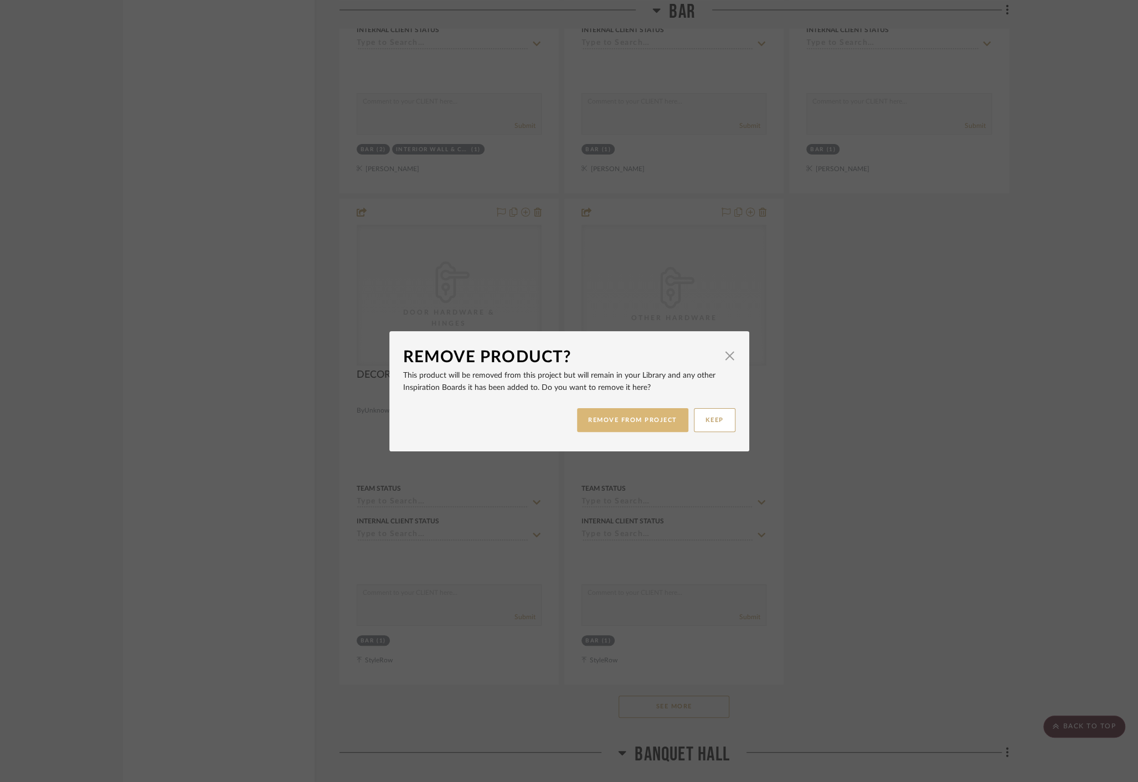
click at [614, 419] on button "REMOVE FROM PROJECT" at bounding box center [632, 420] width 111 height 24
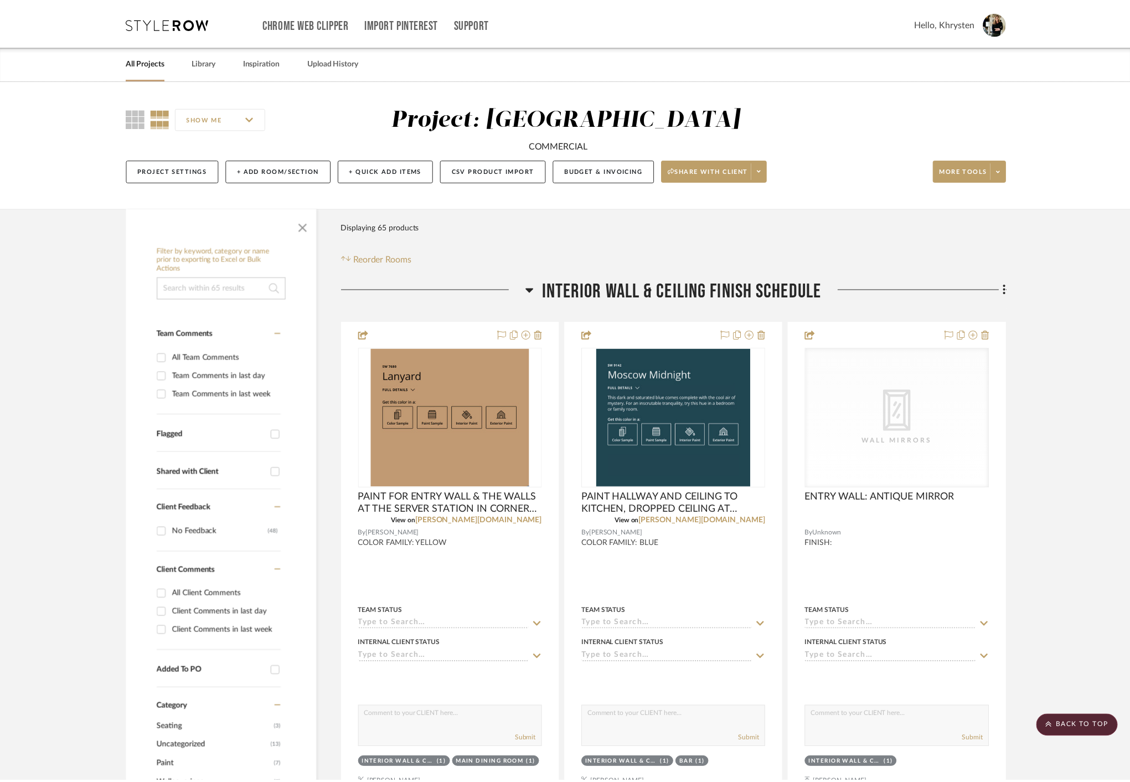
scroll to position [4240, 0]
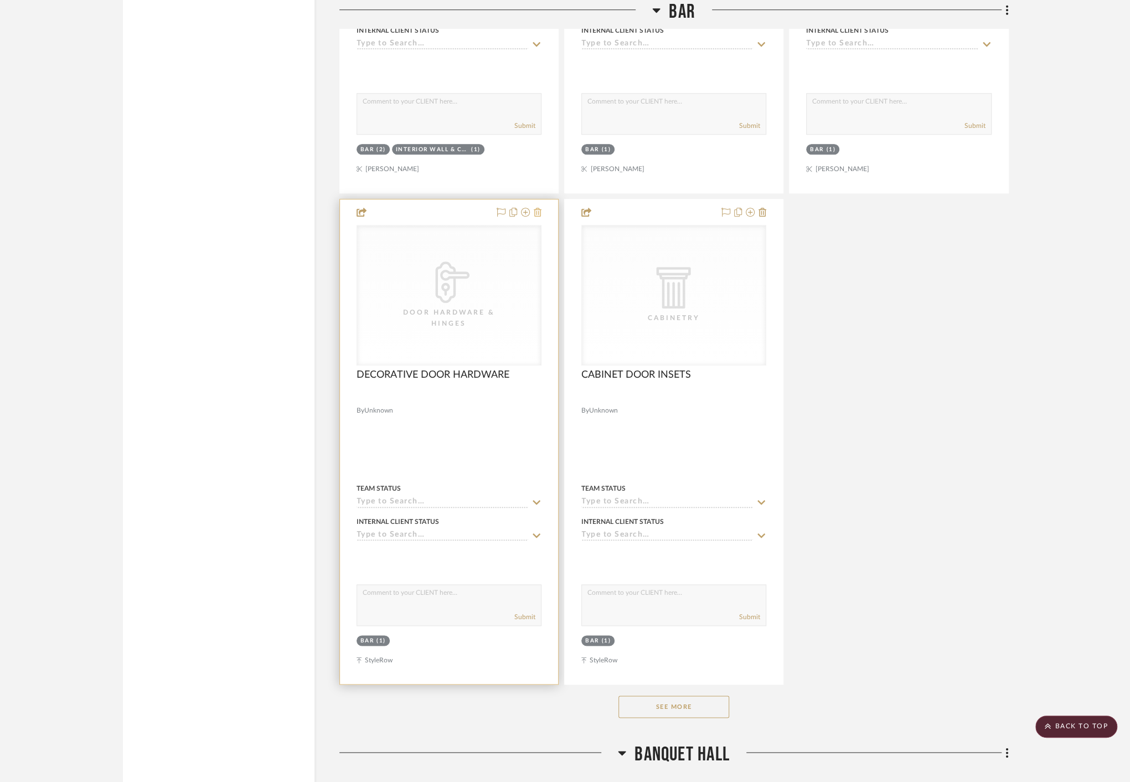
click at [539, 208] on icon at bounding box center [538, 212] width 8 height 9
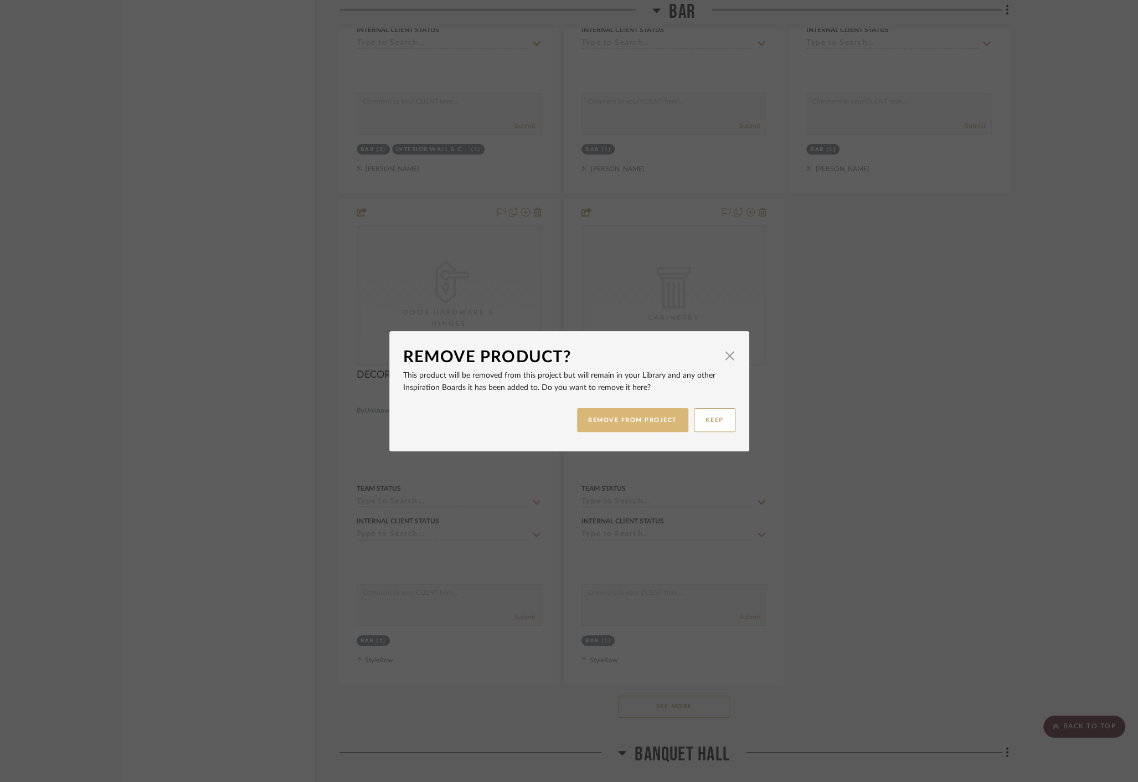
click at [606, 423] on button "REMOVE FROM PROJECT" at bounding box center [632, 420] width 111 height 24
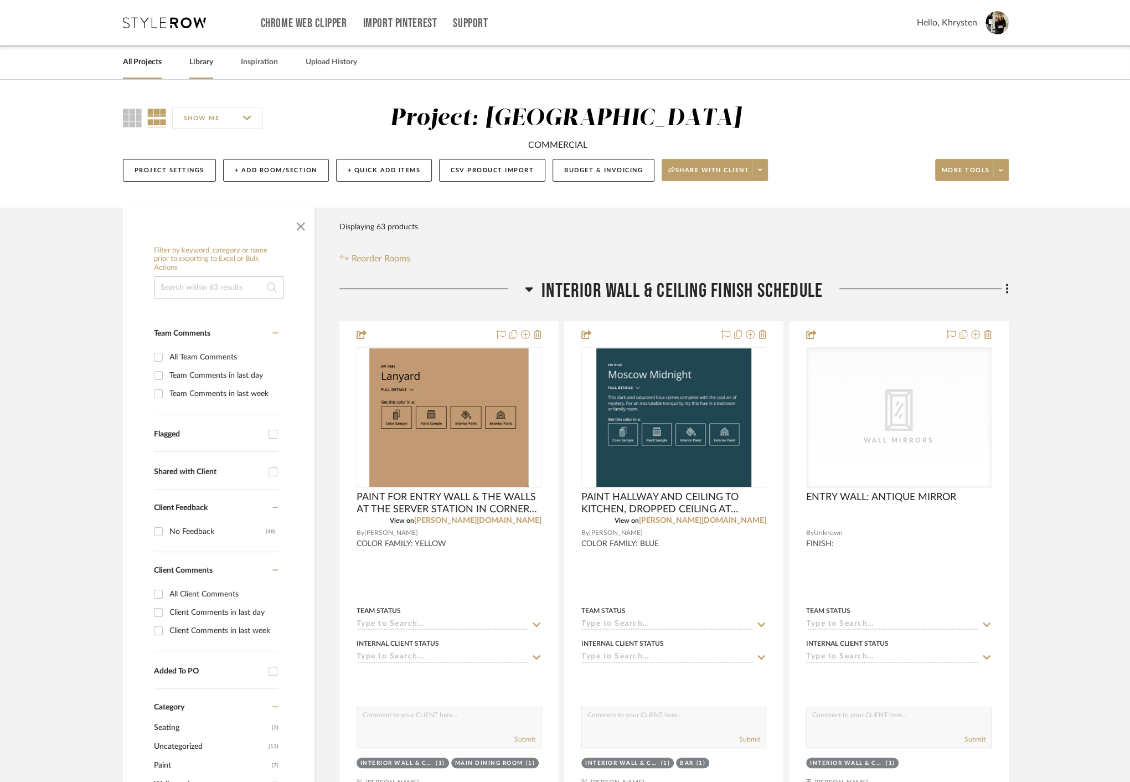
click at [201, 63] on link "Library" at bounding box center [201, 62] width 24 height 15
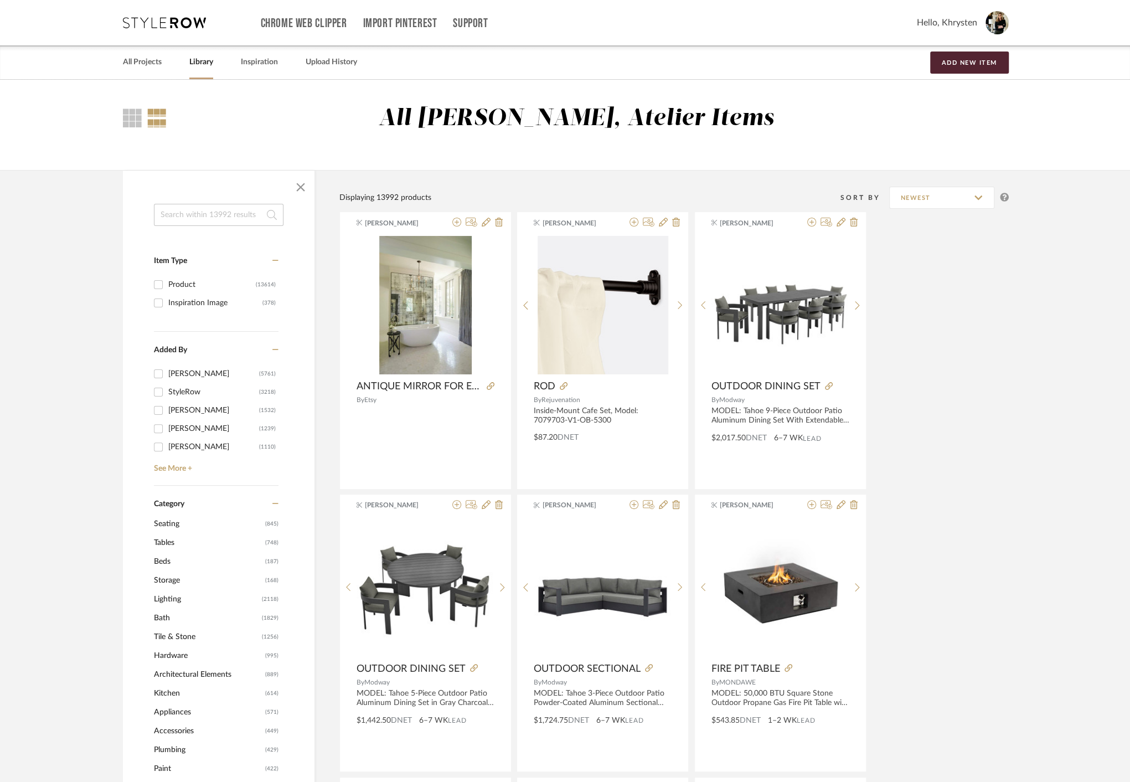
click at [200, 212] on input at bounding box center [219, 215] width 130 height 22
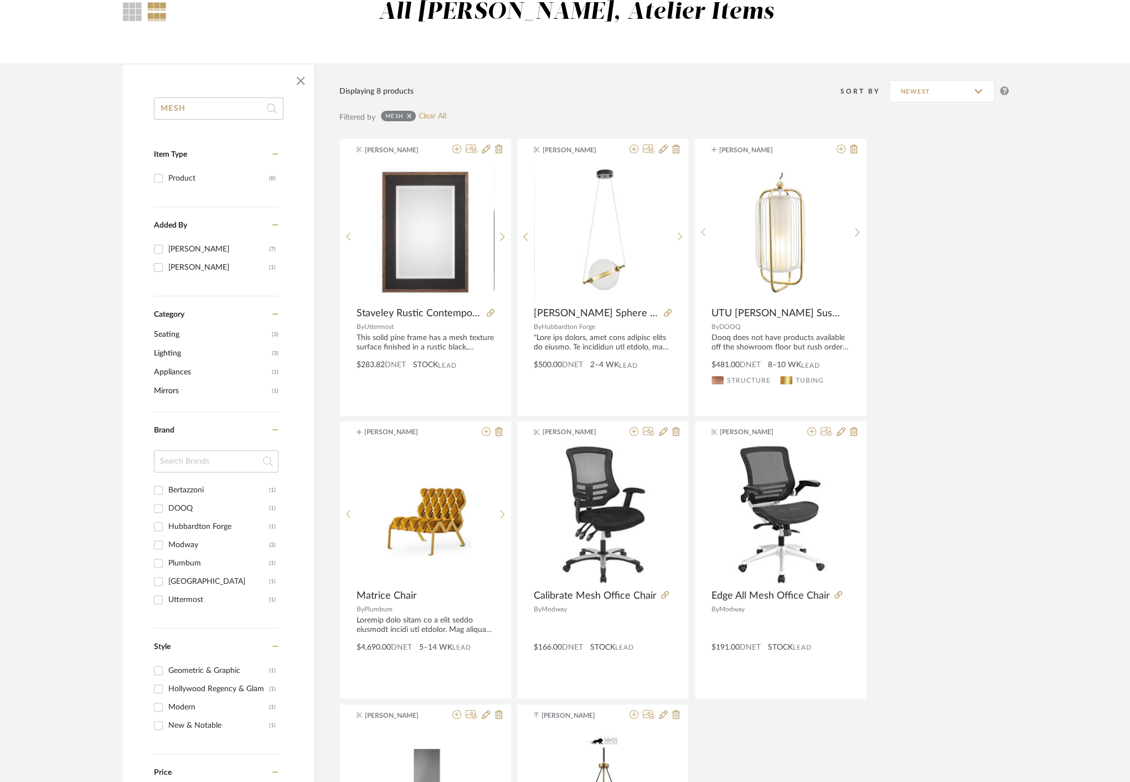
scroll to position [111, 0]
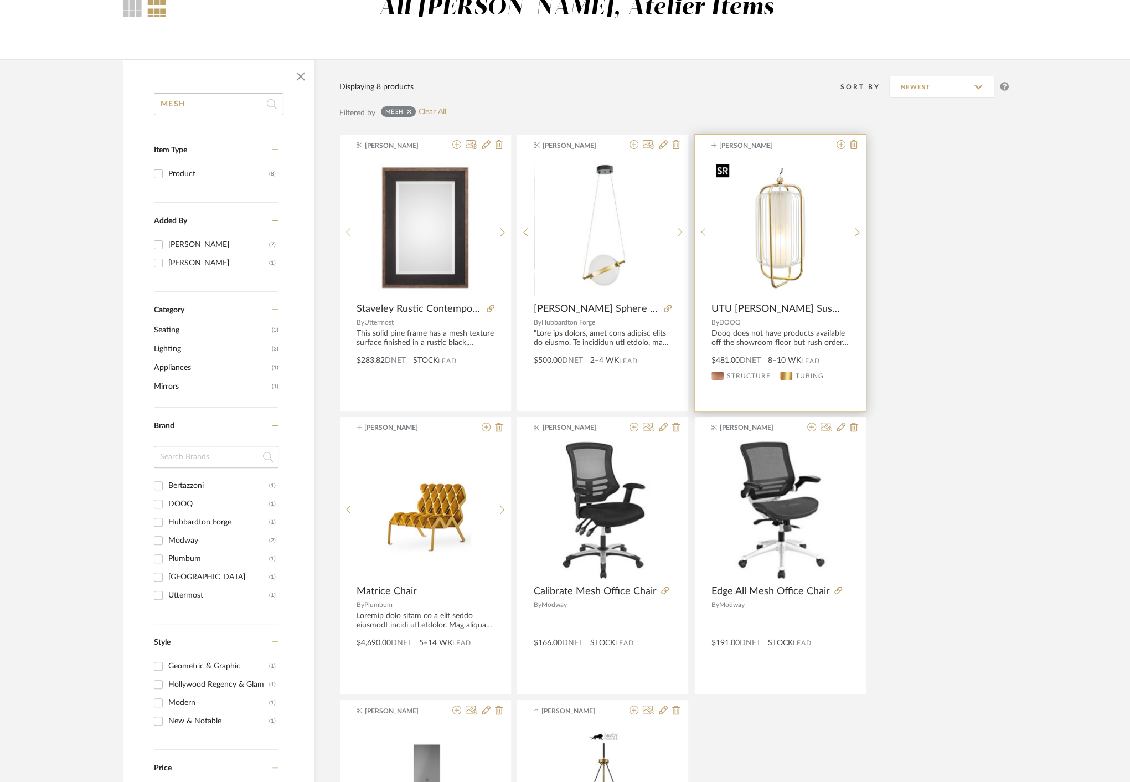
click at [779, 231] on img "0" at bounding box center [779, 227] width 137 height 137
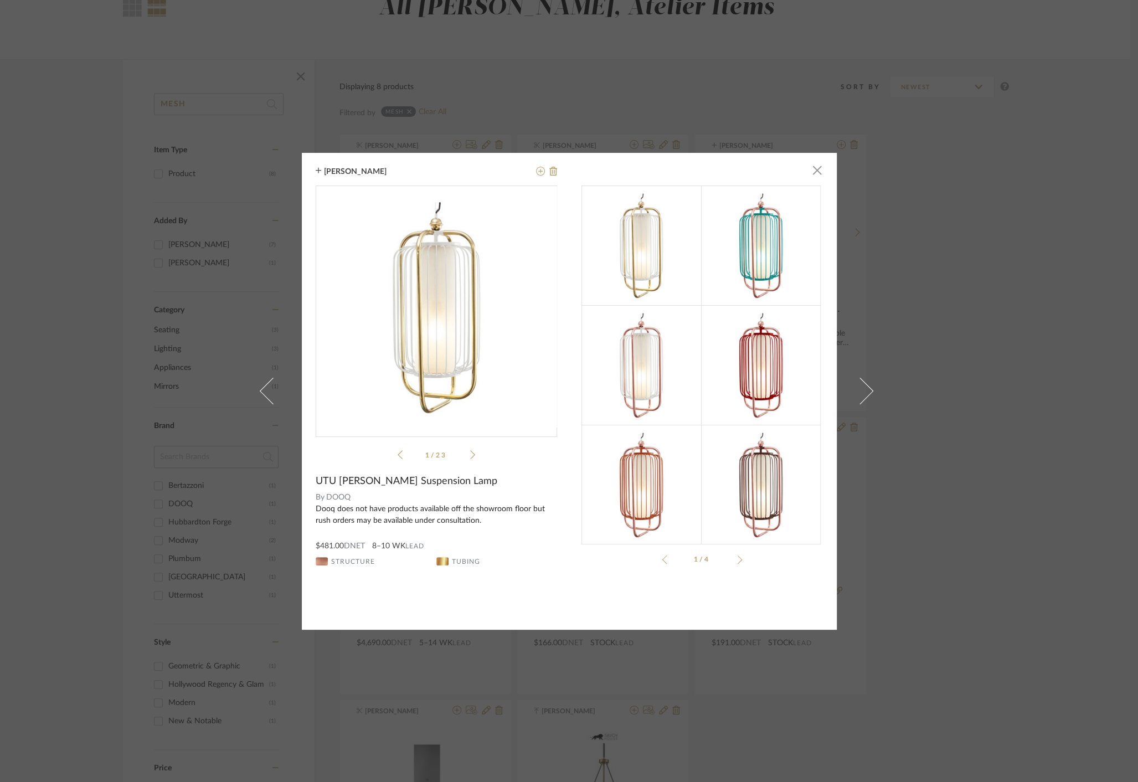
click at [342, 483] on span "UTU Jules II Suspension Lamp" at bounding box center [407, 481] width 182 height 12
click at [470, 452] on icon at bounding box center [472, 455] width 5 height 10
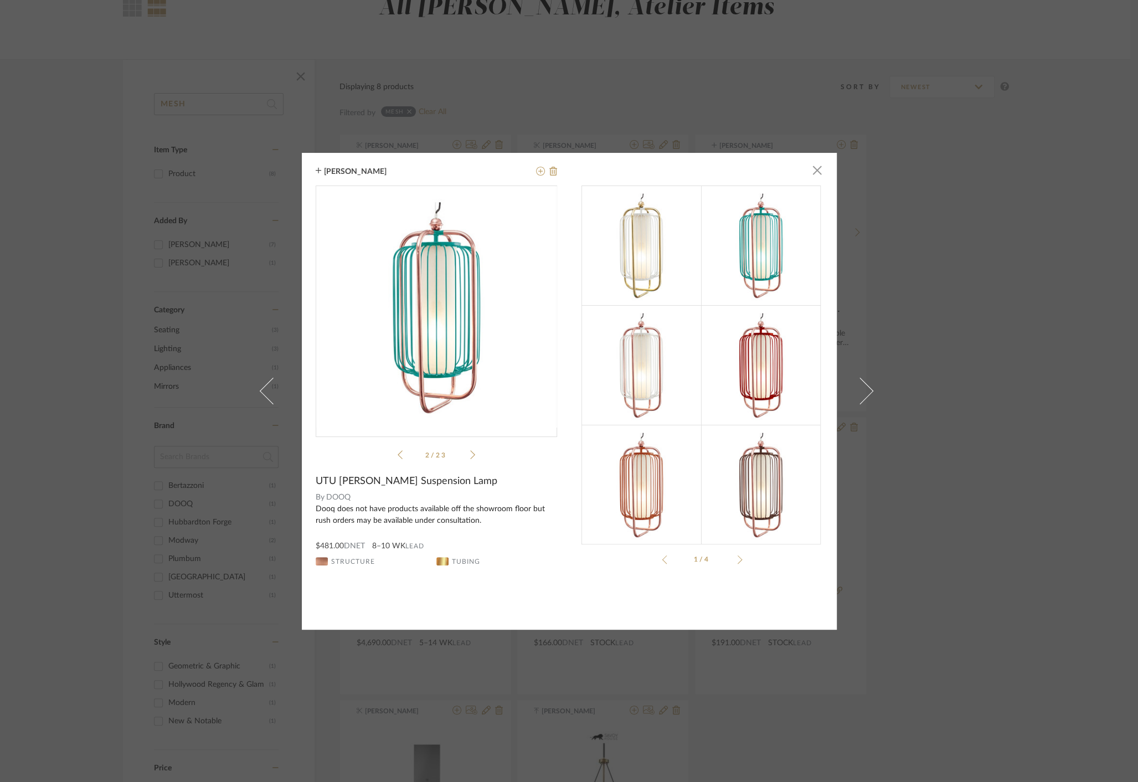
click at [738, 556] on app-pagination "1/4" at bounding box center [701, 559] width 241 height 9
click at [733, 559] on div at bounding box center [737, 559] width 9 height 9
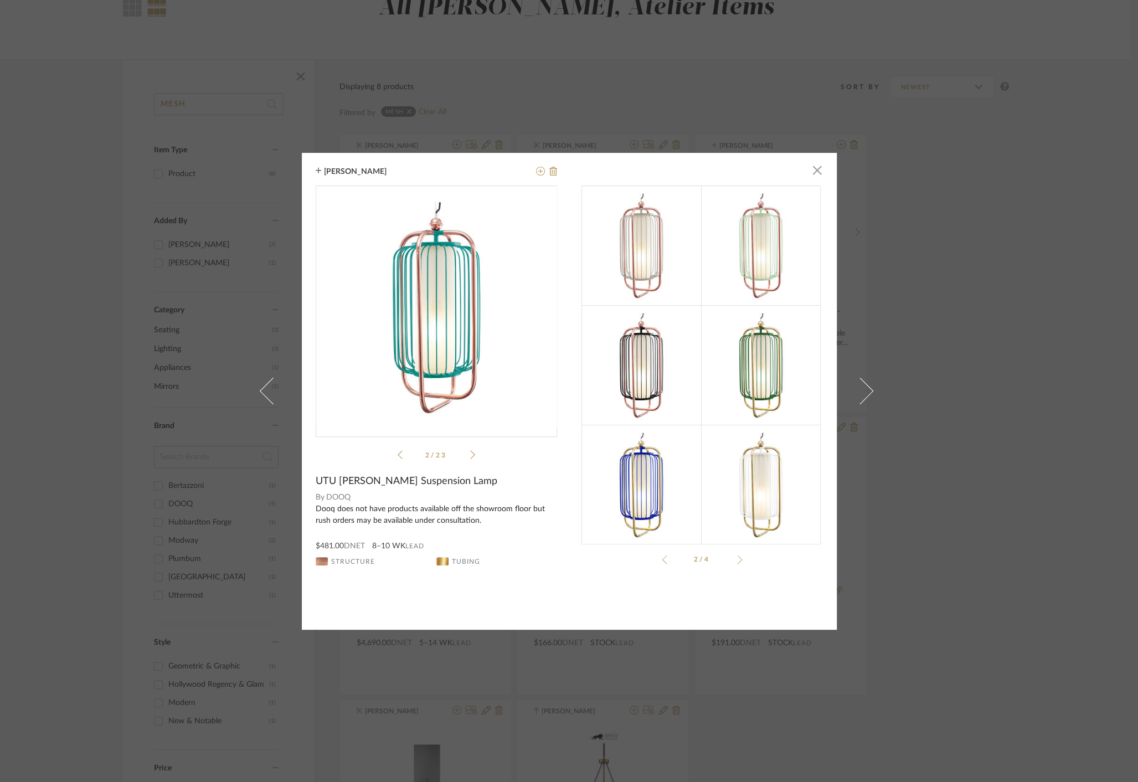
click at [733, 559] on div at bounding box center [737, 559] width 9 height 9
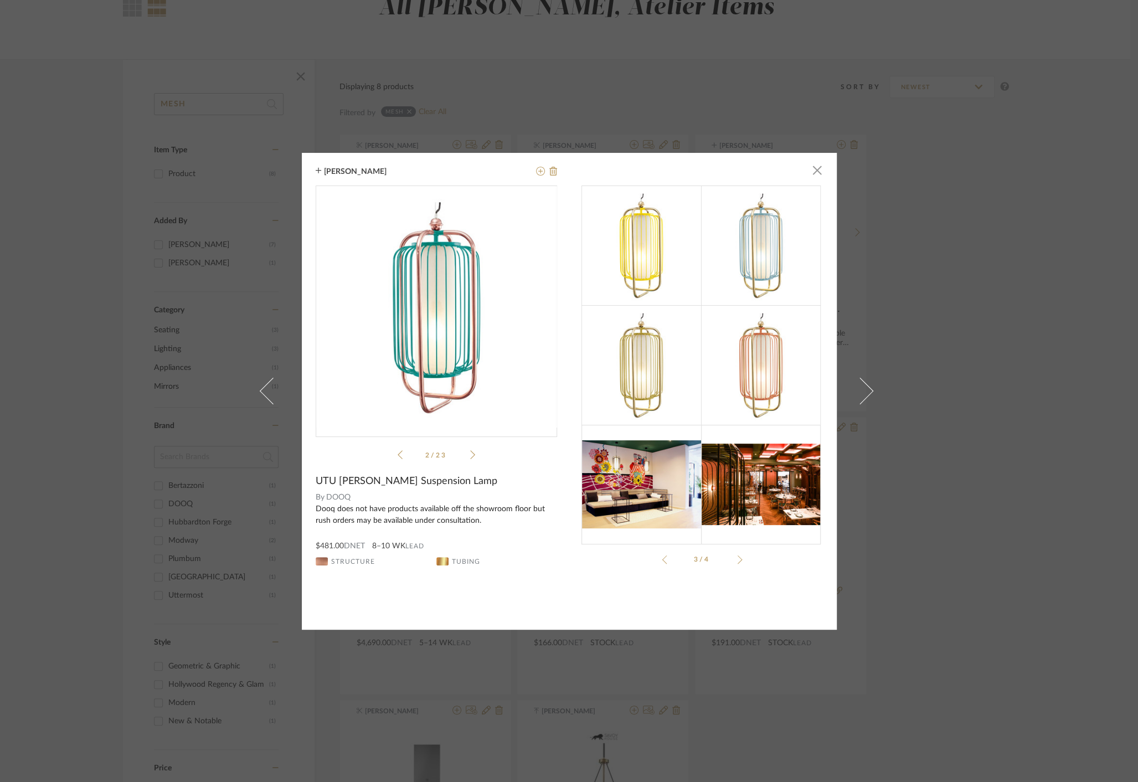
click at [354, 481] on span "UTU Jules II Suspension Lamp" at bounding box center [407, 481] width 182 height 12
click at [327, 504] on div "Dooq does not have products available off the showroom floor but rush orders ma…" at bounding box center [436, 514] width 241 height 23
drag, startPoint x: 307, startPoint y: 479, endPoint x: 454, endPoint y: 482, distance: 147.3
click at [454, 482] on div "Khrysten Taylor × Jules II...ion Lamp.pdf Jules II...ion Lamp.pdf 2 / 23 UTU Ju…" at bounding box center [569, 391] width 535 height 477
copy span "UTU Jules II Suspension Lamp"
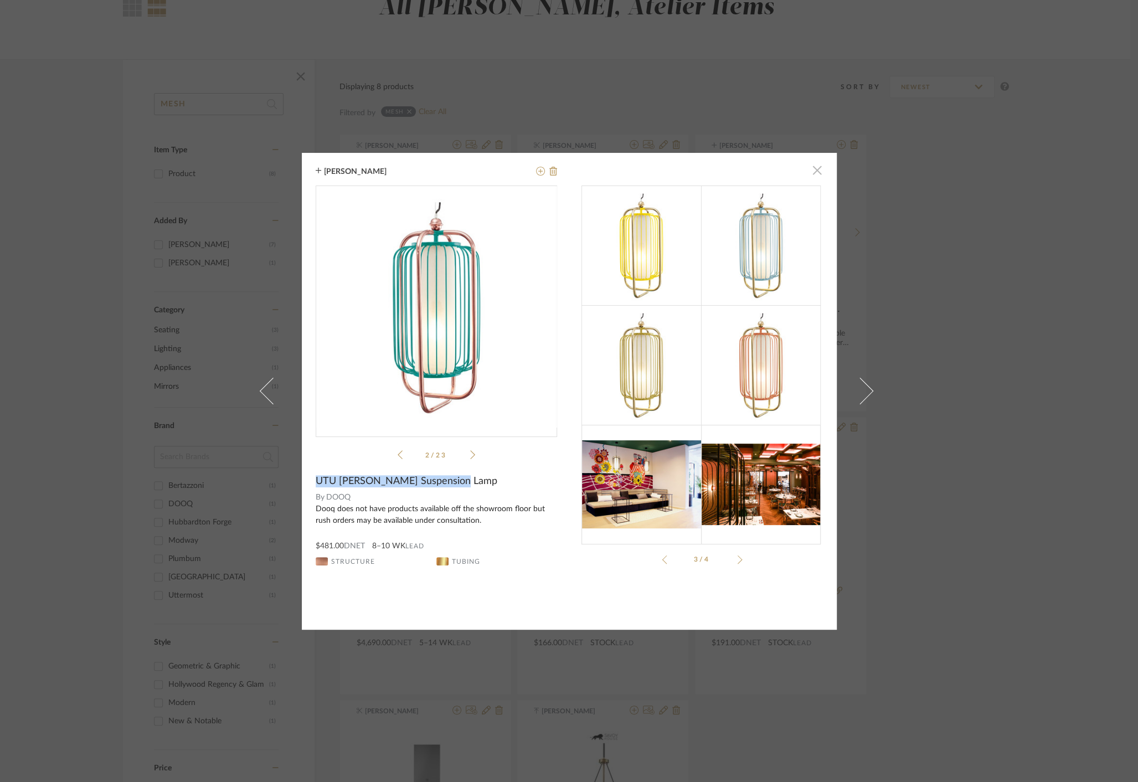
click at [815, 174] on span "button" at bounding box center [817, 170] width 22 height 22
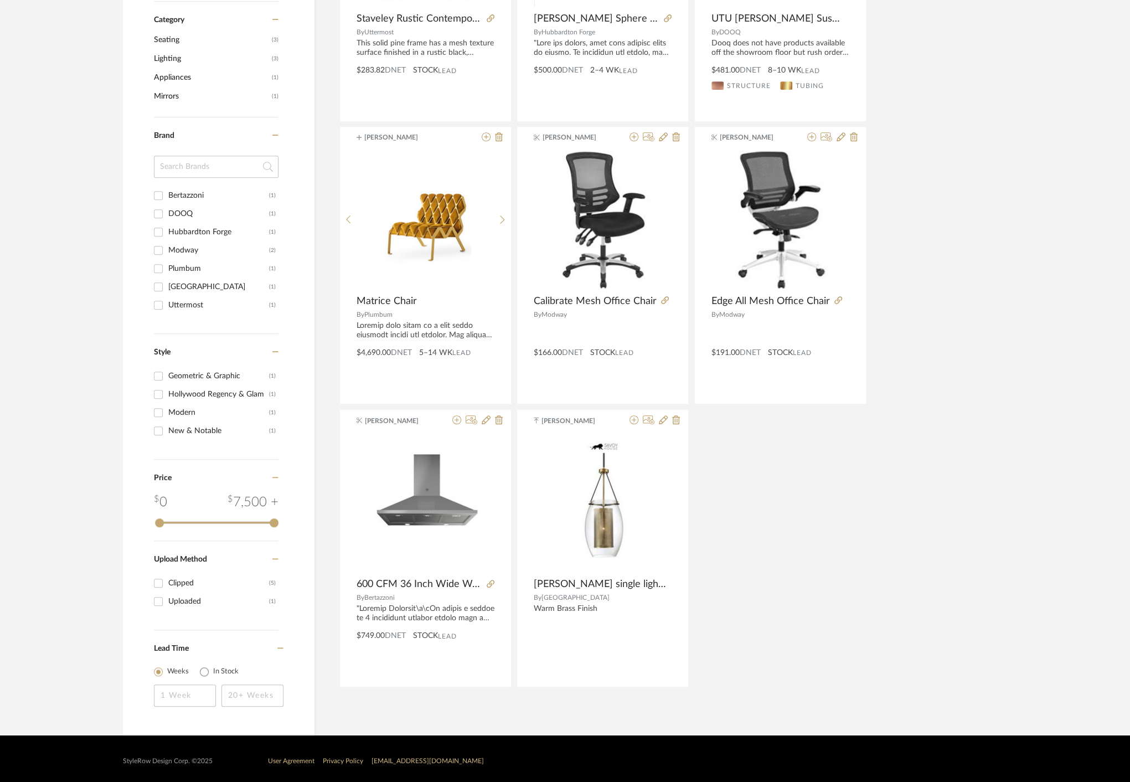
scroll to position [398, 0]
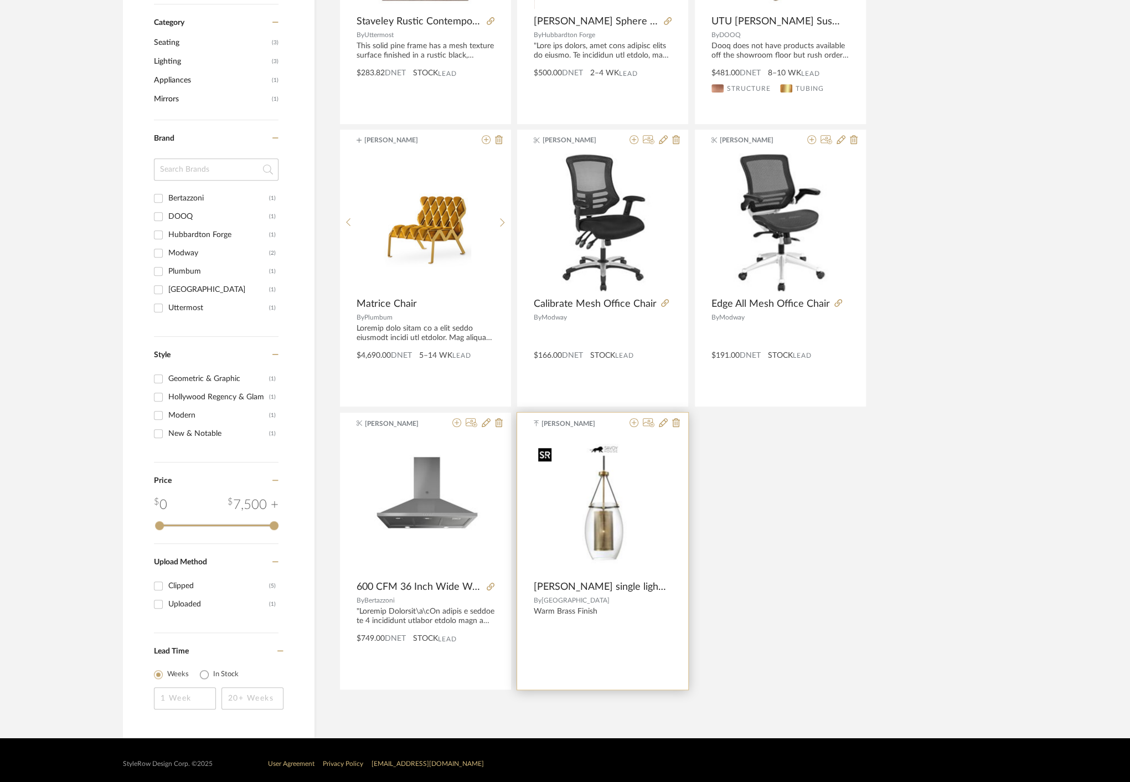
click at [603, 534] on img "0" at bounding box center [603, 505] width 138 height 124
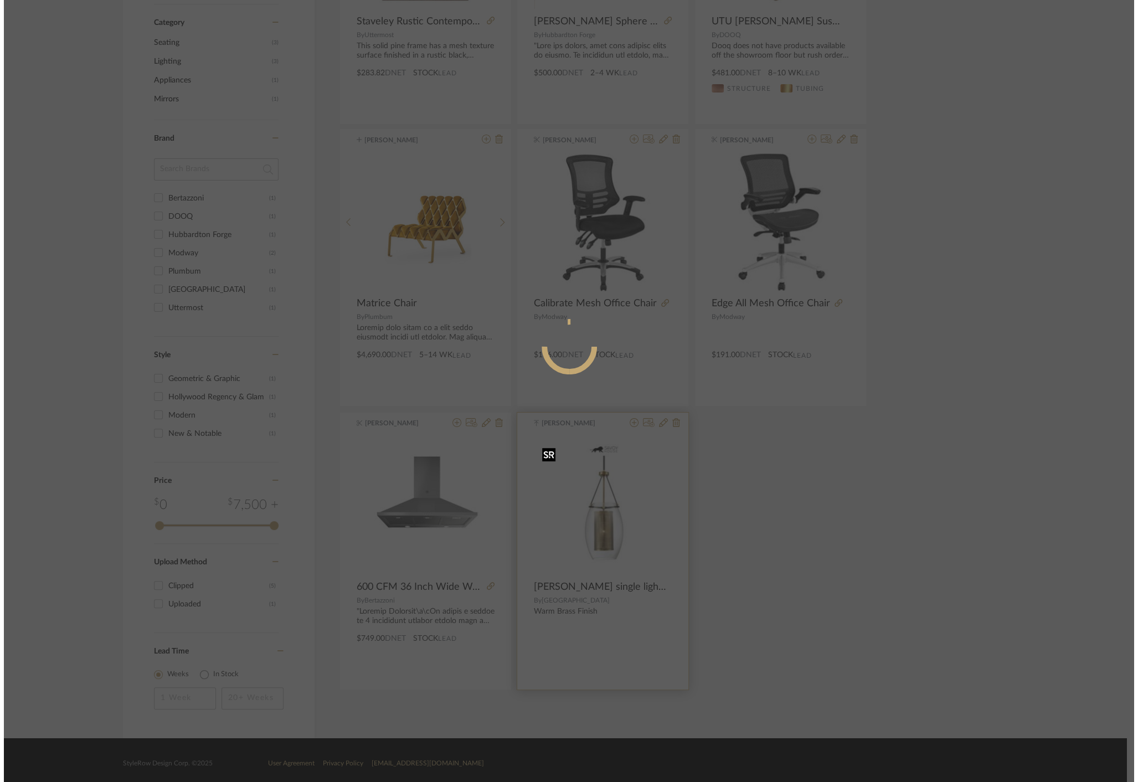
scroll to position [0, 0]
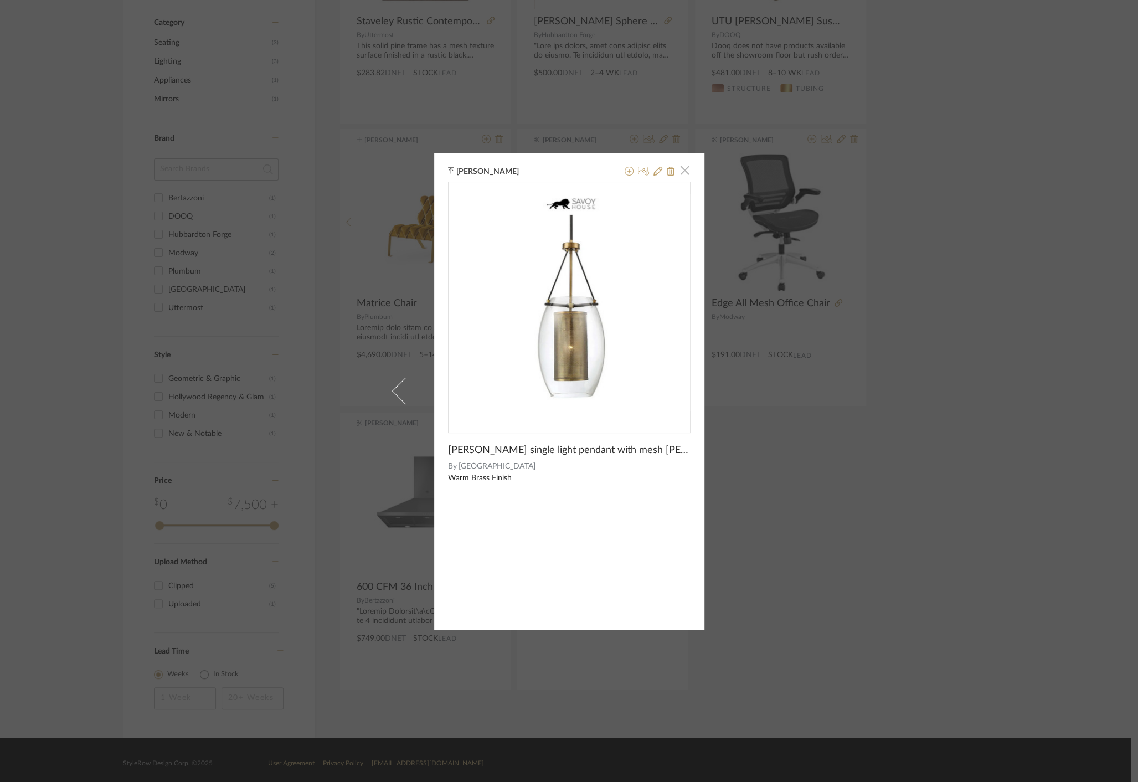
click at [683, 174] on span "button" at bounding box center [685, 170] width 22 height 22
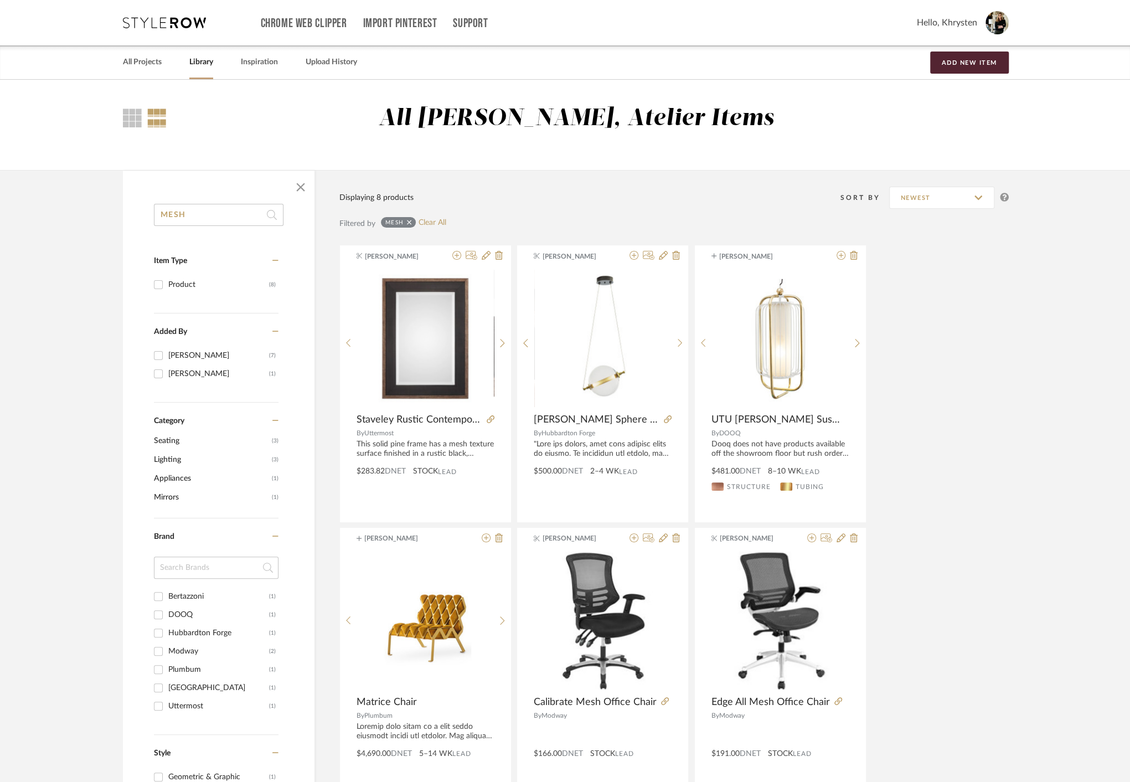
click at [198, 220] on input "MESH" at bounding box center [219, 215] width 130 height 22
type input "M"
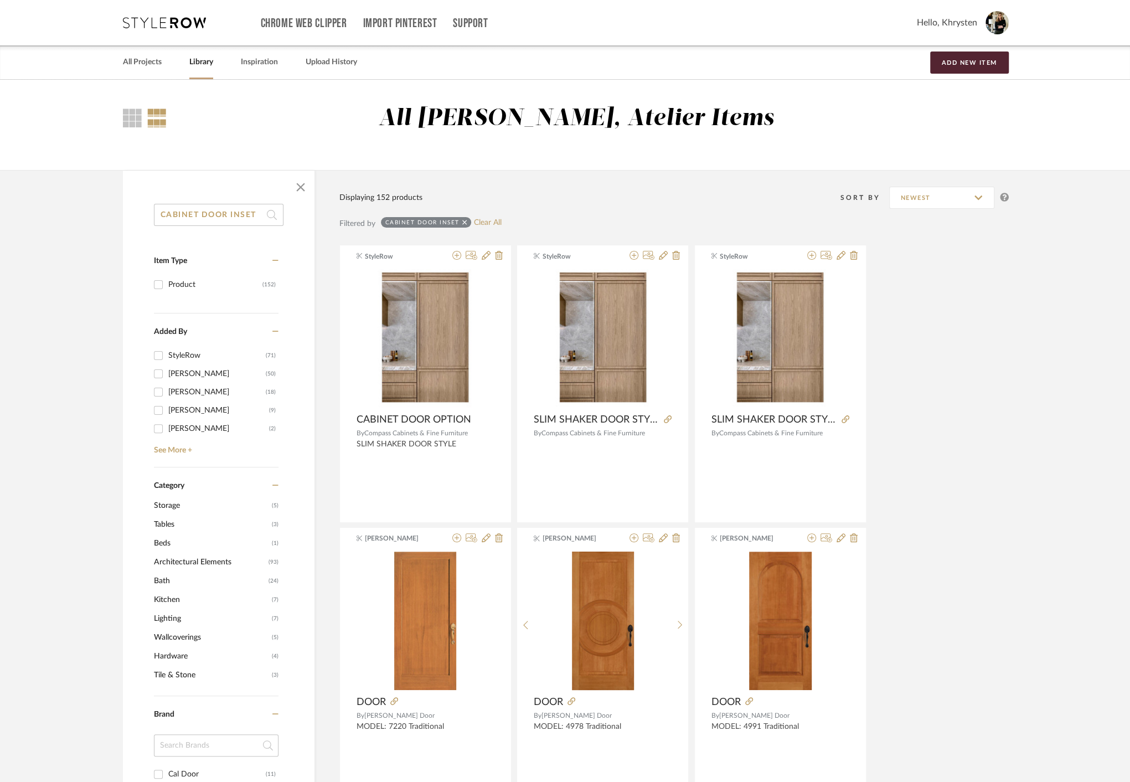
drag, startPoint x: 202, startPoint y: 214, endPoint x: 131, endPoint y: 216, distance: 70.9
click at [131, 216] on div "CABINET DOOR INSET Item Type Product (152) Added By StyleRow (71) Khrysten Tayl…" at bounding box center [219, 760] width 192 height 1112
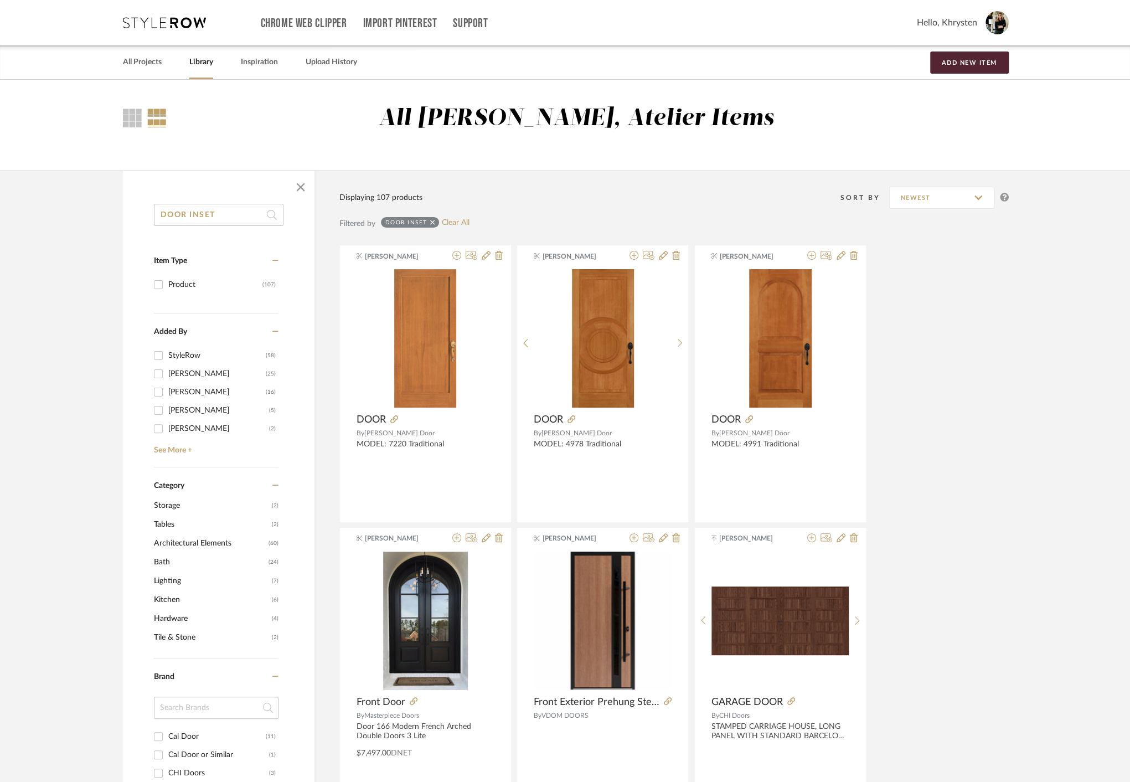
click at [235, 221] on input "DOOR INSET" at bounding box center [219, 215] width 130 height 22
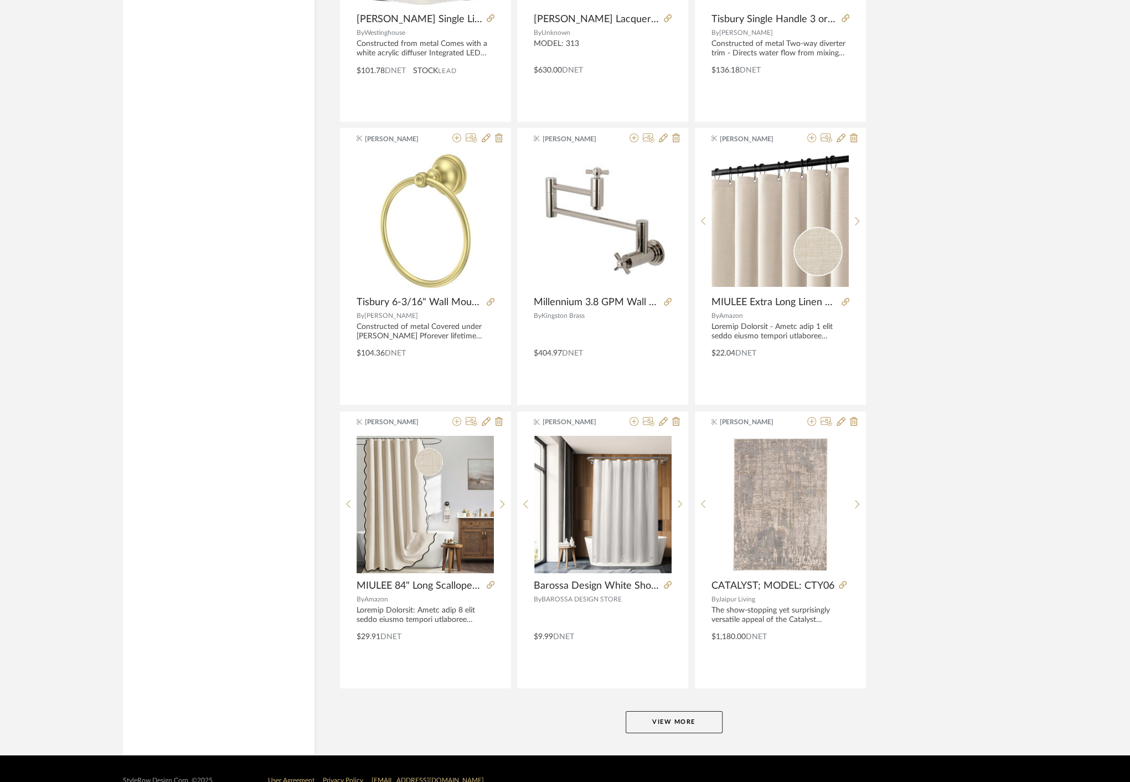
scroll to position [2968, 0]
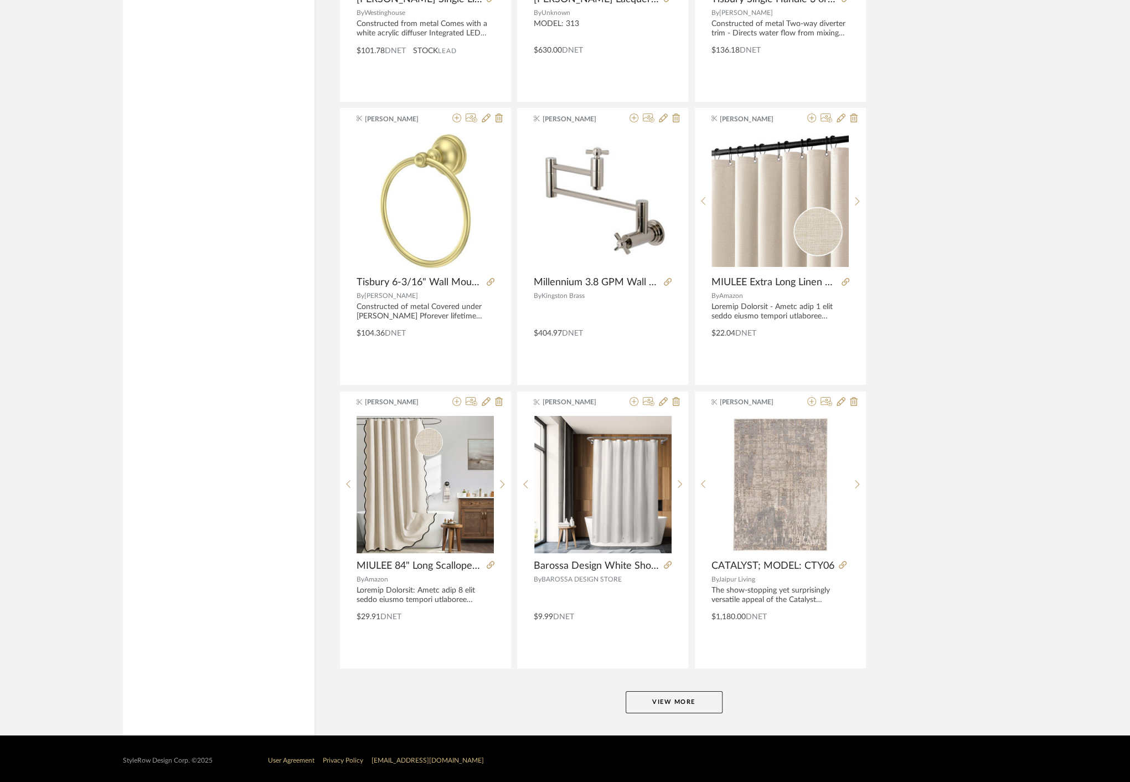
click at [675, 696] on button "View More" at bounding box center [674, 702] width 97 height 22
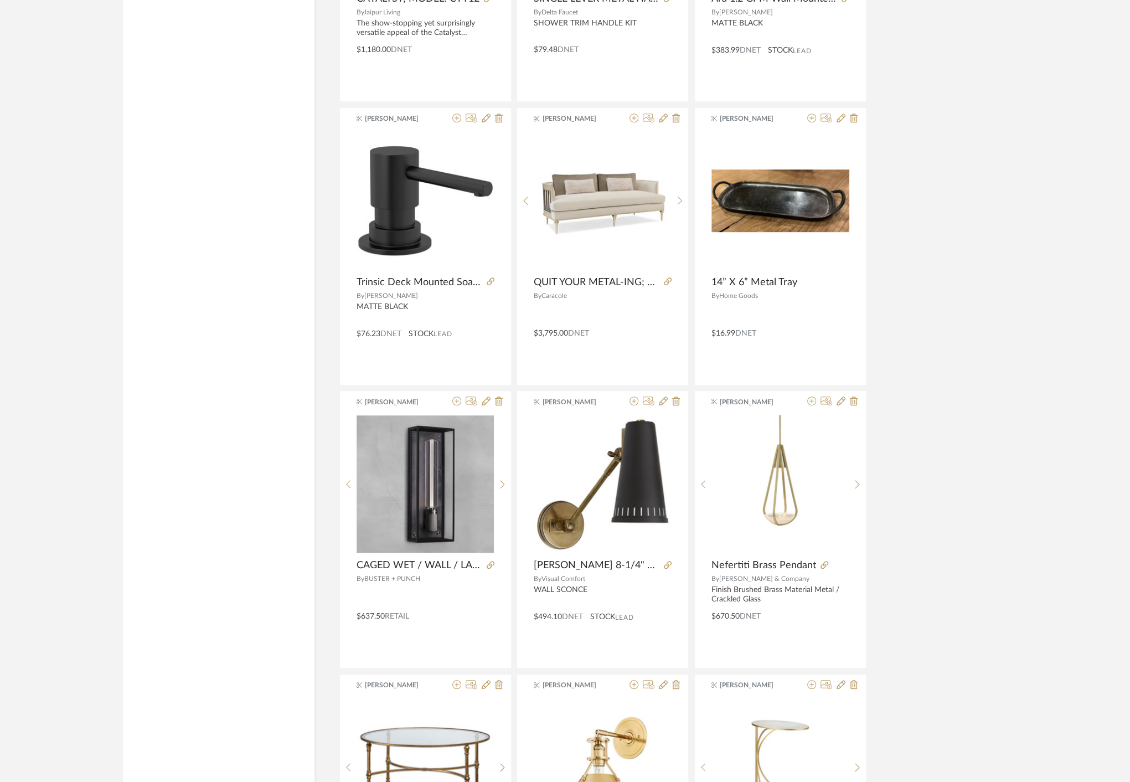
scroll to position [3826, 0]
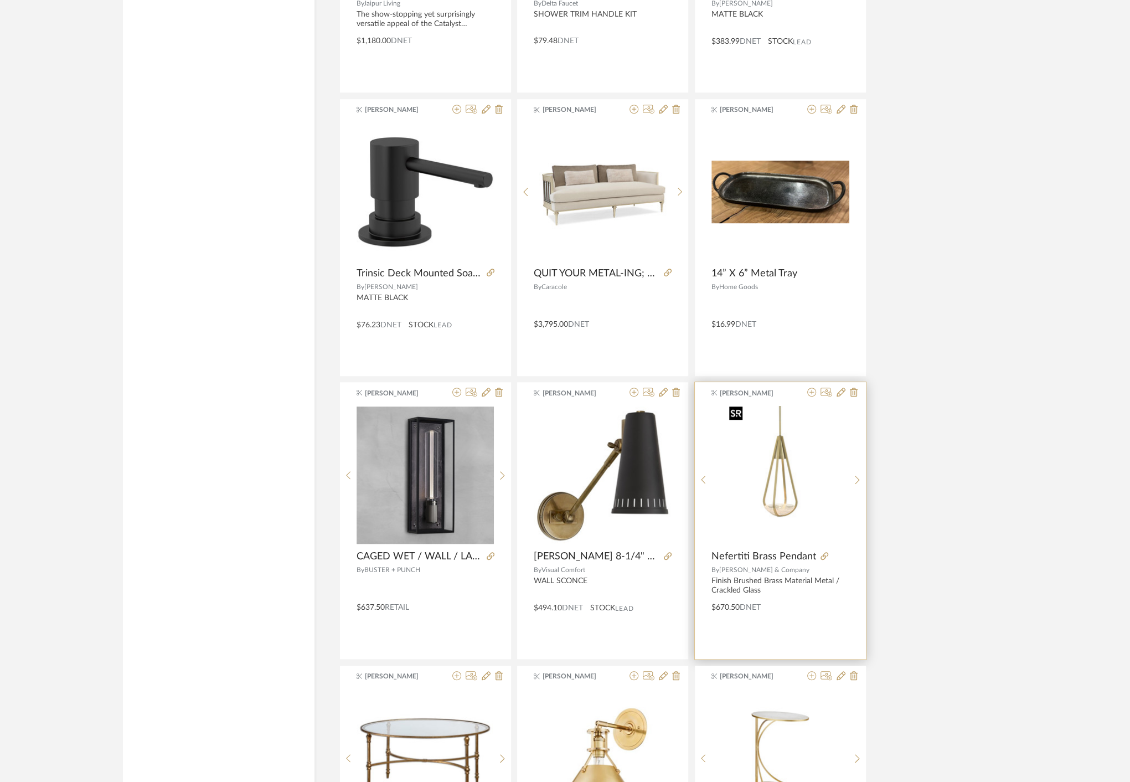
click at [782, 507] on img "0" at bounding box center [780, 475] width 111 height 138
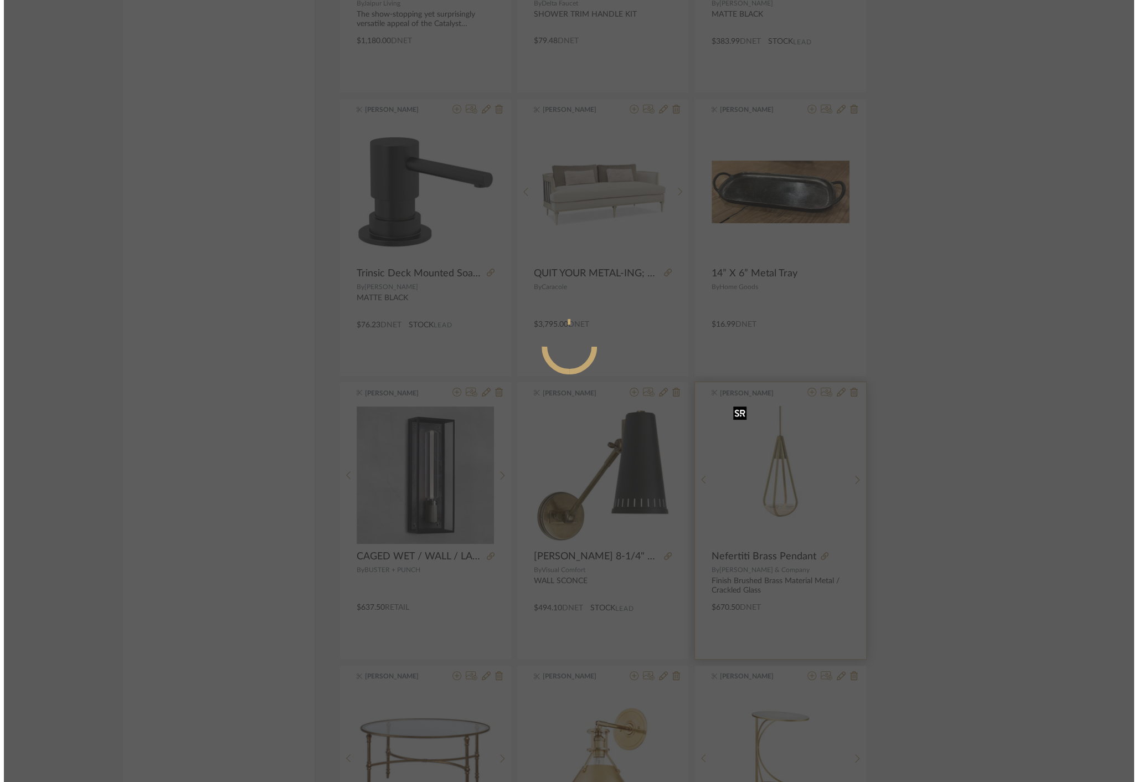
scroll to position [0, 0]
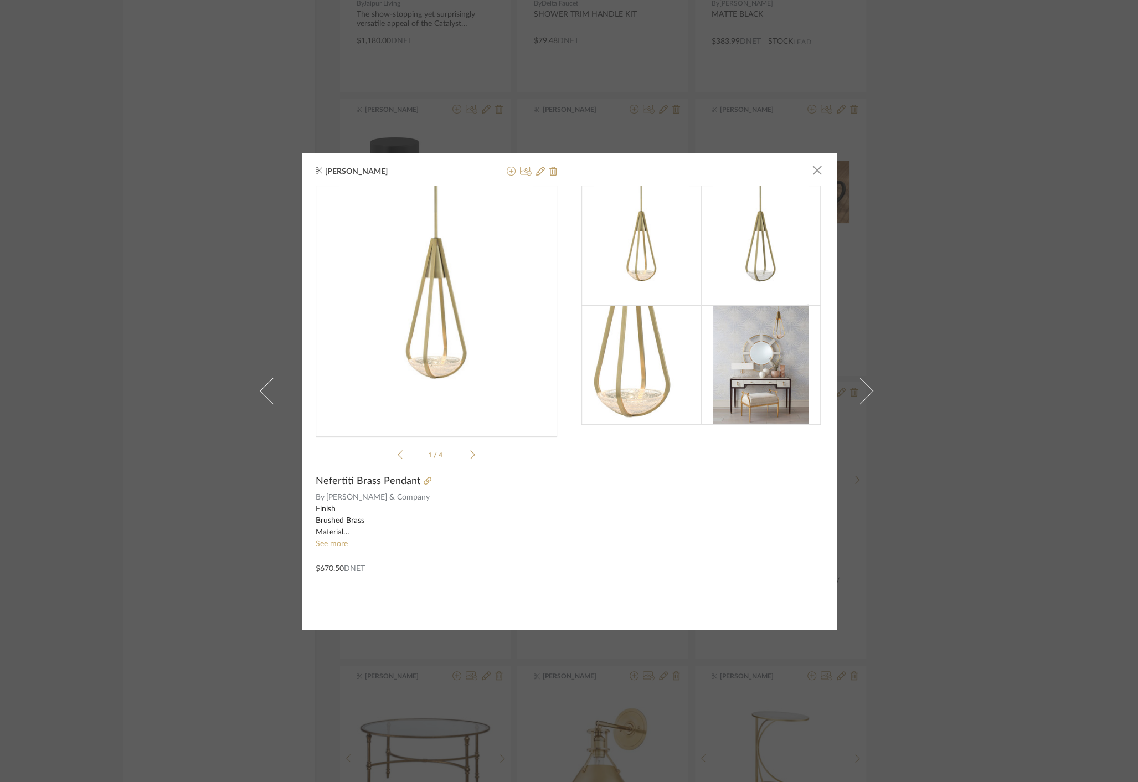
click at [328, 481] on span "Nefertiti Brass Pendant" at bounding box center [368, 481] width 105 height 12
click at [321, 541] on link "See more" at bounding box center [332, 544] width 32 height 8
click at [423, 482] on icon at bounding box center [427, 481] width 8 height 8
click at [814, 171] on span "button" at bounding box center [817, 170] width 22 height 22
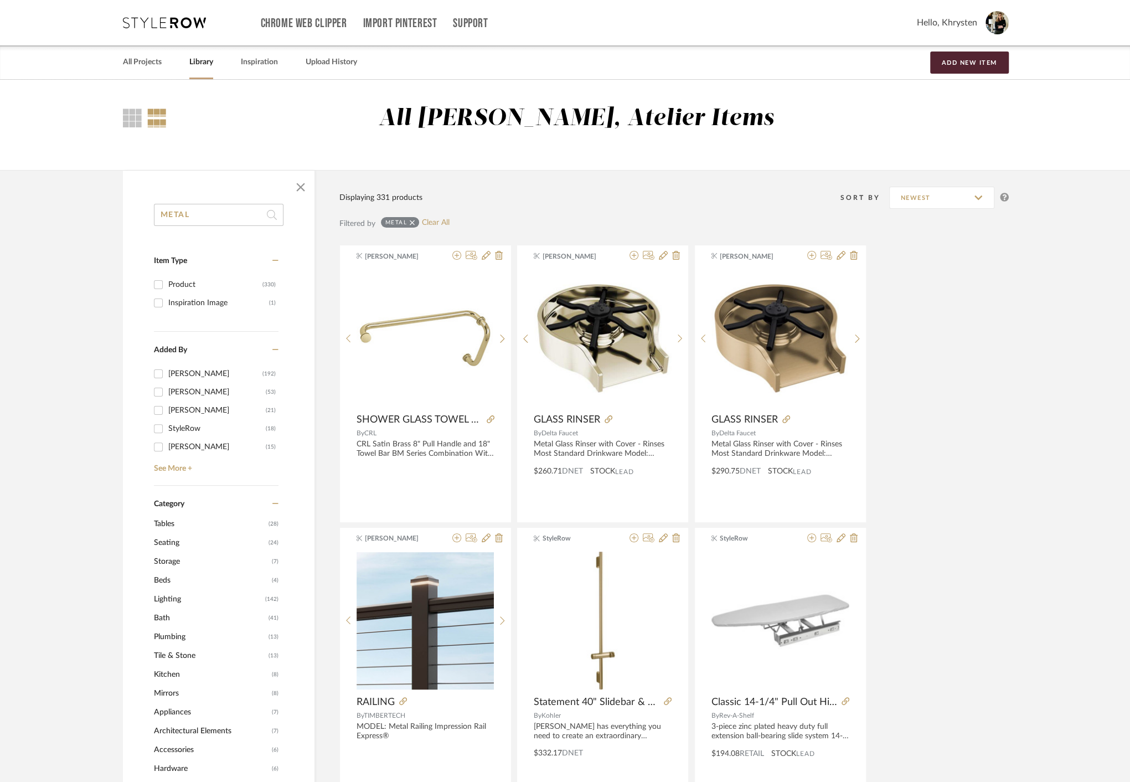
click at [202, 211] on input "METAL" at bounding box center [219, 215] width 130 height 22
type input "TALON"
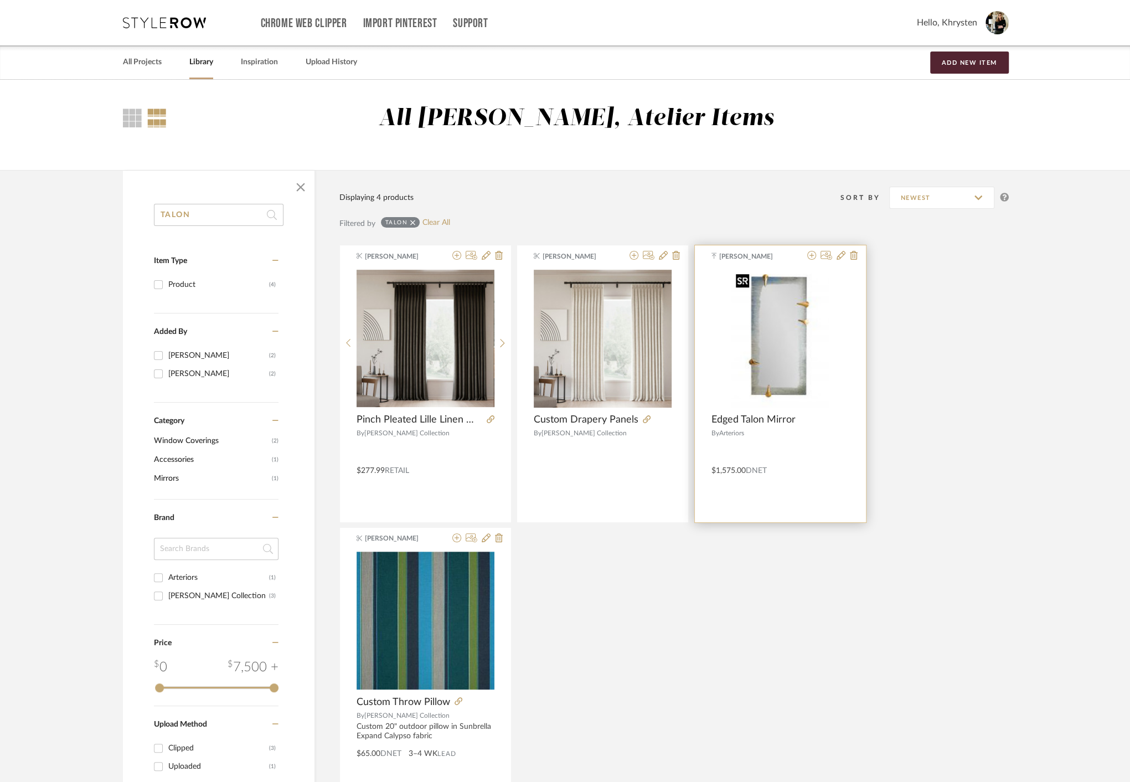
click at [773, 347] on img "0" at bounding box center [779, 338] width 97 height 138
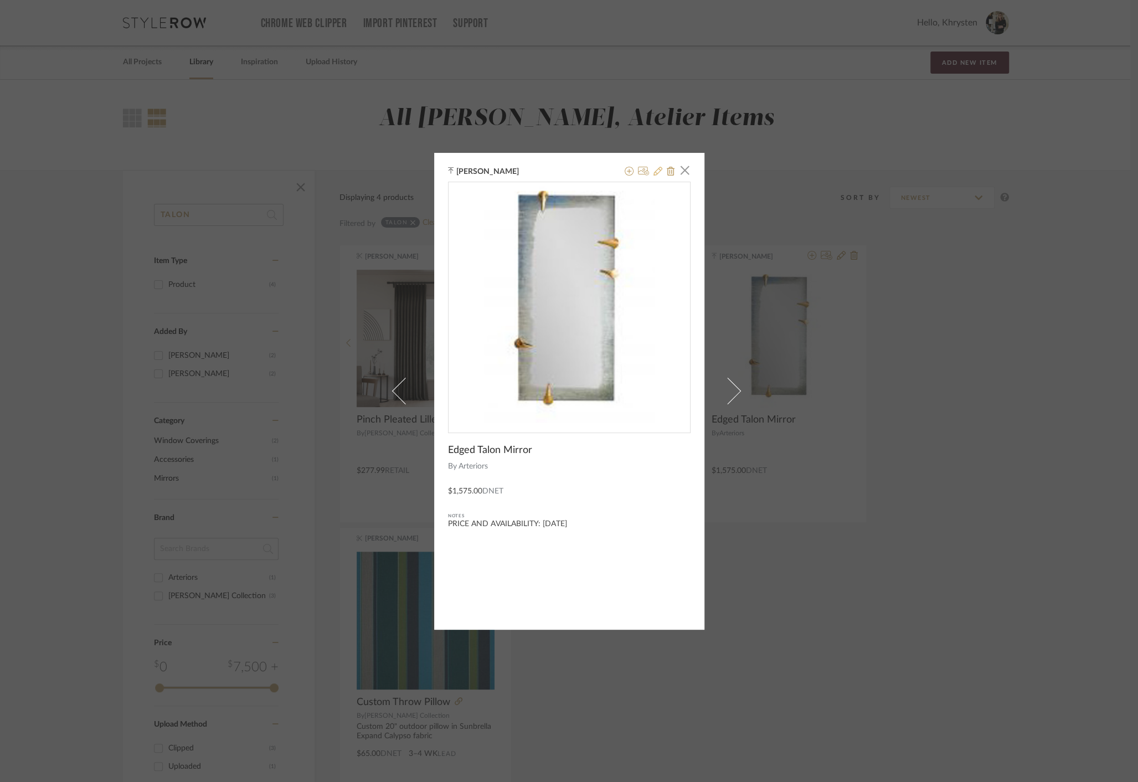
click at [654, 173] on icon at bounding box center [657, 171] width 9 height 9
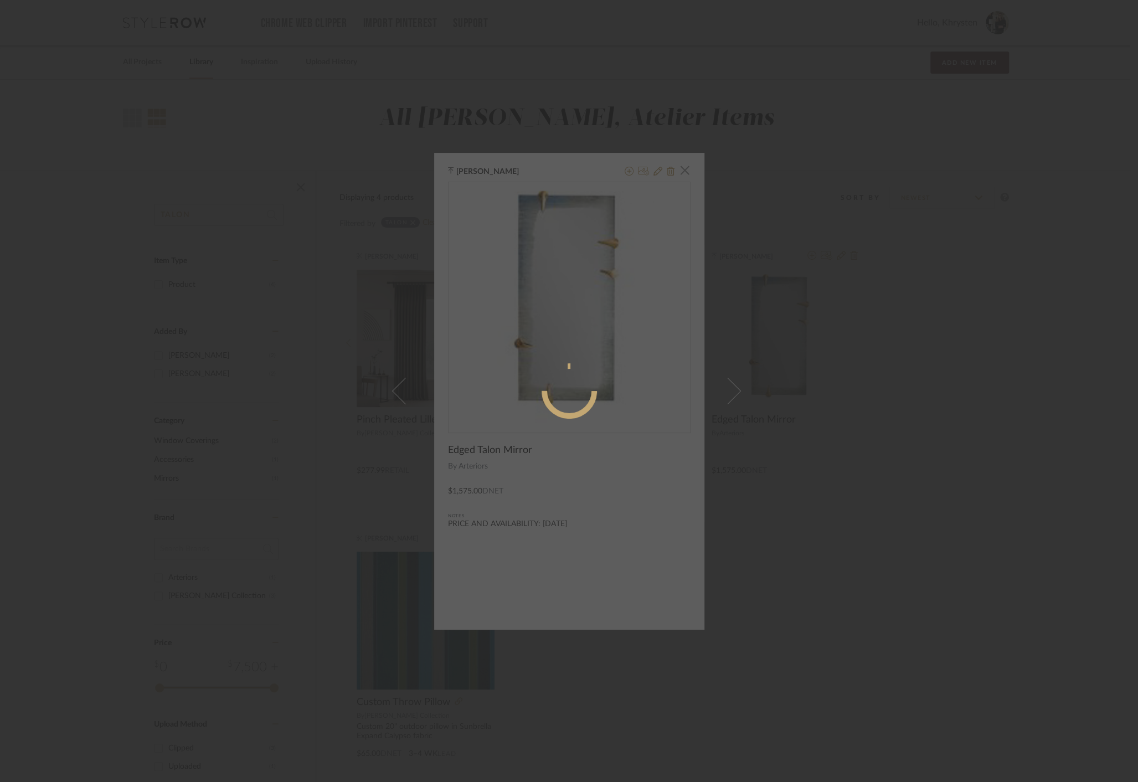
radio input "true"
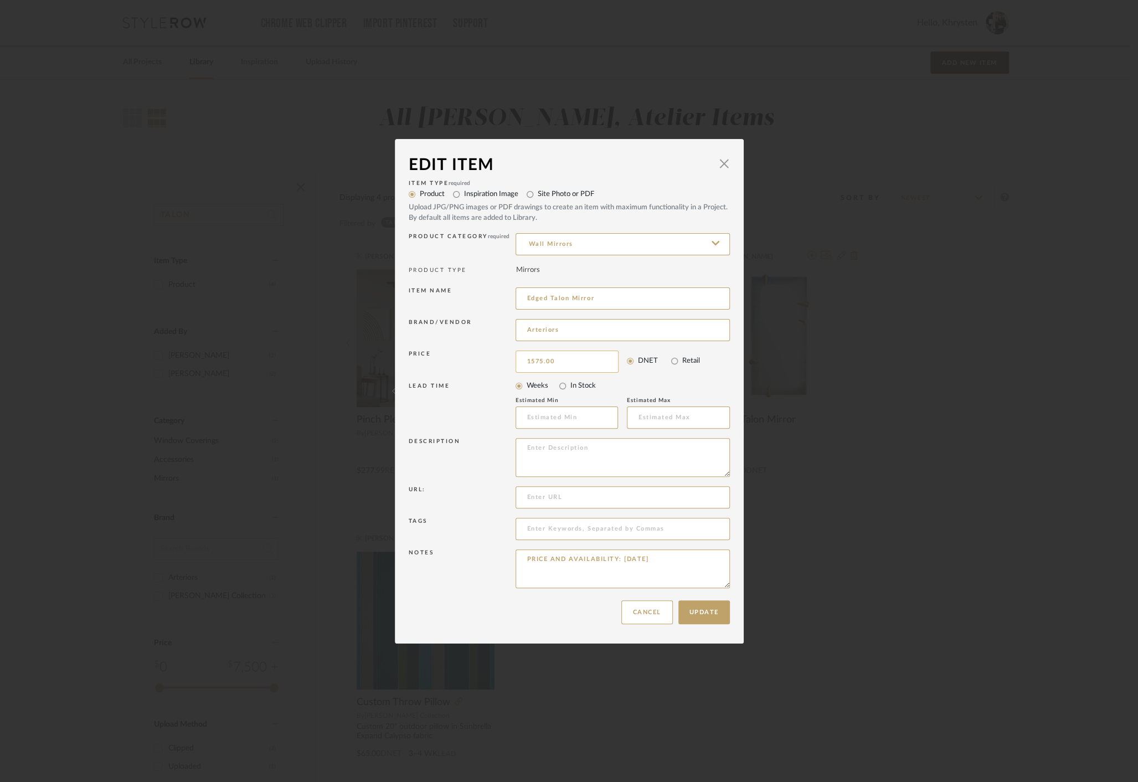
click at [565, 357] on input "1575.00" at bounding box center [566, 361] width 103 height 22
type input "$1,726.00"
click at [704, 612] on button "Update" at bounding box center [703, 612] width 51 height 24
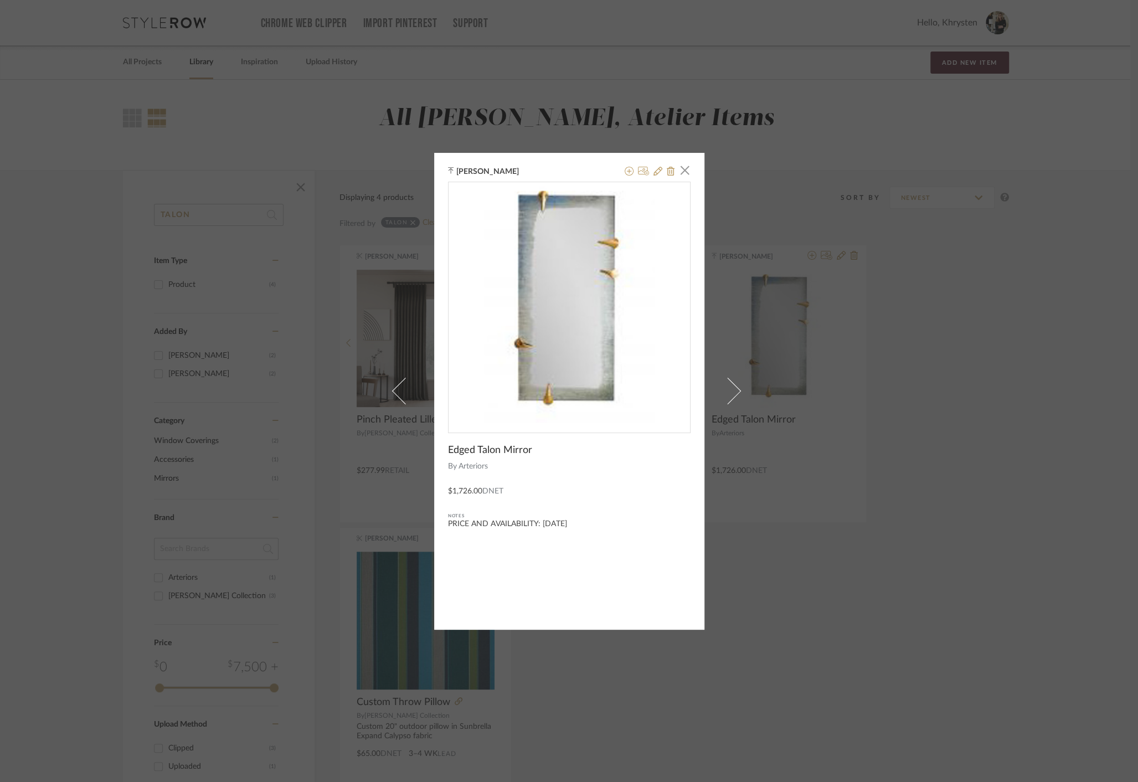
click at [344, 102] on div "Khrysten Taylor × Edged Talon Mirror By Arteriors $1,726.00 DNET Notes PRICE AN…" at bounding box center [569, 391] width 1138 height 782
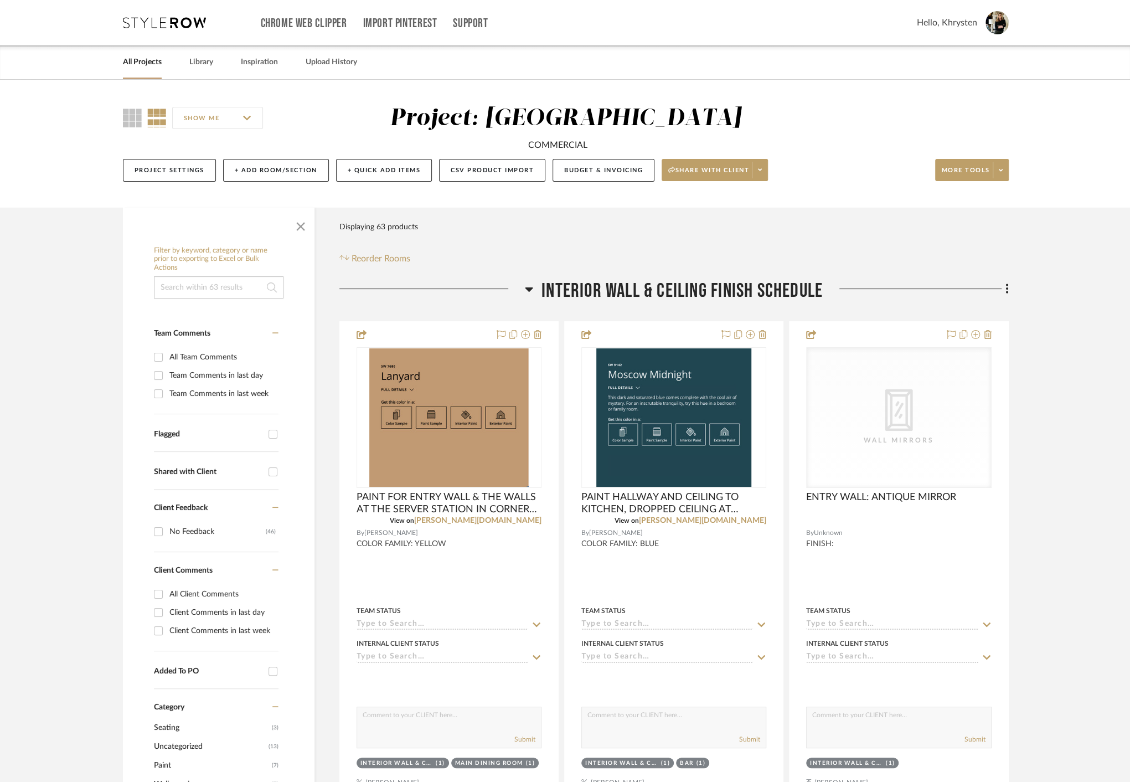
click at [140, 64] on link "All Projects" at bounding box center [142, 62] width 39 height 15
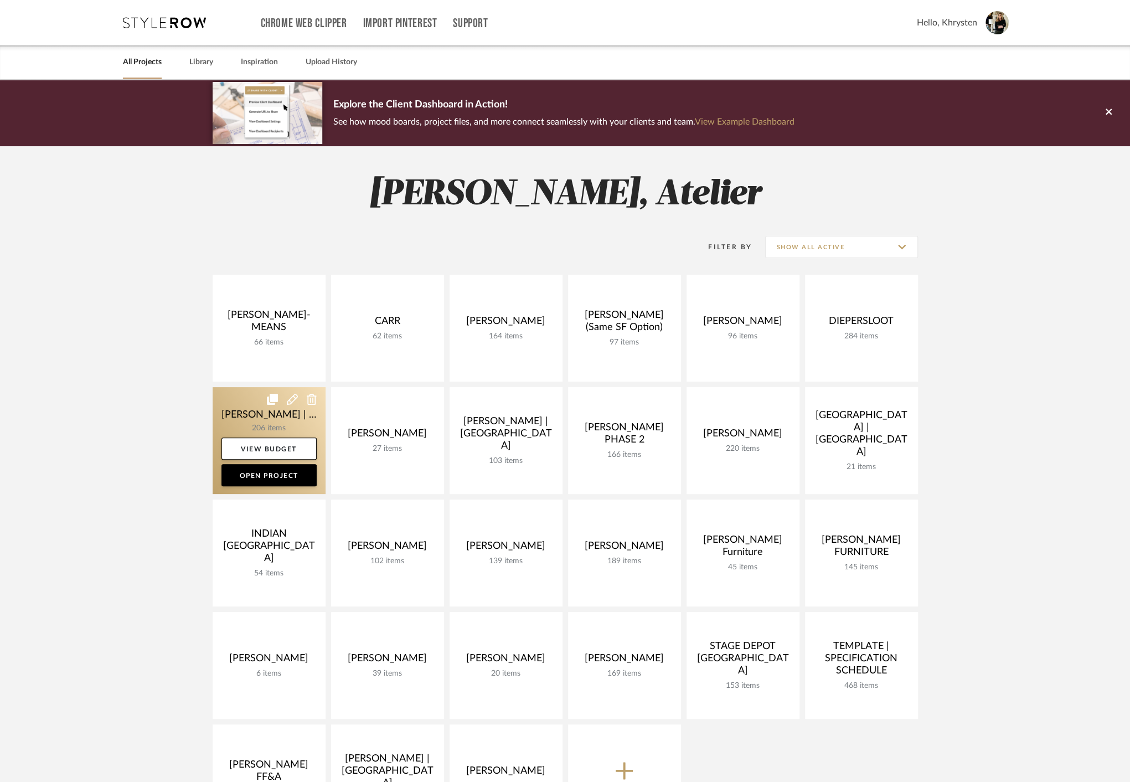
click at [259, 409] on link at bounding box center [269, 440] width 113 height 107
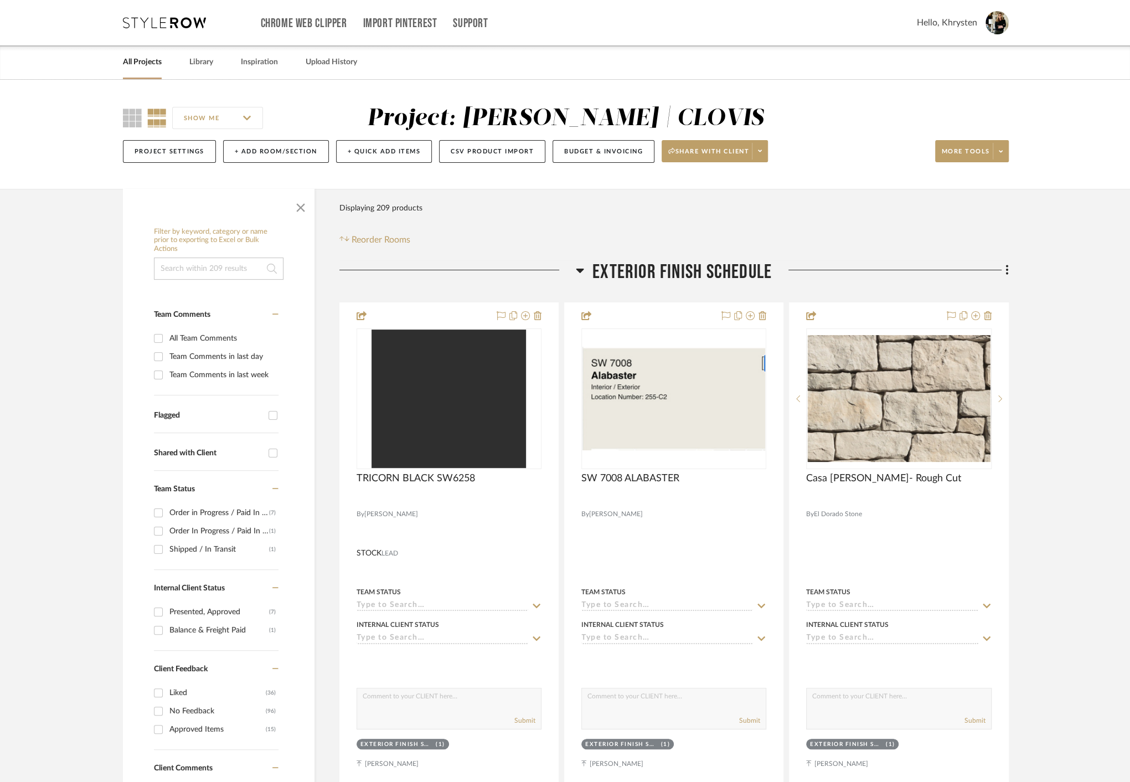
click at [189, 272] on input at bounding box center [219, 268] width 130 height 22
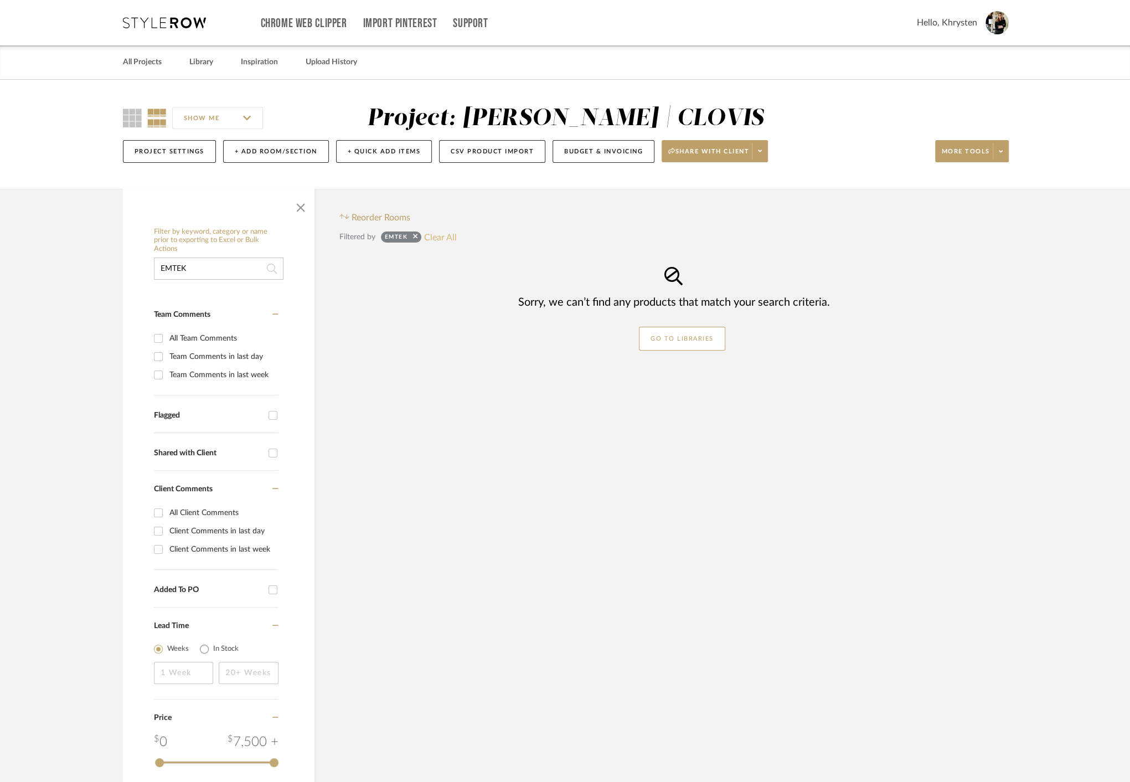
type input "EMTEK"
click at [441, 236] on button "Clear All" at bounding box center [440, 237] width 33 height 14
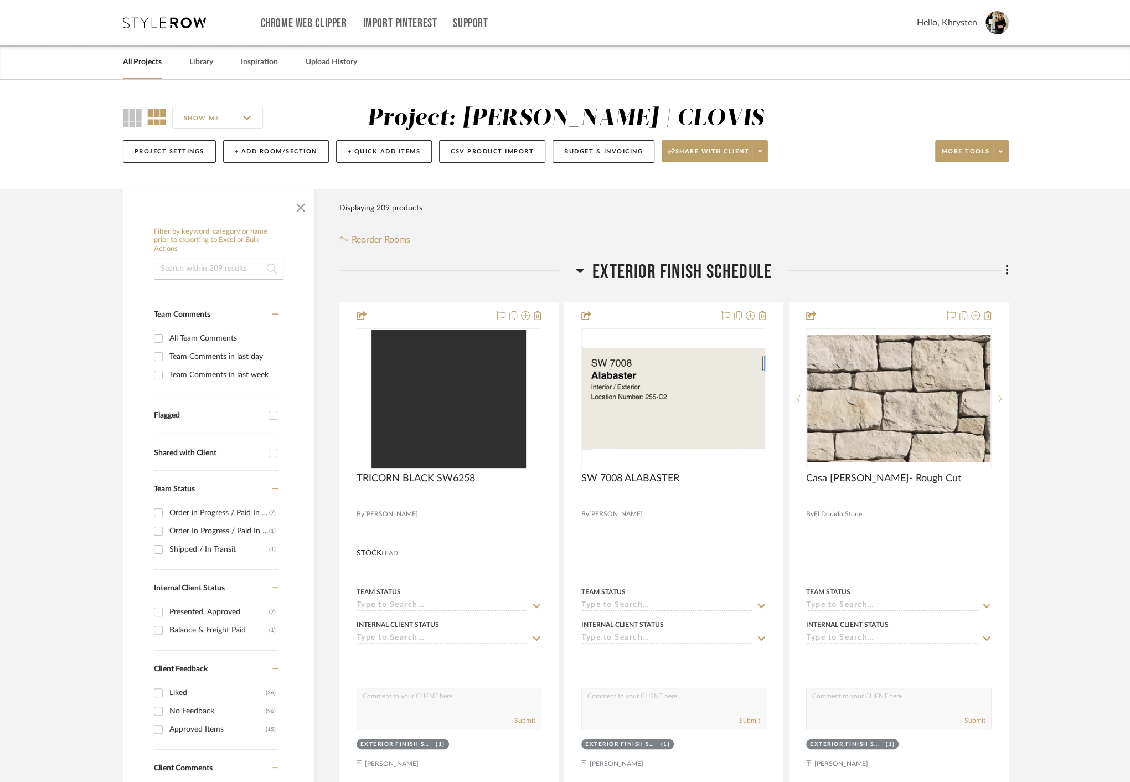
click at [218, 269] on input at bounding box center [219, 268] width 130 height 22
click at [218, 271] on input at bounding box center [219, 268] width 130 height 22
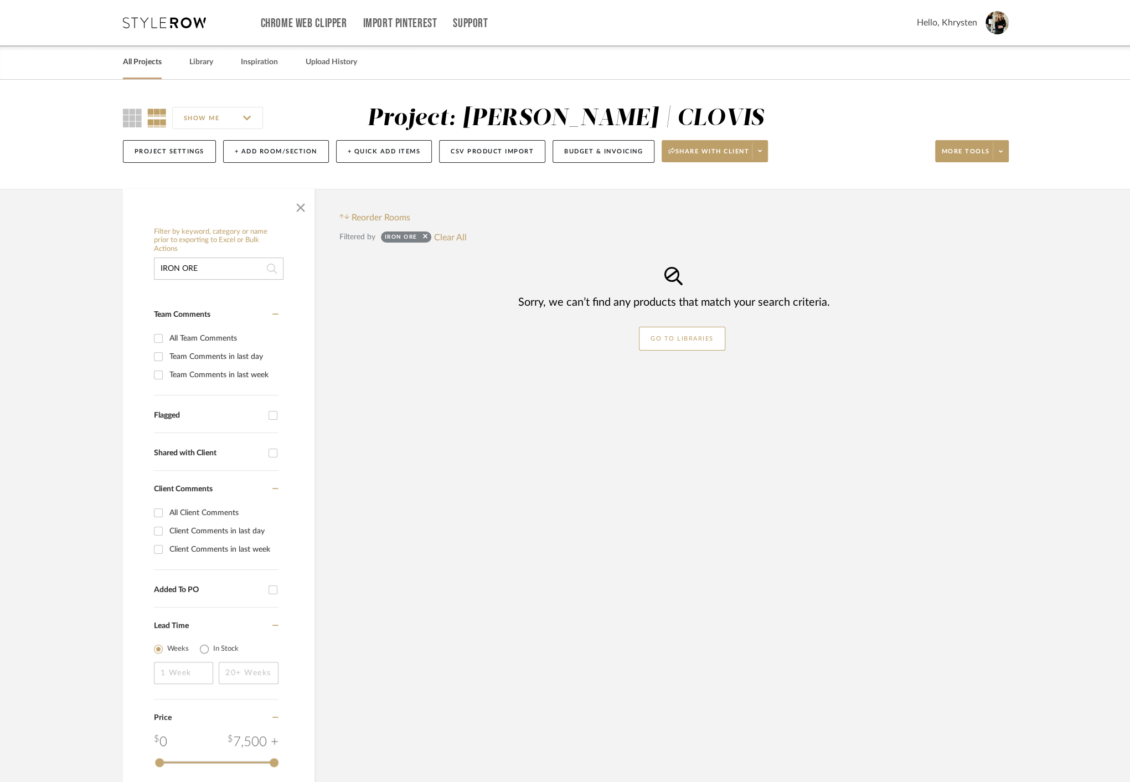
type input "IRON ORE"
click at [147, 60] on link "All Projects" at bounding box center [142, 62] width 39 height 15
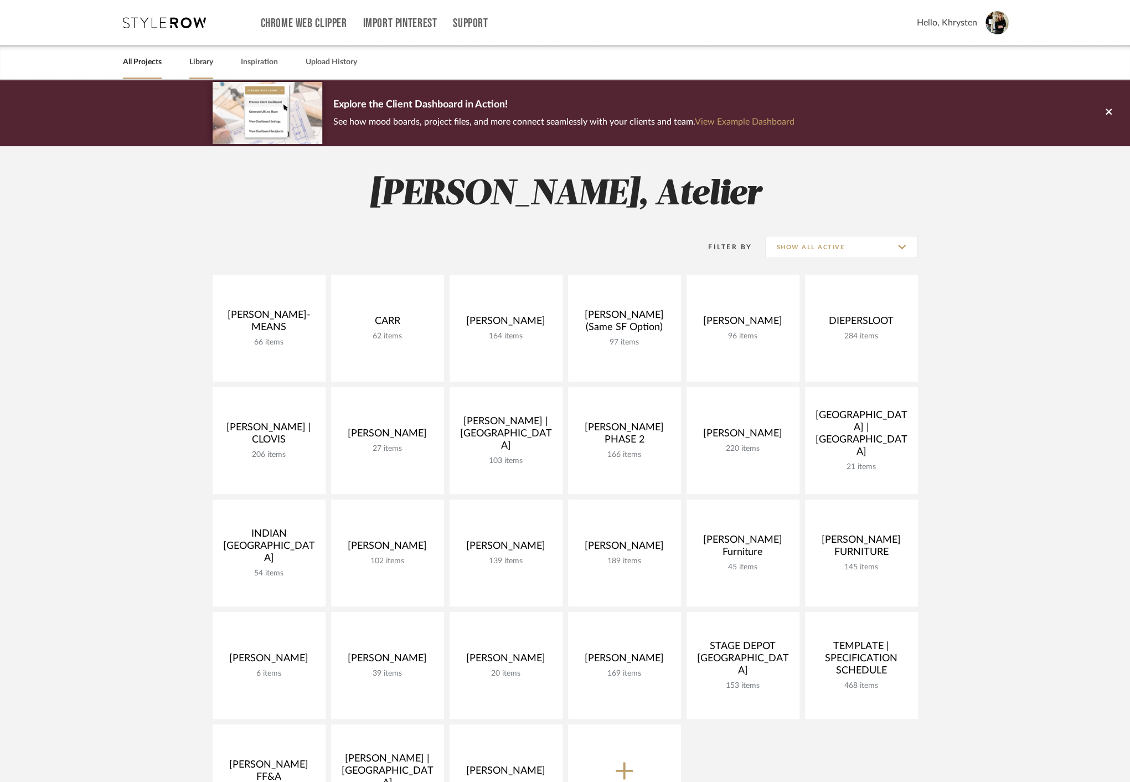
click at [198, 61] on link "Library" at bounding box center [201, 62] width 24 height 15
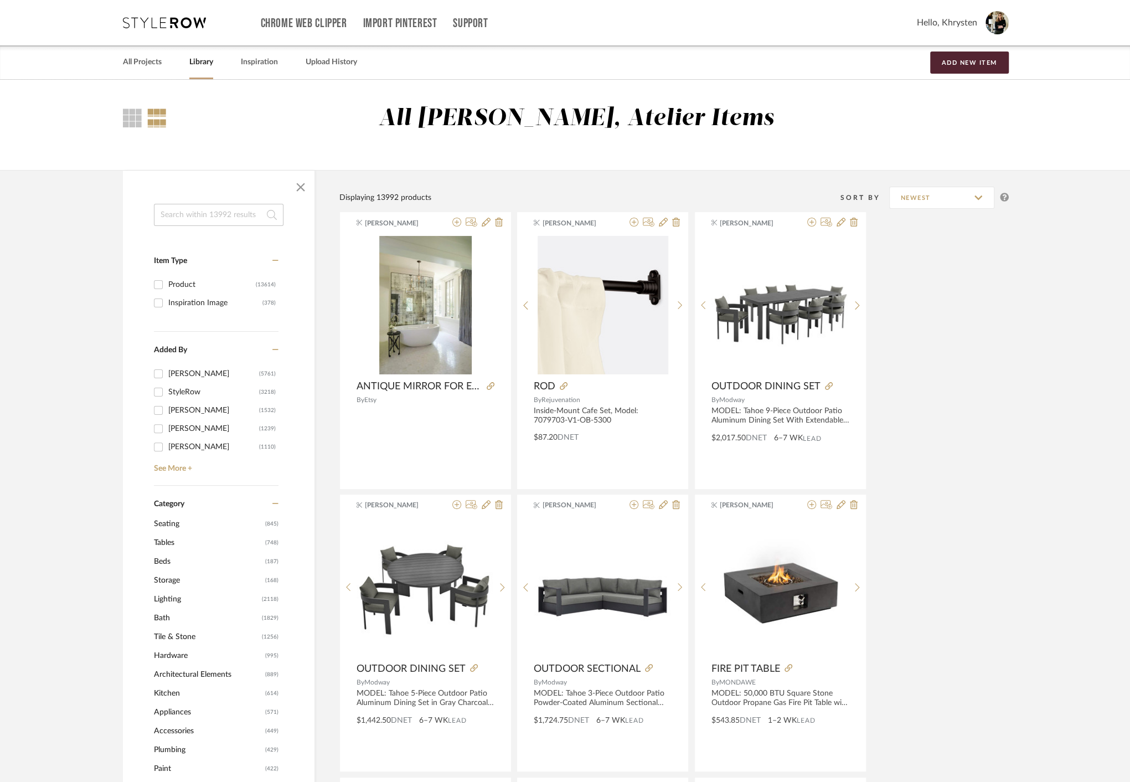
click at [203, 208] on input at bounding box center [219, 215] width 130 height 22
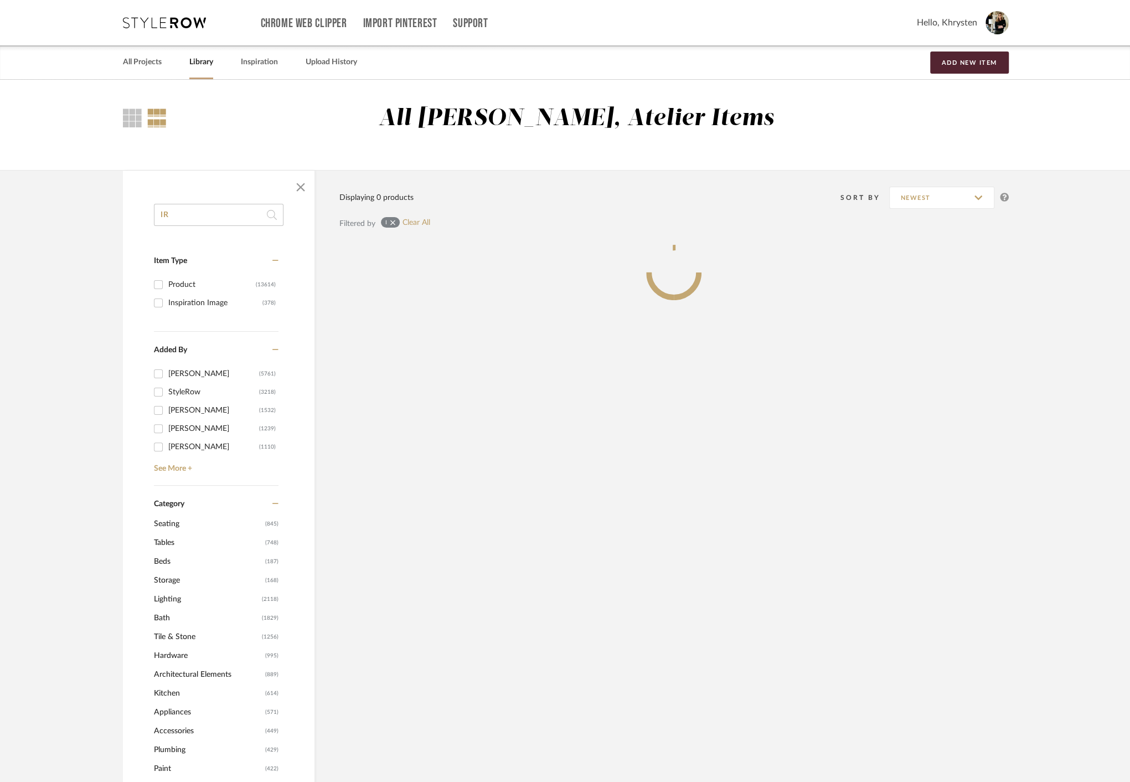
type input "I"
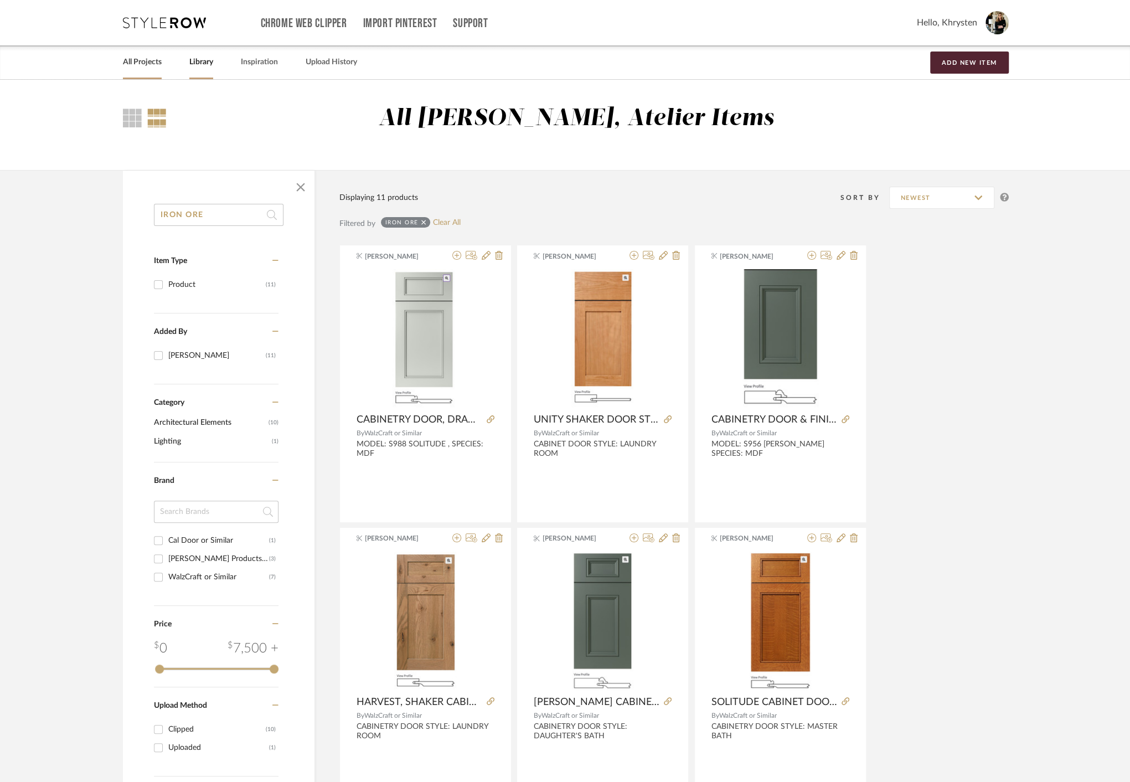
type input "IRON ORE"
click at [148, 61] on link "All Projects" at bounding box center [142, 62] width 39 height 15
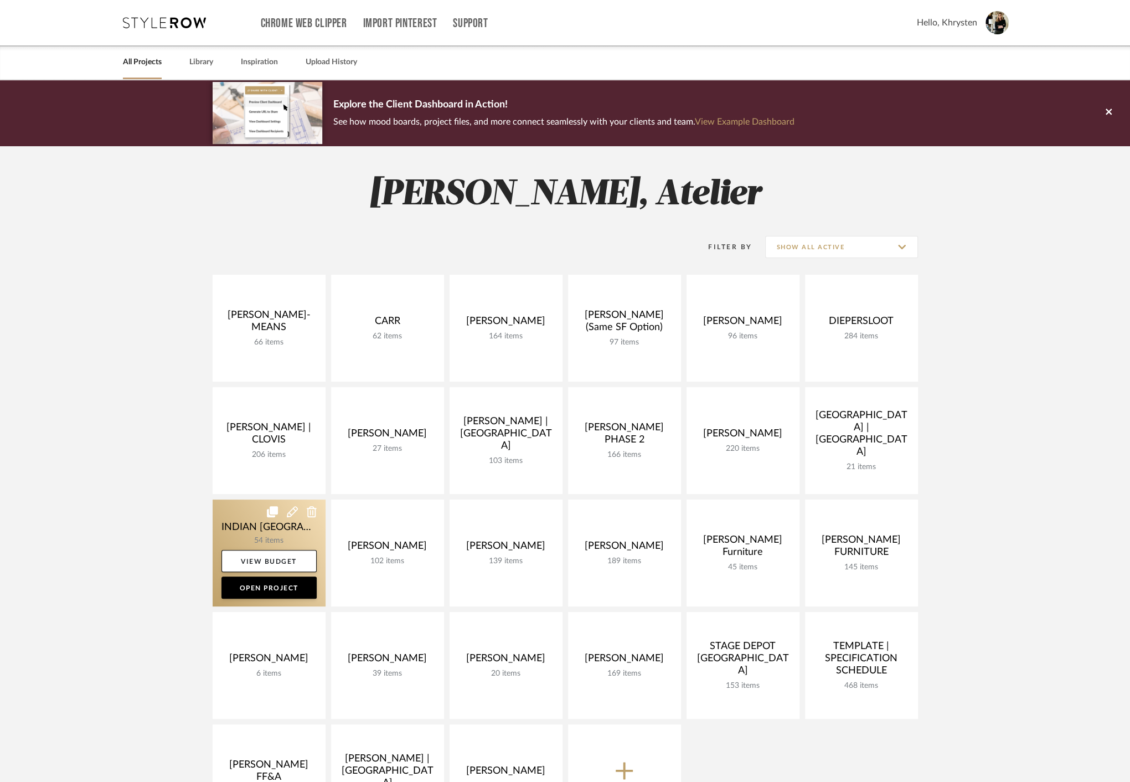
click at [256, 528] on link at bounding box center [269, 552] width 113 height 107
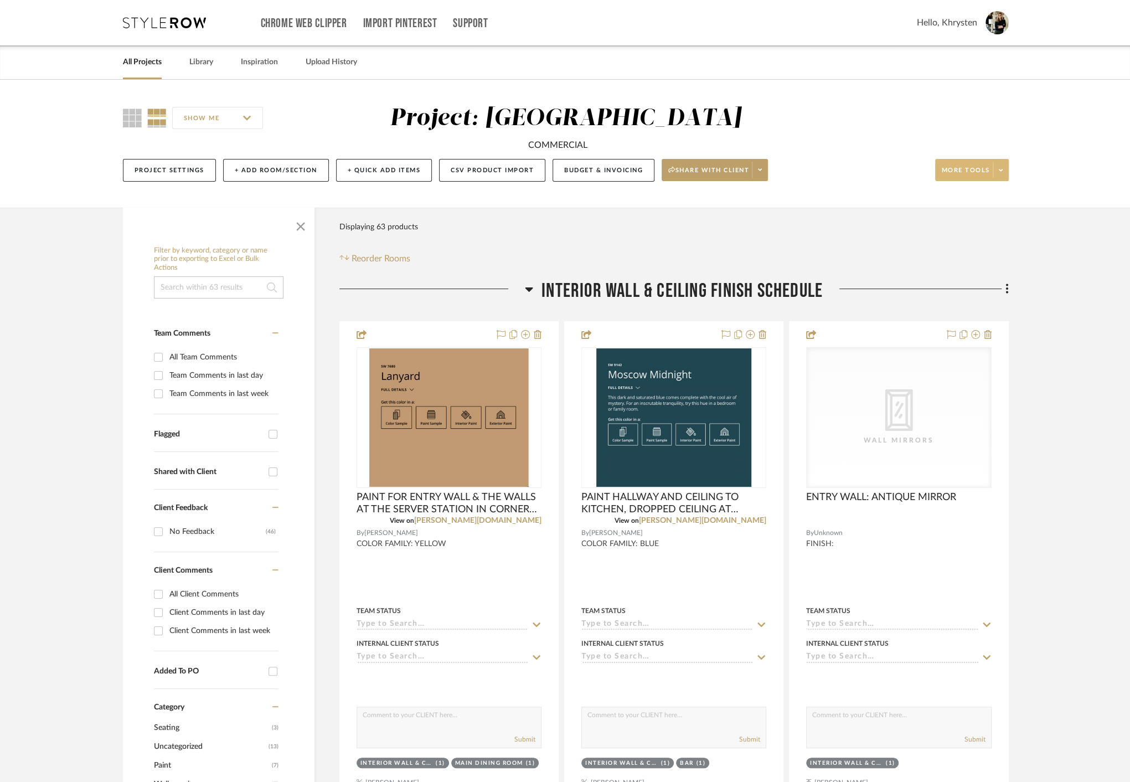
click at [958, 174] on span "More tools" at bounding box center [966, 174] width 48 height 17
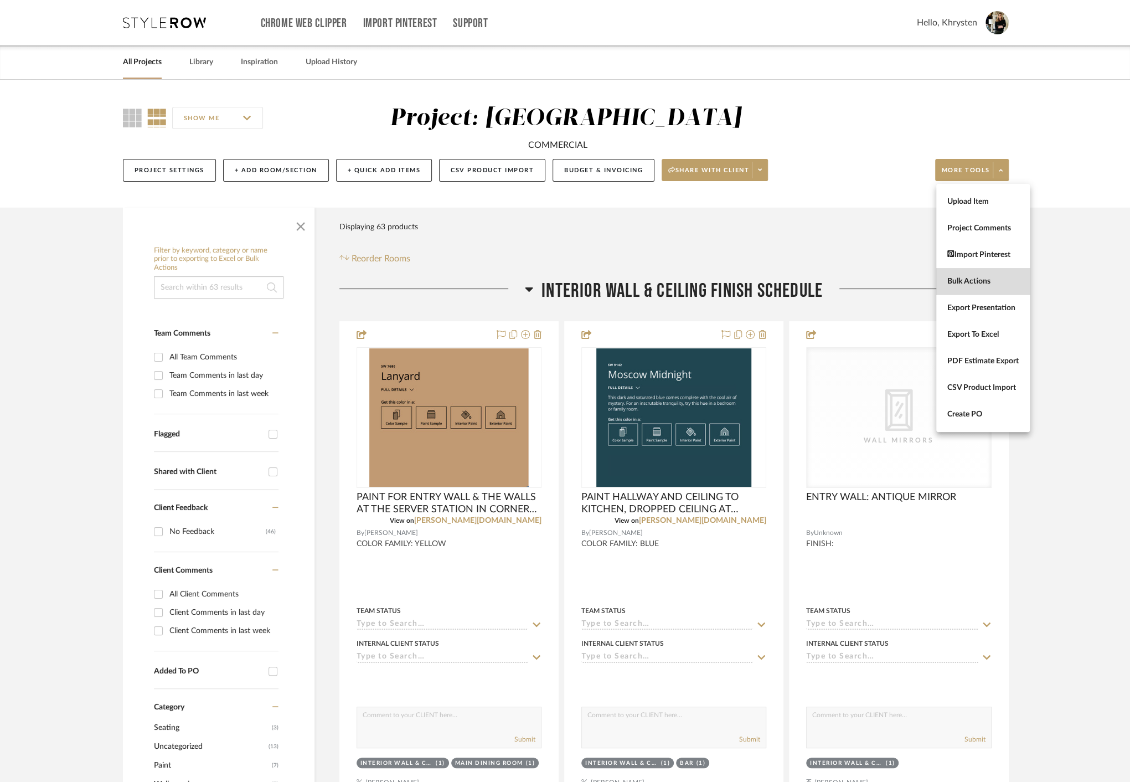
click at [974, 283] on span "Bulk Actions" at bounding box center [982, 281] width 71 height 9
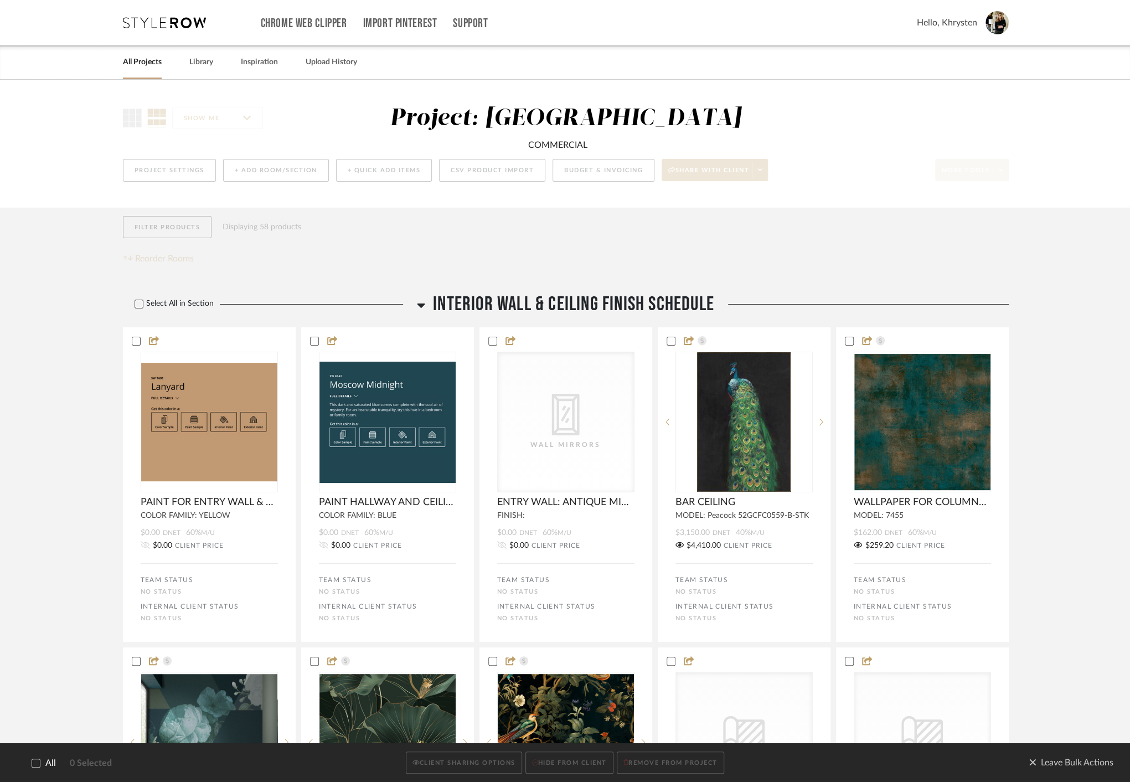
click at [35, 764] on icon at bounding box center [36, 763] width 7 height 6
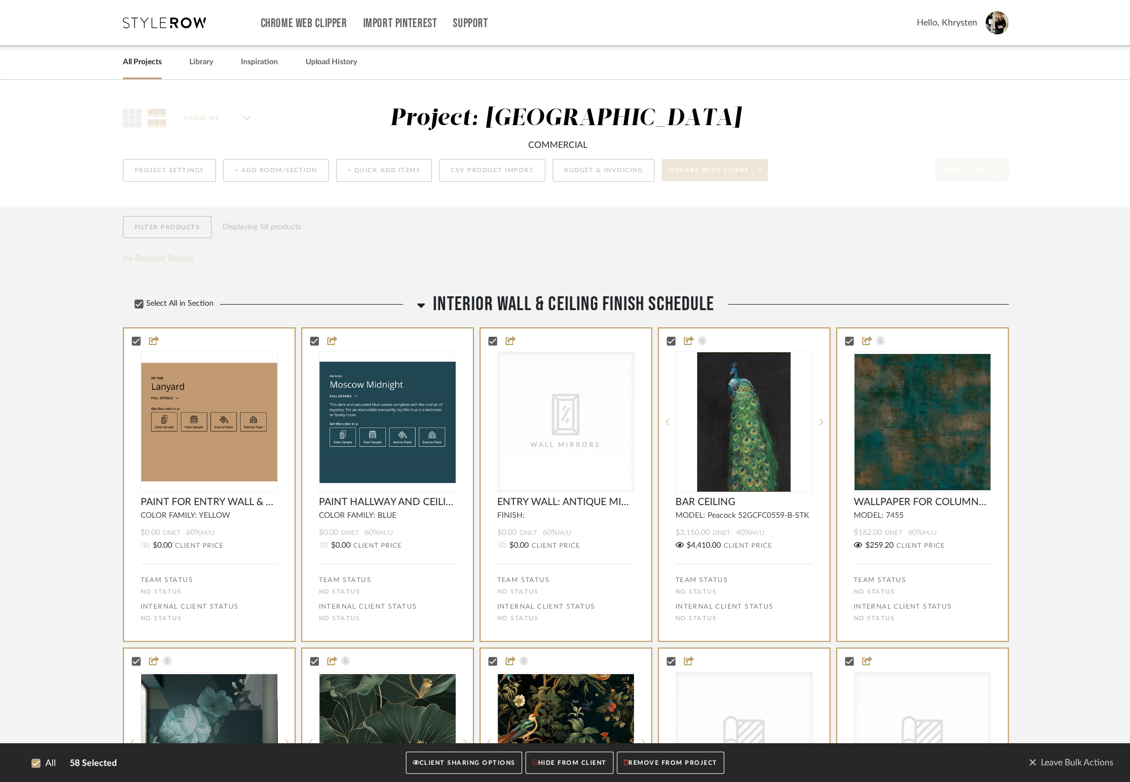
click at [442, 762] on button "CLIENT SHARING OPTIONS" at bounding box center [464, 762] width 116 height 23
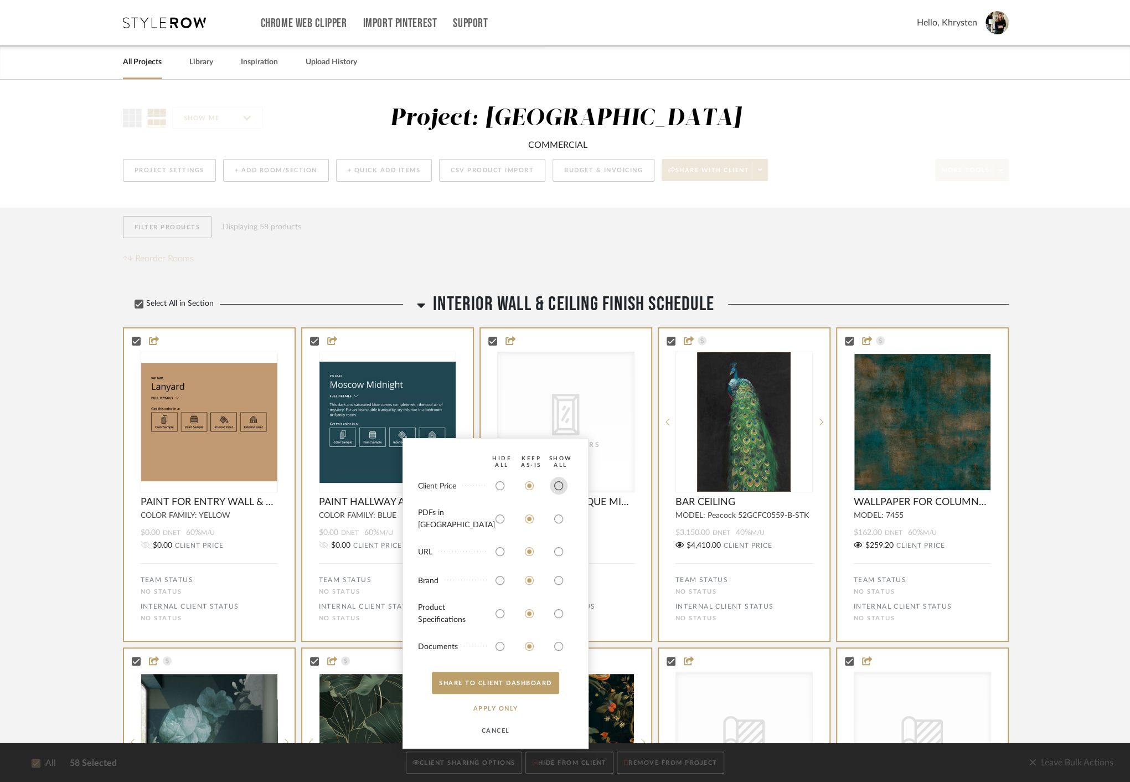
click at [561, 493] on input "radio" at bounding box center [559, 486] width 18 height 18
radio input "true"
drag, startPoint x: 560, startPoint y: 525, endPoint x: 567, endPoint y: 578, distance: 53.2
click at [559, 528] on input "radio" at bounding box center [559, 519] width 18 height 18
radio input "true"
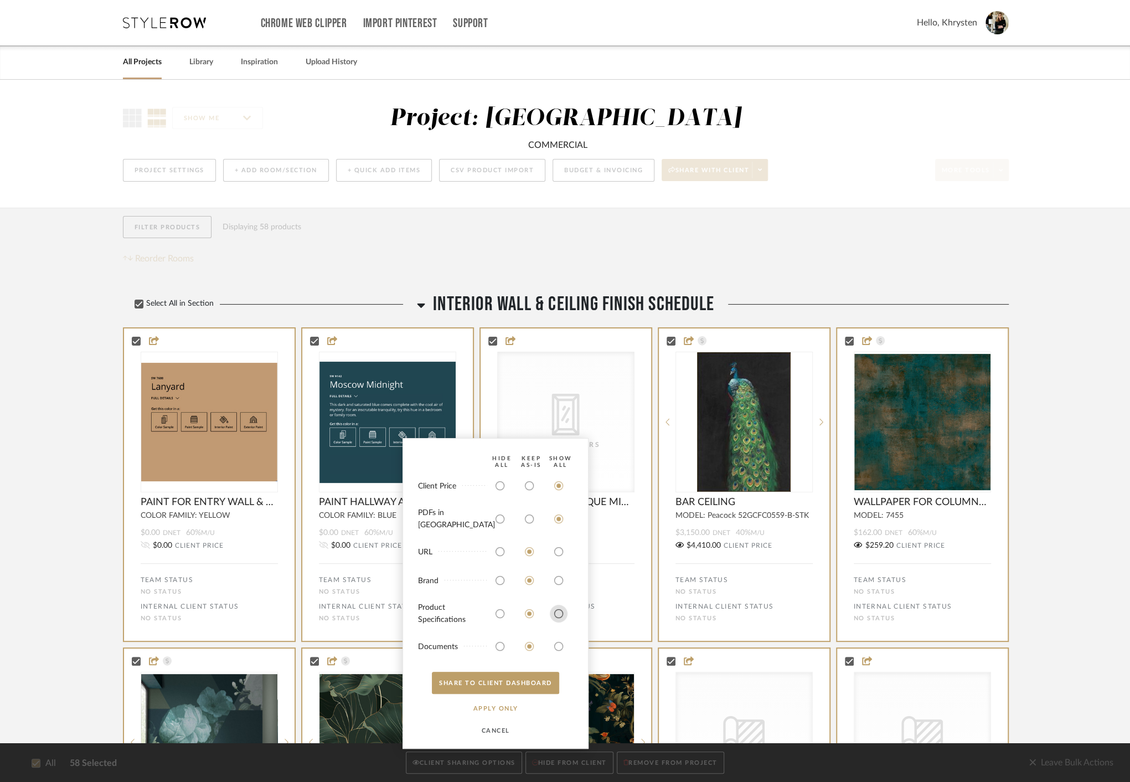
drag, startPoint x: 560, startPoint y: 611, endPoint x: 558, endPoint y: 619, distance: 8.1
click at [559, 615] on input "radio" at bounding box center [559, 614] width 18 height 18
radio input "true"
click at [561, 651] on input "radio" at bounding box center [559, 646] width 18 height 18
radio input "true"
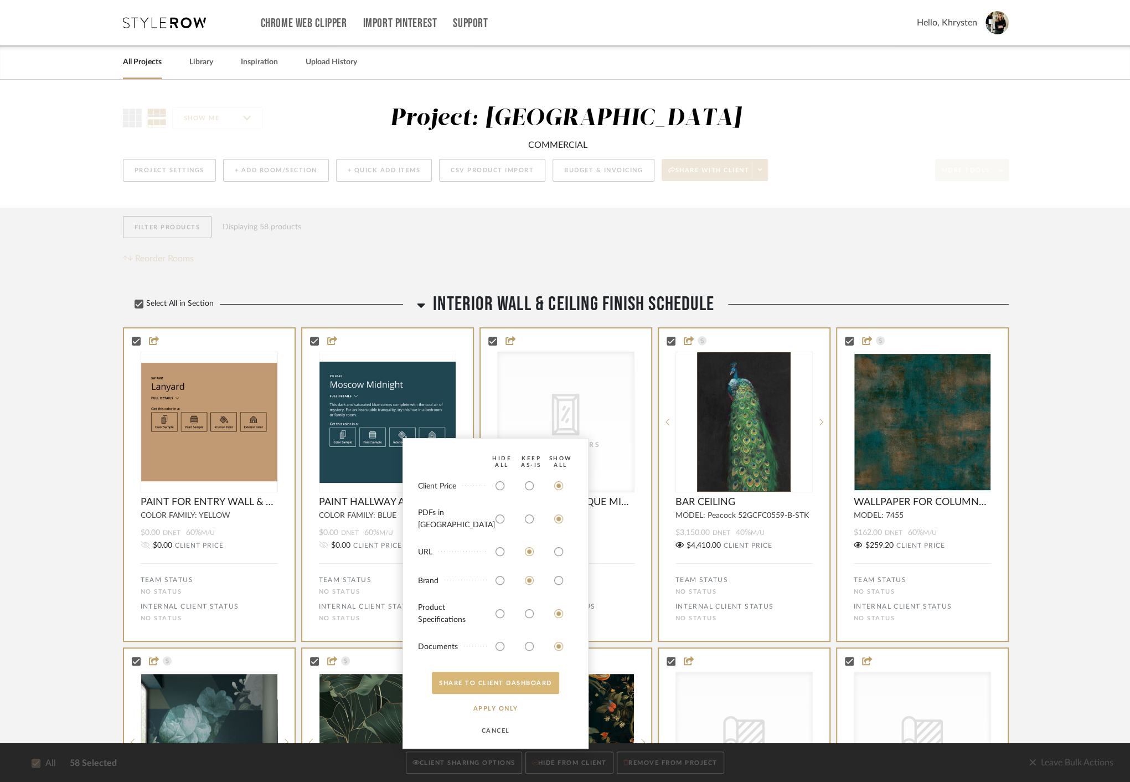
click at [509, 683] on button "SHARE TO CLIENT Dashboard" at bounding box center [495, 682] width 127 height 22
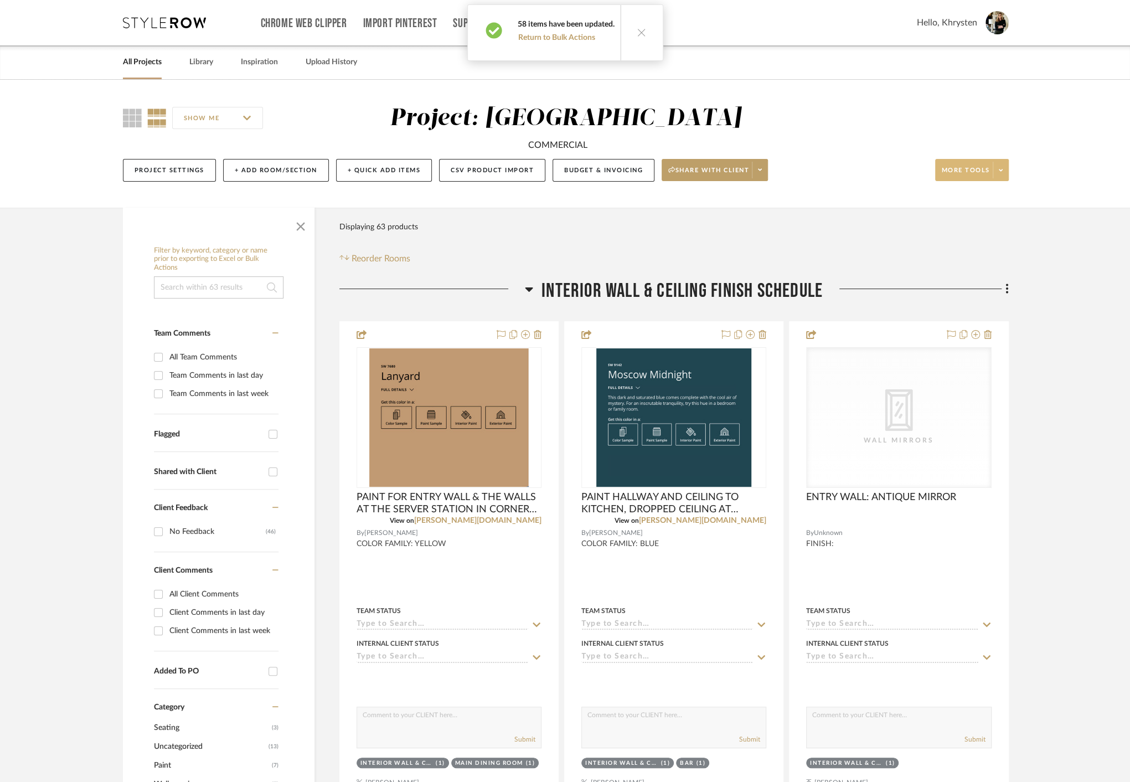
click at [996, 167] on span at bounding box center [1001, 170] width 16 height 17
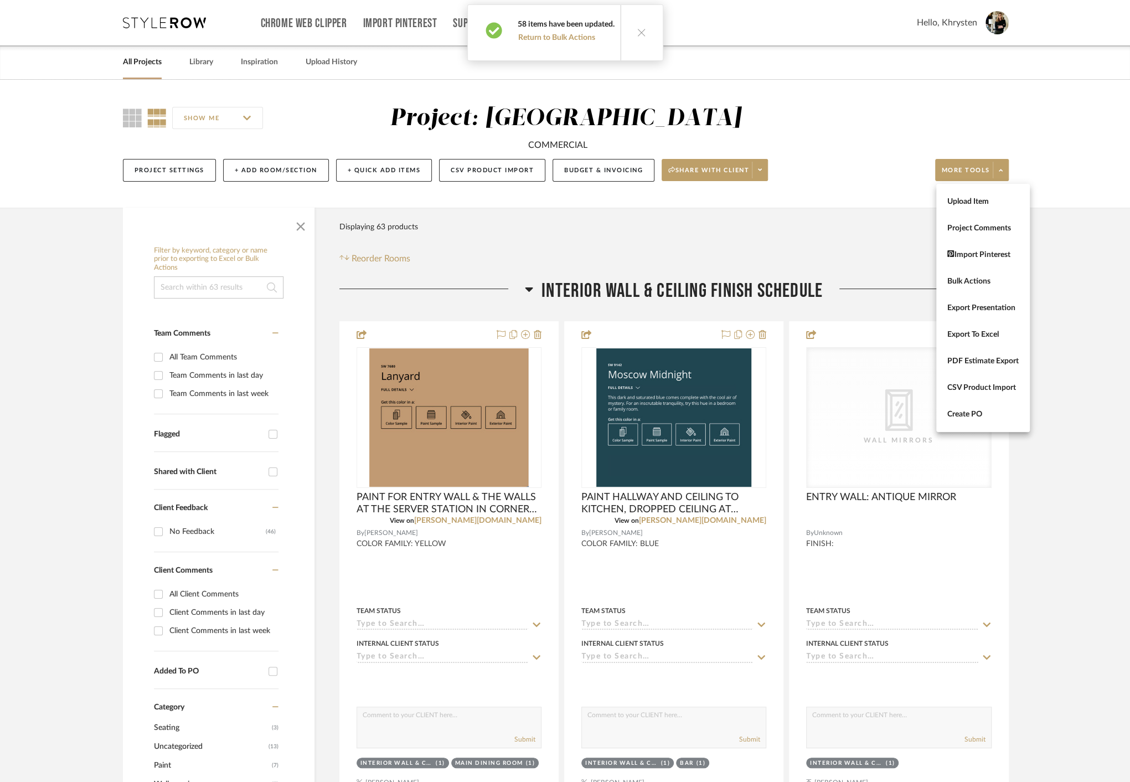
click at [755, 171] on div at bounding box center [565, 391] width 1130 height 782
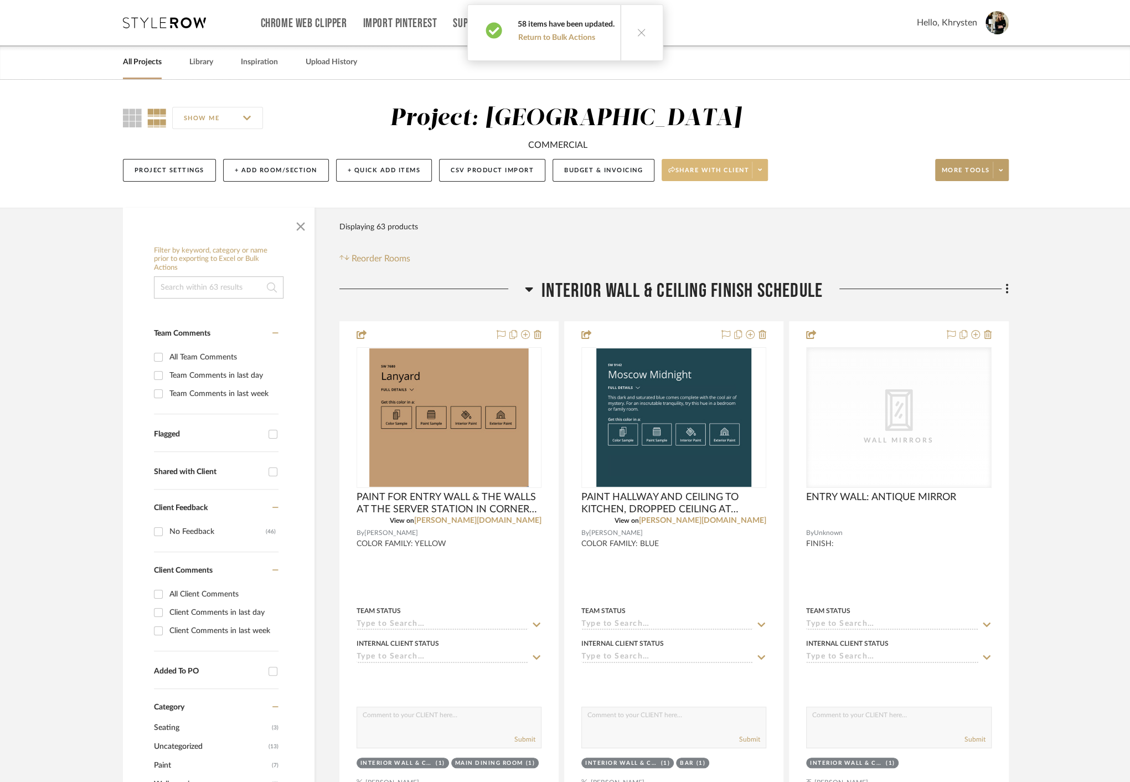
click at [760, 170] on icon at bounding box center [760, 170] width 4 height 2
click at [713, 226] on span "Generate URL to Share" at bounding box center [717, 228] width 95 height 9
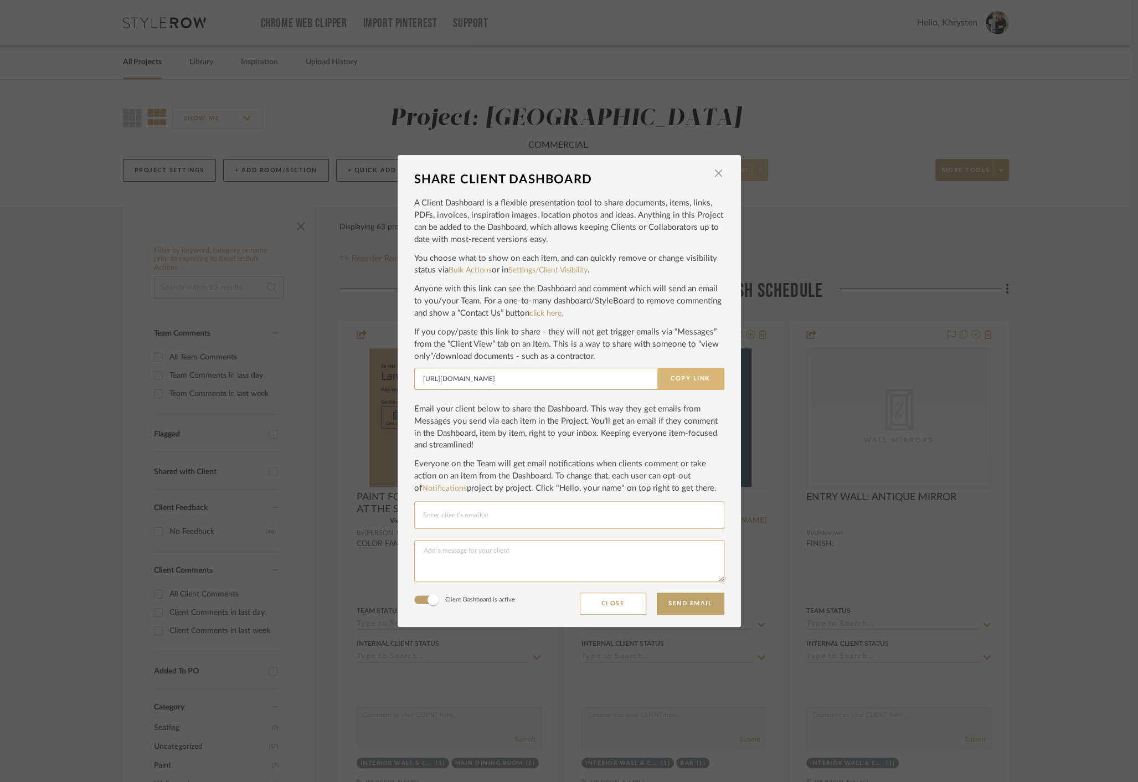
click at [681, 371] on button "Copy Link" at bounding box center [690, 379] width 67 height 22
click at [715, 173] on span "button" at bounding box center [718, 173] width 22 height 22
